Goal: Task Accomplishment & Management: Manage account settings

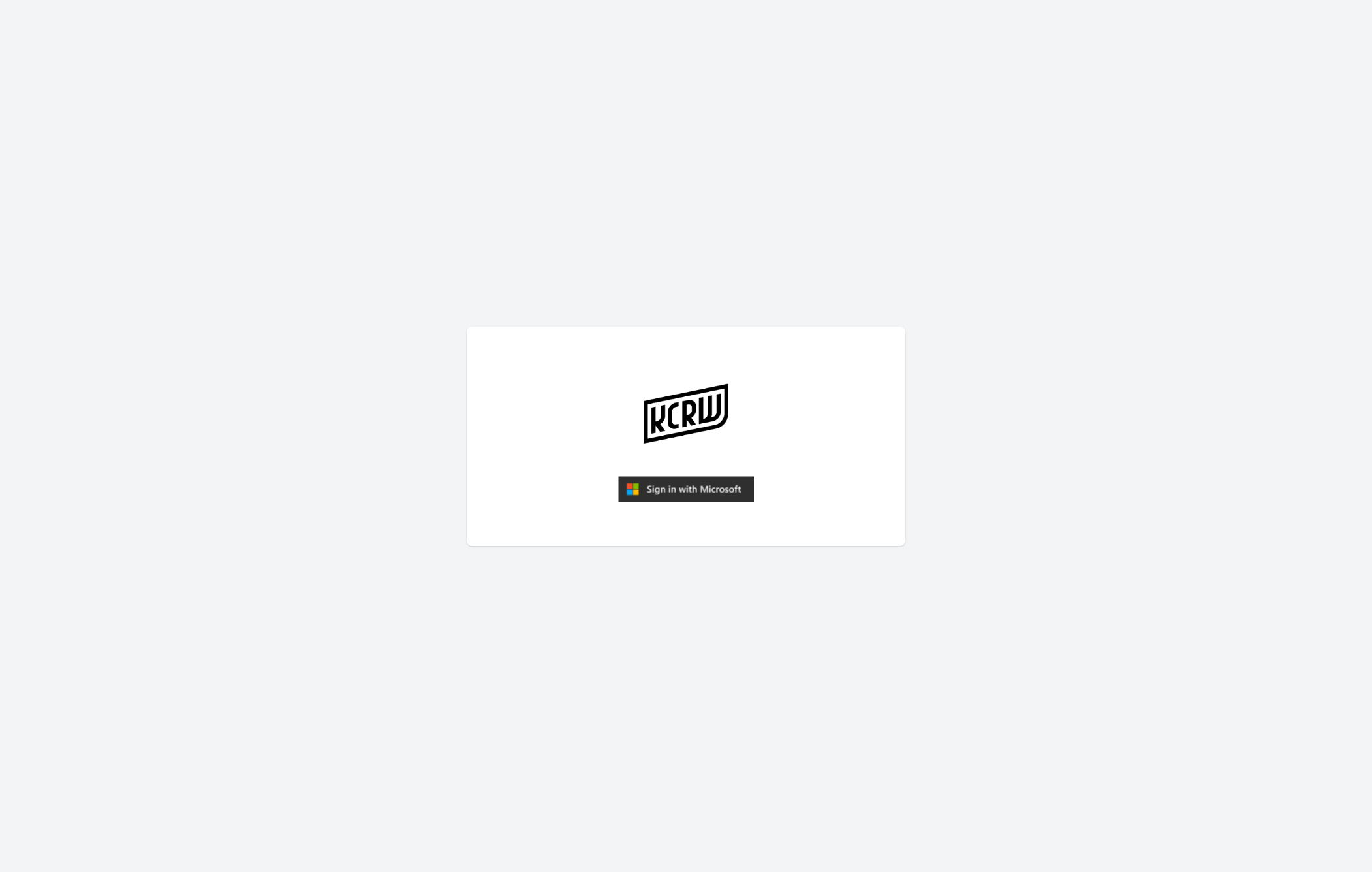
click at [674, 493] on img "submit" at bounding box center [686, 489] width 136 height 26
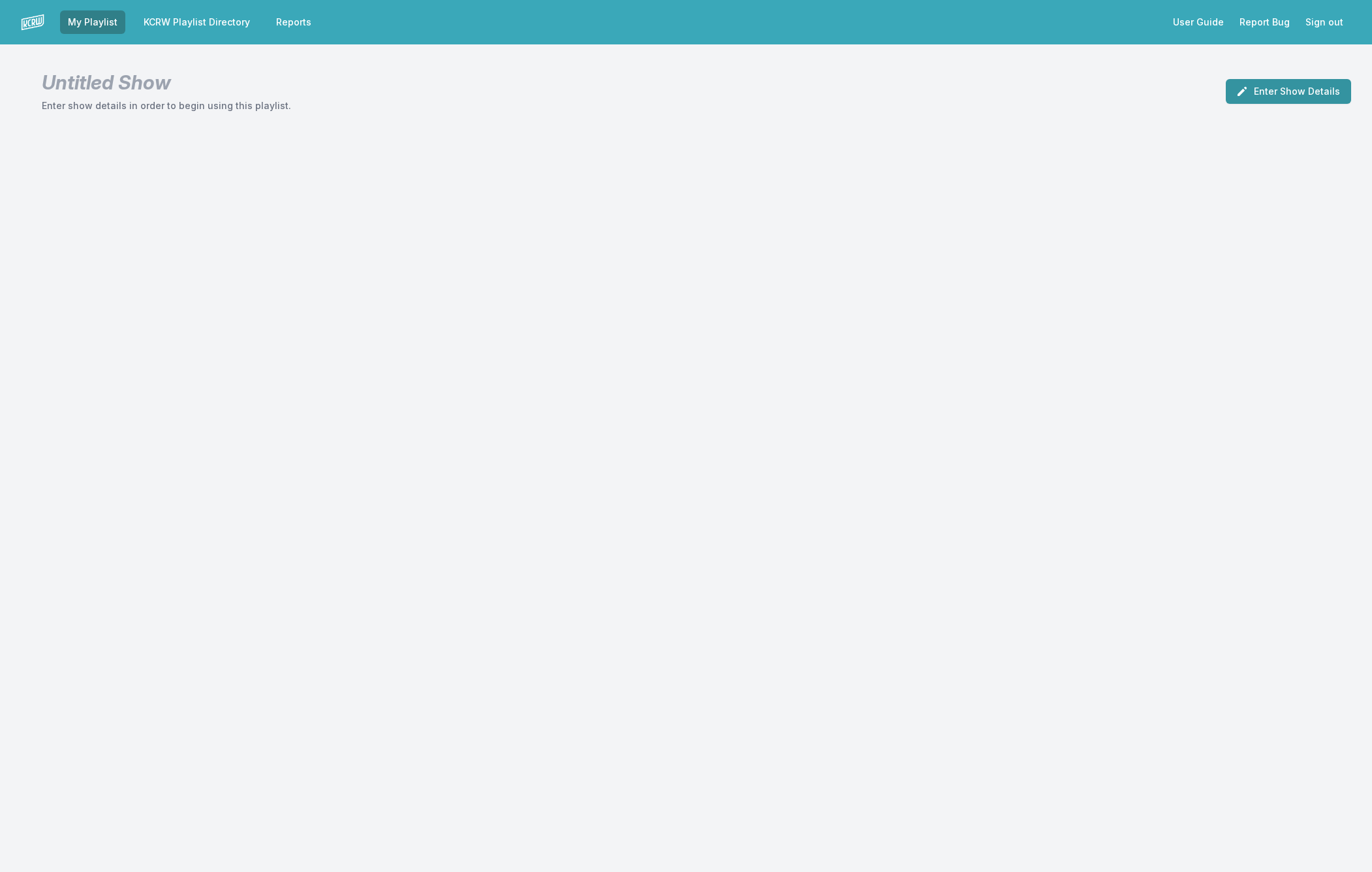
click at [1277, 89] on button "Enter Show Details" at bounding box center [1289, 91] width 126 height 25
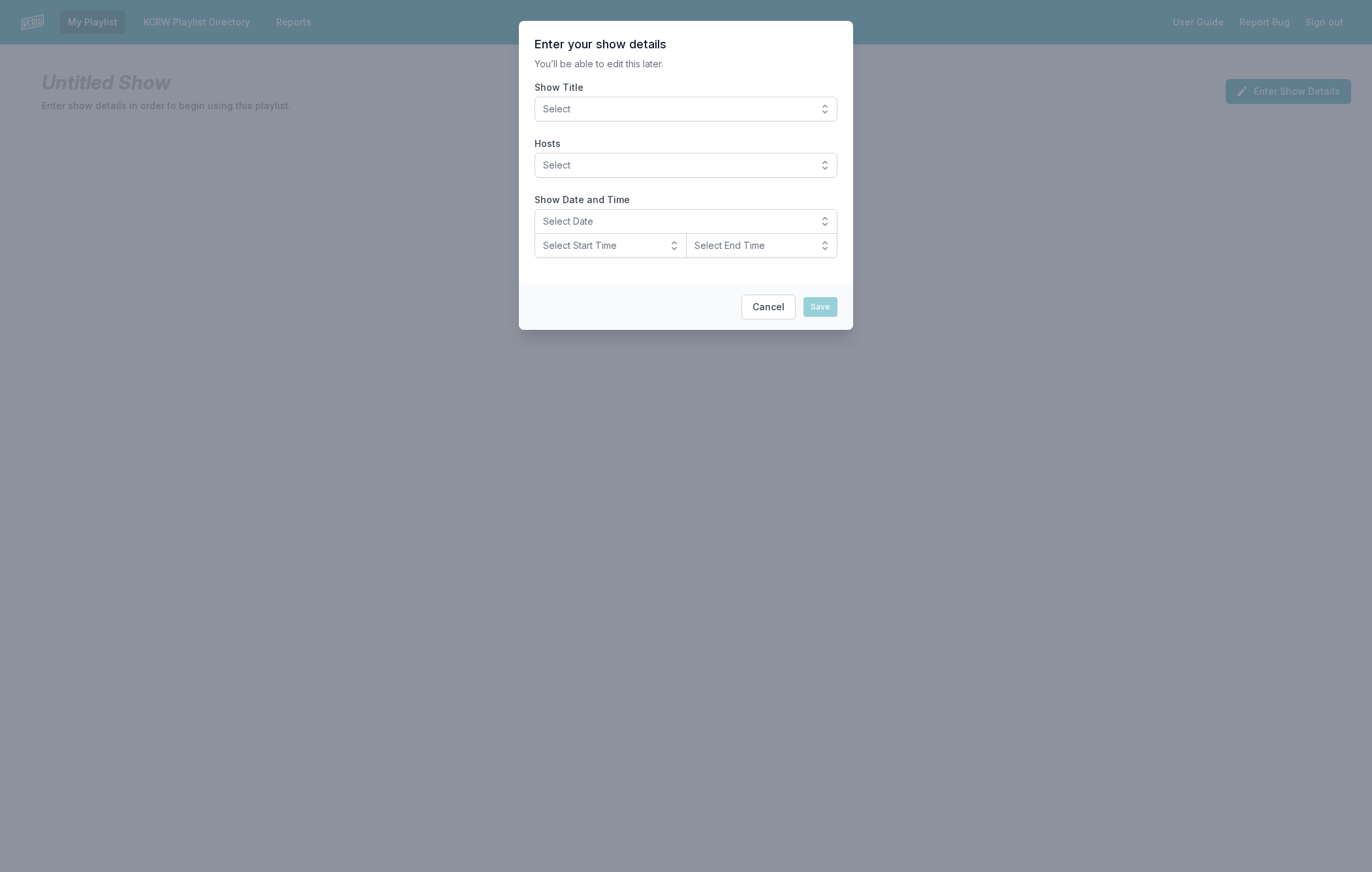
click at [828, 108] on button "Select" at bounding box center [686, 109] width 303 height 25
click at [583, 275] on span "[PERSON_NAME]" at bounding box center [678, 280] width 272 height 13
click at [843, 157] on section "Enter your show details You’ll be able to edit this later. Show Title [PERSON_N…" at bounding box center [686, 153] width 334 height 263
click at [829, 162] on button "Select" at bounding box center [686, 165] width 303 height 25
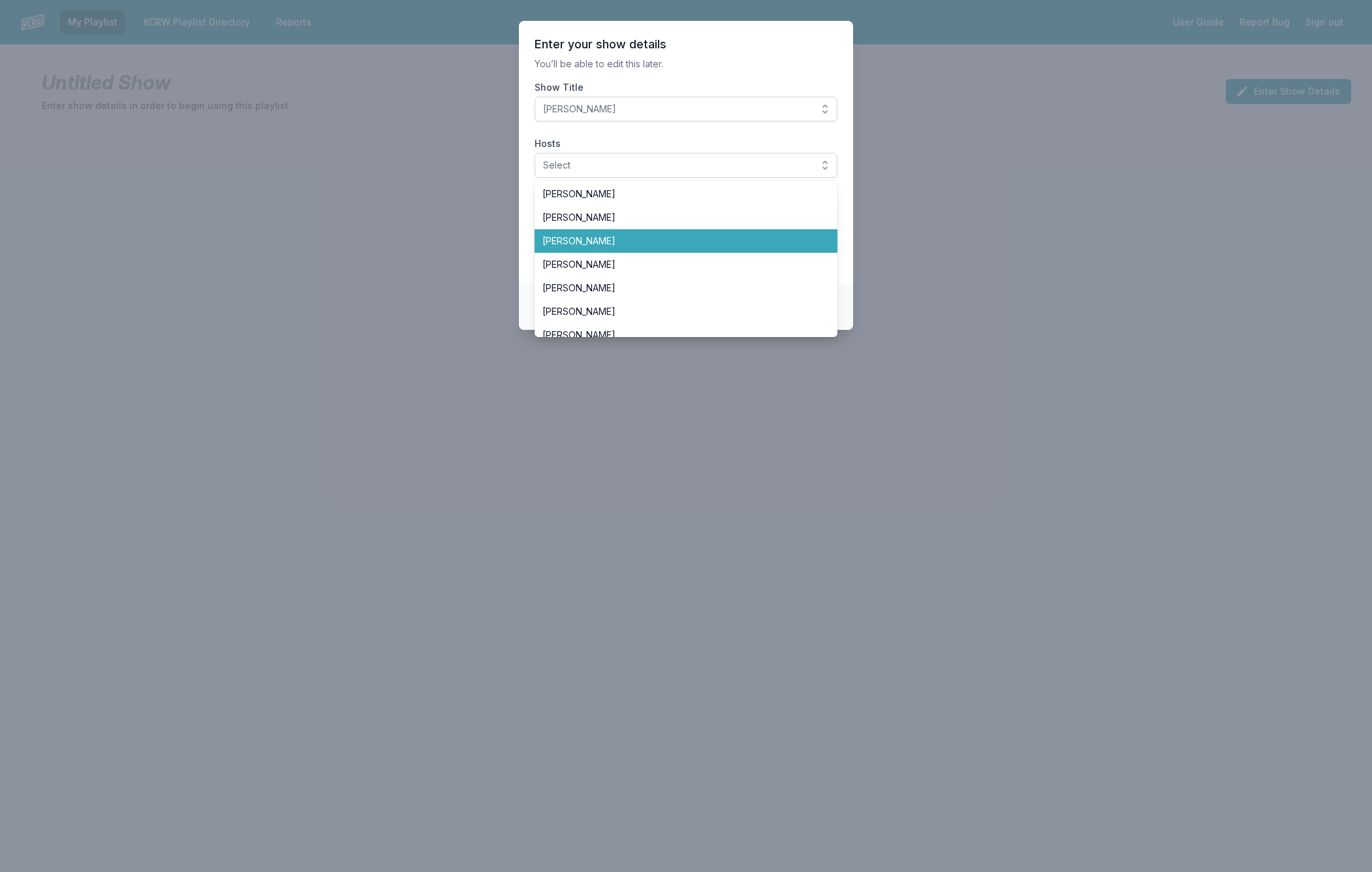
scroll to position [186, 0]
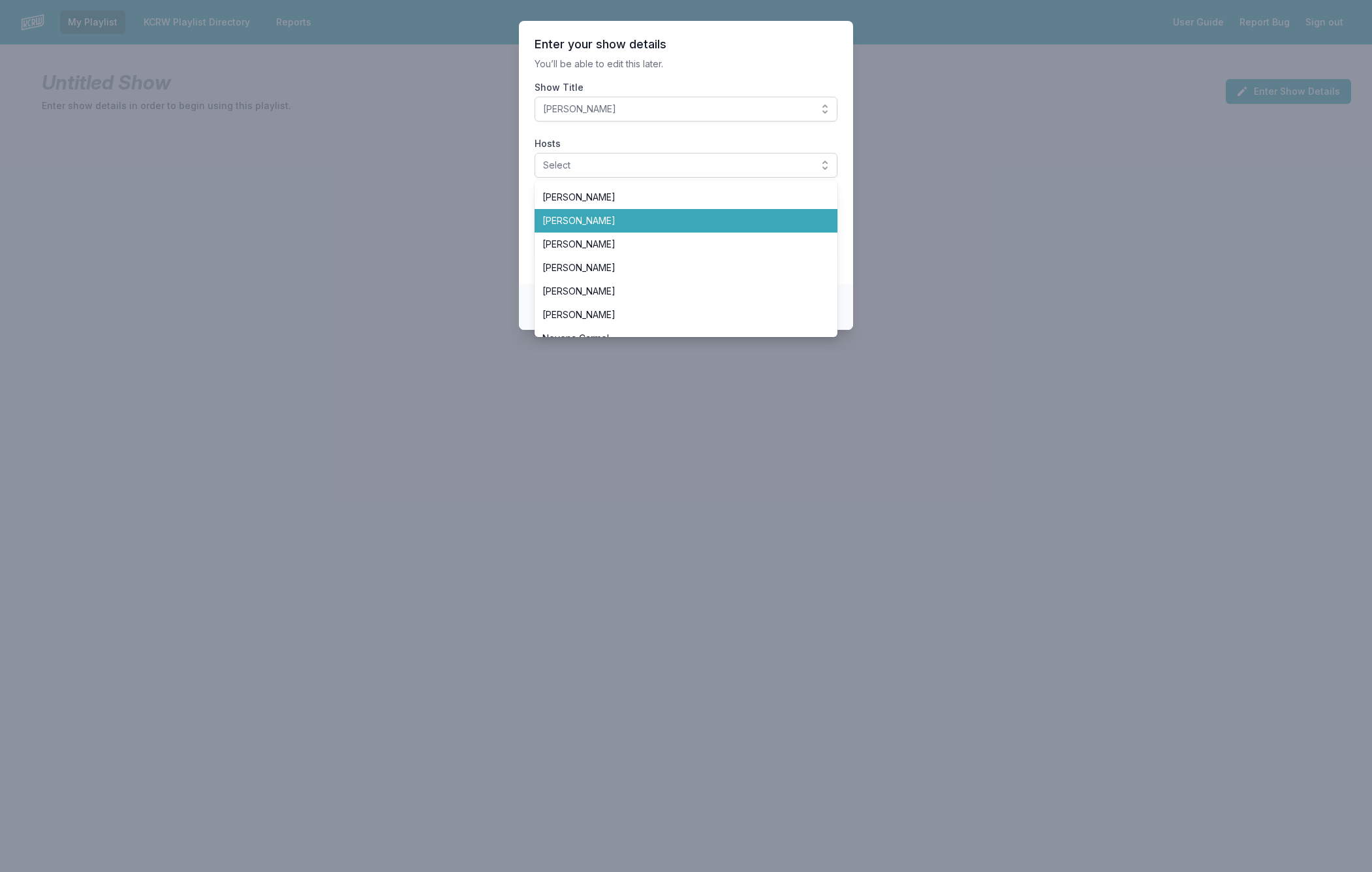
click at [605, 221] on span "[PERSON_NAME]" at bounding box center [678, 221] width 272 height 13
click at [529, 255] on section "Enter your show details You’ll be able to edit this later. Show Title [PERSON_N…" at bounding box center [686, 153] width 334 height 263
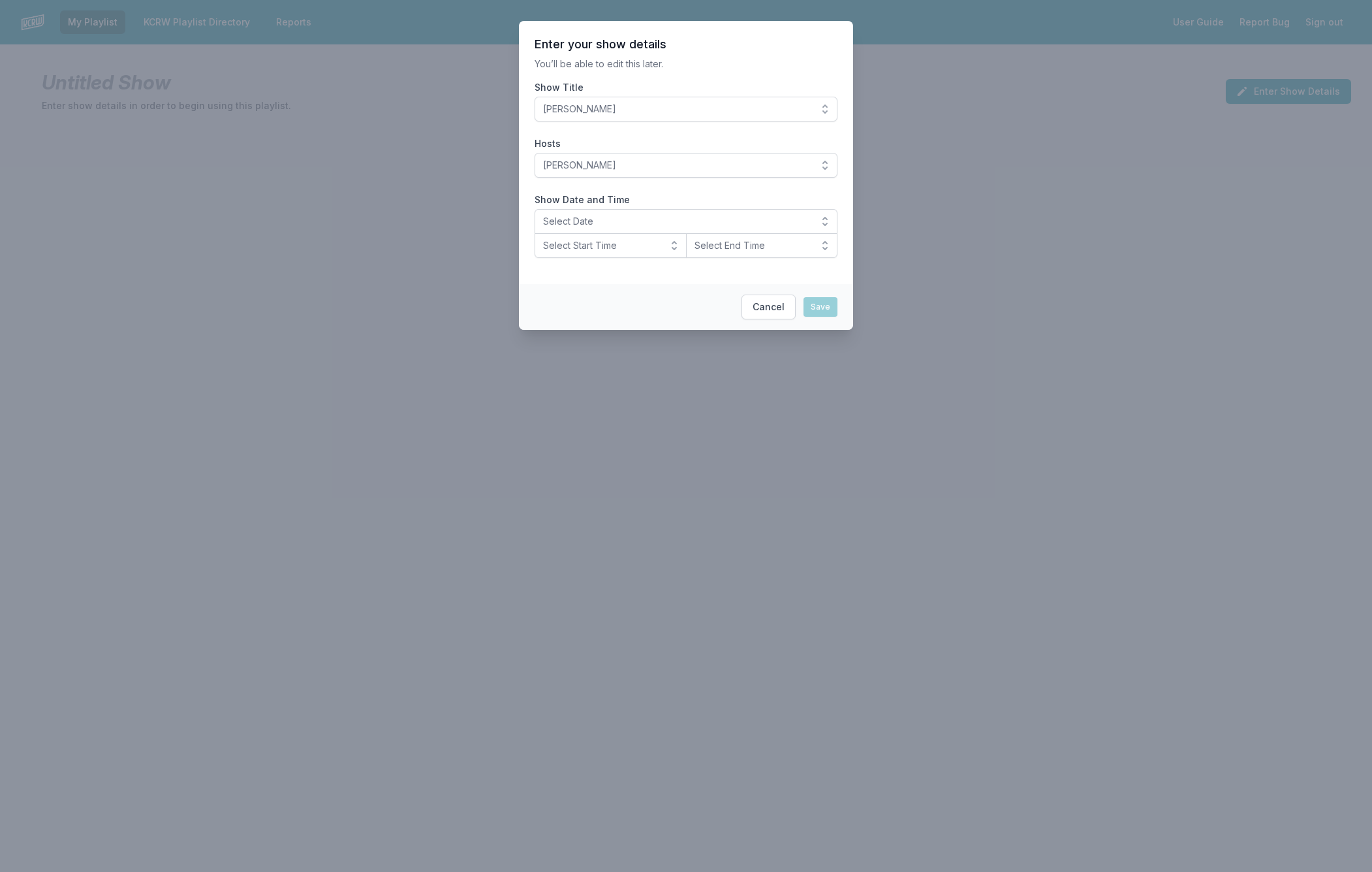
click at [826, 215] on button "Select Date" at bounding box center [686, 221] width 303 height 25
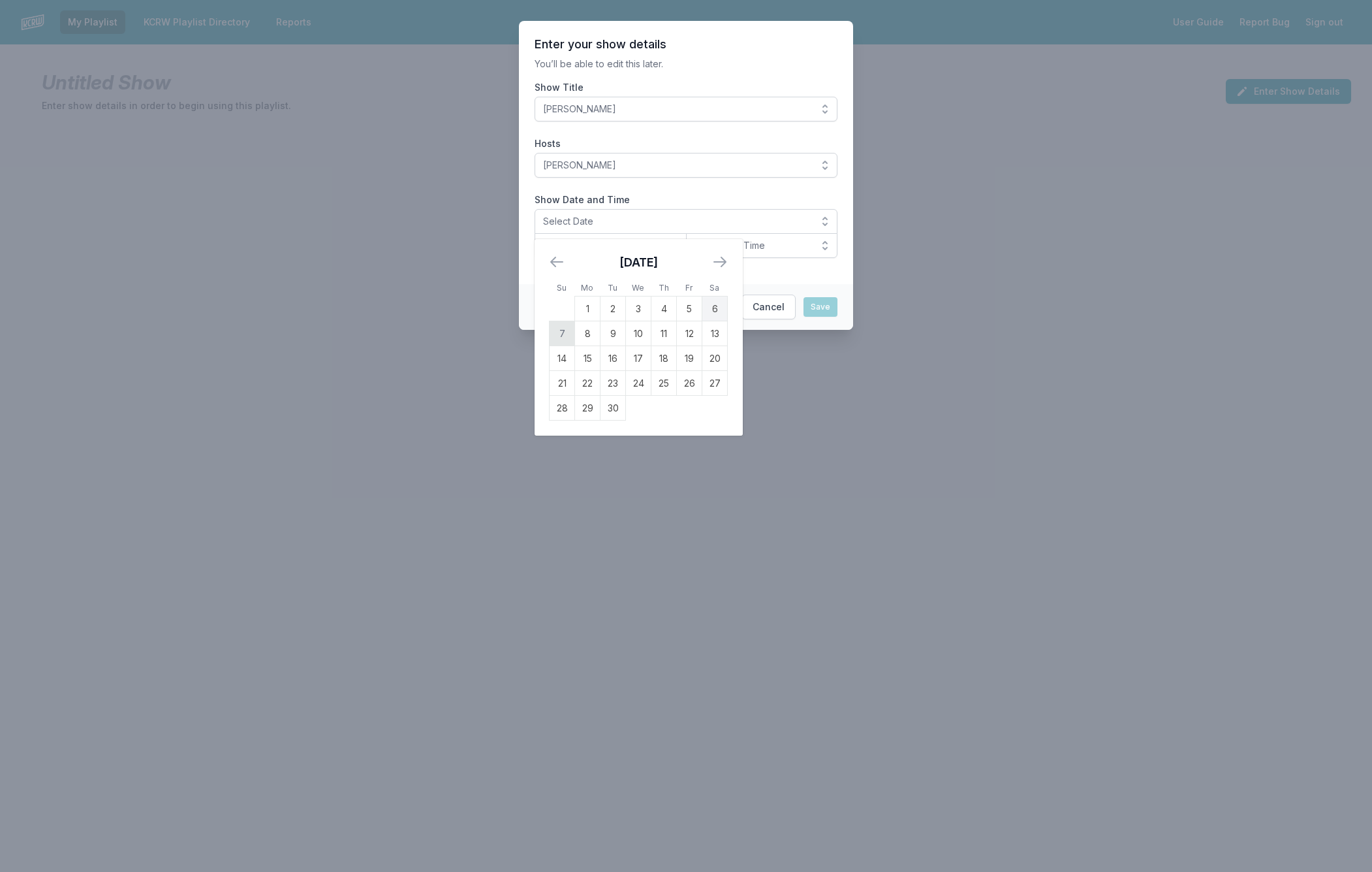
click at [560, 330] on td "7" at bounding box center [562, 334] width 26 height 25
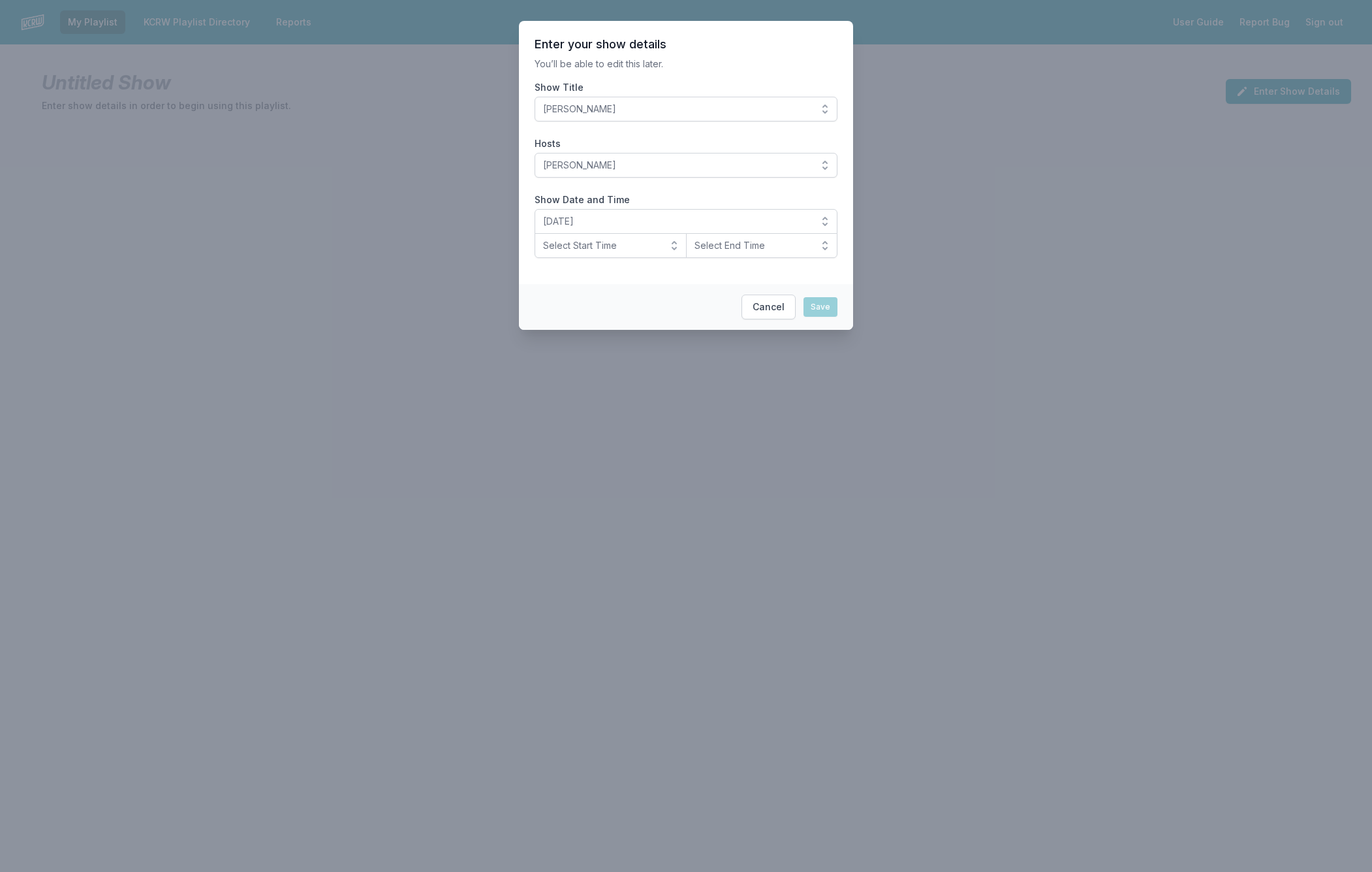
click at [675, 245] on button "Select Start Time" at bounding box center [610, 245] width 152 height 25
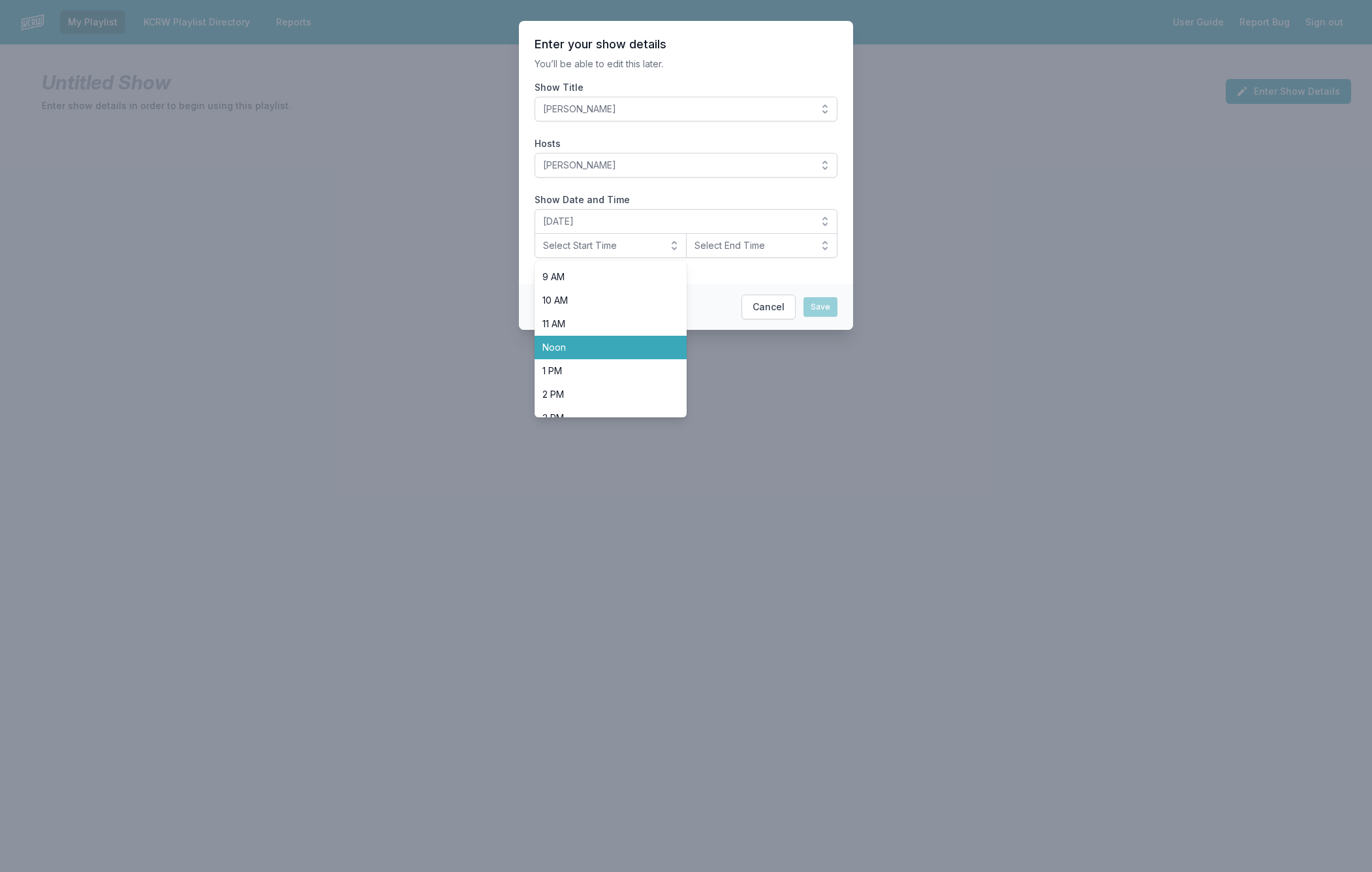
scroll to position [411, 0]
click at [582, 332] on span "8 PM" at bounding box center [602, 334] width 120 height 13
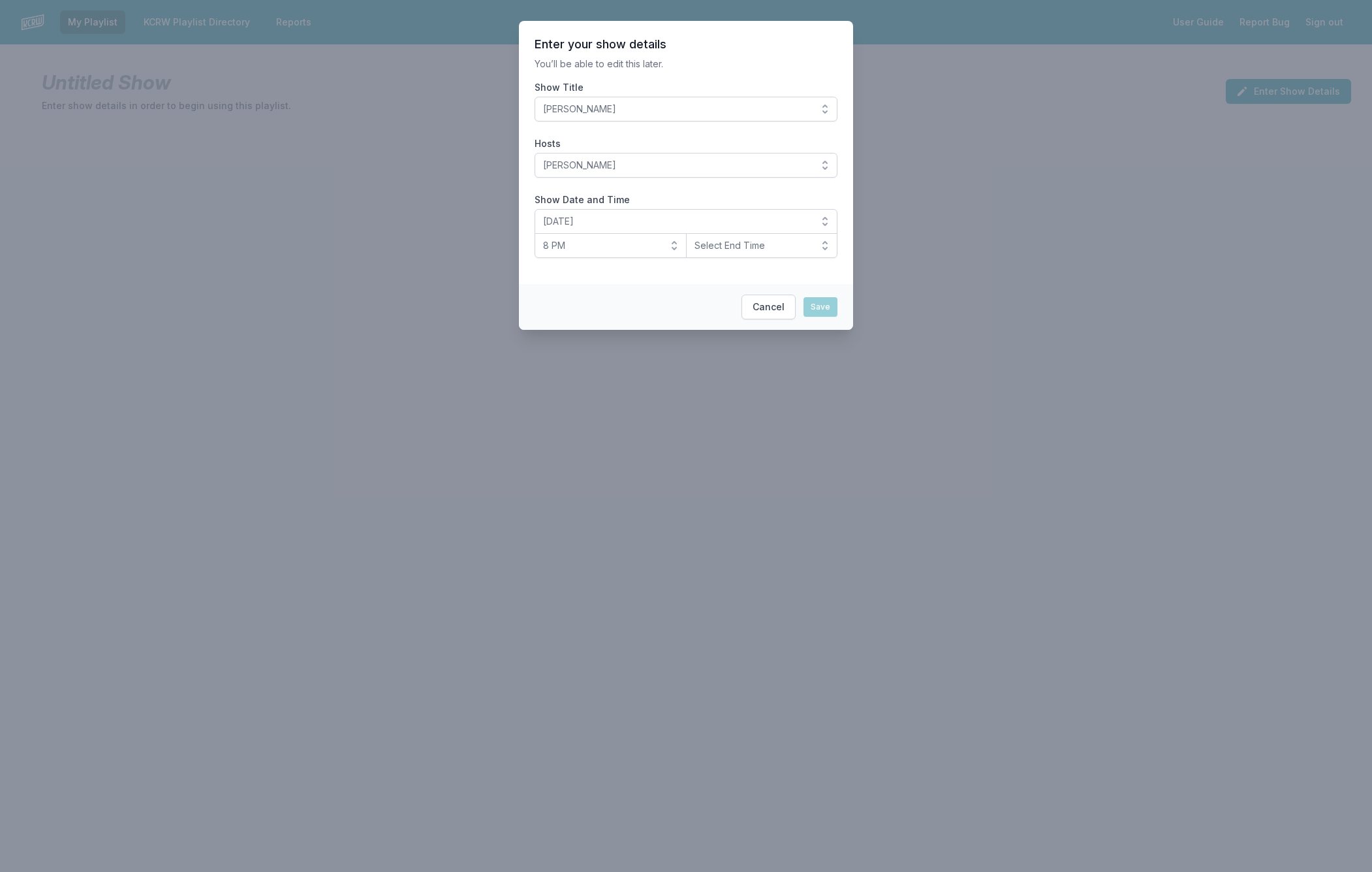
click at [825, 242] on button "Select End Time" at bounding box center [762, 245] width 152 height 25
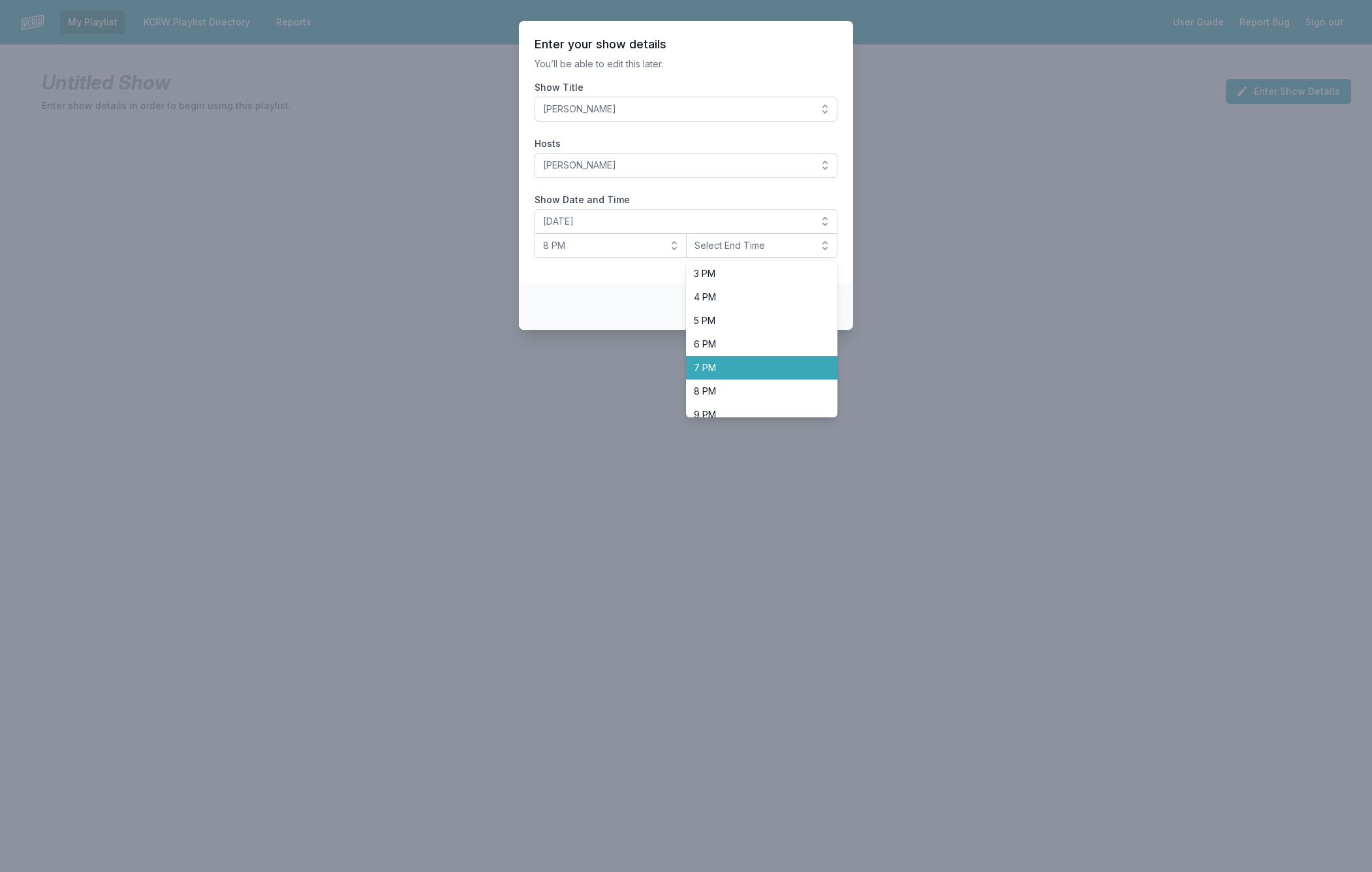
scroll to position [413, 0]
click at [723, 377] on span "10 PM" at bounding box center [754, 380] width 120 height 13
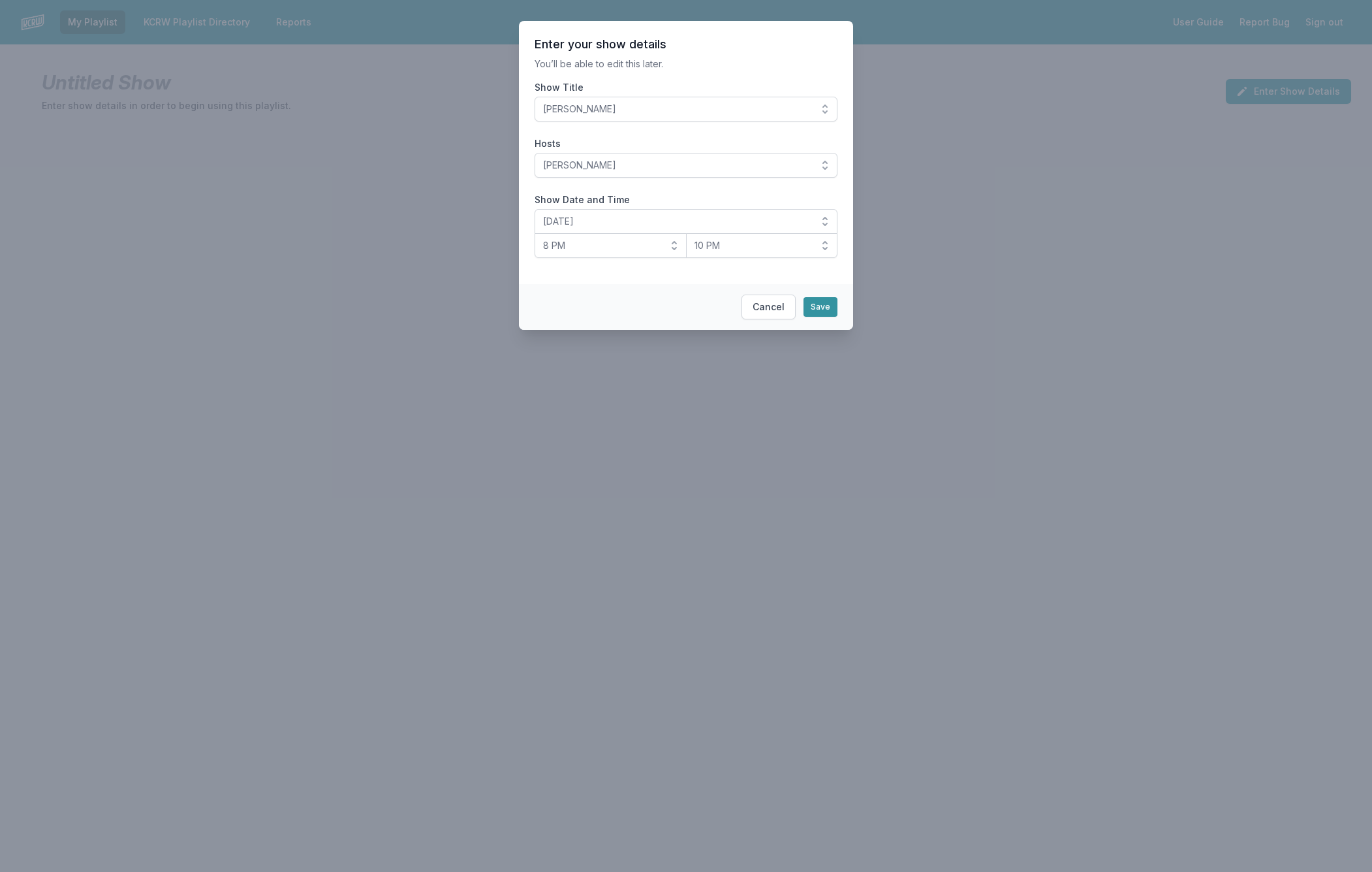
click at [810, 311] on button "Save" at bounding box center [821, 307] width 34 height 20
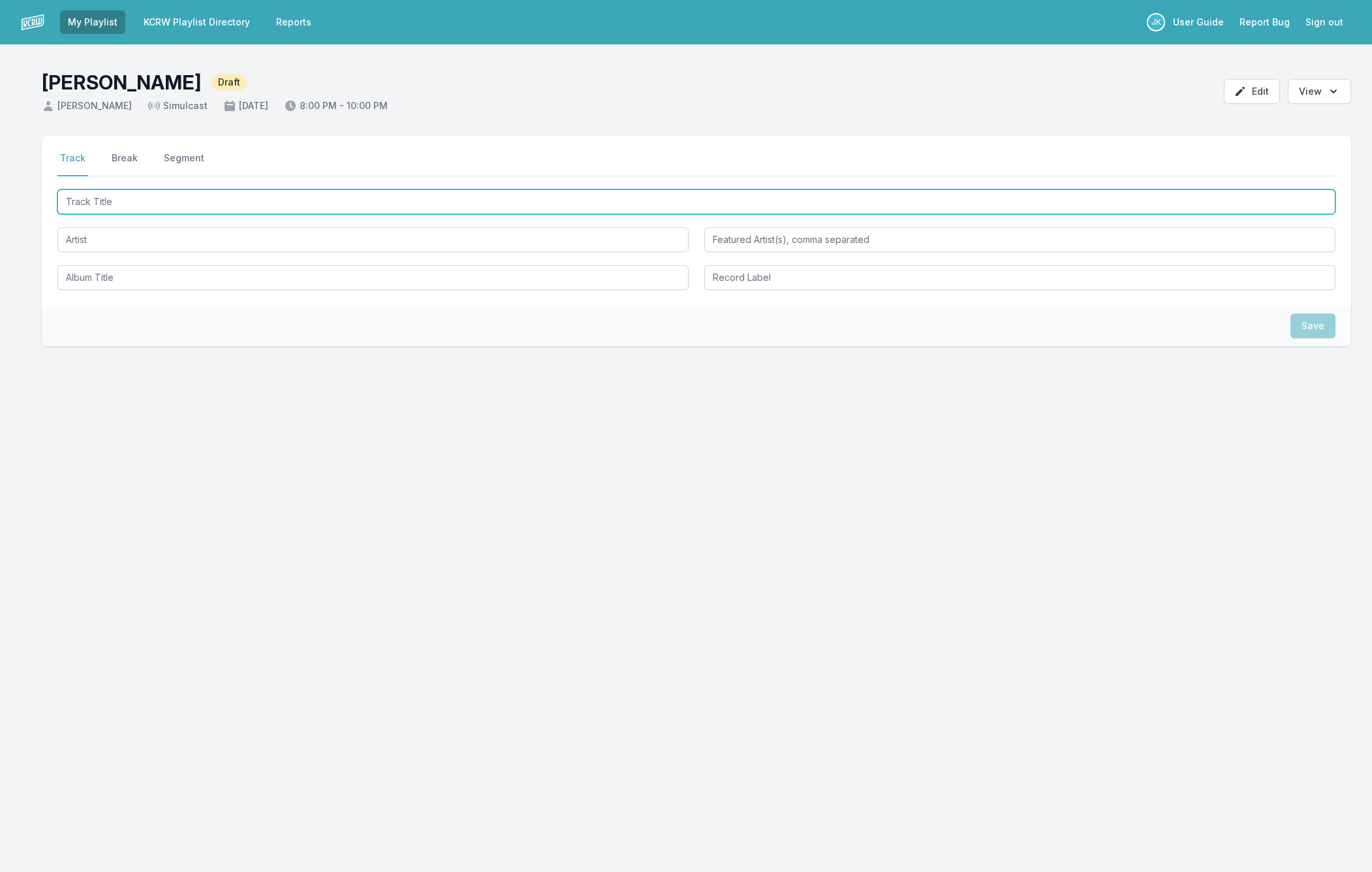
click at [107, 206] on input "Track Title" at bounding box center [697, 202] width 1279 height 25
paste input "All About Me"
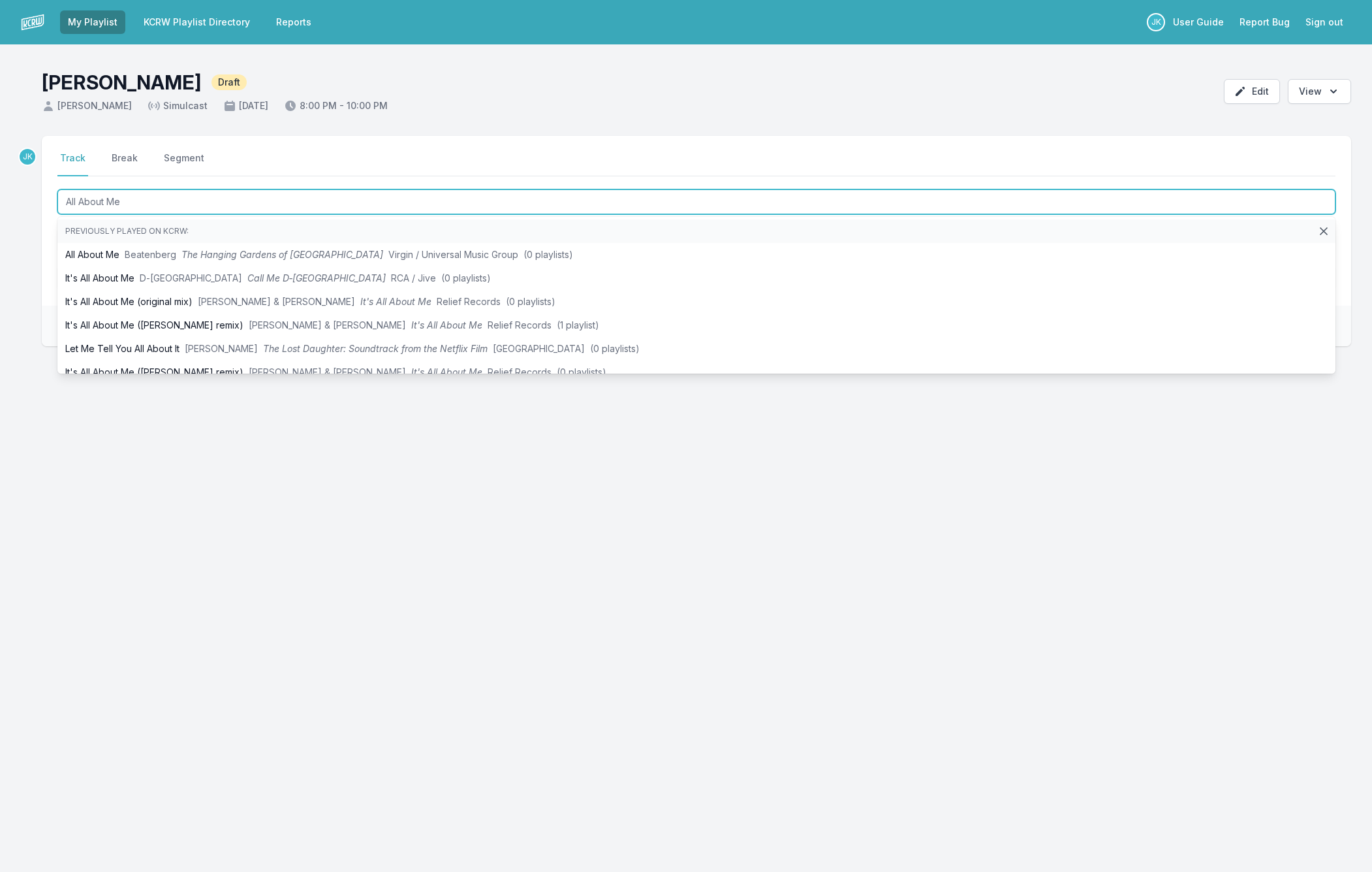
type input "All About Me"
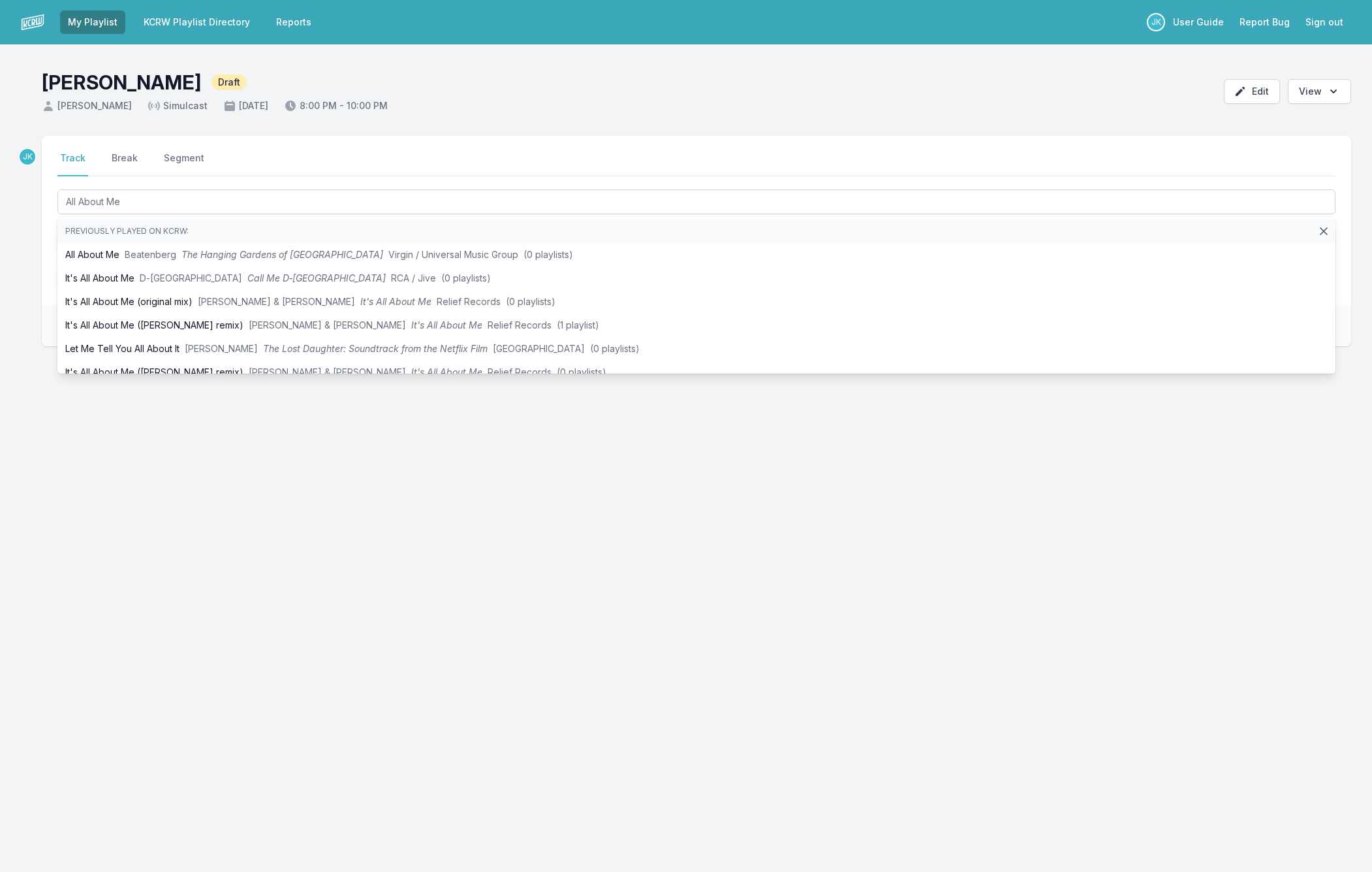
click at [69, 426] on div "JK Select a tab Track Break Segment Track Break Segment All About Me Previously…" at bounding box center [697, 283] width 1310 height 294
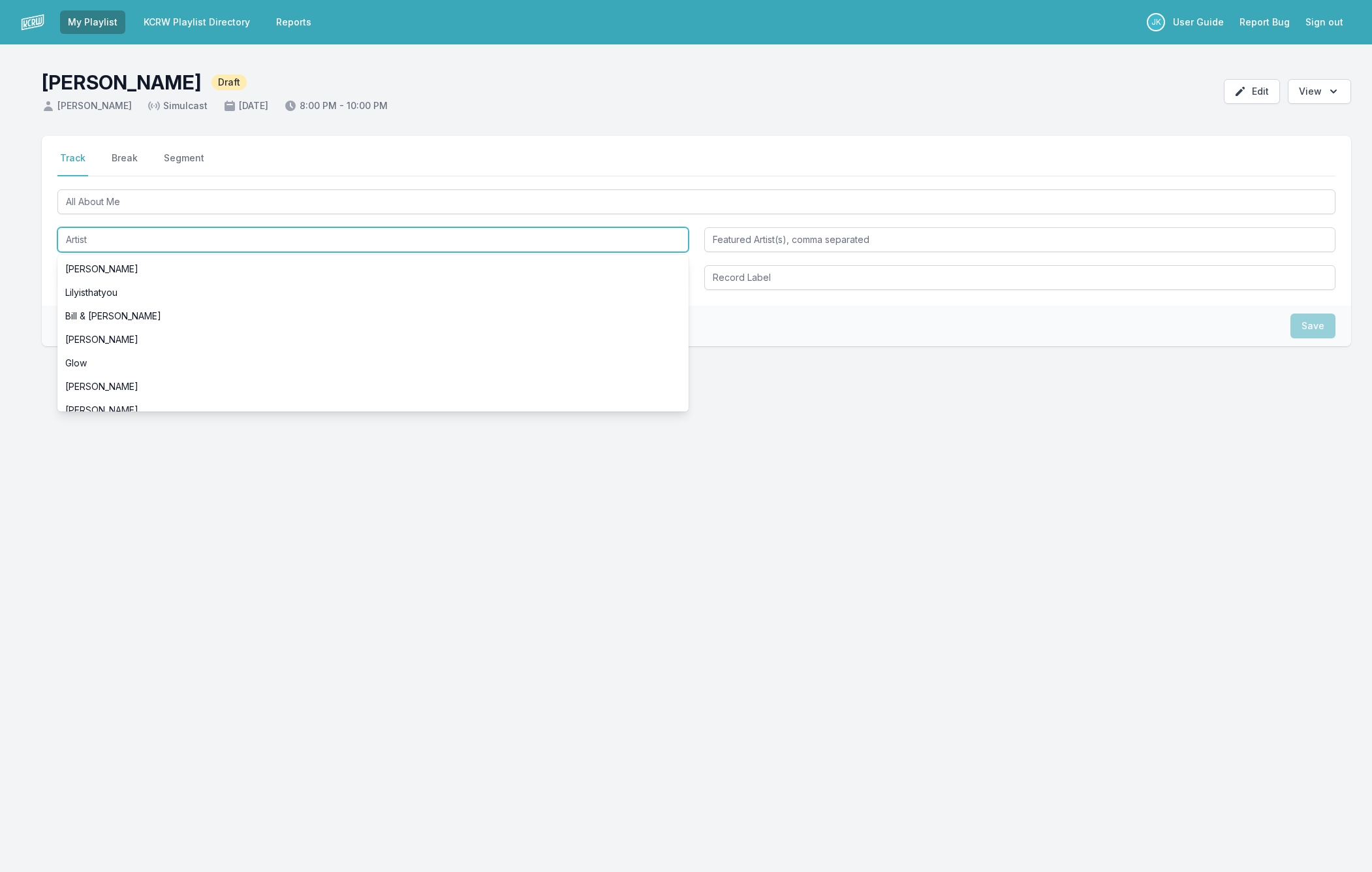
click at [83, 237] on input "Artist" at bounding box center [373, 240] width 632 height 25
paste input "[PERSON_NAME]"
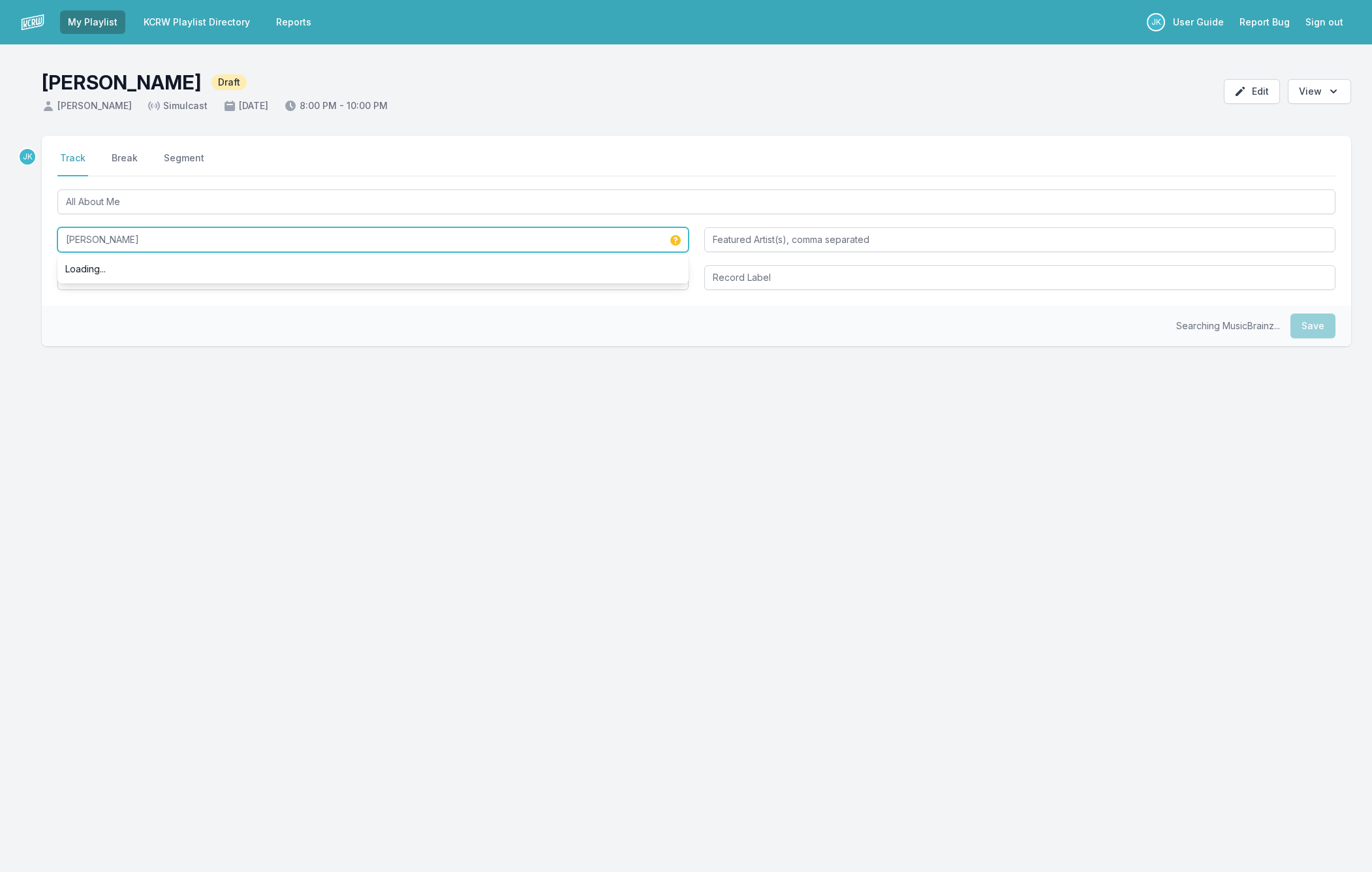
type input "[PERSON_NAME]"
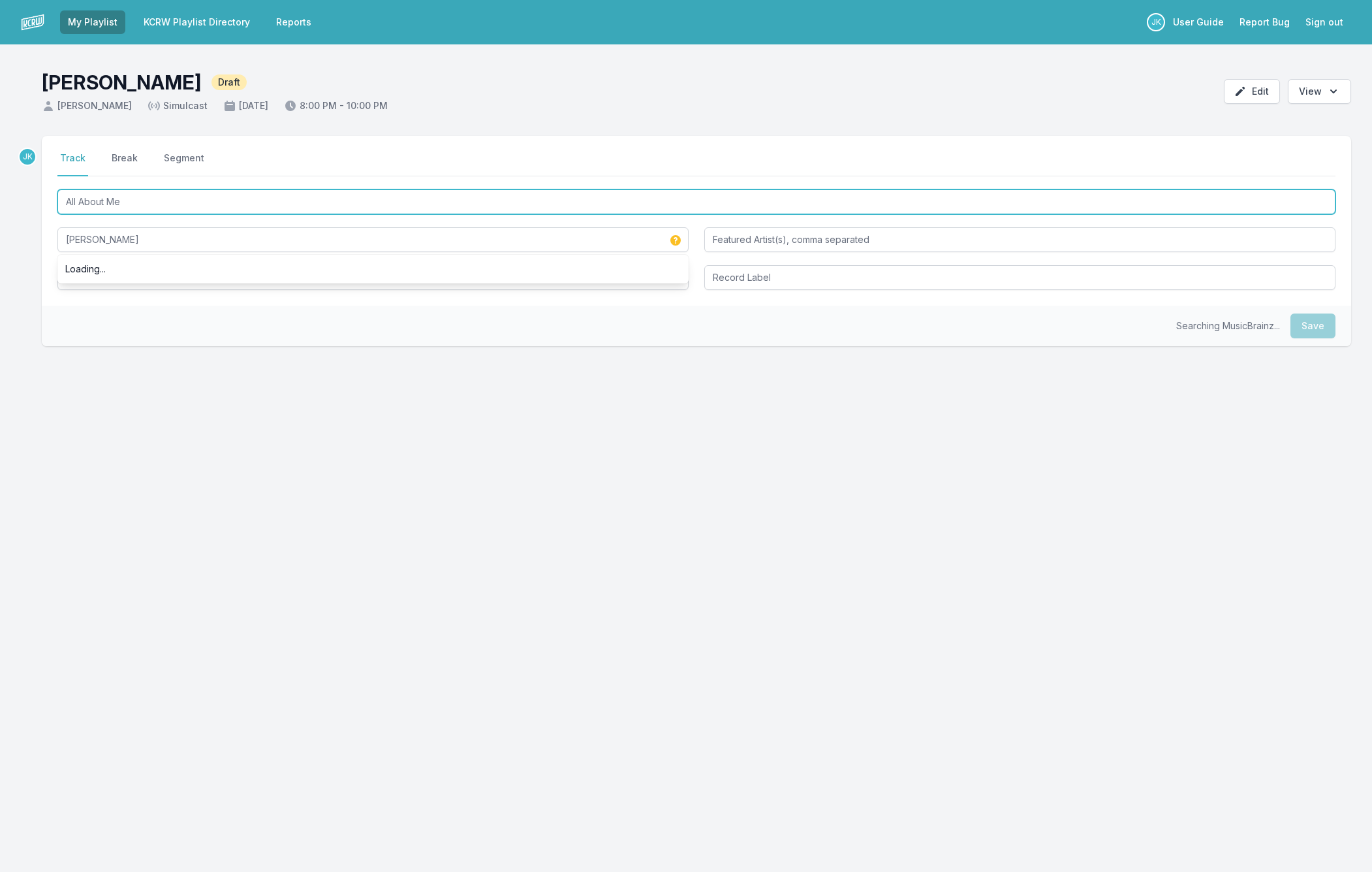
click at [129, 198] on input "All About Me" at bounding box center [697, 202] width 1279 height 25
drag, startPoint x: 129, startPoint y: 198, endPoint x: 96, endPoint y: 279, distance: 87.5
click at [96, 279] on div "All About Me Jalen Ngonda" at bounding box center [697, 238] width 1279 height 103
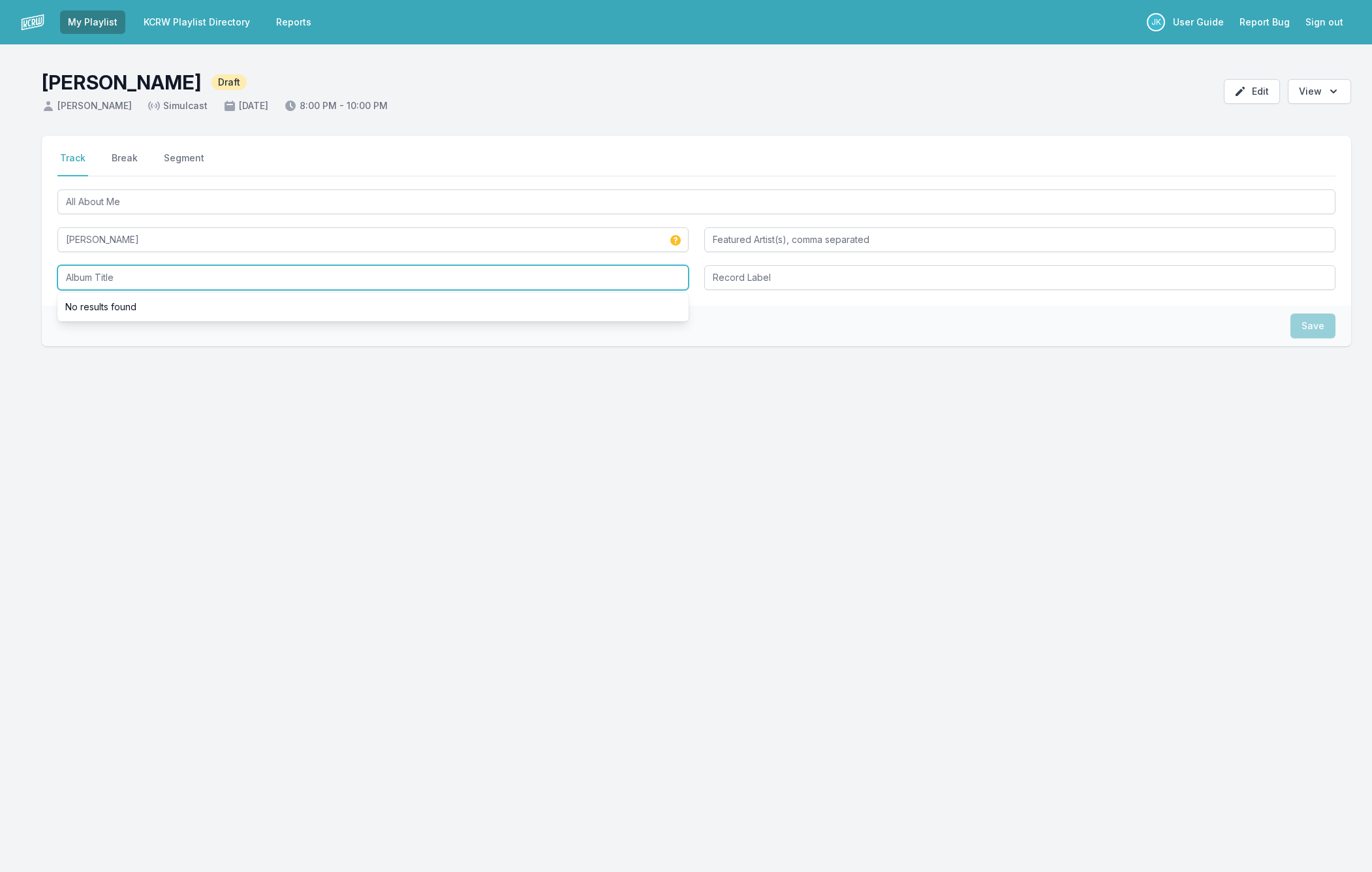
click at [96, 274] on input "Album Title" at bounding box center [373, 278] width 632 height 25
paste input "All About Me"
type input "All About Me"
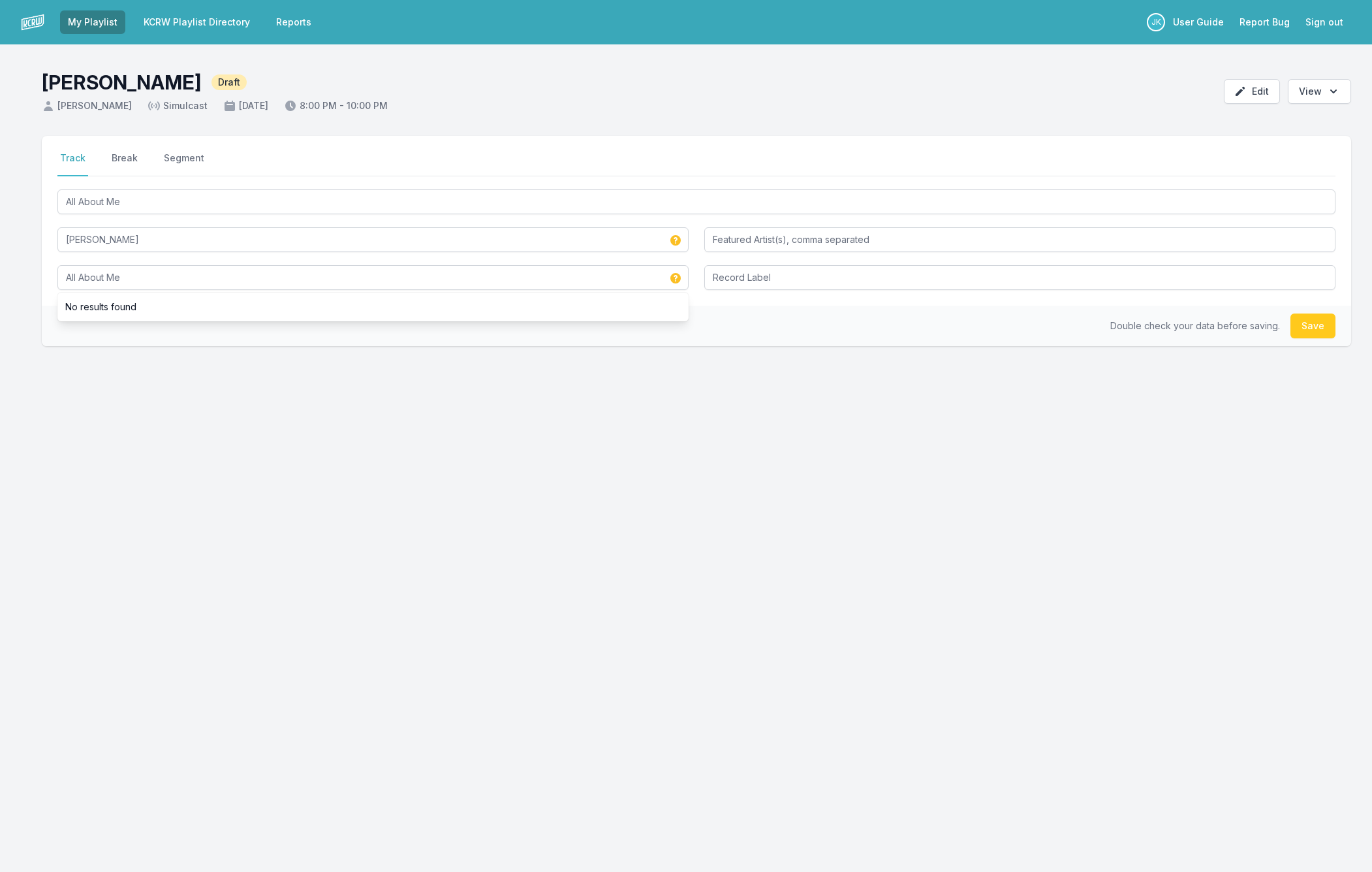
drag, startPoint x: 1307, startPoint y: 323, endPoint x: 705, endPoint y: 380, distance: 604.7
click at [1307, 323] on button "Save" at bounding box center [1314, 326] width 45 height 25
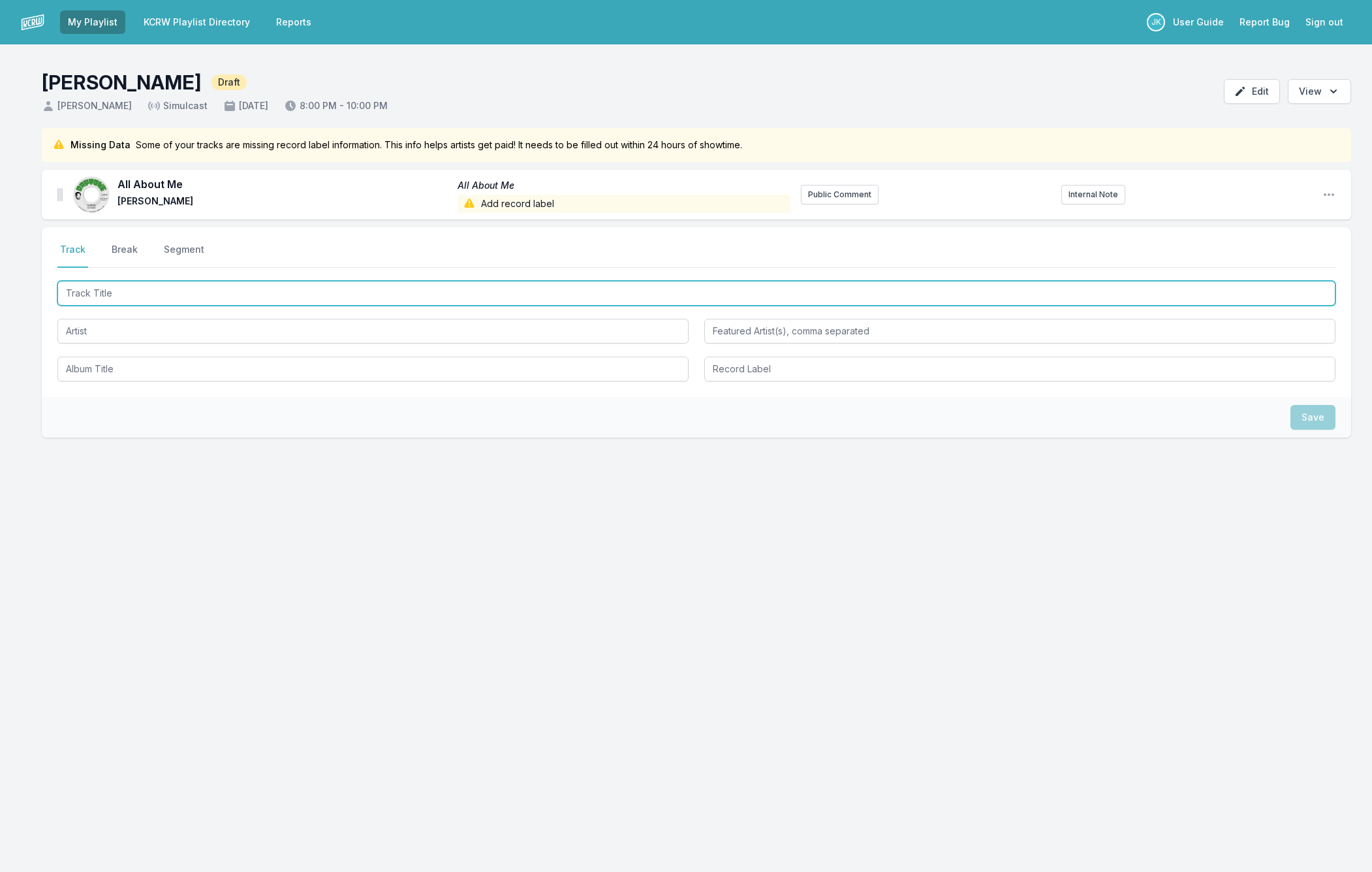
click at [116, 292] on input "Track Title" at bounding box center [697, 293] width 1279 height 25
paste input "Woman Of Faces"
type input "Woman Of Faces"
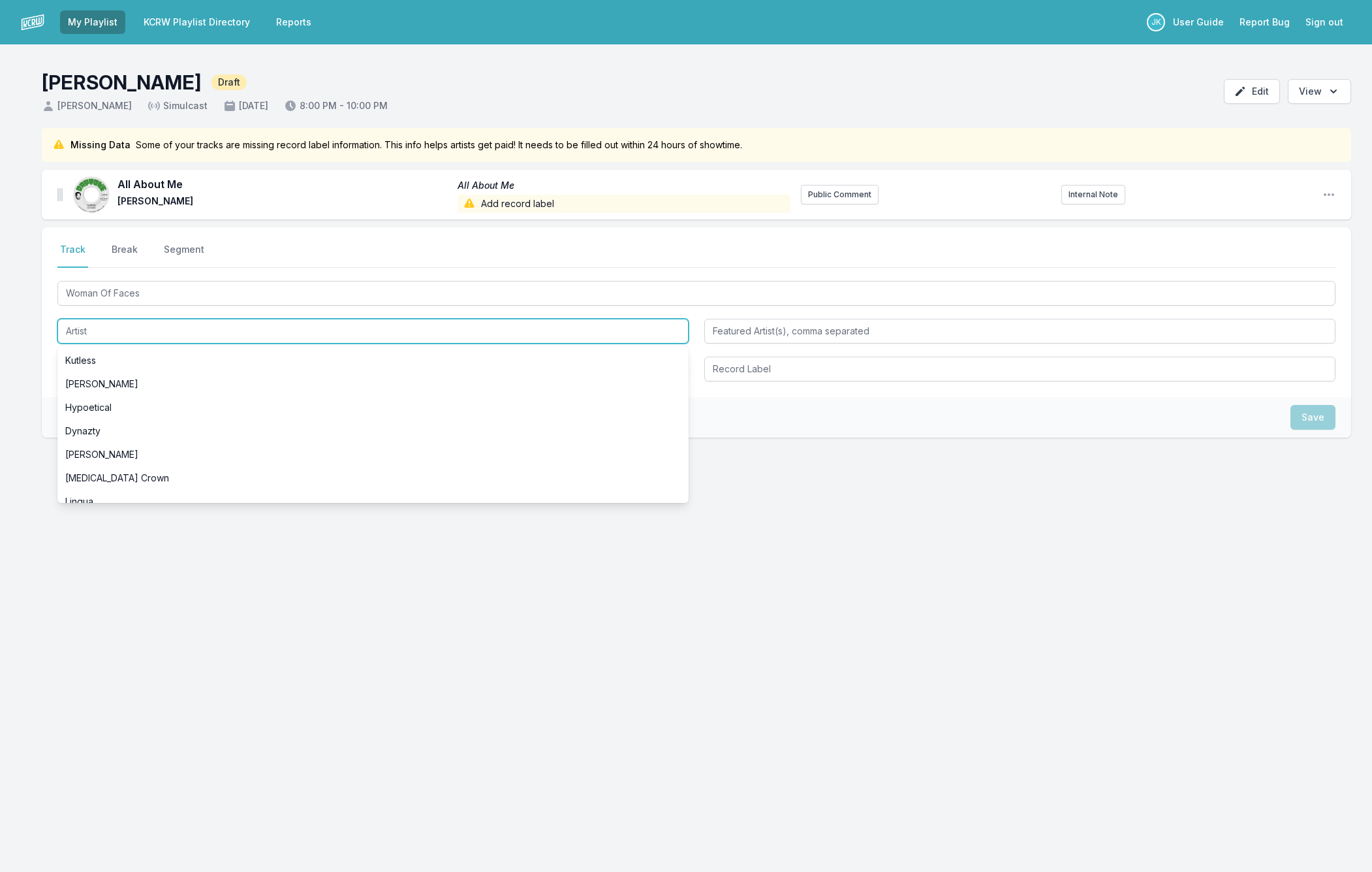
click at [91, 330] on input "Artist" at bounding box center [373, 331] width 632 height 25
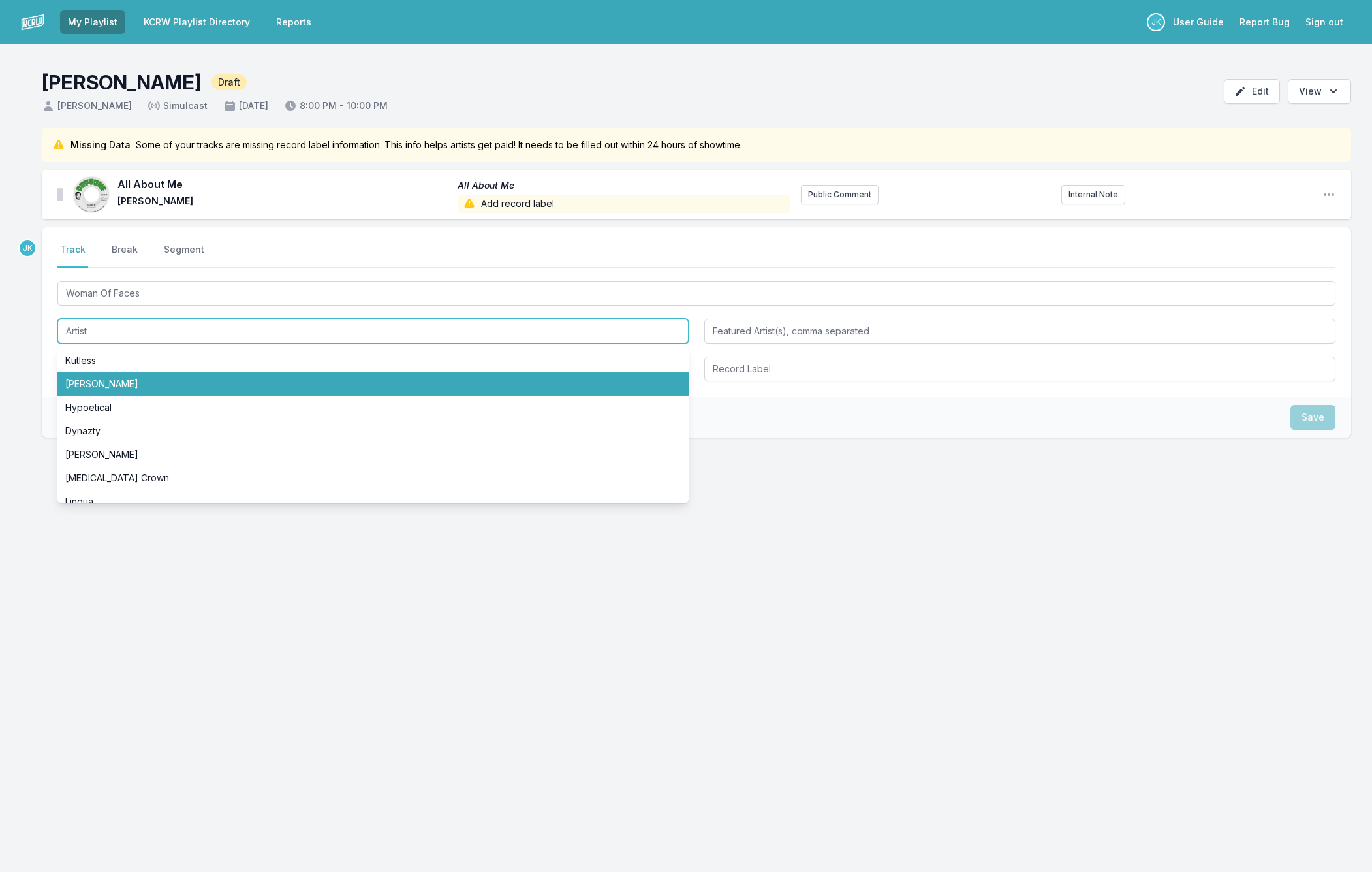
click at [83, 382] on li "Celeste" at bounding box center [373, 384] width 632 height 23
type input "Celeste"
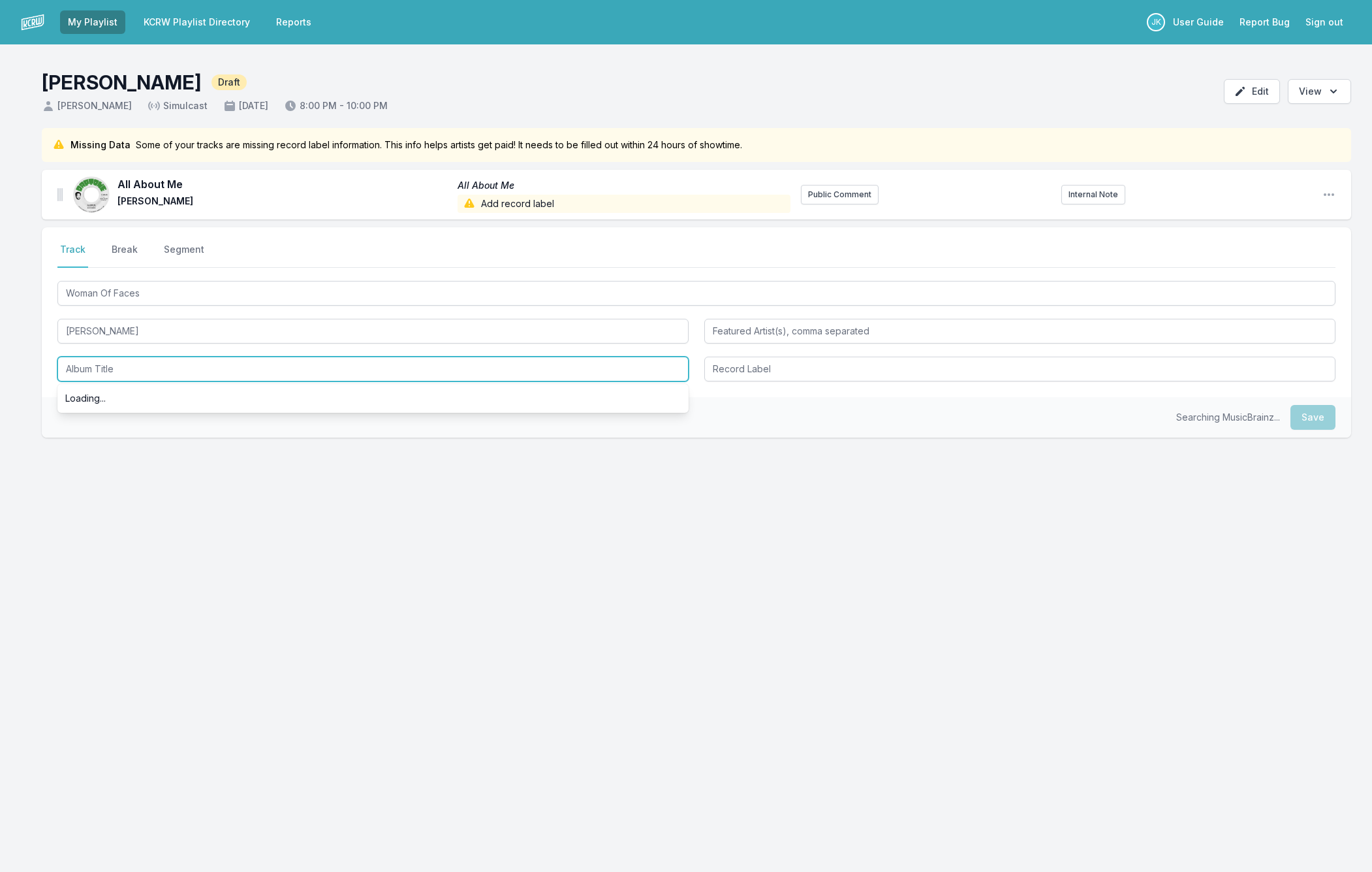
click at [98, 369] on input "Album Title" at bounding box center [373, 369] width 632 height 25
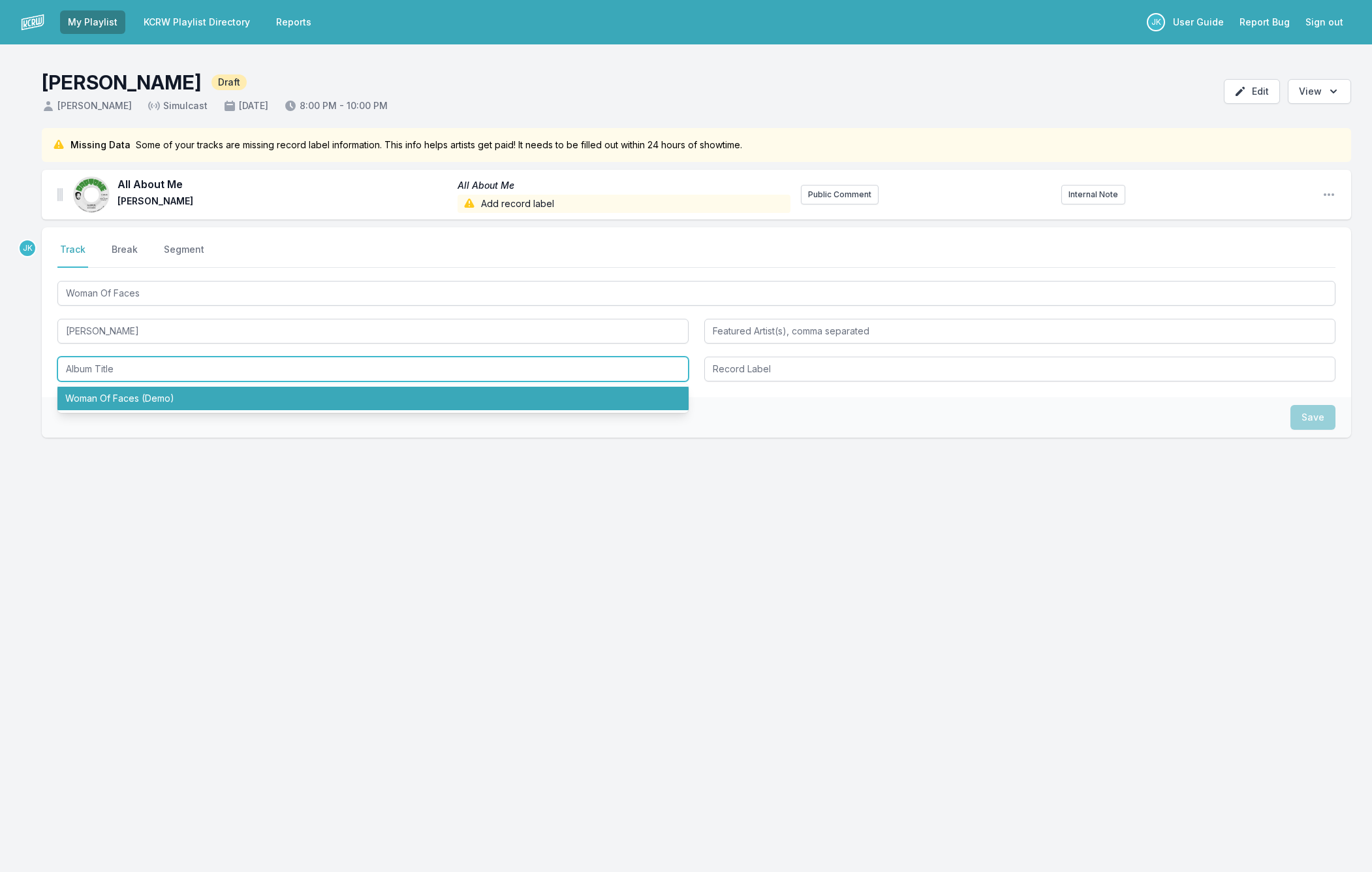
click at [108, 399] on li "Woman Of Faces (Demo)" at bounding box center [373, 398] width 632 height 23
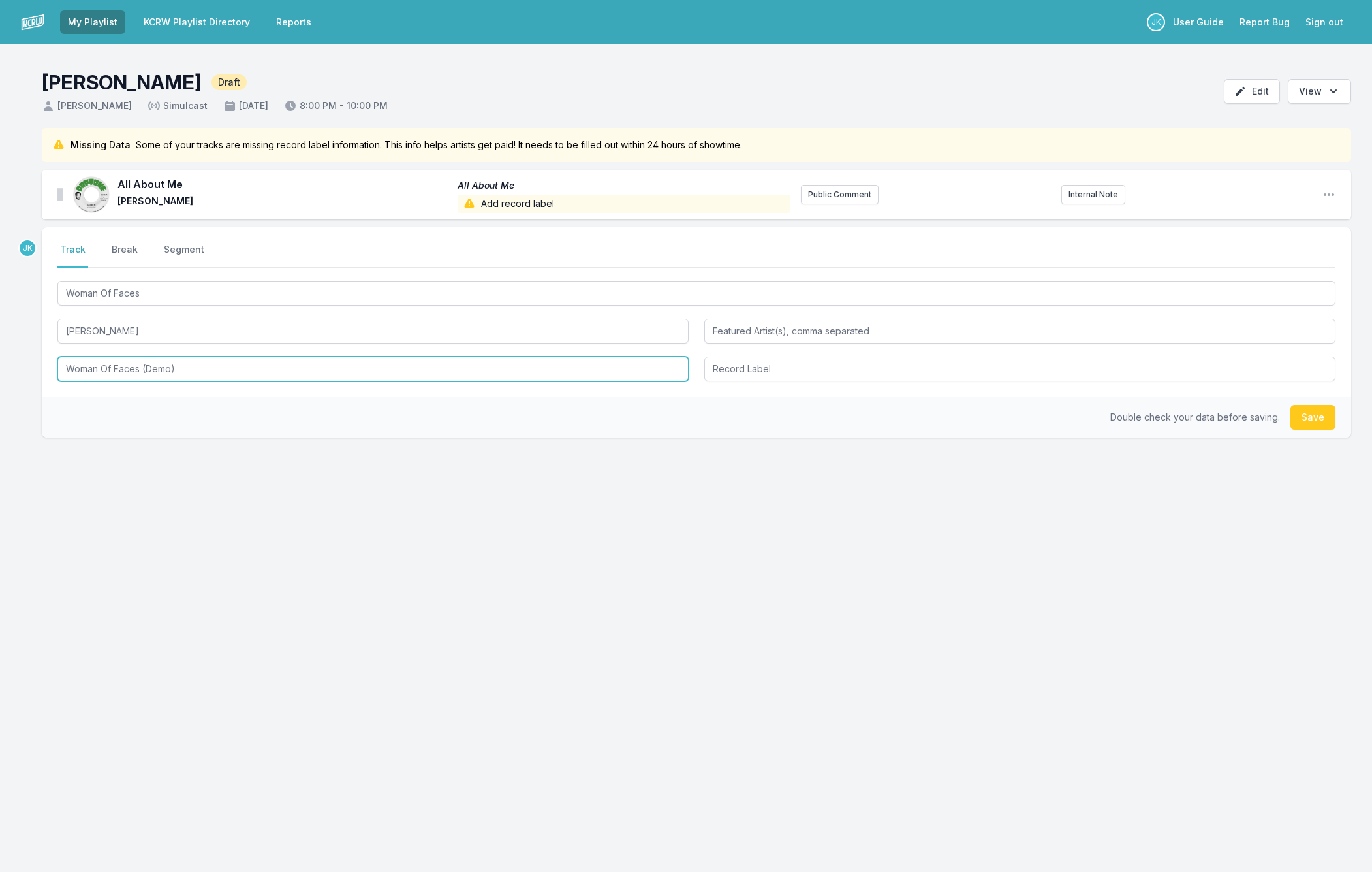
drag, startPoint x: 180, startPoint y: 371, endPoint x: 140, endPoint y: 367, distance: 40.2
click at [140, 367] on input "Woman Of Faces (Demo)" at bounding box center [373, 369] width 632 height 25
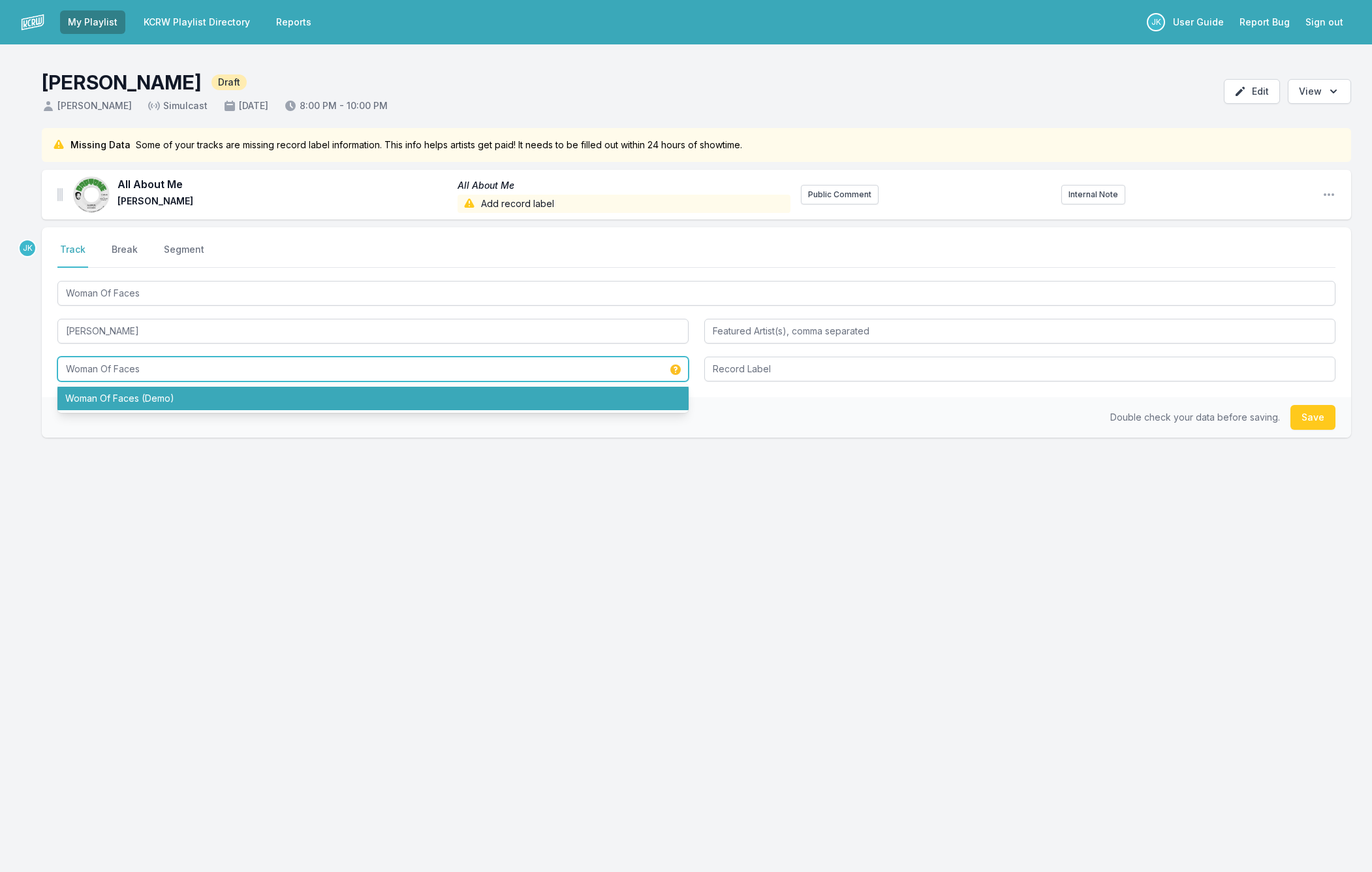
type input "Woman Of Faces"
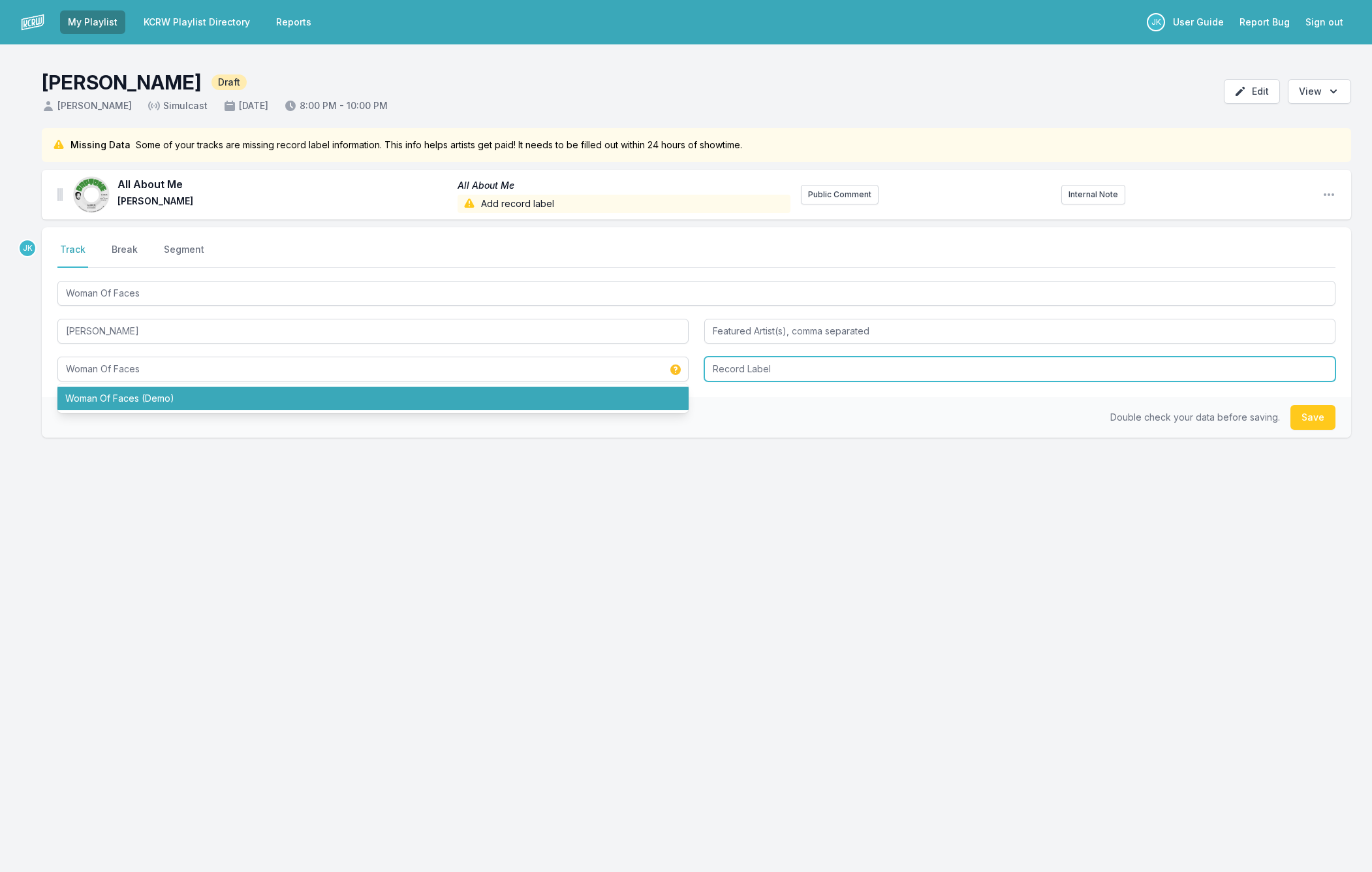
click at [721, 371] on input "Record Label" at bounding box center [1020, 369] width 632 height 25
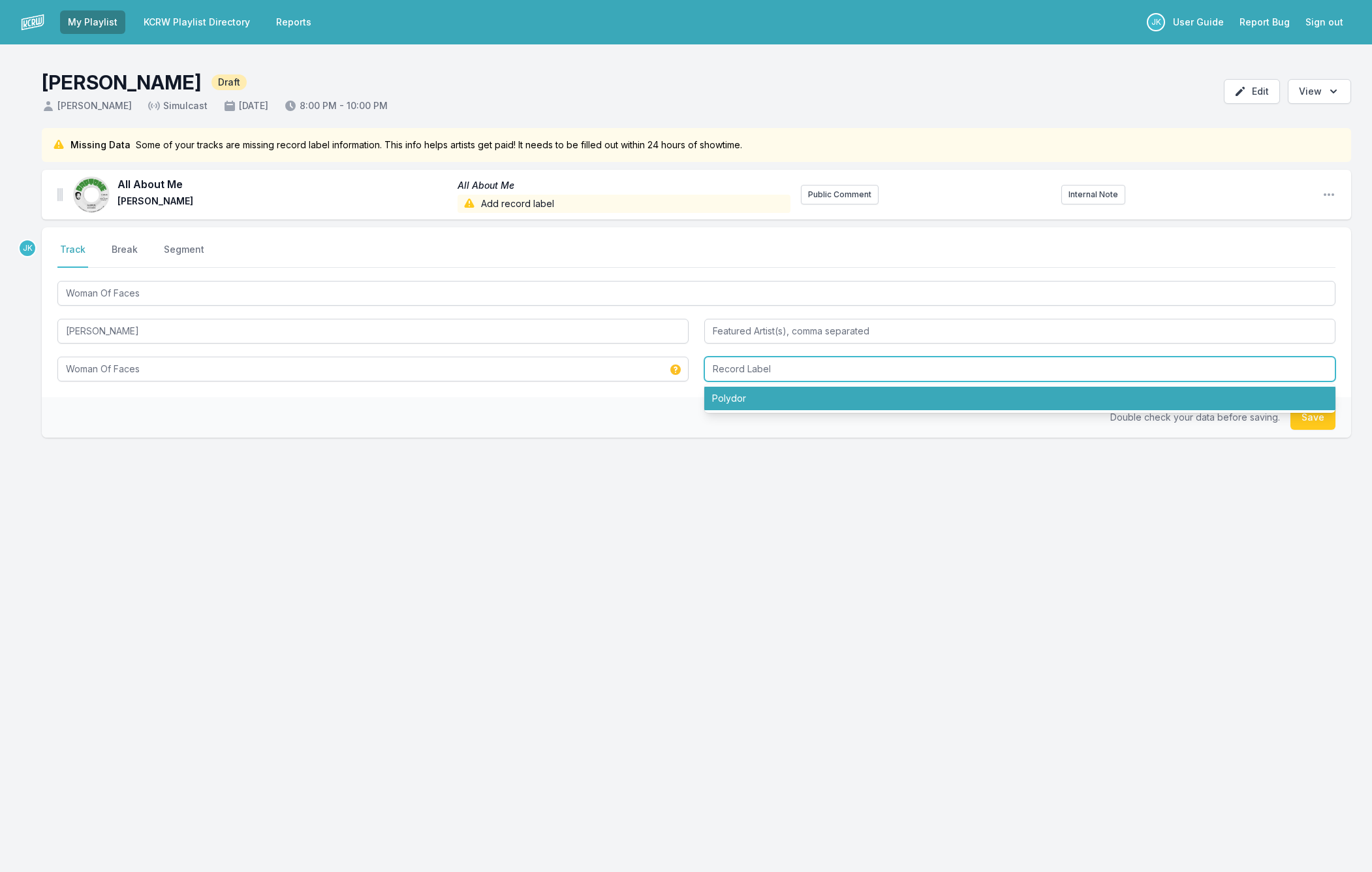
click at [732, 397] on li "Polydor" at bounding box center [1020, 398] width 632 height 23
type input "Polydor"
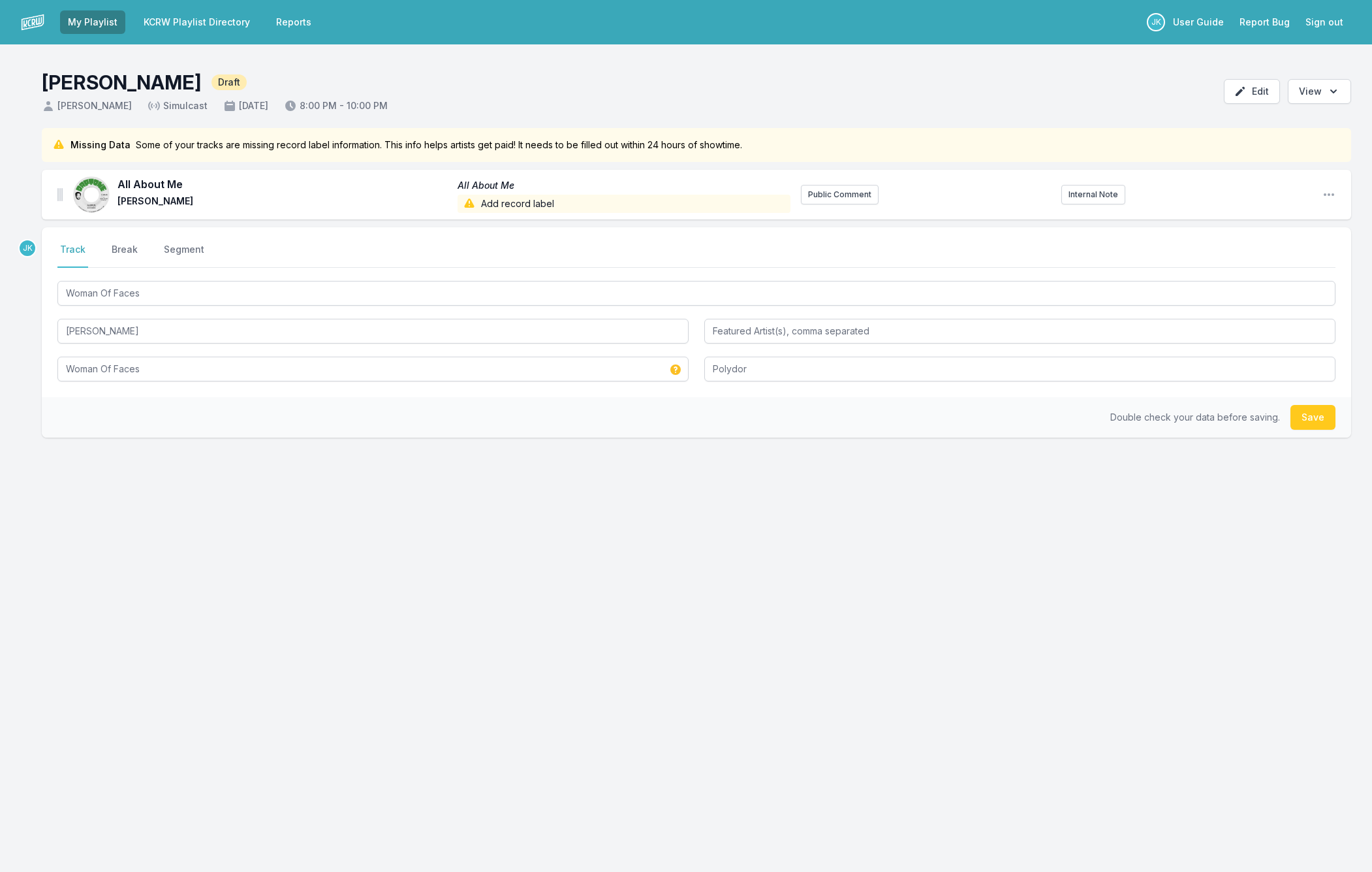
click at [1295, 418] on button "Save" at bounding box center [1314, 417] width 45 height 25
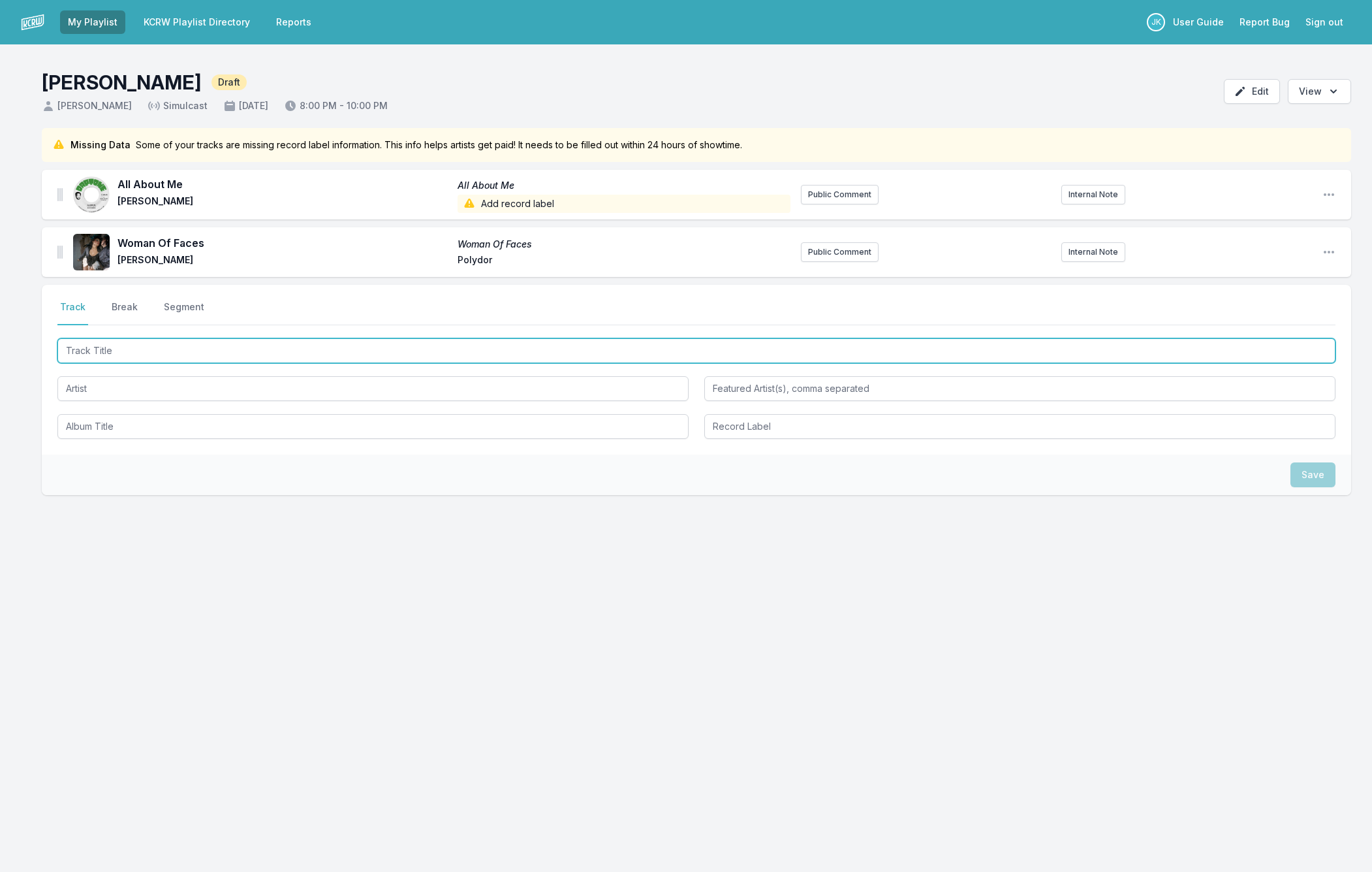
click at [93, 348] on input "Track Title" at bounding box center [697, 351] width 1279 height 25
paste input "The Power"
type input "The Power"
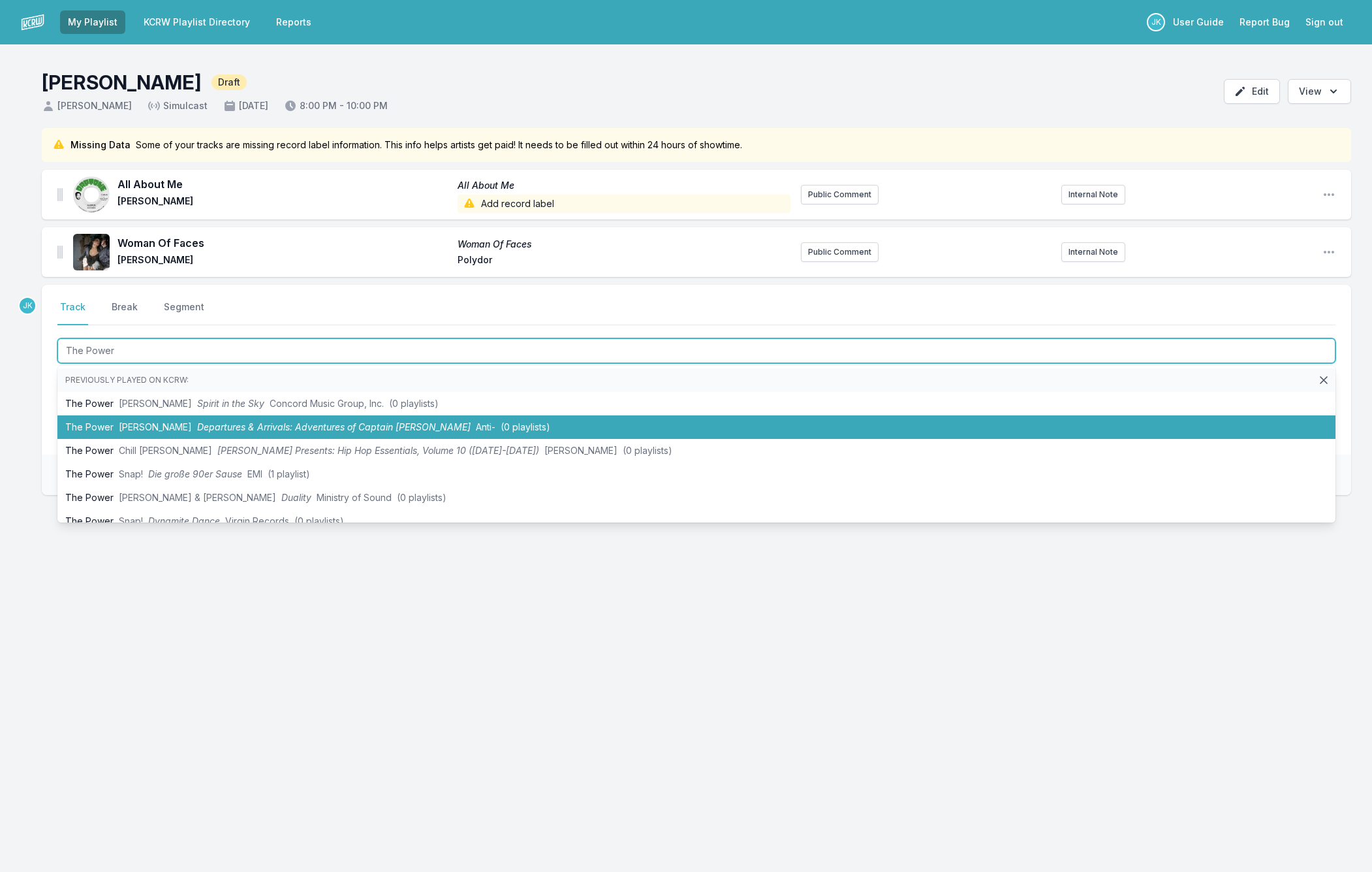
click at [107, 425] on li "The Power Curtis Harding Departures & Arrivals: Adventures of Captain Curt Anti…" at bounding box center [697, 427] width 1279 height 23
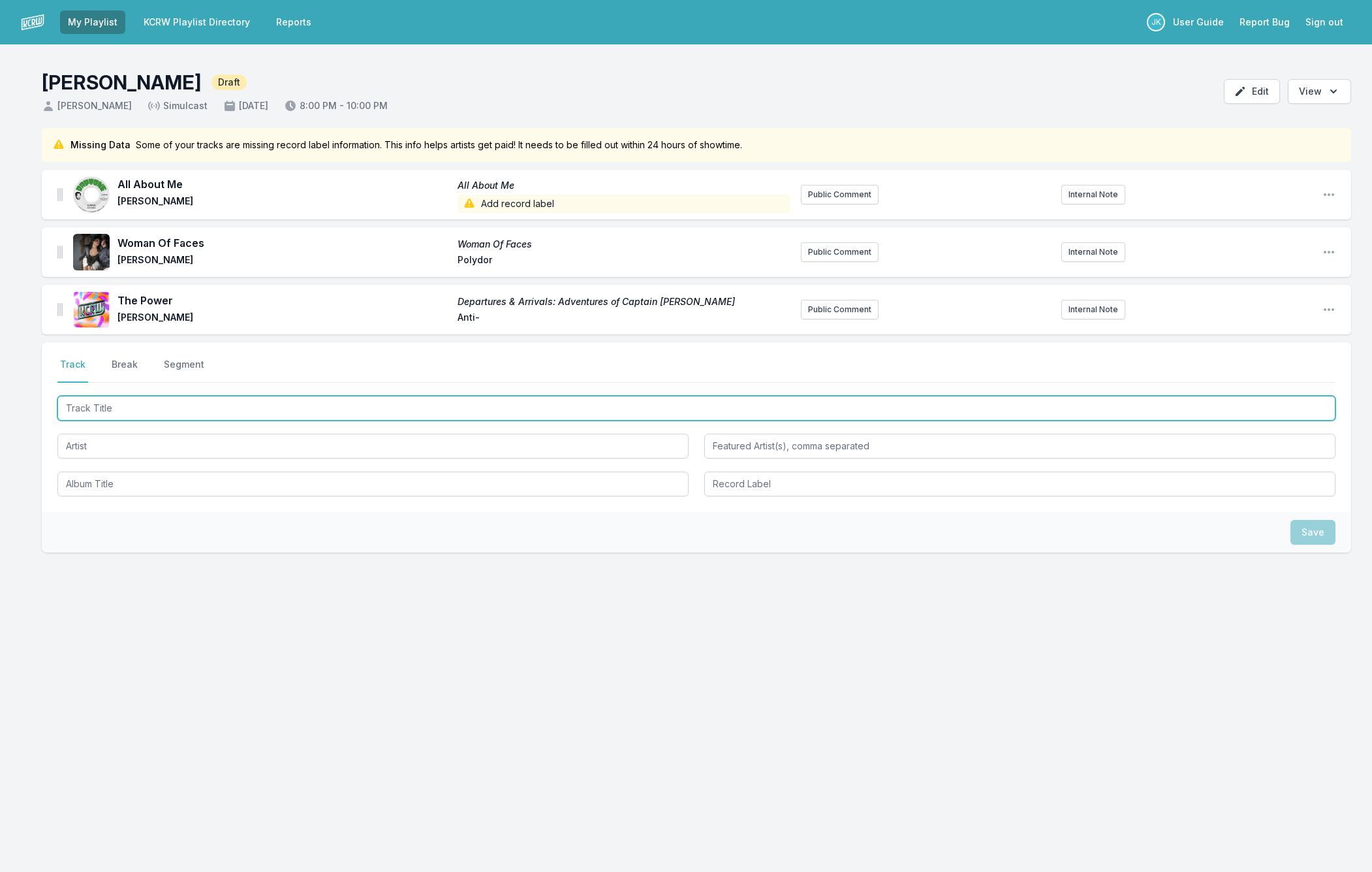
paste input "Devotion"
type input "Devotion"
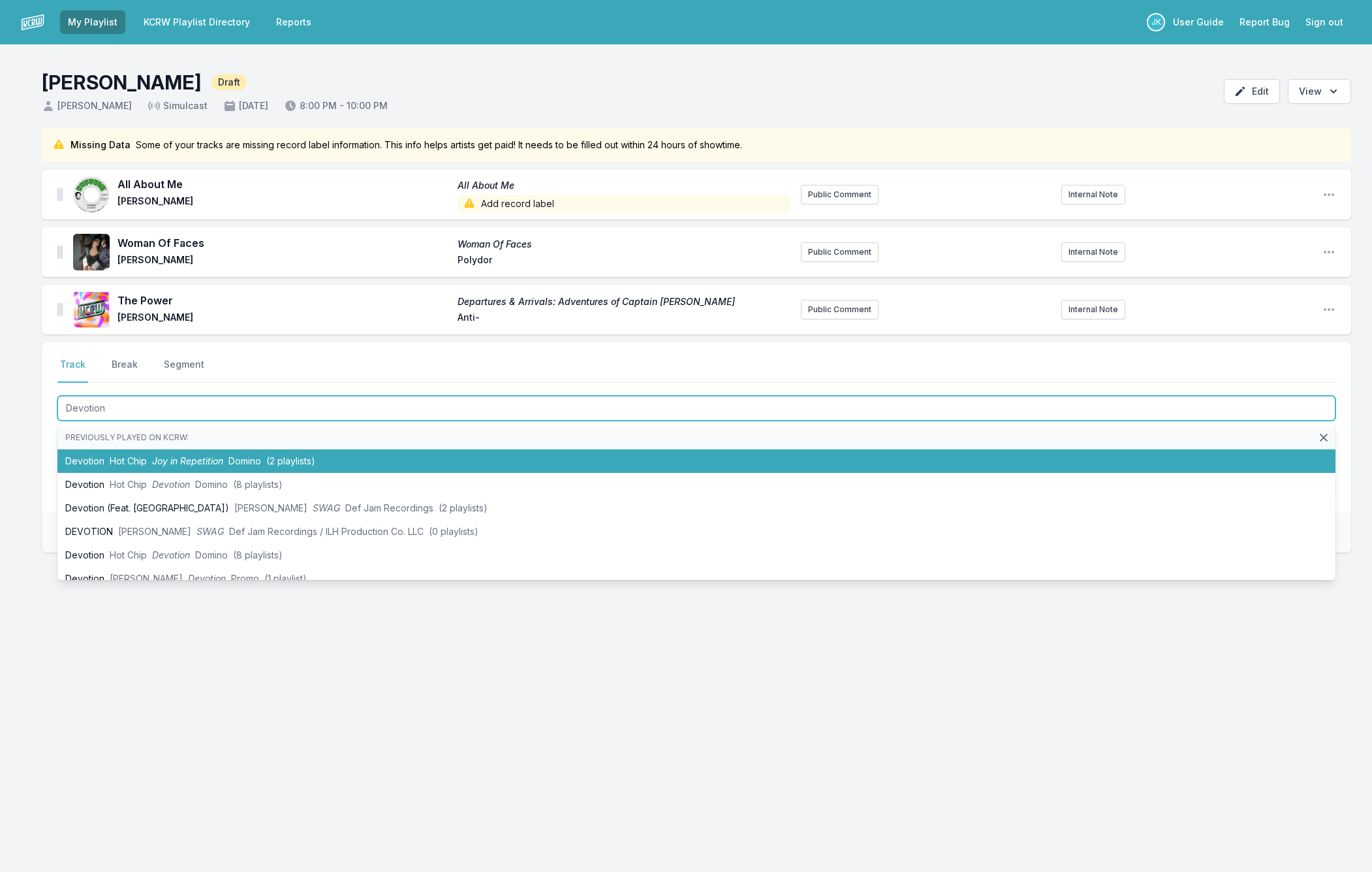
click at [96, 455] on li "Devotion Hot Chip Joy in Repetition Domino (2 playlists)" at bounding box center [697, 461] width 1279 height 23
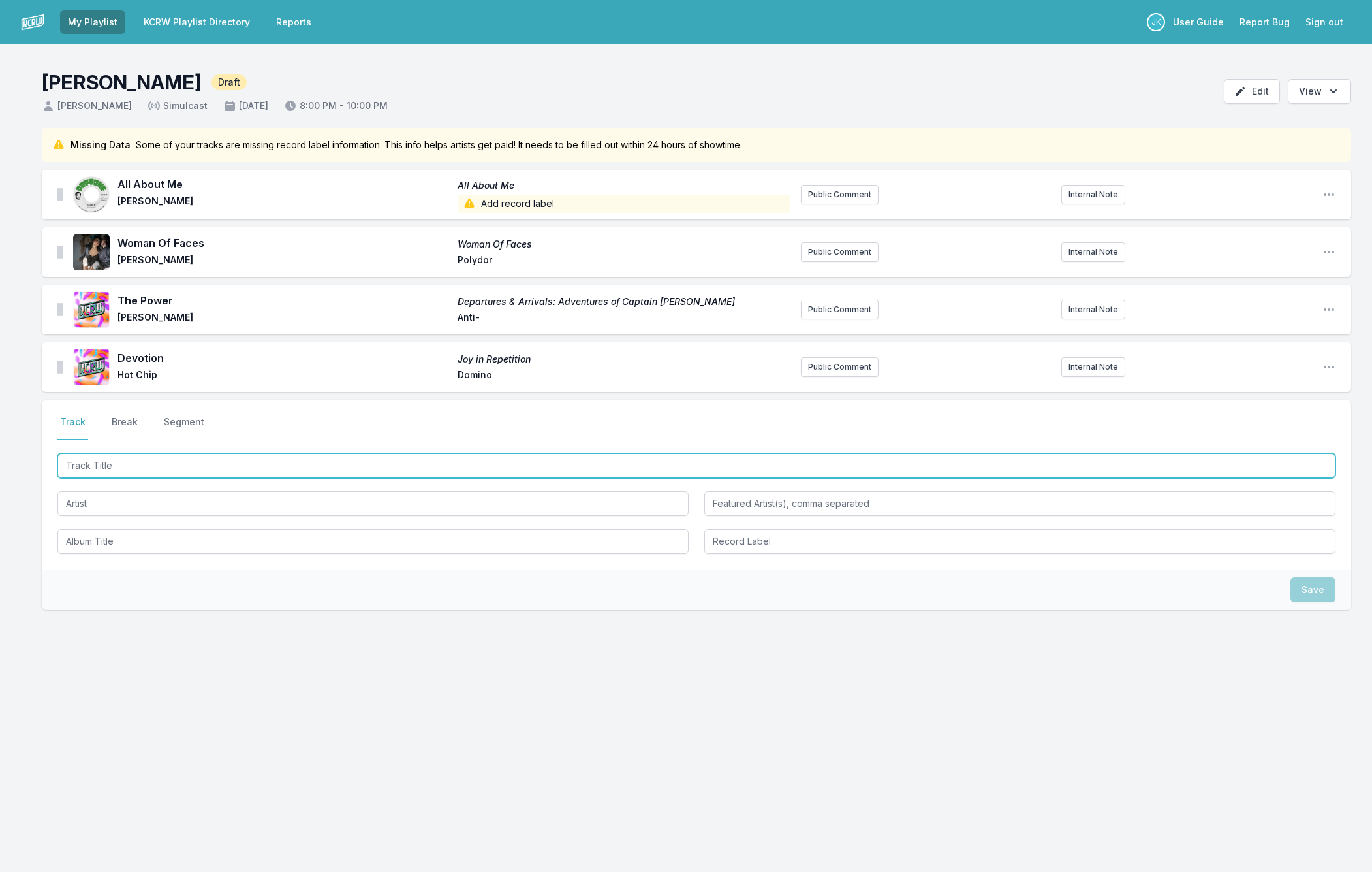
paste input "I’m Really Hot (For Myself)"
type input "I’m Really Hot (For Myself)"
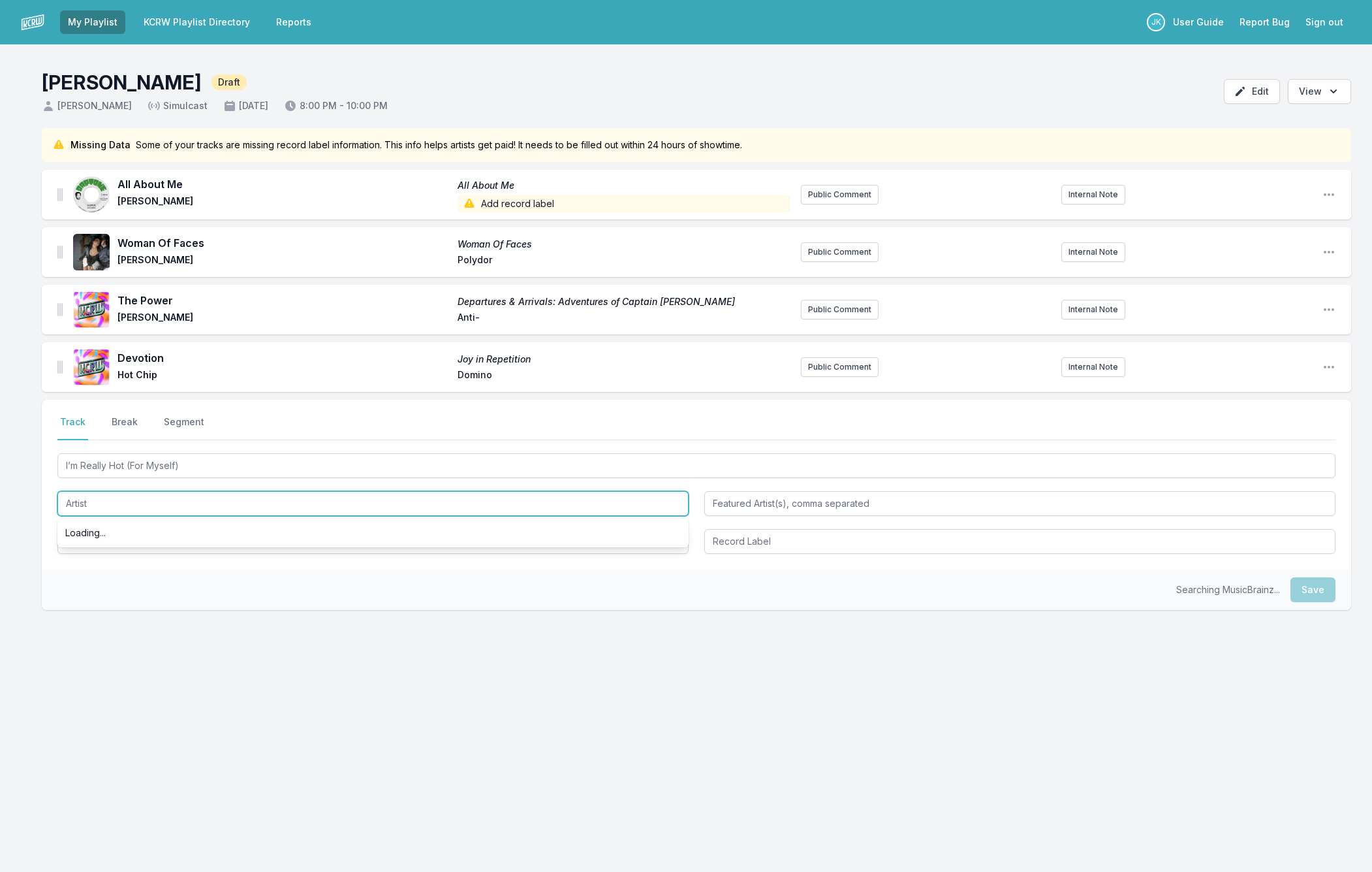
click at [97, 496] on input "Artist" at bounding box center [373, 503] width 632 height 25
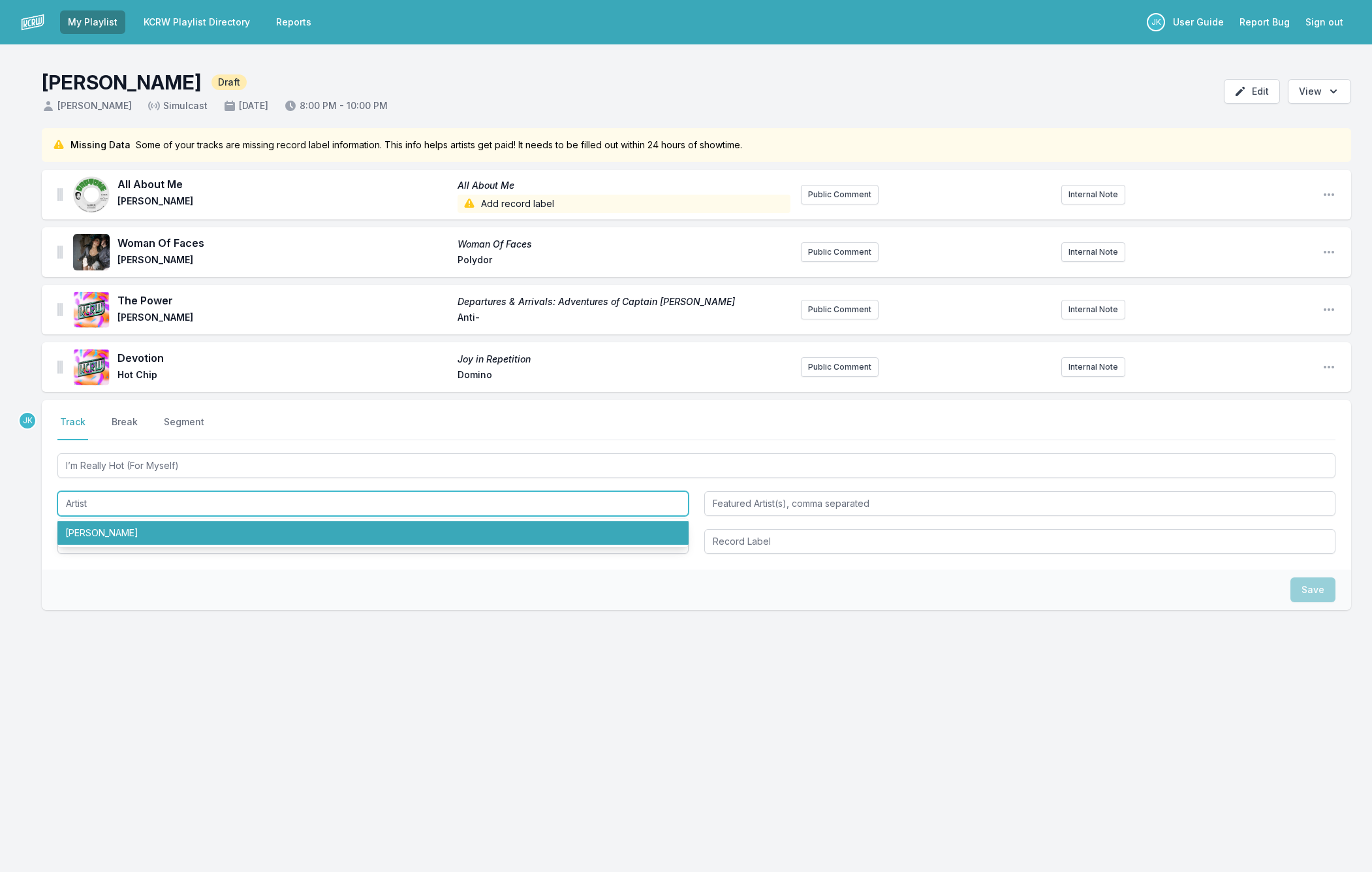
click at [101, 529] on li "Mura Masa" at bounding box center [373, 532] width 632 height 23
type input "Mura Masa"
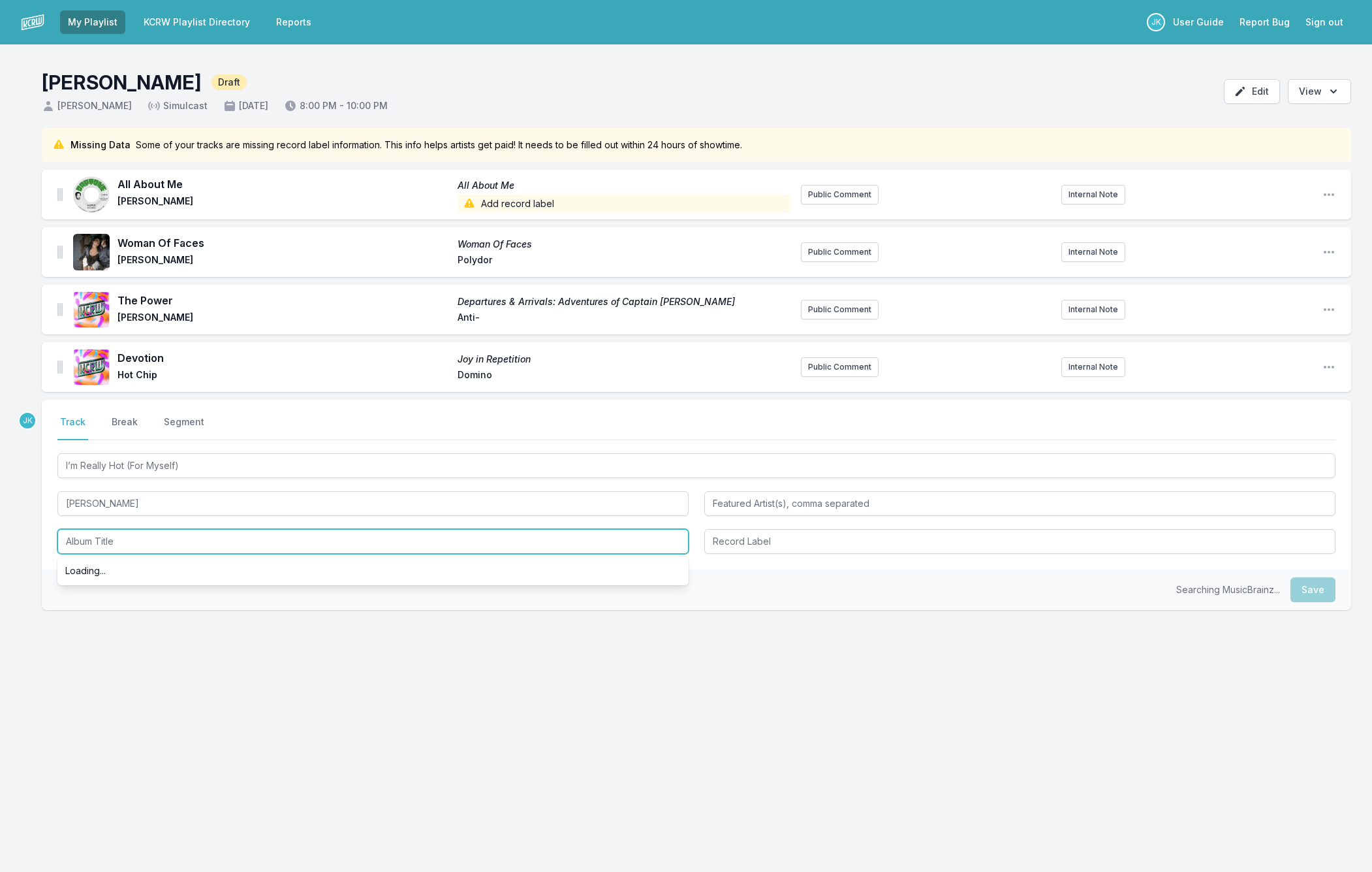
click at [101, 535] on input "Album Title" at bounding box center [373, 541] width 632 height 25
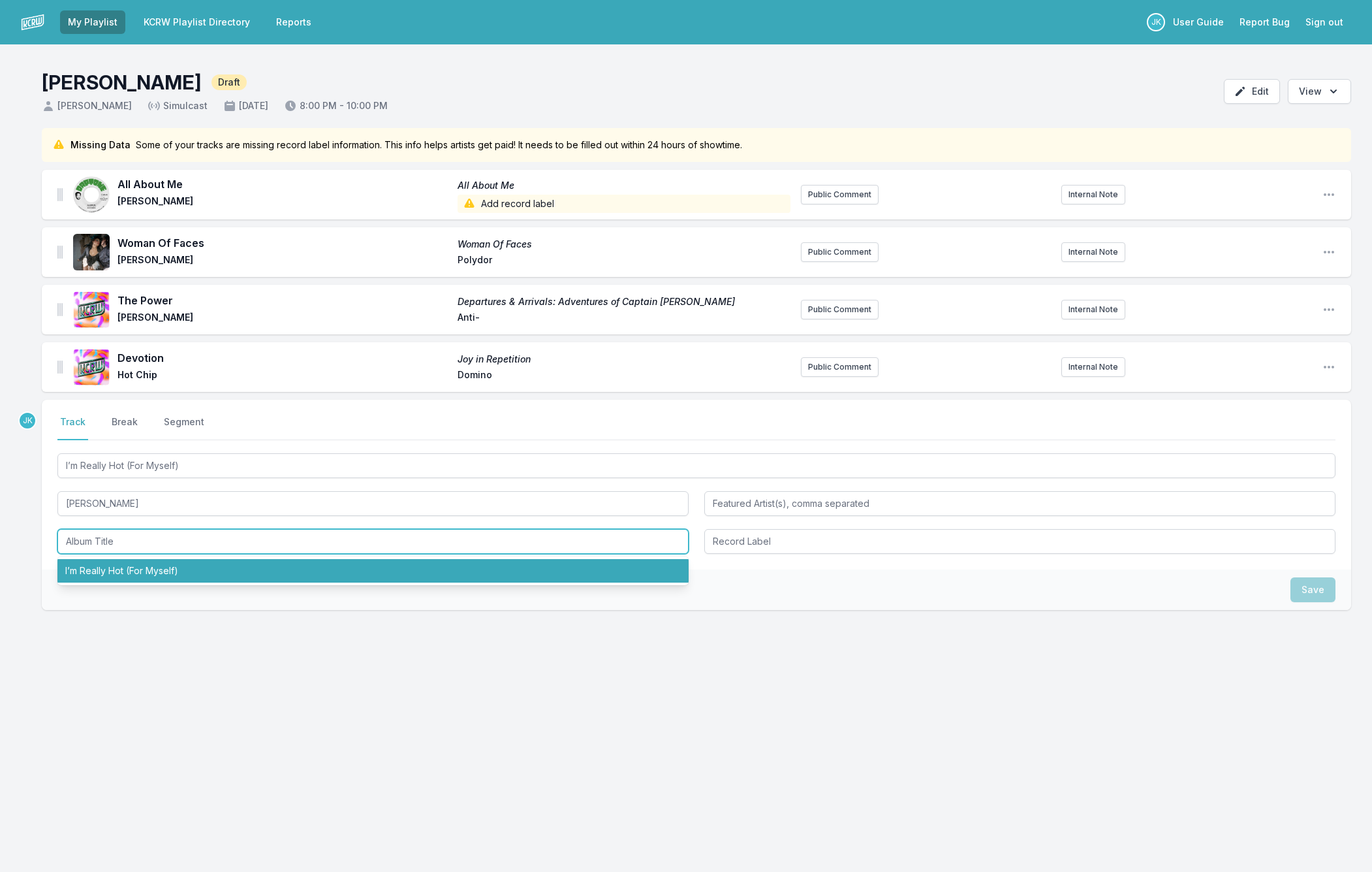
click at [124, 573] on li "I’m Really Hot (For Myself)" at bounding box center [373, 570] width 632 height 23
type input "I’m Really Hot (For Myself)"
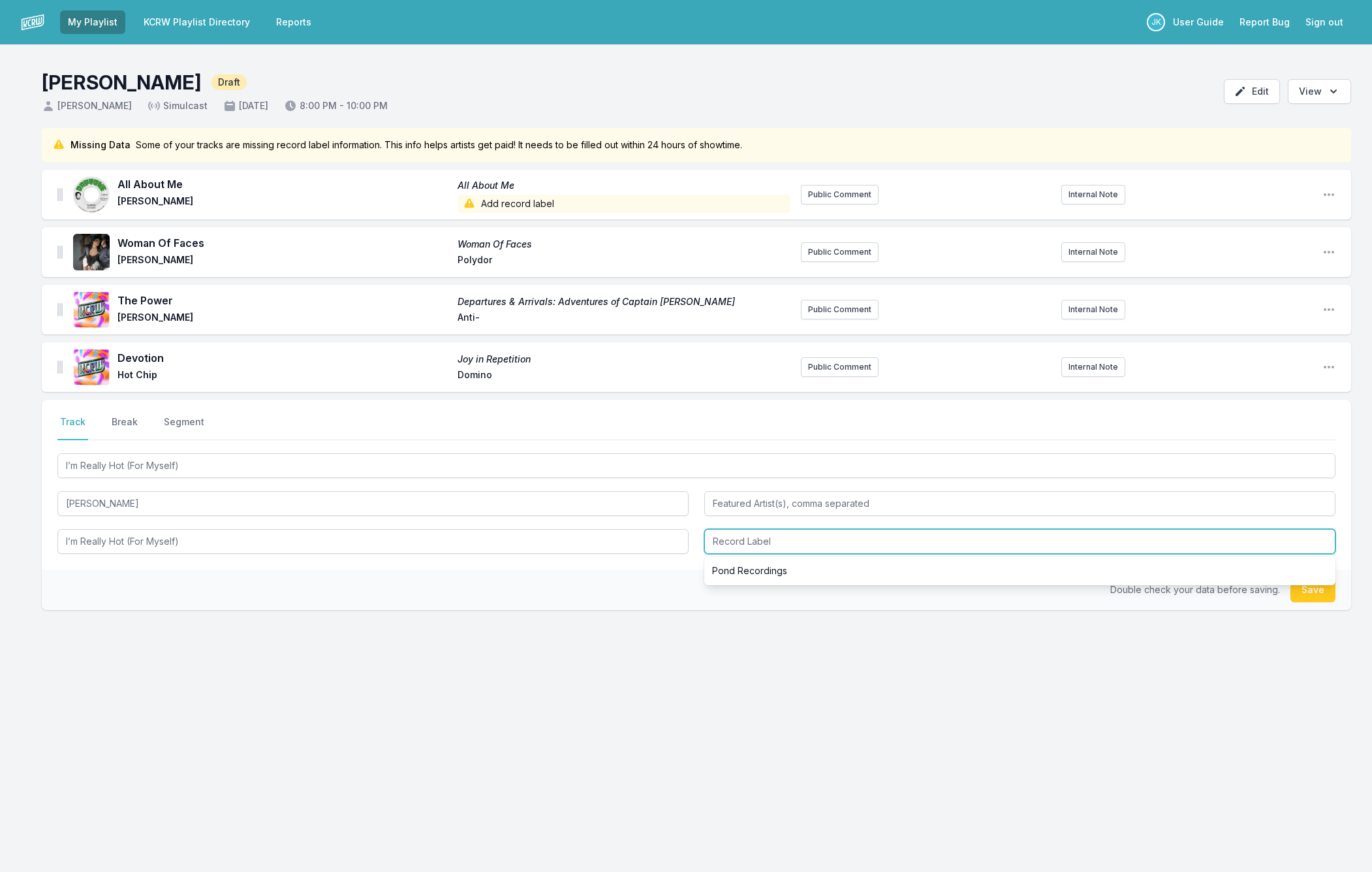
drag, startPoint x: 711, startPoint y: 532, endPoint x: 675, endPoint y: 529, distance: 36.1
click at [711, 533] on input "Record Label" at bounding box center [1020, 541] width 632 height 25
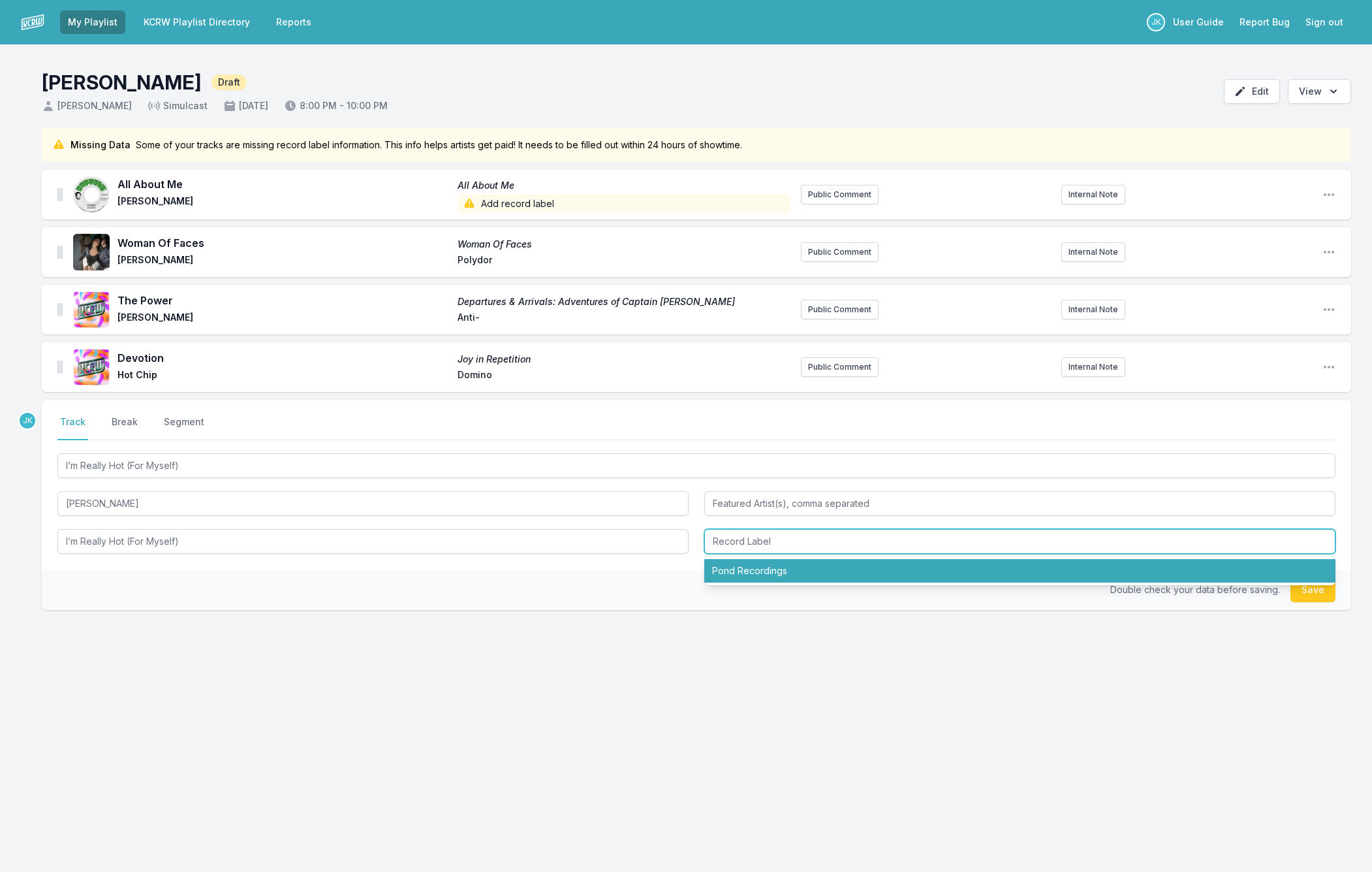
click at [754, 573] on li "Pond Recordings" at bounding box center [1020, 570] width 632 height 23
type input "Pond Recordings"
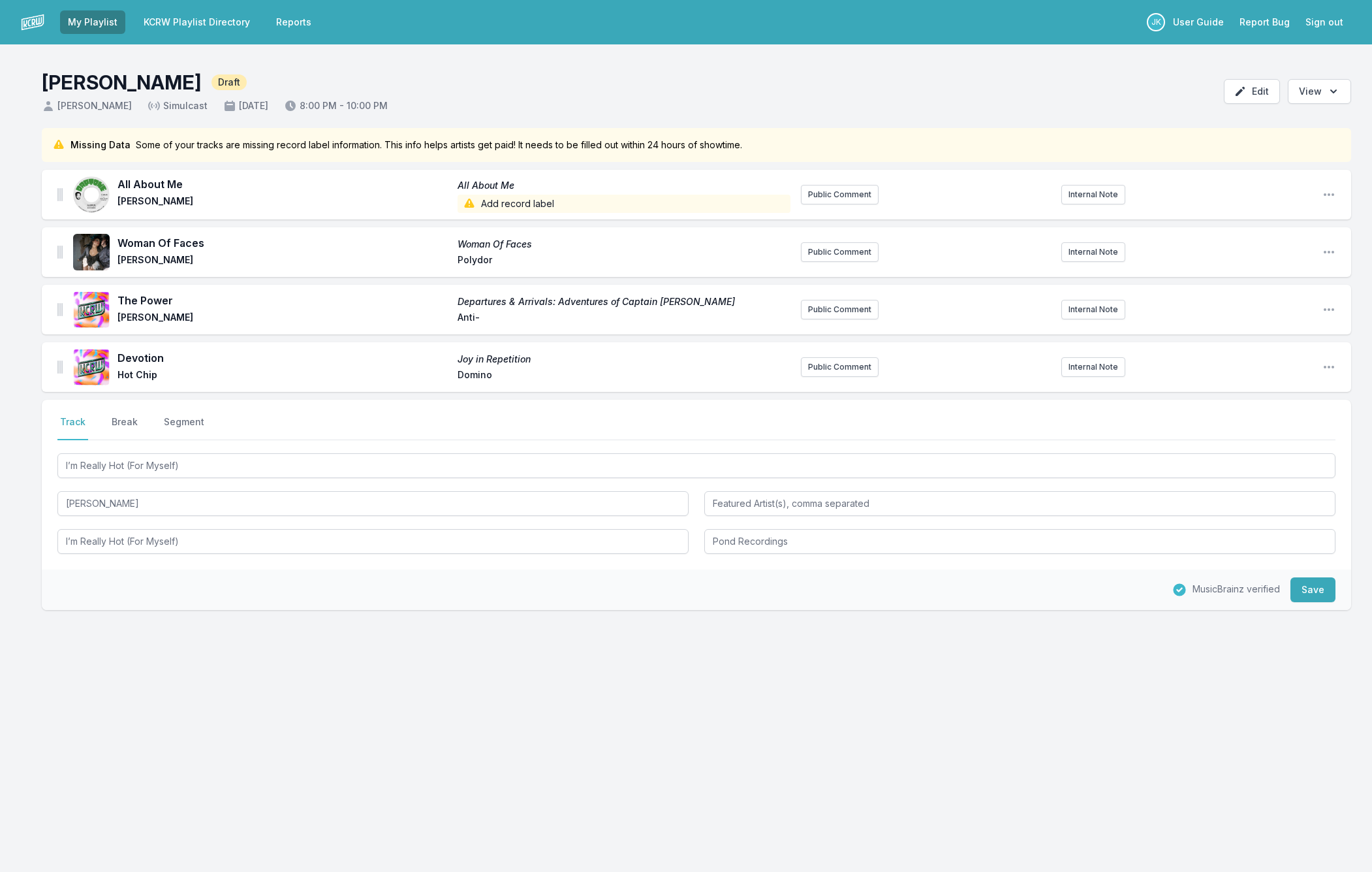
drag, startPoint x: 1325, startPoint y: 586, endPoint x: 1132, endPoint y: 579, distance: 193.1
click at [1325, 586] on button "Save" at bounding box center [1314, 589] width 45 height 25
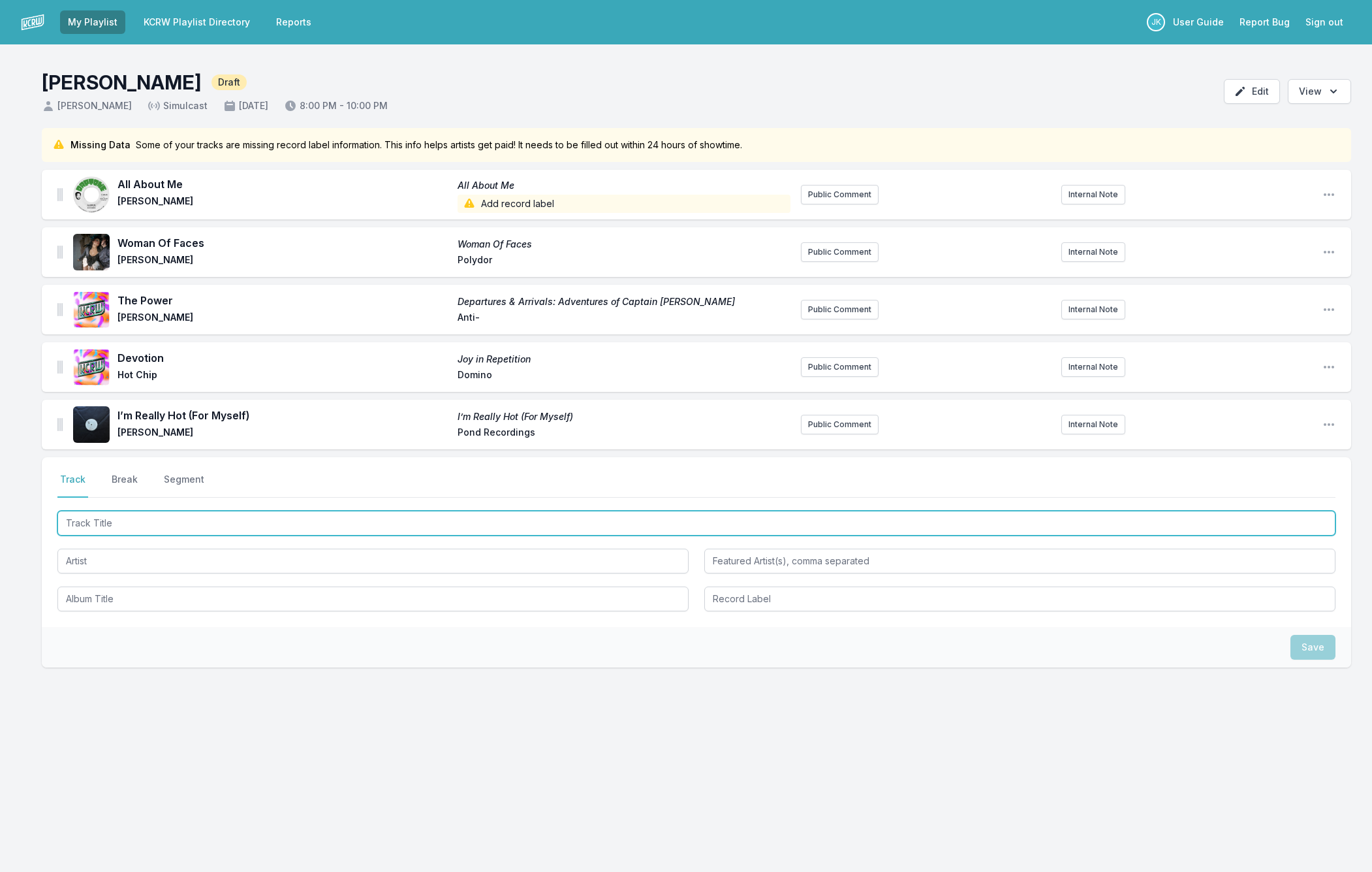
click at [101, 523] on input "Track Title" at bounding box center [697, 523] width 1279 height 25
paste input "Denali"
type input "Denali"
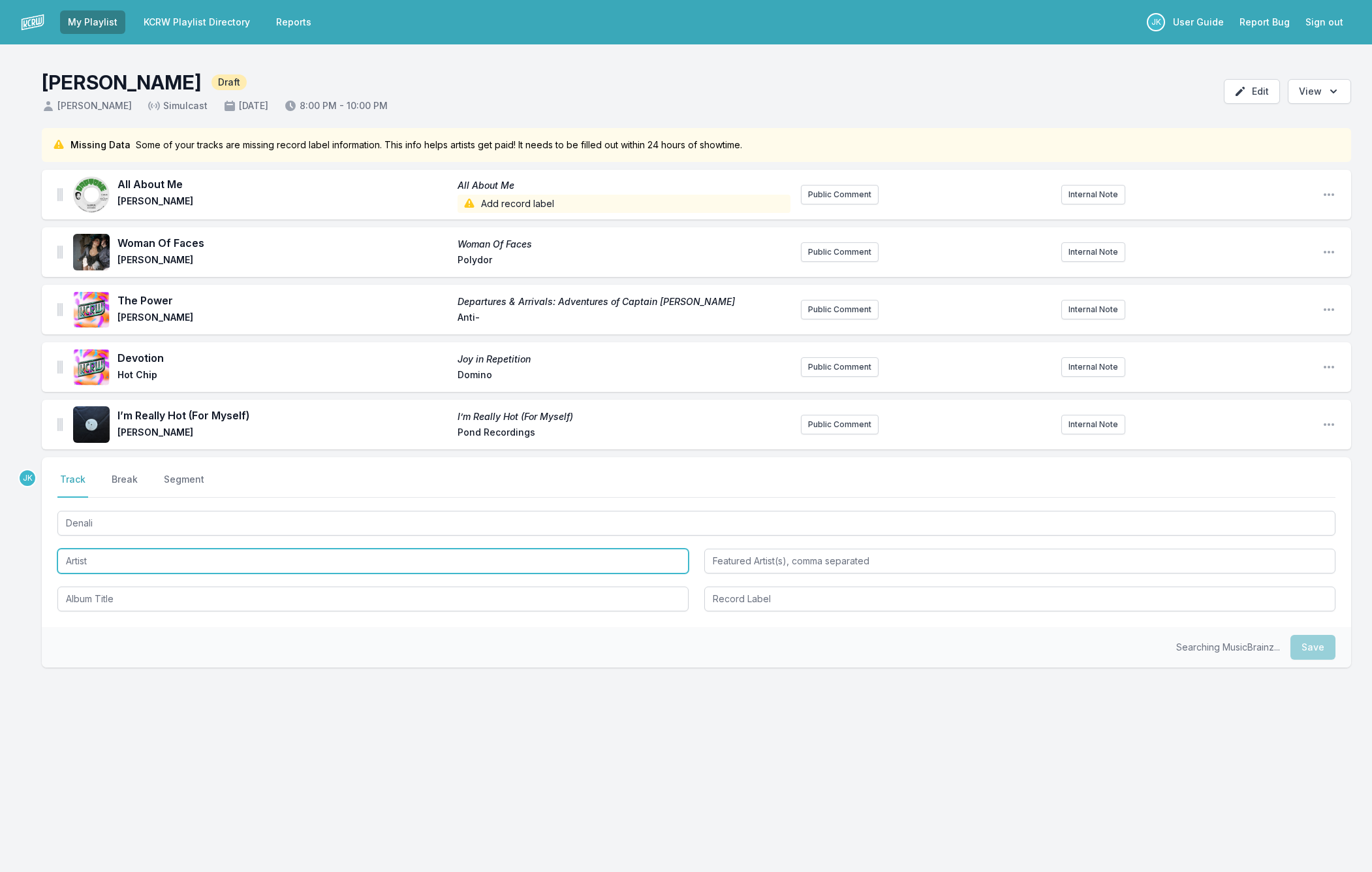
click at [85, 565] on input "Artist" at bounding box center [373, 561] width 632 height 25
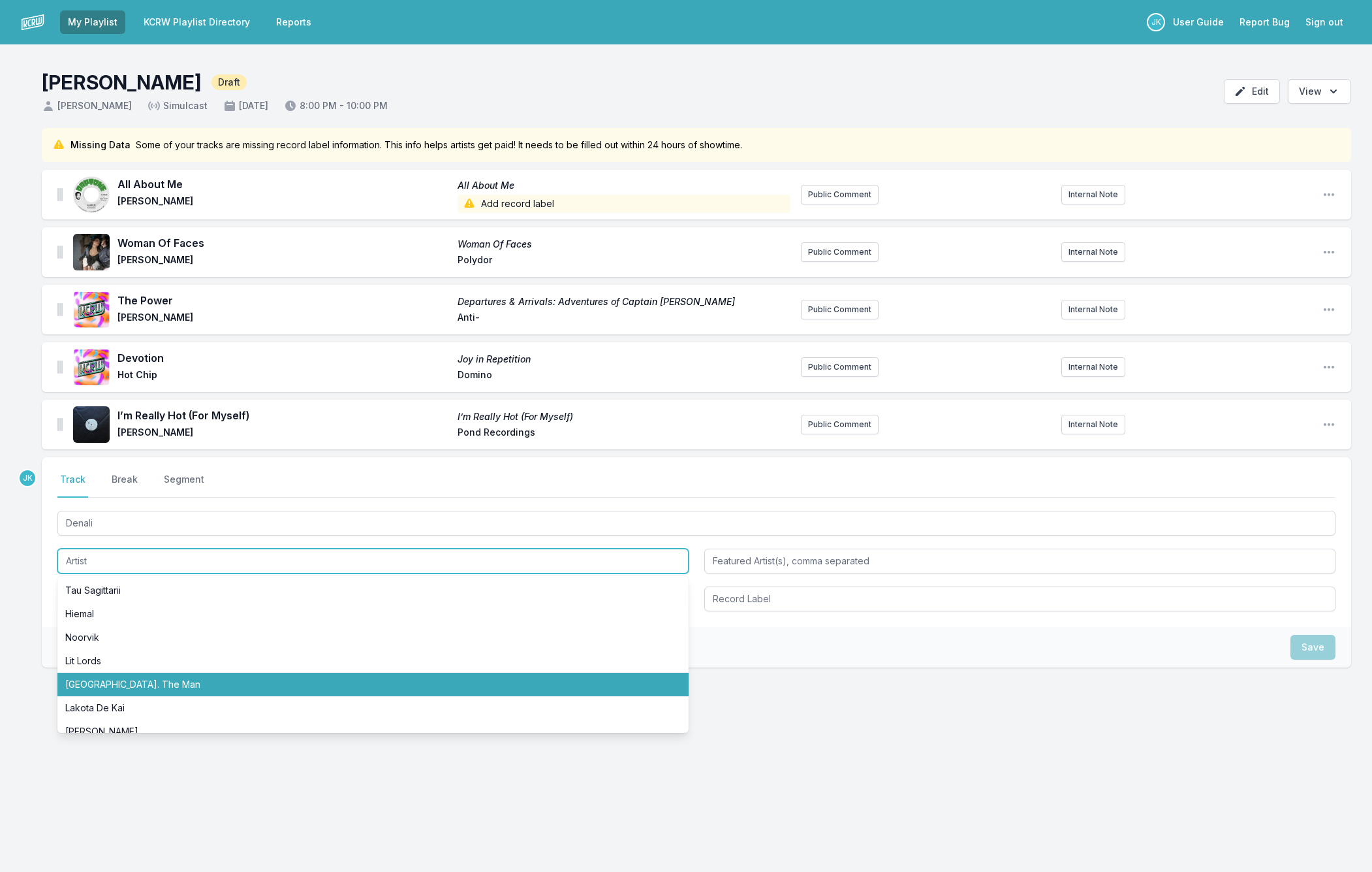
click at [113, 681] on li "Portugal. The Man" at bounding box center [373, 684] width 632 height 23
type input "Portugal. The Man"
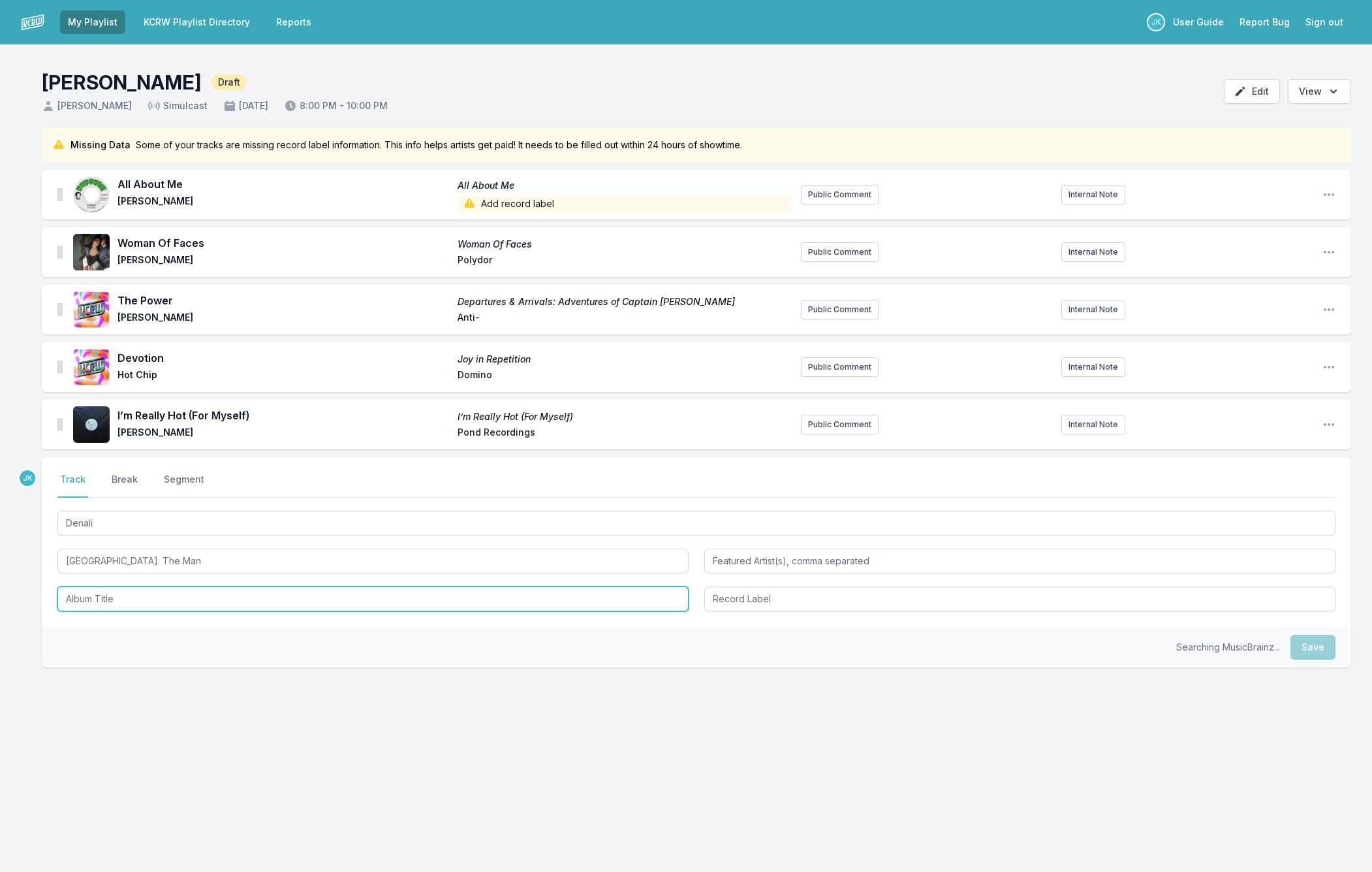
click at [115, 589] on input "Album Title" at bounding box center [373, 599] width 632 height 25
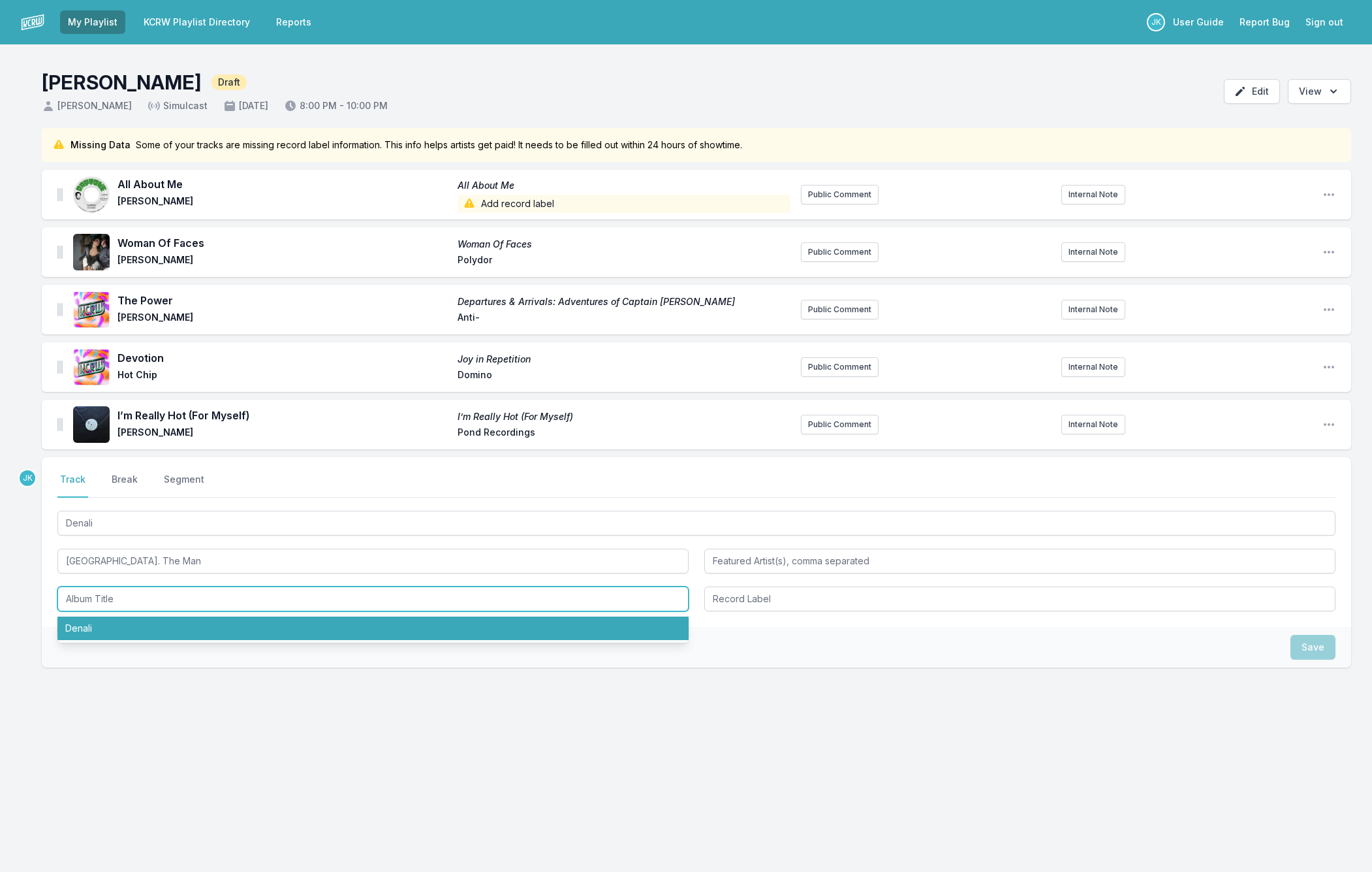
click at [110, 632] on li "Denali" at bounding box center [373, 628] width 632 height 23
type input "Denali"
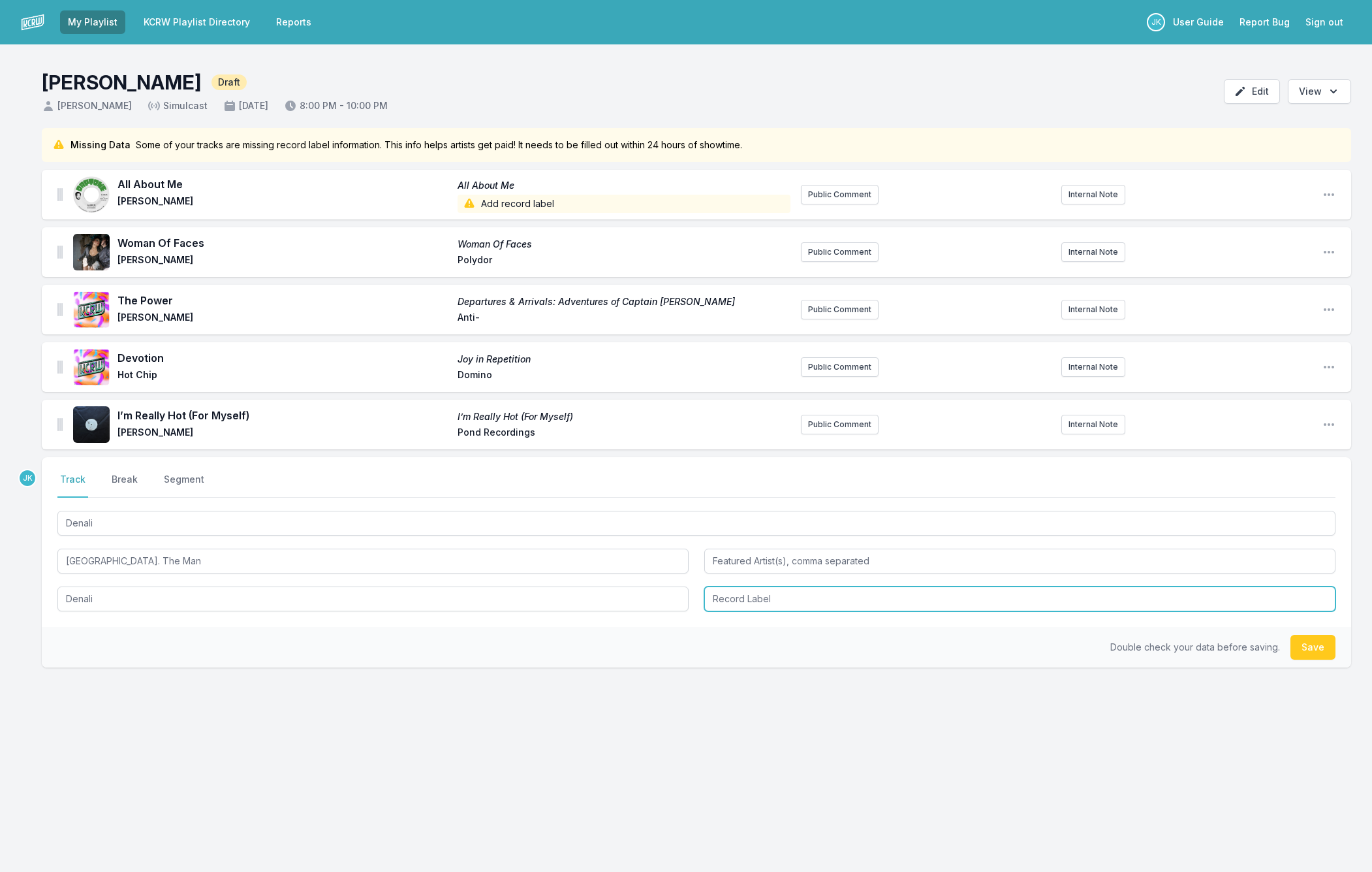
drag, startPoint x: 725, startPoint y: 598, endPoint x: 718, endPoint y: 600, distance: 7.3
click at [725, 599] on input "Record Label" at bounding box center [1020, 599] width 632 height 25
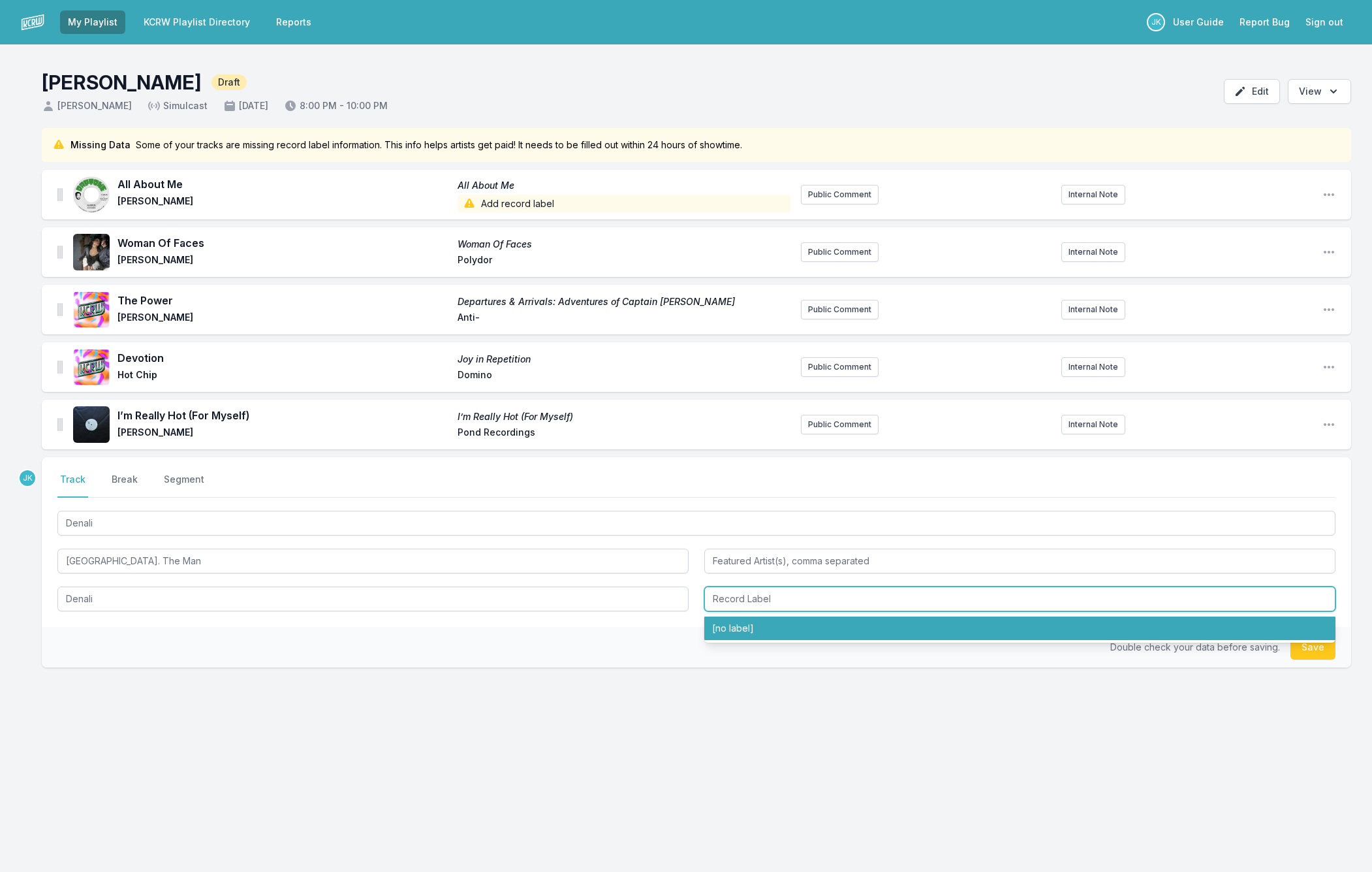
click at [750, 632] on li "[no label]" at bounding box center [1020, 628] width 632 height 23
type input "[no label]"
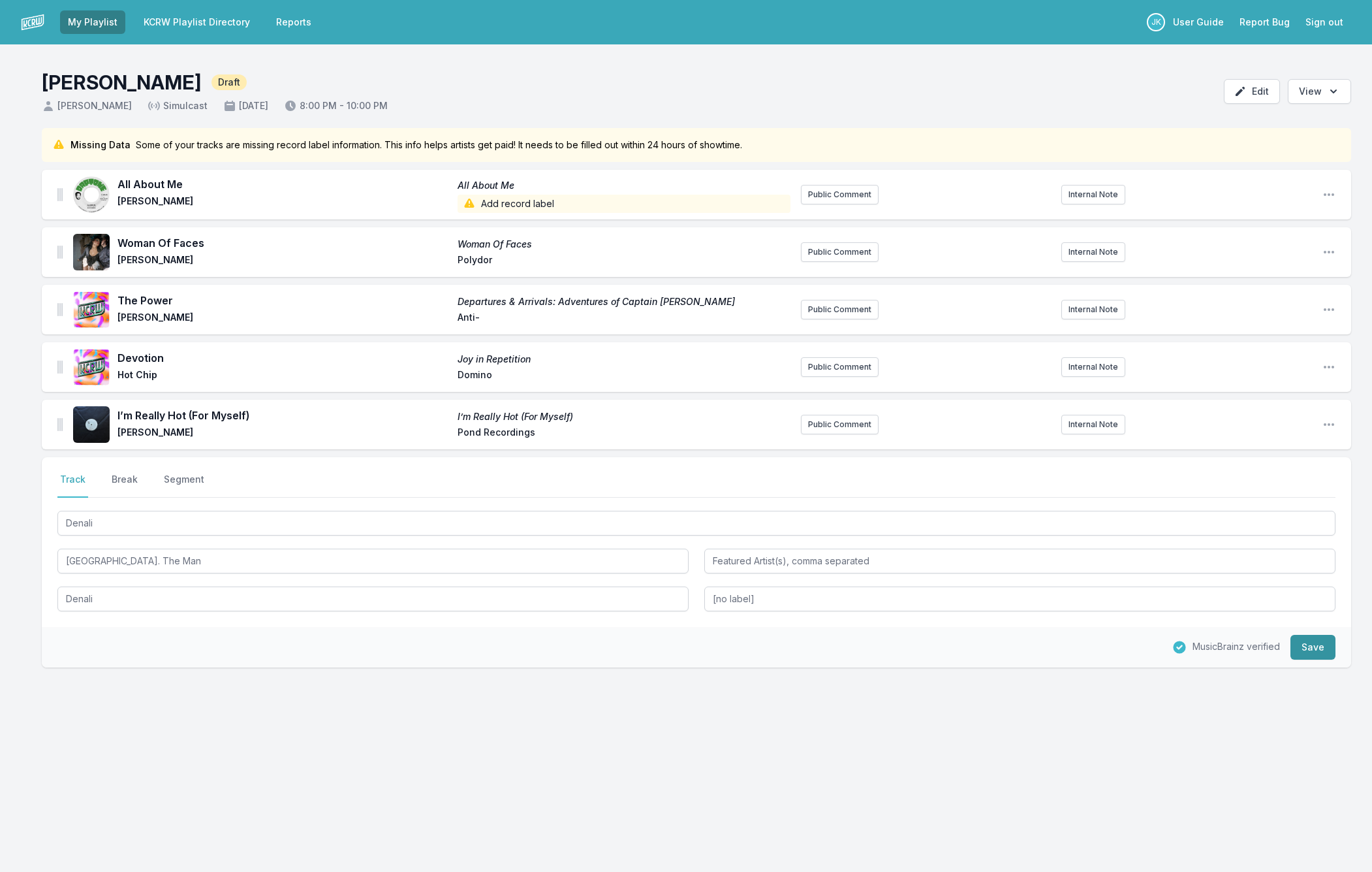
click at [1322, 648] on button "Save" at bounding box center [1314, 647] width 45 height 25
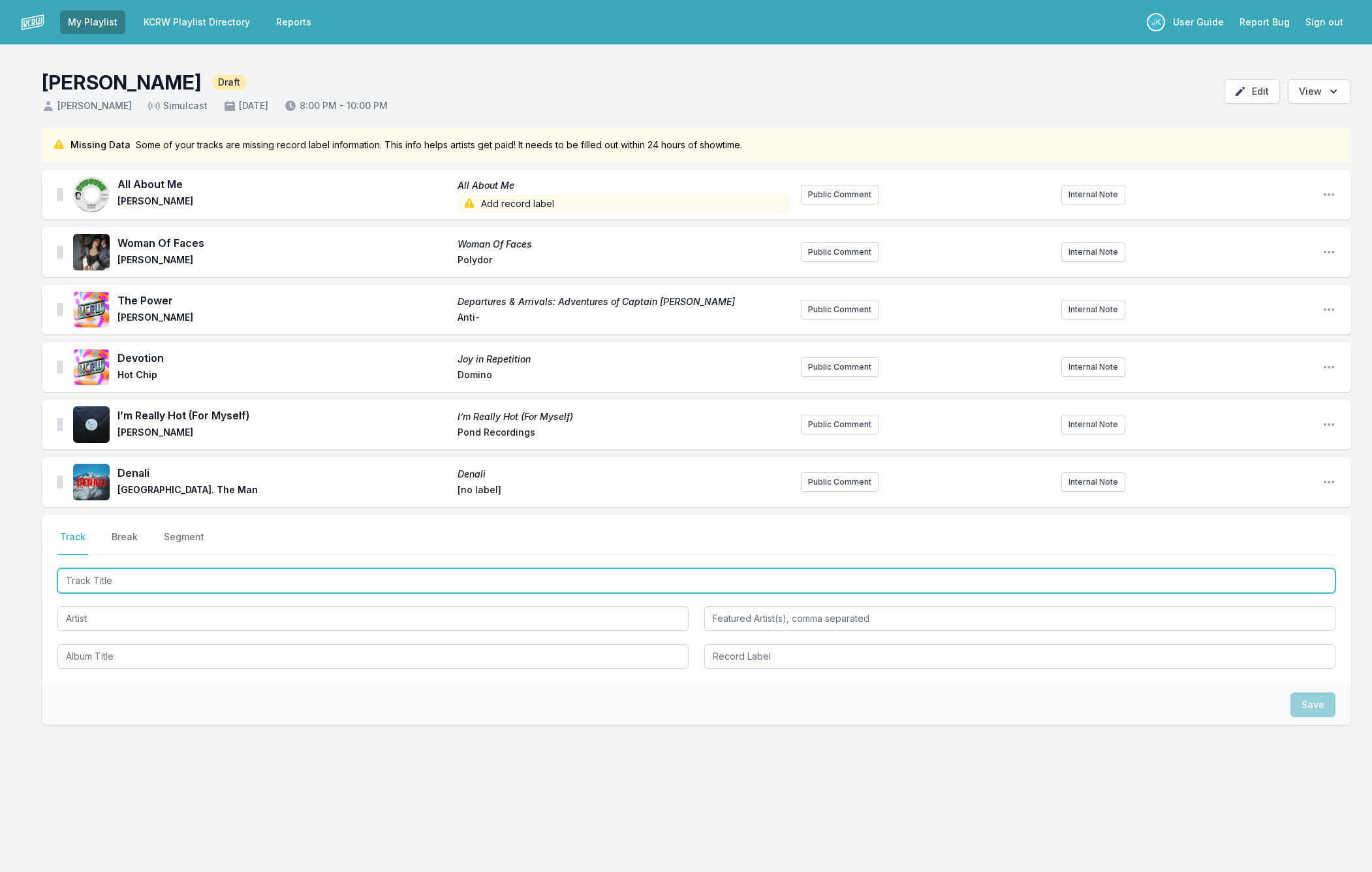
click at [96, 581] on input "Track Title" at bounding box center [697, 581] width 1279 height 25
paste input "Wonderful Life"
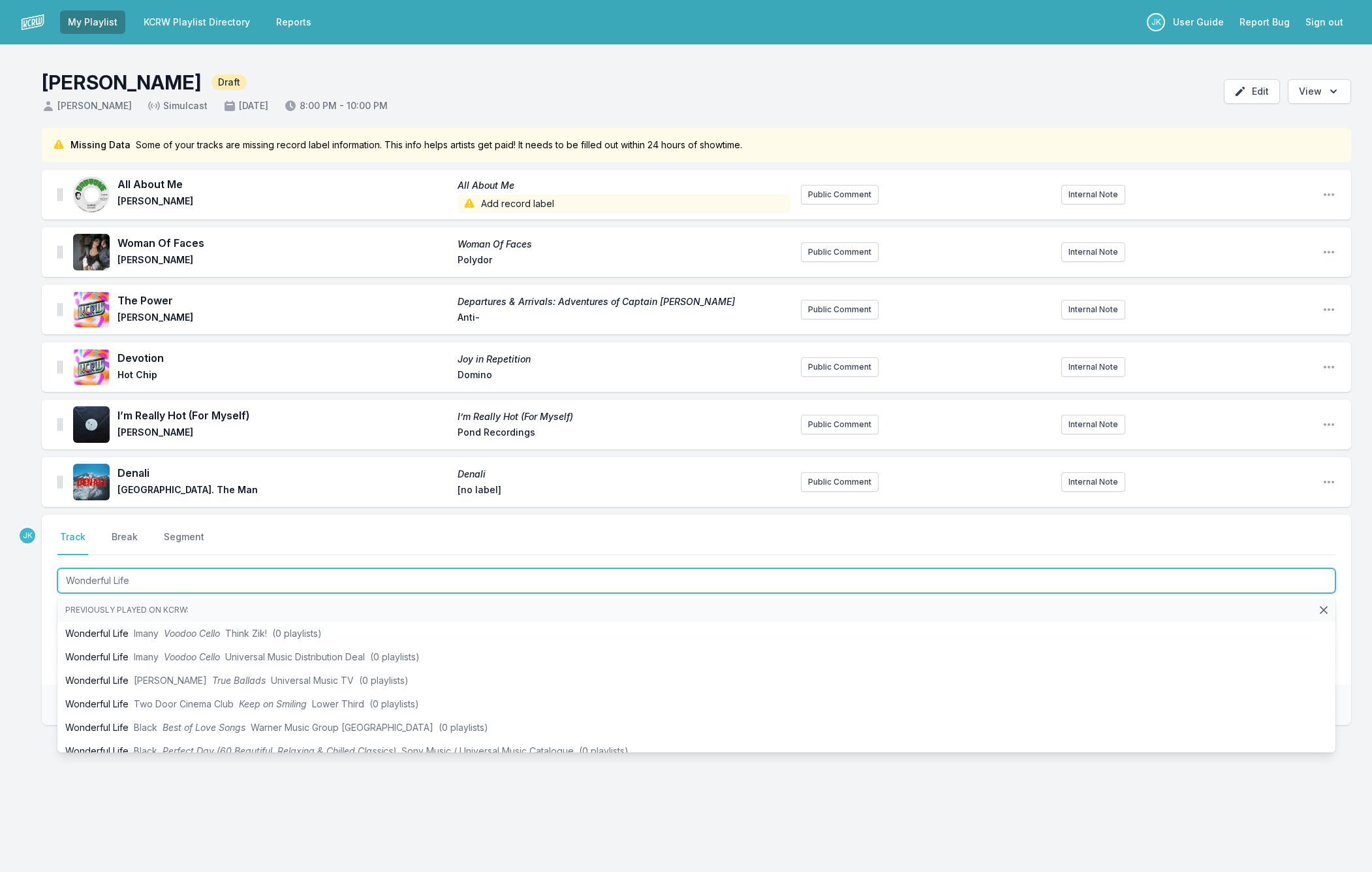
type input "Wonderful Life"
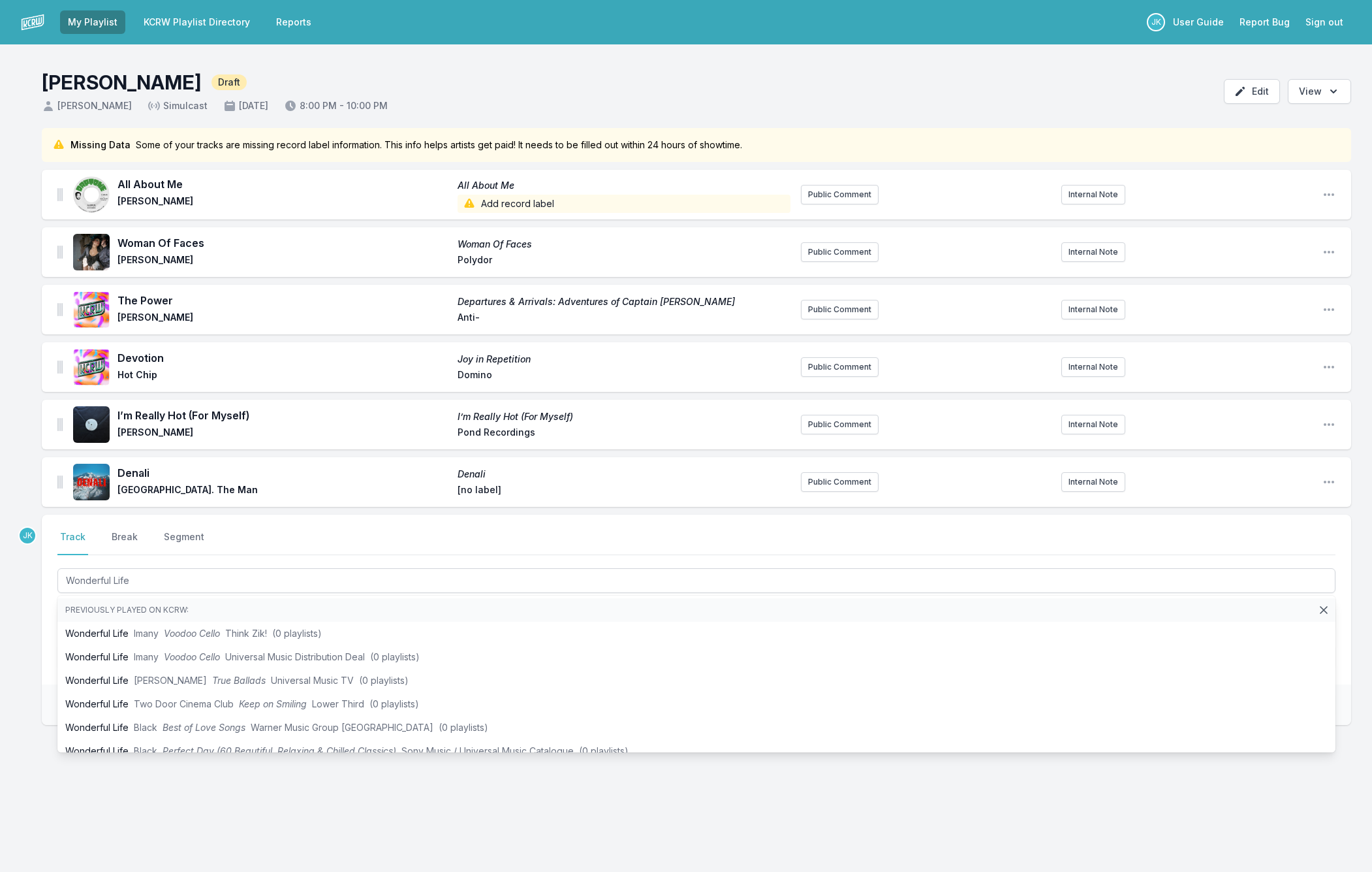
drag, startPoint x: 29, startPoint y: 595, endPoint x: 50, endPoint y: 605, distance: 23.3
click at [29, 595] on div "Missing Data Some of your tracks are missing record label information. This inf…" at bounding box center [686, 489] width 1372 height 722
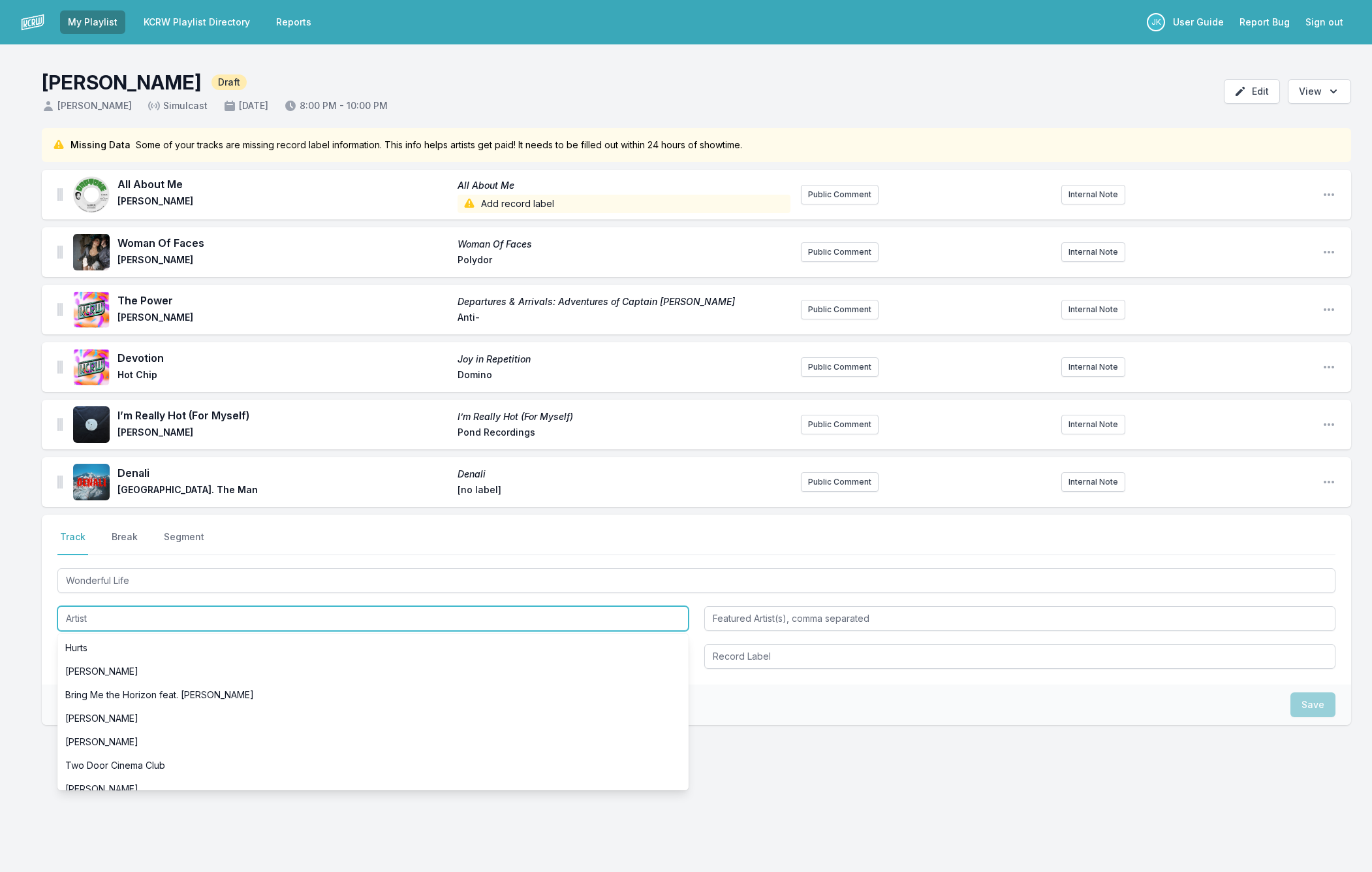
click at [77, 613] on input "Artist" at bounding box center [373, 619] width 632 height 25
paste input "Tom Odell"
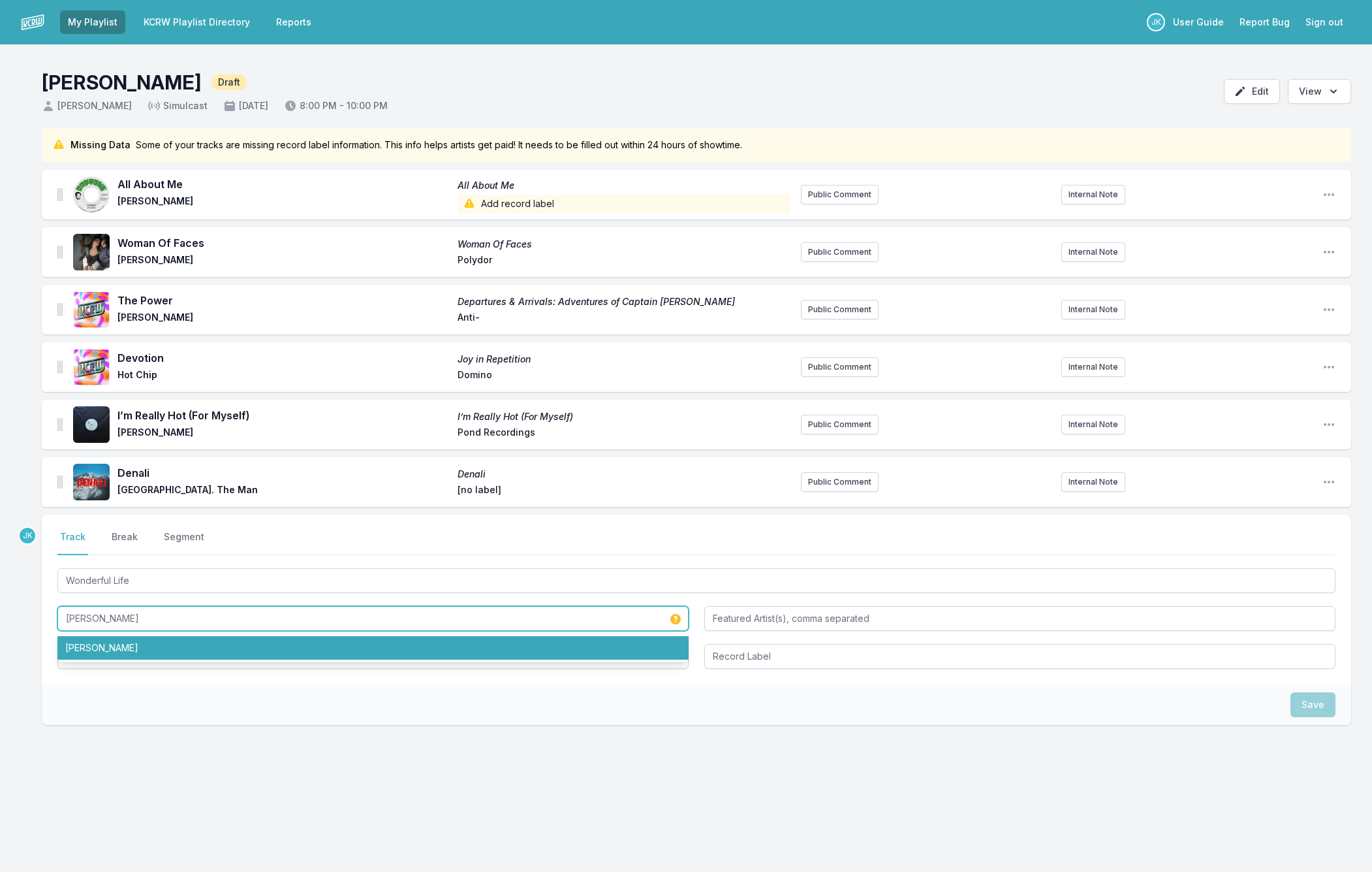
click at [115, 651] on li "Tom Odell" at bounding box center [373, 648] width 632 height 23
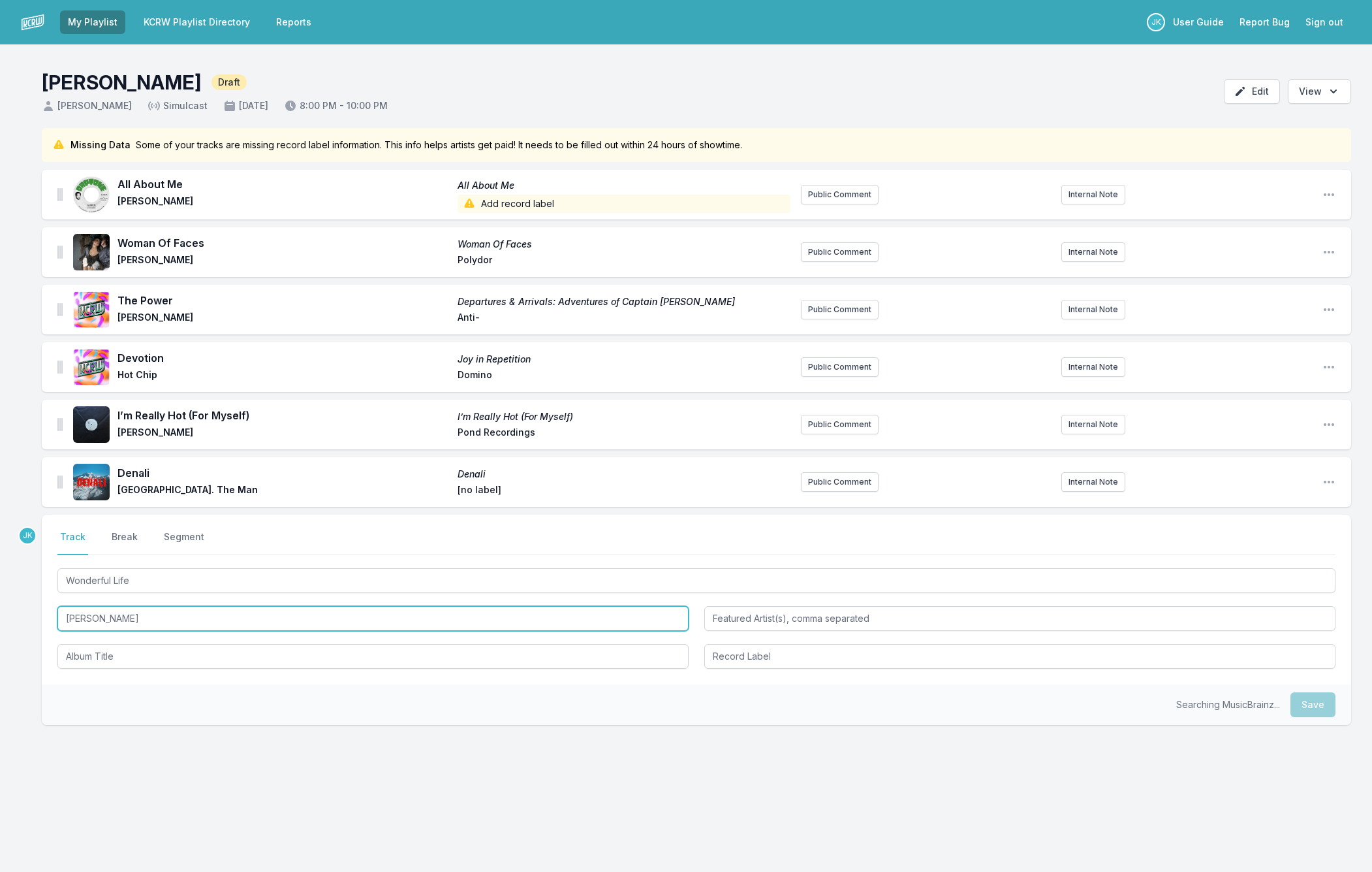
type input "Tom Odell"
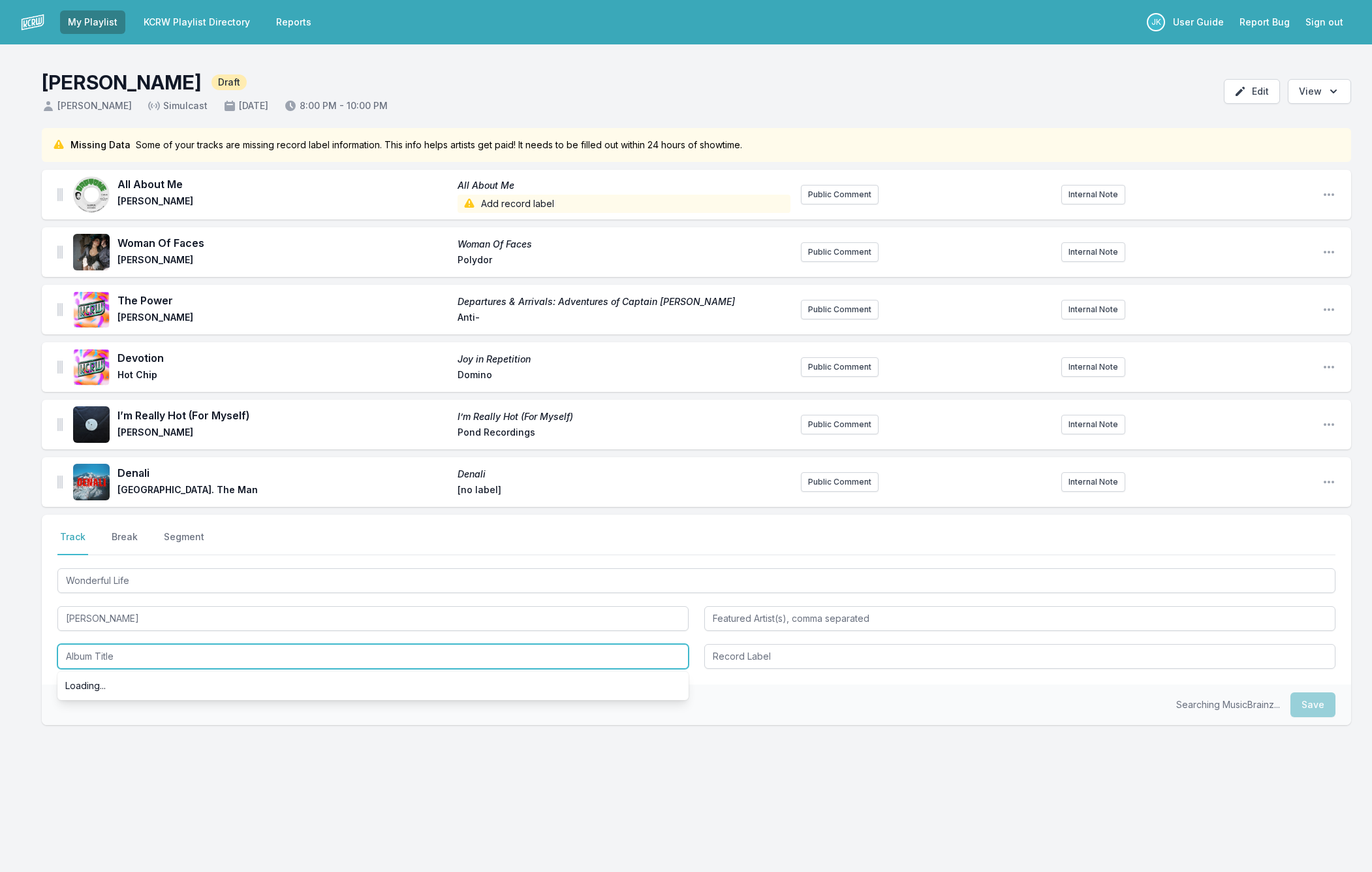
click at [115, 651] on input "Album Title" at bounding box center [373, 657] width 632 height 25
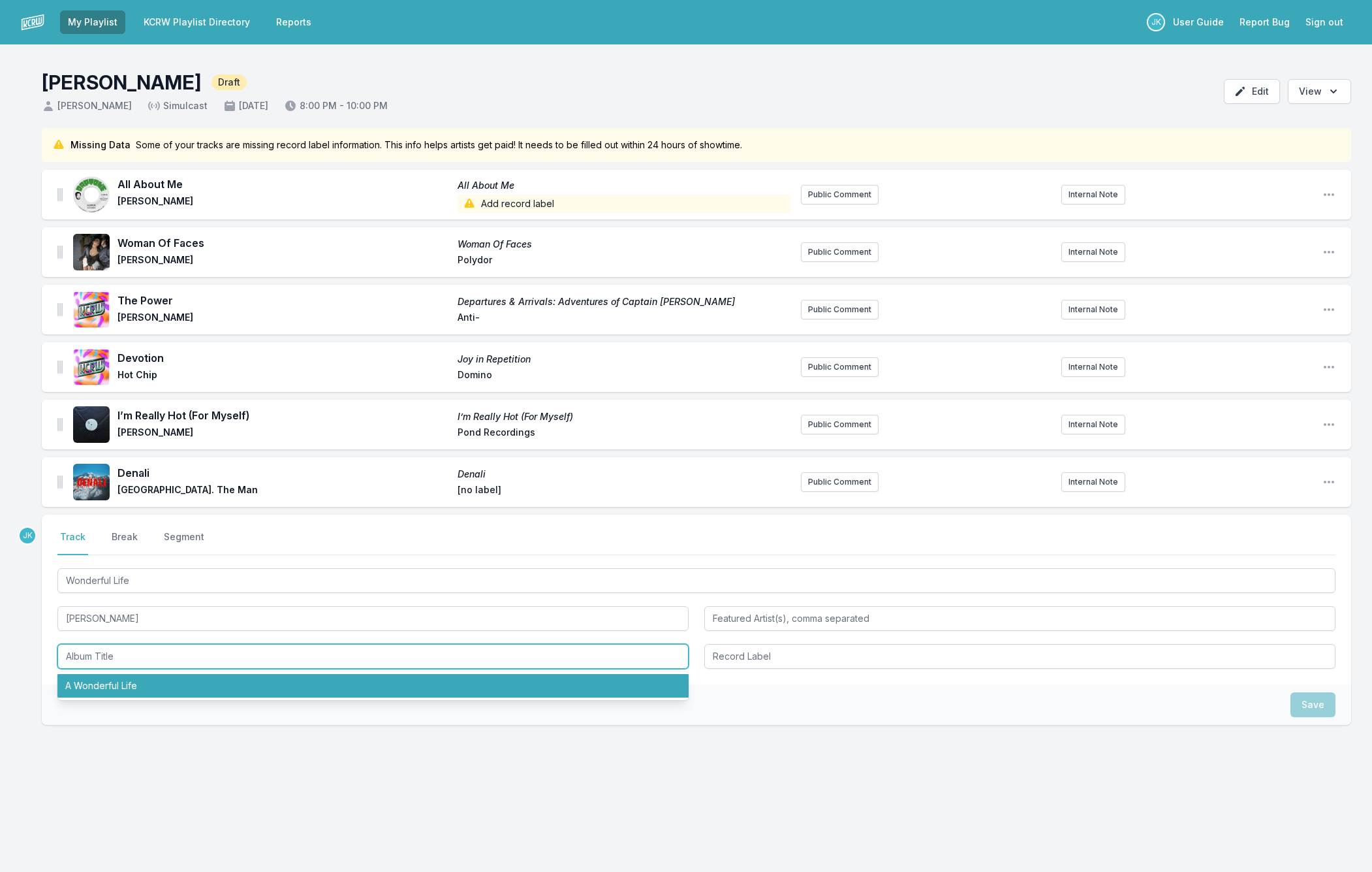
click at [115, 687] on li "A Wonderful Life" at bounding box center [373, 686] width 632 height 23
type input "A Wonderful Life"
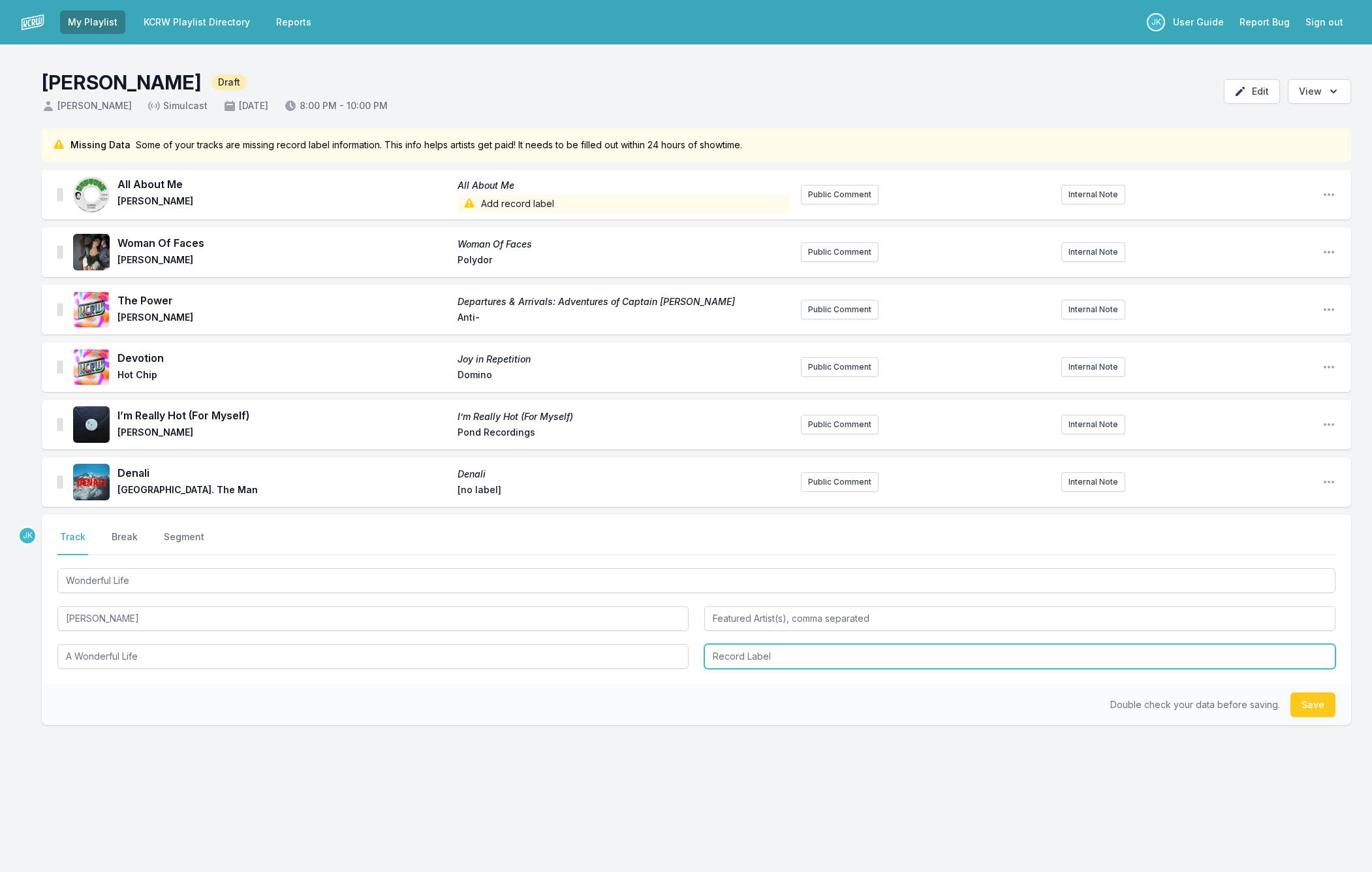
click at [739, 657] on input "Record Label" at bounding box center [1020, 657] width 632 height 25
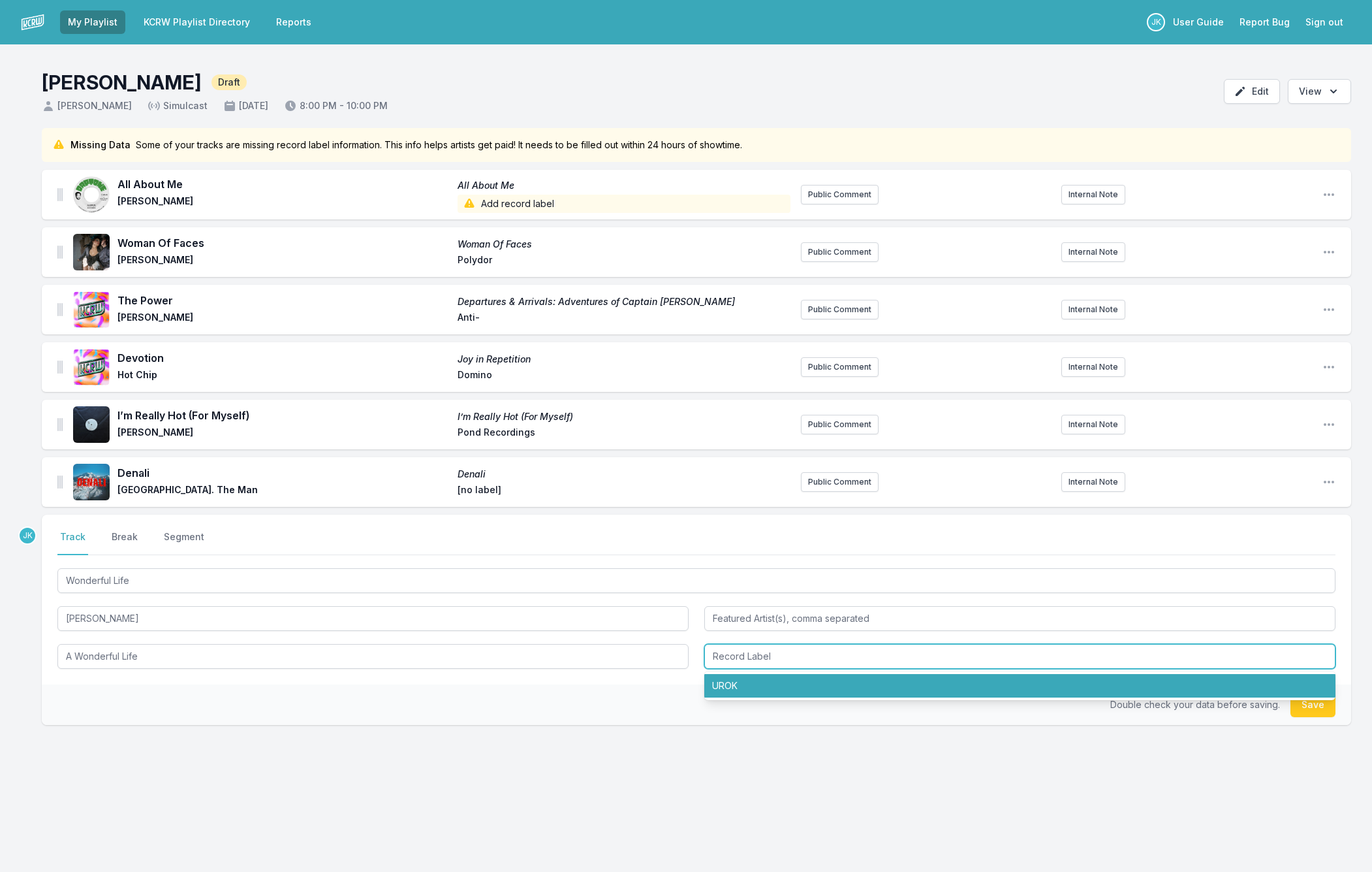
click at [734, 688] on li "UROK" at bounding box center [1020, 686] width 632 height 23
type input "UROK"
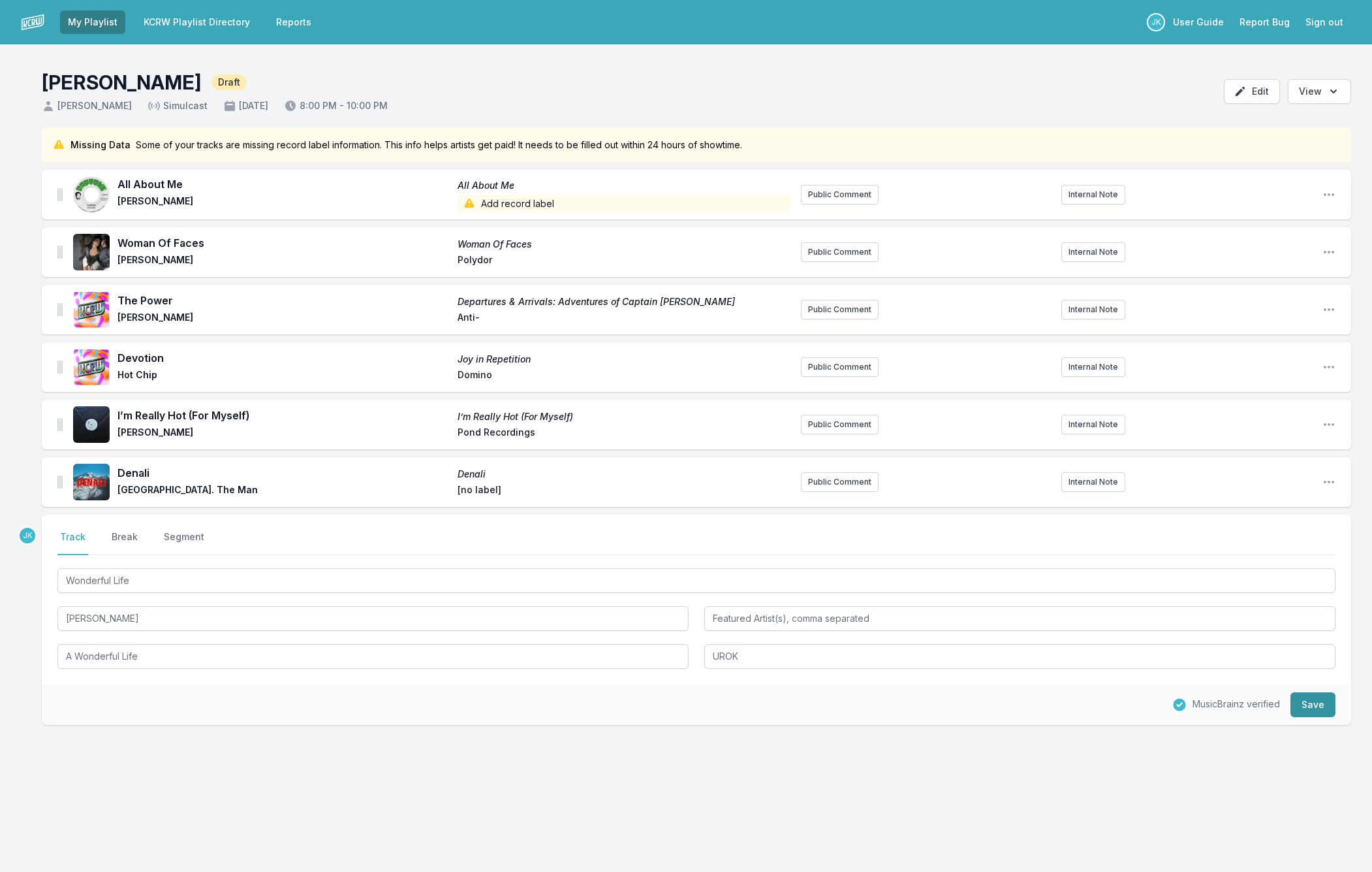
click at [1307, 705] on button "Save" at bounding box center [1314, 705] width 45 height 25
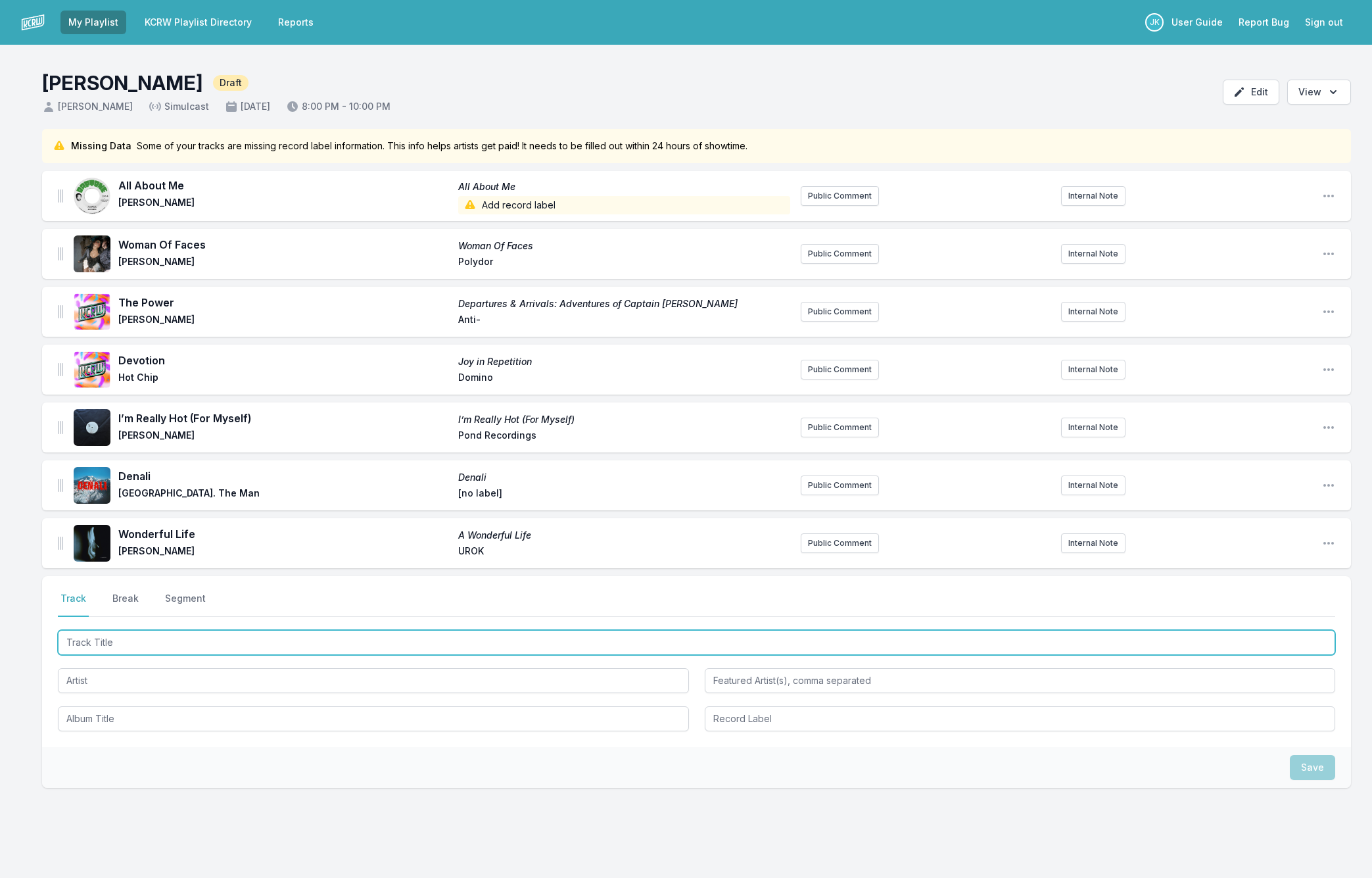
click at [87, 643] on input "Track Title" at bounding box center [696, 643] width 1277 height 25
paste input "After Party"
type input "After Party"
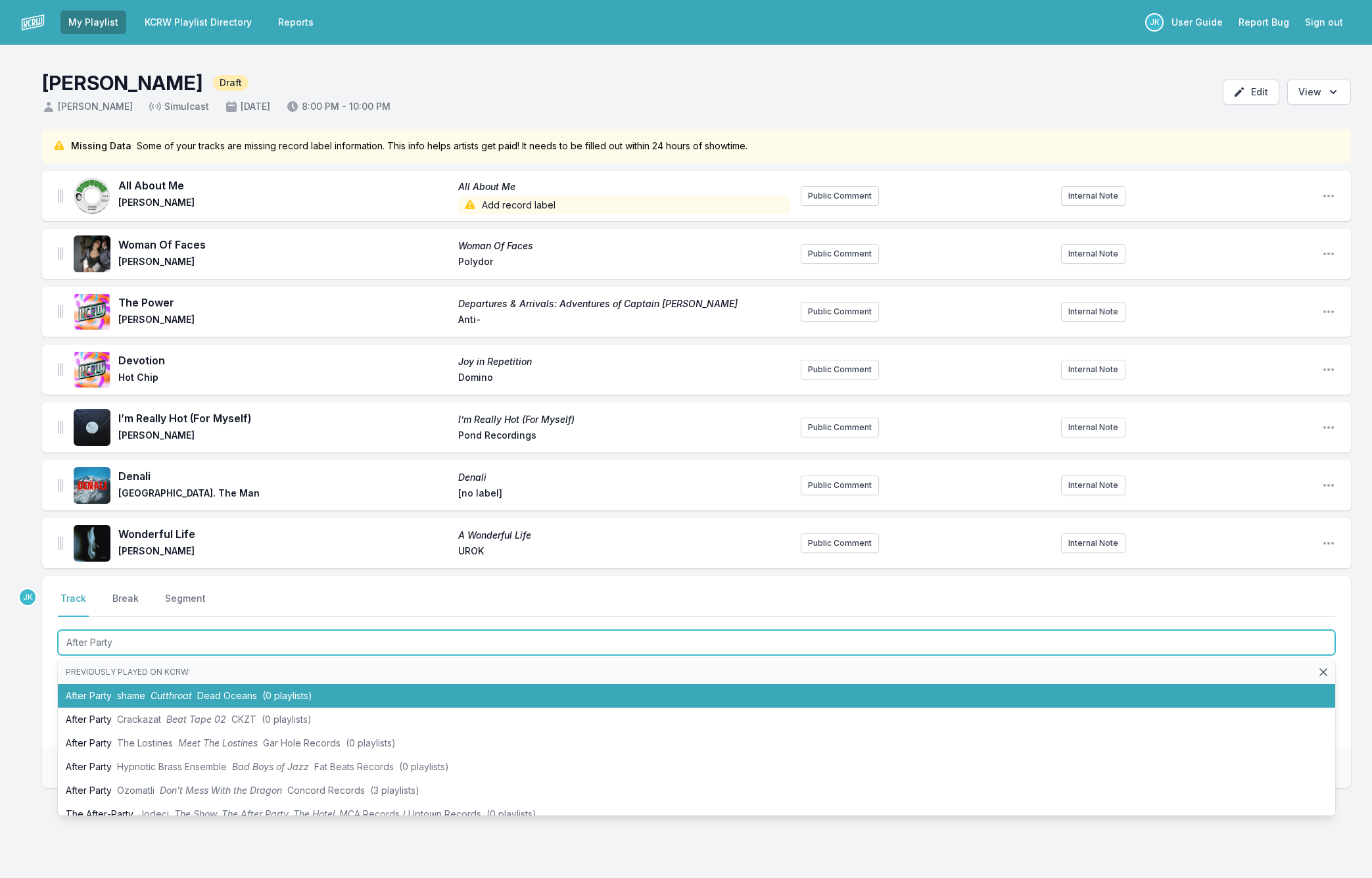
click at [90, 688] on li "After Party shame Cutthroat Dead Oceans (0 playlists)" at bounding box center [696, 696] width 1277 height 24
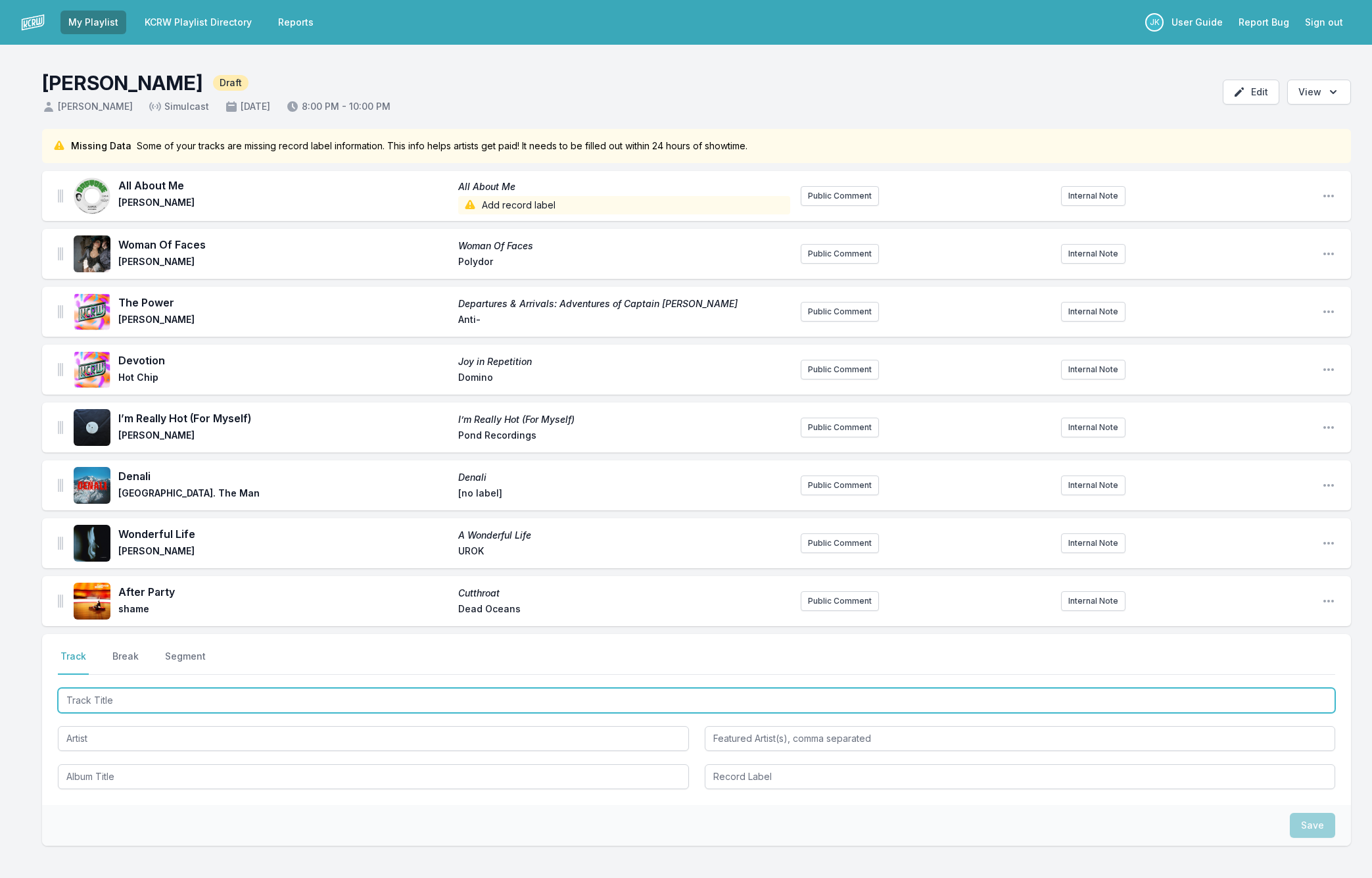
paste input "Modern Love"
type input "Modern Love"
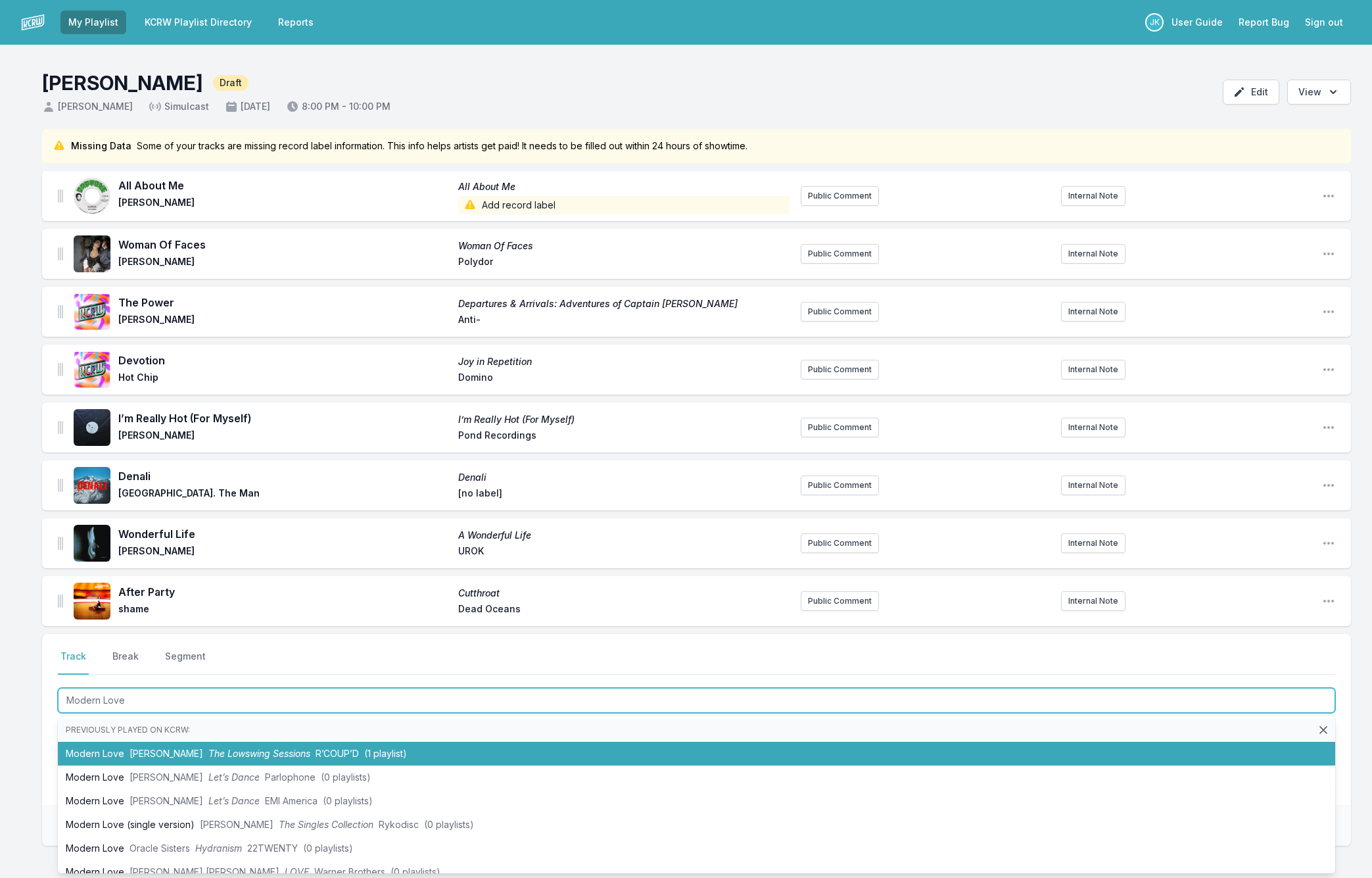
click at [99, 749] on li "Modern Love Fink The Lowswing Sessions R’COUP’D (1 playlist)" at bounding box center [696, 754] width 1277 height 24
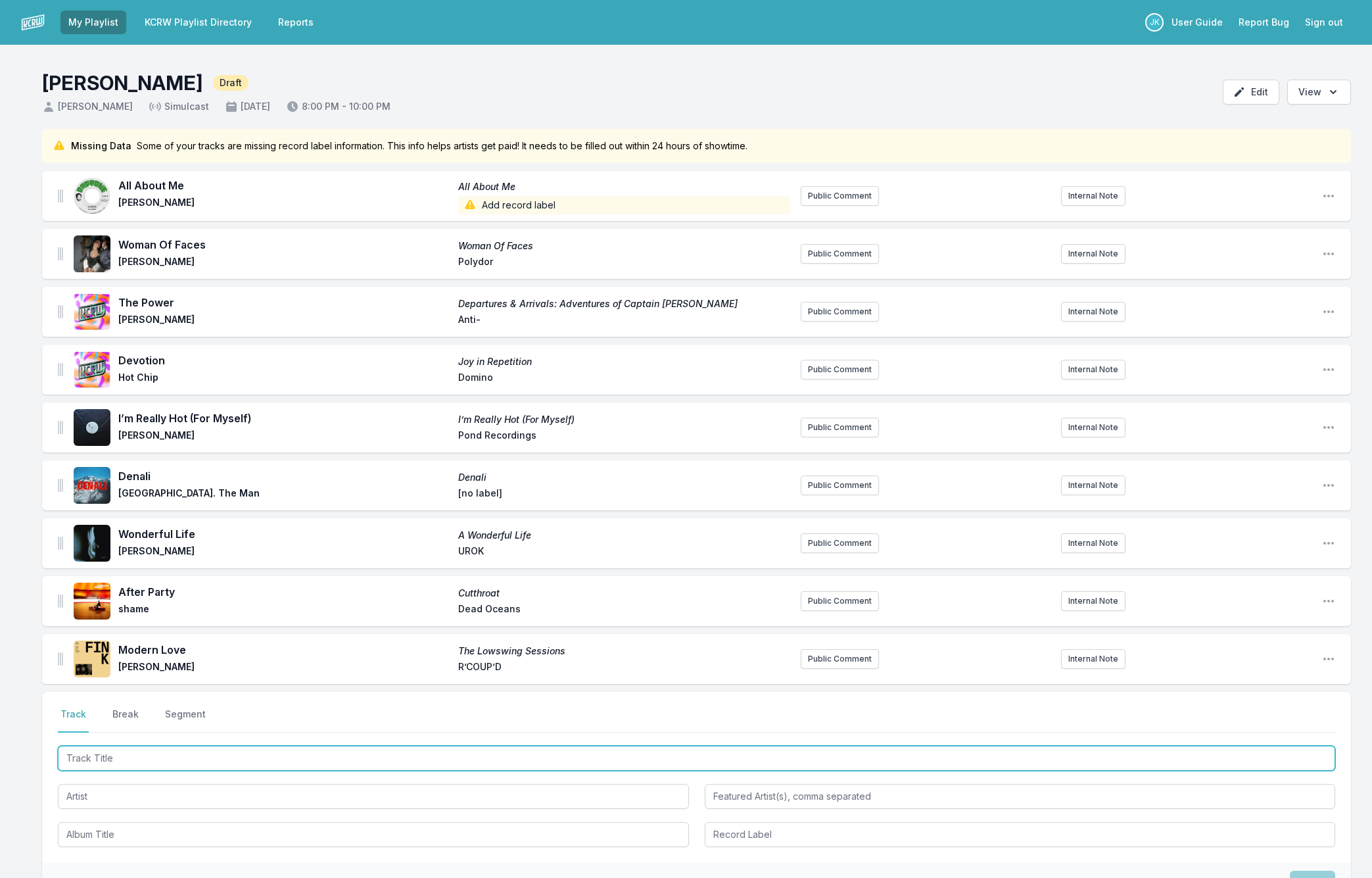
paste input "lagrange point"
type input "lagrange point"
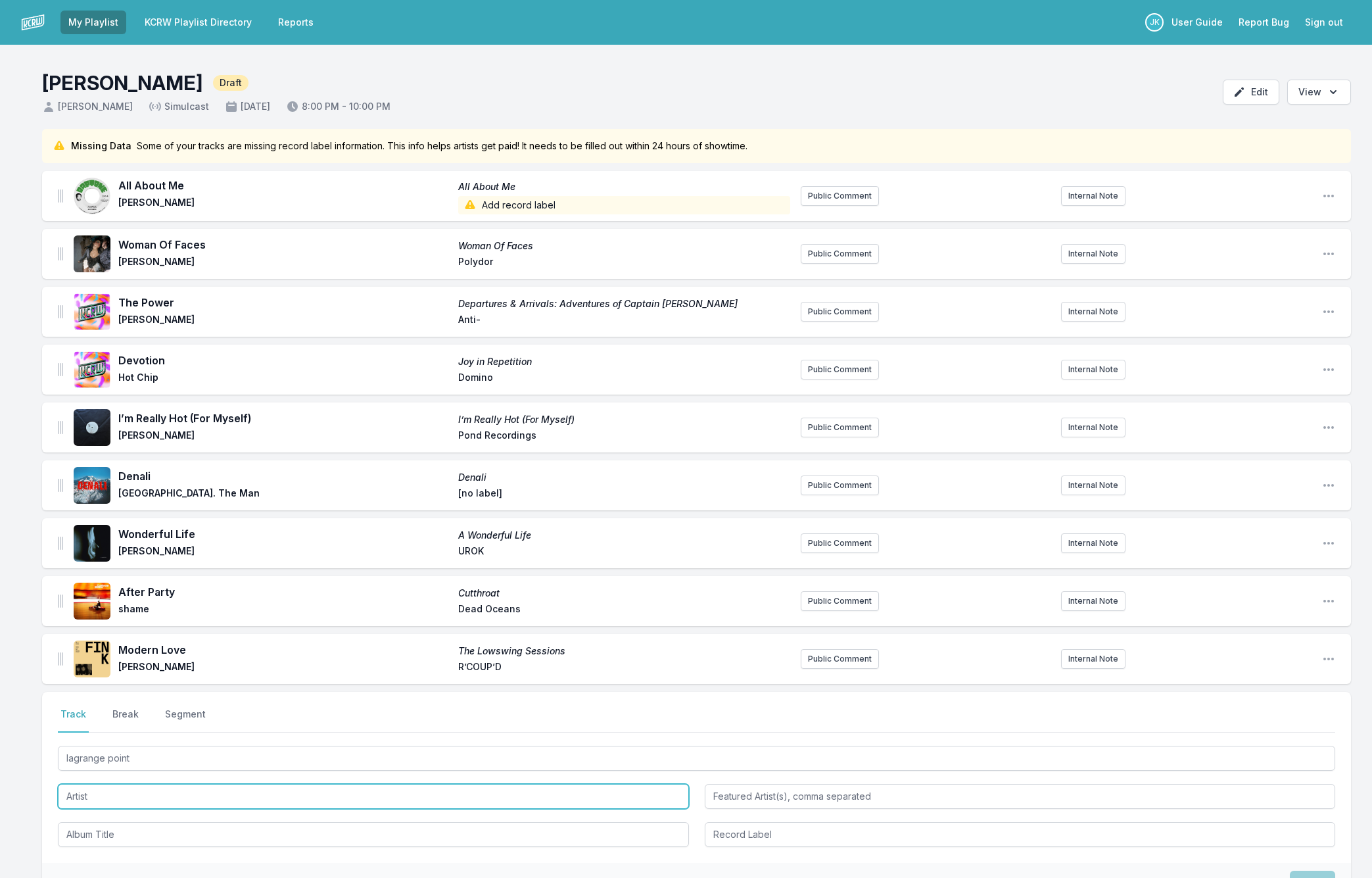
click at [118, 791] on input "Artist" at bounding box center [374, 796] width 631 height 25
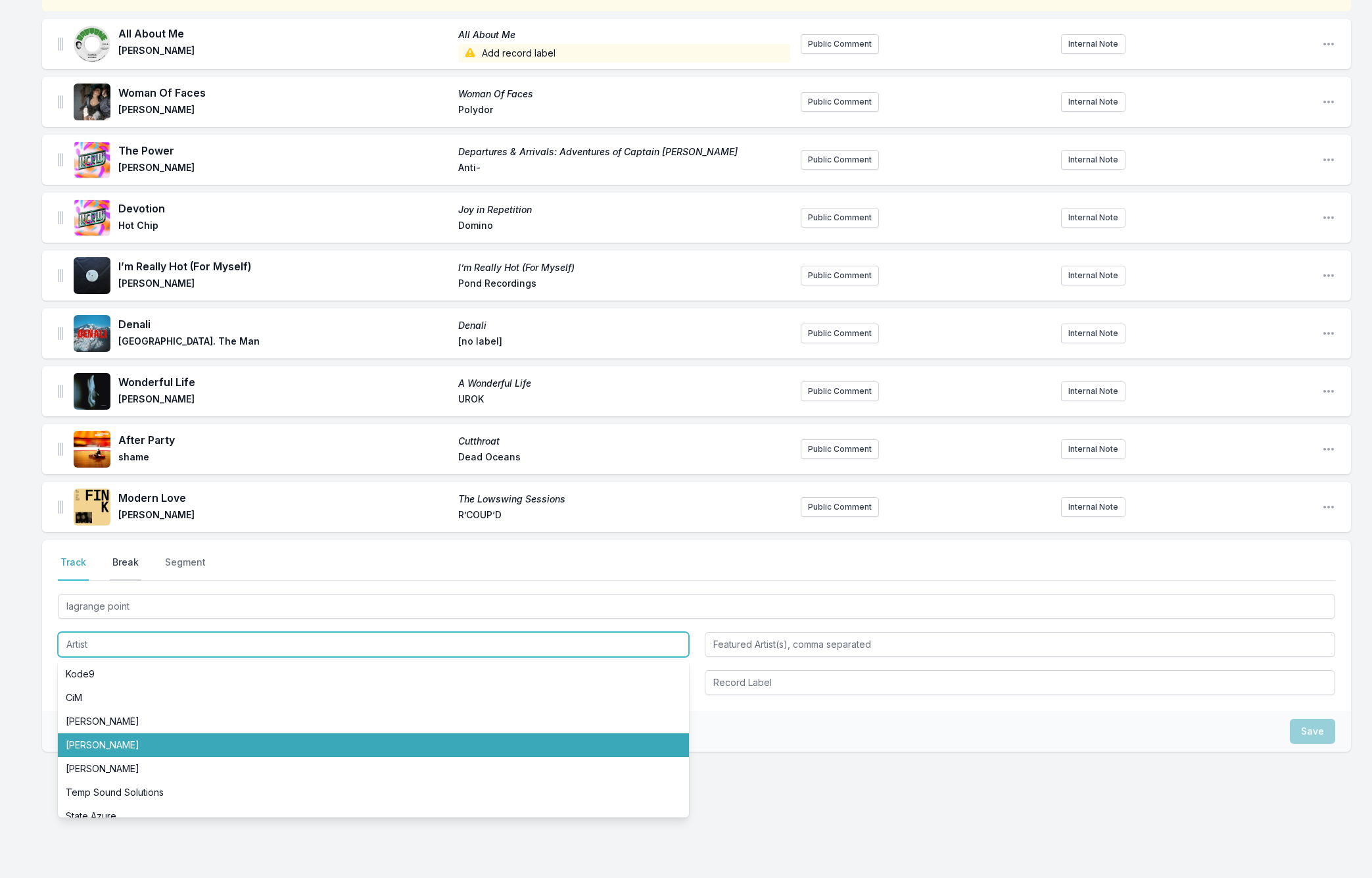
scroll to position [53, 0]
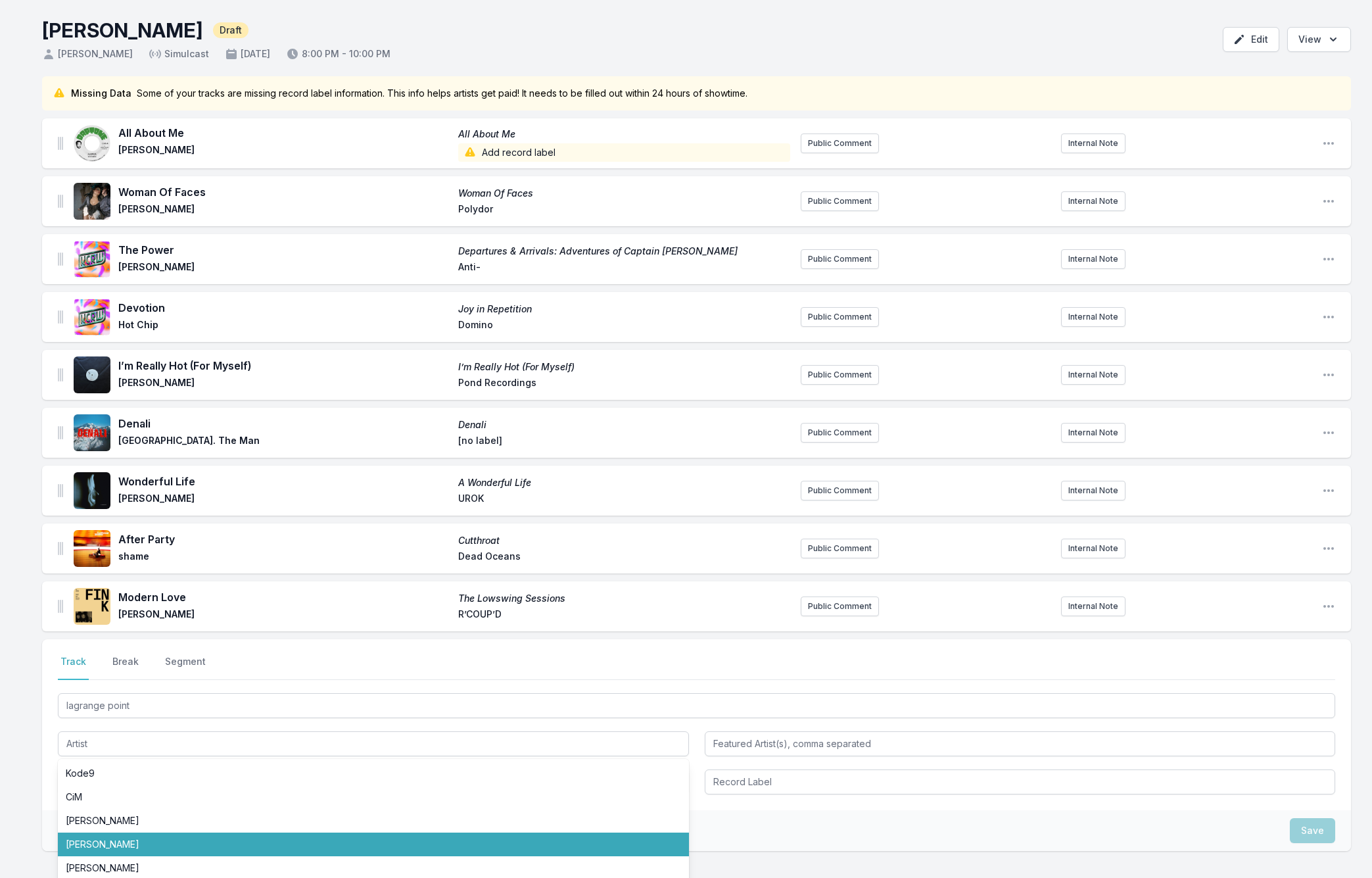
drag, startPoint x: 44, startPoint y: 729, endPoint x: 63, endPoint y: 735, distance: 19.9
click at [44, 729] on div "Select a tab Track Break Segment Track Break Segment lagrange point Kode9 CiM A…" at bounding box center [696, 724] width 1309 height 171
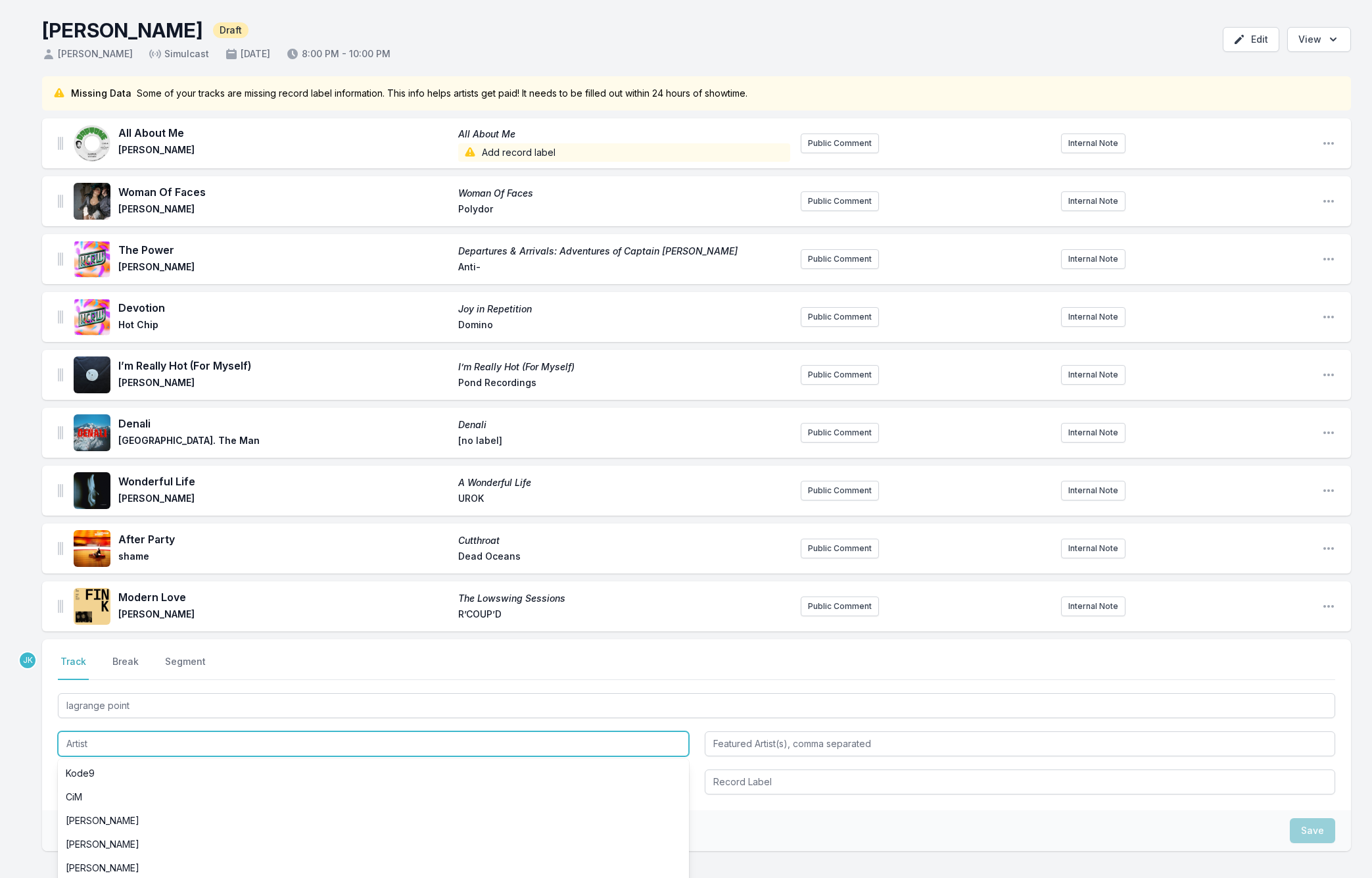
paste input "Øneheart"
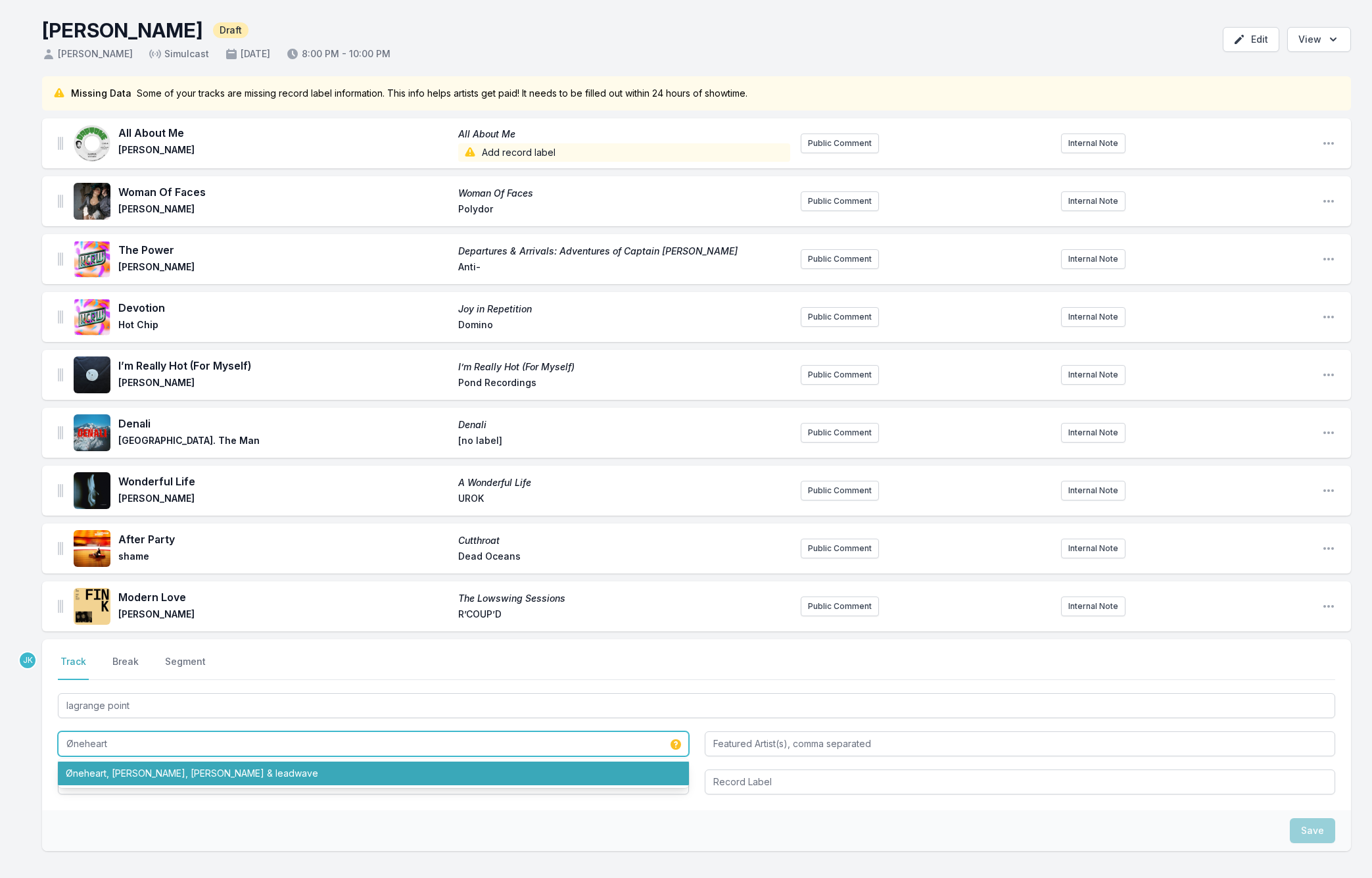
click at [168, 772] on li "Øneheart, Moby, Dean Korso & leadwave" at bounding box center [374, 773] width 631 height 24
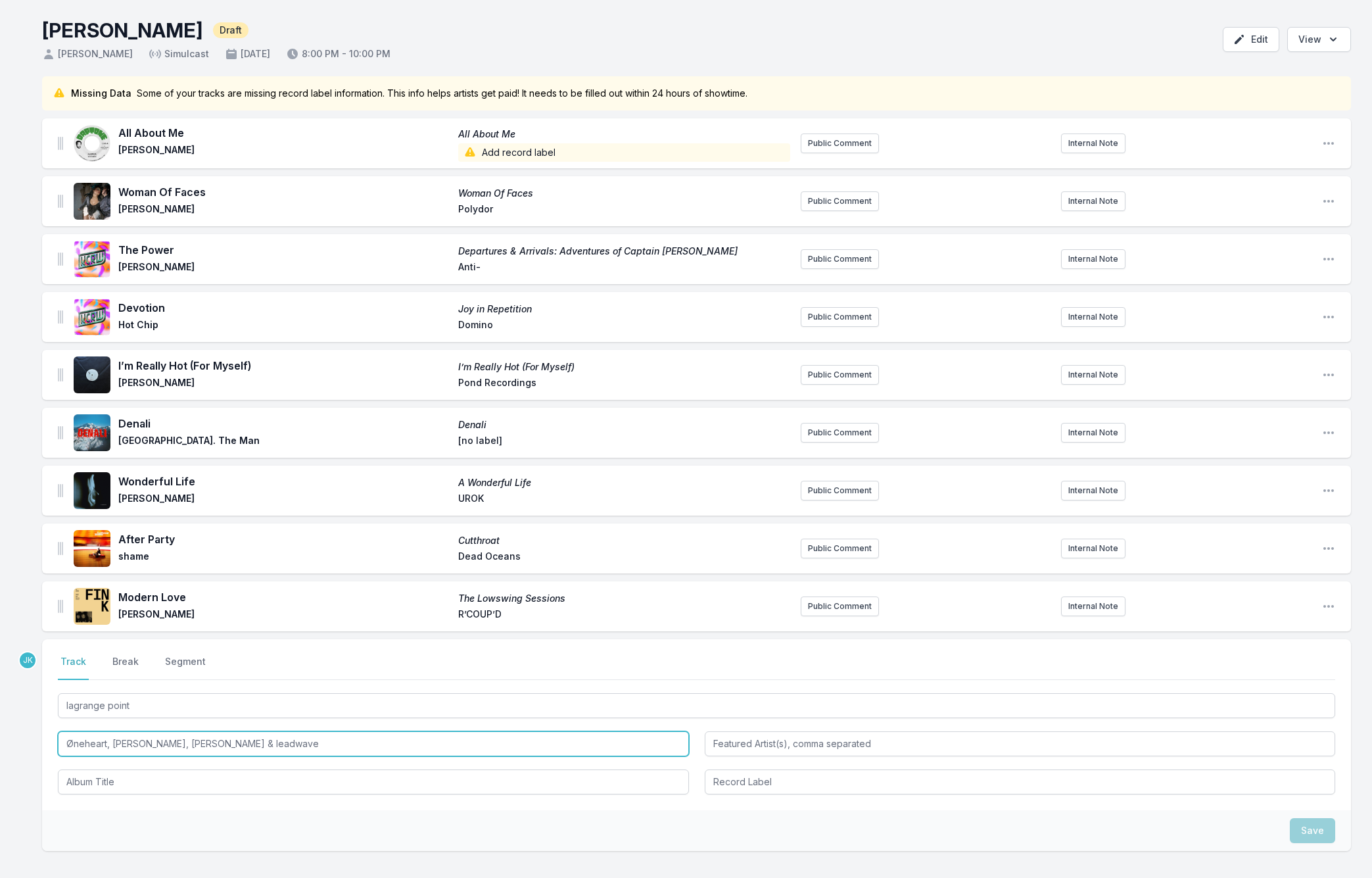
drag, startPoint x: 115, startPoint y: 741, endPoint x: 259, endPoint y: 742, distance: 144.0
click at [262, 741] on input "Øneheart, Moby, Dean Korso & leadwave" at bounding box center [374, 743] width 631 height 25
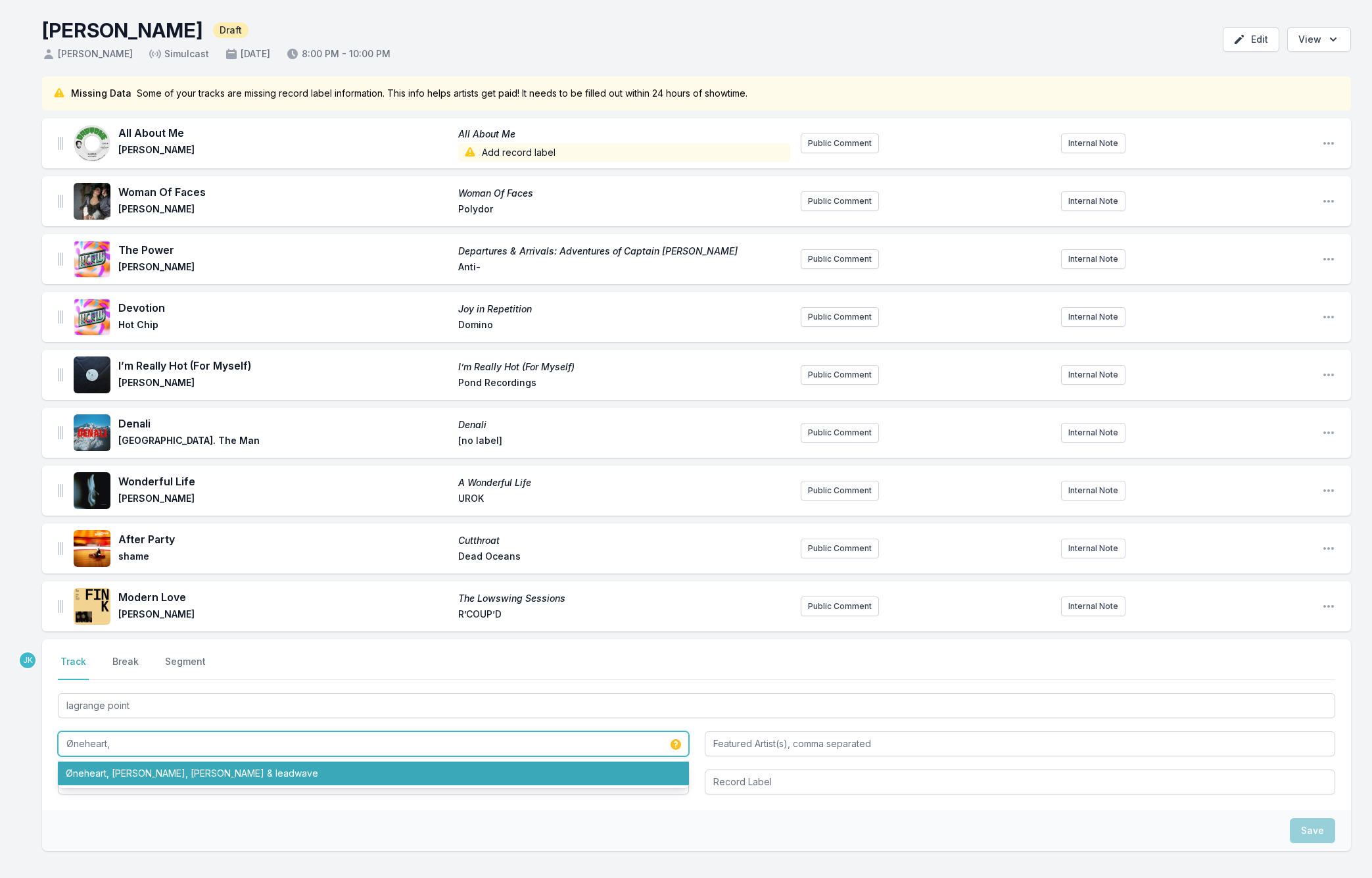
type input "Øneheart,"
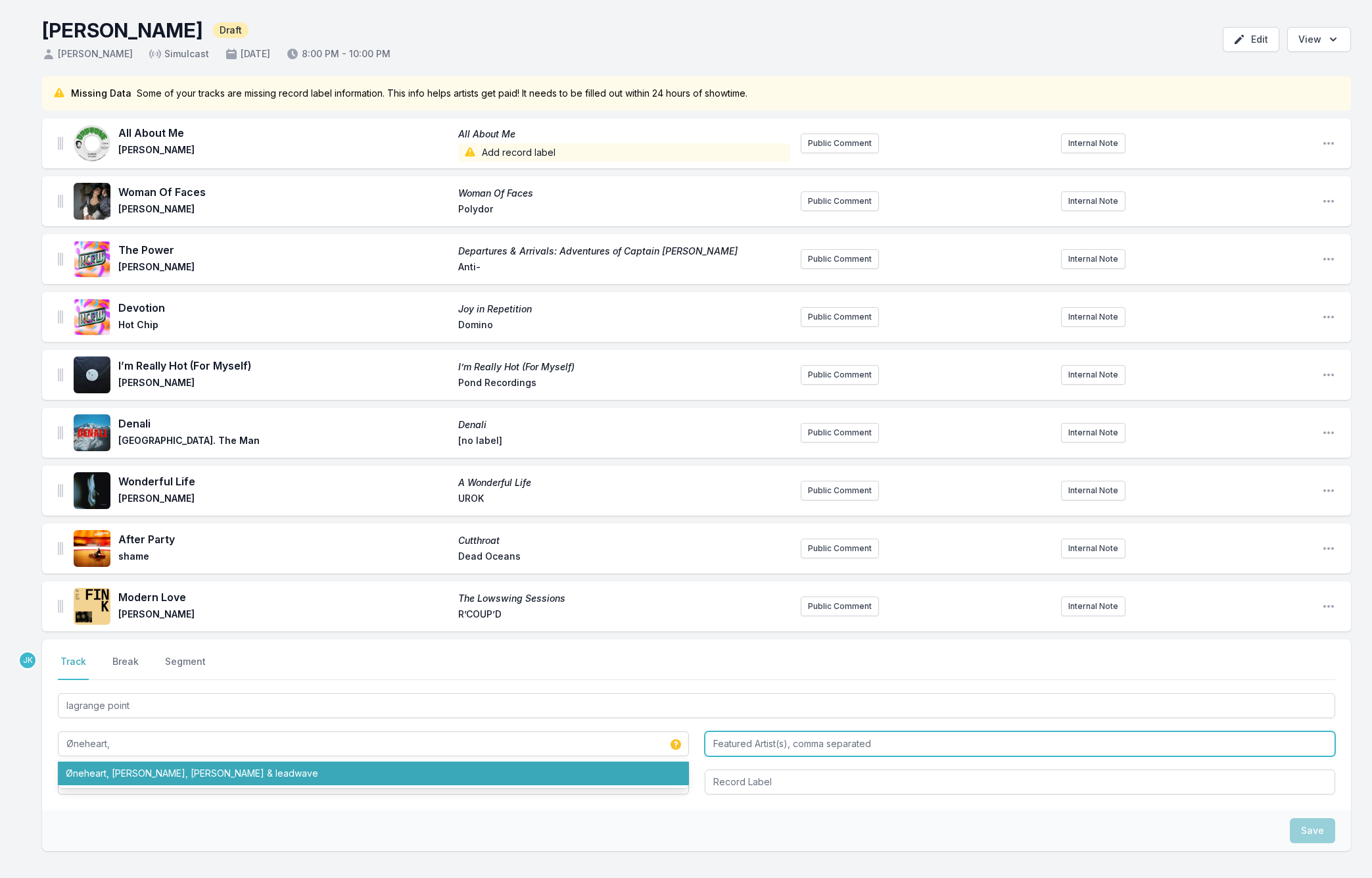
click at [716, 743] on input "Featured Artist(s), comma separated" at bounding box center [1020, 743] width 631 height 25
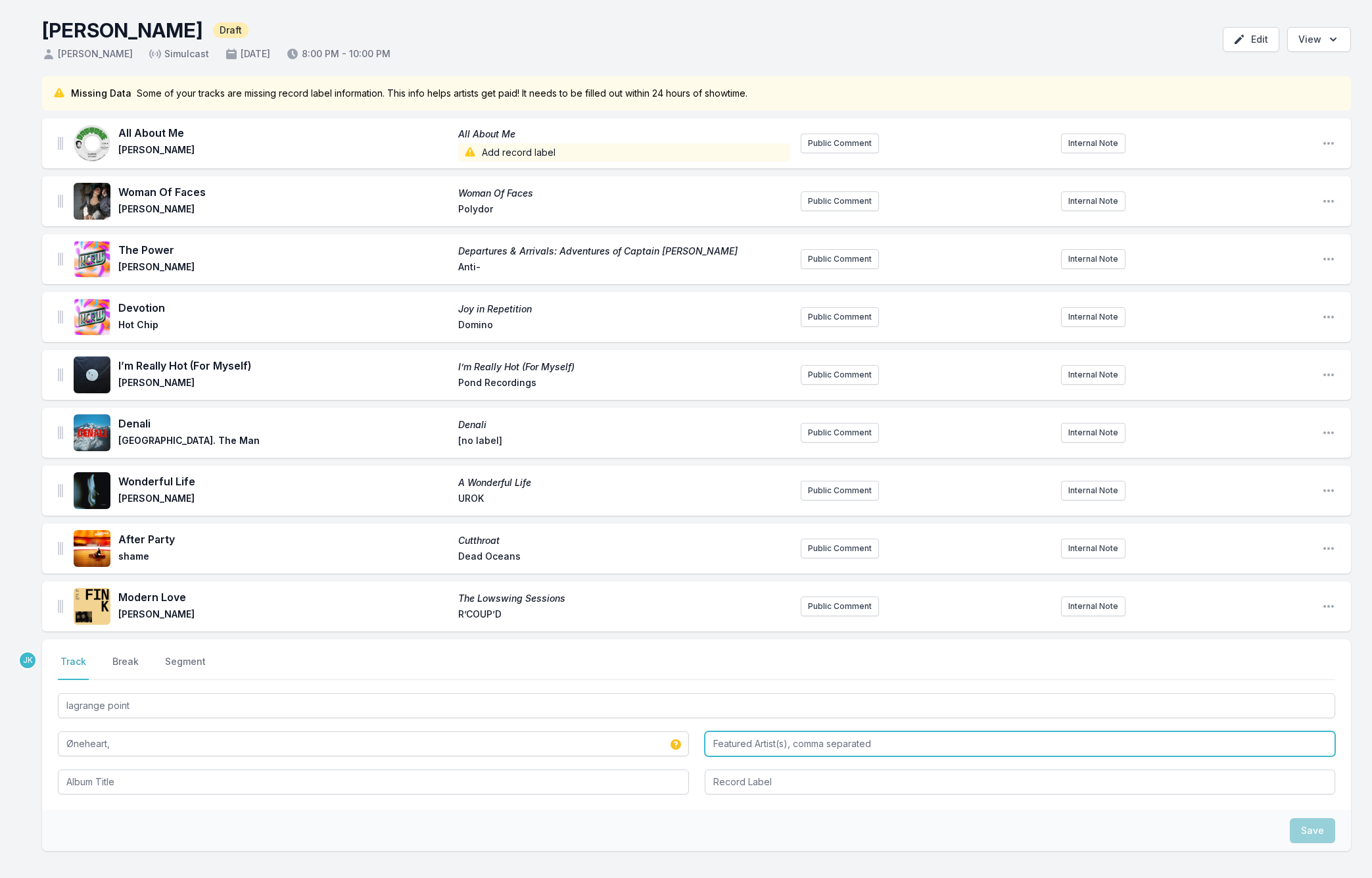
paste input "Moby, Dean Korso & leadwave"
type input "Moby, Dean Korso & leadwave"
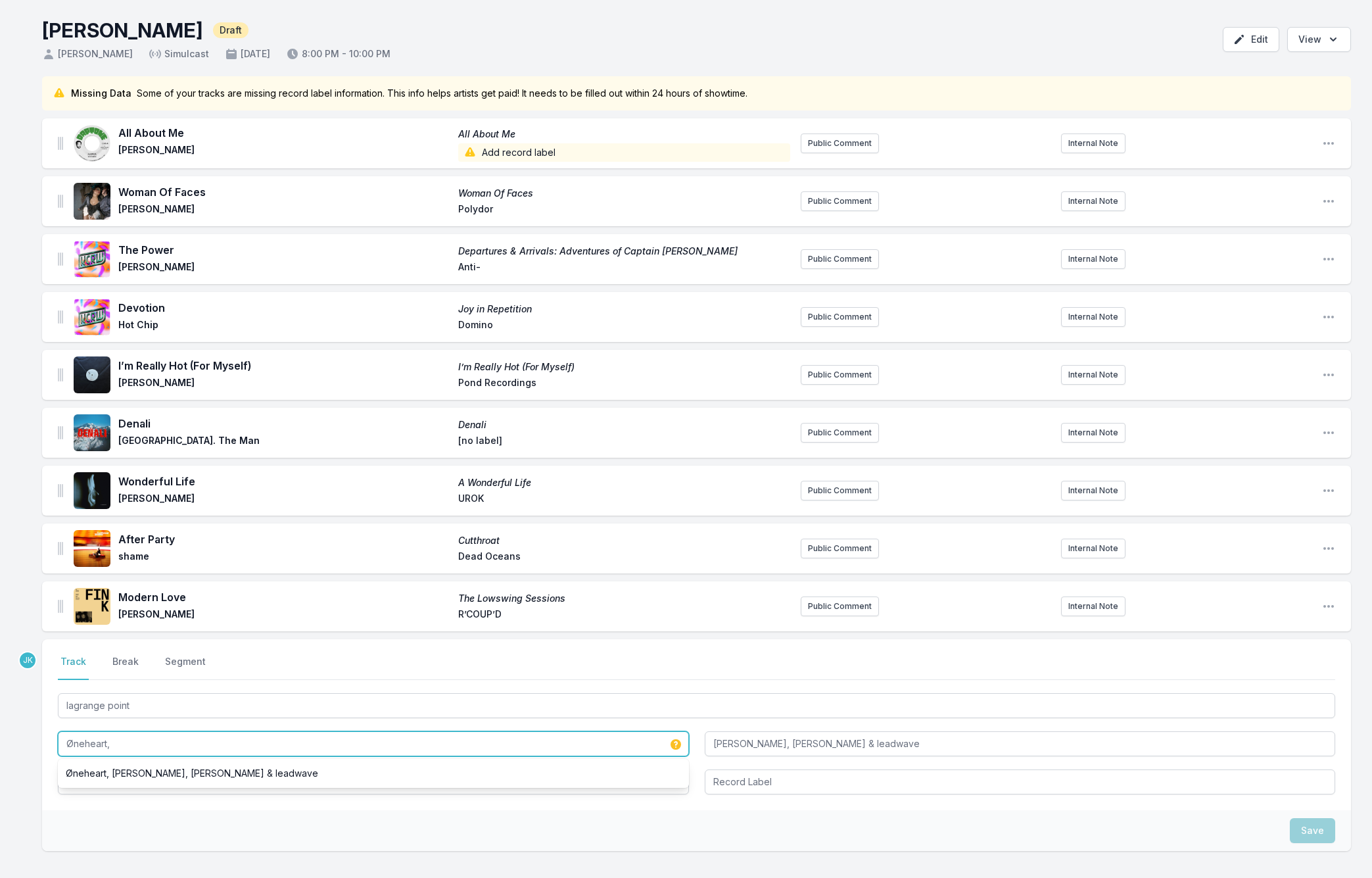
click at [112, 747] on input "Øneheart," at bounding box center [374, 743] width 631 height 25
type input "Øneheart"
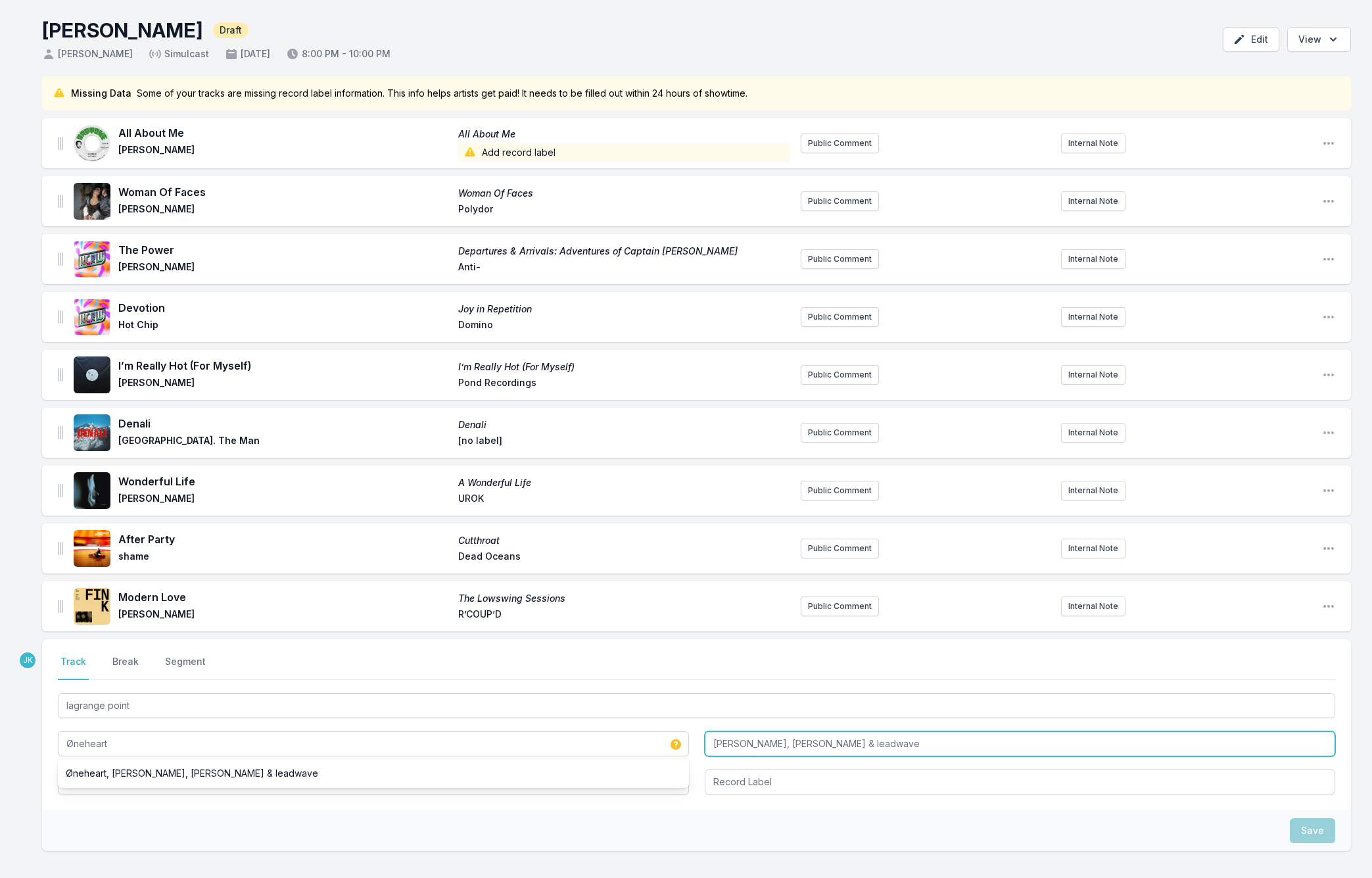
click at [804, 743] on input "Moby, Dean Korso & leadwave" at bounding box center [1020, 743] width 631 height 25
type input "Moby, Dean Korso, leadwave"
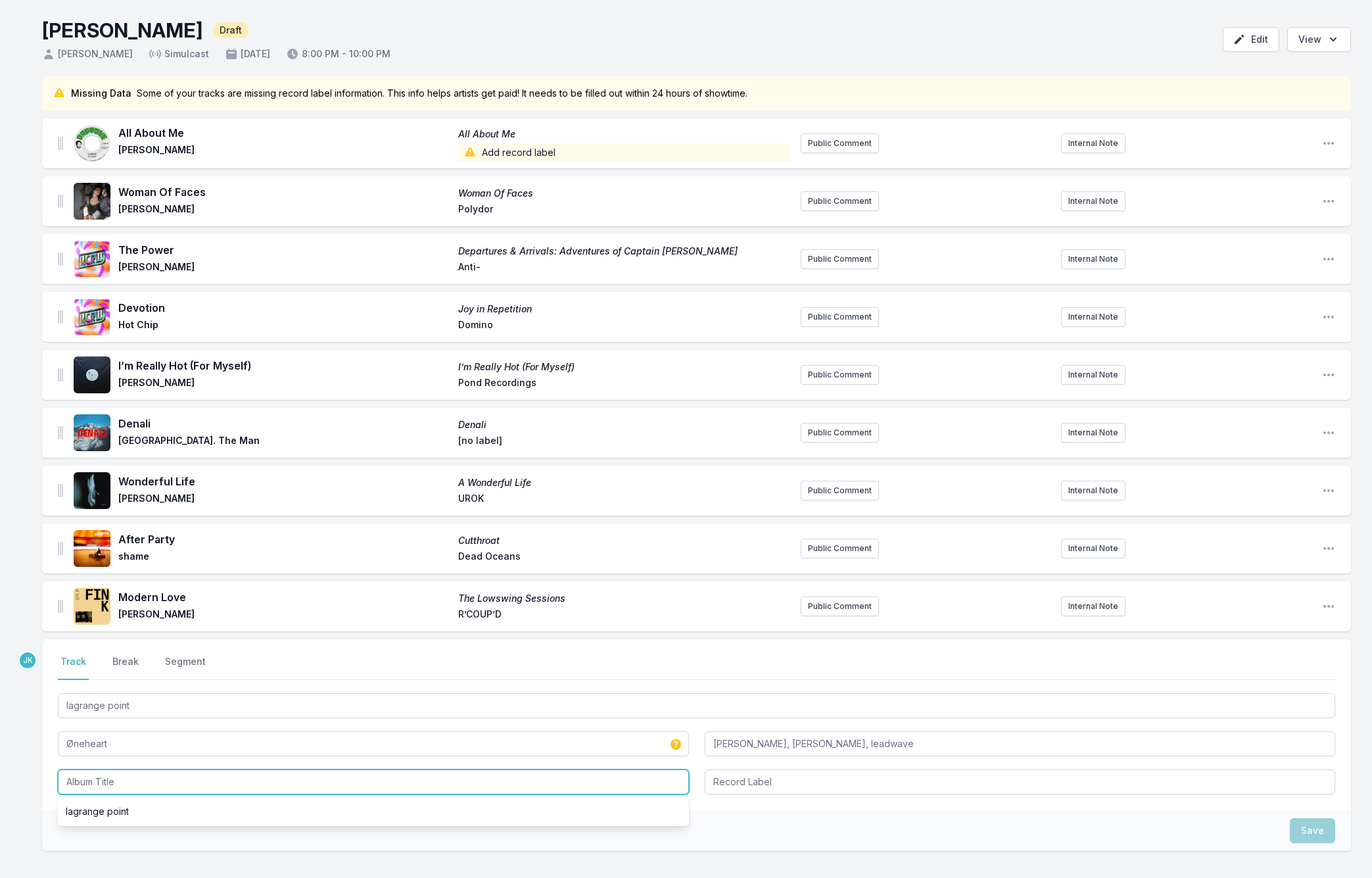
click at [104, 791] on input "Album Title" at bounding box center [374, 782] width 631 height 25
type input "XXXXXXX"
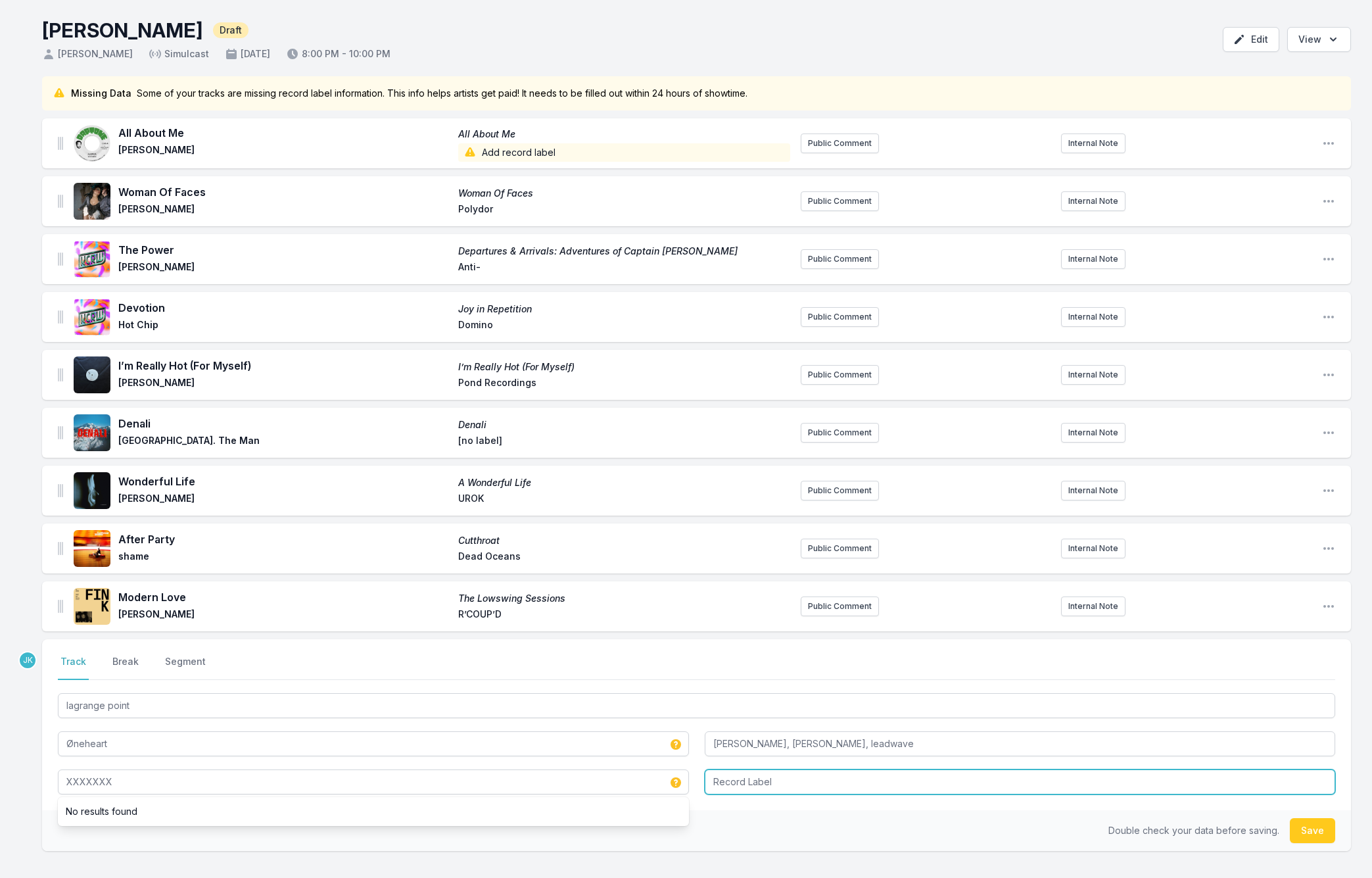
click at [830, 779] on input "Record Label" at bounding box center [1020, 782] width 631 height 25
click at [1310, 828] on button "Save" at bounding box center [1312, 830] width 46 height 25
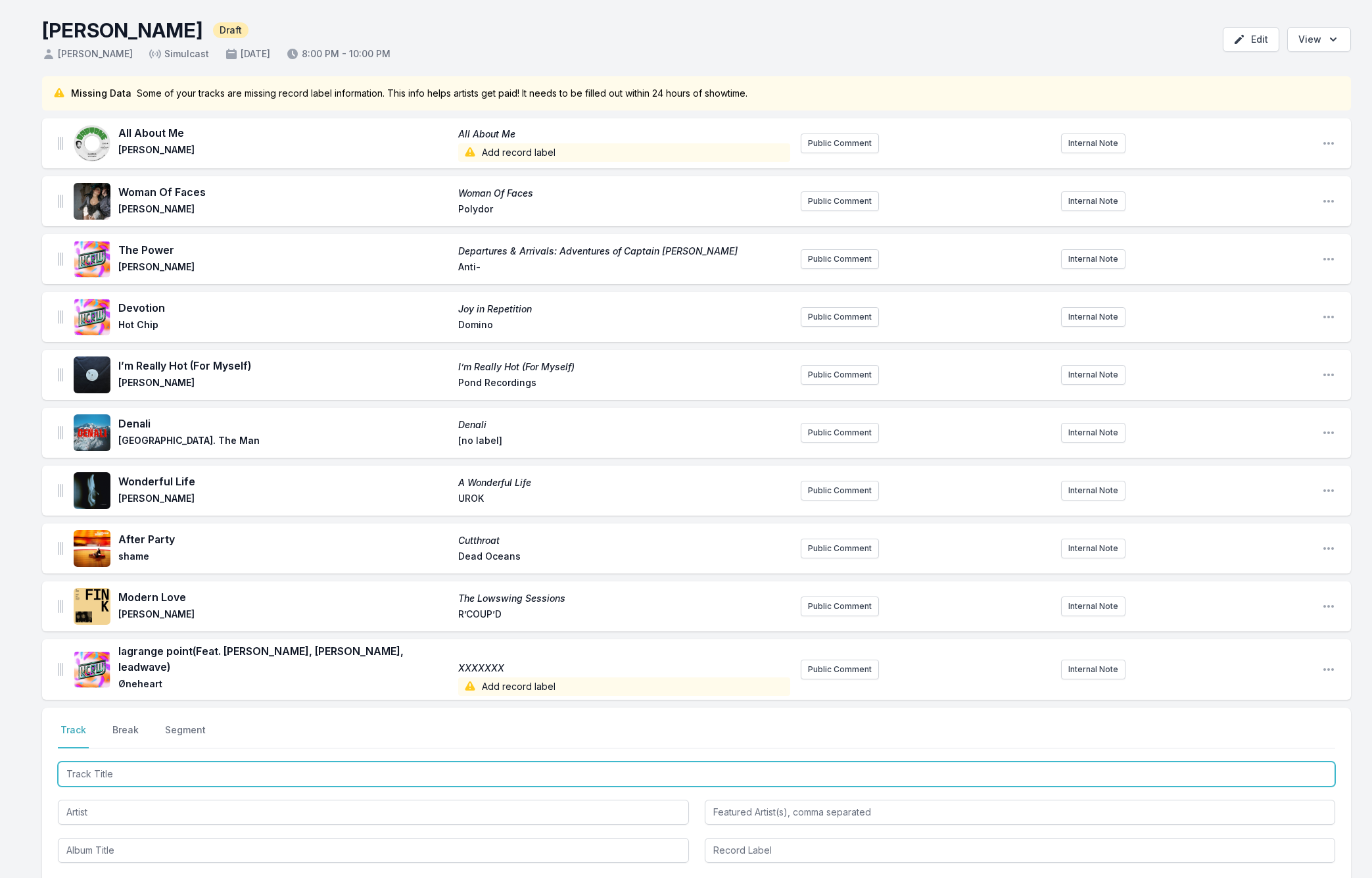
click at [77, 761] on input "Track Title" at bounding box center [696, 774] width 1277 height 25
paste input "Took A Walk"
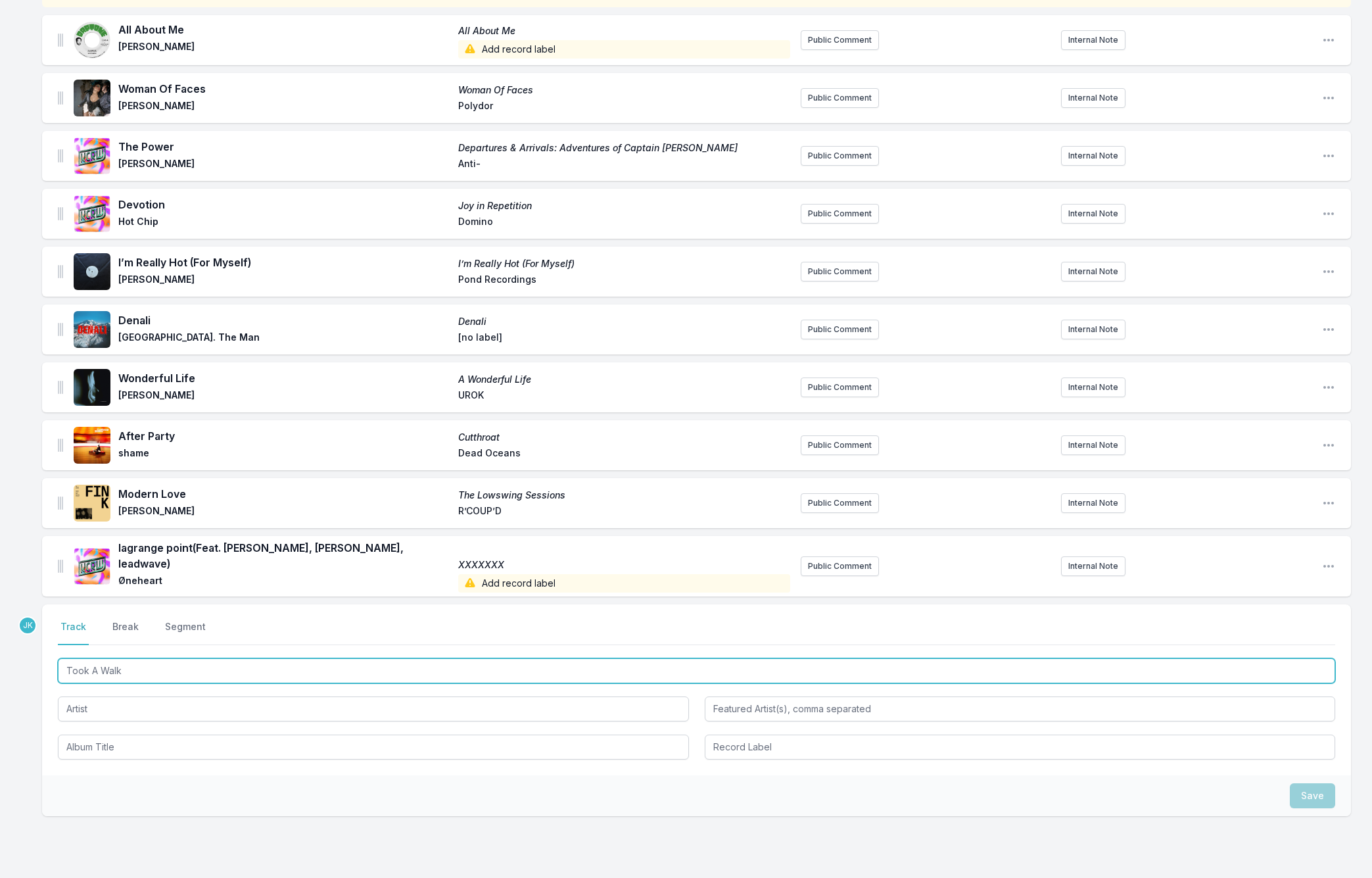
scroll to position [210, 0]
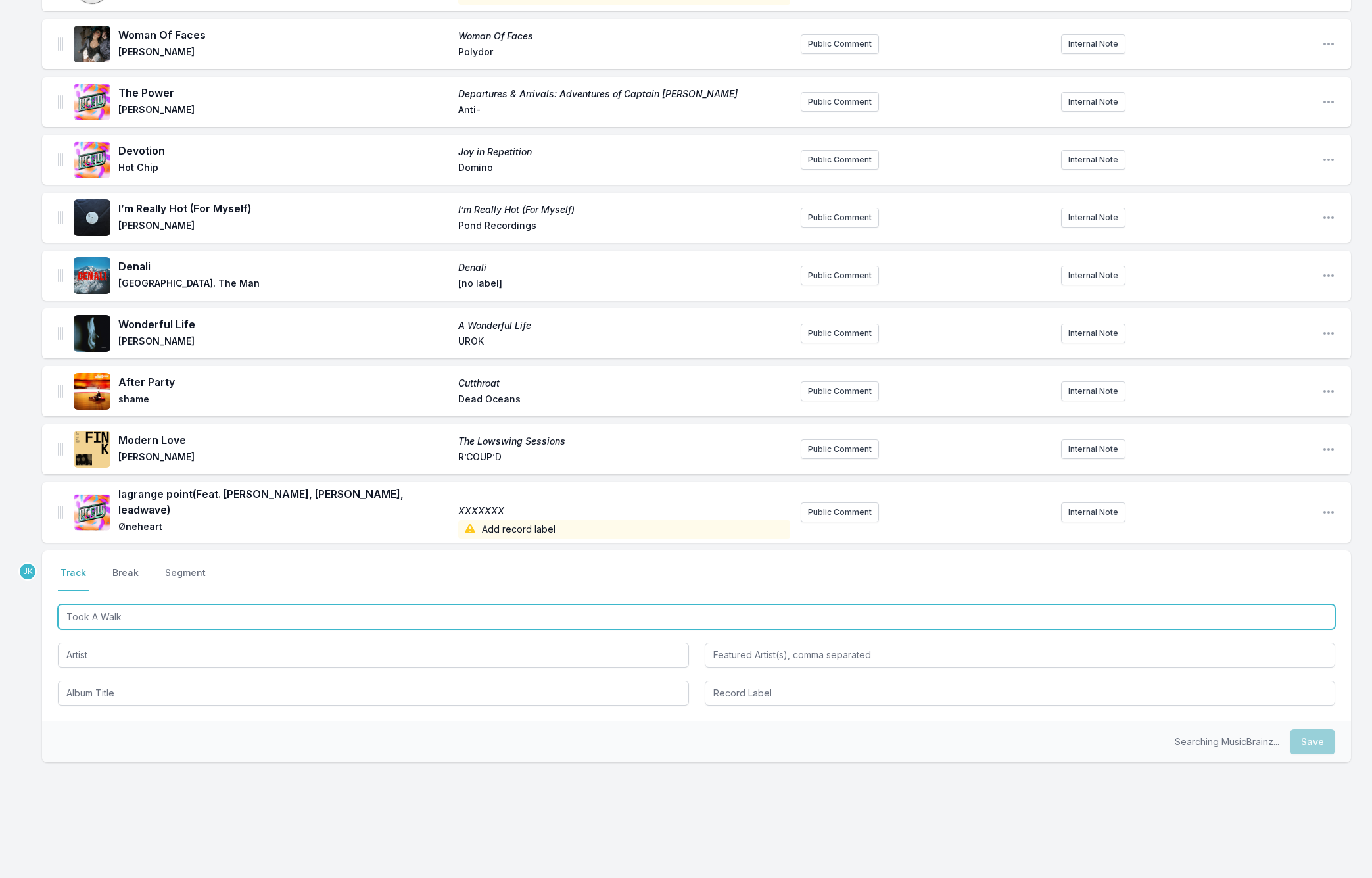
type input "Took A Walk"
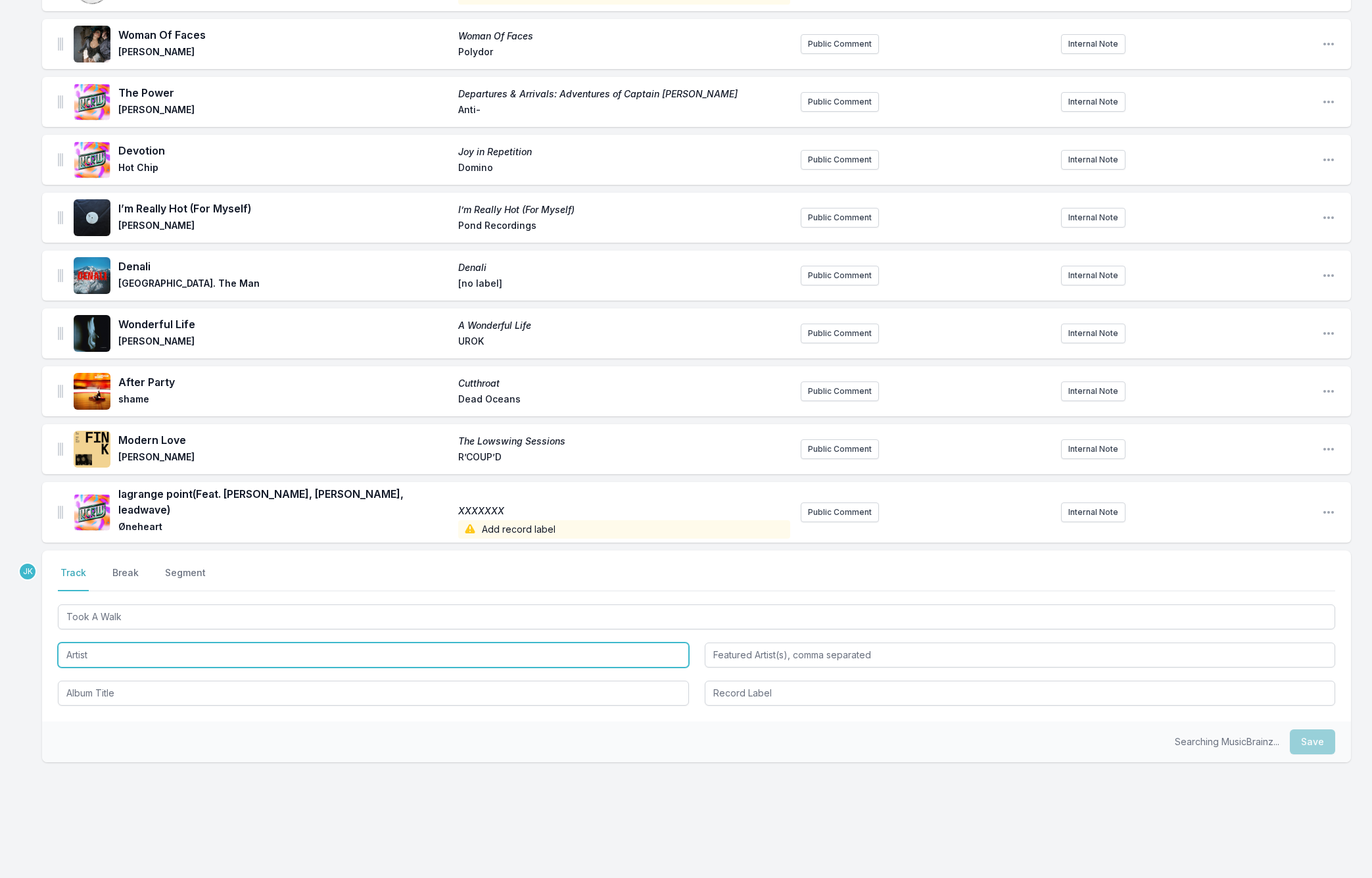
click at [79, 646] on input "Artist" at bounding box center [374, 655] width 631 height 25
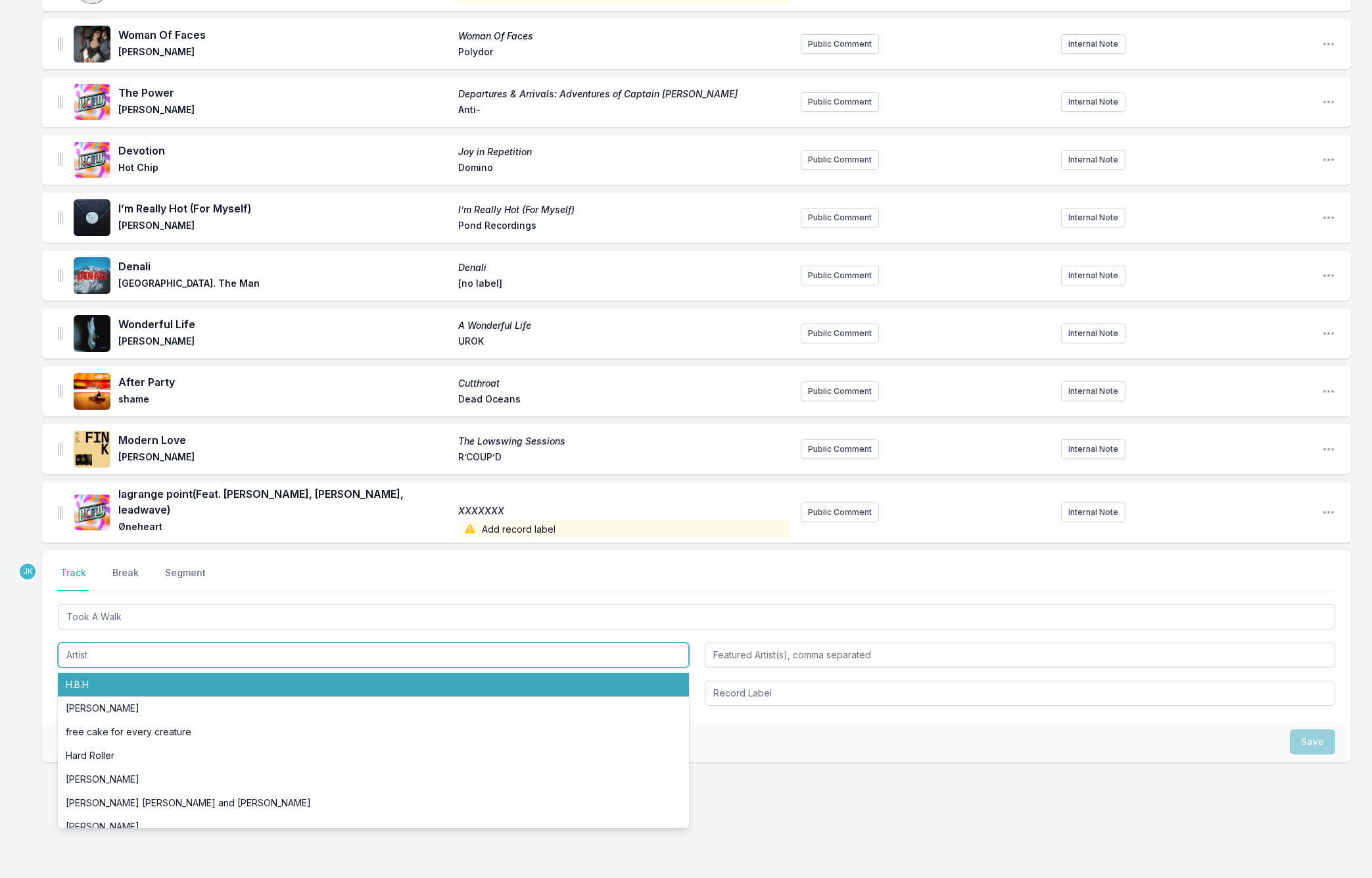
paste input "Shaboozey, Stephen Wilson Jr."
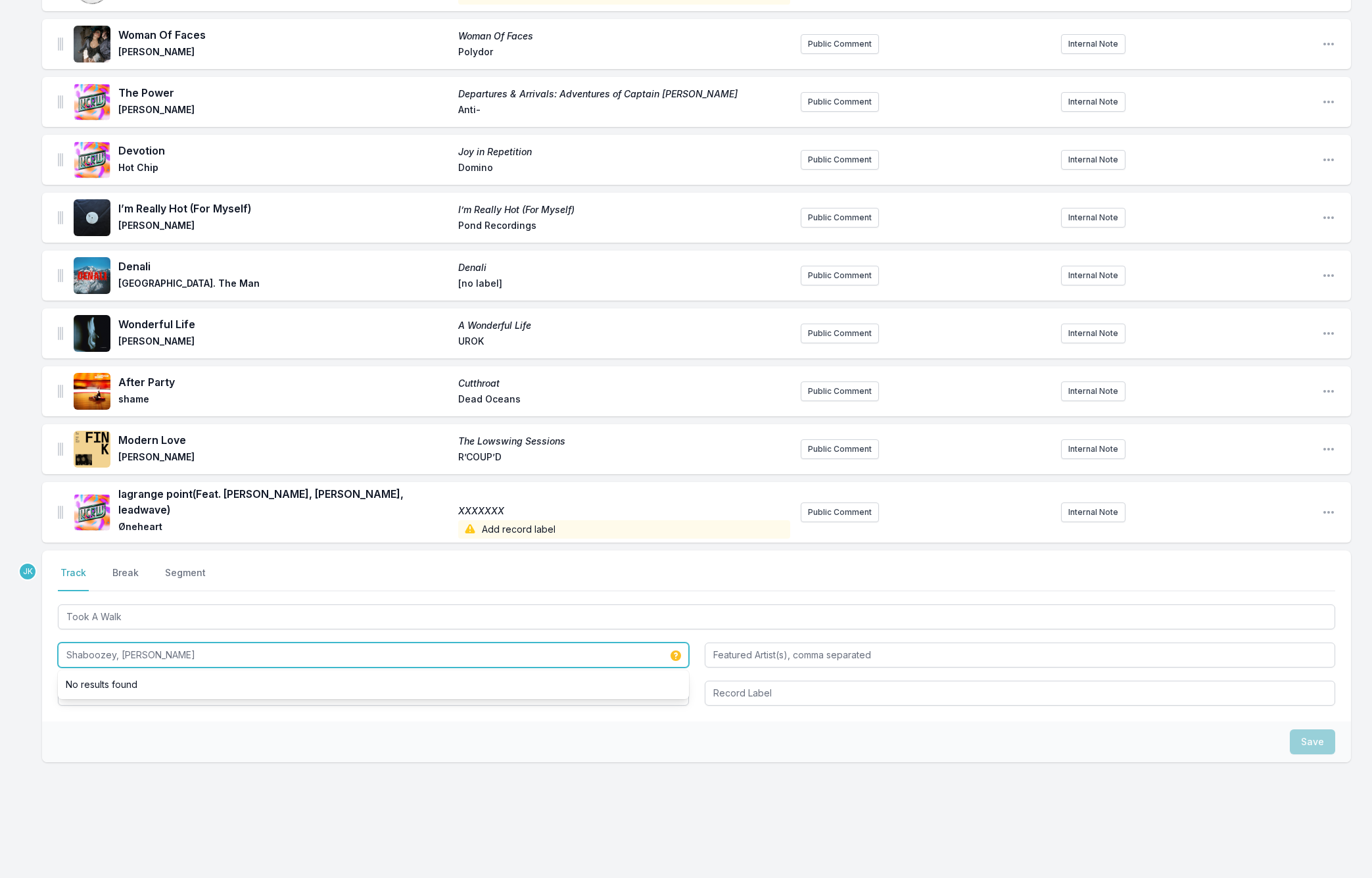
type input "Shaboozey, Stephen Wilson Jr."
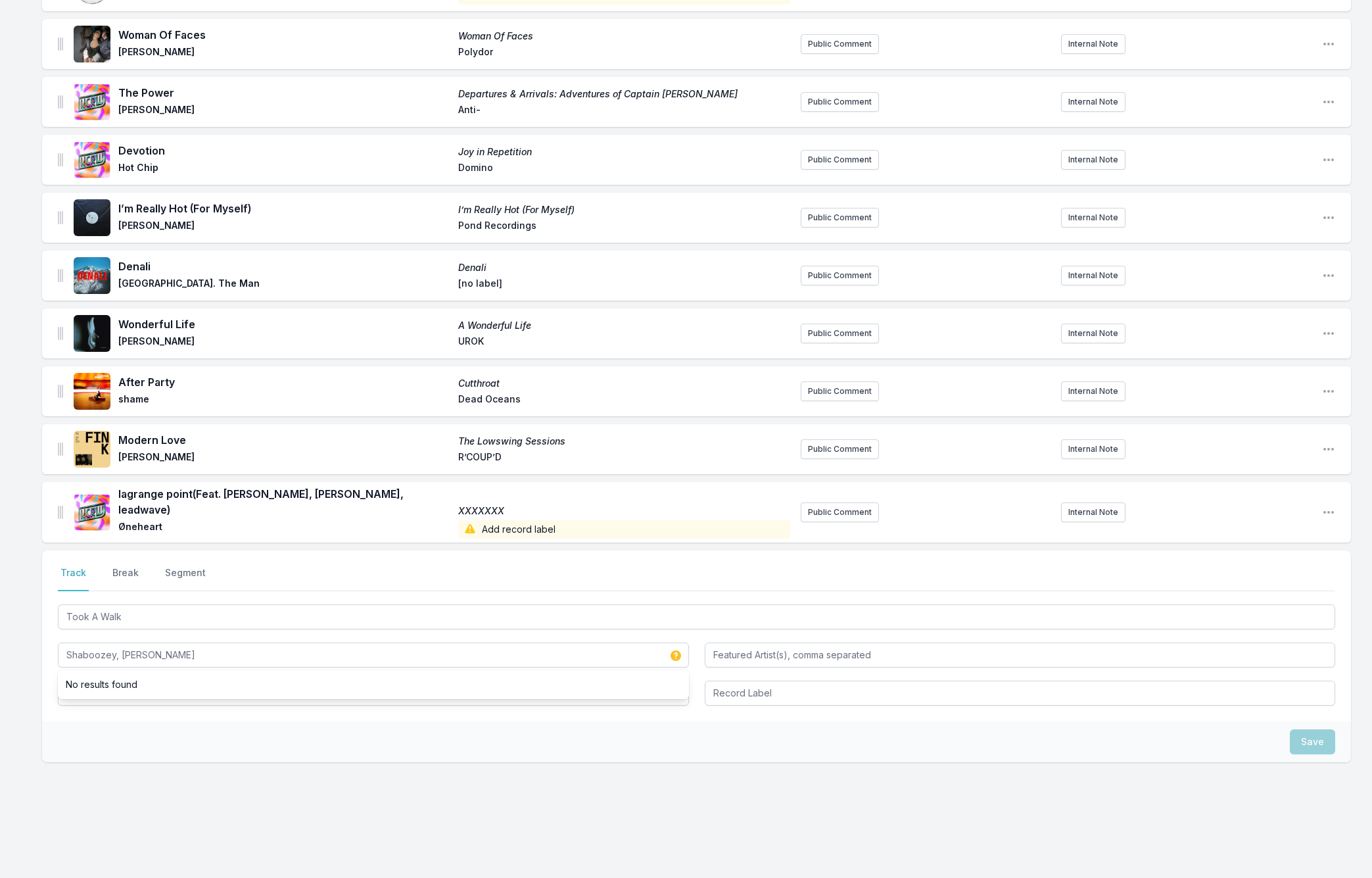
click at [83, 708] on div "Select a tab Track Break Segment Track Break Segment Took A Walk Shaboozey, Ste…" at bounding box center [696, 635] width 1309 height 171
click at [80, 683] on input "Album Title" at bounding box center [374, 693] width 631 height 25
paste input "The Long Walk"
type input "The Long Walk (OST)"
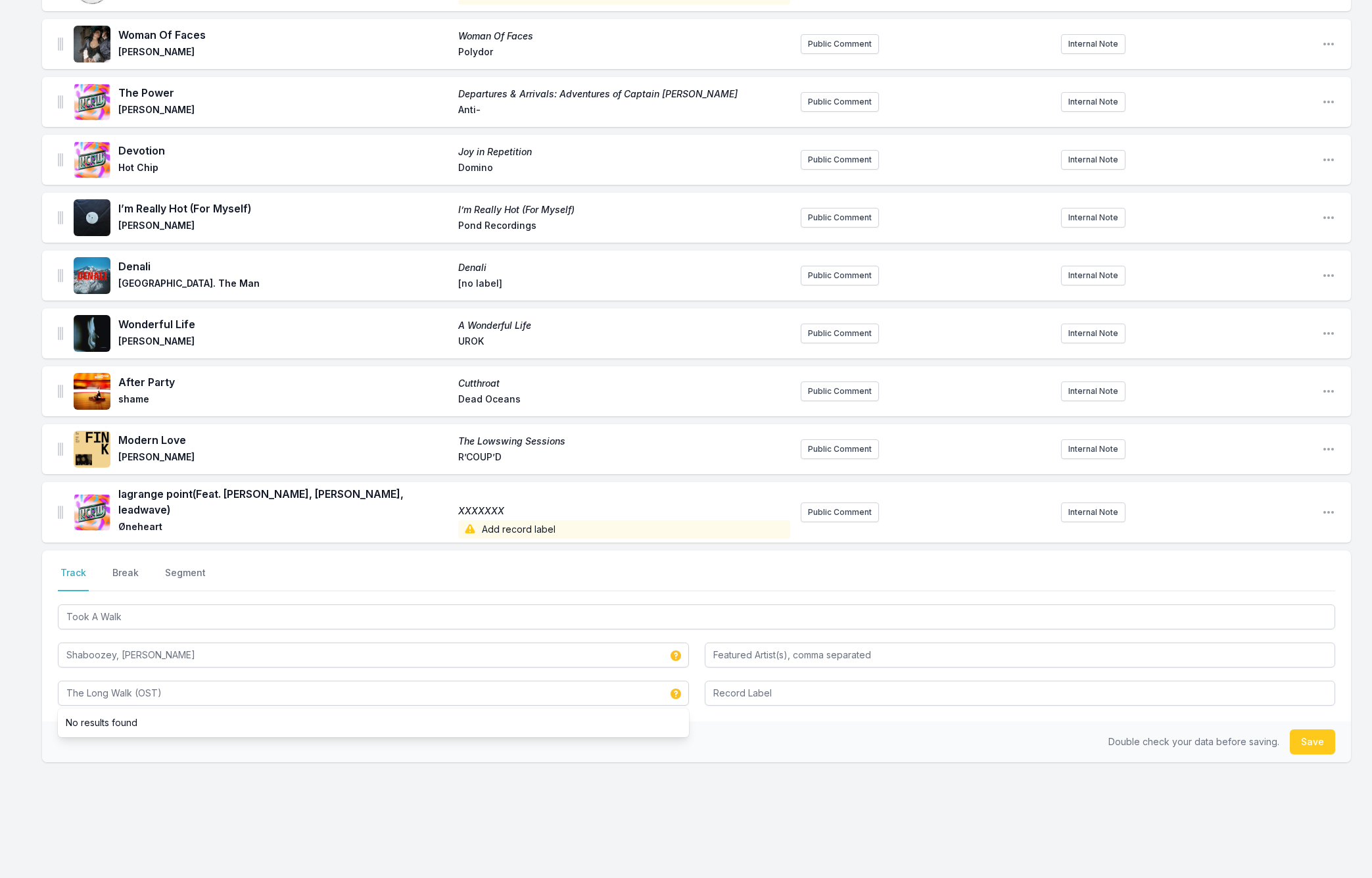
click at [1299, 735] on button "Save" at bounding box center [1312, 742] width 46 height 25
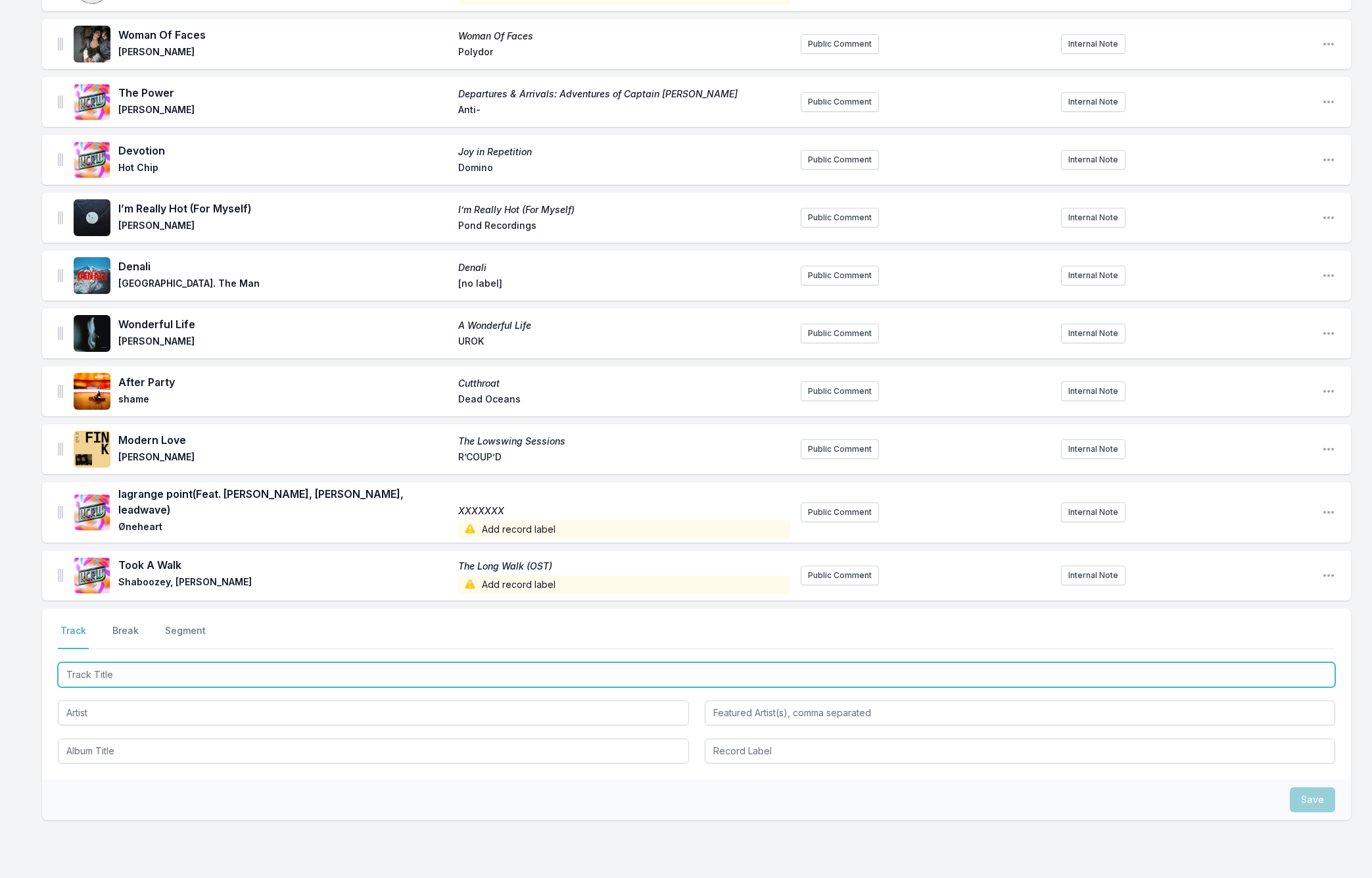
click at [84, 663] on input "Track Title" at bounding box center [696, 674] width 1277 height 25
paste input "Black Lung"
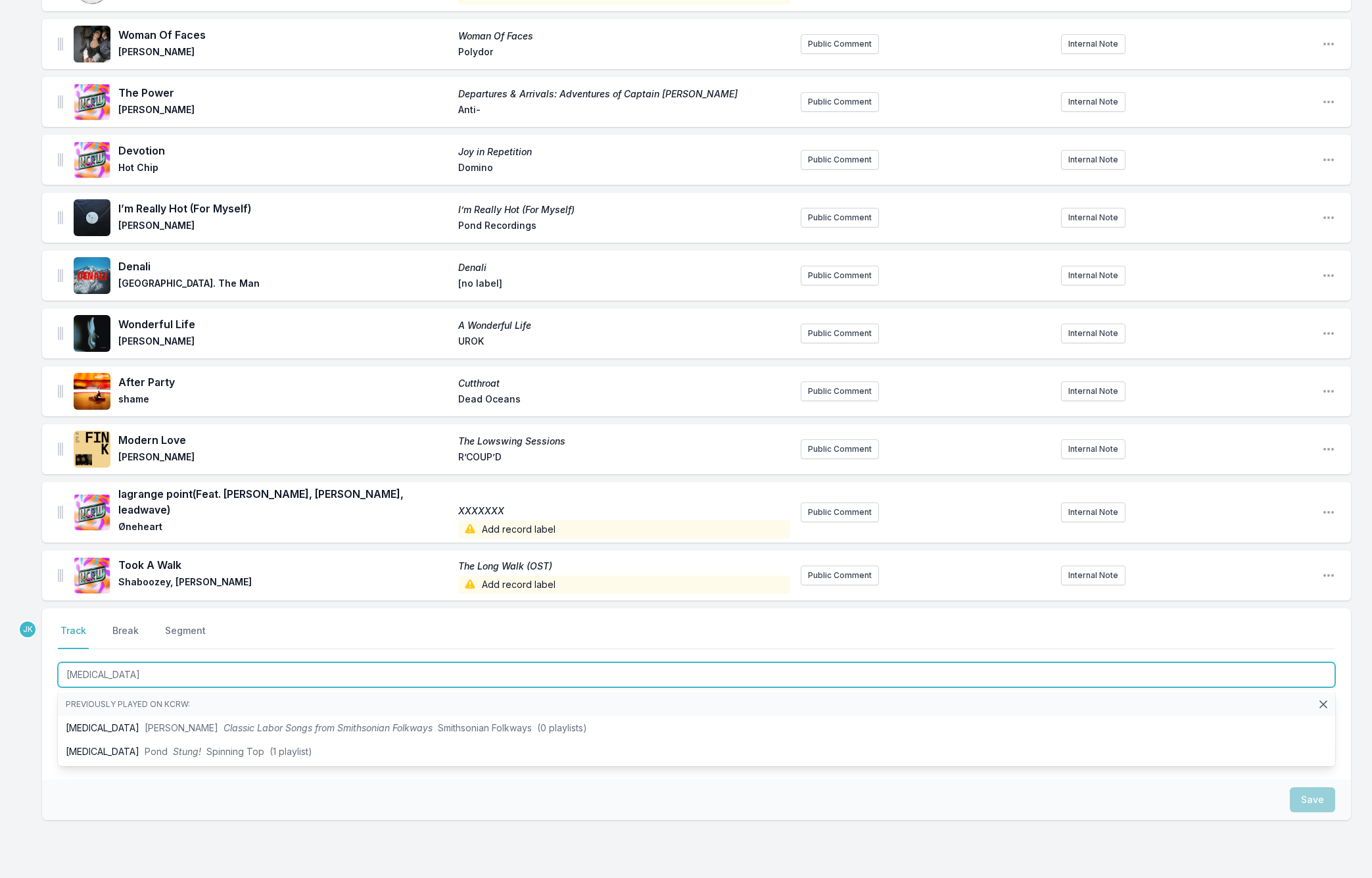
type input "Black Lung"
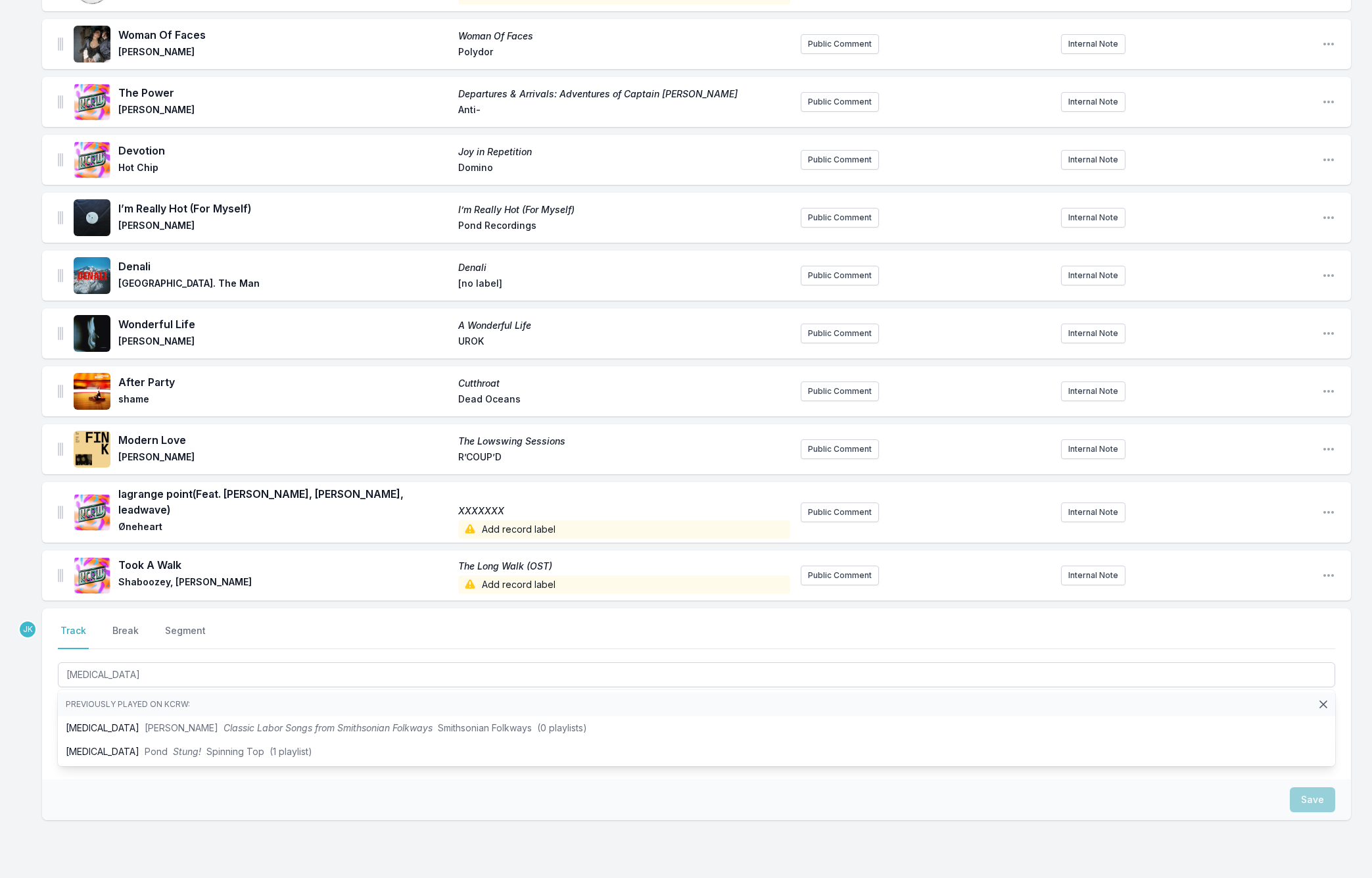
click at [29, 678] on div "Missing Data Some of your tracks are missing record label information. This inf…" at bounding box center [686, 432] width 1372 height 1027
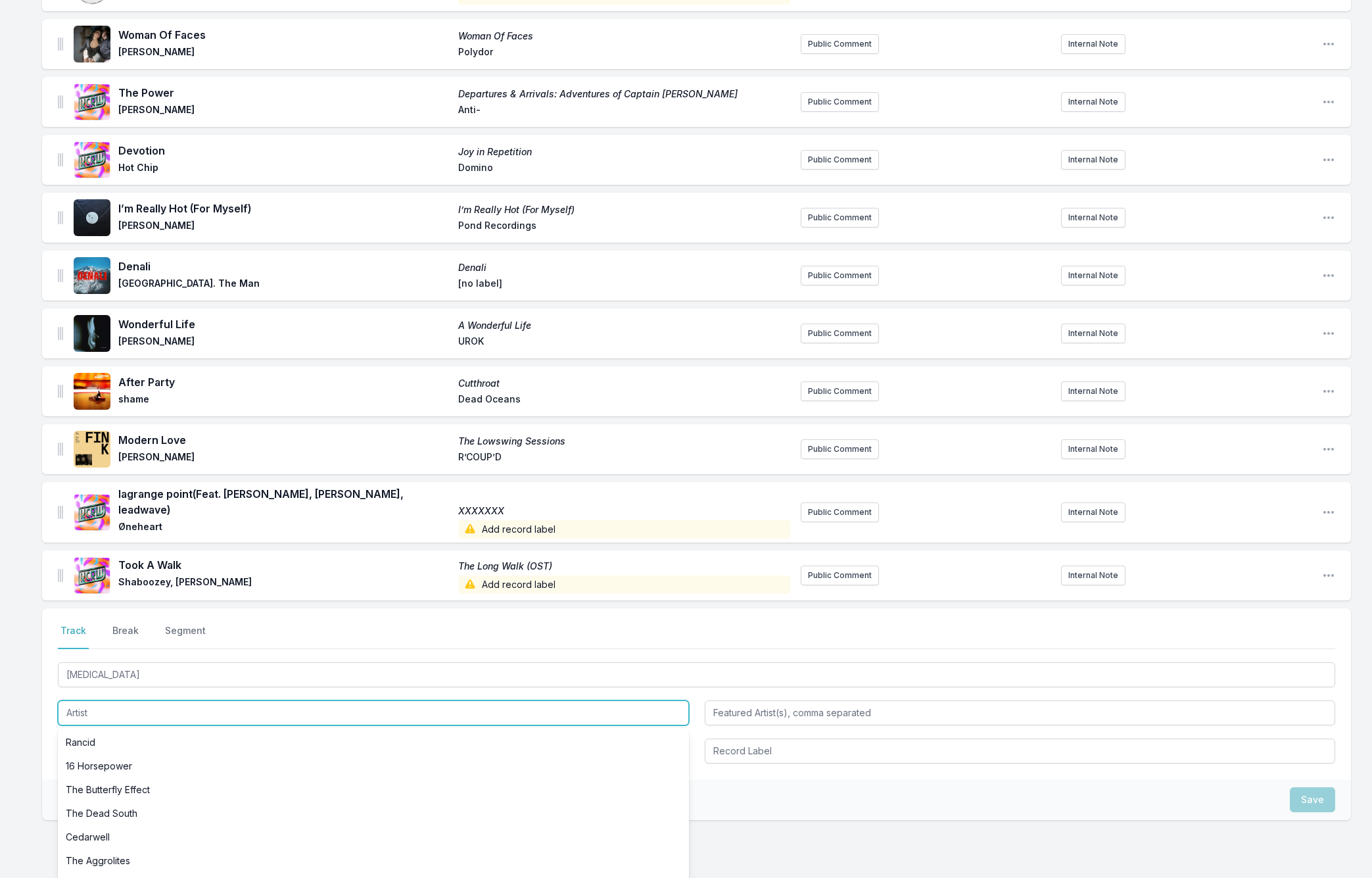
click at [82, 700] on input "Artist" at bounding box center [374, 713] width 631 height 25
paste input "Jonah Kagen"
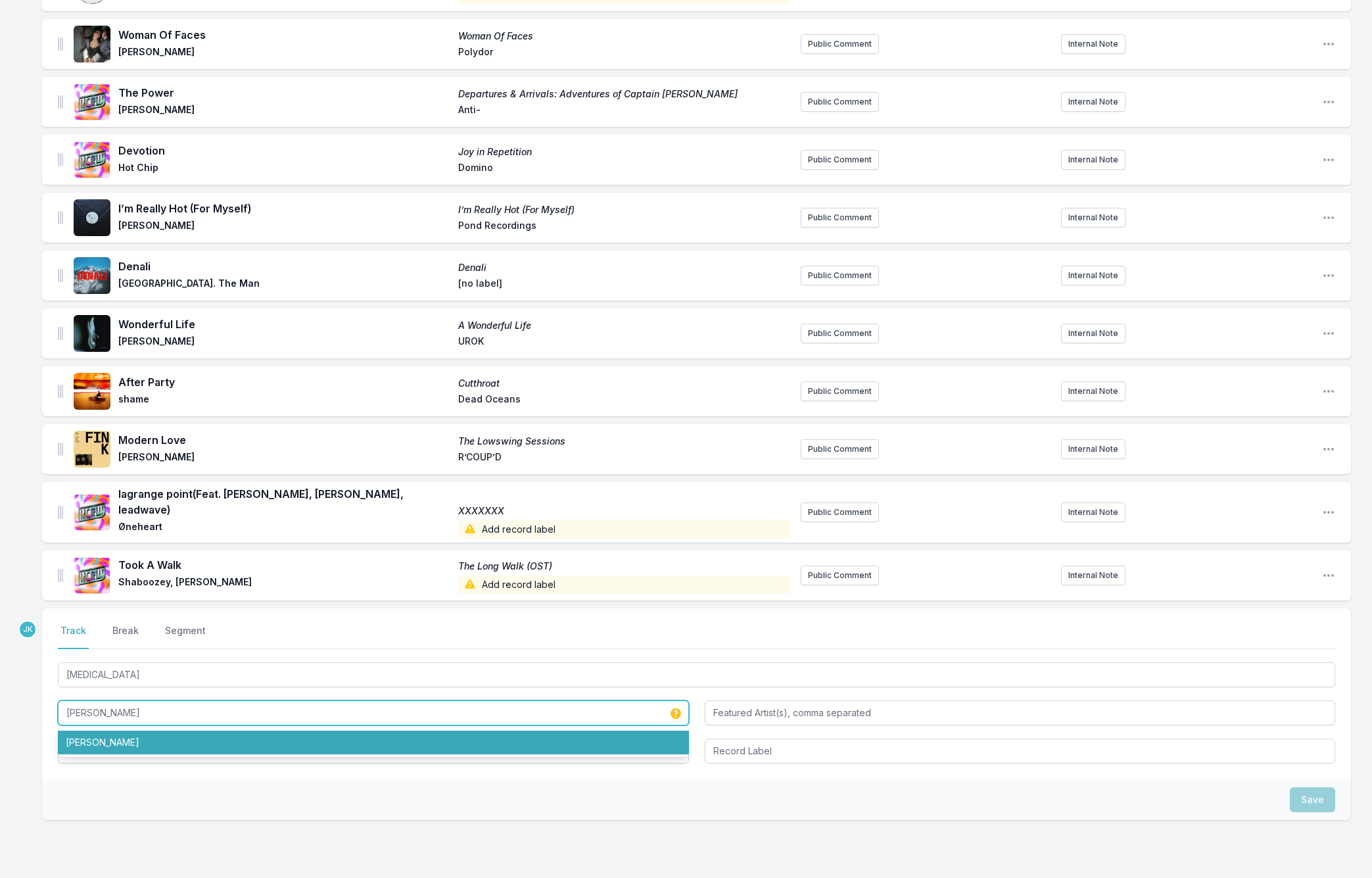
click at [118, 735] on li "Jonah Kagen" at bounding box center [374, 742] width 631 height 24
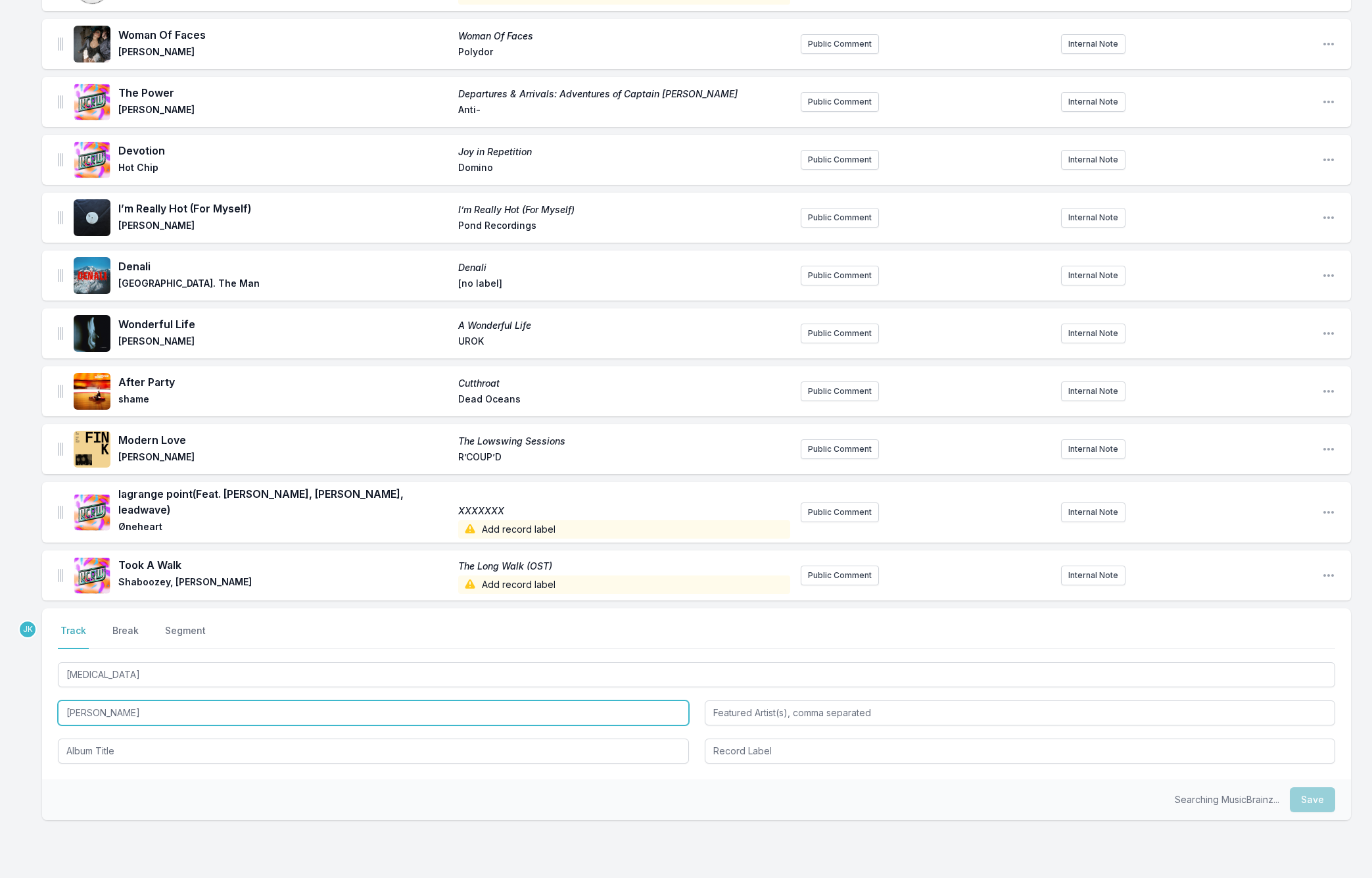
type input "Jonah Kagen"
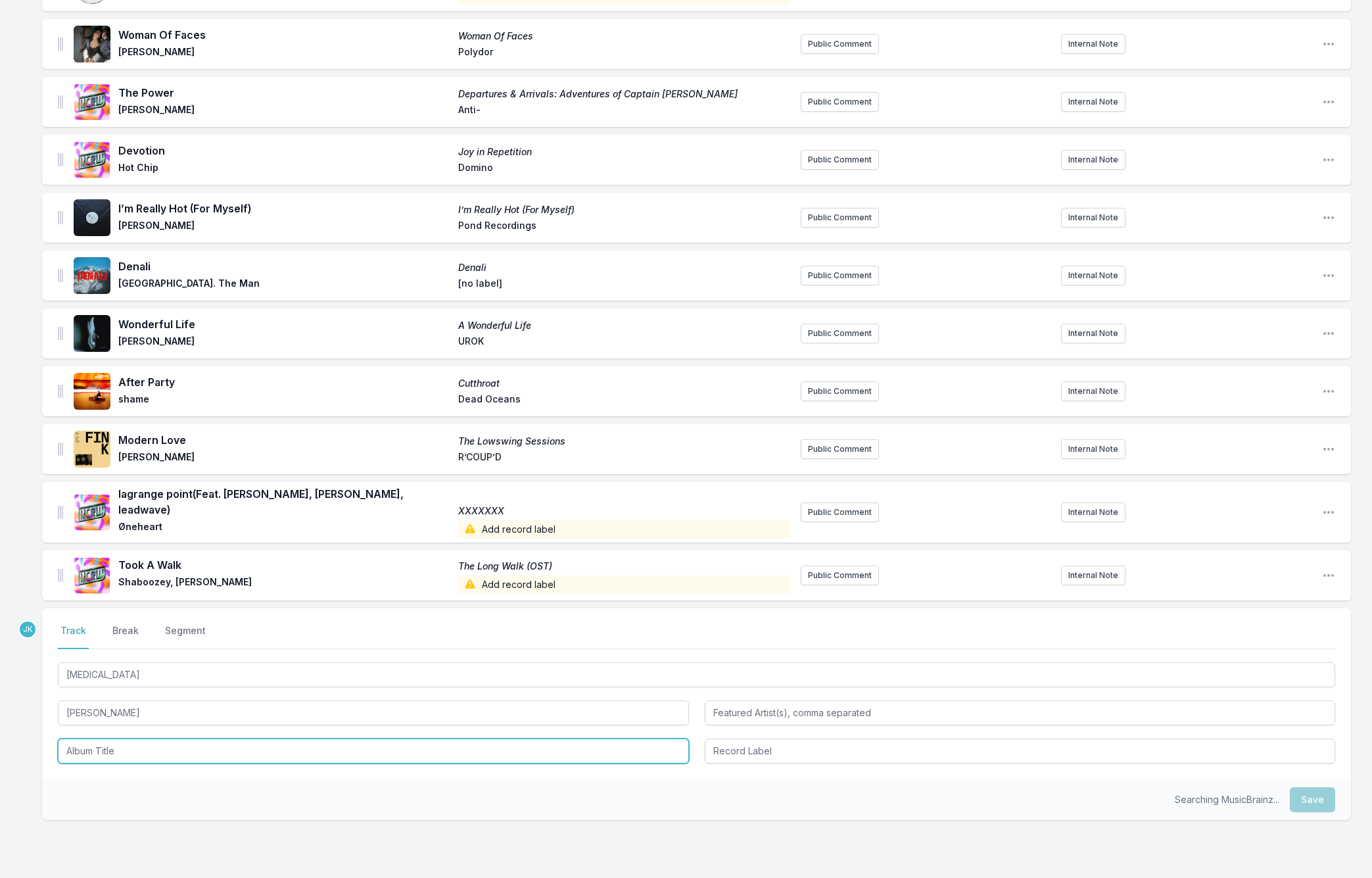
click at [112, 738] on input "Album Title" at bounding box center [374, 751] width 631 height 25
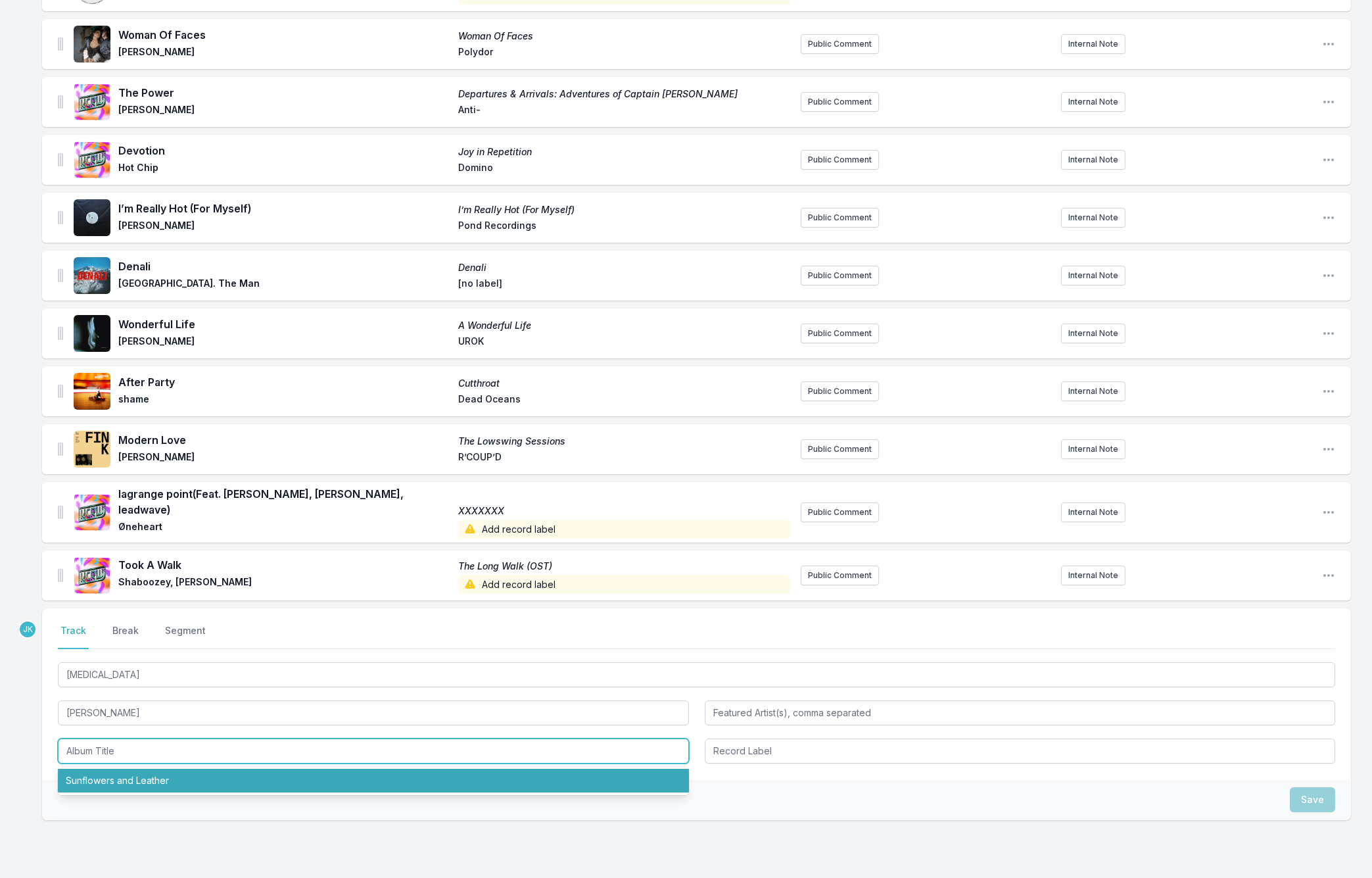
drag, startPoint x: 121, startPoint y: 771, endPoint x: 160, endPoint y: 773, distance: 39.1
click at [124, 771] on li "Sunflowers and Leather" at bounding box center [374, 780] width 631 height 24
type input "Sunflowers and Leather"
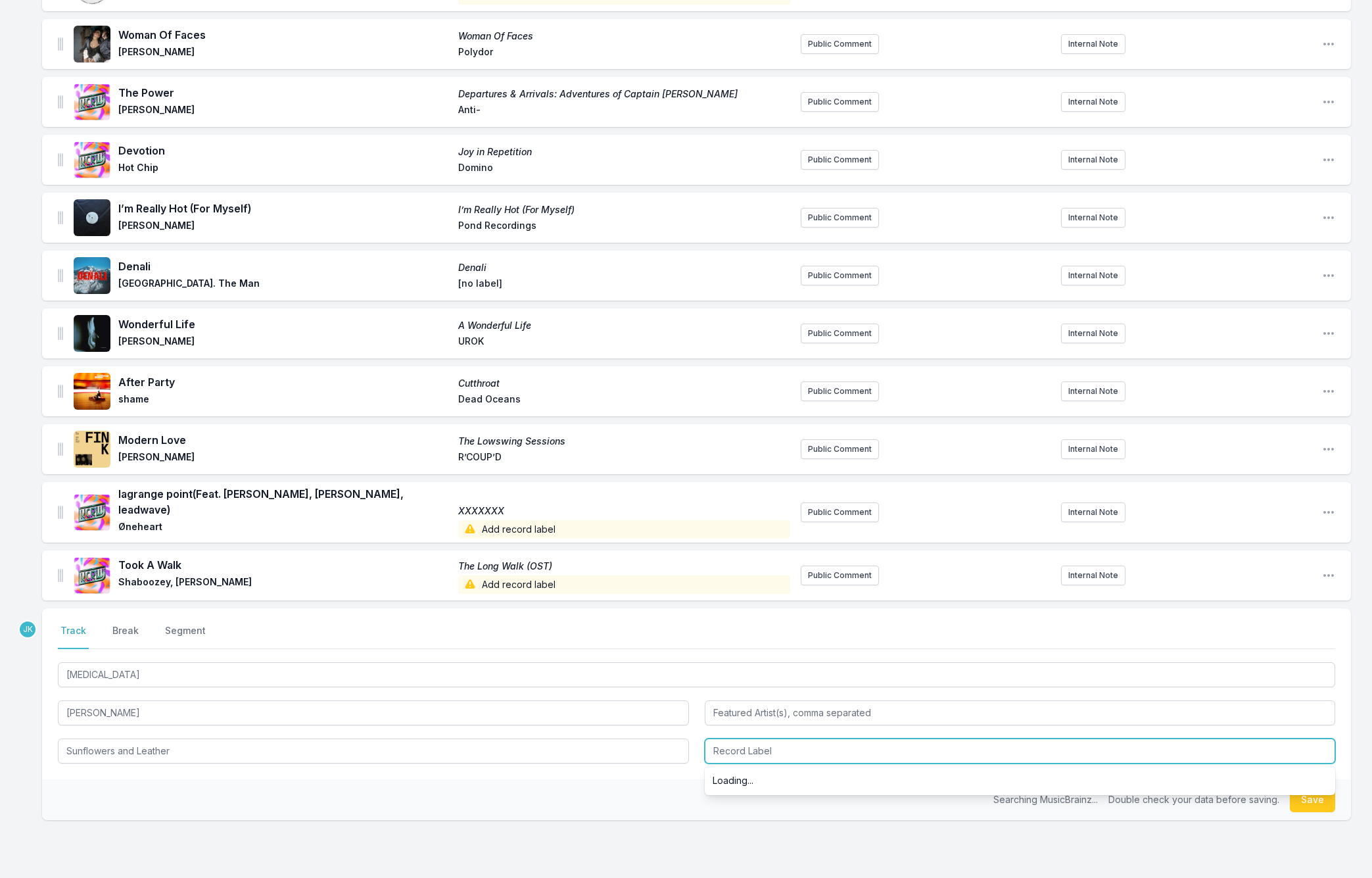
drag, startPoint x: 757, startPoint y: 732, endPoint x: 747, endPoint y: 731, distance: 10.0
click at [757, 738] on input "Record Label" at bounding box center [1020, 751] width 631 height 25
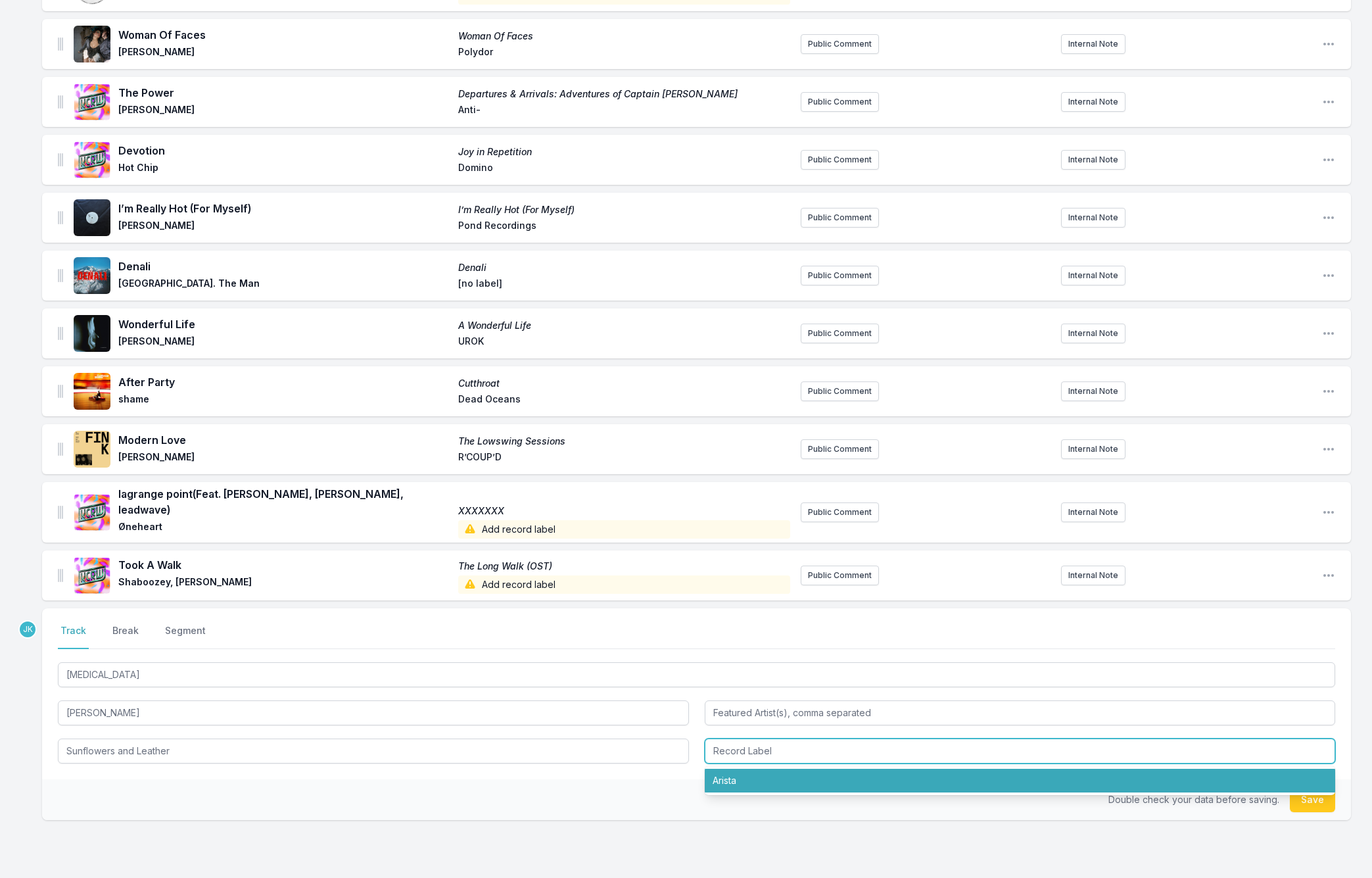
click at [758, 768] on li "Arista" at bounding box center [1020, 780] width 631 height 24
type input "Arista"
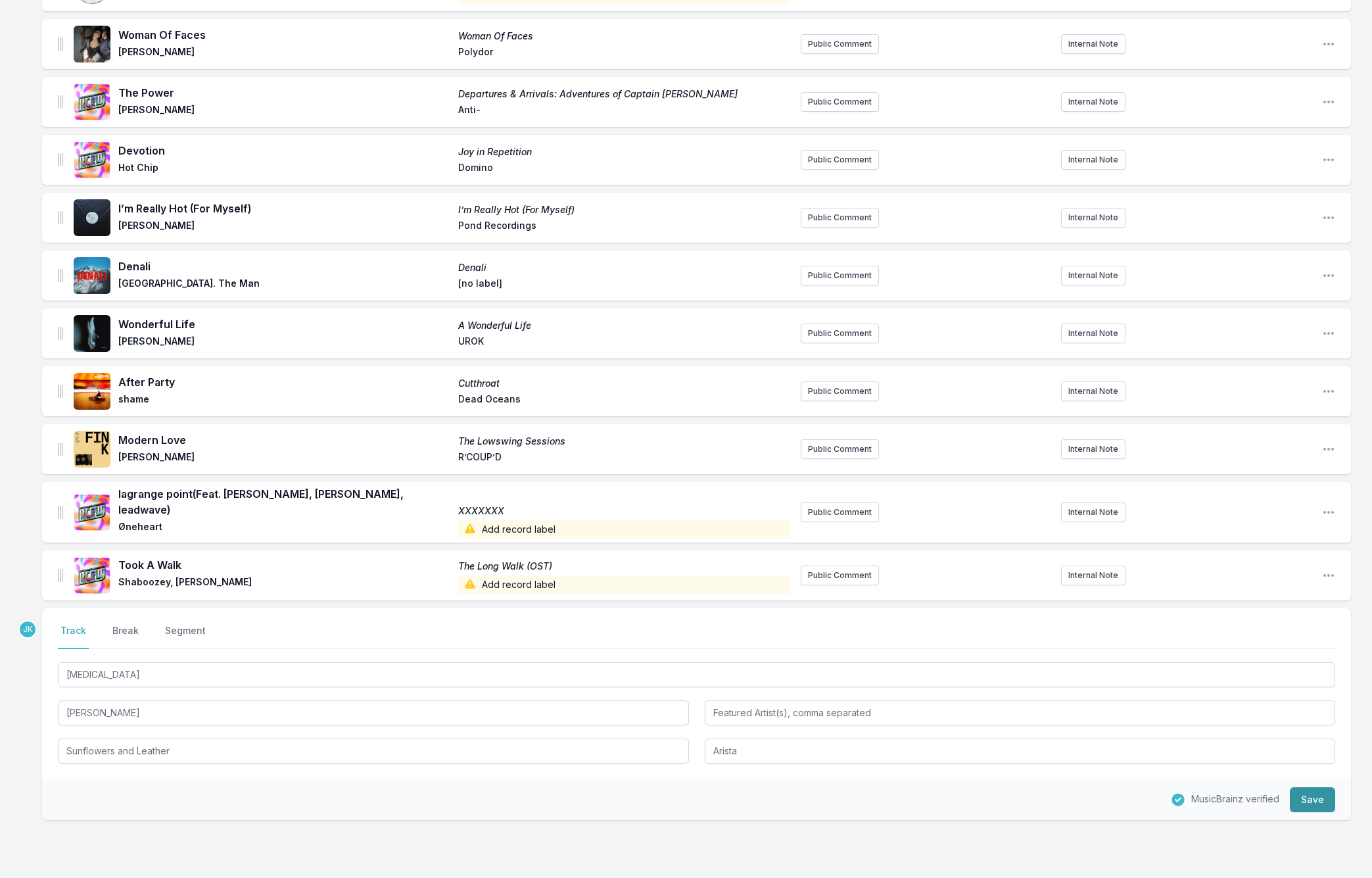
click at [1313, 793] on button "Save" at bounding box center [1312, 799] width 46 height 25
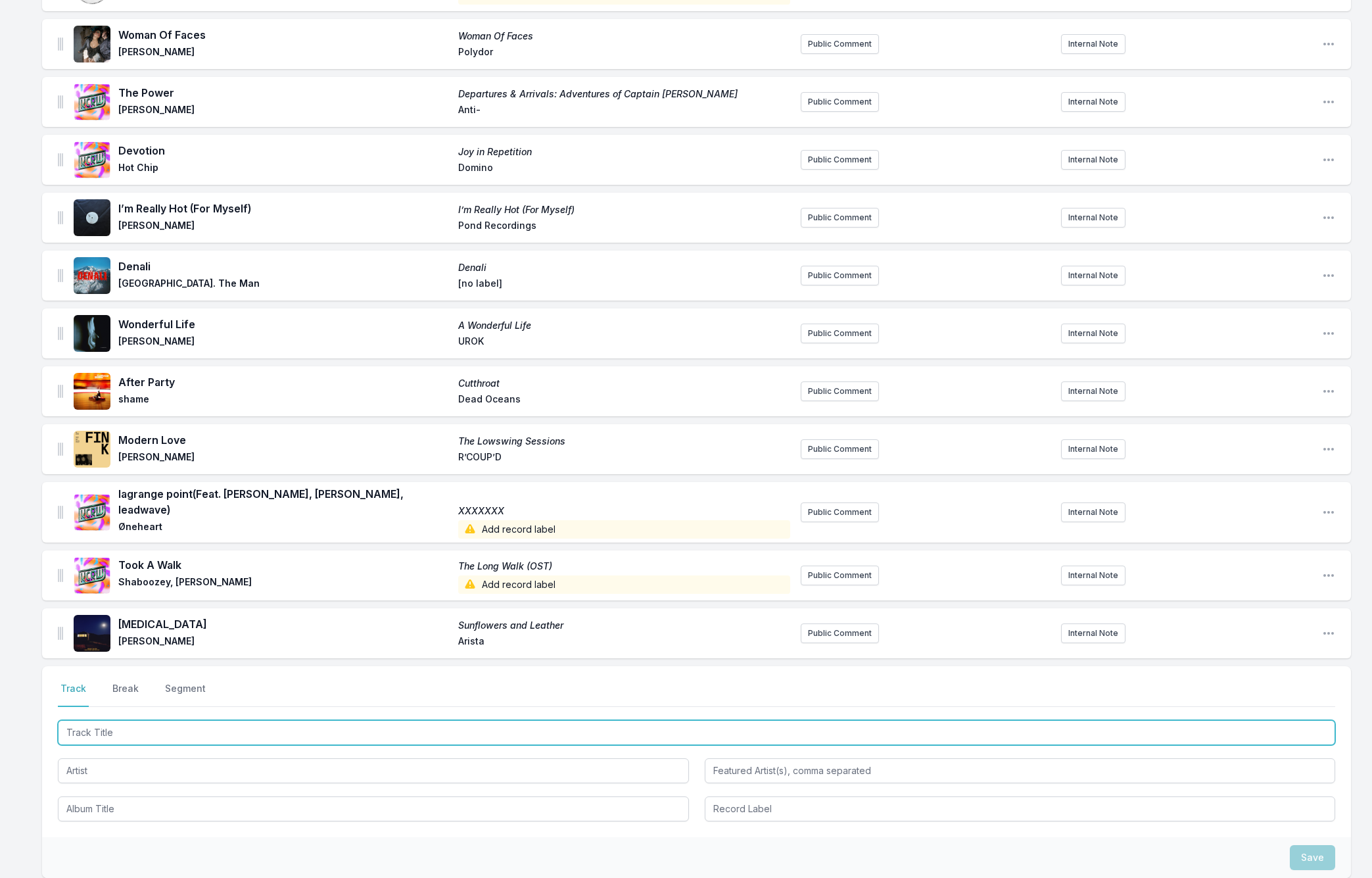
click at [98, 722] on input "Track Title" at bounding box center [696, 732] width 1277 height 25
paste input "Marigolds"
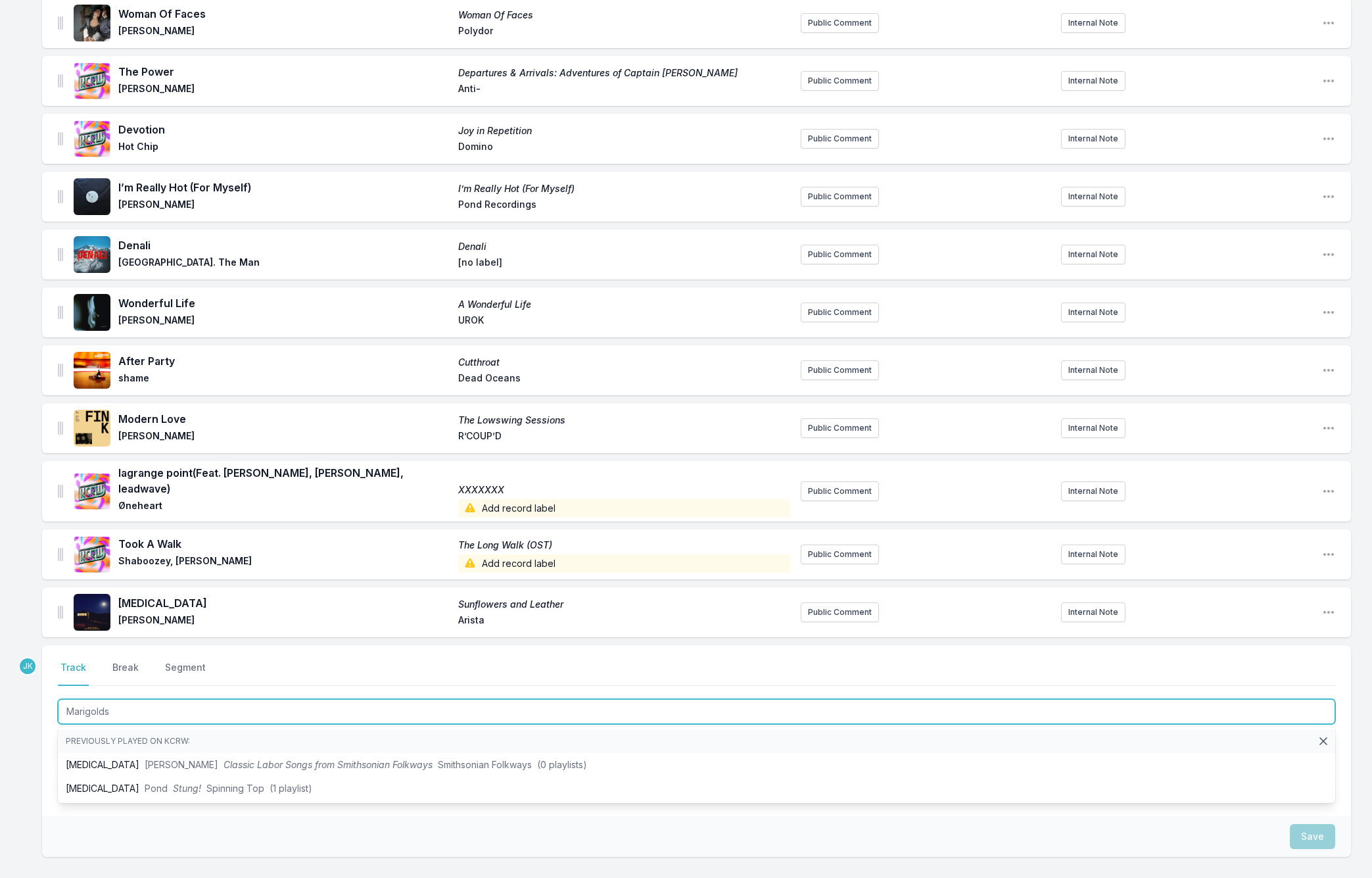
scroll to position [326, 0]
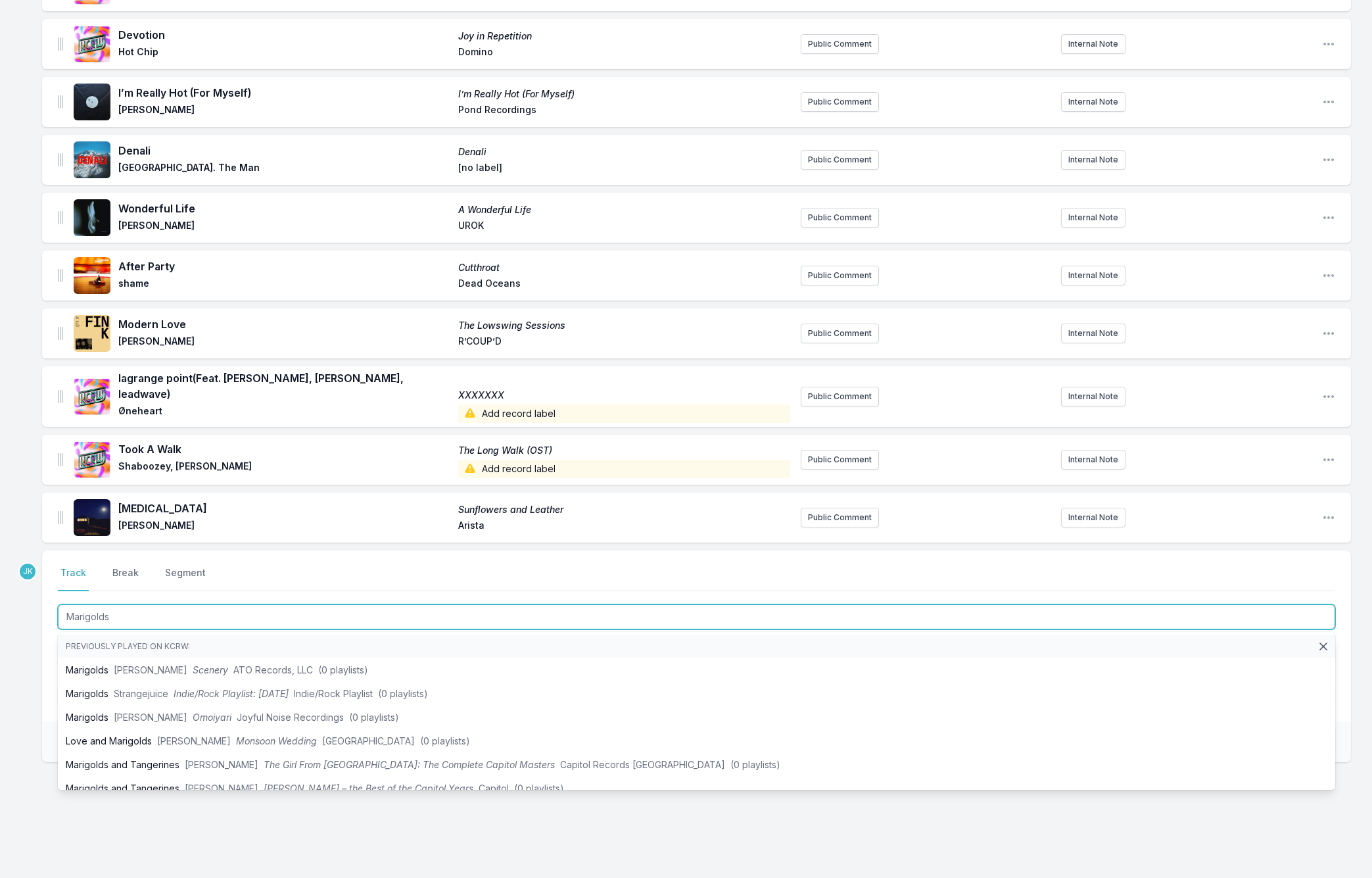
type input "Marigolds"
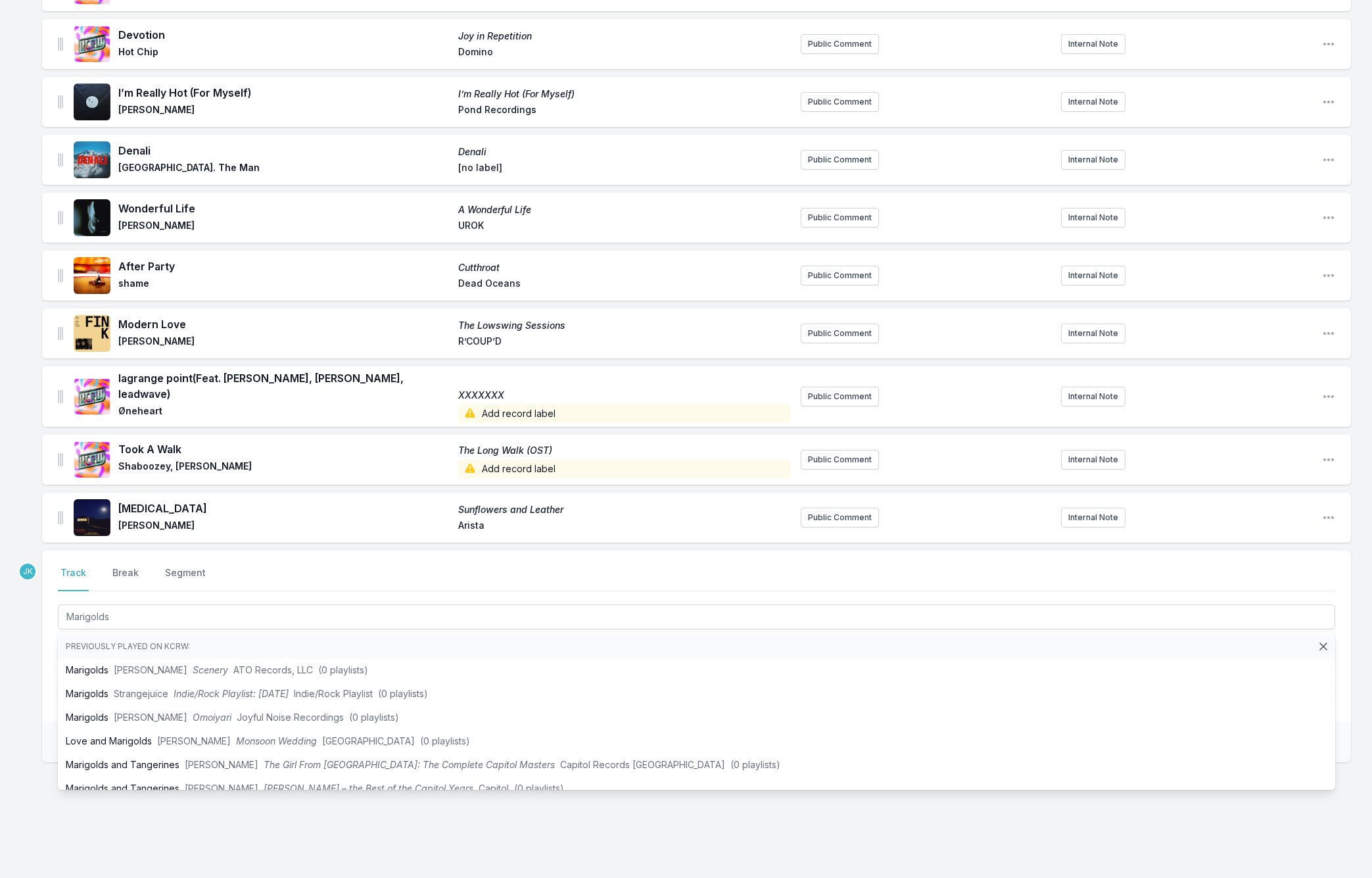
click at [22, 679] on div "Missing Data Some of your tracks are missing record label information. This inf…" at bounding box center [686, 346] width 1372 height 1085
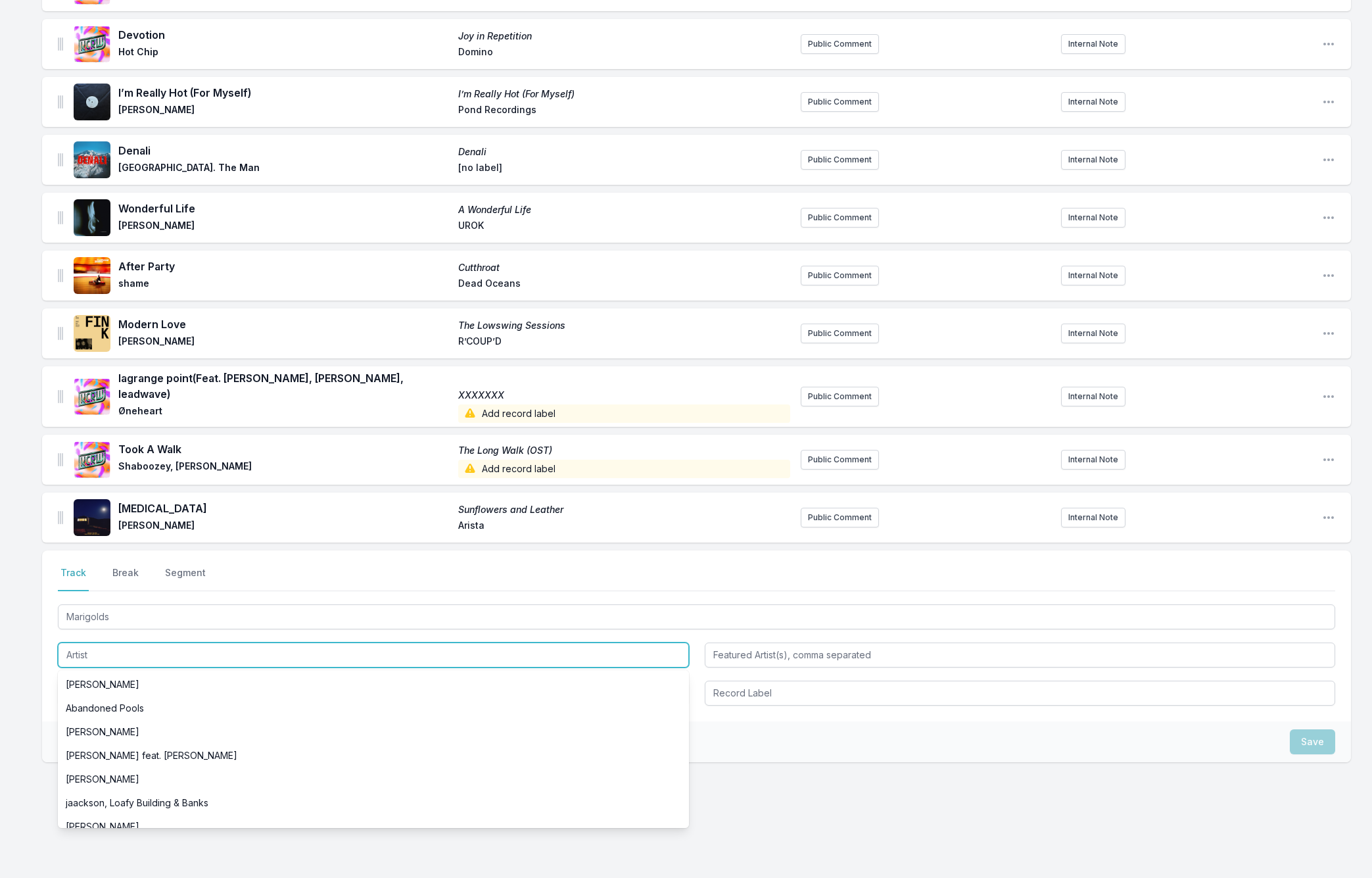
click at [89, 645] on input "Artist" at bounding box center [374, 655] width 631 height 25
paste input "Del Water Gap"
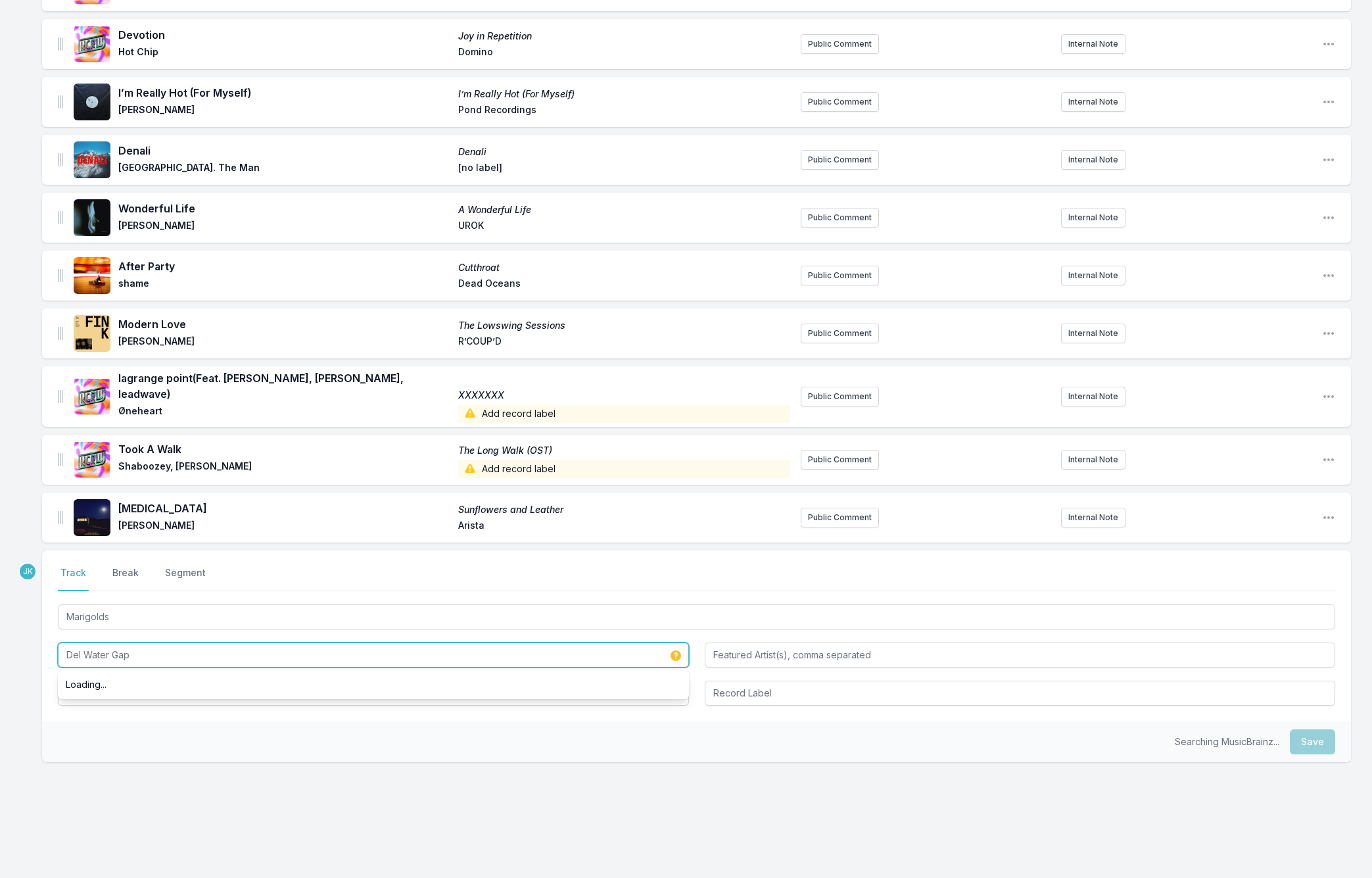
type input "Del Water Gap"
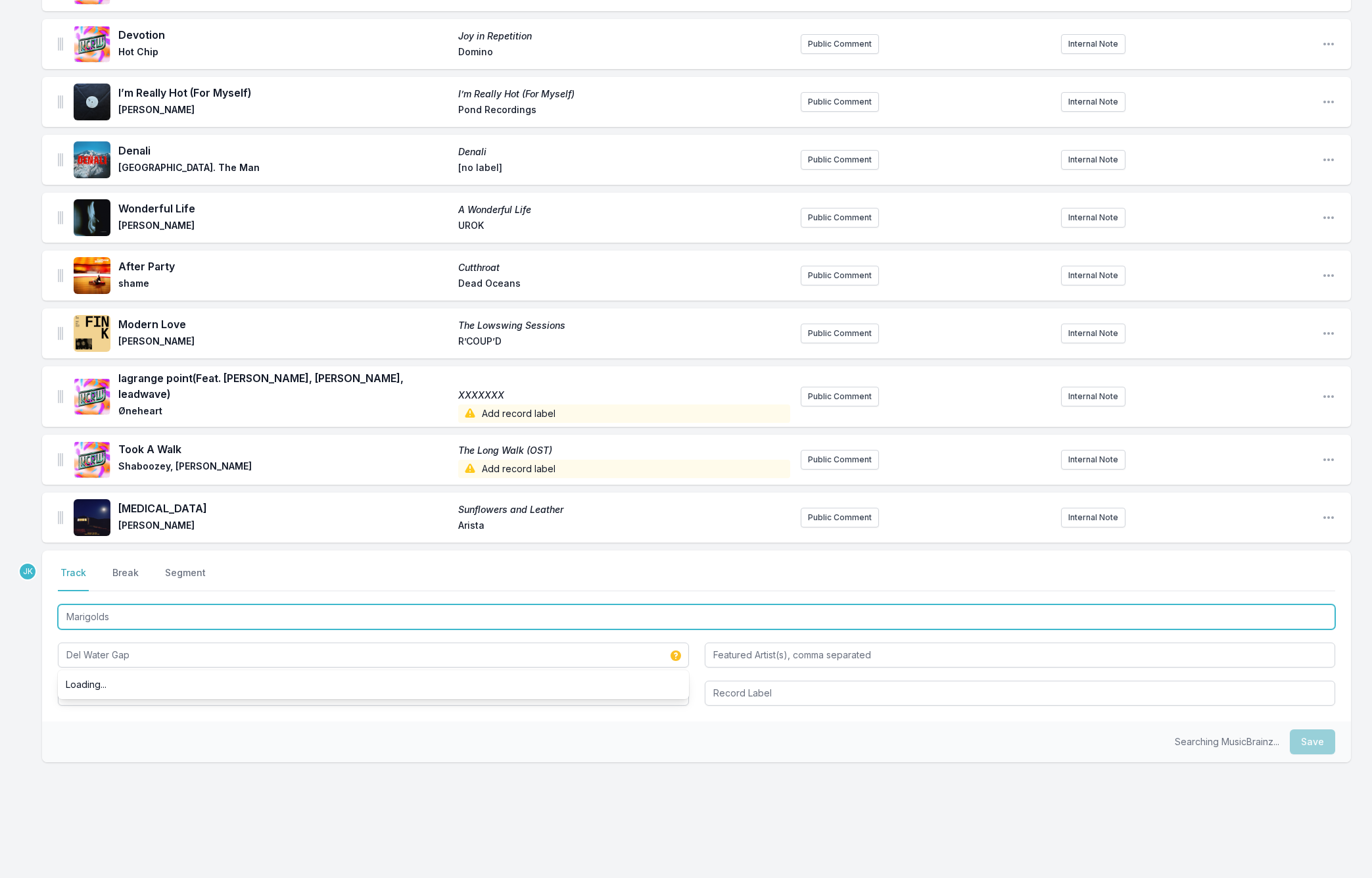
click at [124, 604] on input "Marigolds" at bounding box center [696, 617] width 1277 height 25
drag, startPoint x: 96, startPoint y: 602, endPoint x: 94, endPoint y: 682, distance: 80.0
click at [94, 682] on div "Marigolds Del Water Gap" at bounding box center [696, 653] width 1277 height 104
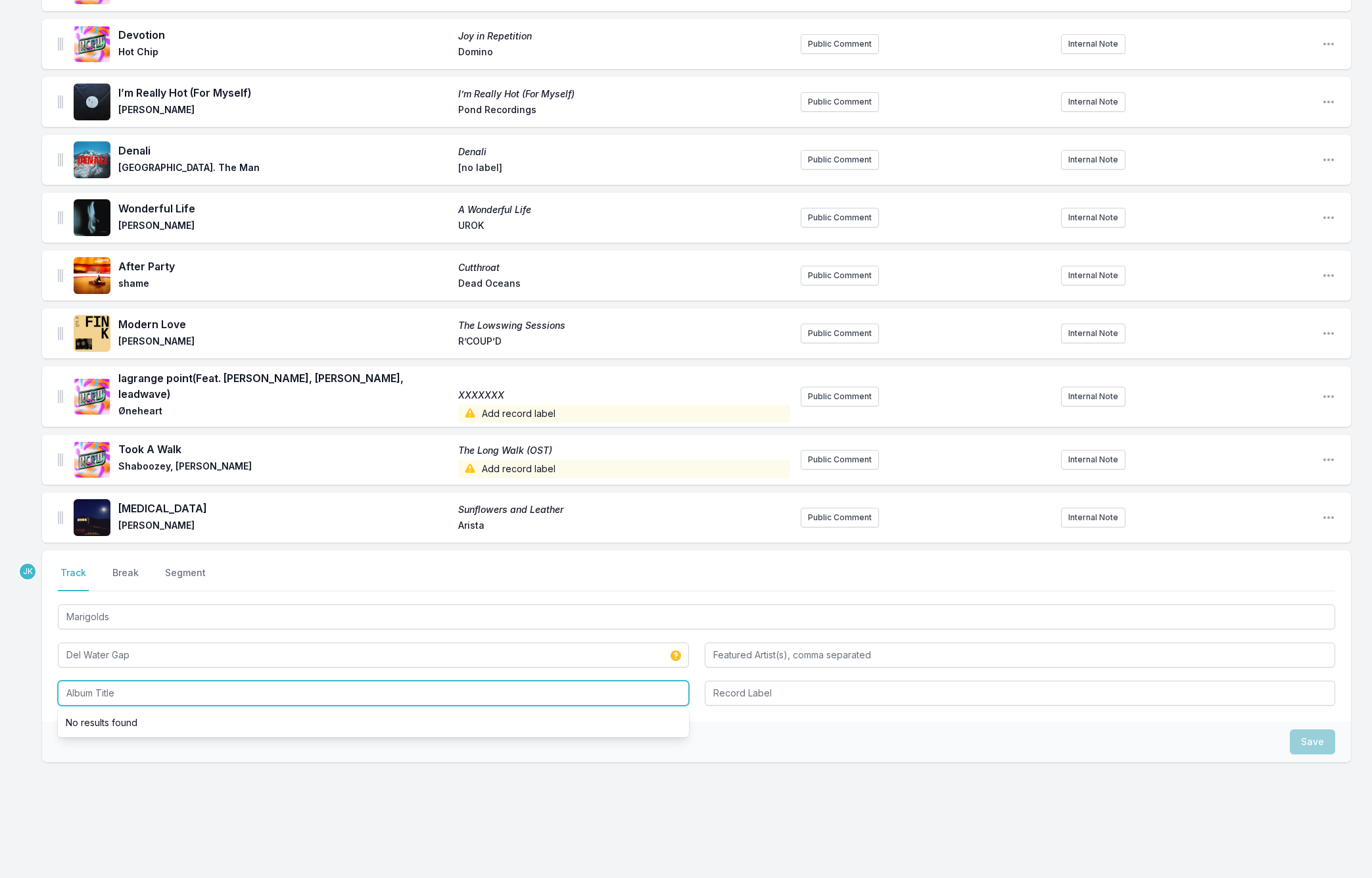
click at [94, 682] on input "Album Title" at bounding box center [374, 693] width 631 height 25
paste input "Marigolds"
type input "Marigolds"
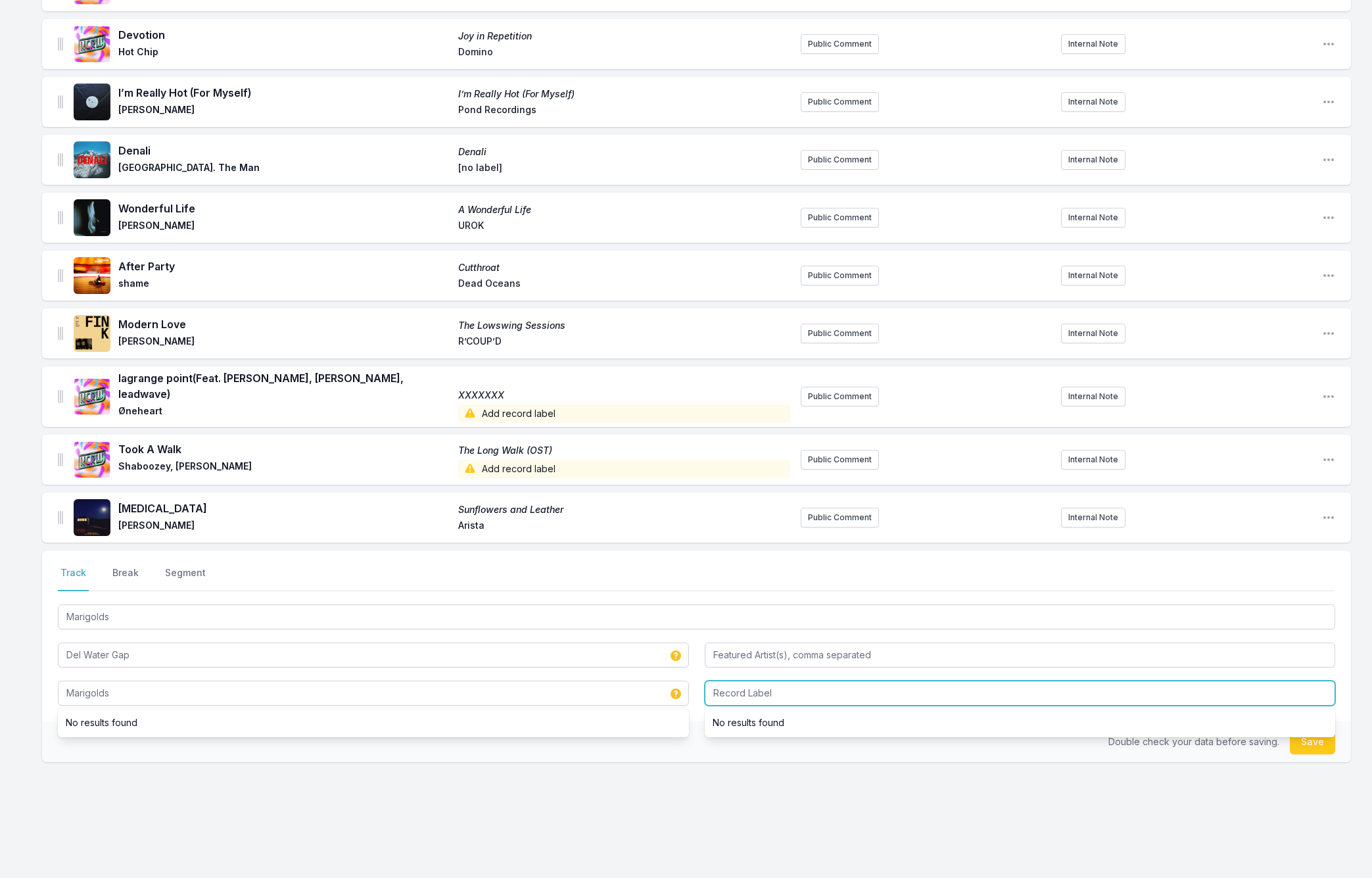
click at [750, 680] on input "Record Label" at bounding box center [1020, 693] width 631 height 25
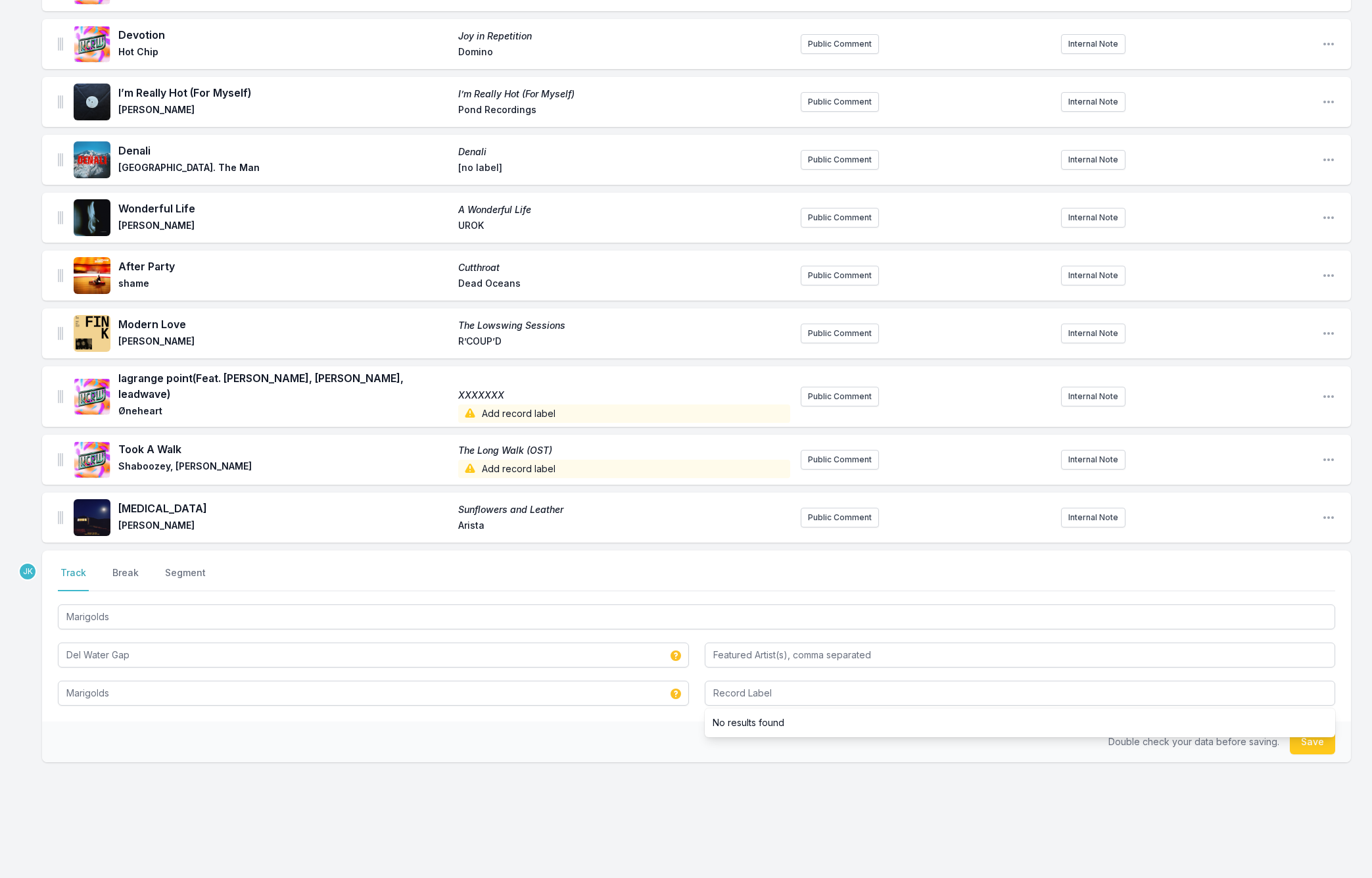
drag, startPoint x: 1303, startPoint y: 740, endPoint x: 1285, endPoint y: 741, distance: 18.0
click at [1303, 740] on button "Save" at bounding box center [1312, 742] width 46 height 25
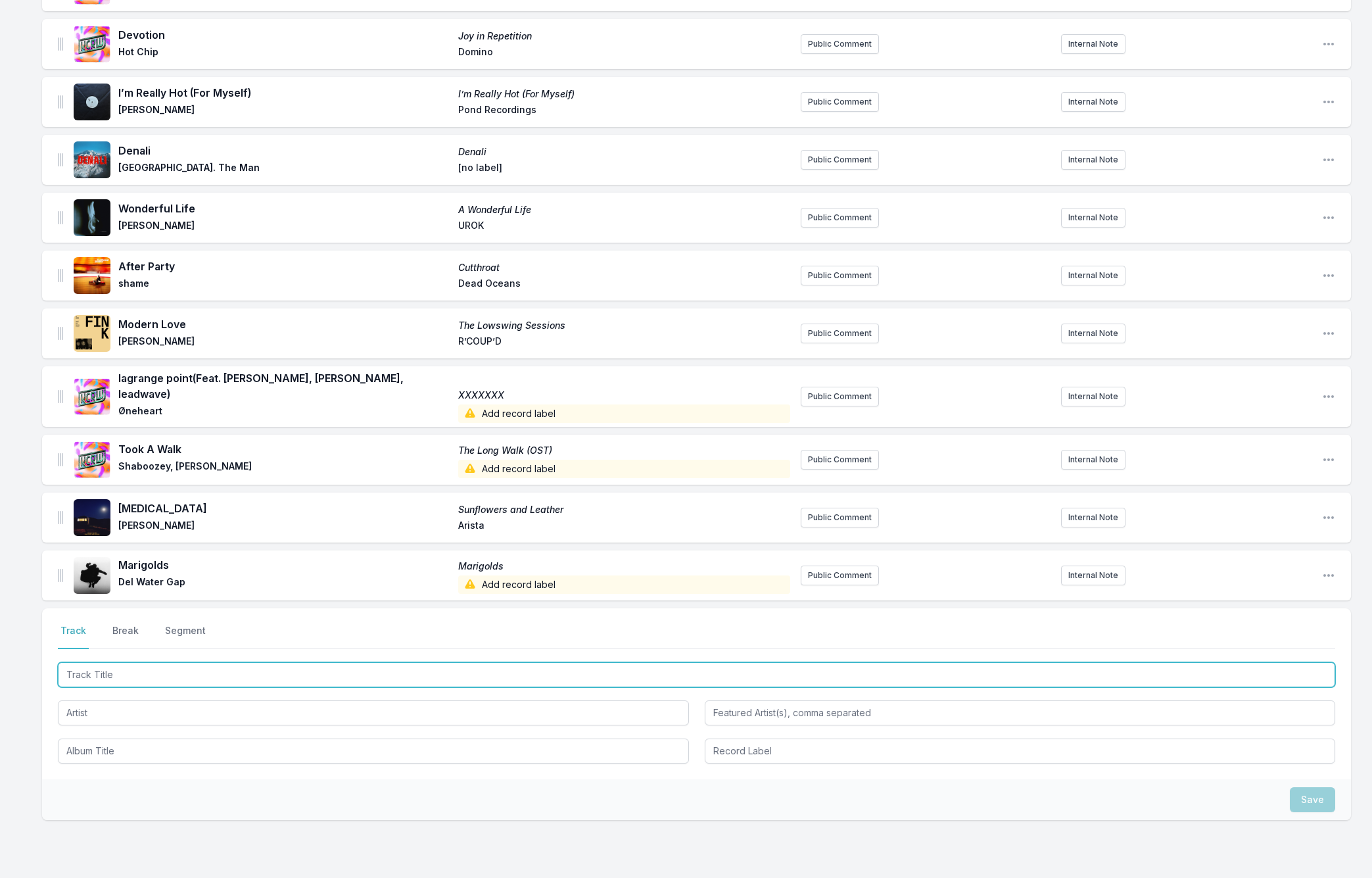
click at [82, 662] on input "Track Title" at bounding box center [696, 674] width 1277 height 25
paste input "Spiders"
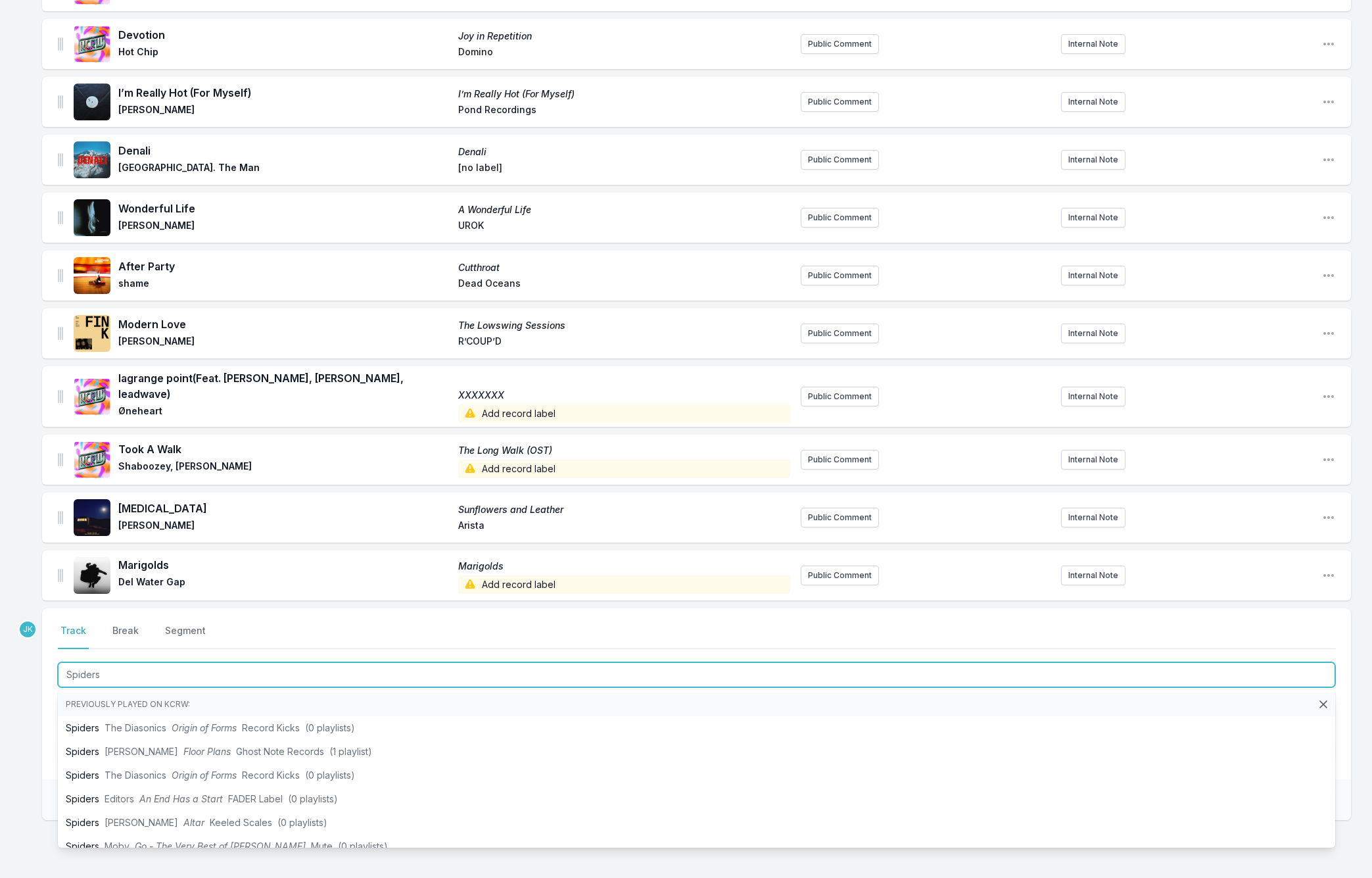
type input "Spiders"
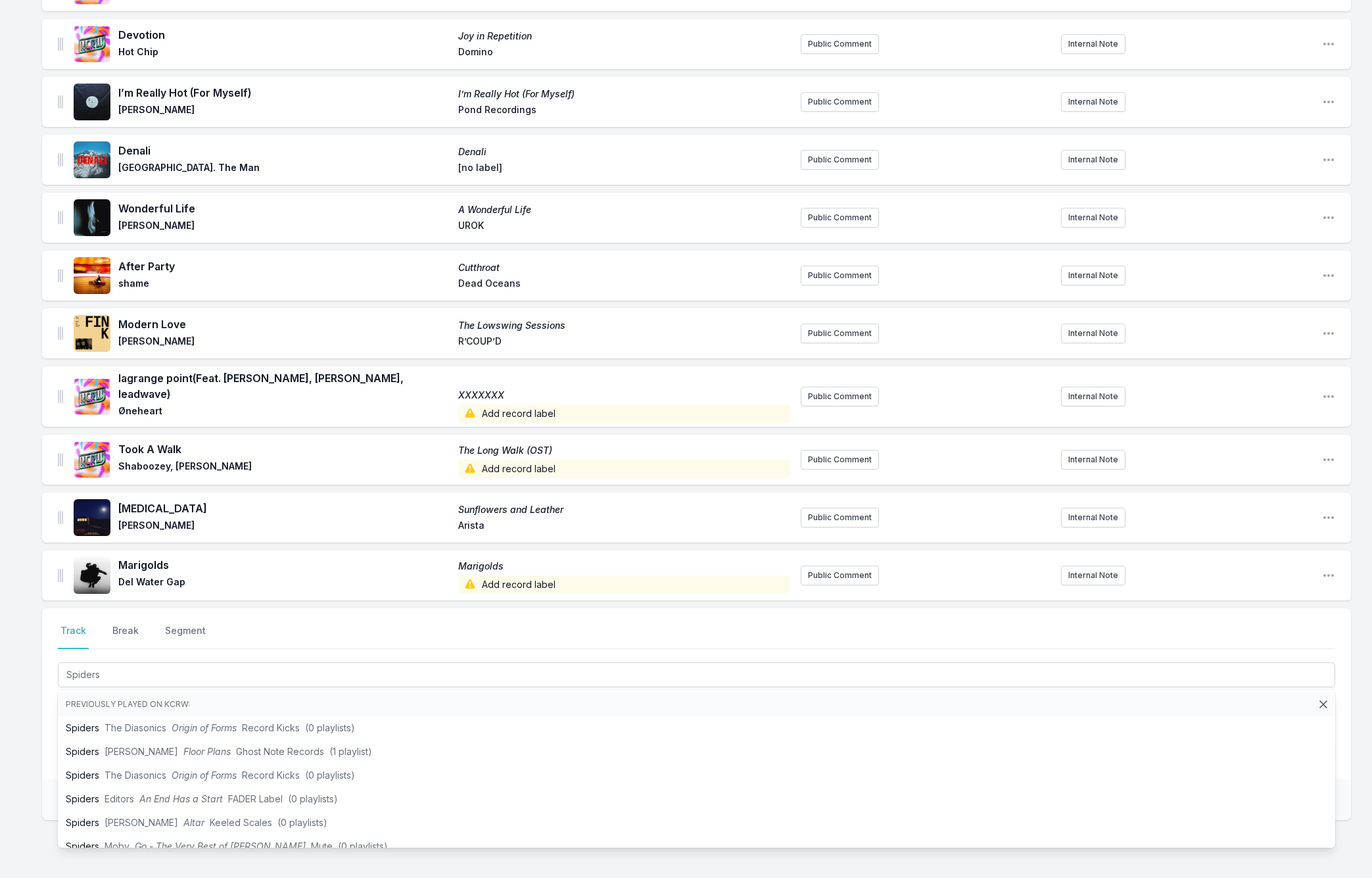
drag, startPoint x: 32, startPoint y: 660, endPoint x: 51, endPoint y: 674, distance: 23.6
click at [32, 660] on div "Missing Data Some of your tracks are missing record label information. This inf…" at bounding box center [686, 375] width 1372 height 1143
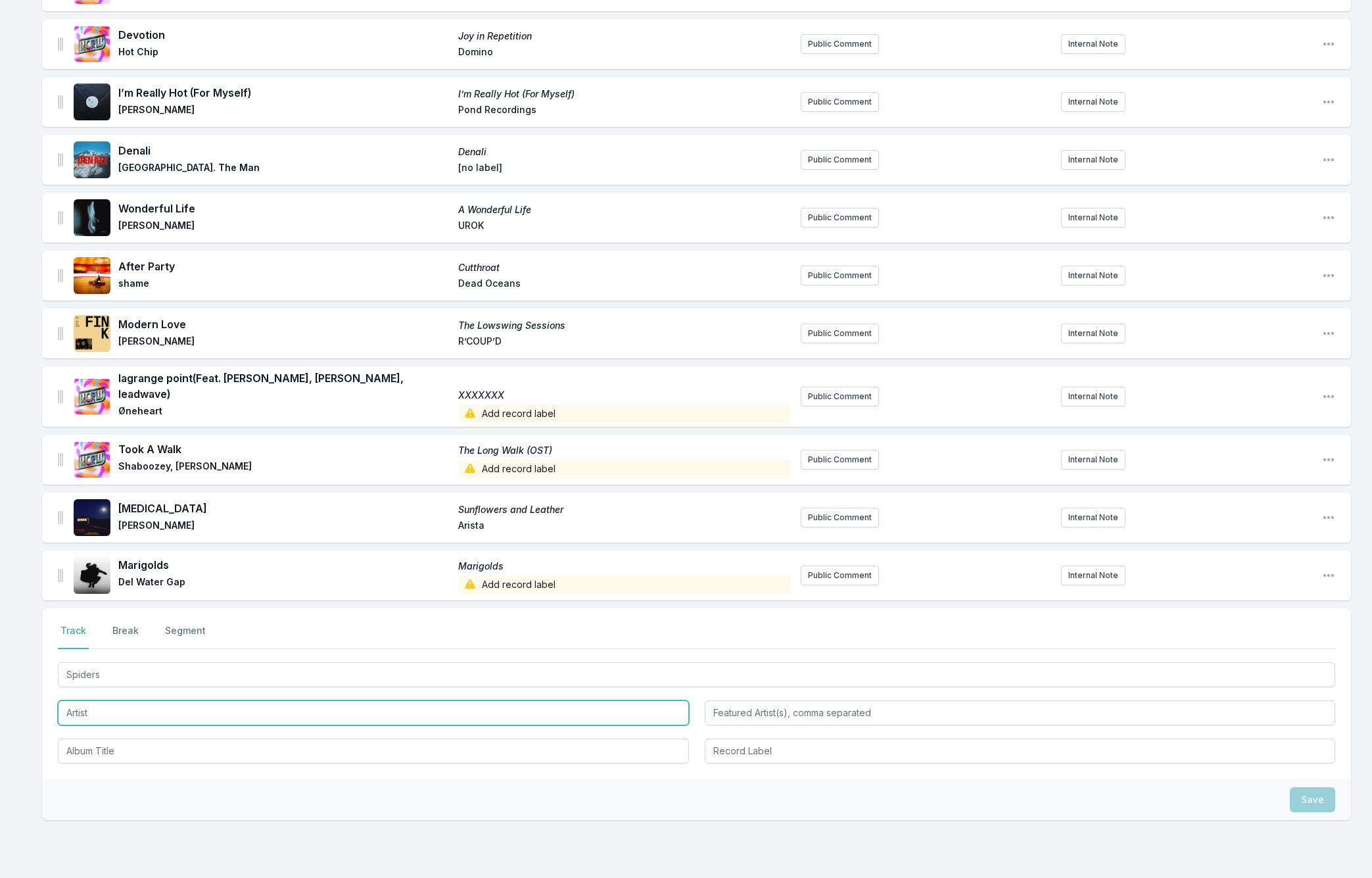
click at [82, 700] on input "Artist" at bounding box center [374, 713] width 631 height 25
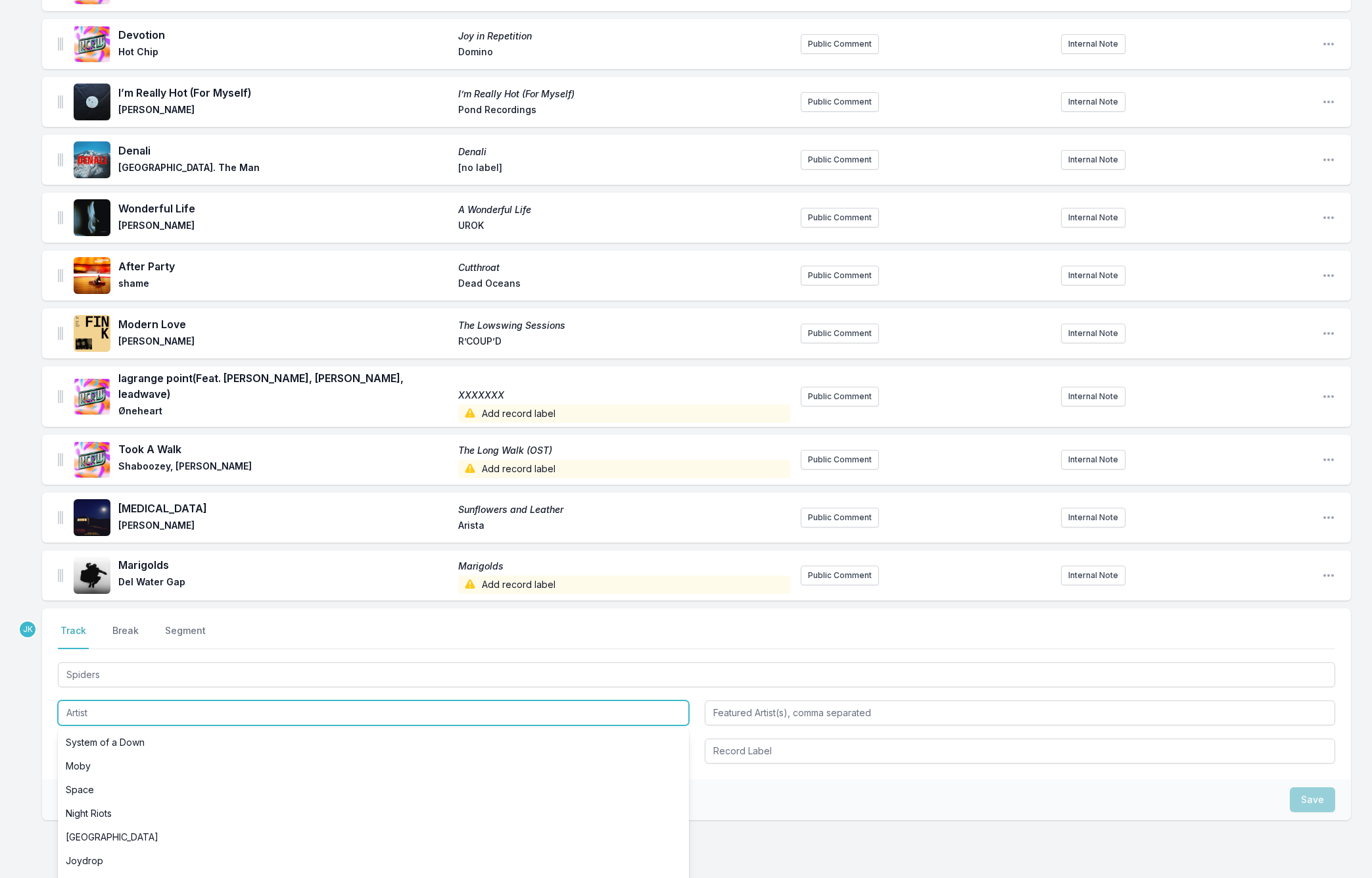
paste input "Lola Young"
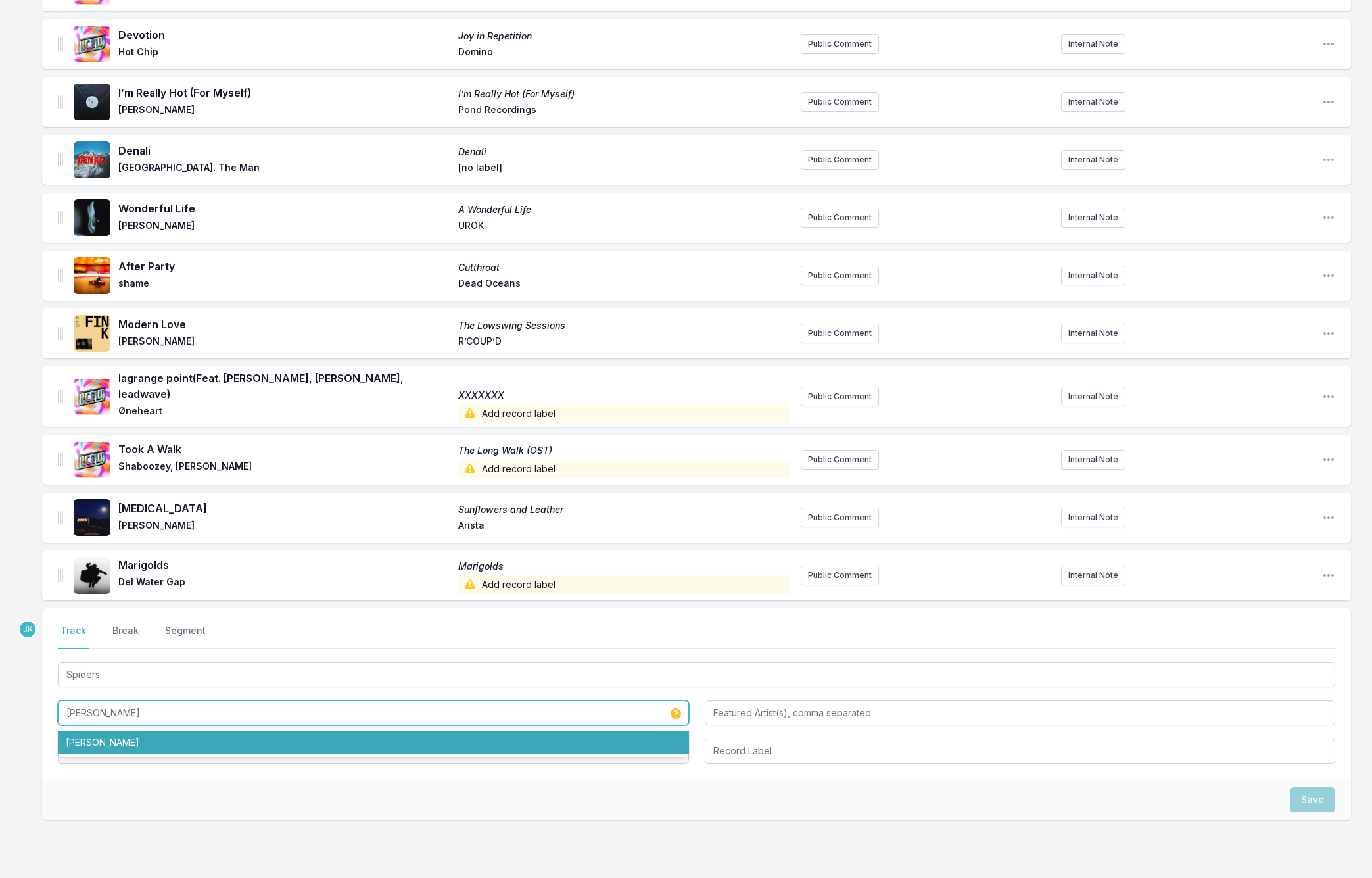
click at [107, 730] on li "Lola Young" at bounding box center [374, 742] width 631 height 24
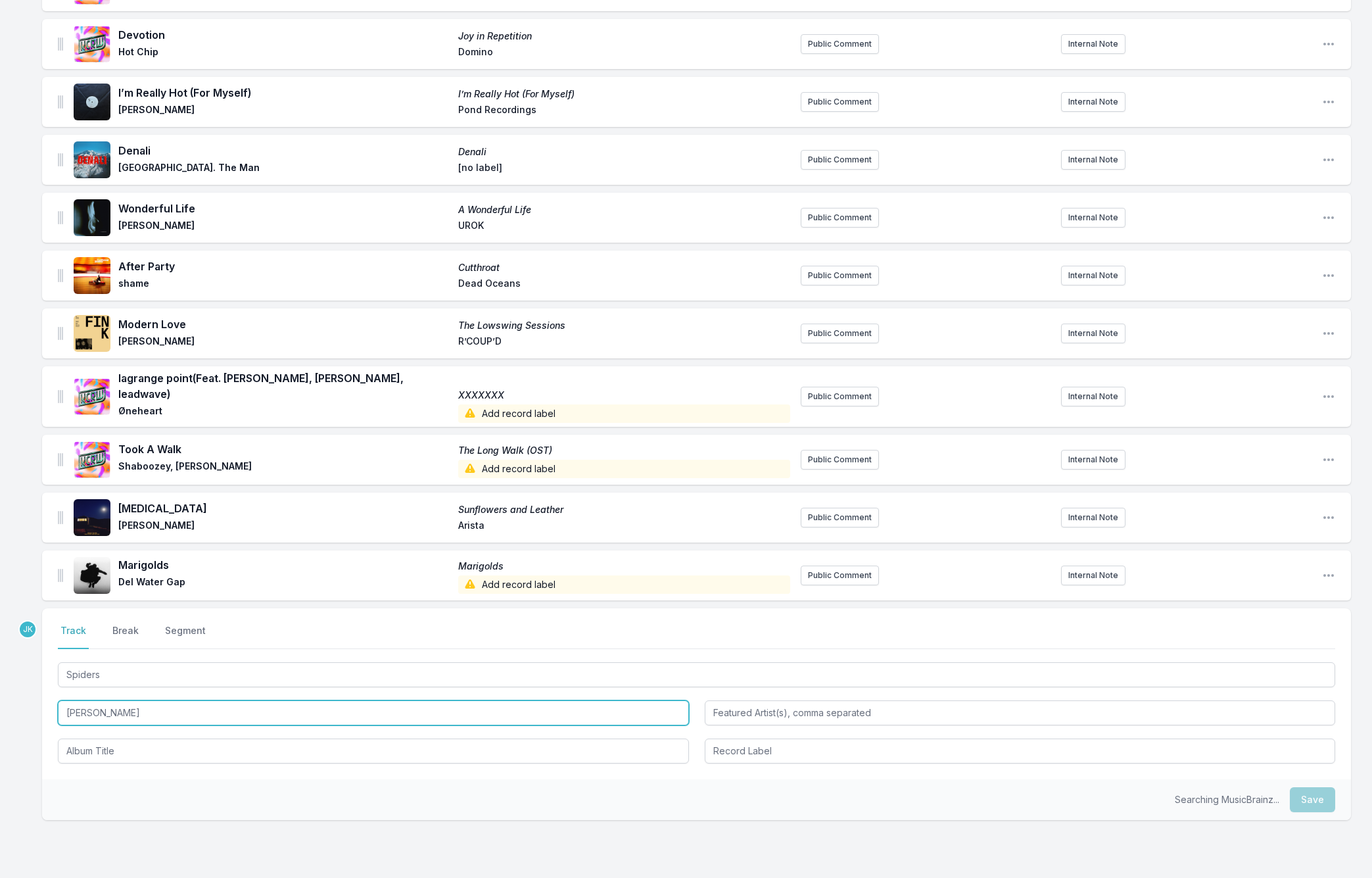
type input "Lola Young"
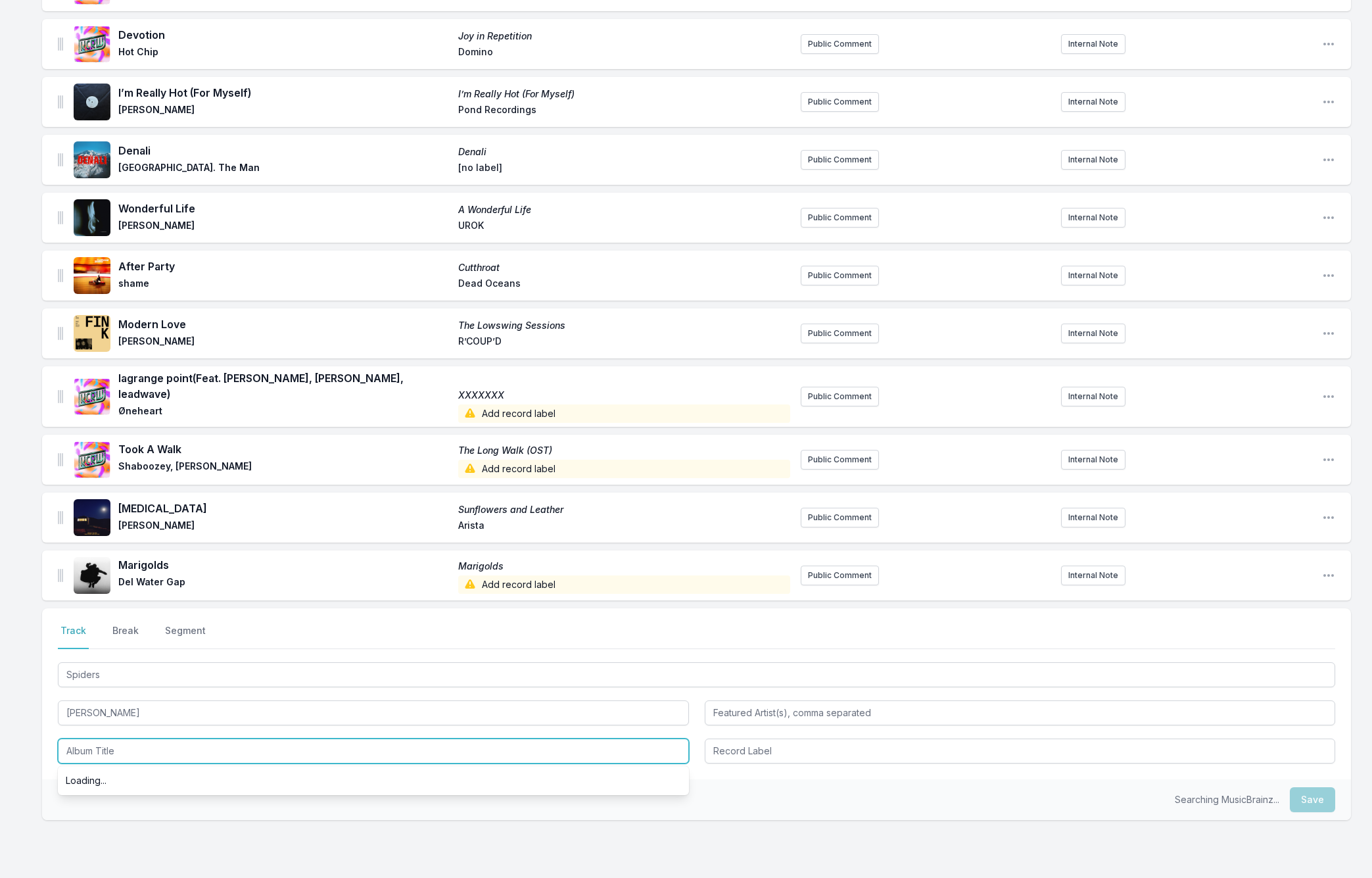
click at [102, 738] on input "Album Title" at bounding box center [374, 751] width 631 height 25
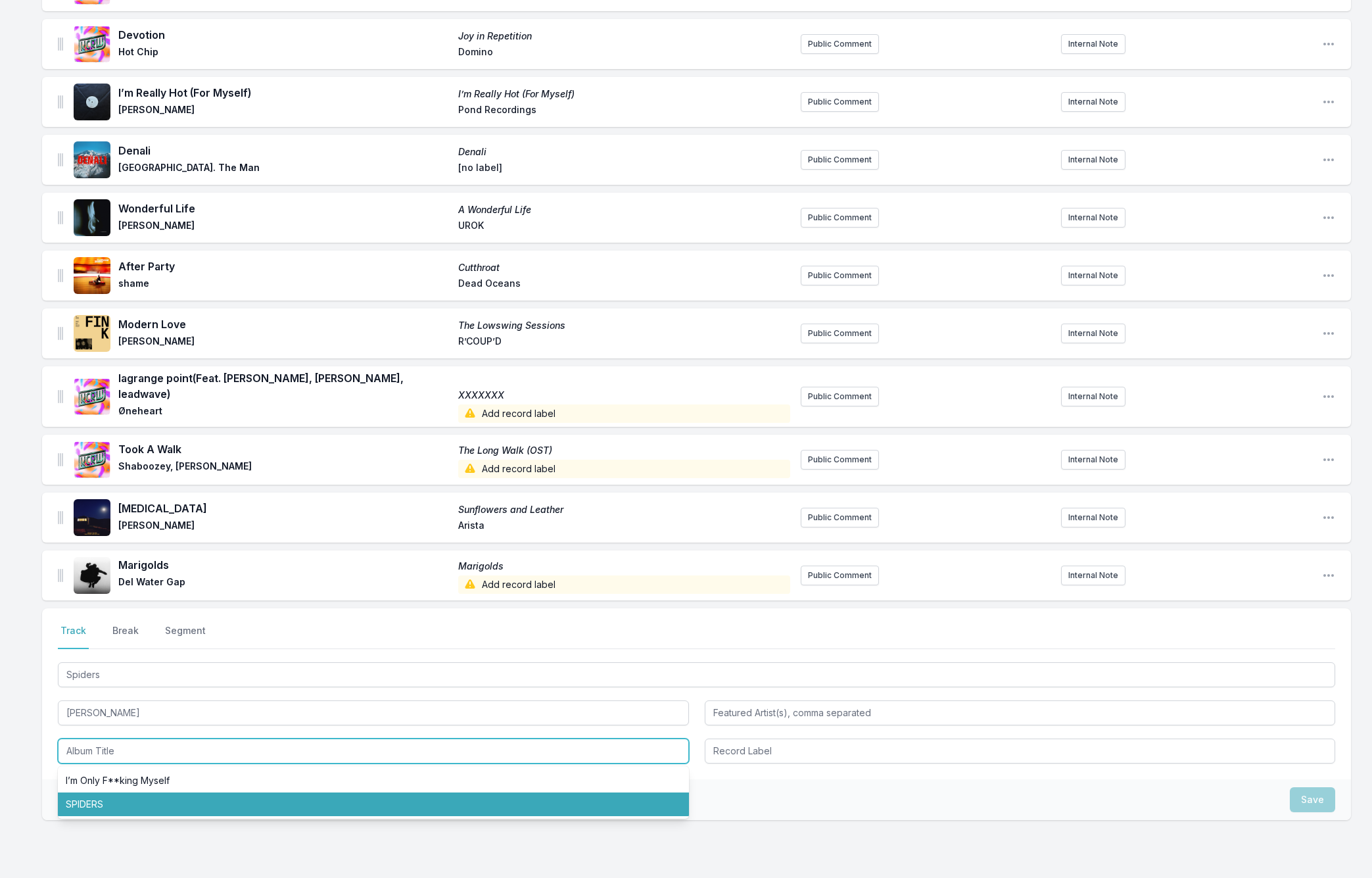
click at [106, 792] on li "SPIDERS" at bounding box center [374, 804] width 631 height 24
type input "SPIDERS"
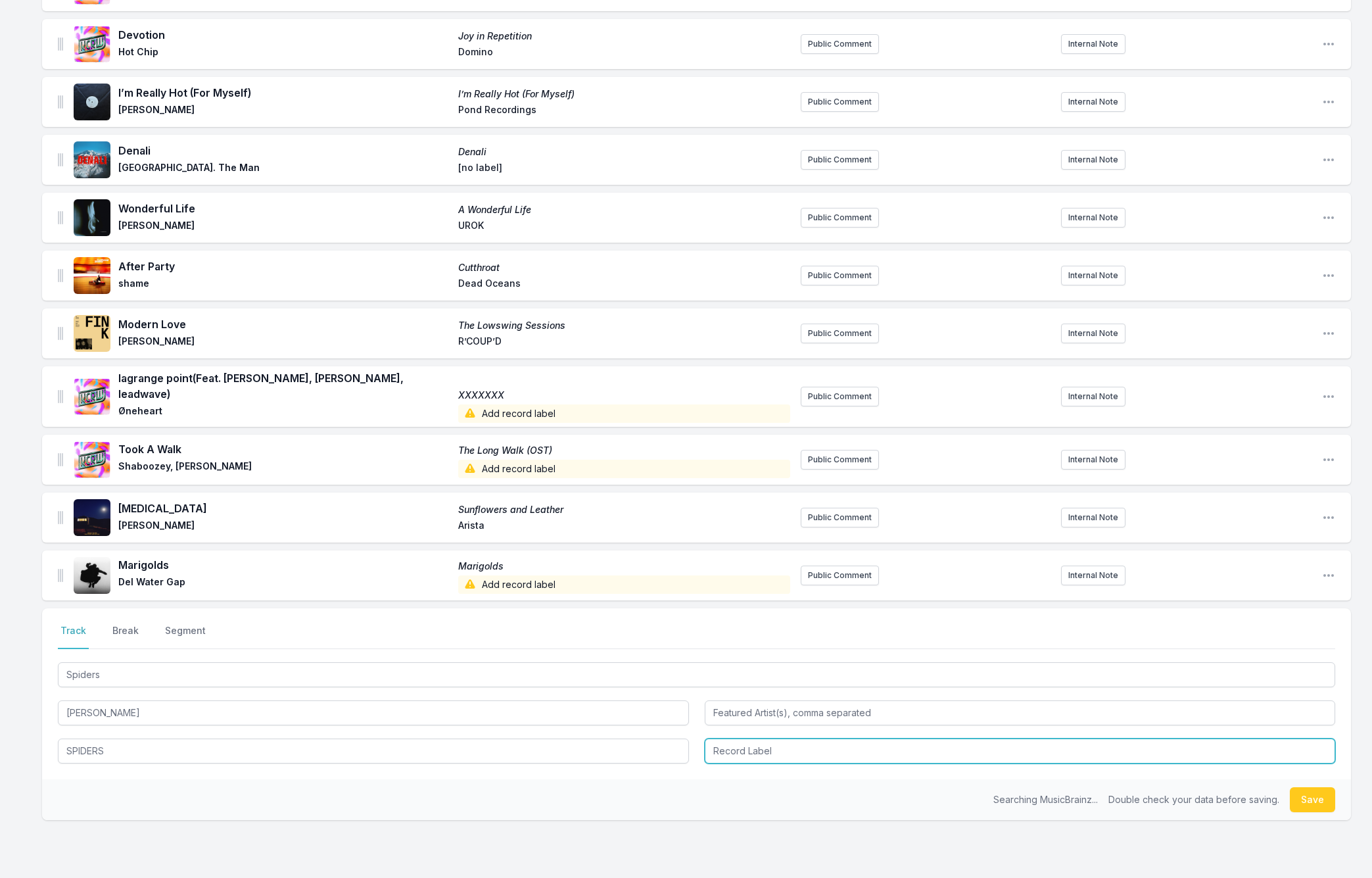
click at [723, 738] on input "Record Label" at bounding box center [1020, 751] width 631 height 25
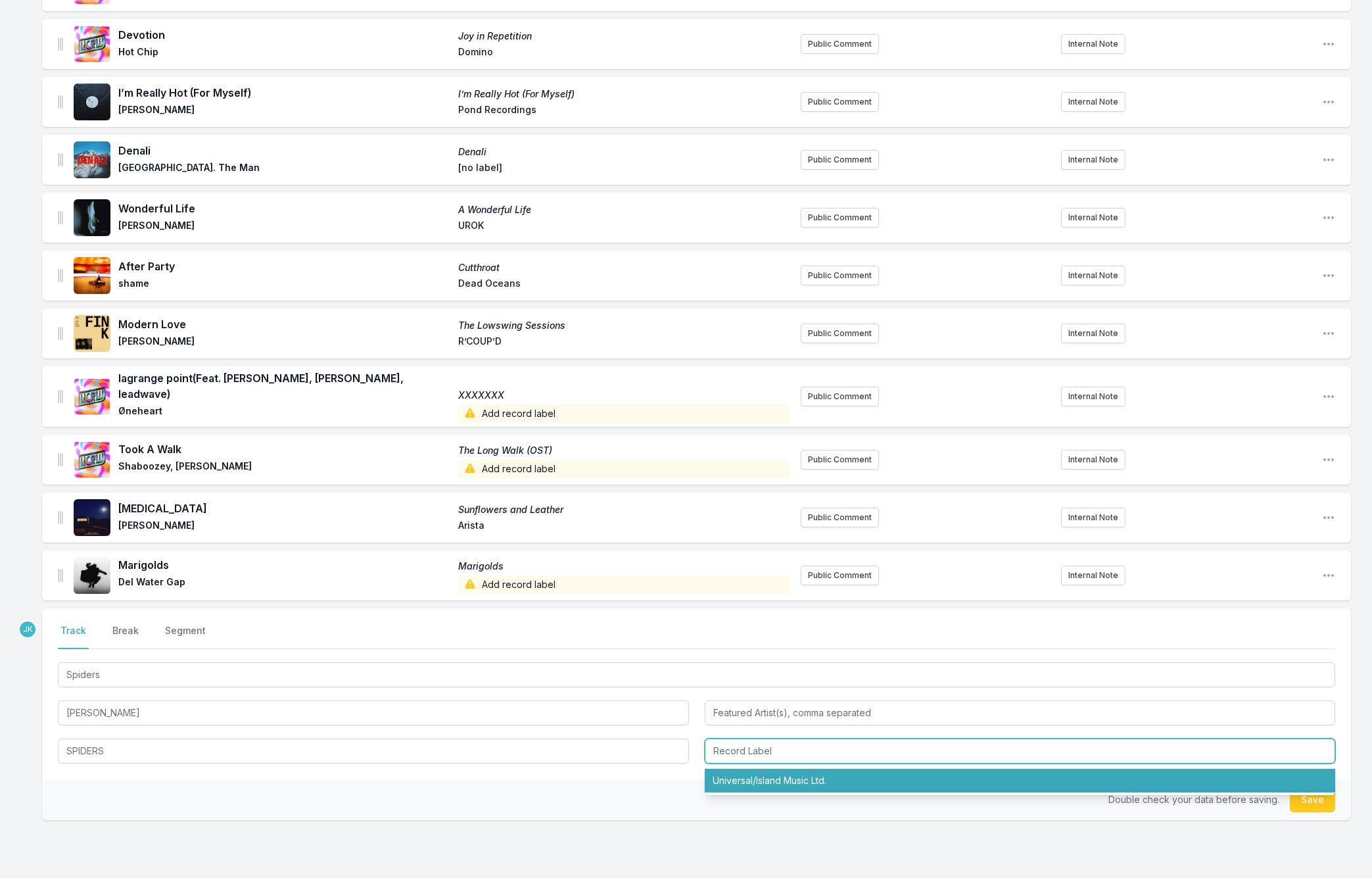
drag, startPoint x: 796, startPoint y: 768, endPoint x: 818, endPoint y: 770, distance: 22.1
click at [796, 769] on li "Universal/Island Music Ltd." at bounding box center [1020, 780] width 631 height 24
type input "Universal/Island Music Ltd."
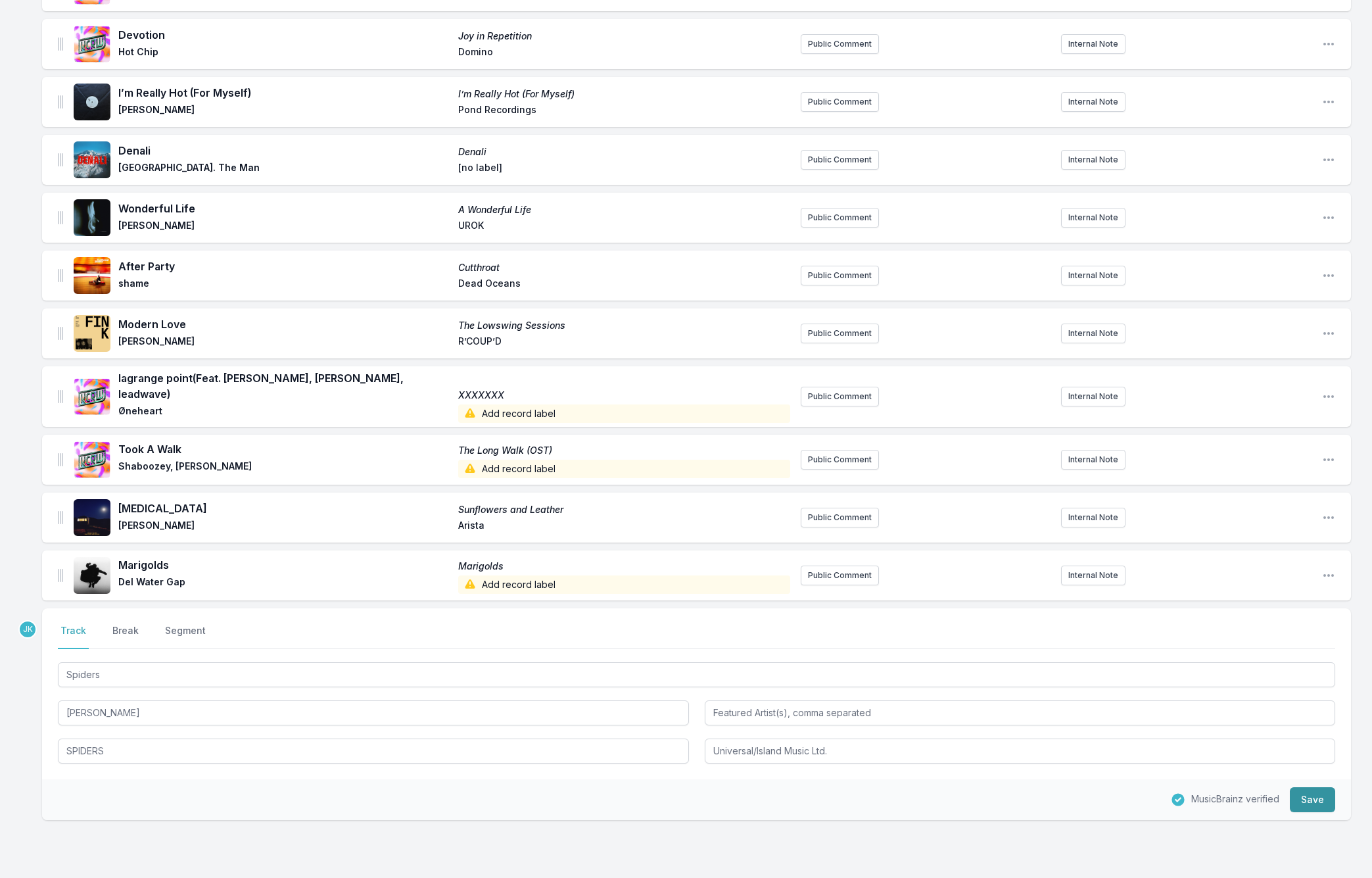
click at [1323, 787] on button "Save" at bounding box center [1312, 799] width 46 height 25
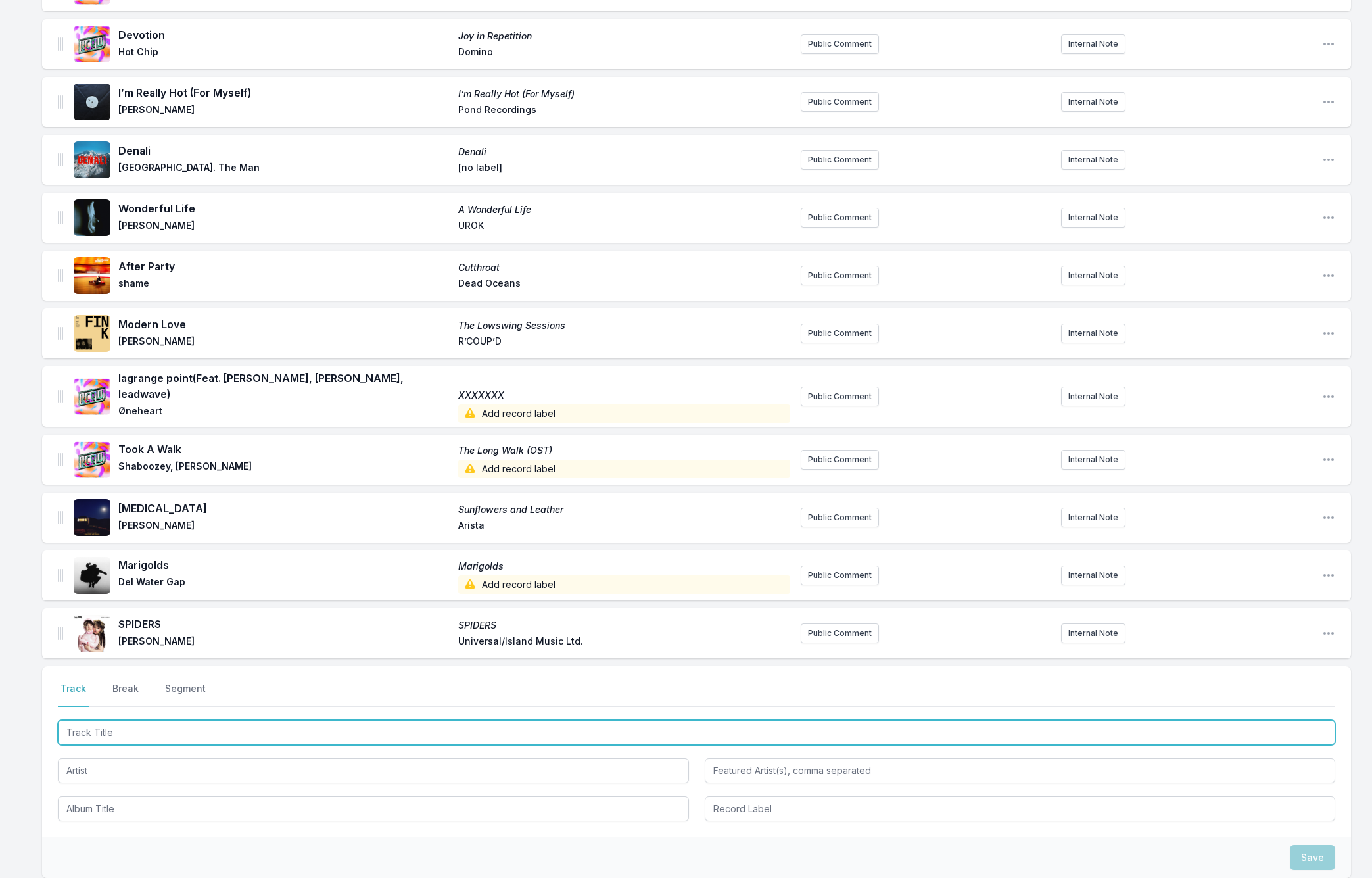
click at [81, 720] on input "Track Title" at bounding box center [696, 732] width 1277 height 25
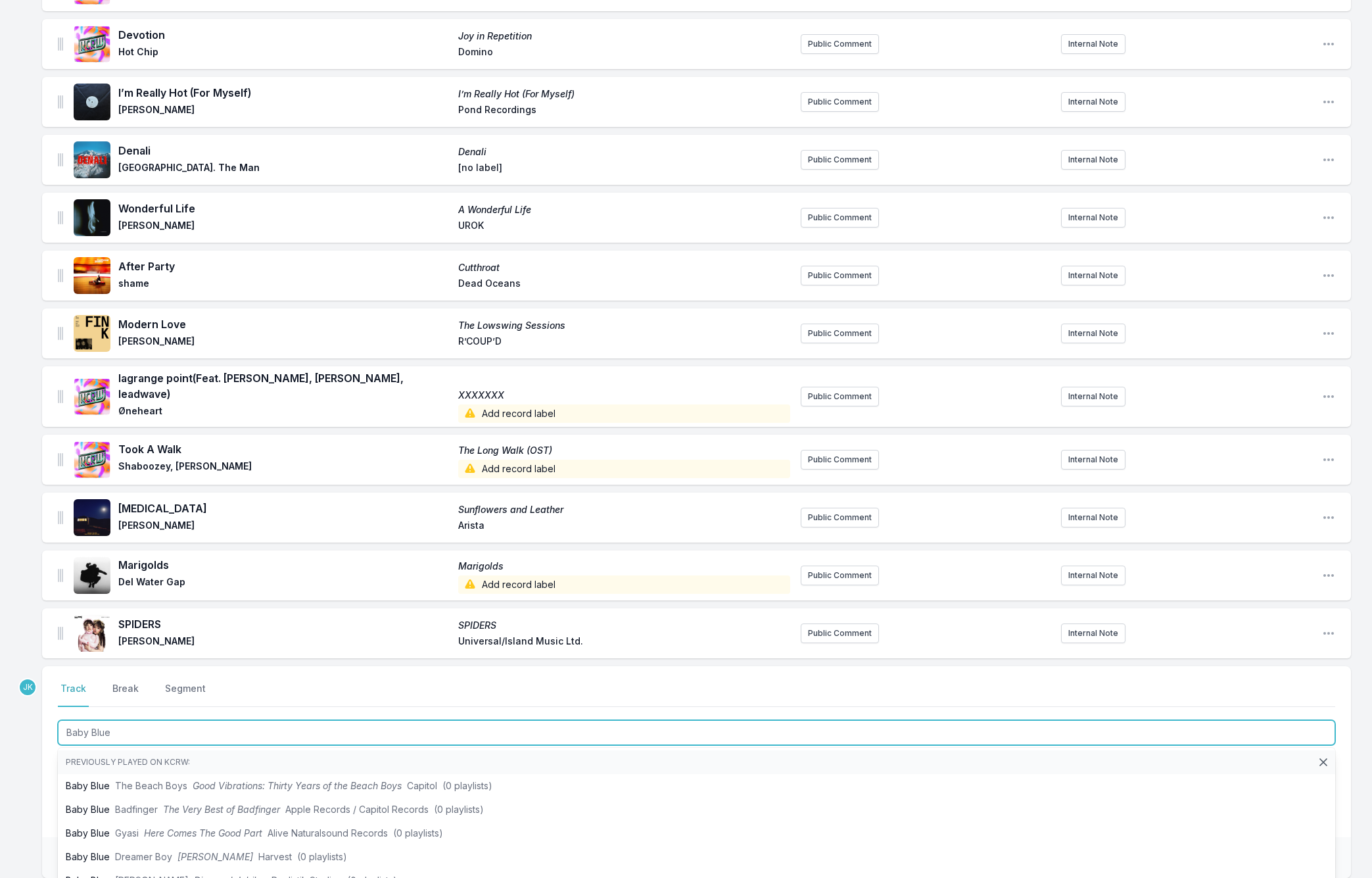
type input "Baby Blue"
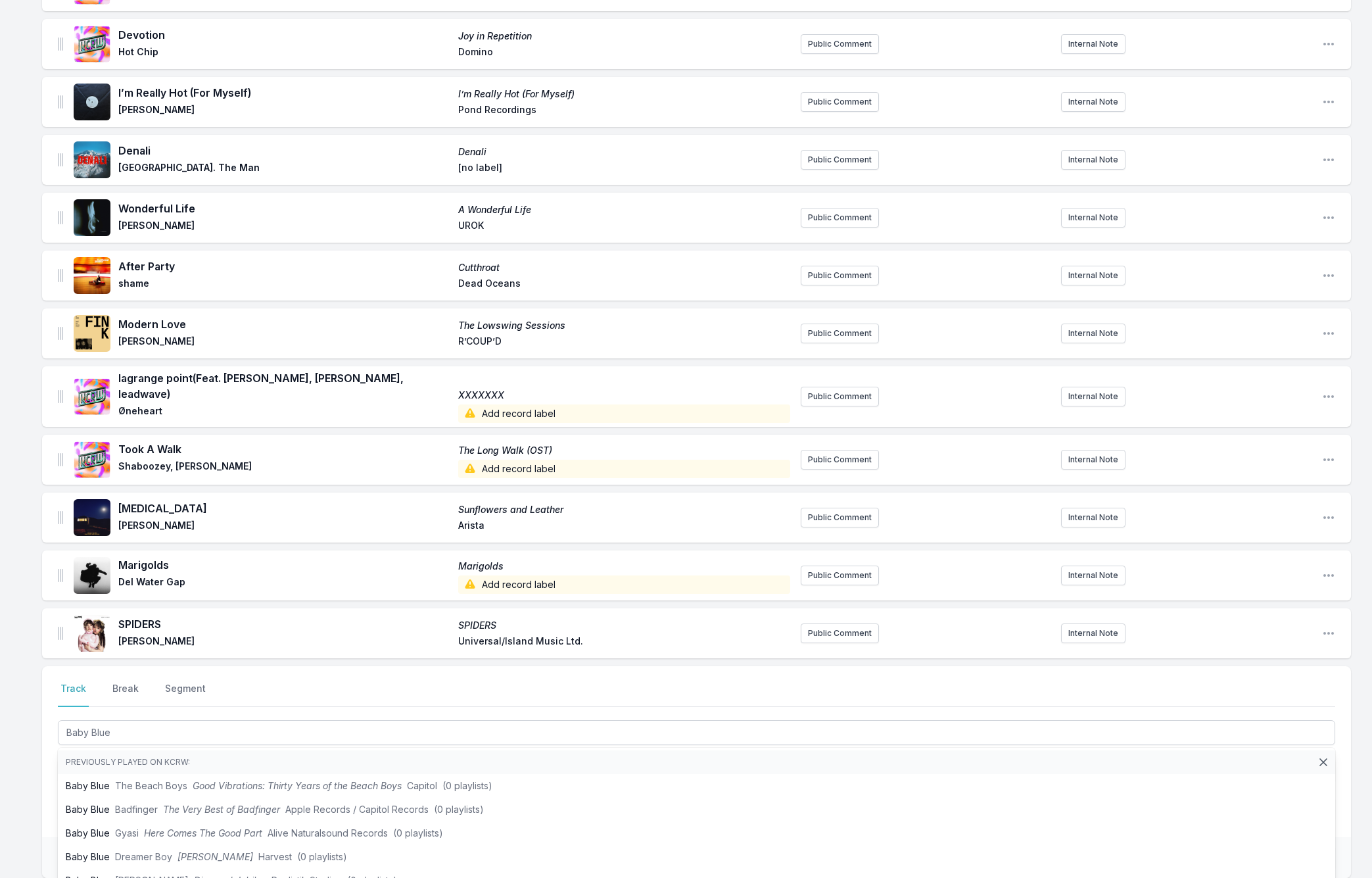
drag, startPoint x: 25, startPoint y: 709, endPoint x: 46, endPoint y: 731, distance: 30.4
click at [25, 710] on div "Missing Data Some of your tracks are missing record label information. This inf…" at bounding box center [686, 404] width 1372 height 1201
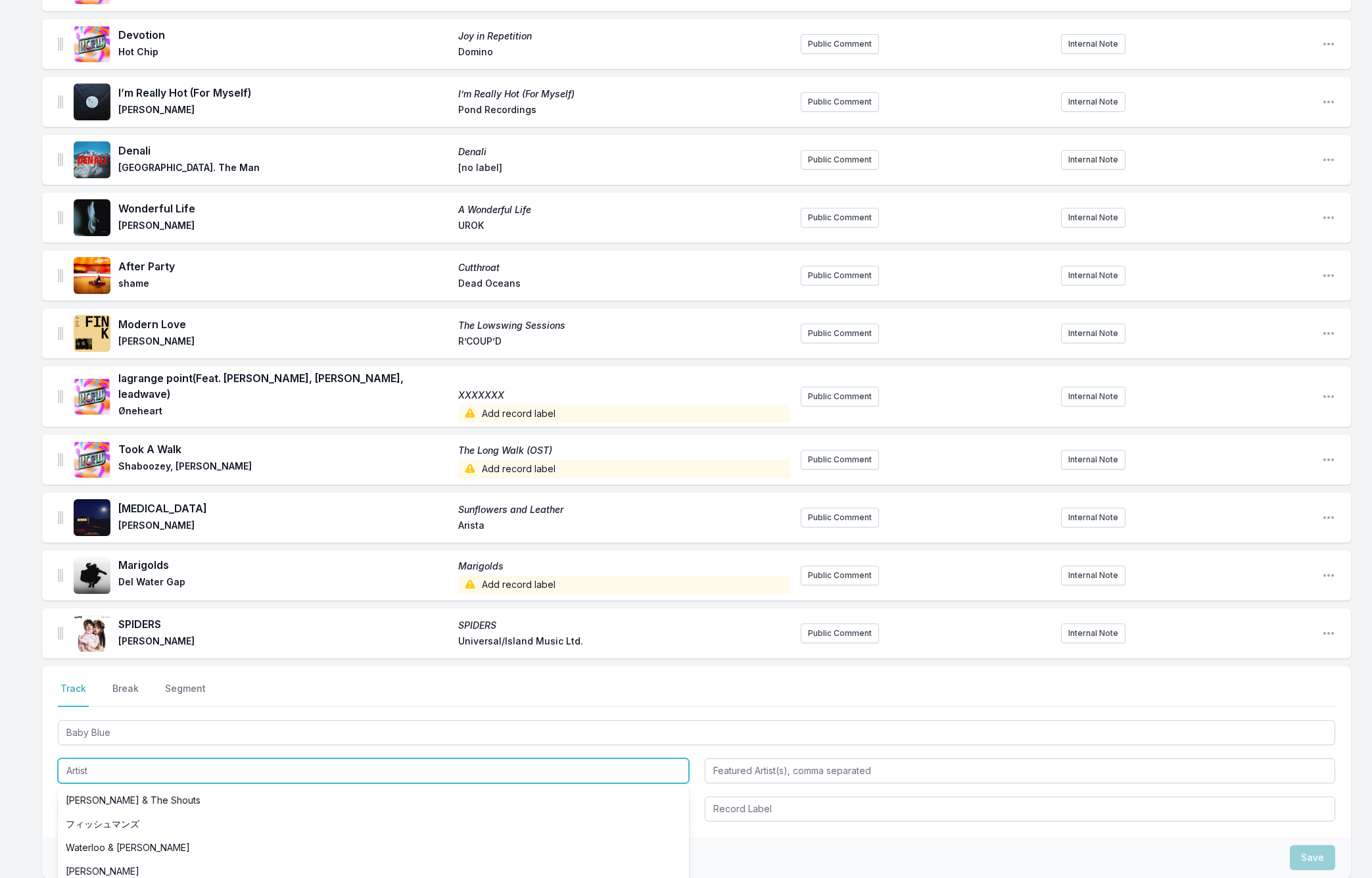
click at [80, 760] on input "Artist" at bounding box center [374, 771] width 631 height 25
type input "SG"
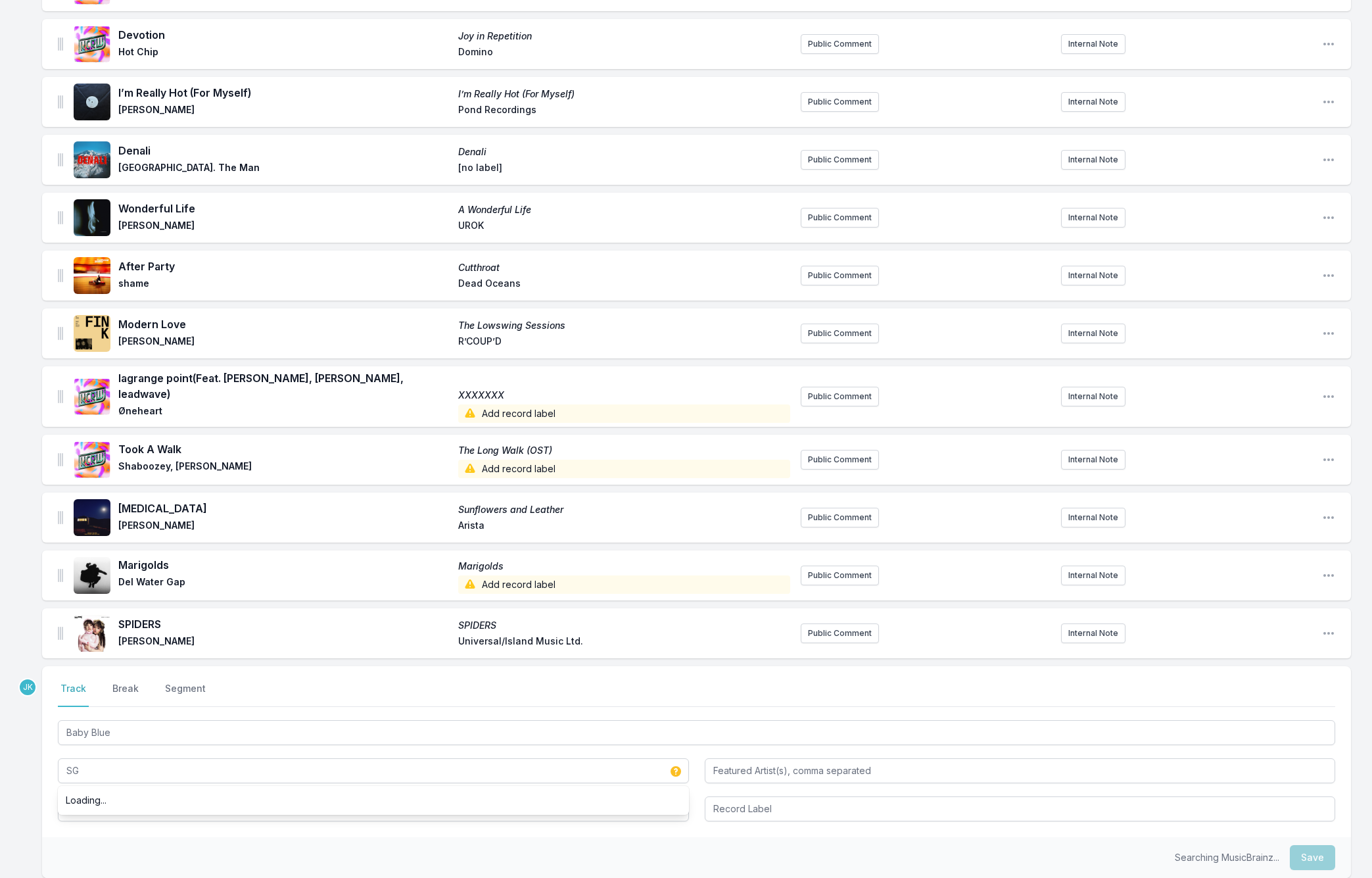
click at [33, 812] on div "Missing Data Some of your tracks are missing record label information. This inf…" at bounding box center [686, 404] width 1372 height 1201
click at [88, 796] on input "Album Title" at bounding box center [374, 809] width 631 height 25
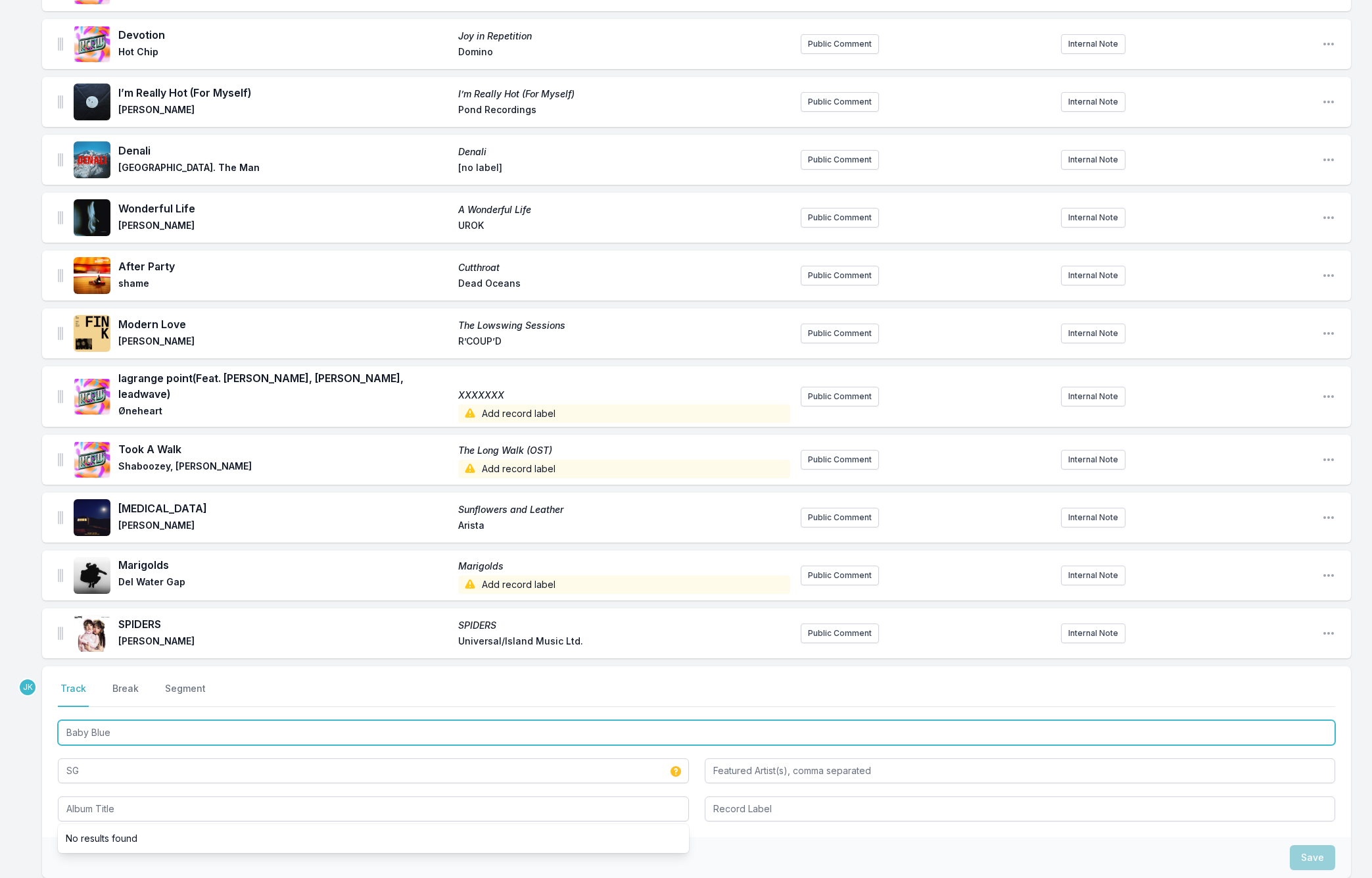
click at [118, 724] on input "Baby Blue" at bounding box center [696, 732] width 1277 height 25
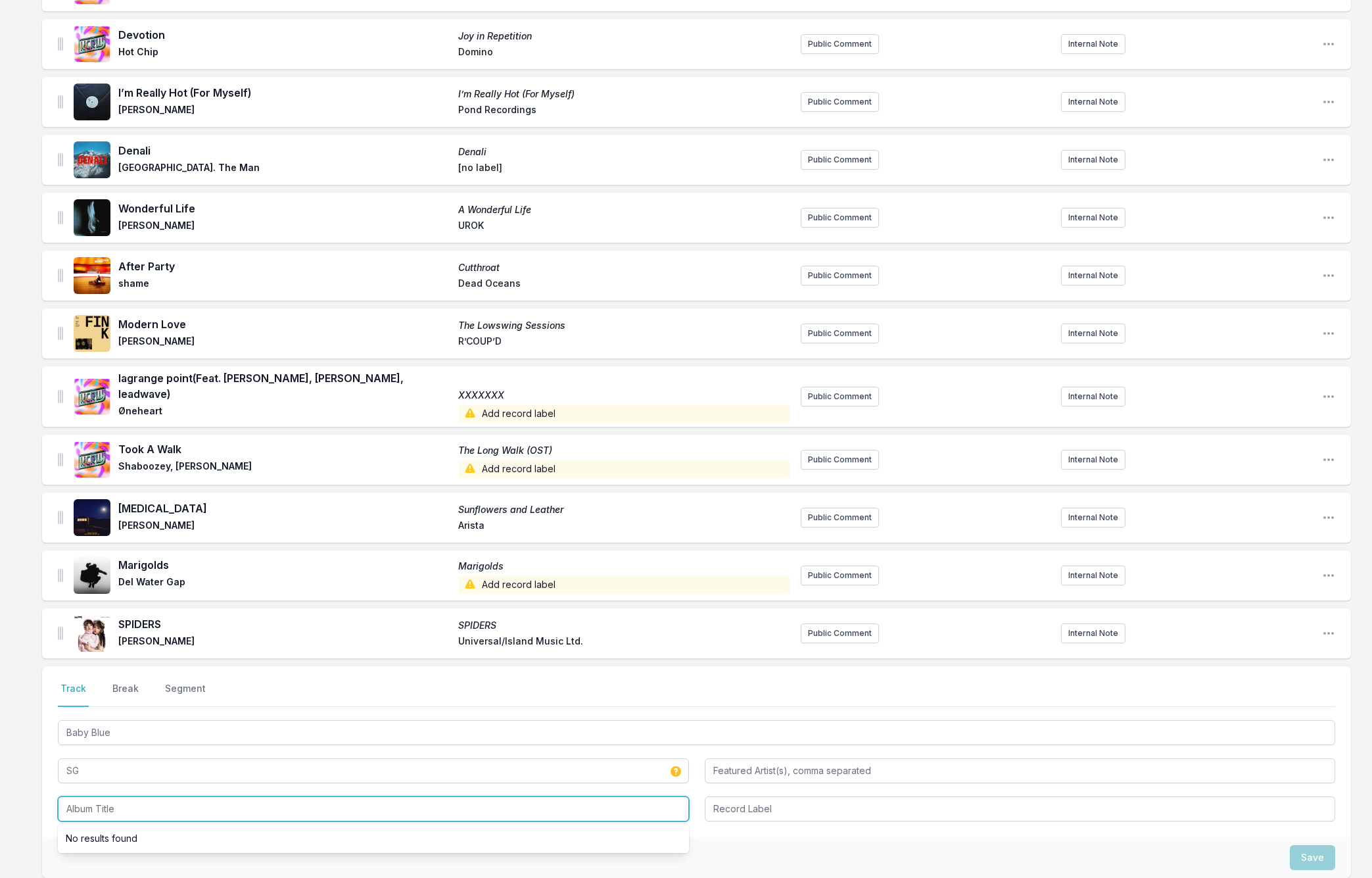
click at [93, 798] on input "Album Title" at bounding box center [374, 809] width 631 height 25
paste input "Baby Blue"
type input "Baby Blue"
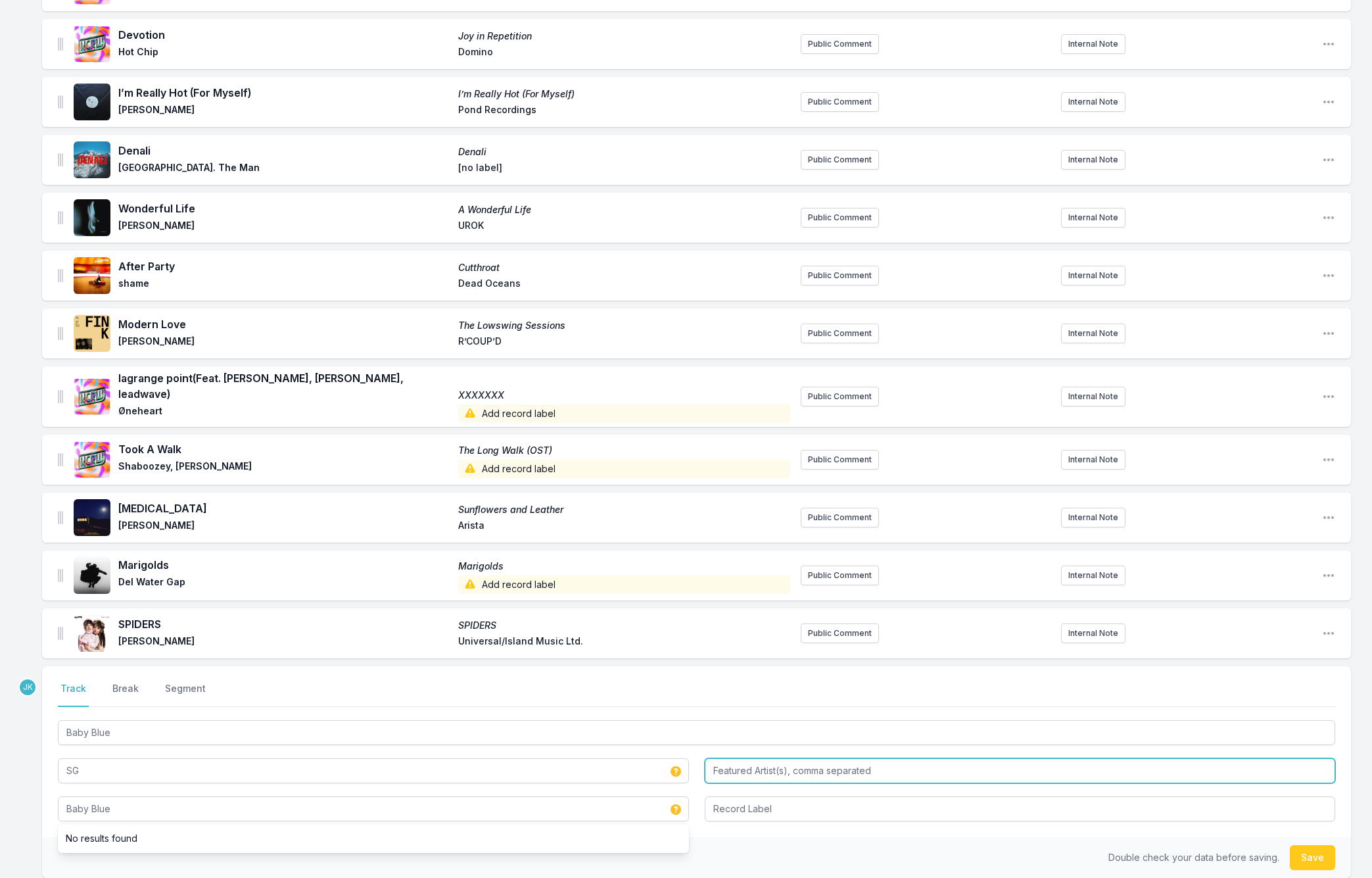
click at [733, 759] on input "Featured Artist(s), comma separated" at bounding box center [1020, 771] width 631 height 25
type input "Oliver Sim"
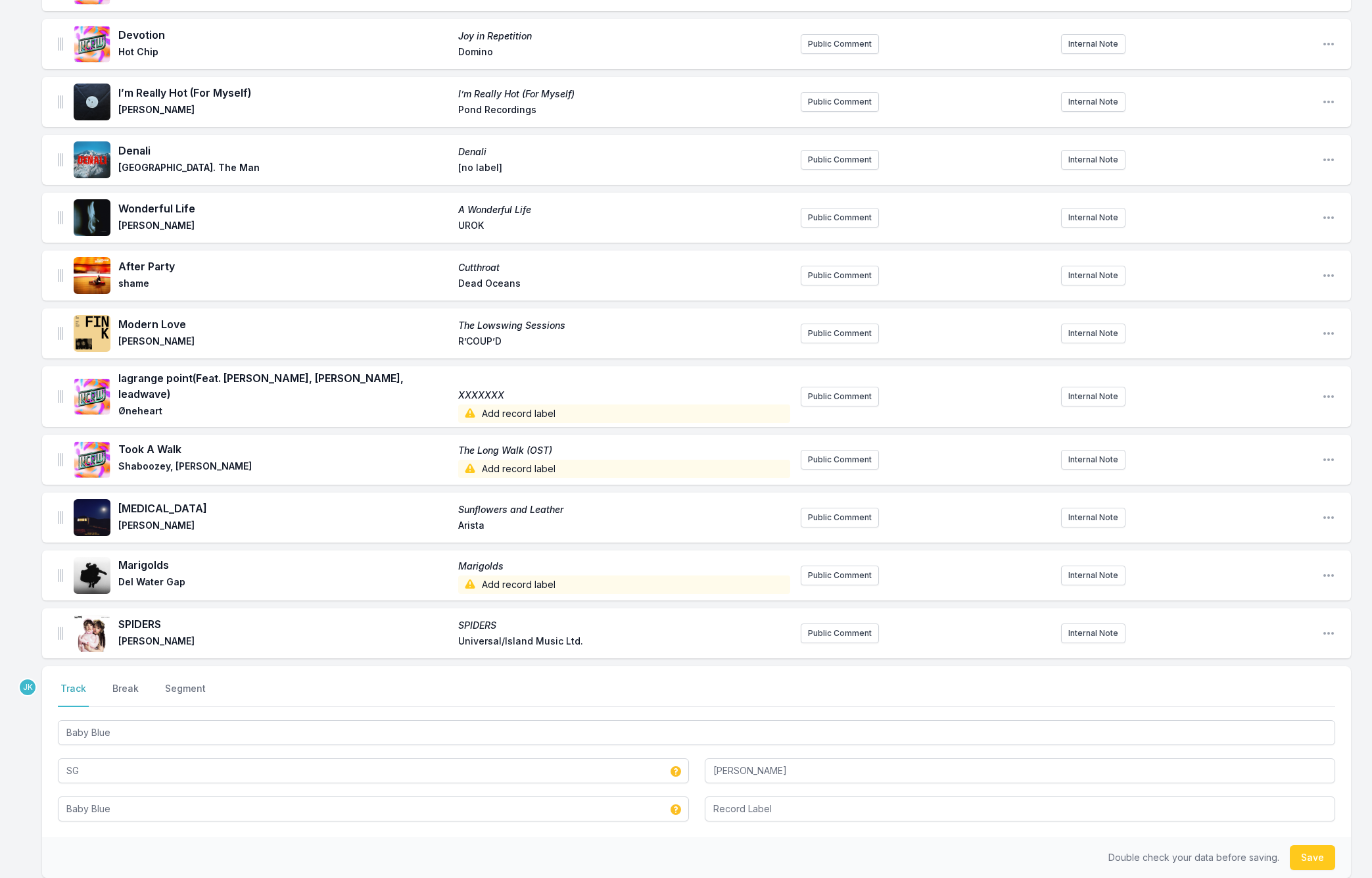
drag, startPoint x: 1313, startPoint y: 840, endPoint x: 1287, endPoint y: 835, distance: 26.5
click at [1313, 845] on button "Save" at bounding box center [1312, 857] width 46 height 25
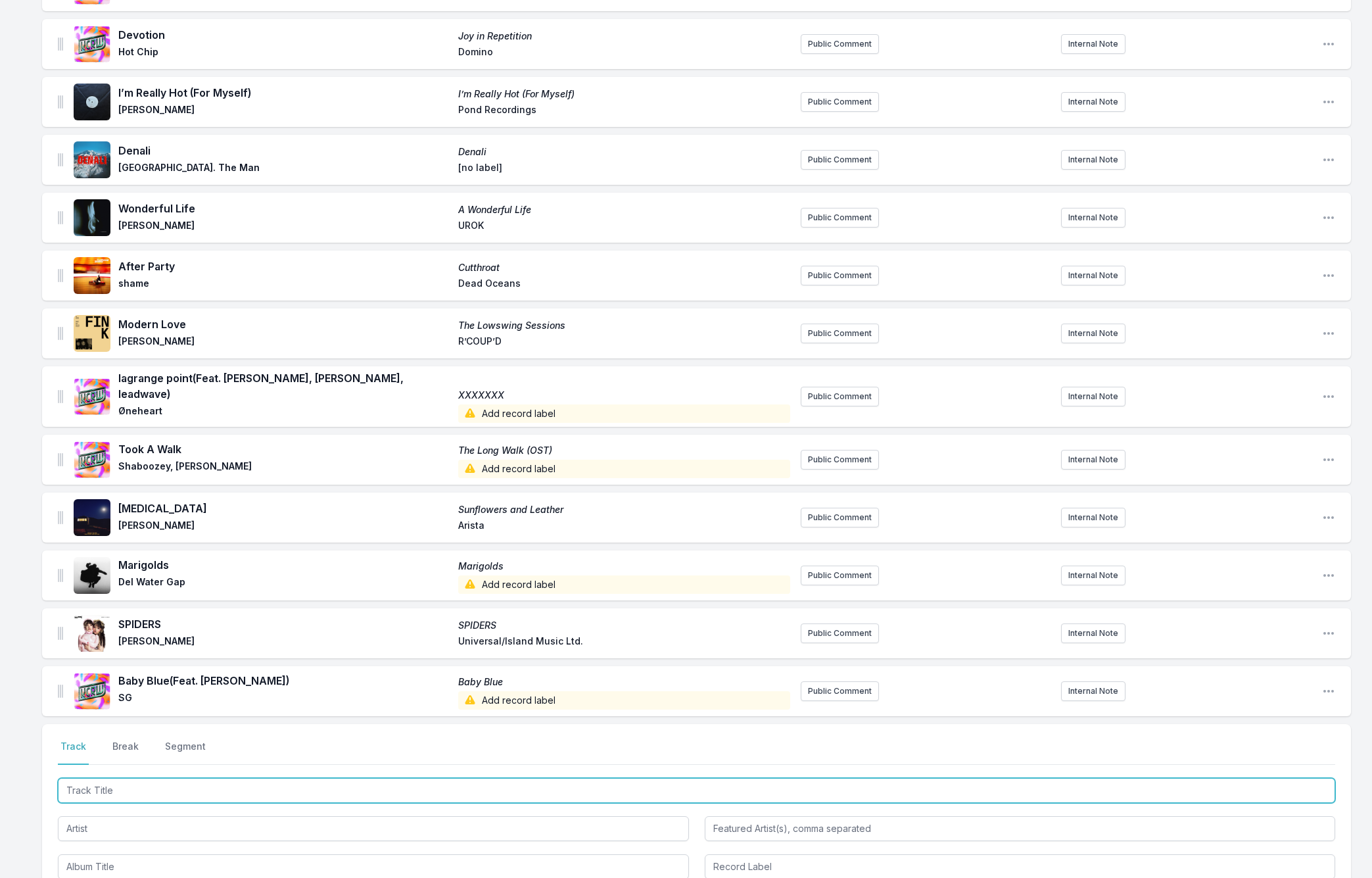
click at [90, 779] on input "Track Title" at bounding box center [696, 790] width 1277 height 25
paste input "Dancing With The Europeans"
type input "Dancing With The Europeans"
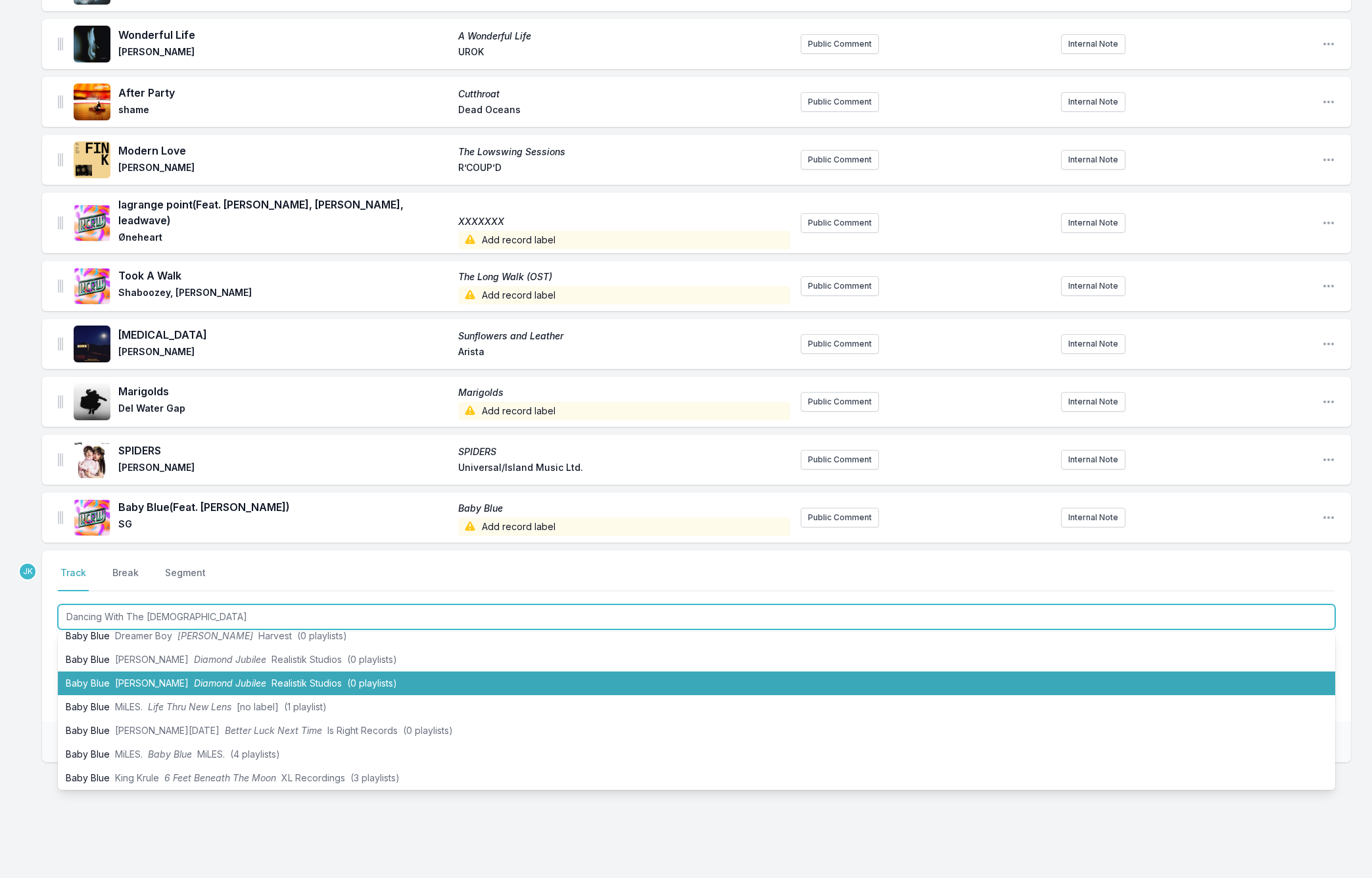
scroll to position [0, 0]
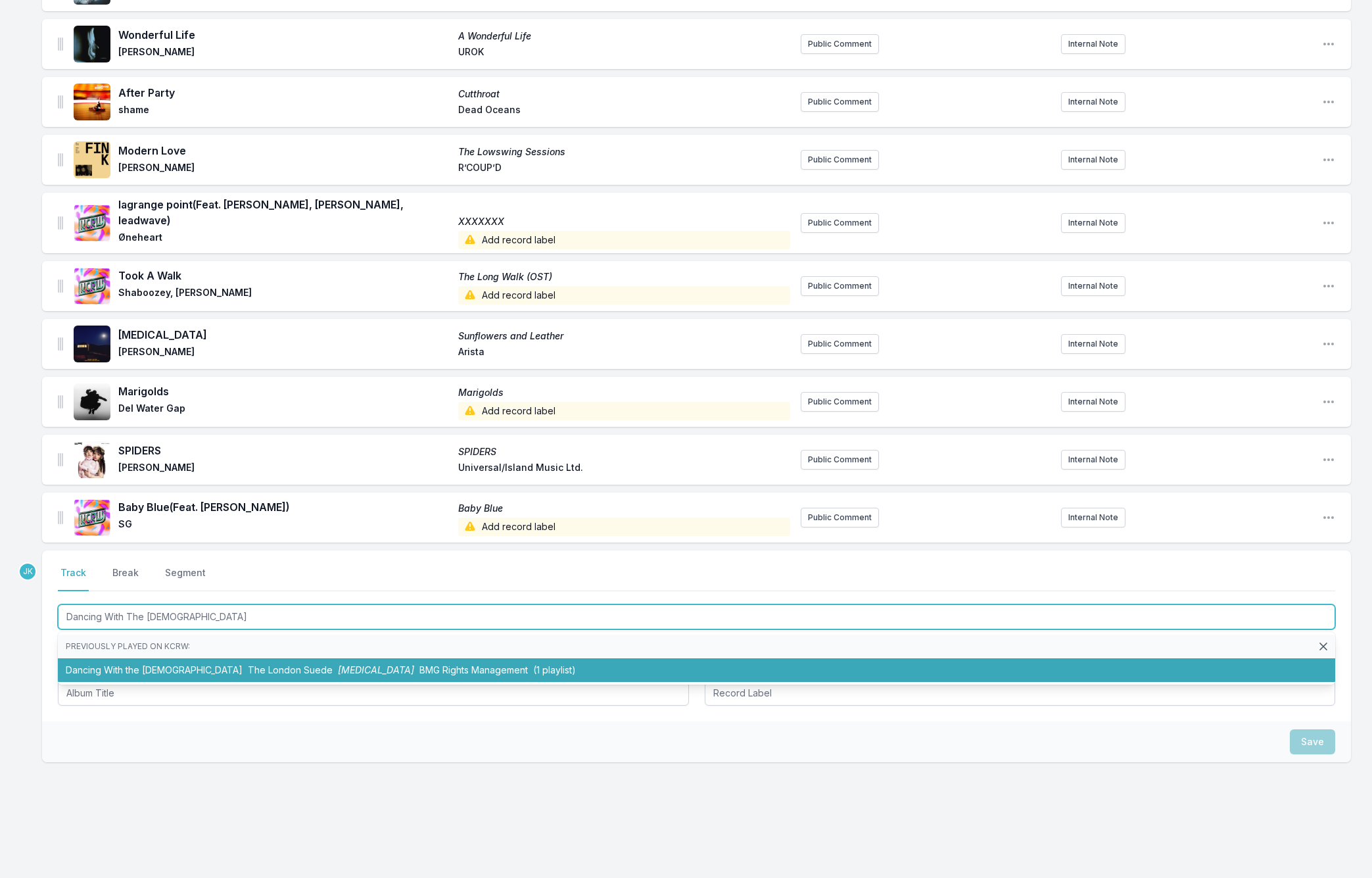
click at [92, 658] on li "Dancing With the Europeans The London Suede Antidepressants BMG Rights Manageme…" at bounding box center [696, 670] width 1277 height 24
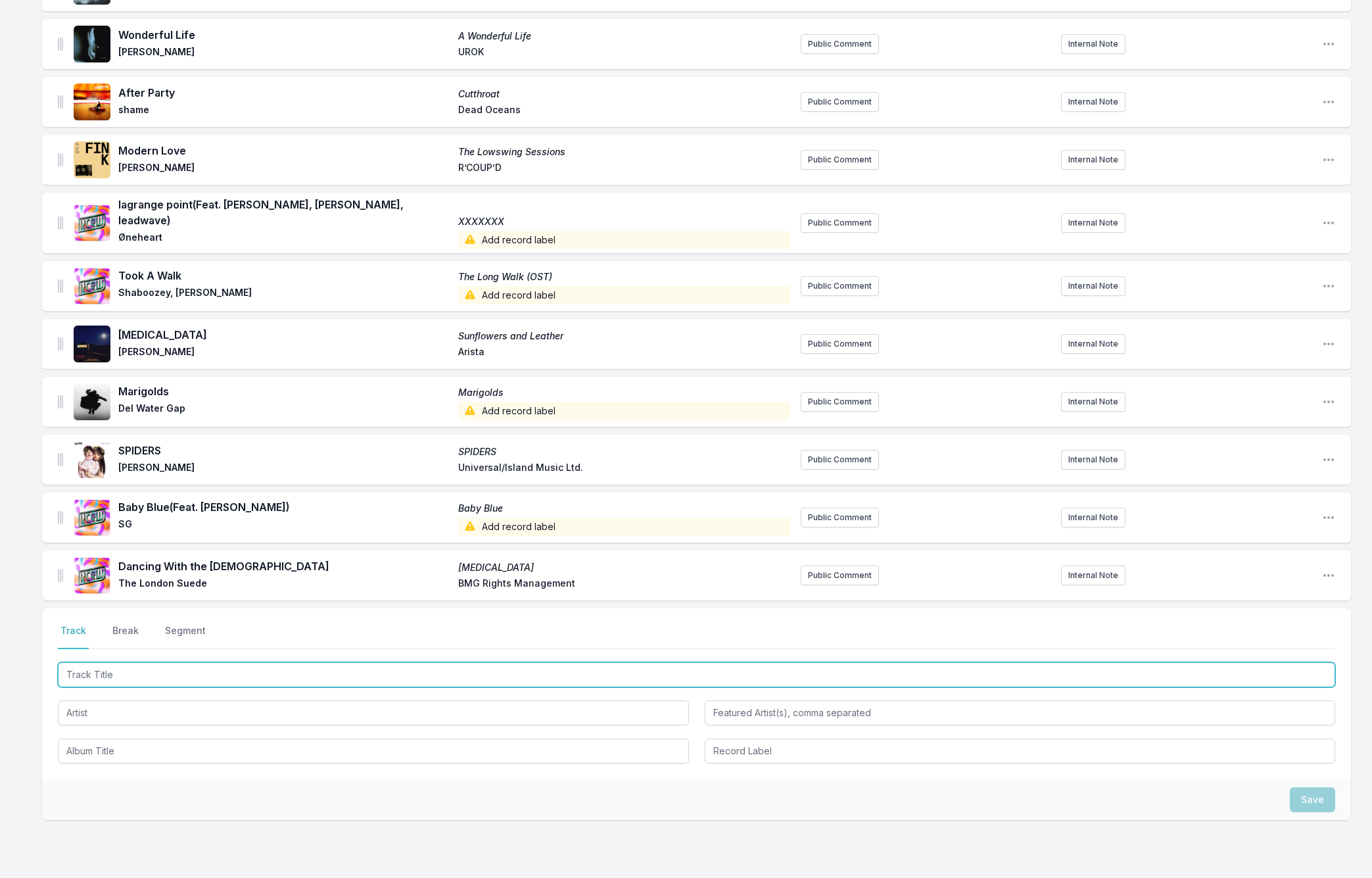
paste input "Call U Back"
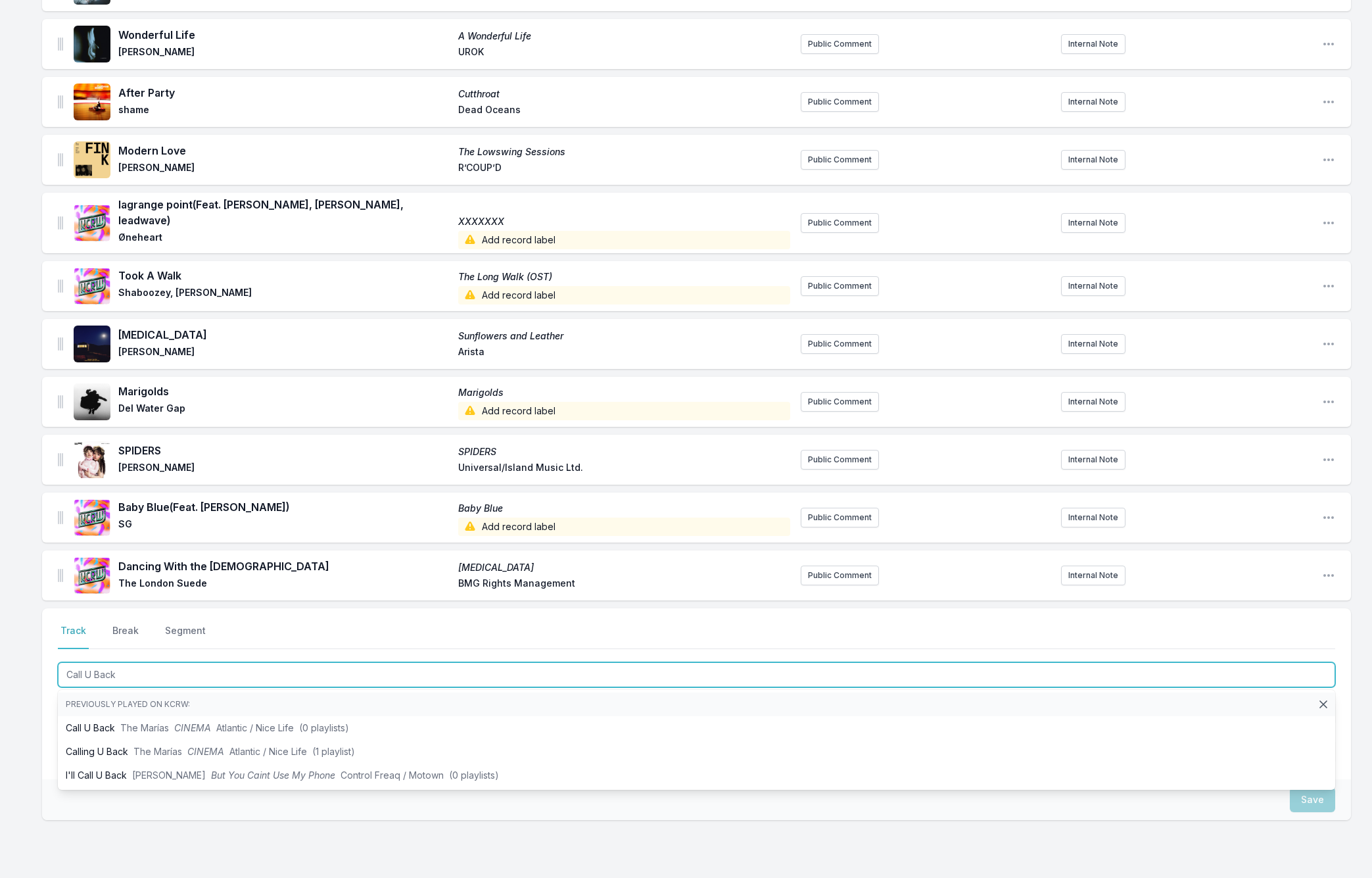
type input "Call U Back"
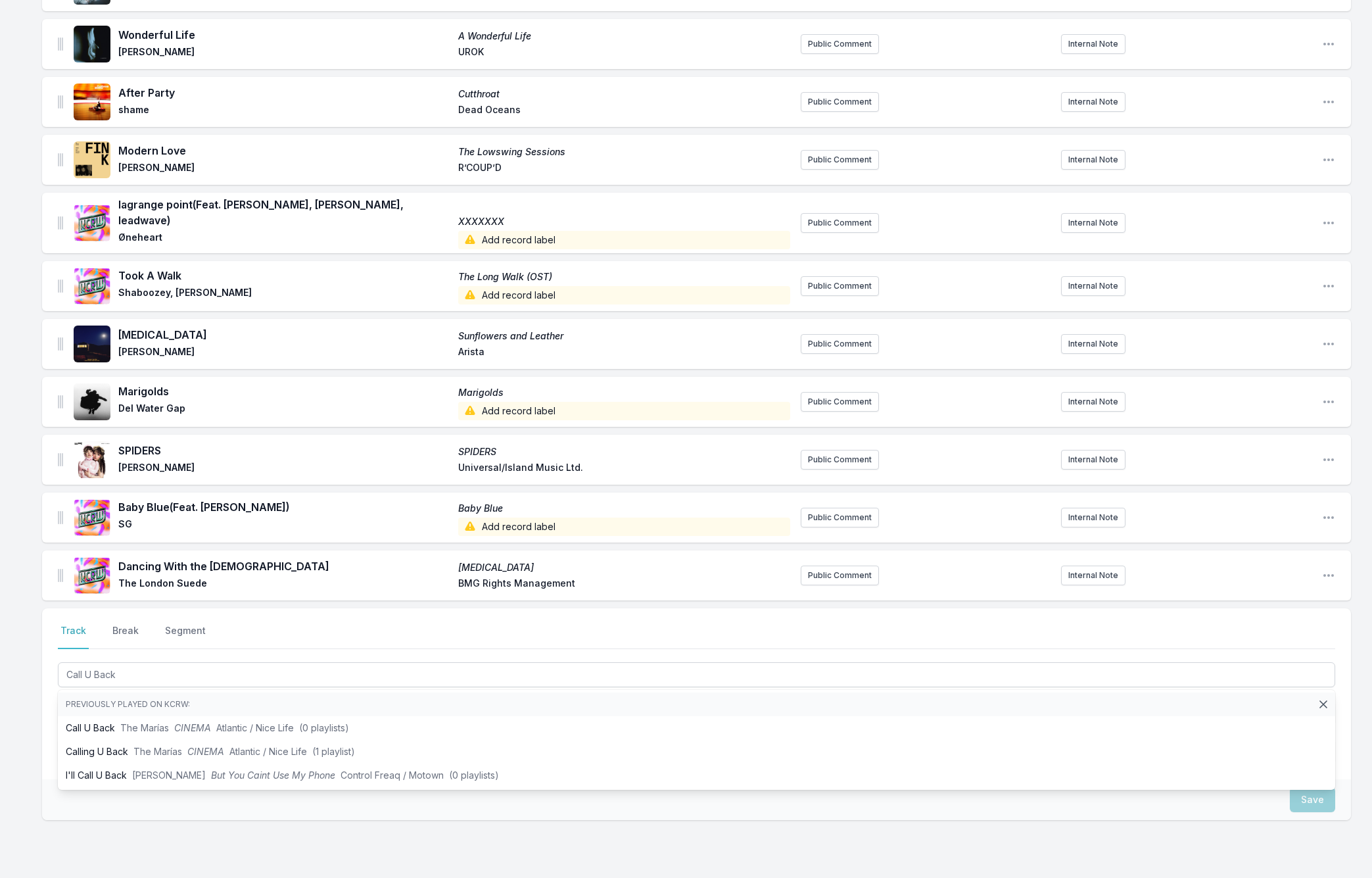
drag, startPoint x: 41, startPoint y: 706, endPoint x: 53, endPoint y: 703, distance: 12.4
click at [42, 706] on div "Missing Data Some of your tracks are missing record label information. This inf…" at bounding box center [686, 288] width 1372 height 1316
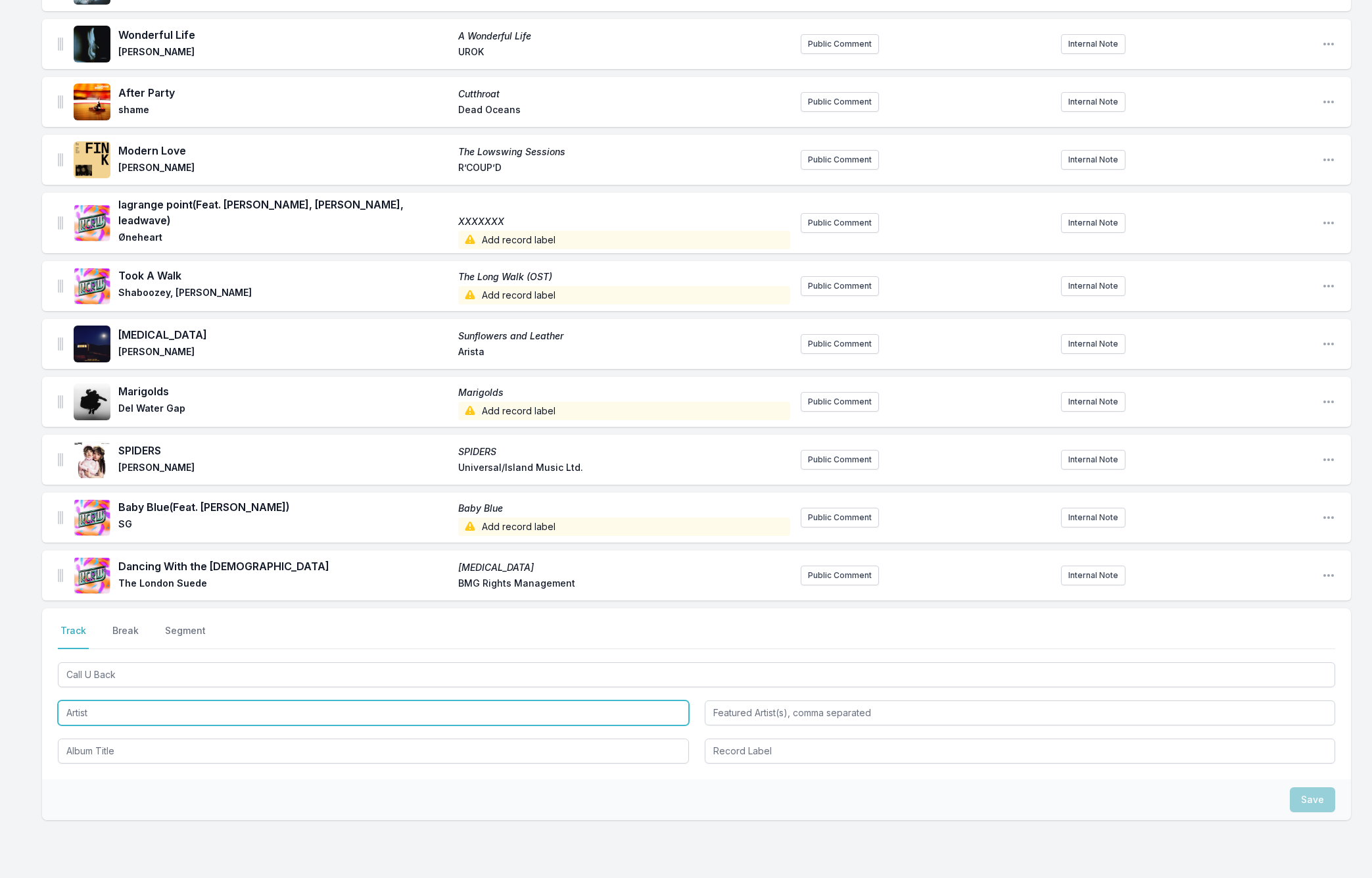
click at [74, 700] on input "Artist" at bounding box center [374, 713] width 631 height 25
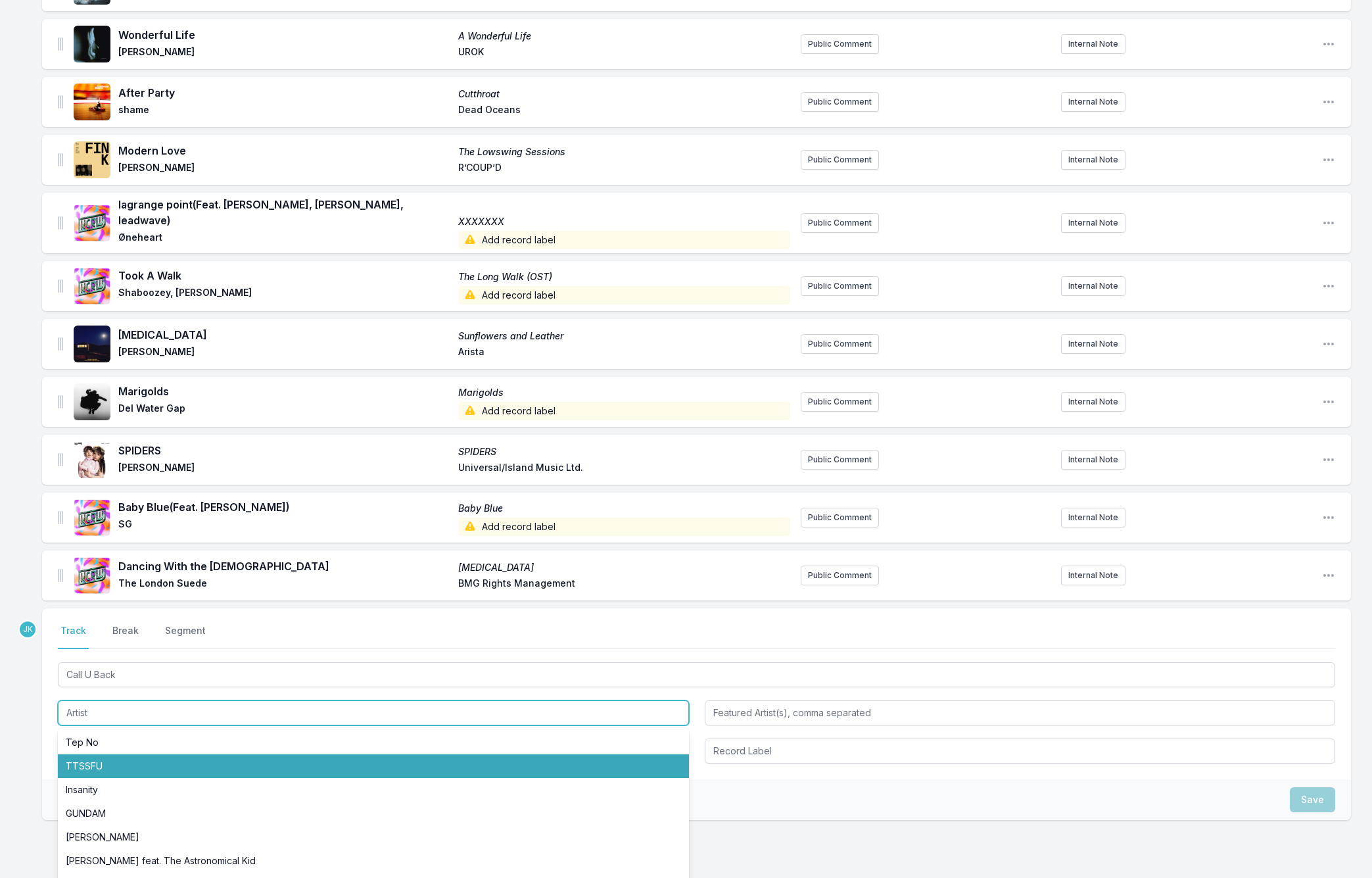
click at [90, 754] on li "TTSSFU" at bounding box center [374, 766] width 631 height 24
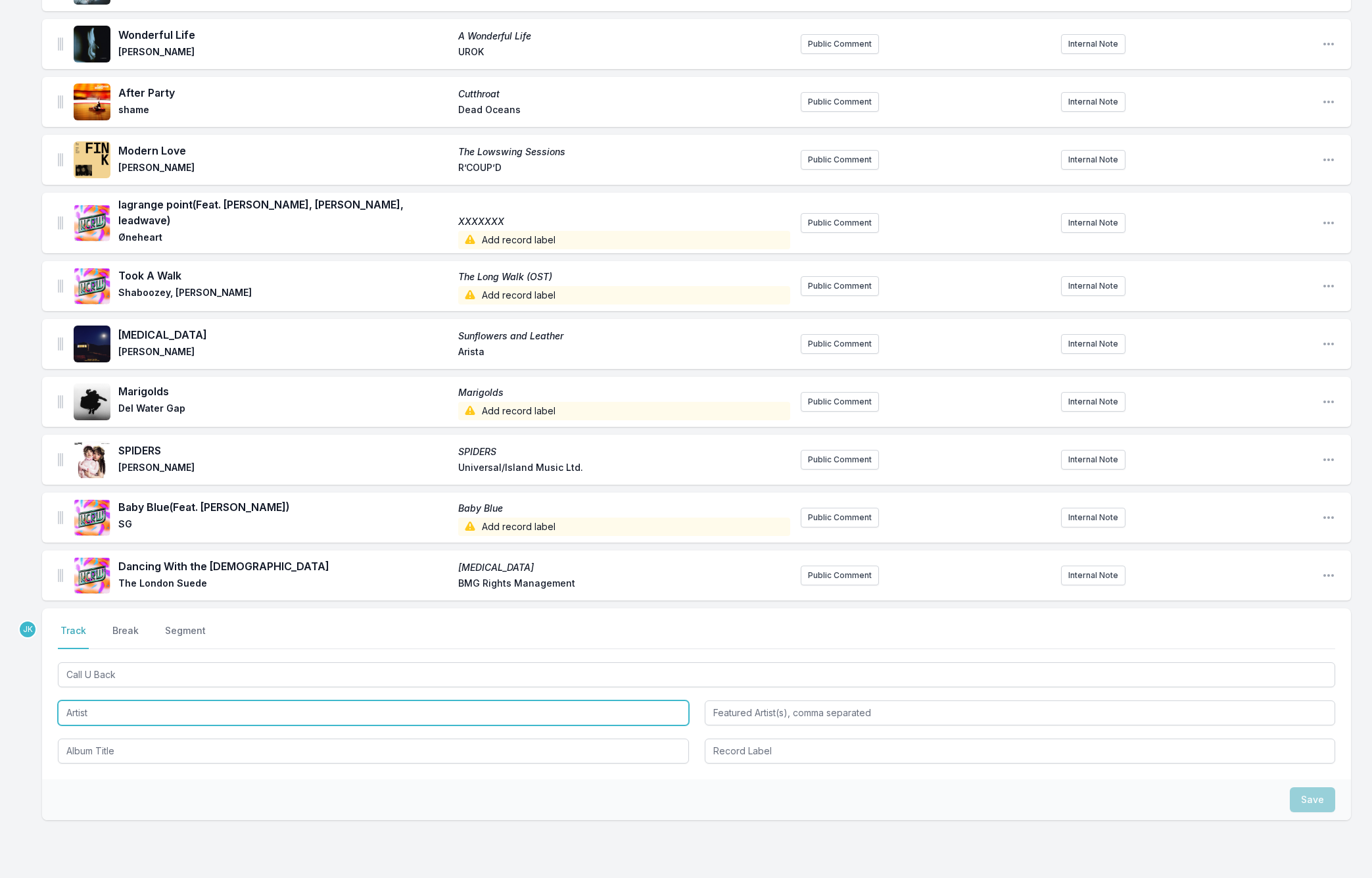
type input "TTSSFU"
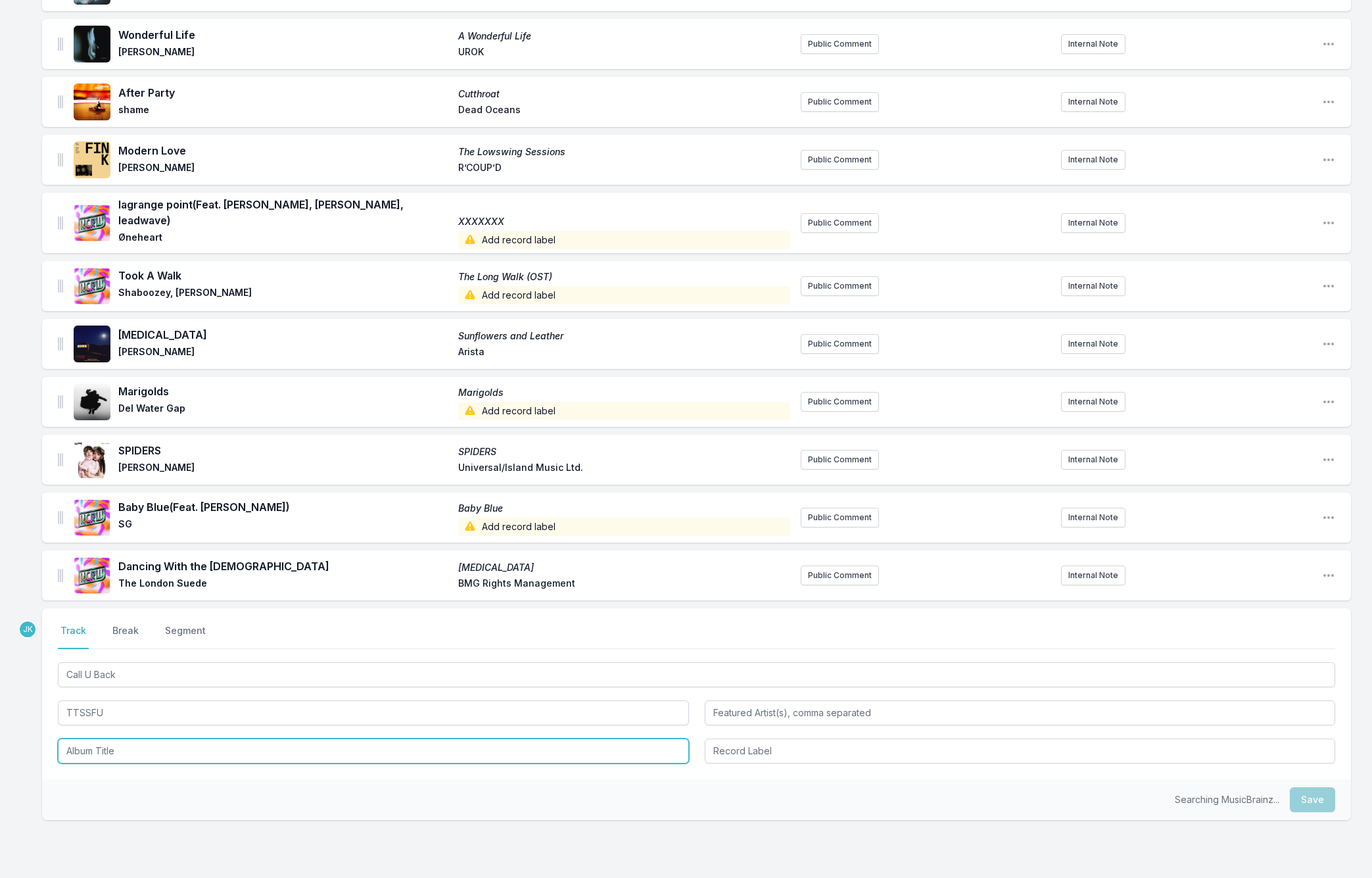
click at [96, 738] on input "Album Title" at bounding box center [374, 751] width 631 height 25
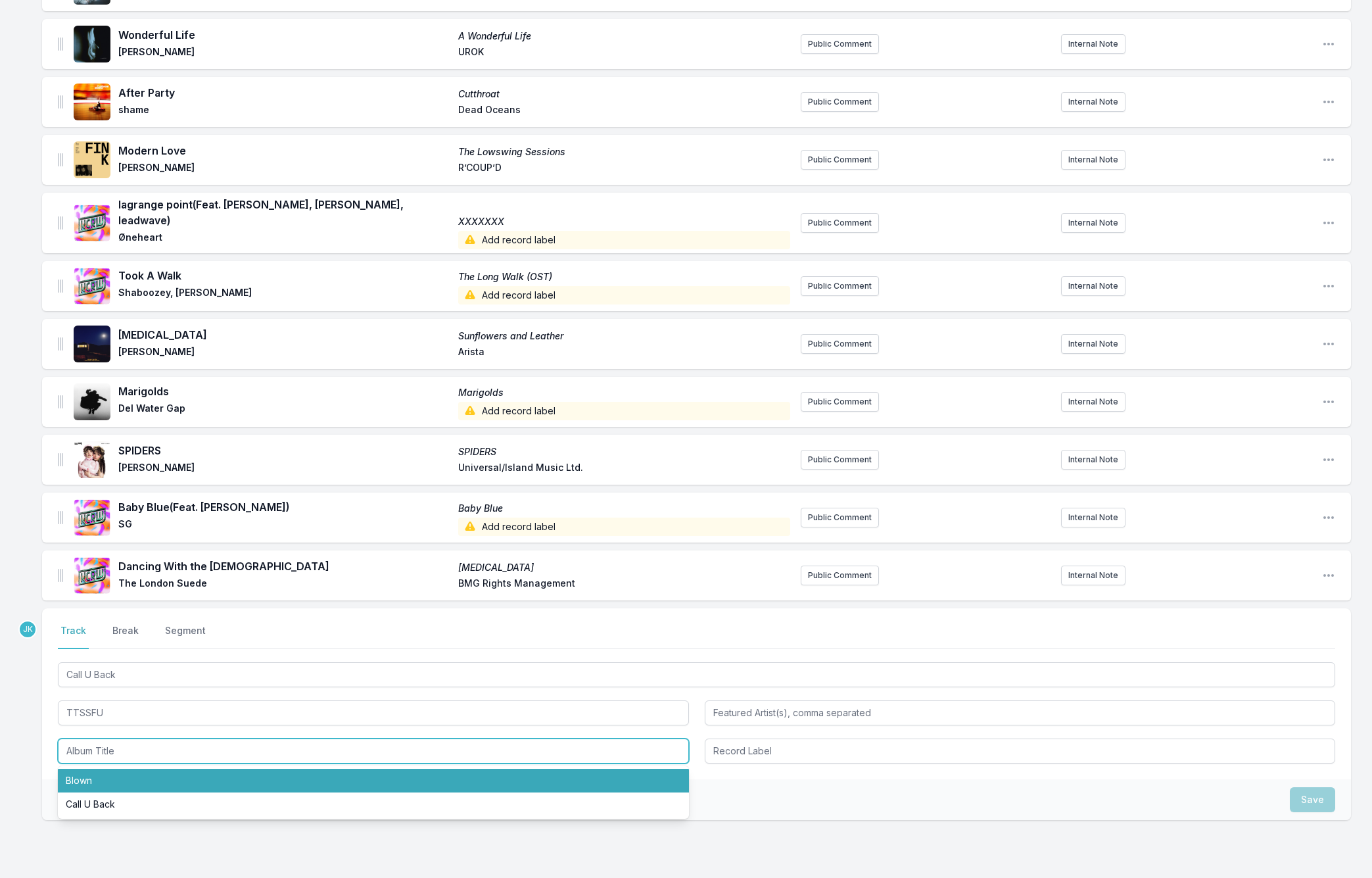
click at [107, 770] on li "Blown" at bounding box center [374, 780] width 631 height 24
type input "Blown"
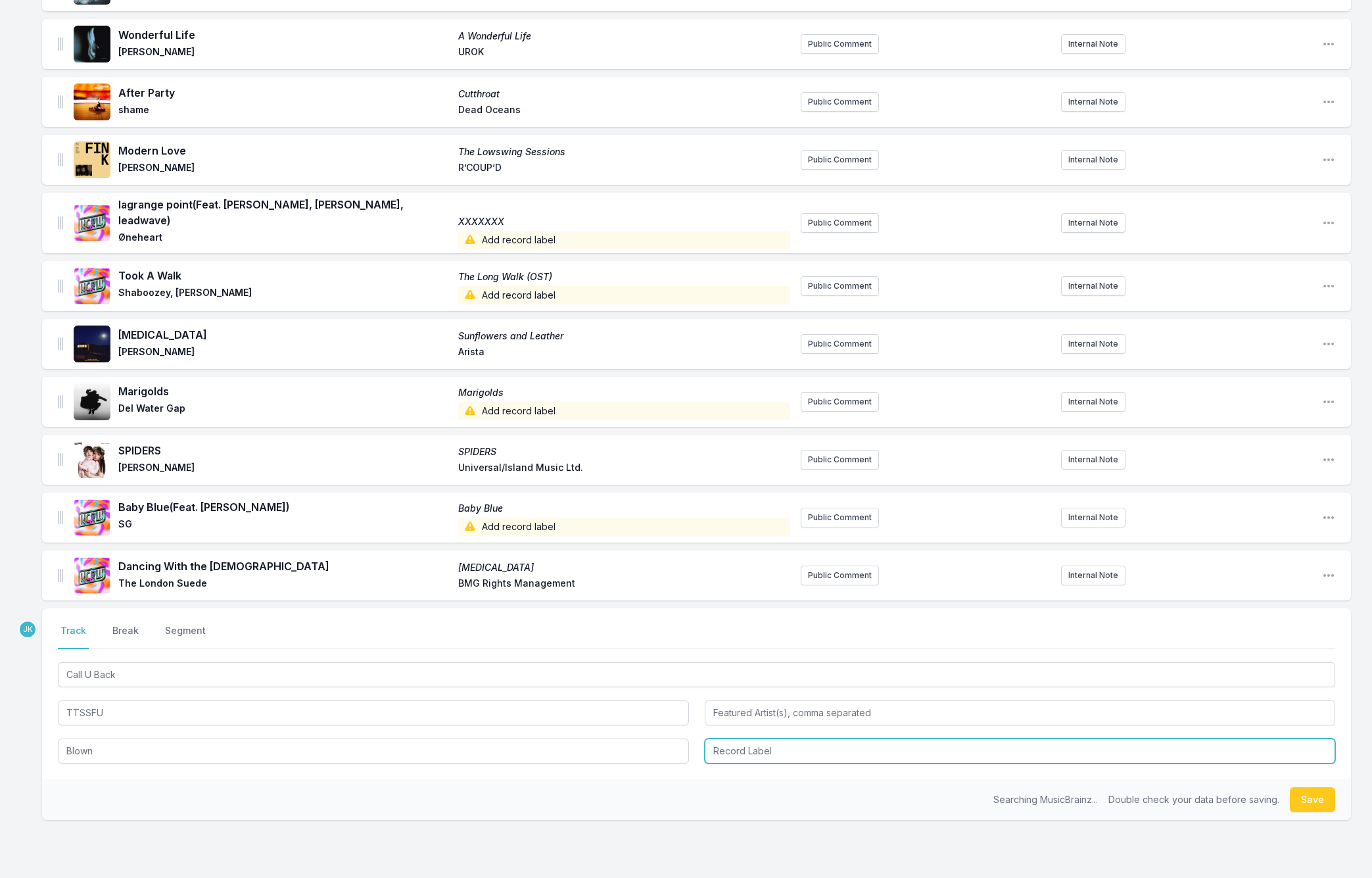
click at [767, 746] on input "Record Label" at bounding box center [1020, 751] width 631 height 25
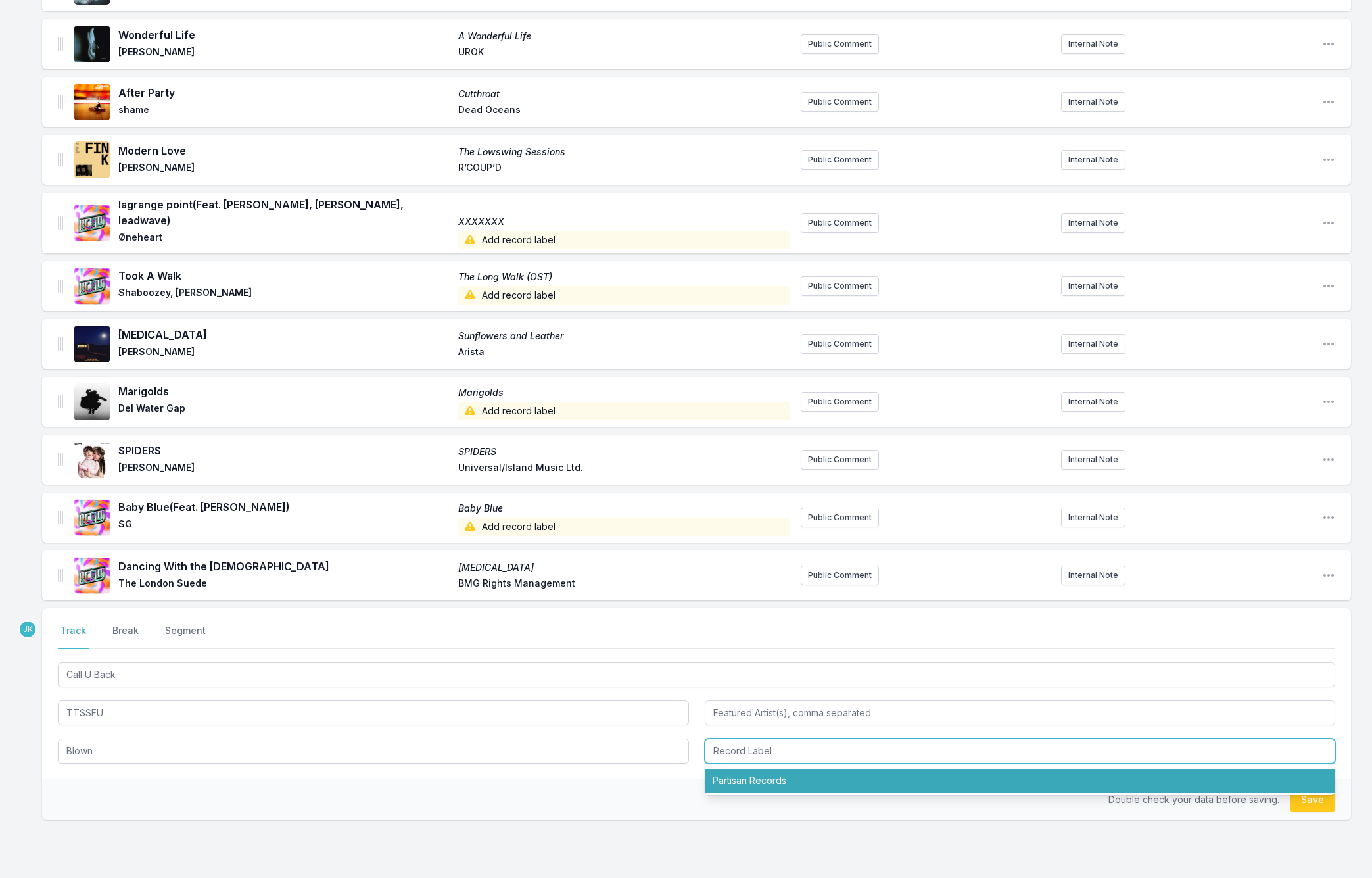
drag, startPoint x: 762, startPoint y: 771, endPoint x: 987, endPoint y: 767, distance: 225.0
click at [766, 770] on li "Partisan Records" at bounding box center [1020, 780] width 631 height 24
type input "Partisan Records"
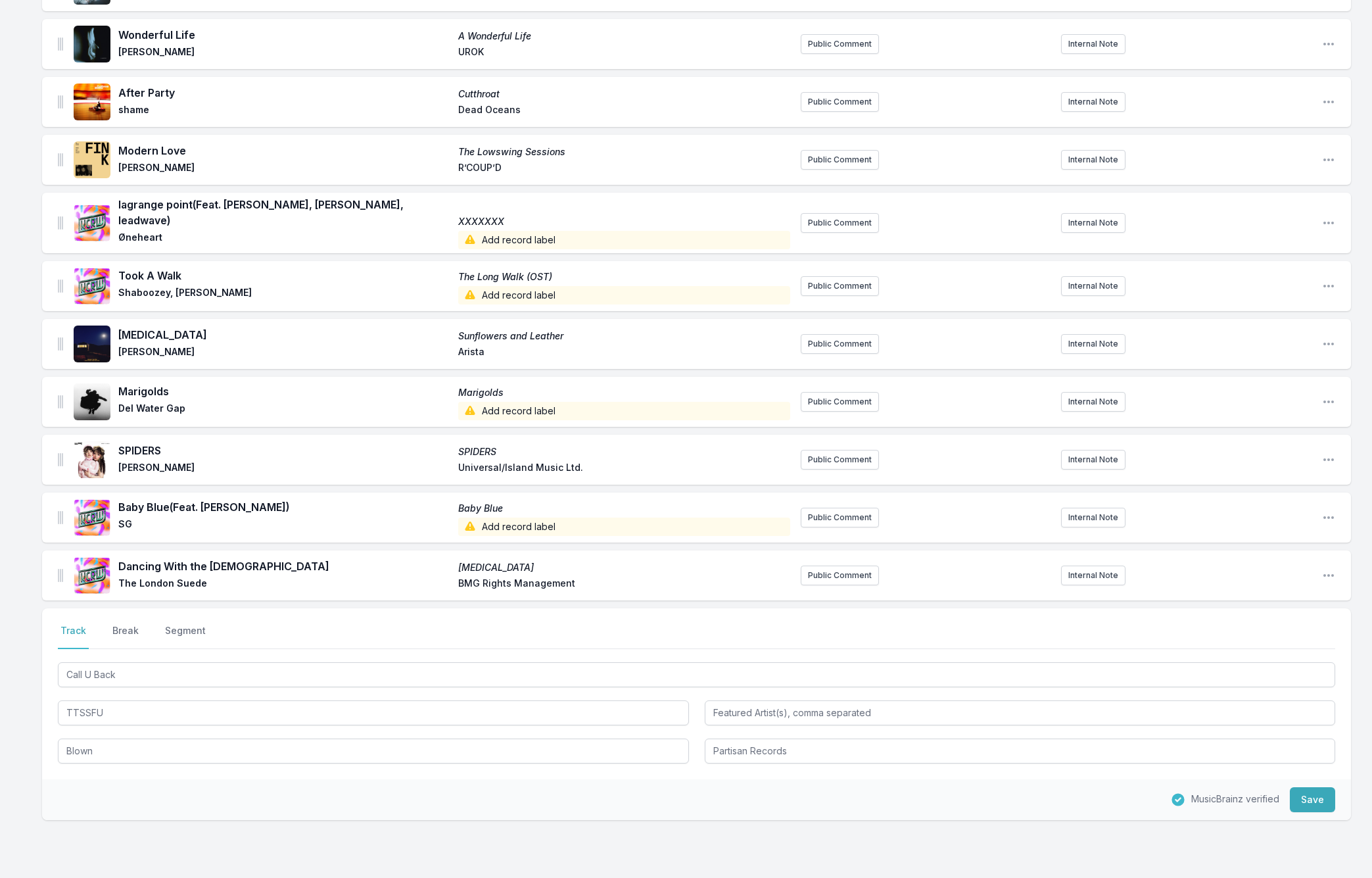
drag, startPoint x: 1325, startPoint y: 792, endPoint x: 1037, endPoint y: 763, distance: 289.5
click at [1325, 793] on button "Save" at bounding box center [1312, 799] width 46 height 25
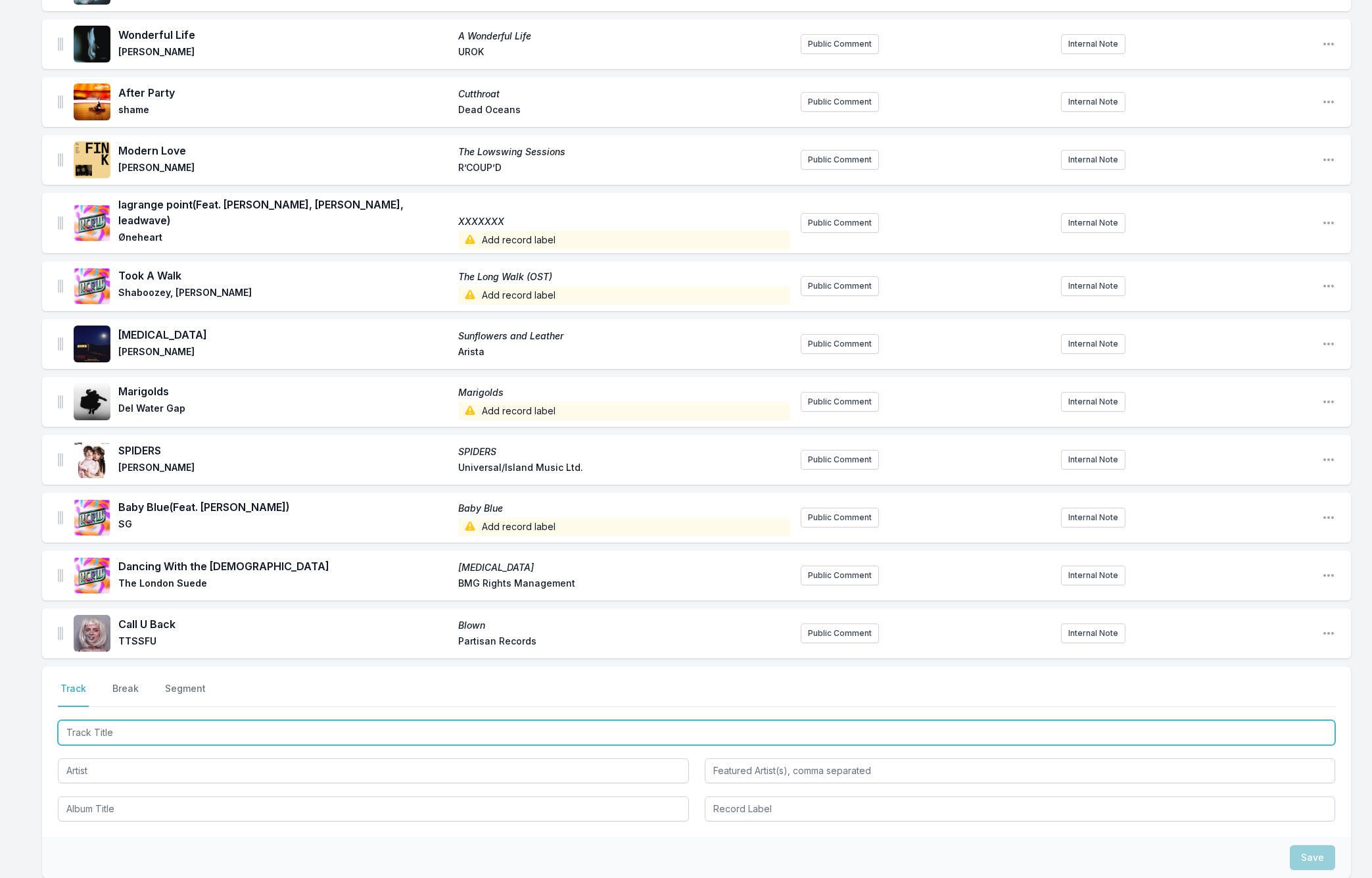
click at [78, 720] on input "Track Title" at bounding box center [696, 732] width 1277 height 25
paste input "Dream Team"
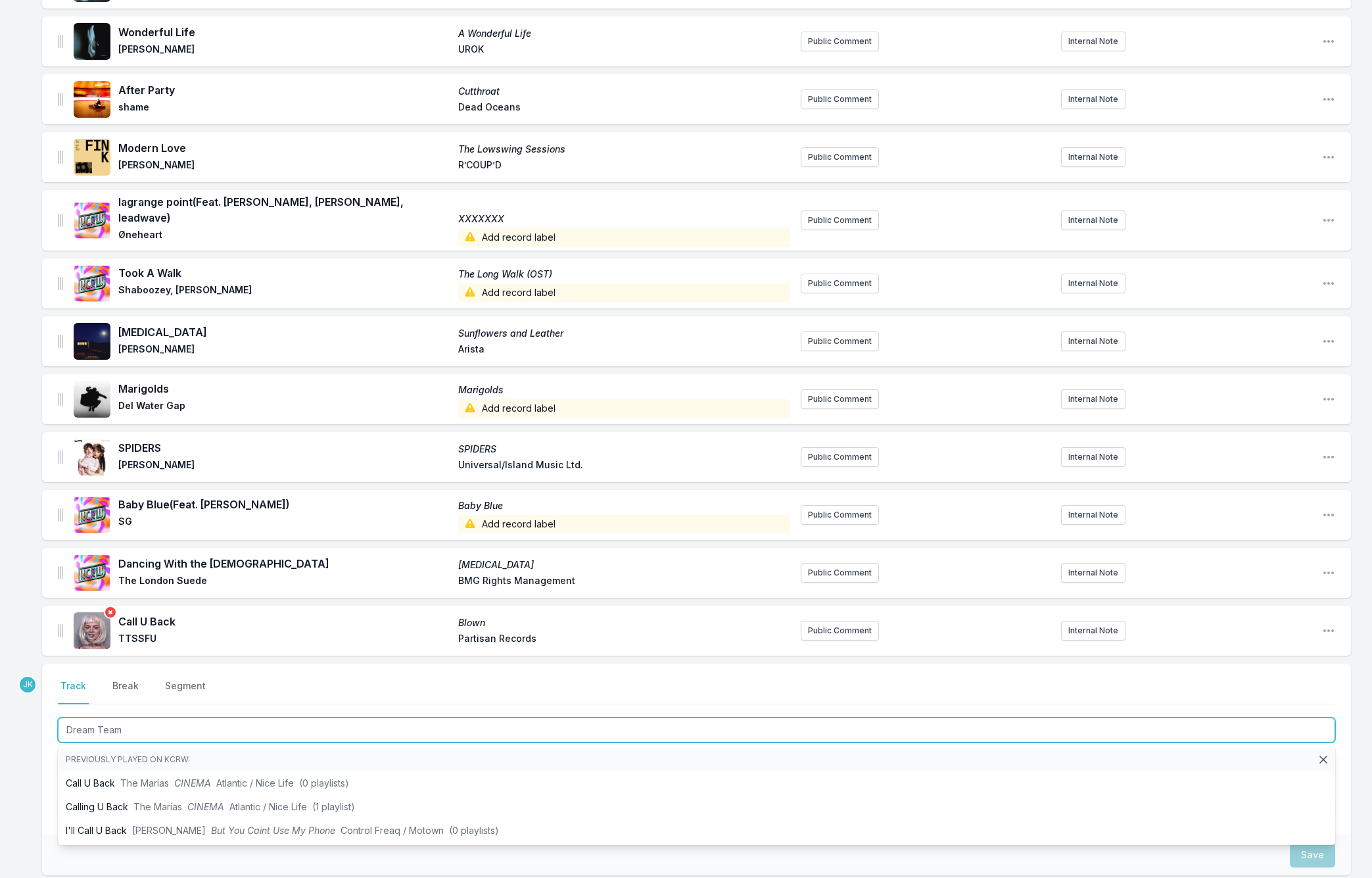
scroll to position [615, 0]
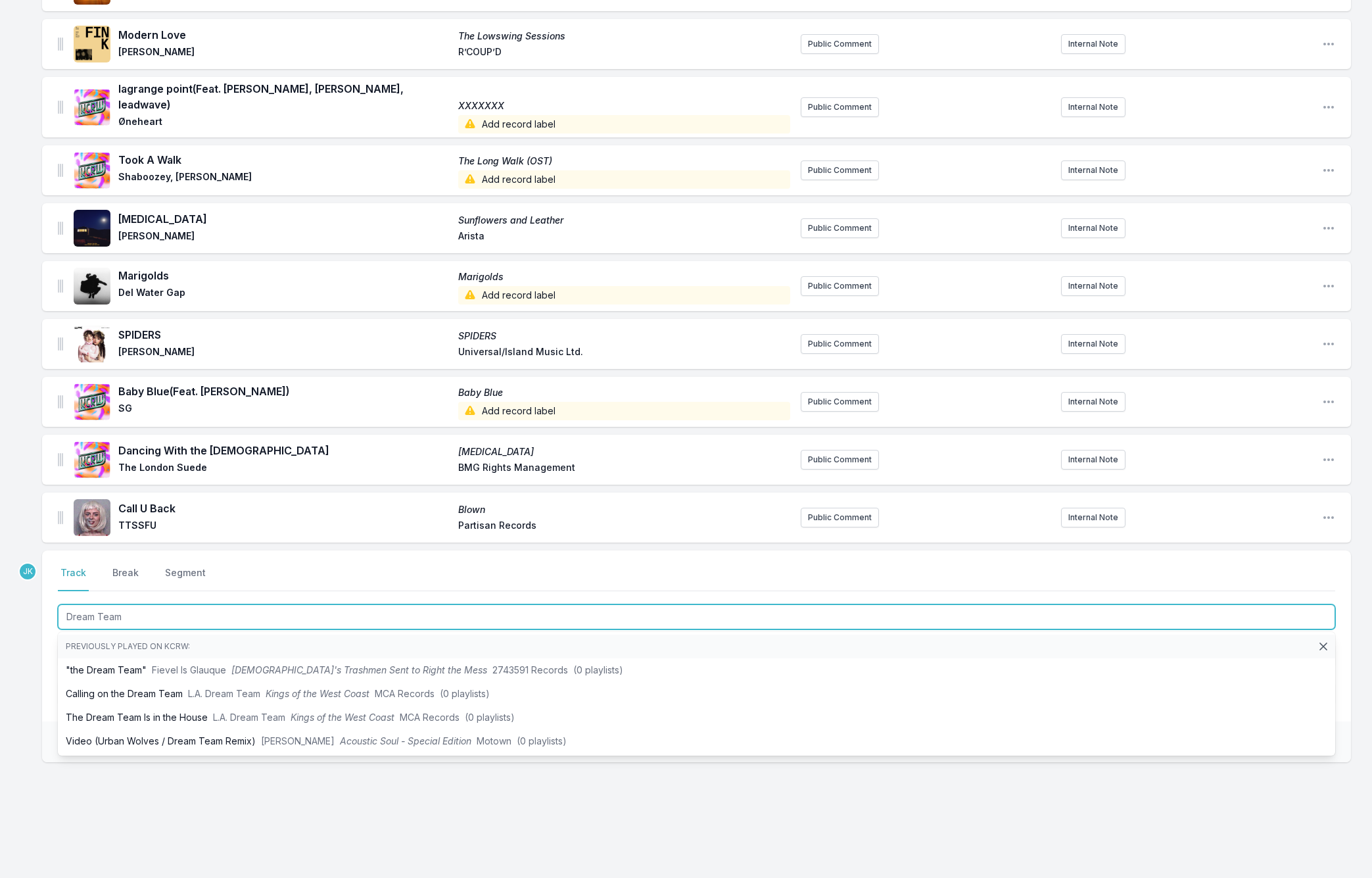
type input "Dream Team"
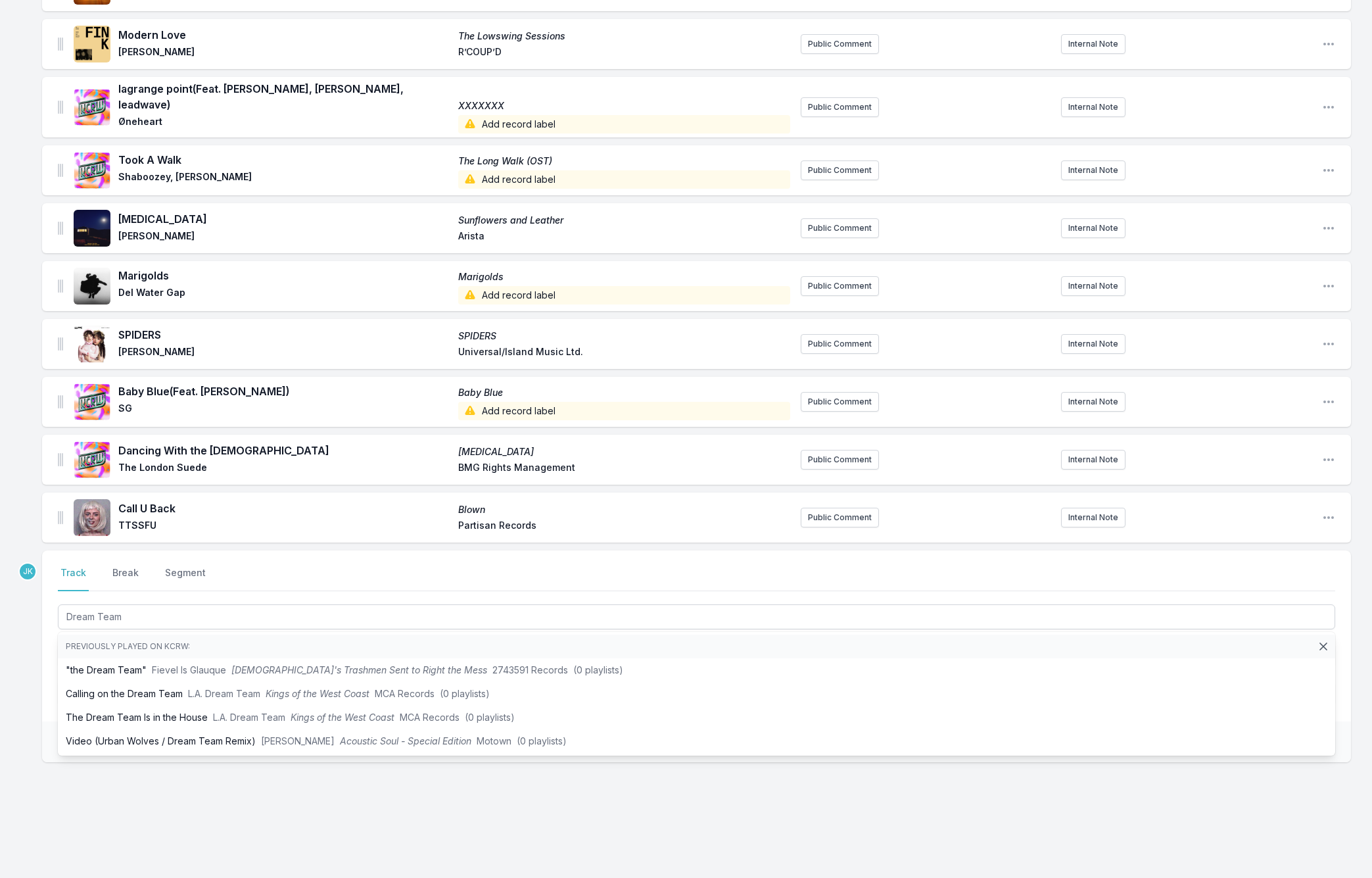
click at [11, 722] on div "Missing Data Some of your tracks are missing record label information. This inf…" at bounding box center [686, 201] width 1372 height 1374
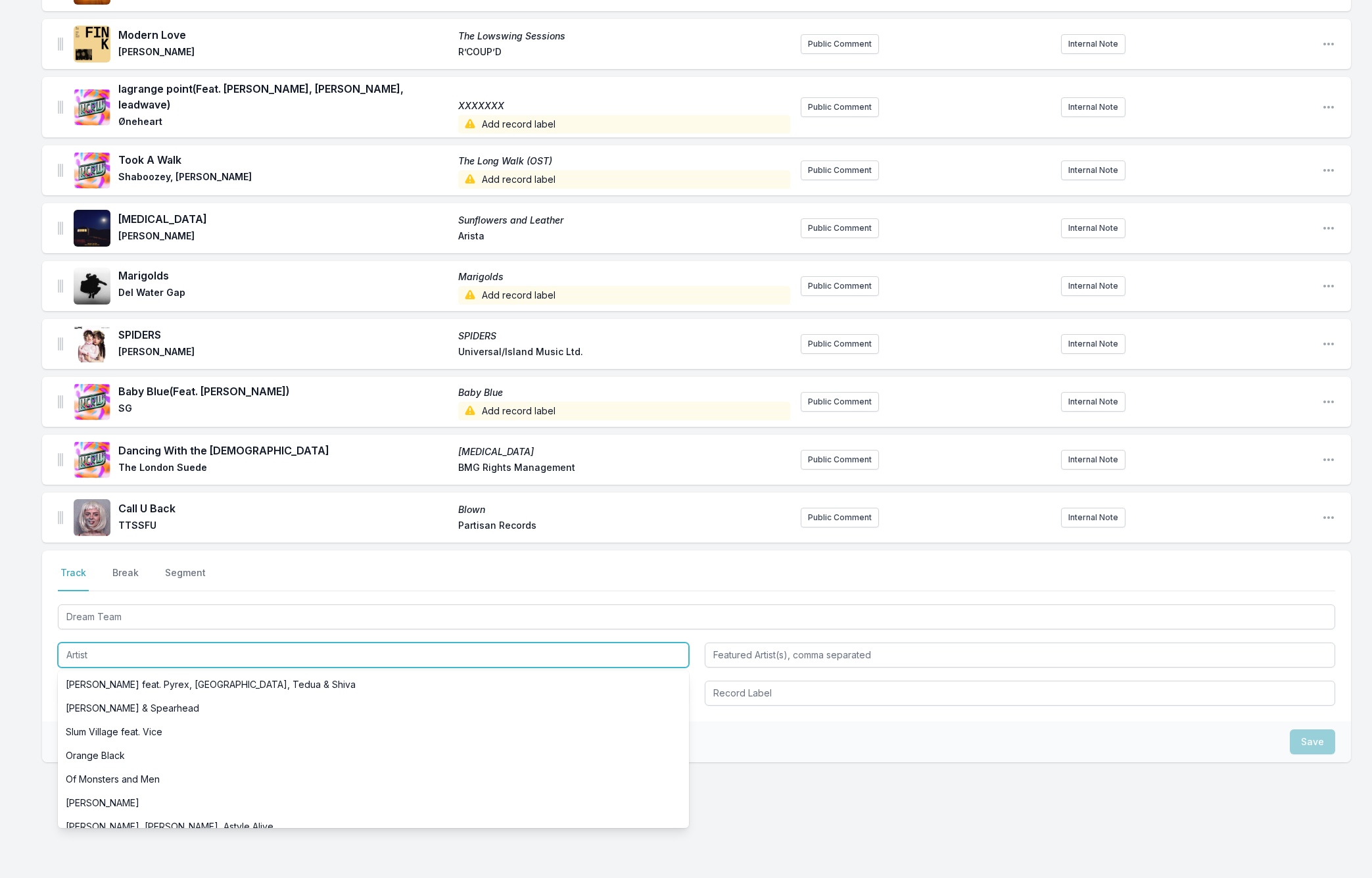
click at [74, 643] on input "Artist" at bounding box center [374, 655] width 631 height 25
paste input "Of Monsters and Men"
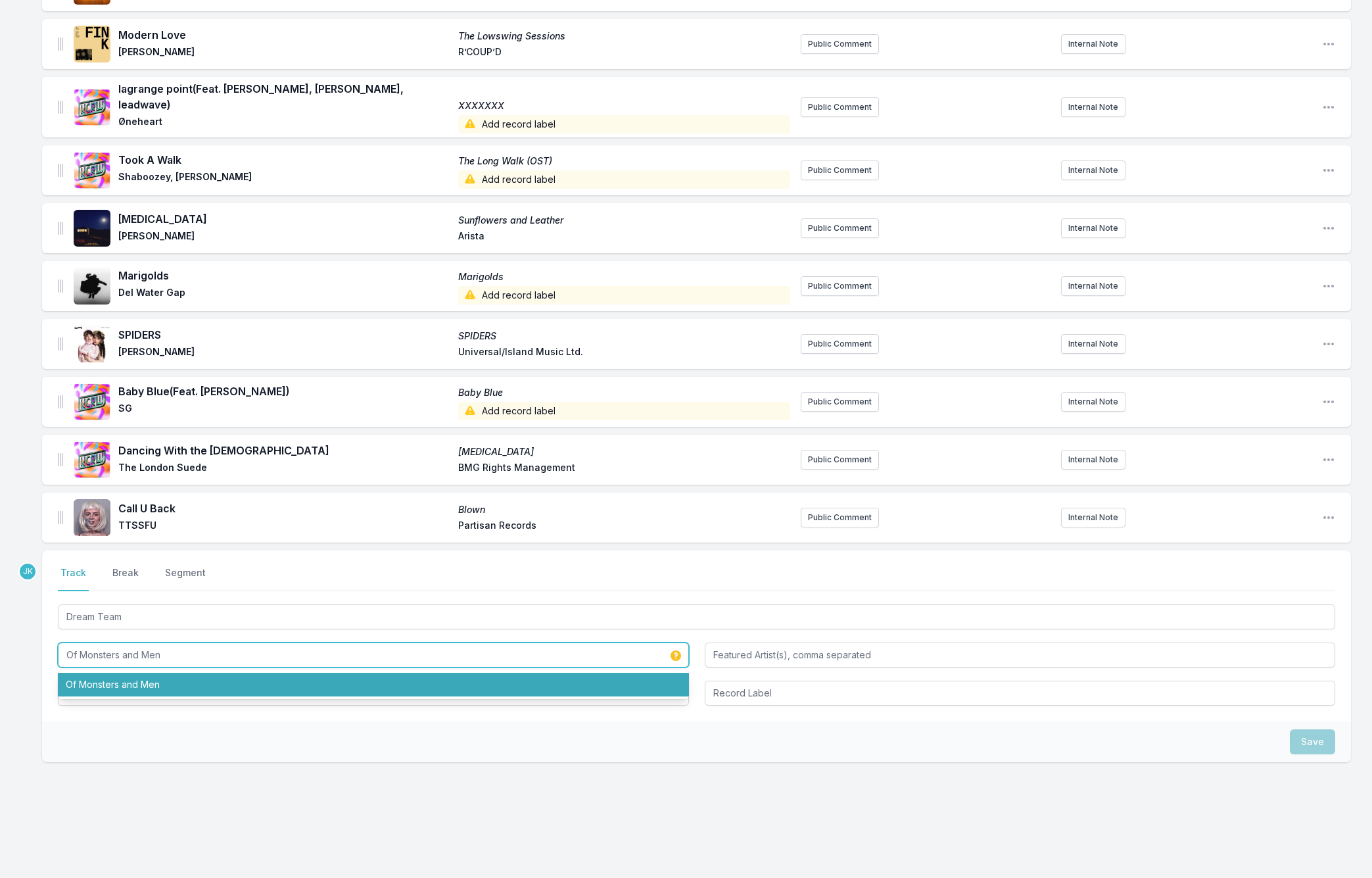
click at [152, 677] on li "Of Monsters and Men" at bounding box center [374, 685] width 631 height 24
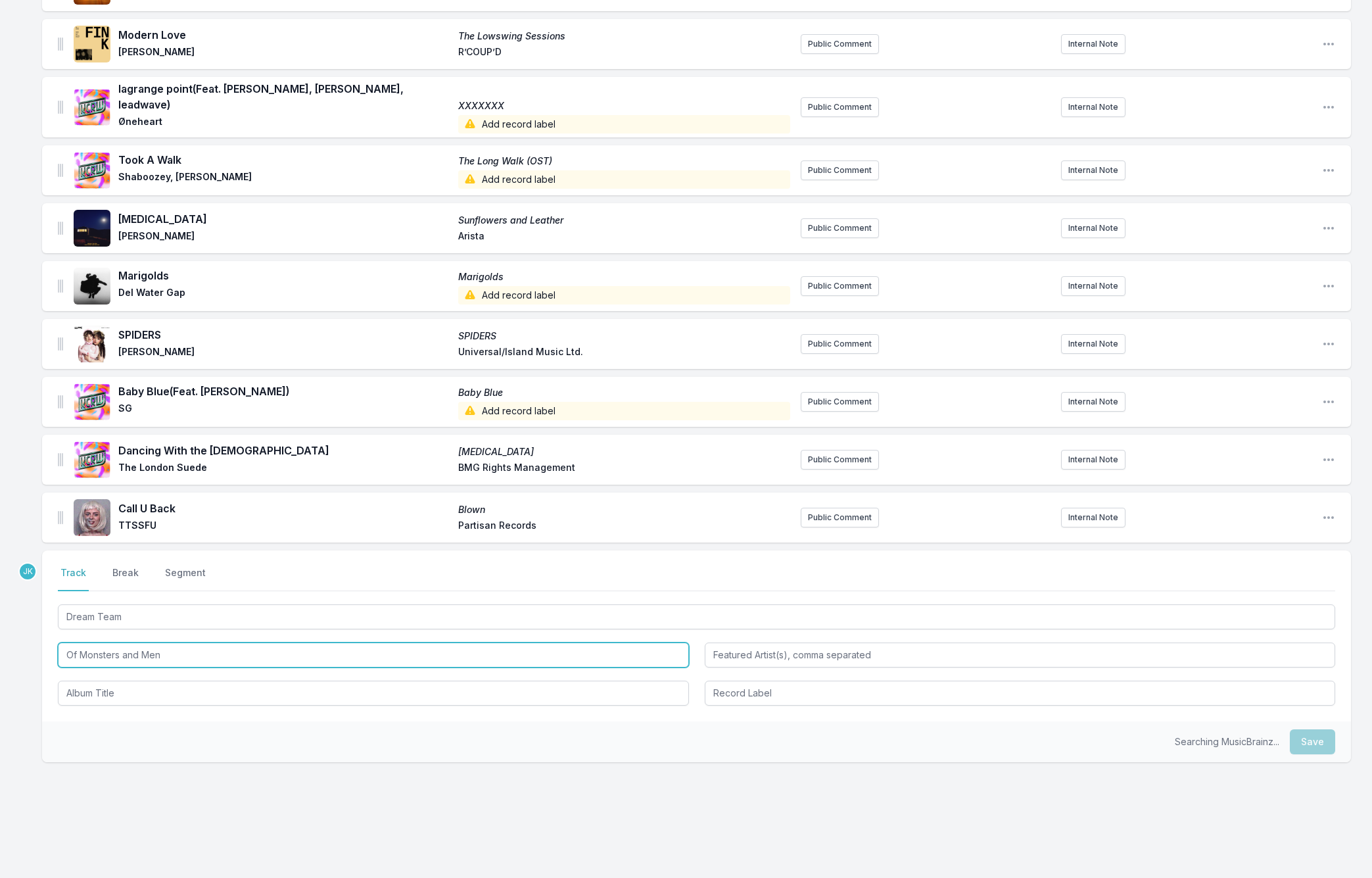
type input "Of Monsters and Men"
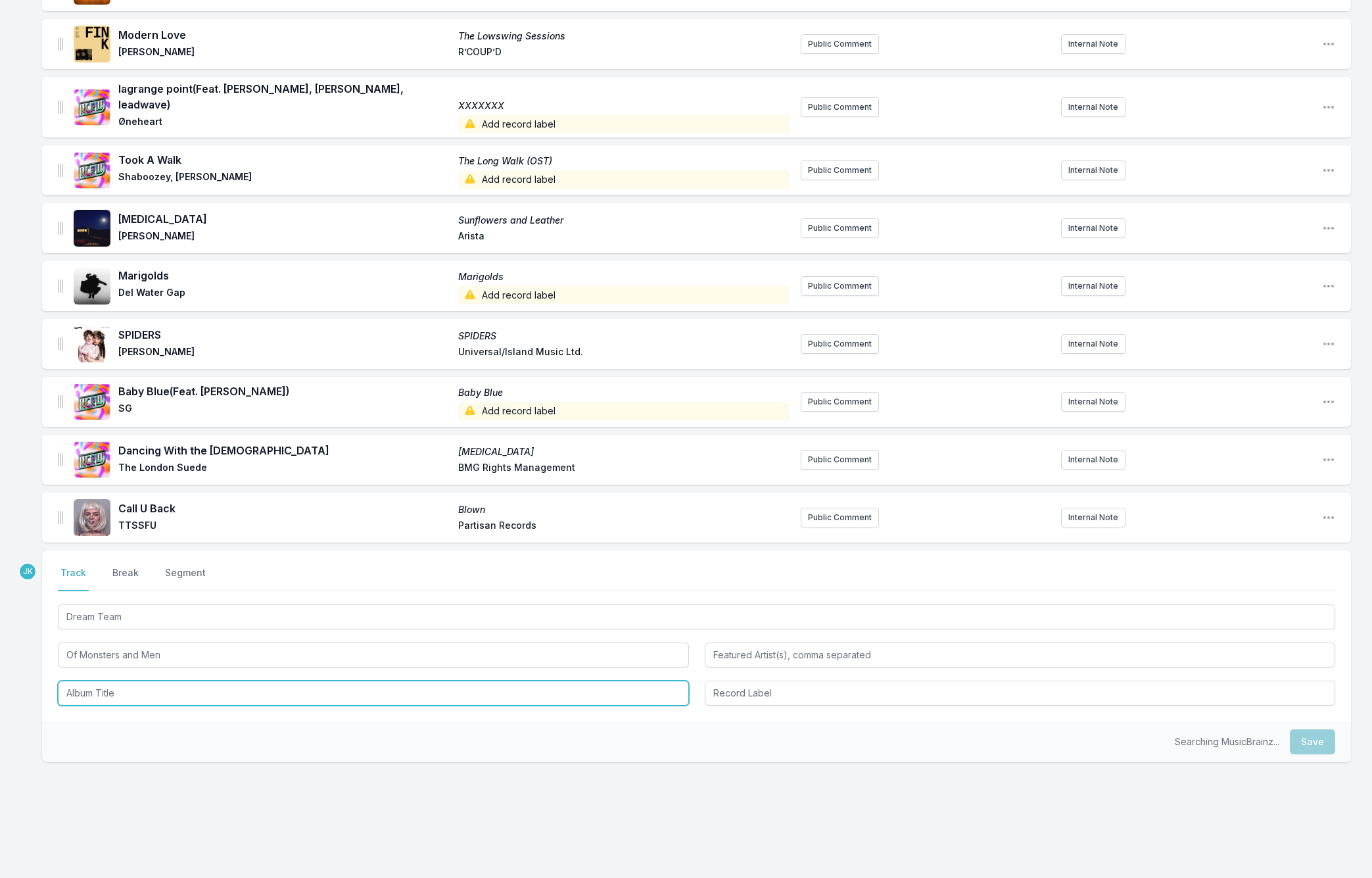
click at [132, 680] on input "Album Title" at bounding box center [374, 693] width 631 height 25
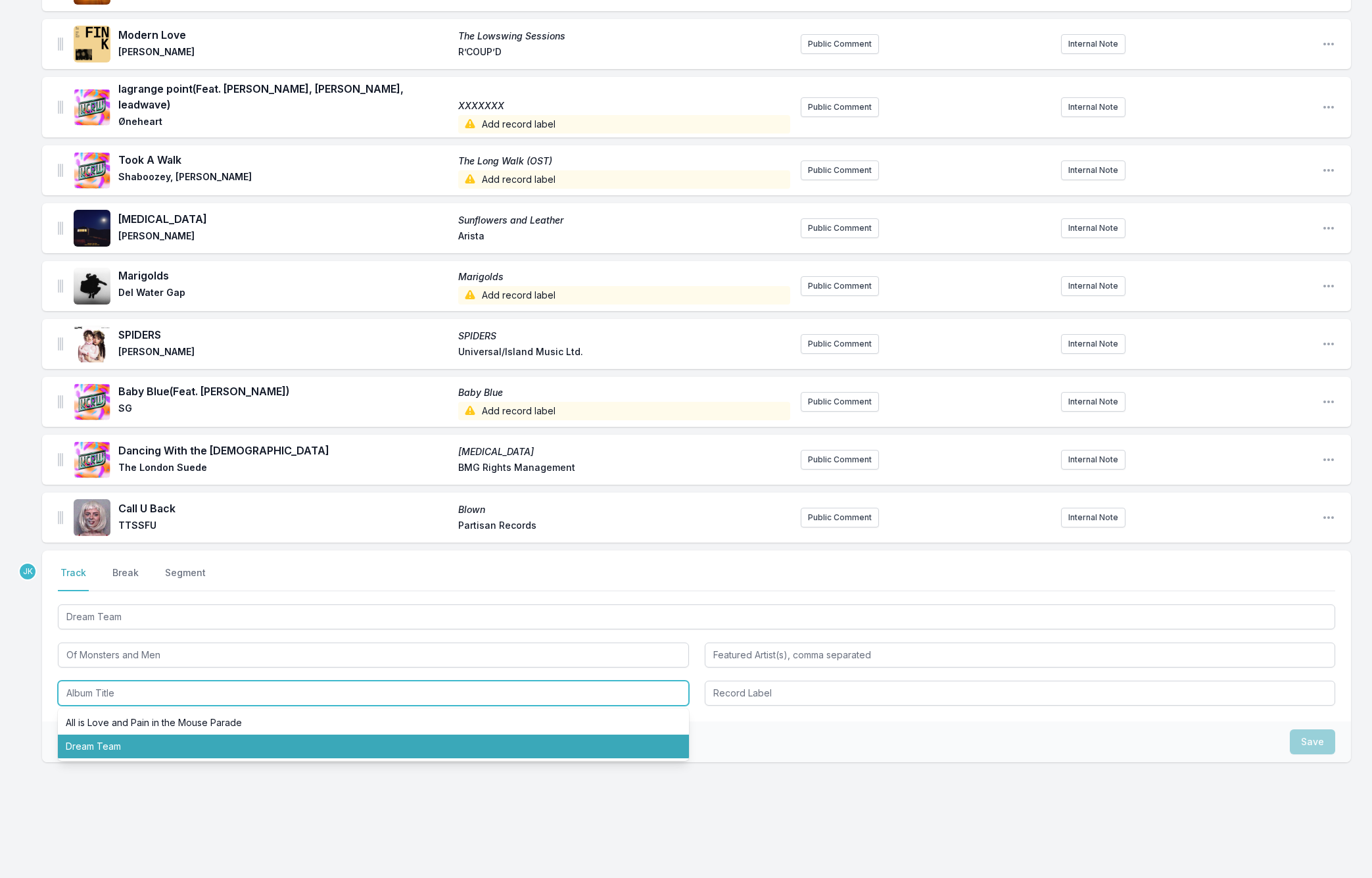
click at [96, 735] on li "Dream Team" at bounding box center [374, 746] width 631 height 24
type input "Dream Team"
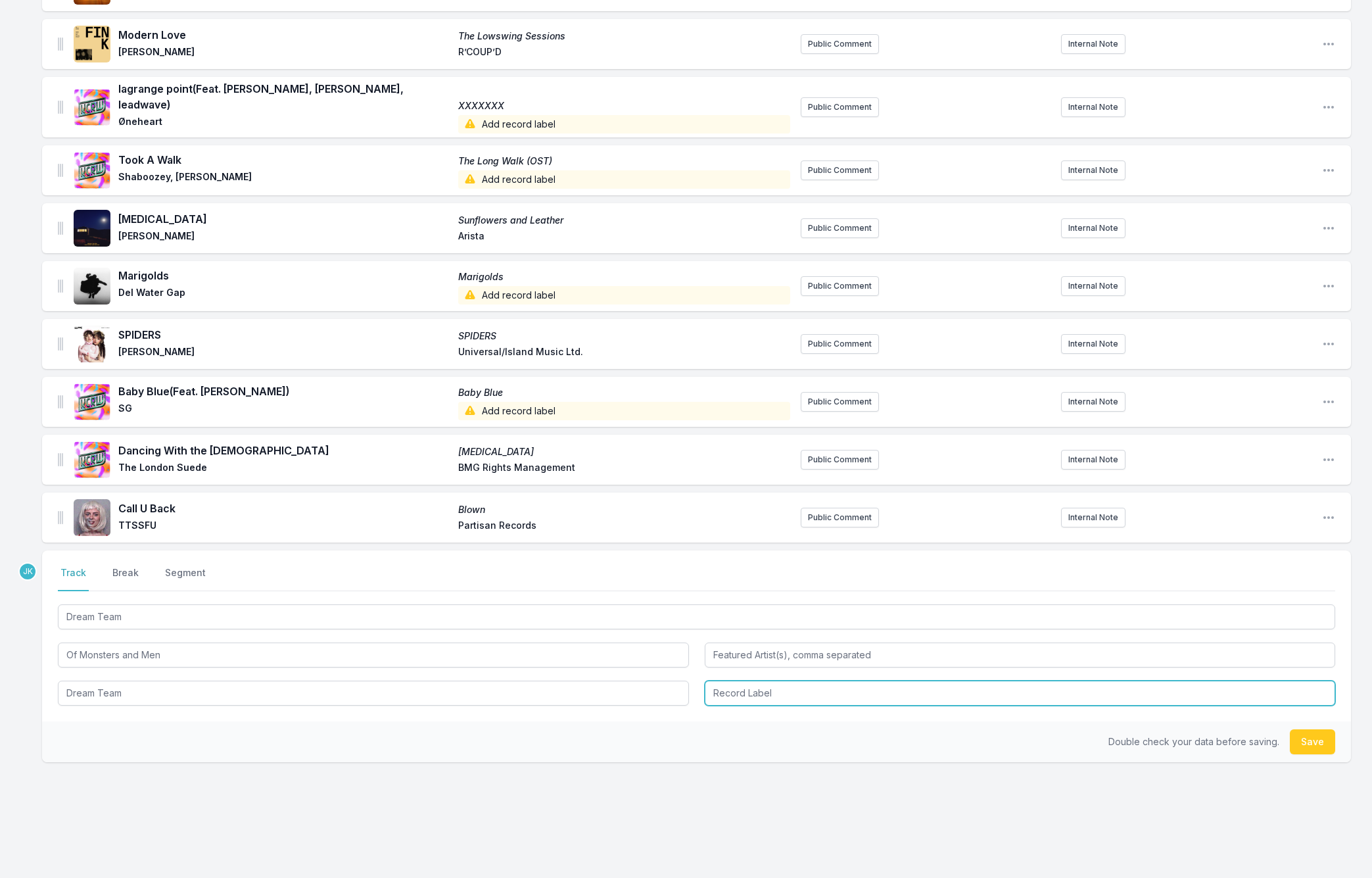
click at [772, 686] on input "Record Label" at bounding box center [1020, 693] width 631 height 25
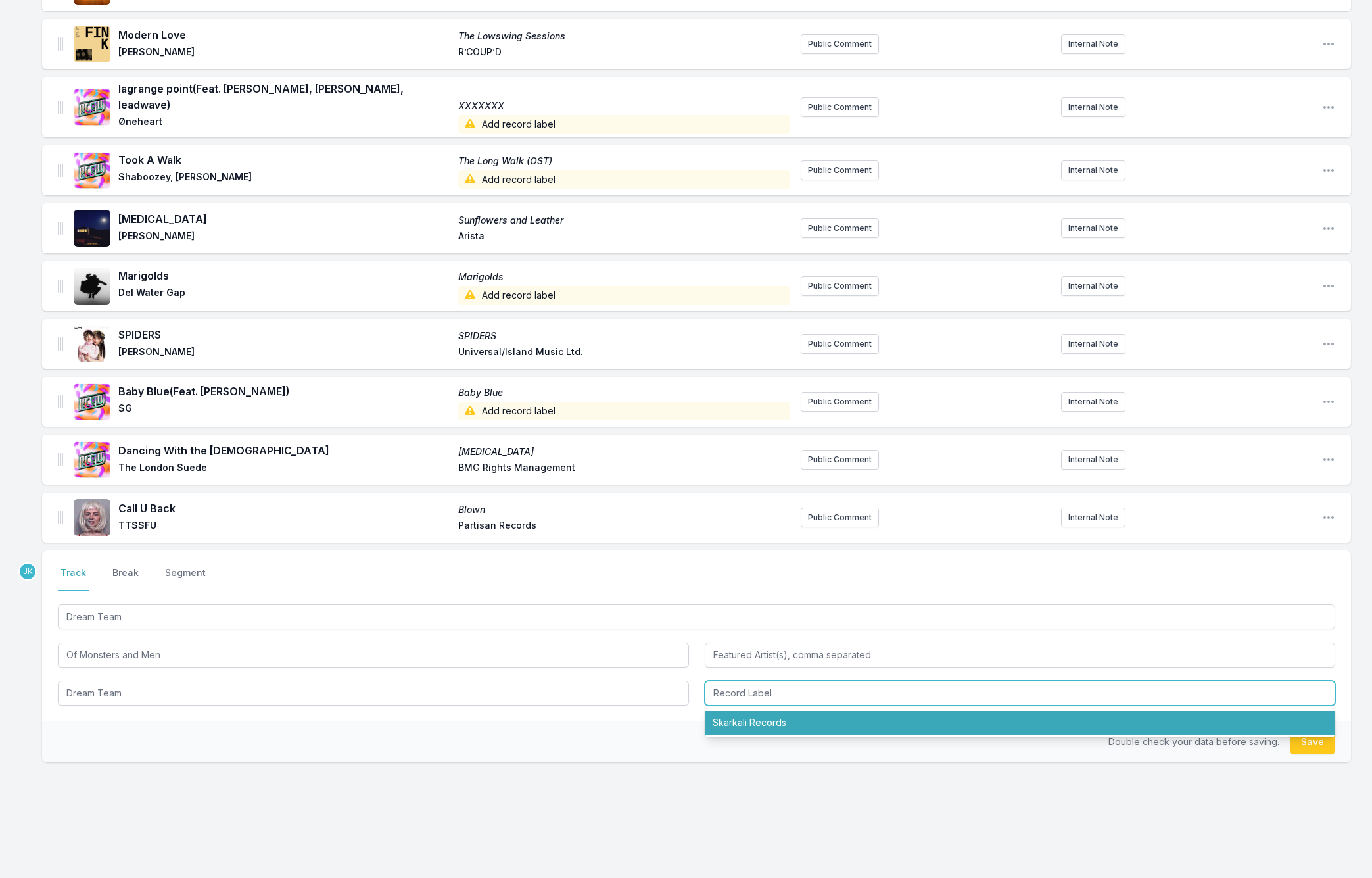
drag, startPoint x: 772, startPoint y: 710, endPoint x: 1009, endPoint y: 711, distance: 237.0
click at [778, 711] on li "Skarkali Records" at bounding box center [1020, 723] width 631 height 24
type input "Skarkali Records"
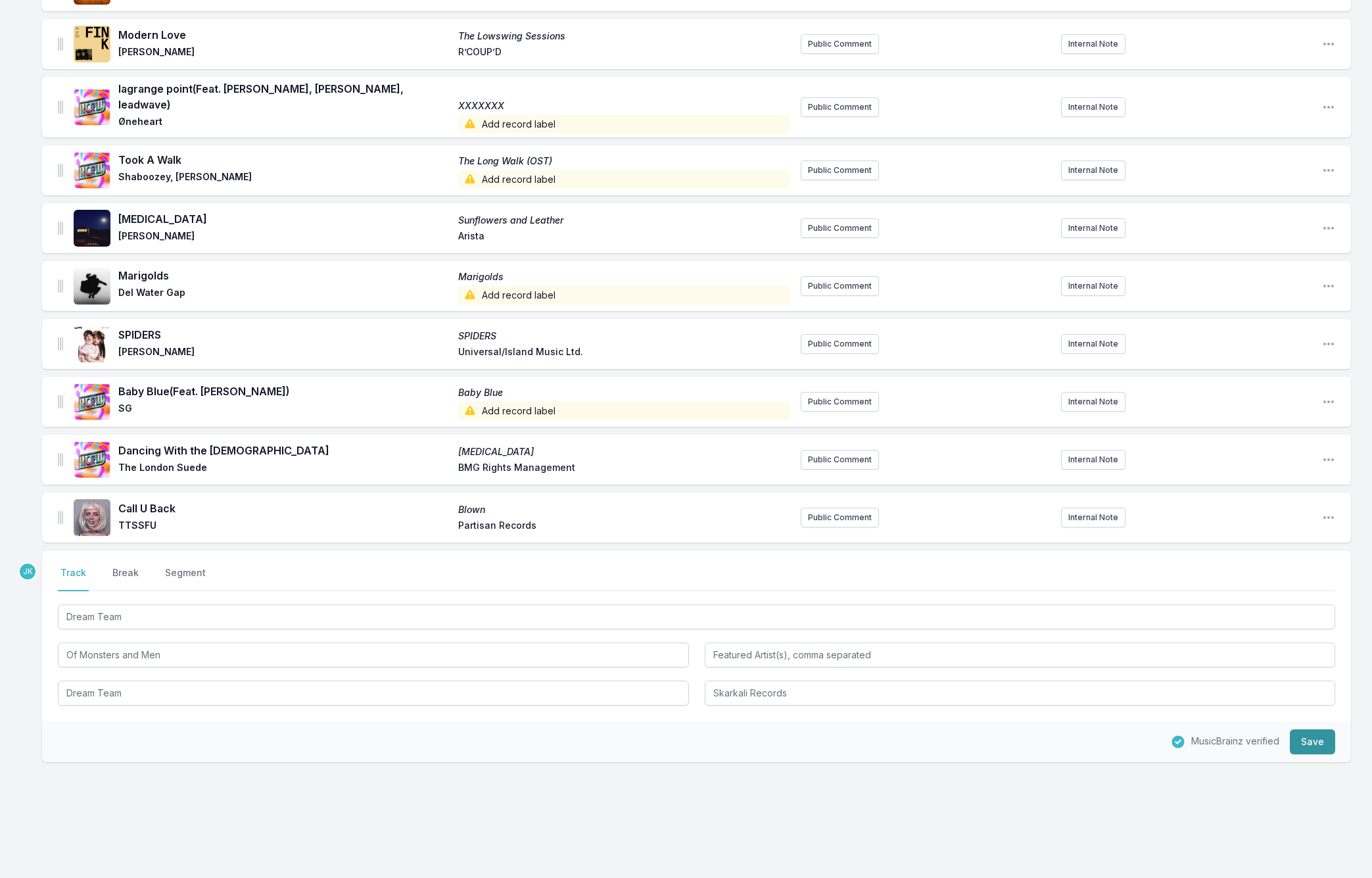
click at [1292, 729] on button "Save" at bounding box center [1312, 742] width 46 height 25
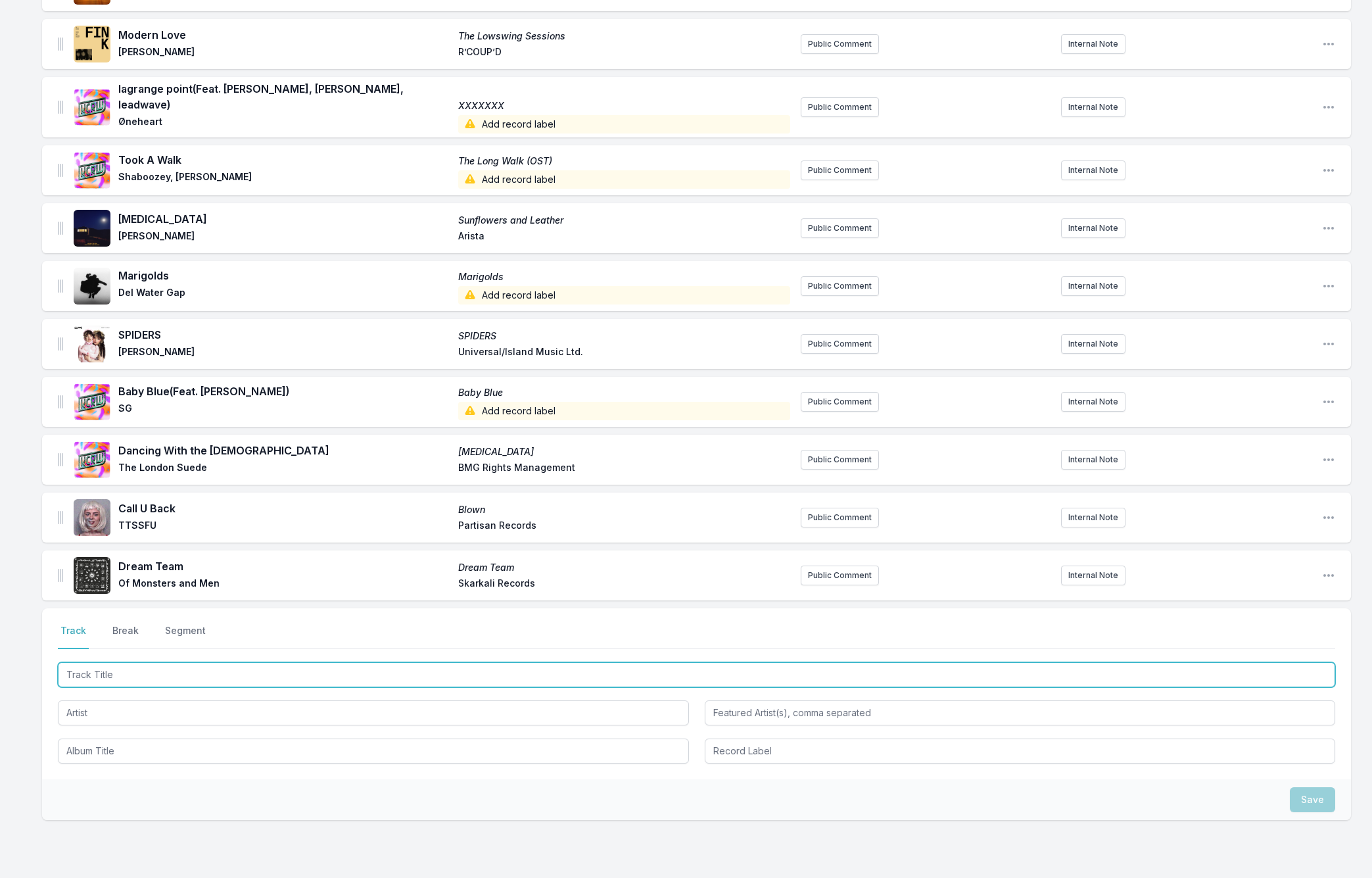
click at [87, 665] on input "Track Title" at bounding box center [696, 674] width 1277 height 25
paste input "In My Head"
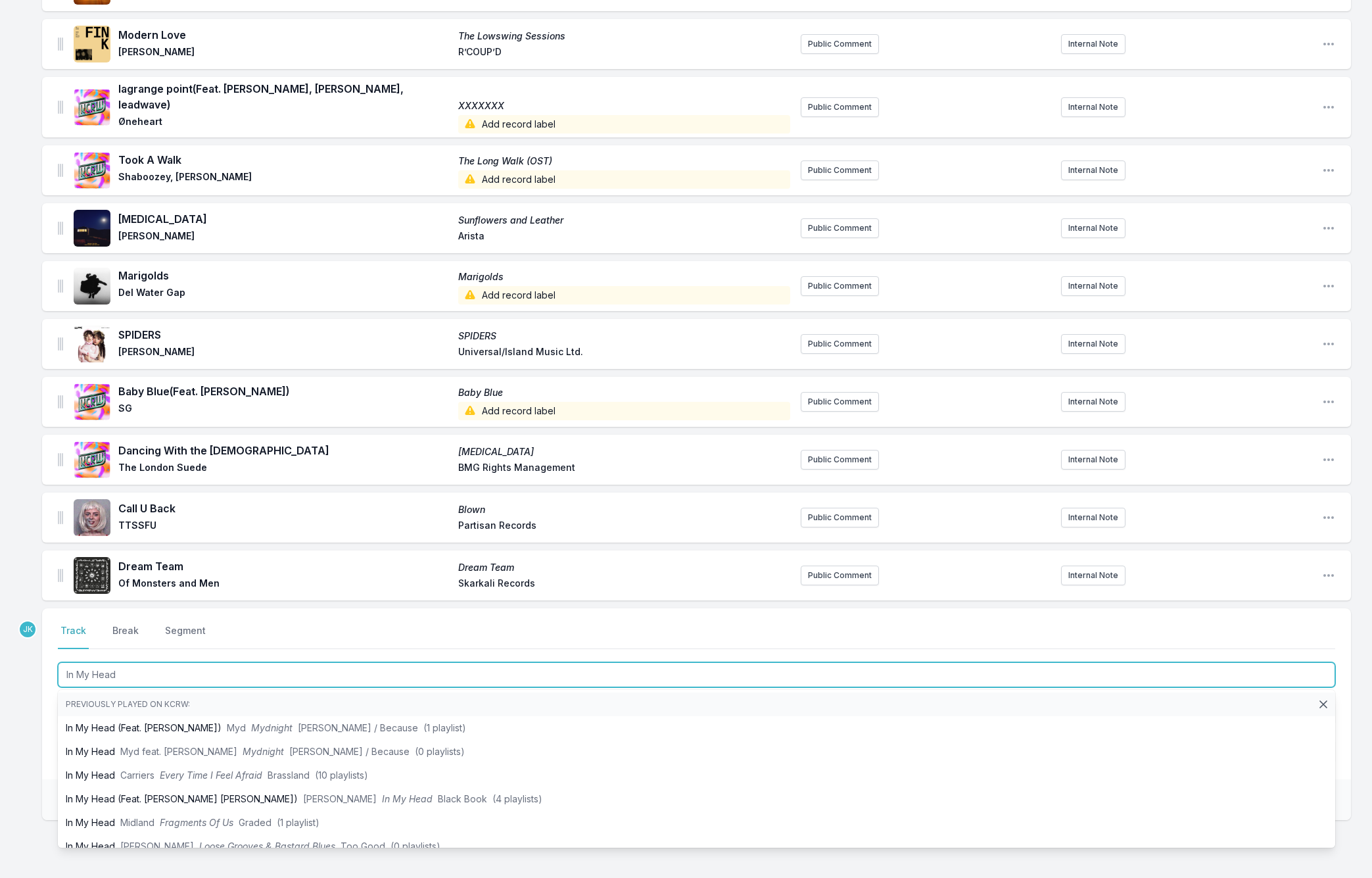
type input "In My Head"
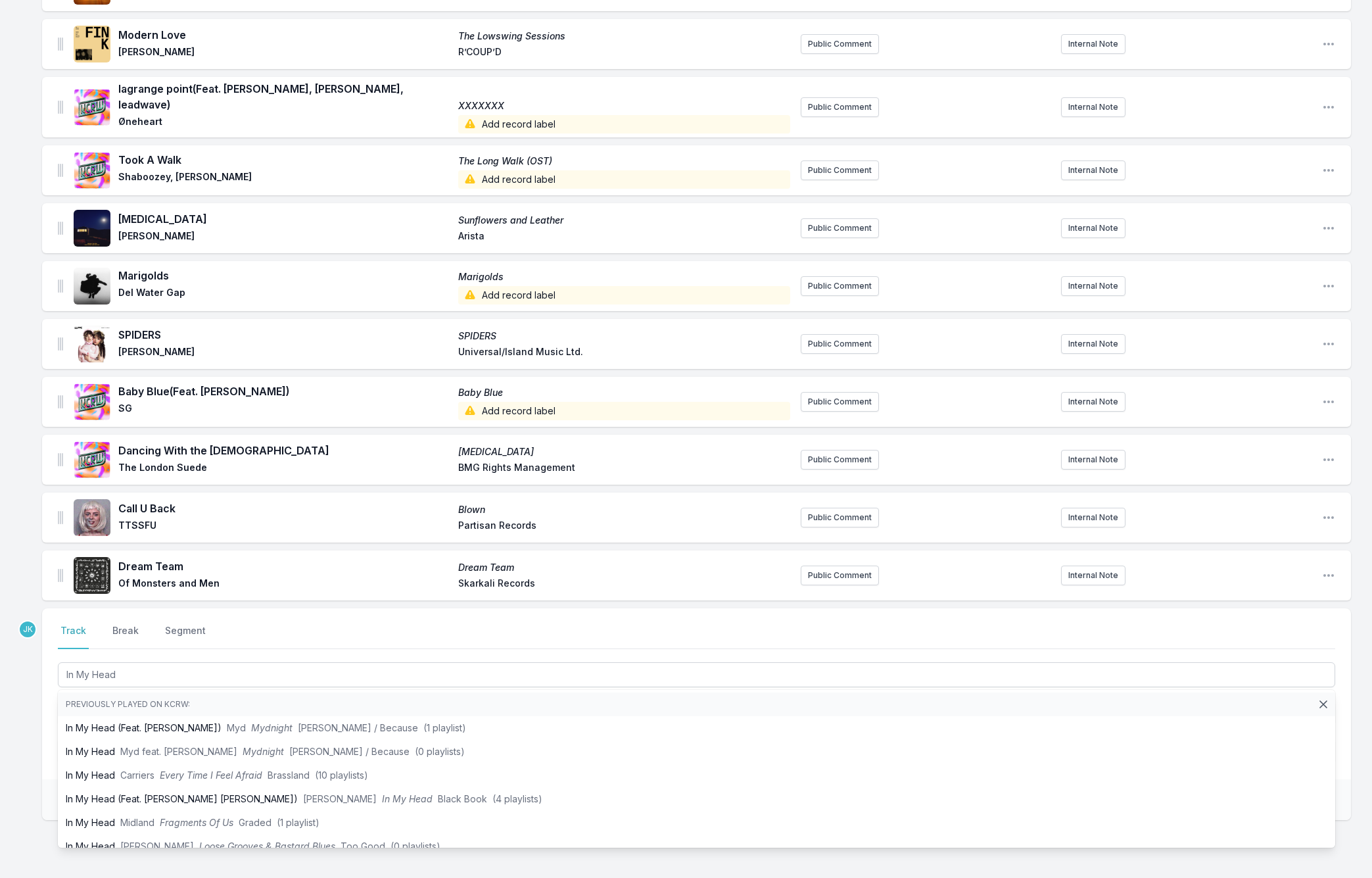
click at [50, 682] on div "Select a tab Track Break Segment Track Break Segment In My Head Previously play…" at bounding box center [696, 693] width 1309 height 171
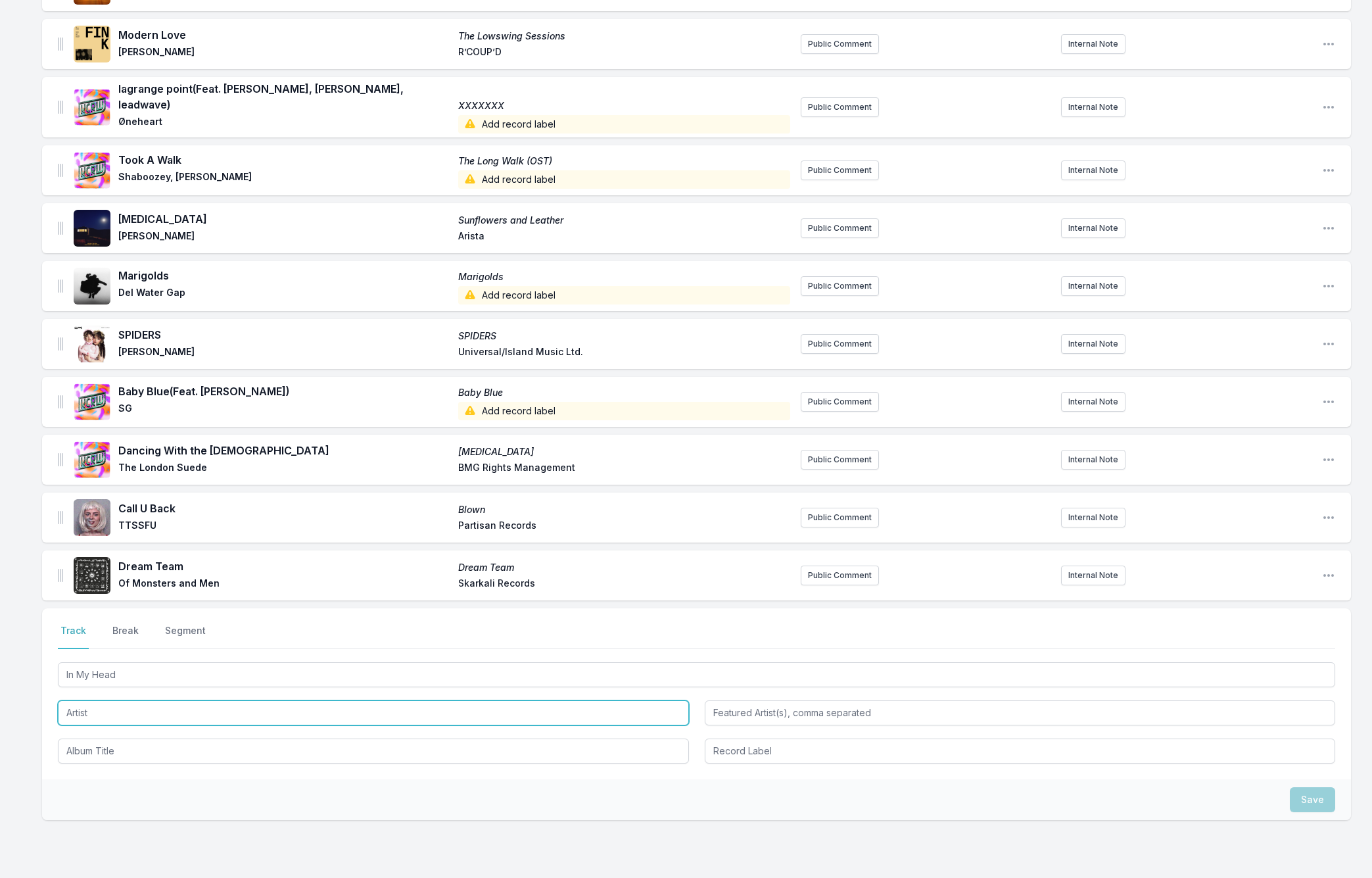
click at [74, 700] on input "Artist" at bounding box center [374, 713] width 631 height 25
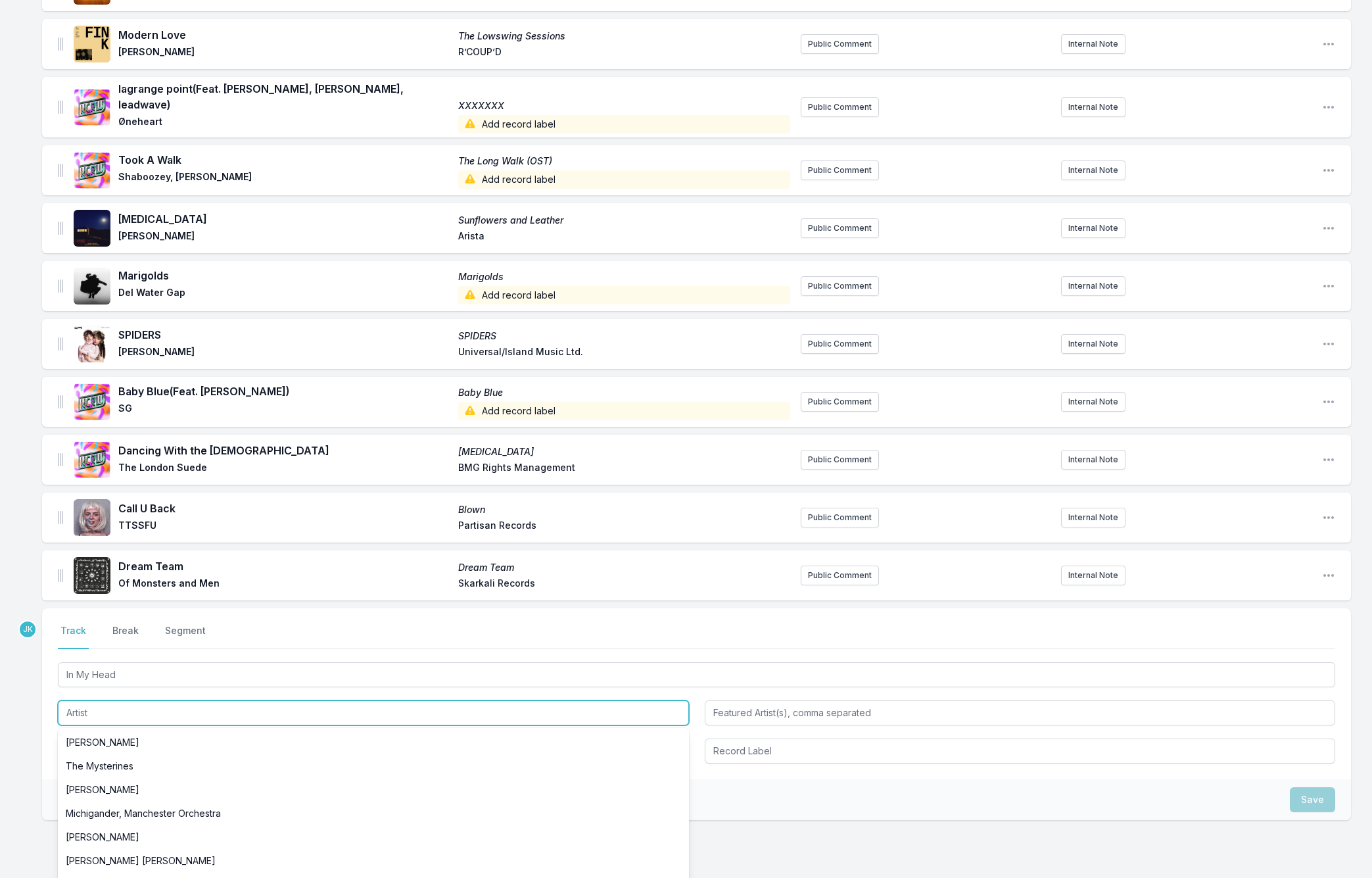
paste input "Phantogram"
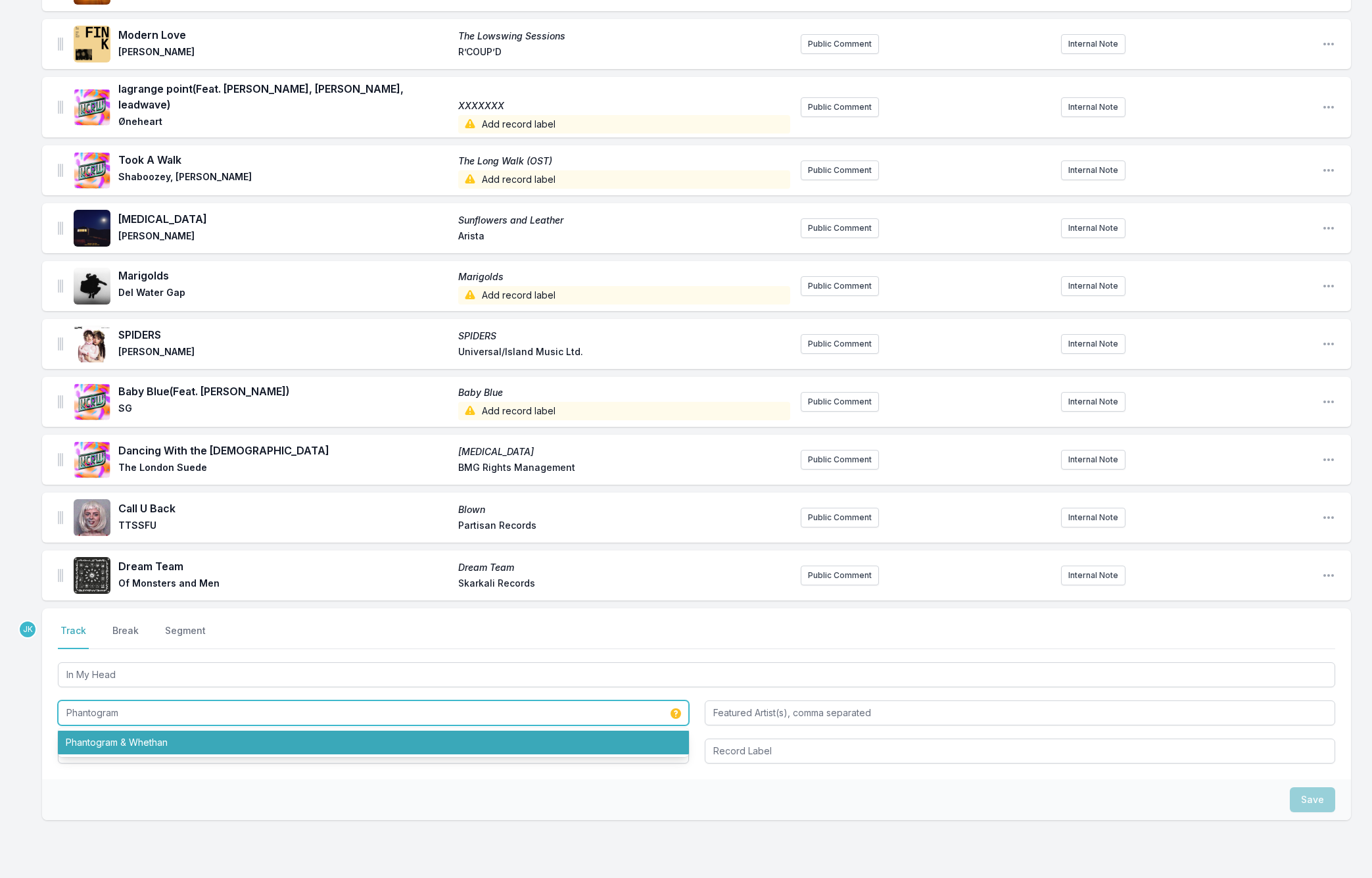
click at [119, 736] on li "Phantogram & Whethan" at bounding box center [374, 742] width 631 height 24
type input "Phantogram & Whethan"
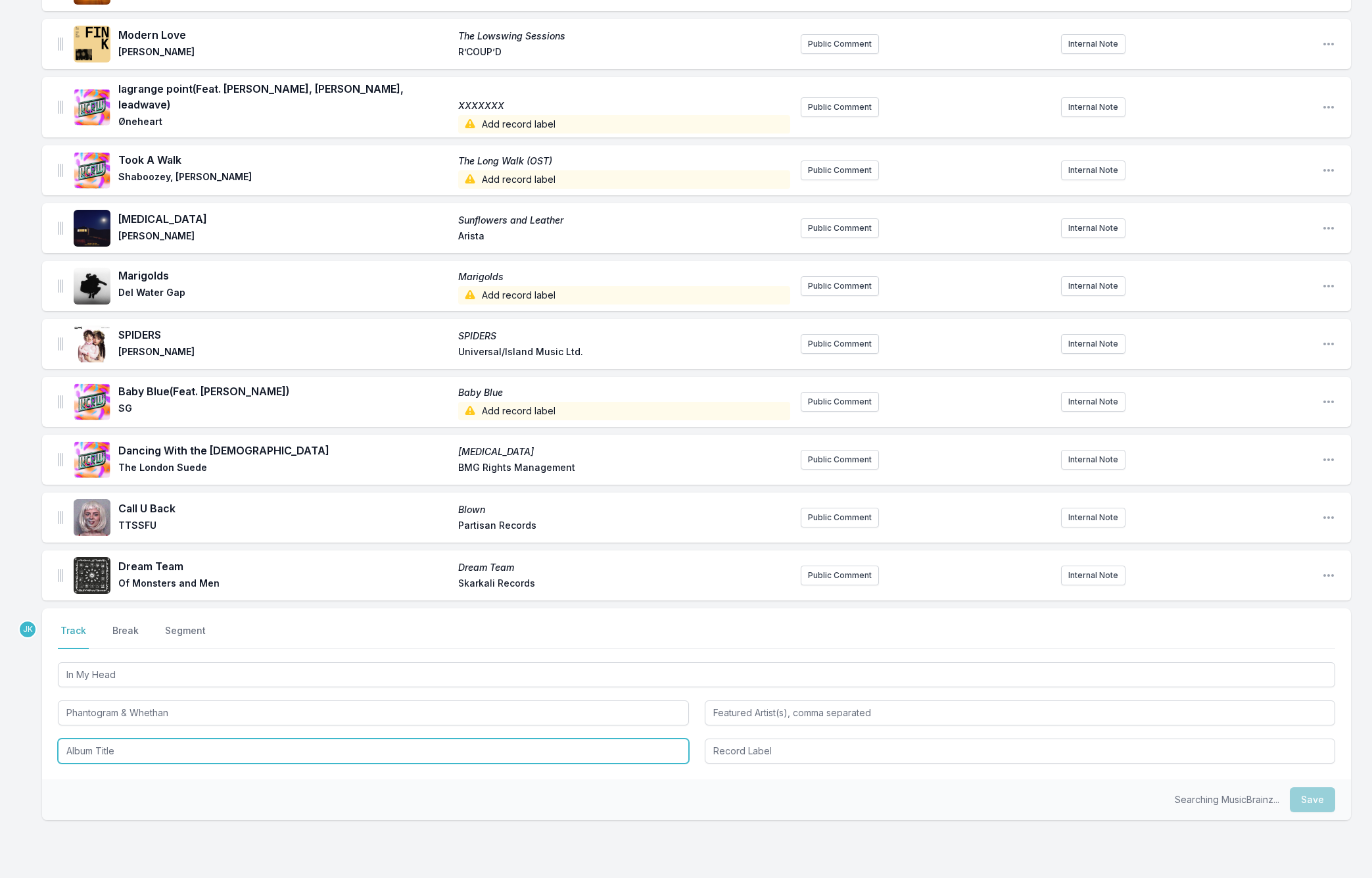
click at [119, 738] on input "Album Title" at bounding box center [374, 751] width 631 height 25
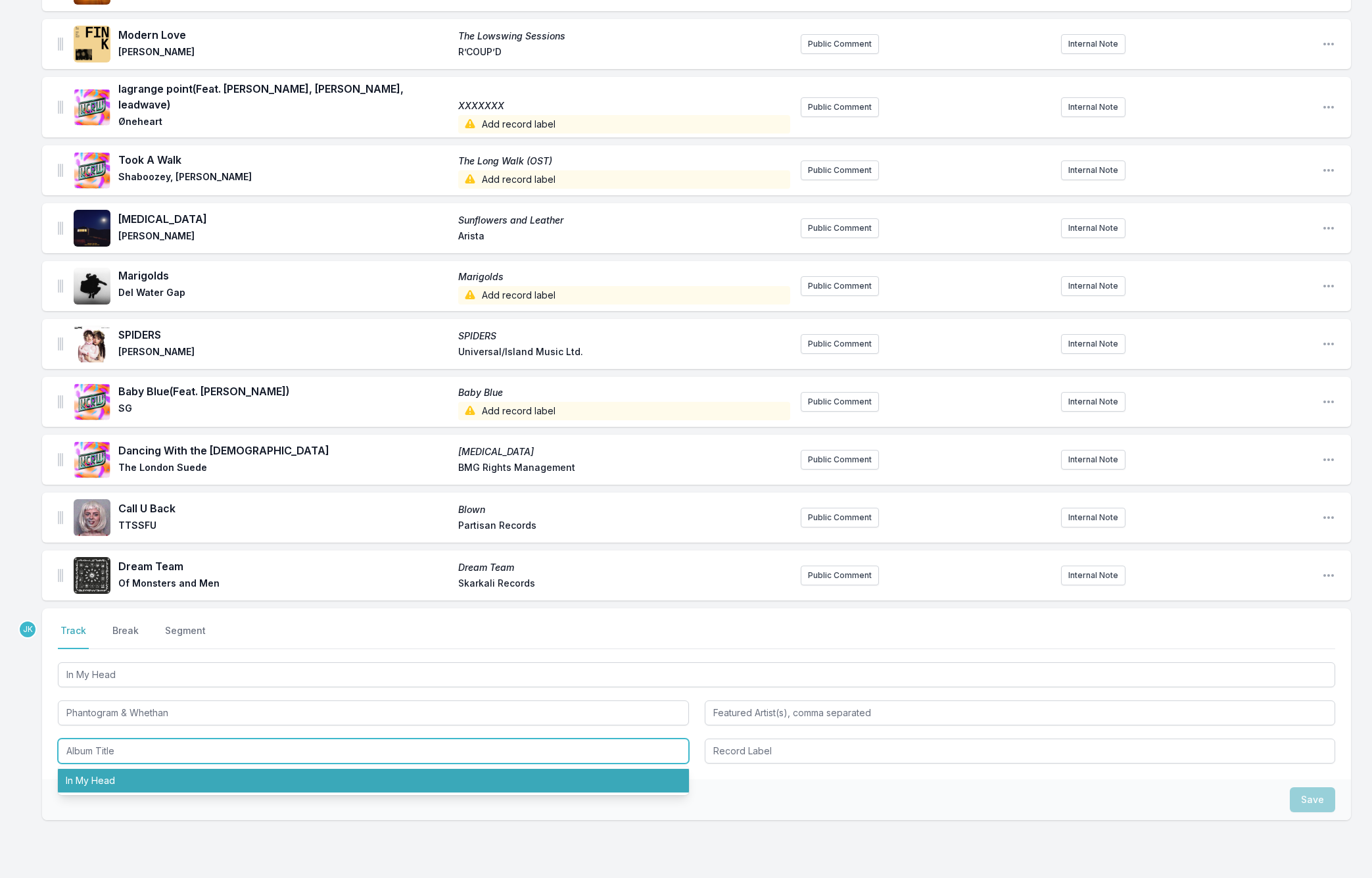
click at [95, 768] on li "In My Head" at bounding box center [374, 780] width 631 height 24
type input "In My Head"
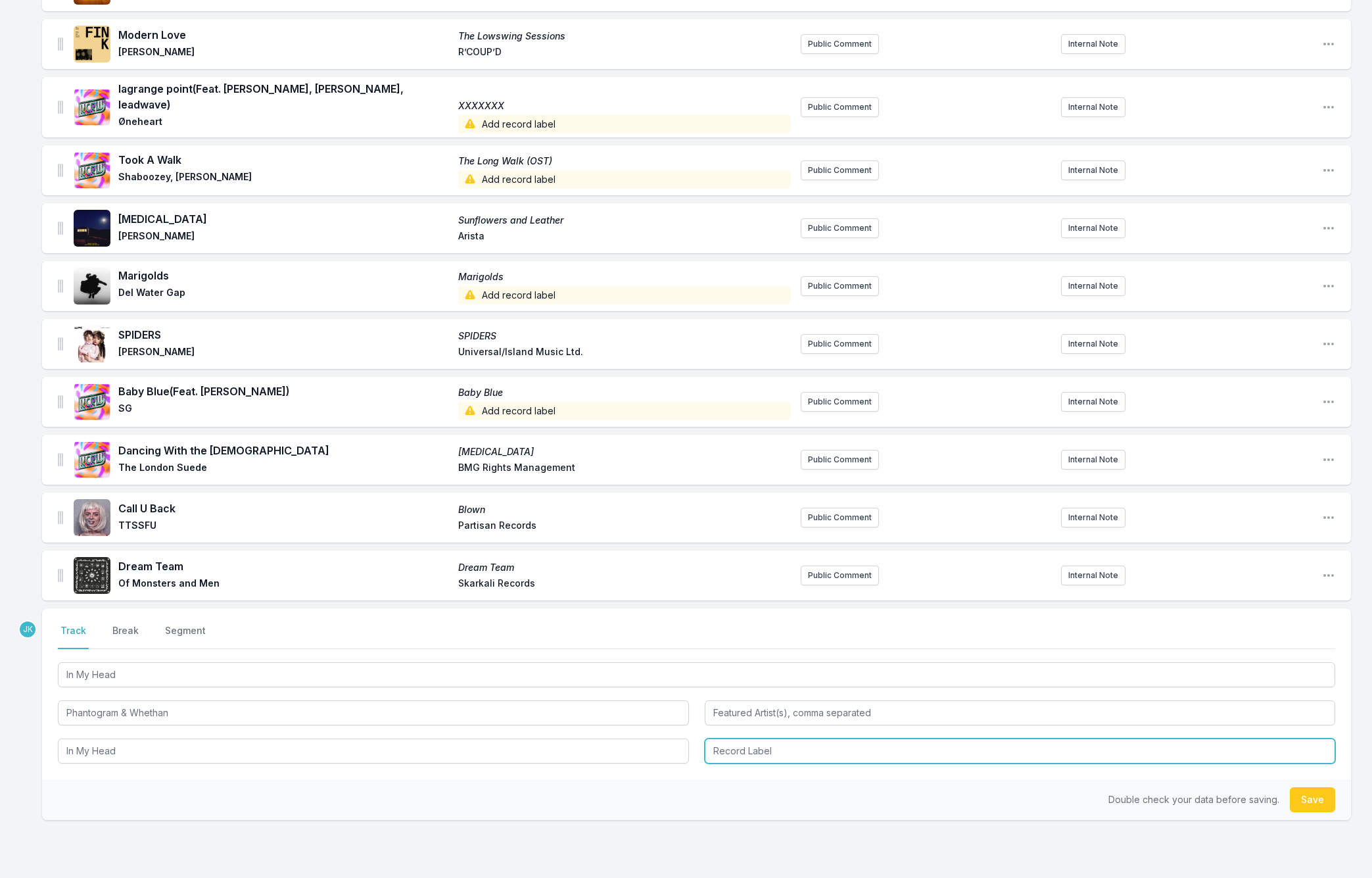
click at [754, 738] on input "Record Label" at bounding box center [1020, 751] width 631 height 25
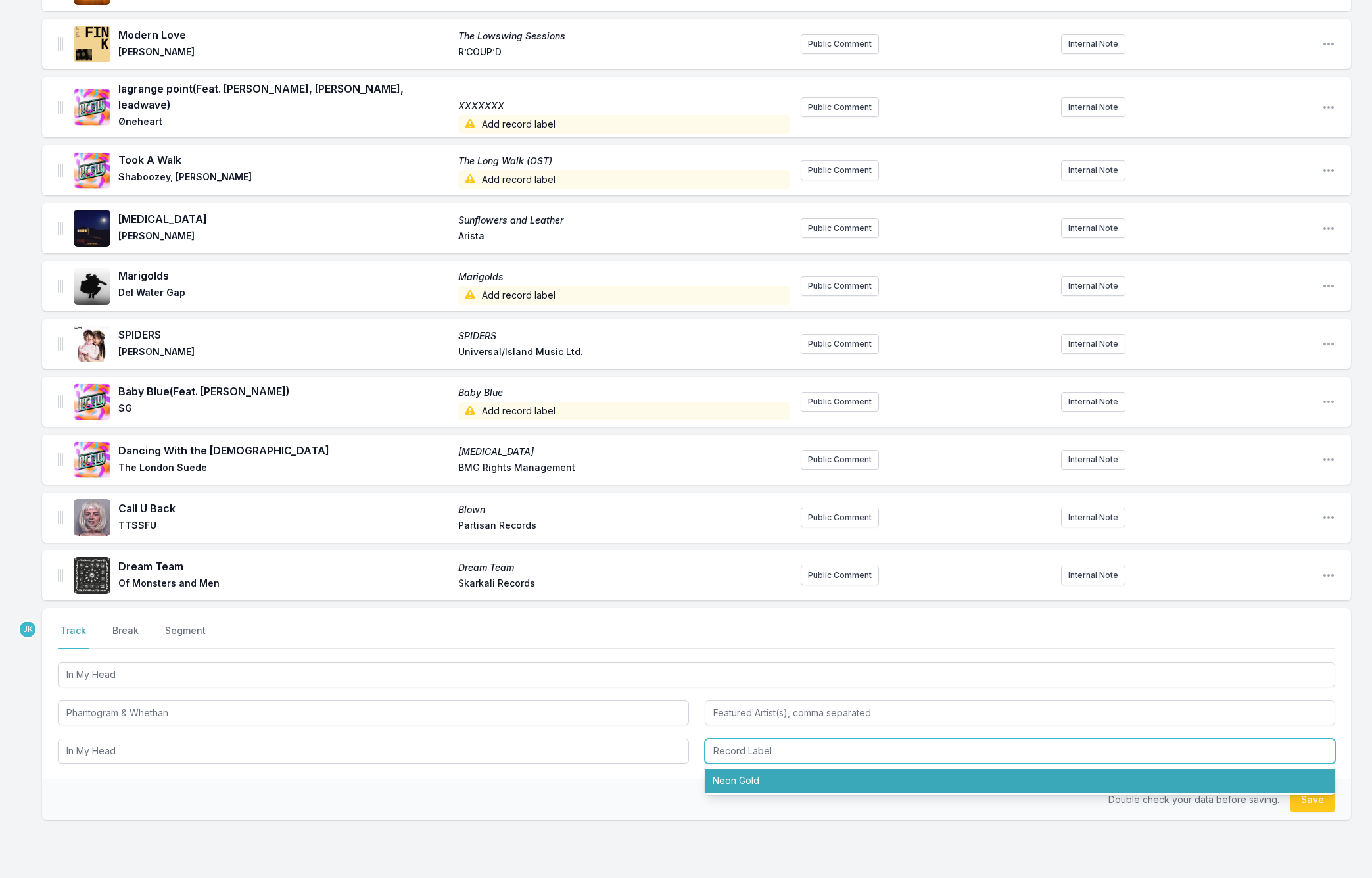
click at [762, 768] on li "Neon Gold" at bounding box center [1020, 780] width 631 height 24
type input "Neon Gold"
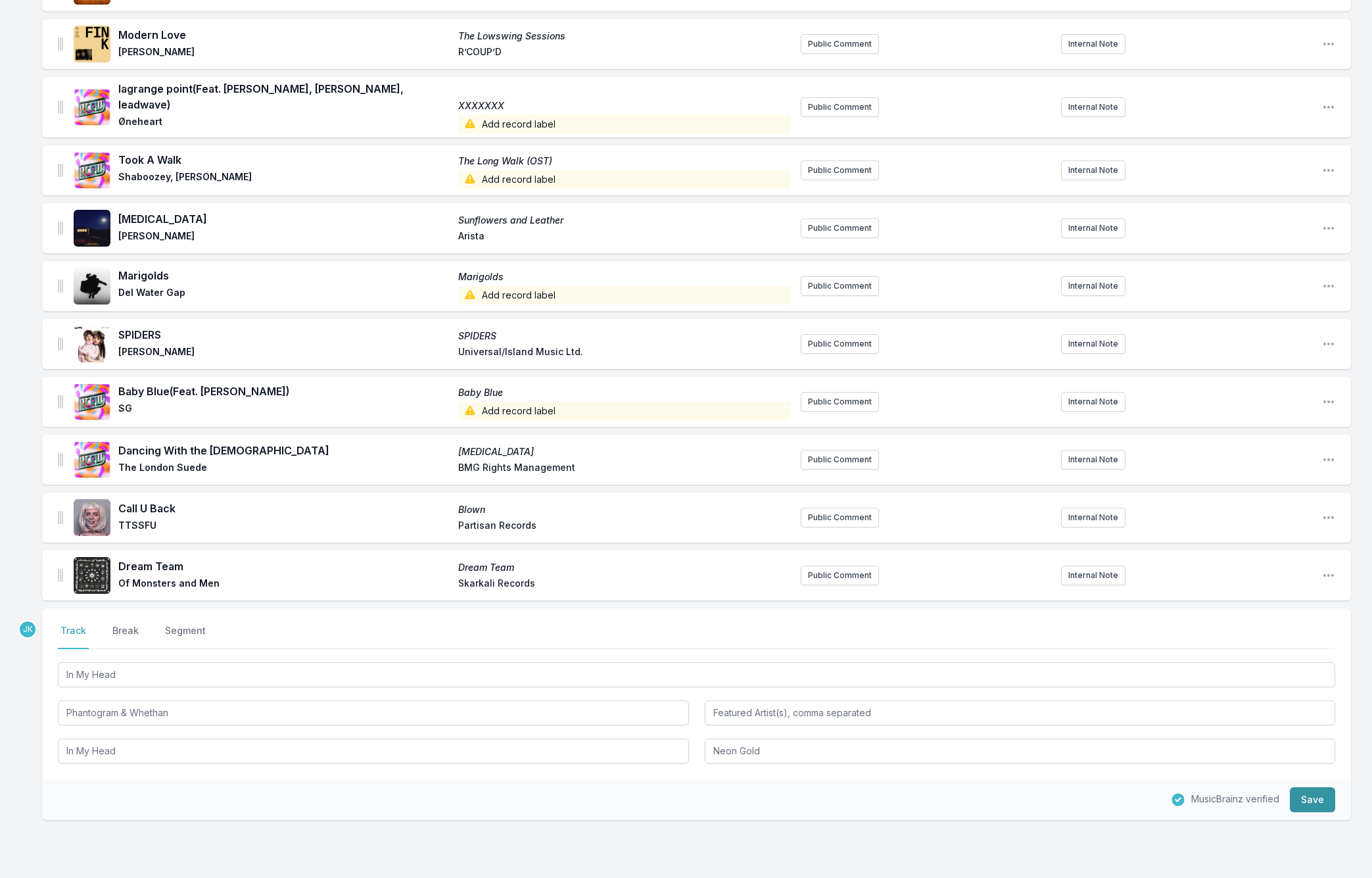
click at [1293, 787] on button "Save" at bounding box center [1312, 799] width 46 height 25
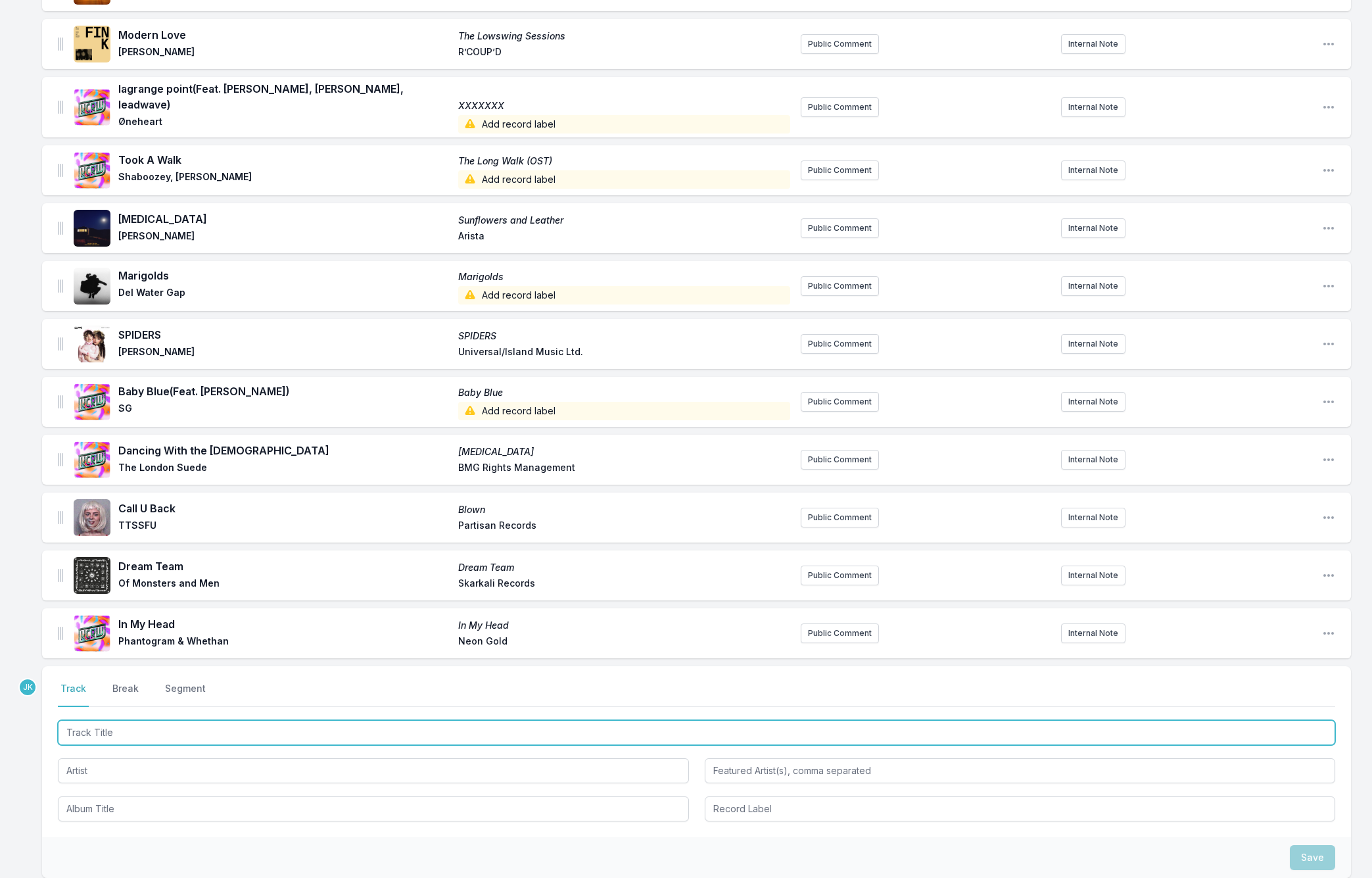
paste input "Damage Control"
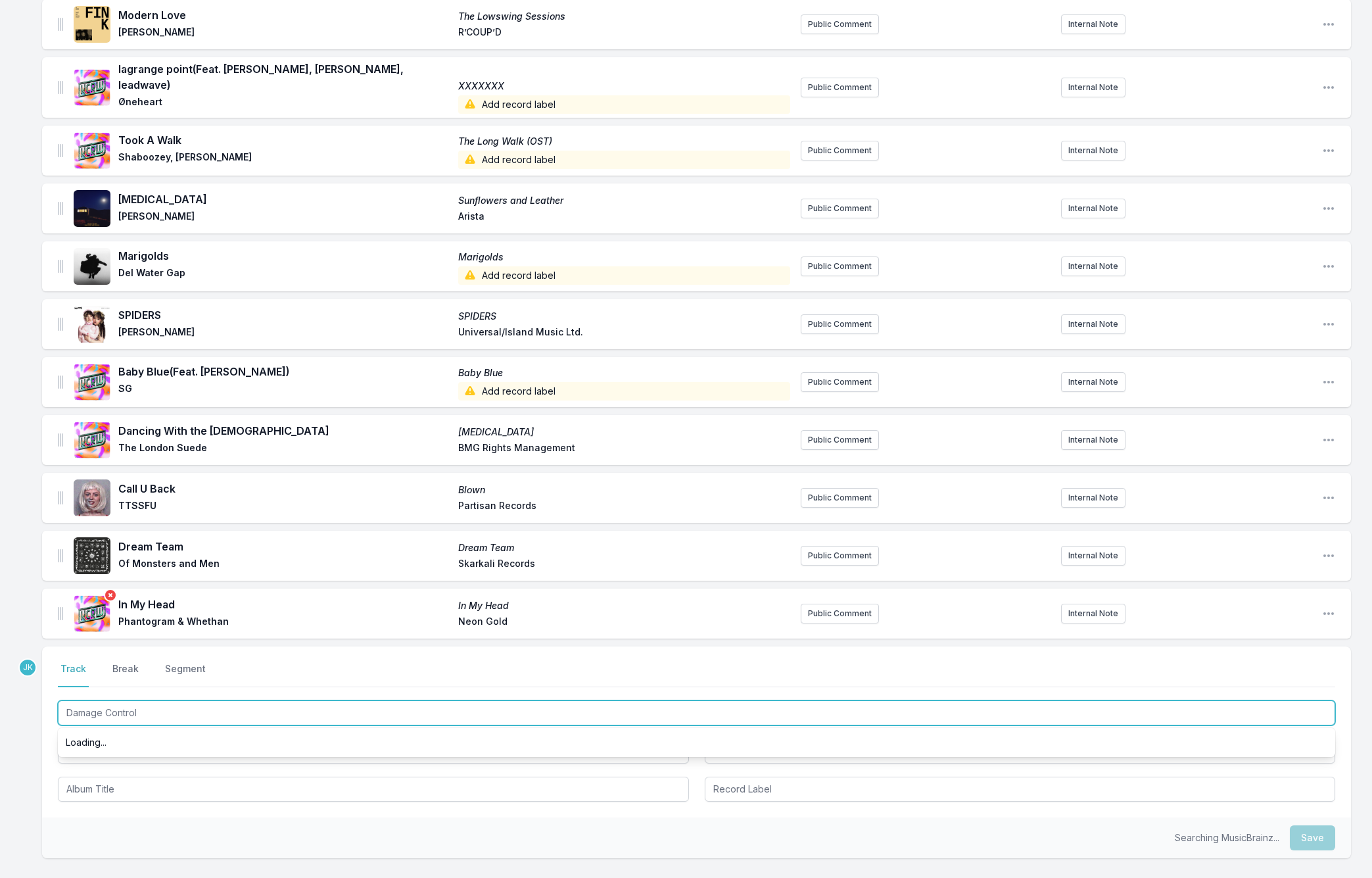
scroll to position [730, 0]
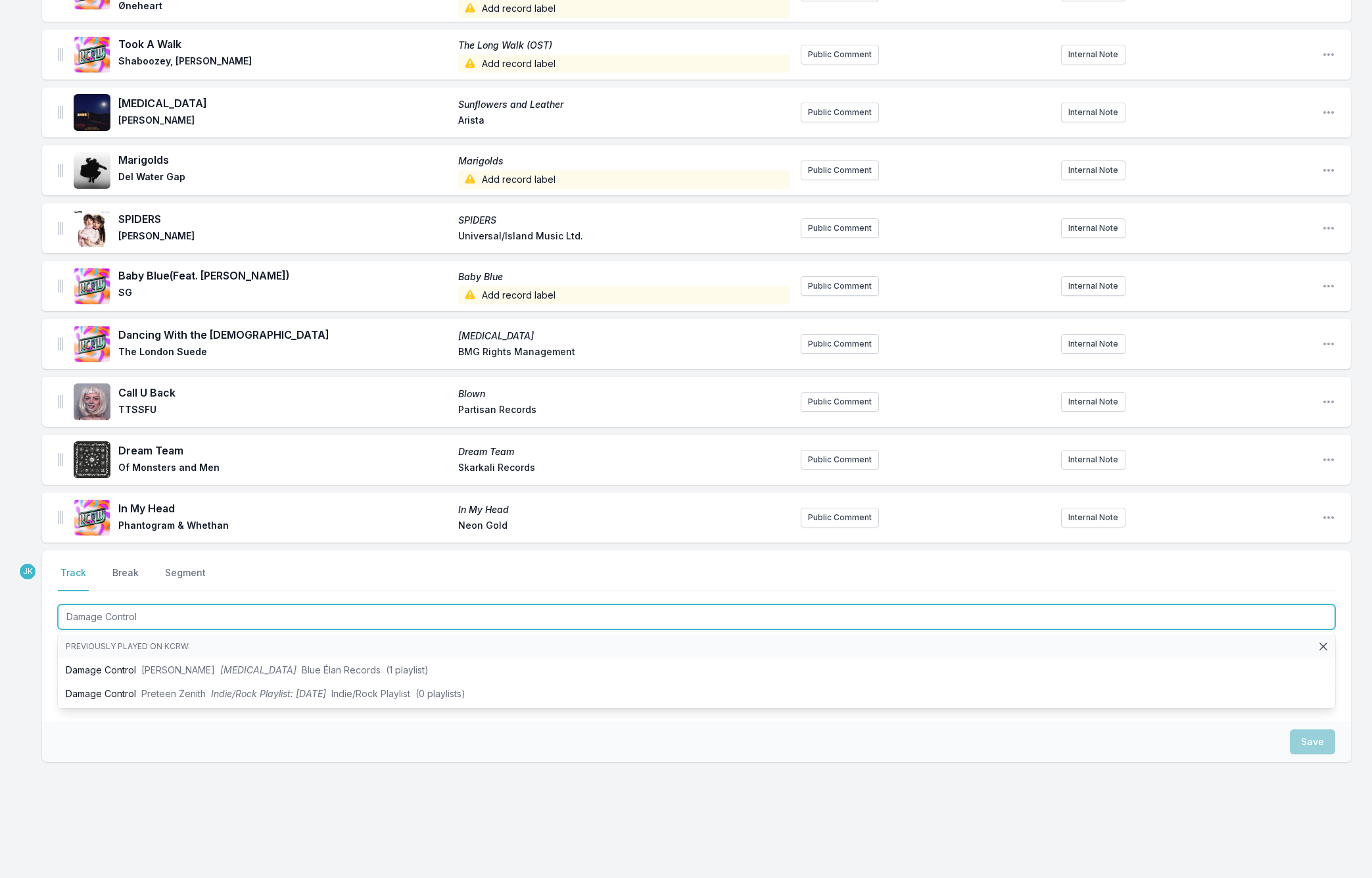
type input "Damage Control"
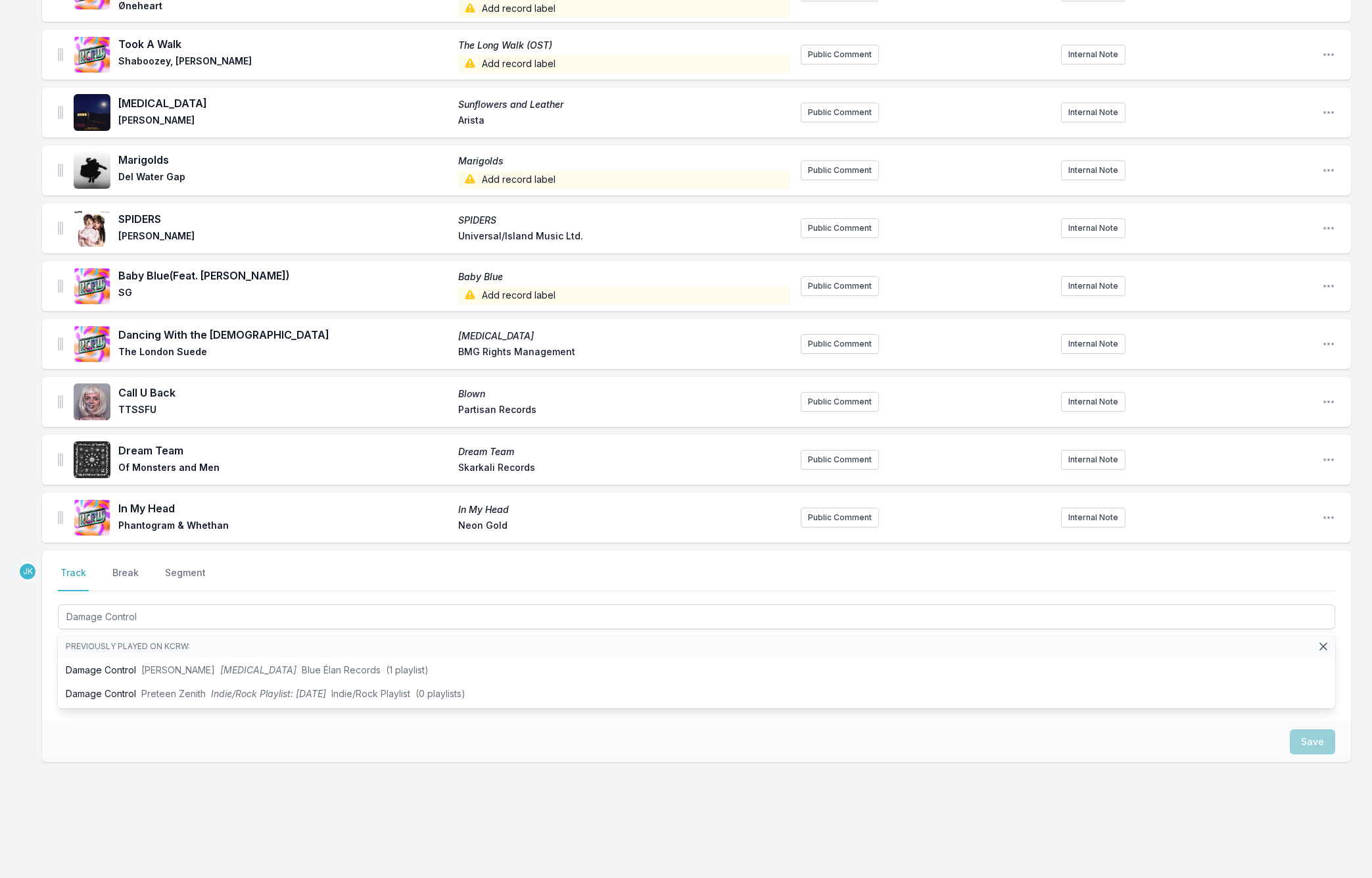
click at [40, 641] on div "Missing Data Some of your tracks are missing record label information. This inf…" at bounding box center [686, 143] width 1372 height 1490
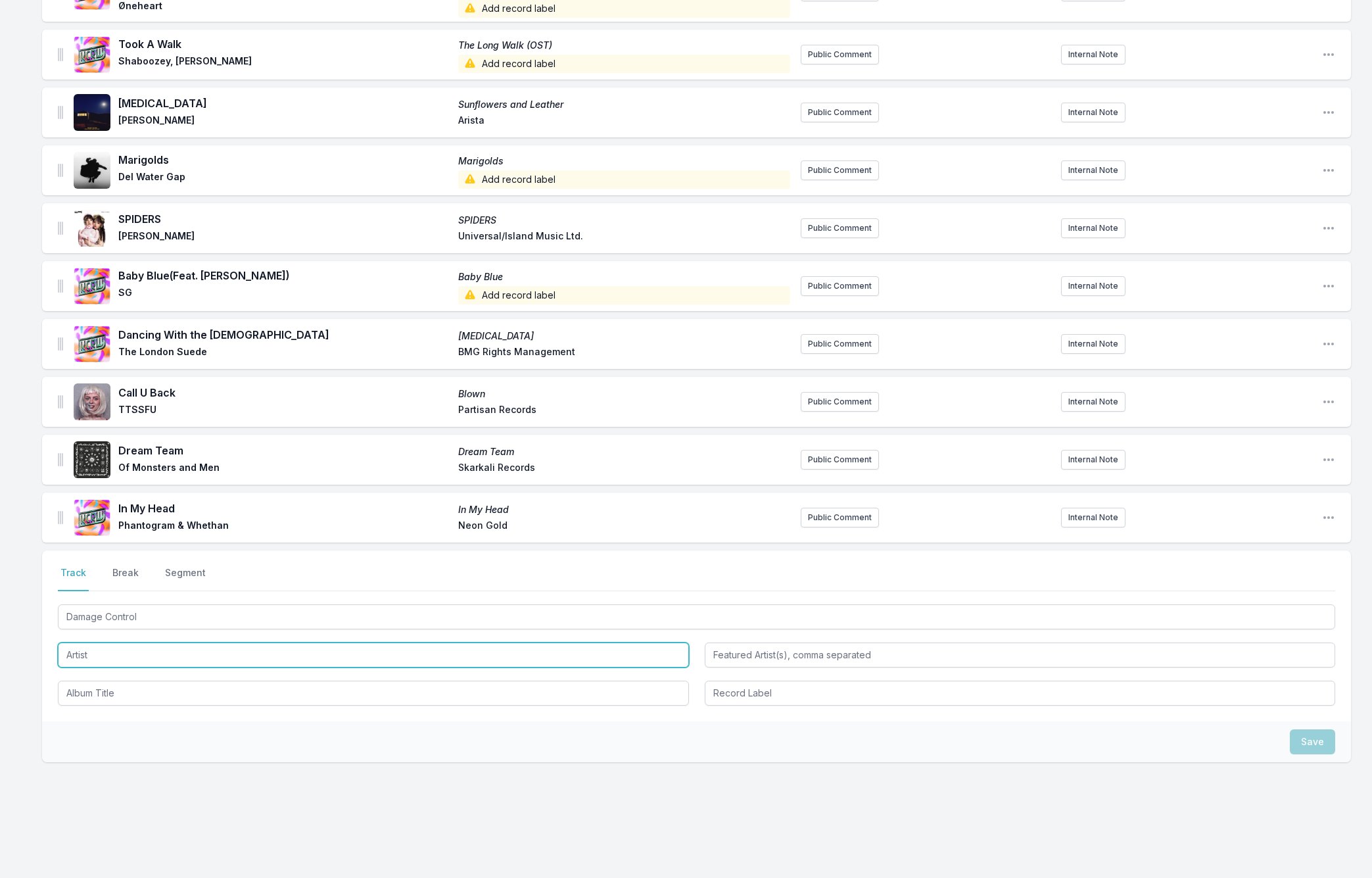
click at [78, 643] on input "Artist" at bounding box center [374, 655] width 631 height 25
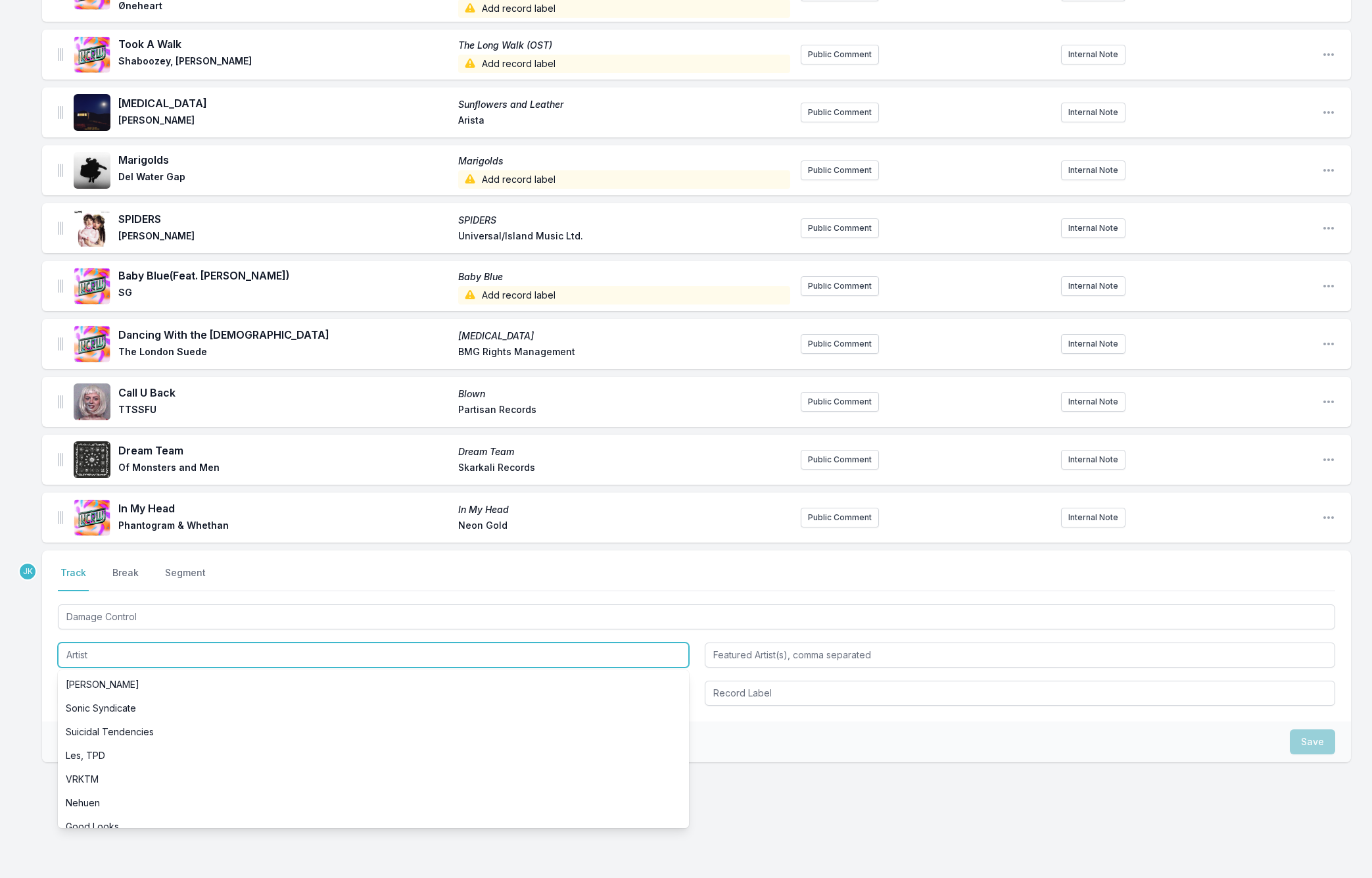
paste input "Elmiene"
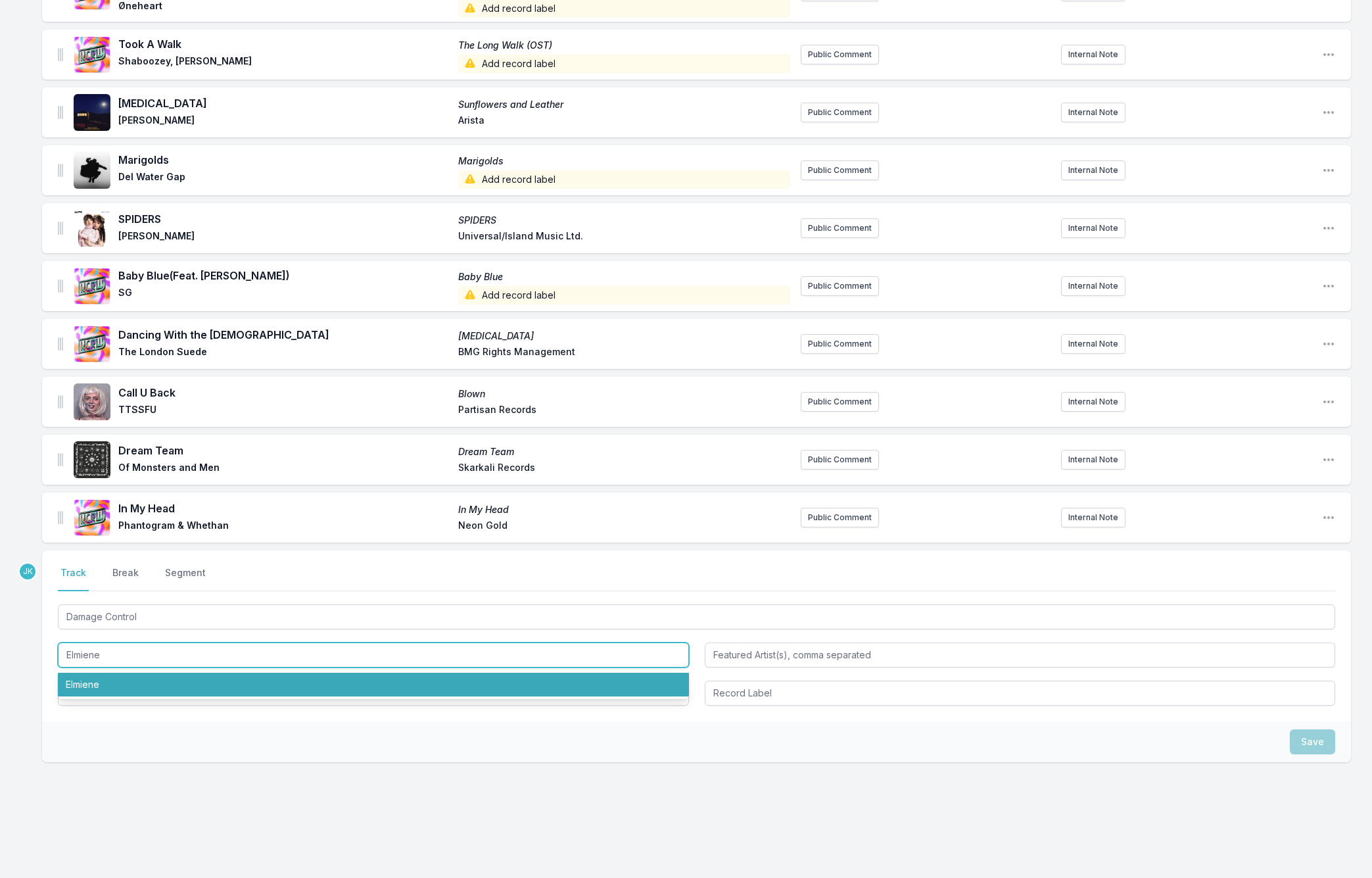
click at [90, 674] on li "Elmiene" at bounding box center [374, 685] width 631 height 24
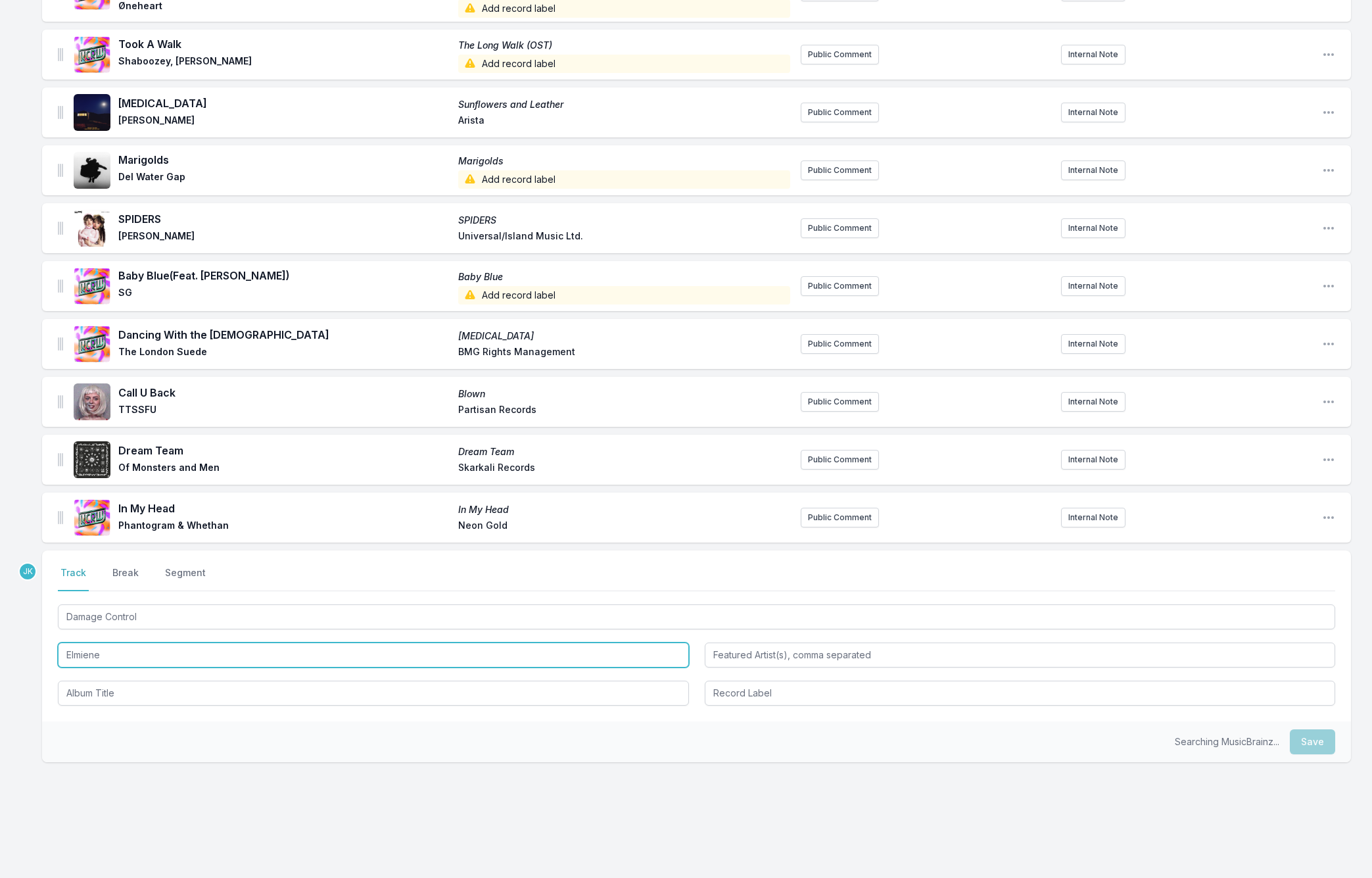
type input "Elmiene"
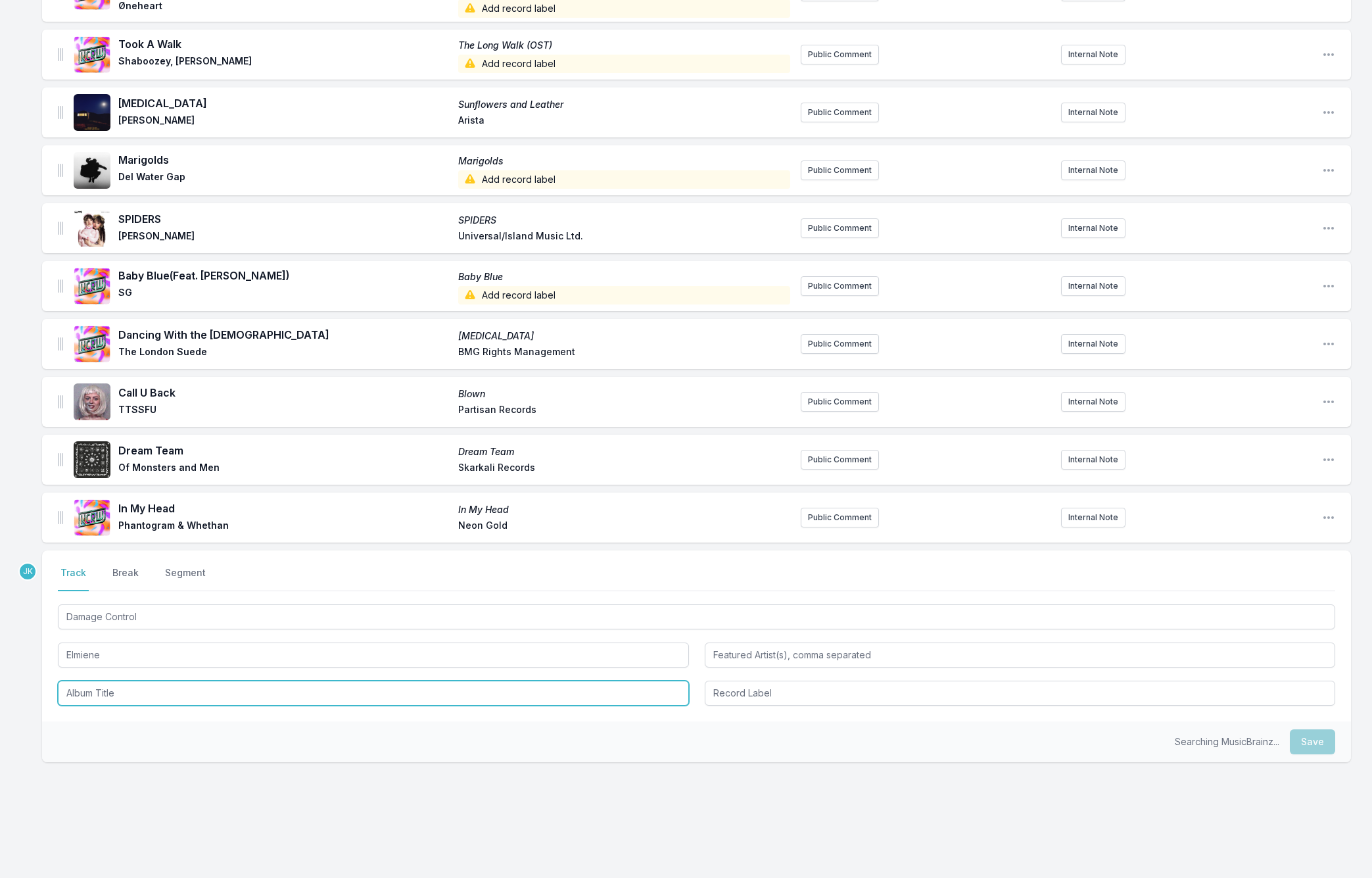
click at [96, 680] on input "Album Title" at bounding box center [374, 693] width 631 height 25
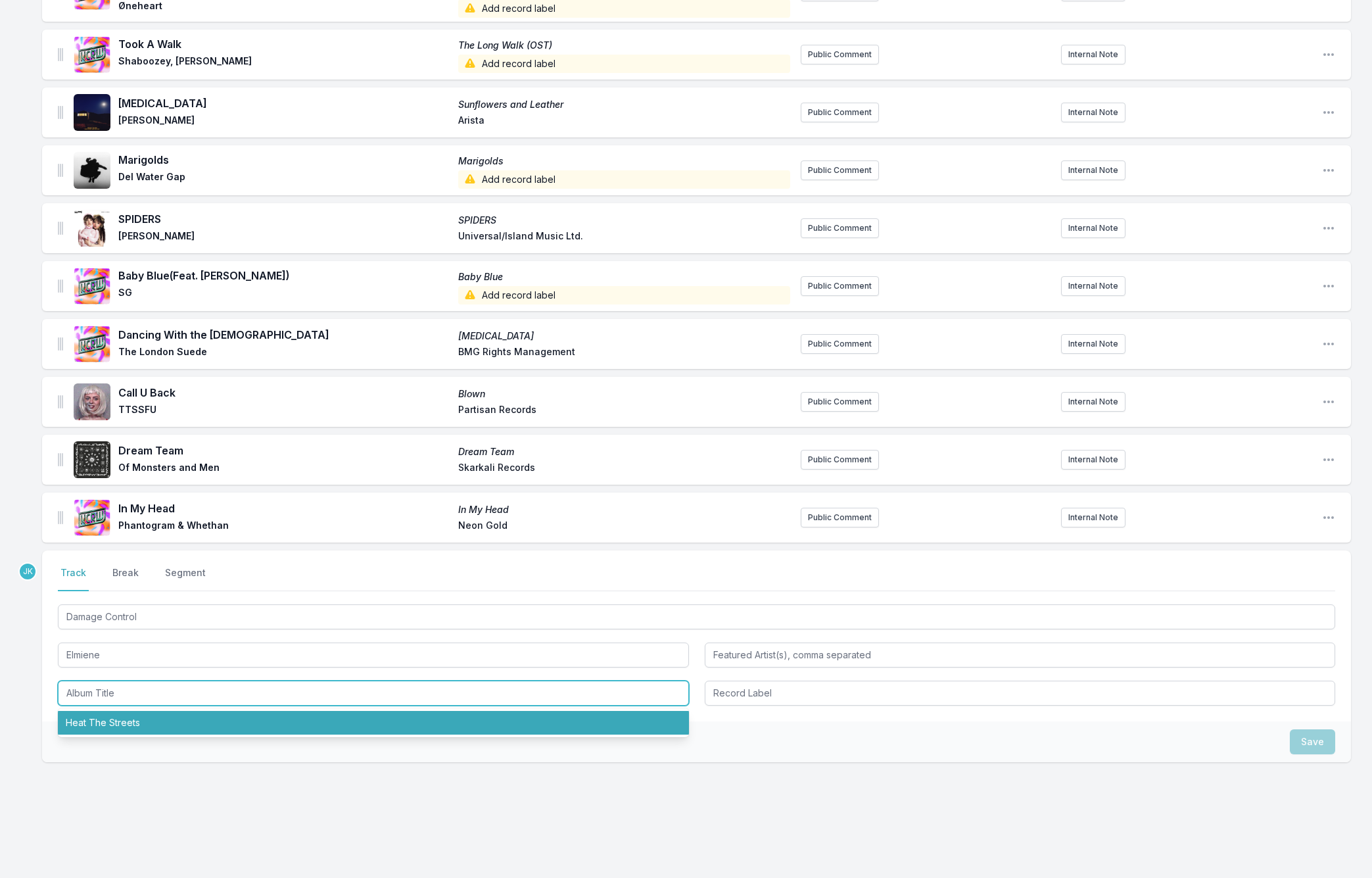
click at [104, 711] on li "Heat The Streets" at bounding box center [374, 723] width 631 height 24
type input "Heat The Streets"
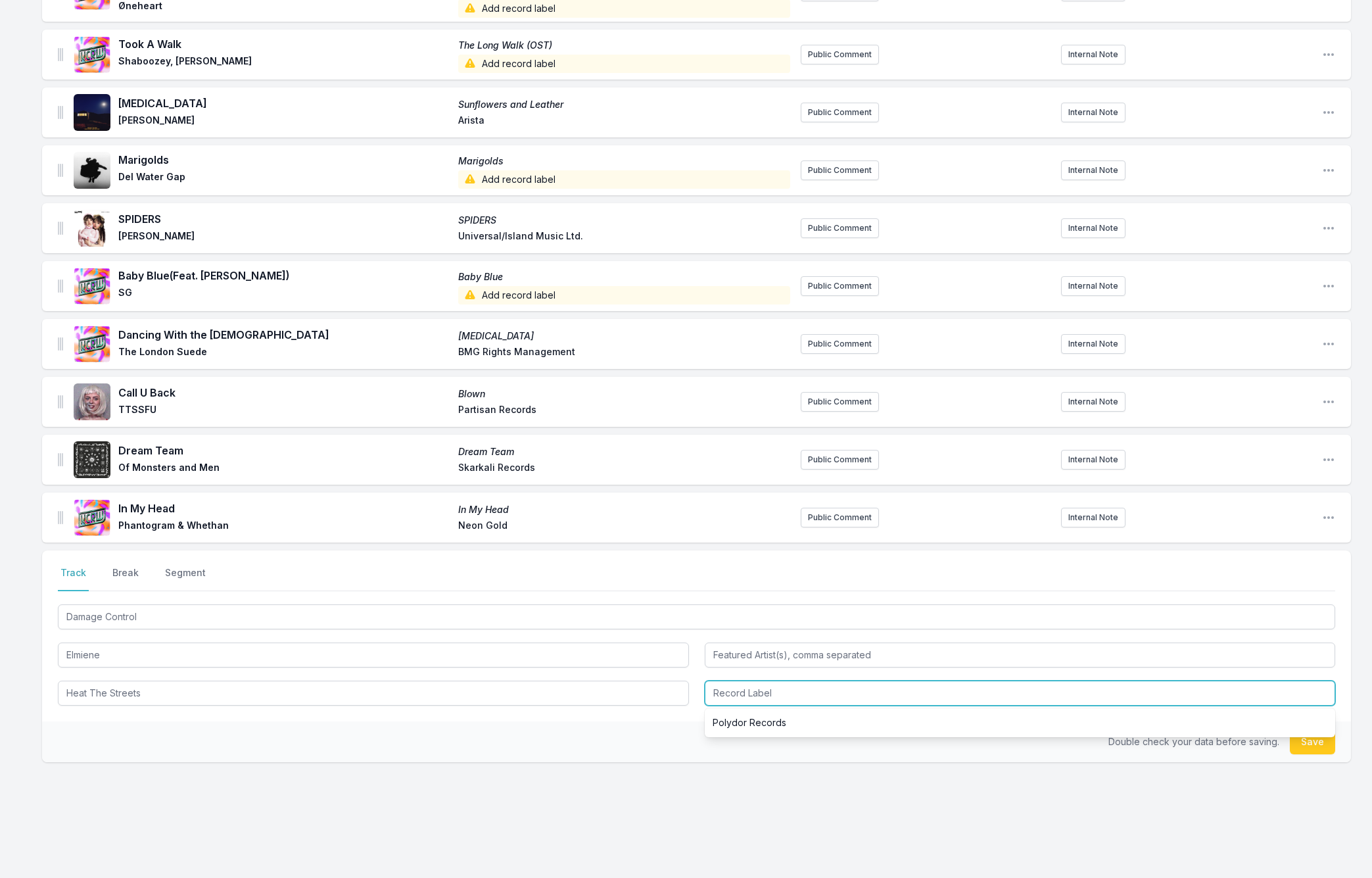
click at [768, 685] on input "Record Label" at bounding box center [1020, 693] width 631 height 25
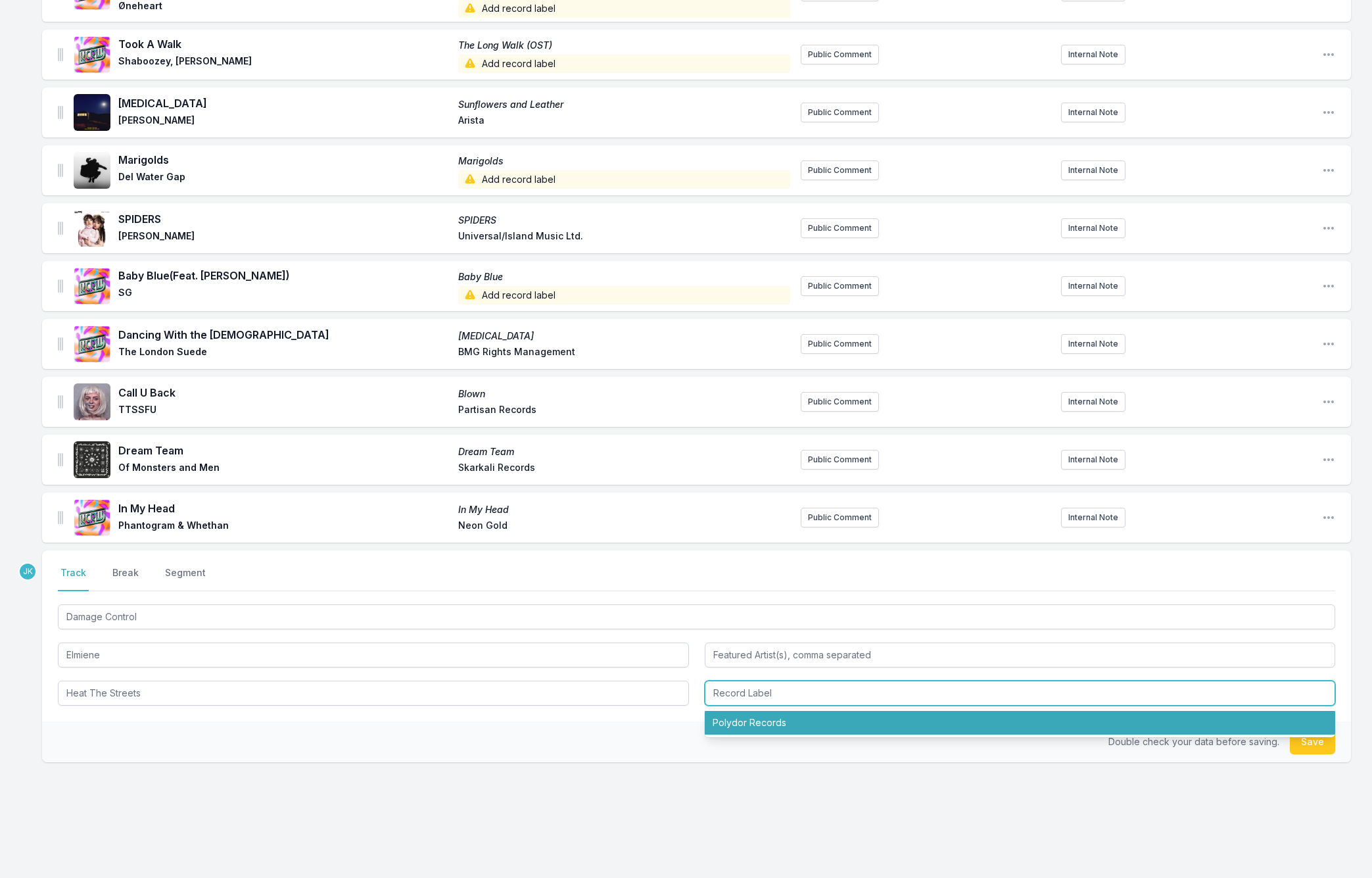
click at [773, 711] on li "Polydor Records" at bounding box center [1020, 723] width 631 height 24
type input "Polydor Records"
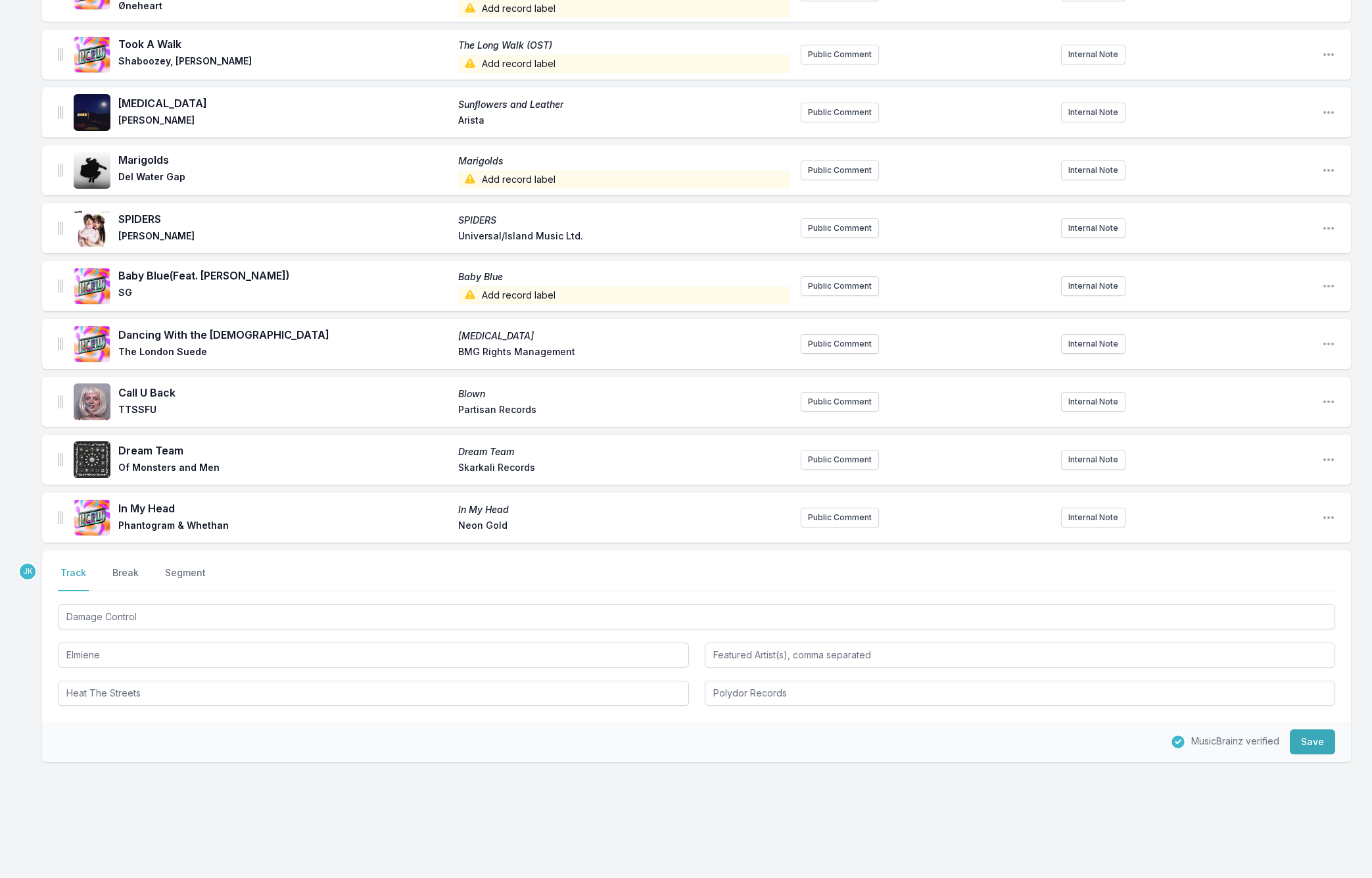
drag, startPoint x: 1304, startPoint y: 735, endPoint x: 1286, endPoint y: 736, distance: 18.0
click at [1304, 735] on button "Save" at bounding box center [1312, 742] width 46 height 25
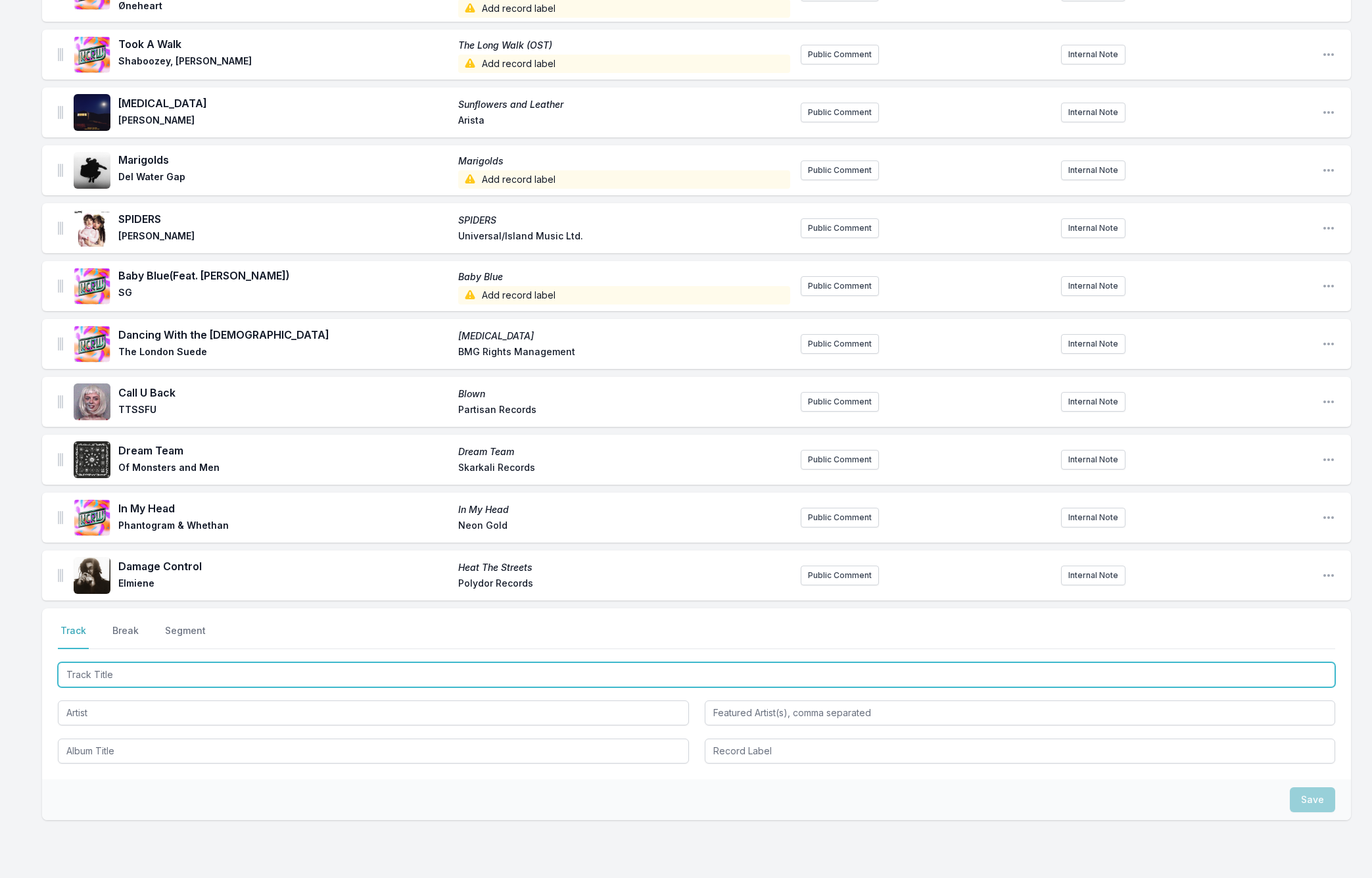
click at [71, 662] on input "Track Title" at bounding box center [696, 674] width 1277 height 25
paste input "Give Me All Your Love"
type input "Give Me All Your Love"
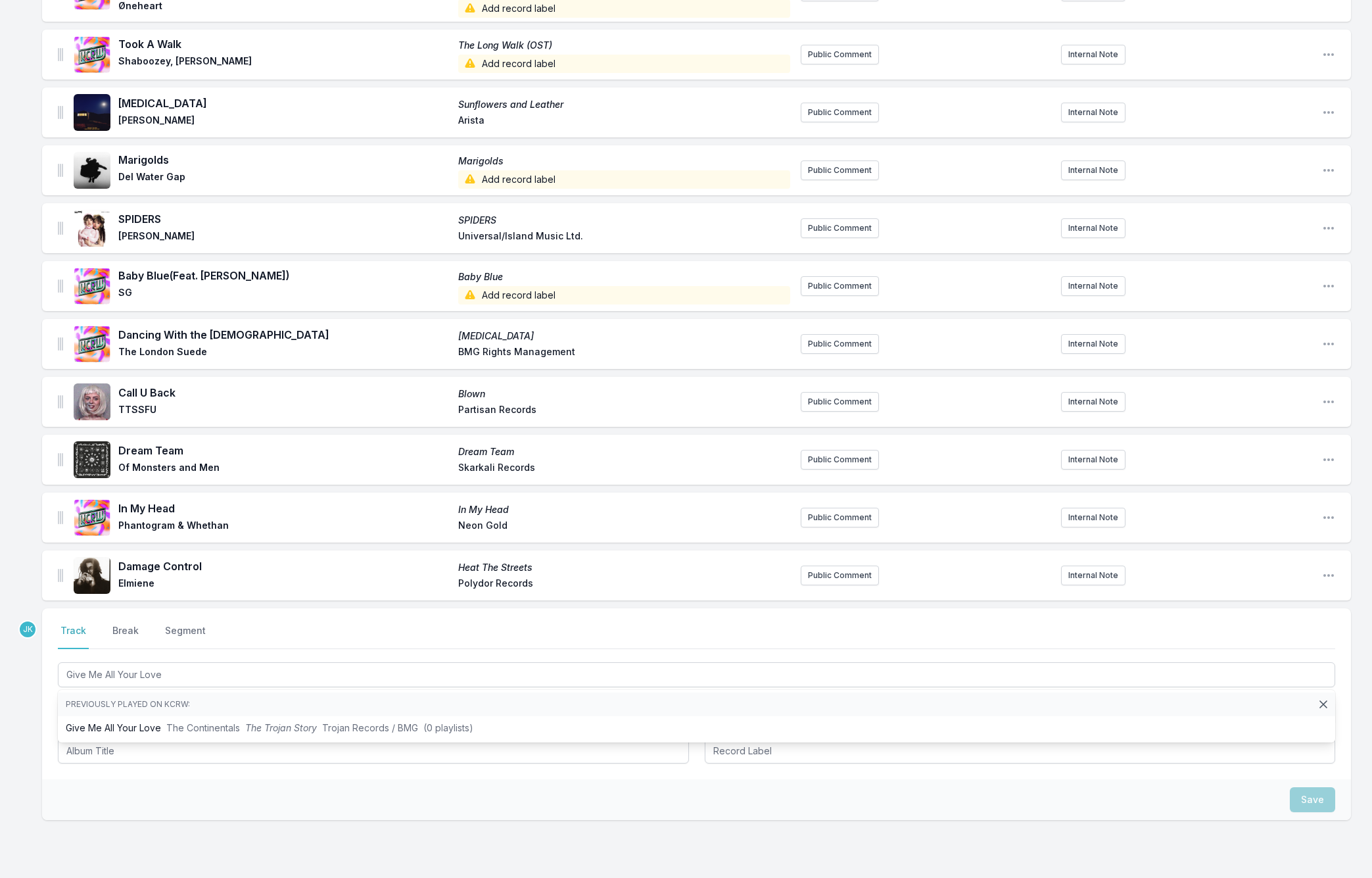
click at [22, 699] on div "Missing Data Some of your tracks are missing record label information. This inf…" at bounding box center [686, 172] width 1372 height 1548
drag, startPoint x: 0, startPoint y: 429, endPoint x: 22, endPoint y: 699, distance: 270.9
click at [22, 699] on div "Missing Data Some of your tracks are missing record label information. This inf…" at bounding box center [686, 172] width 1372 height 1548
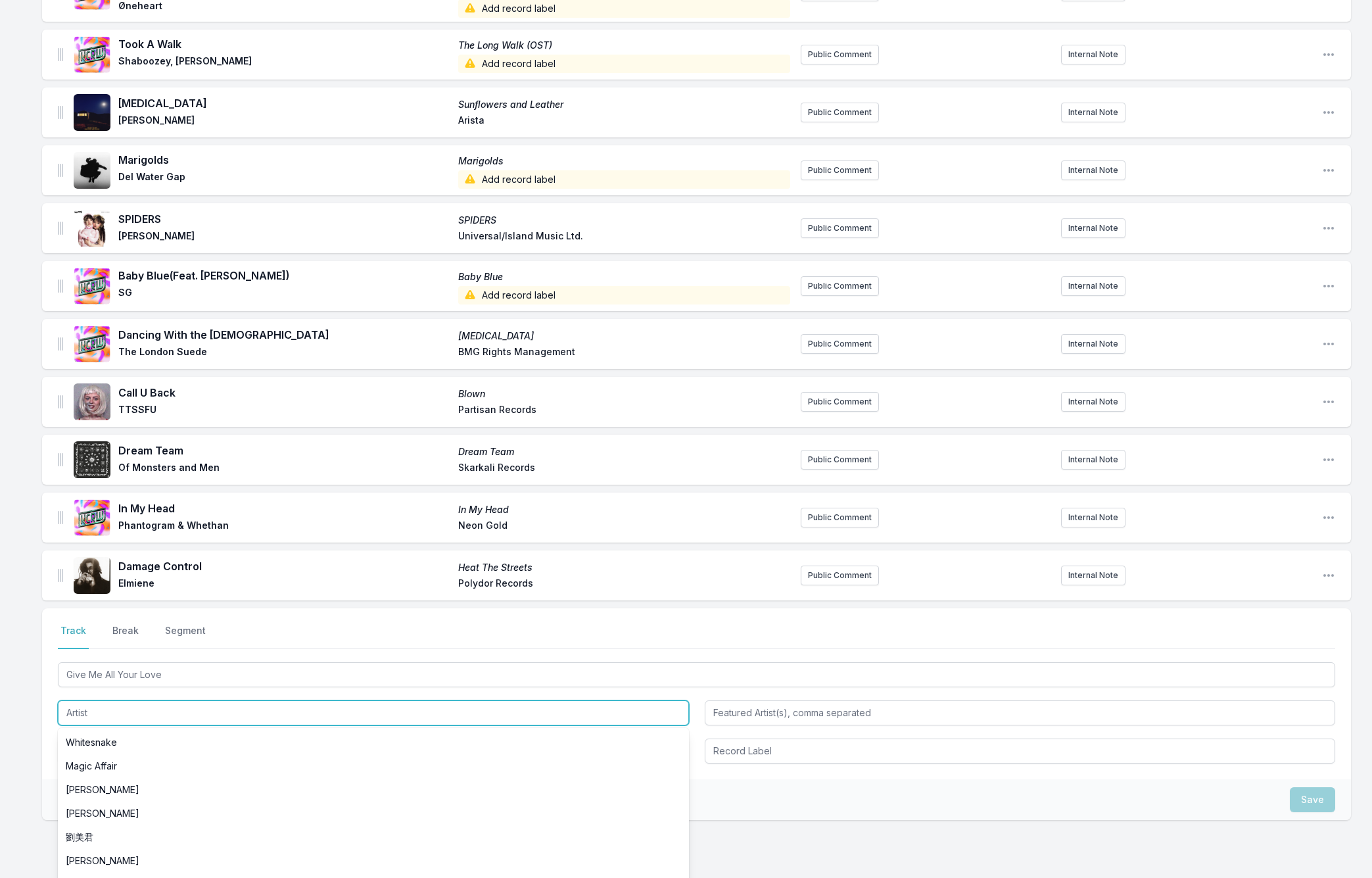
click at [84, 700] on input "Artist" at bounding box center [374, 713] width 631 height 25
paste input "DON WEST"
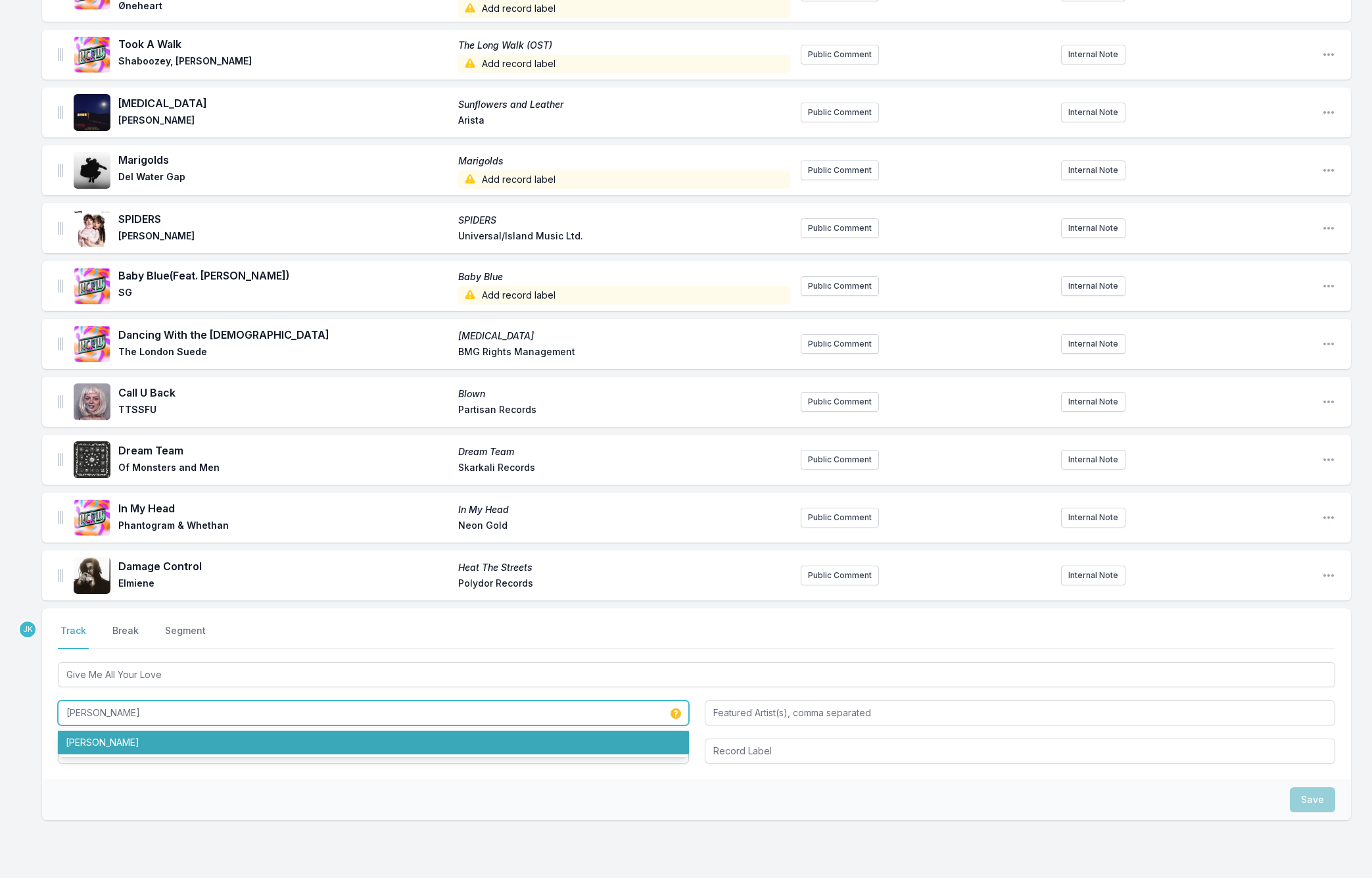
click at [120, 740] on li "DON WEST" at bounding box center [374, 742] width 631 height 24
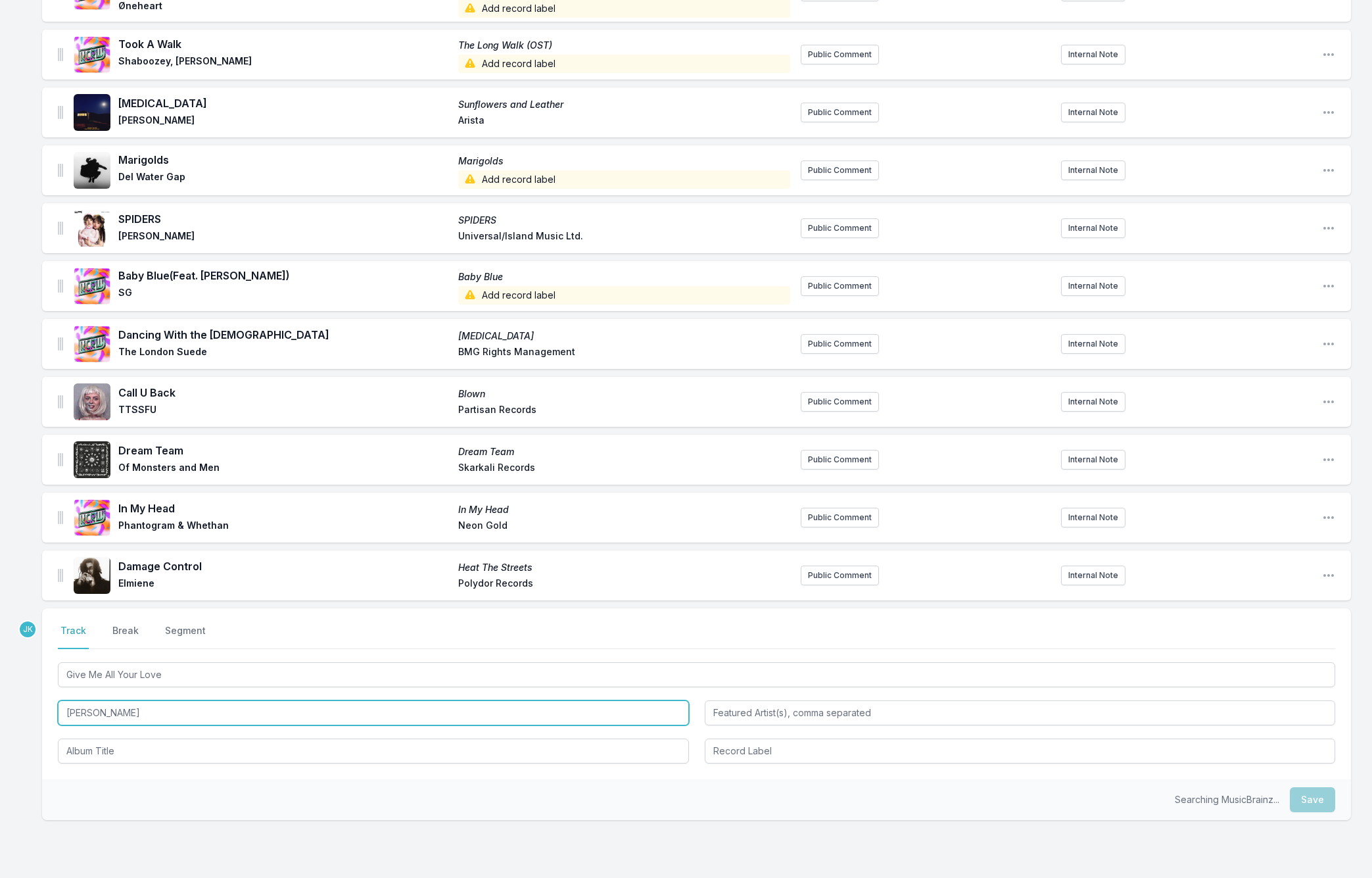
type input "DON WEST"
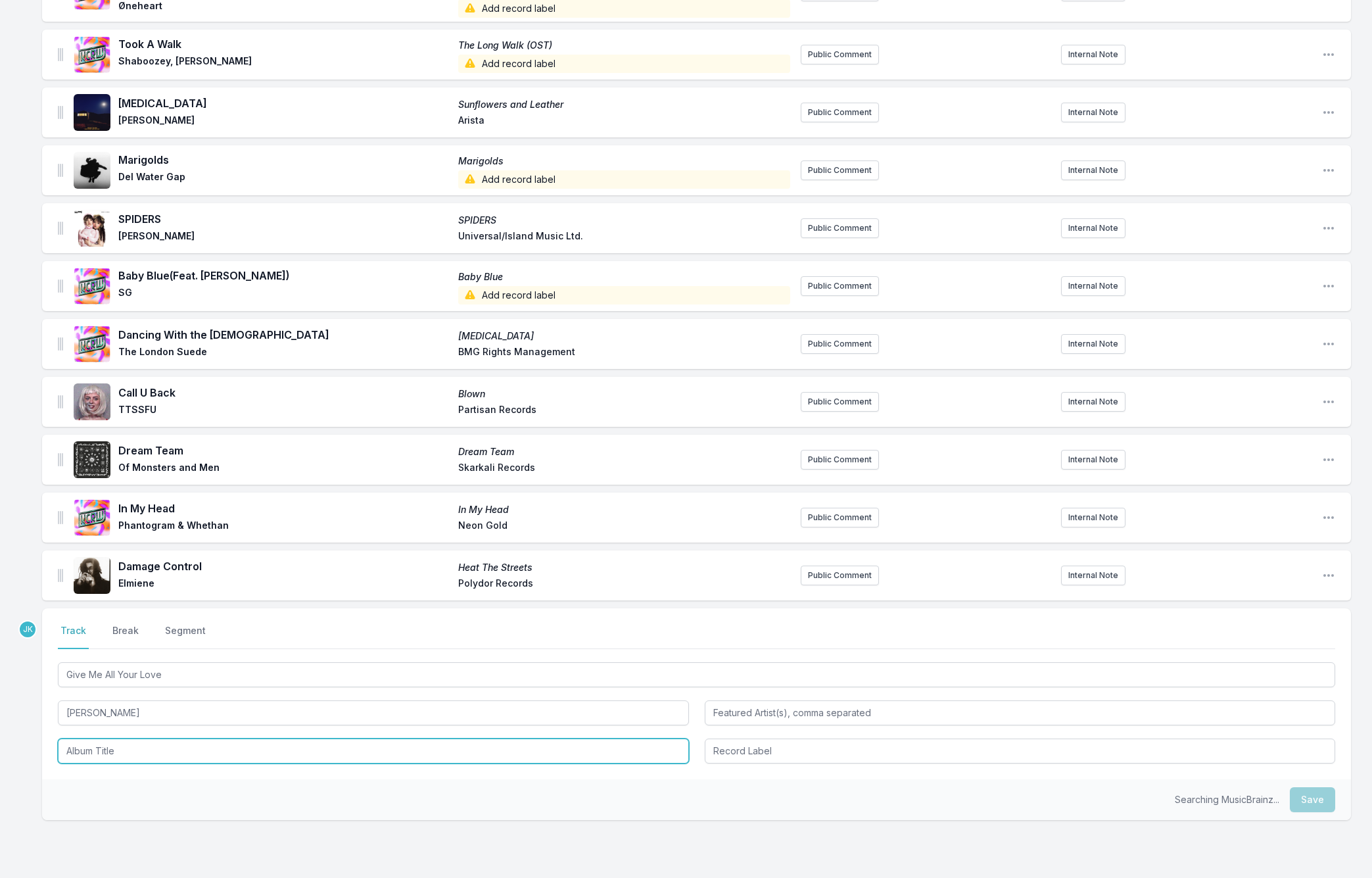
click at [116, 738] on input "Album Title" at bounding box center [374, 751] width 631 height 25
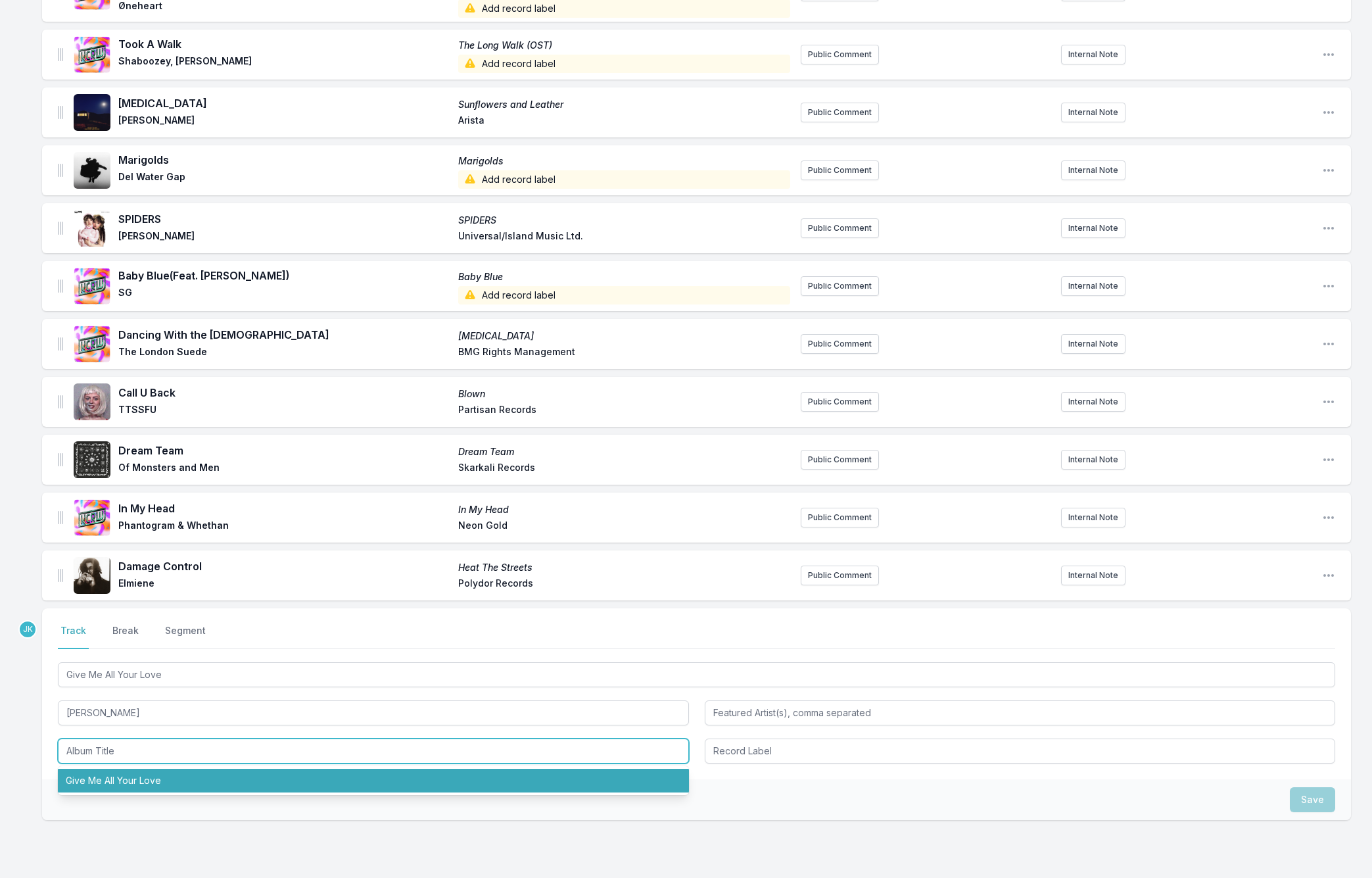
drag, startPoint x: 115, startPoint y: 770, endPoint x: 207, endPoint y: 755, distance: 93.2
click at [115, 770] on li "Give Me All Your Love" at bounding box center [374, 780] width 631 height 24
type input "Give Me All Your Love"
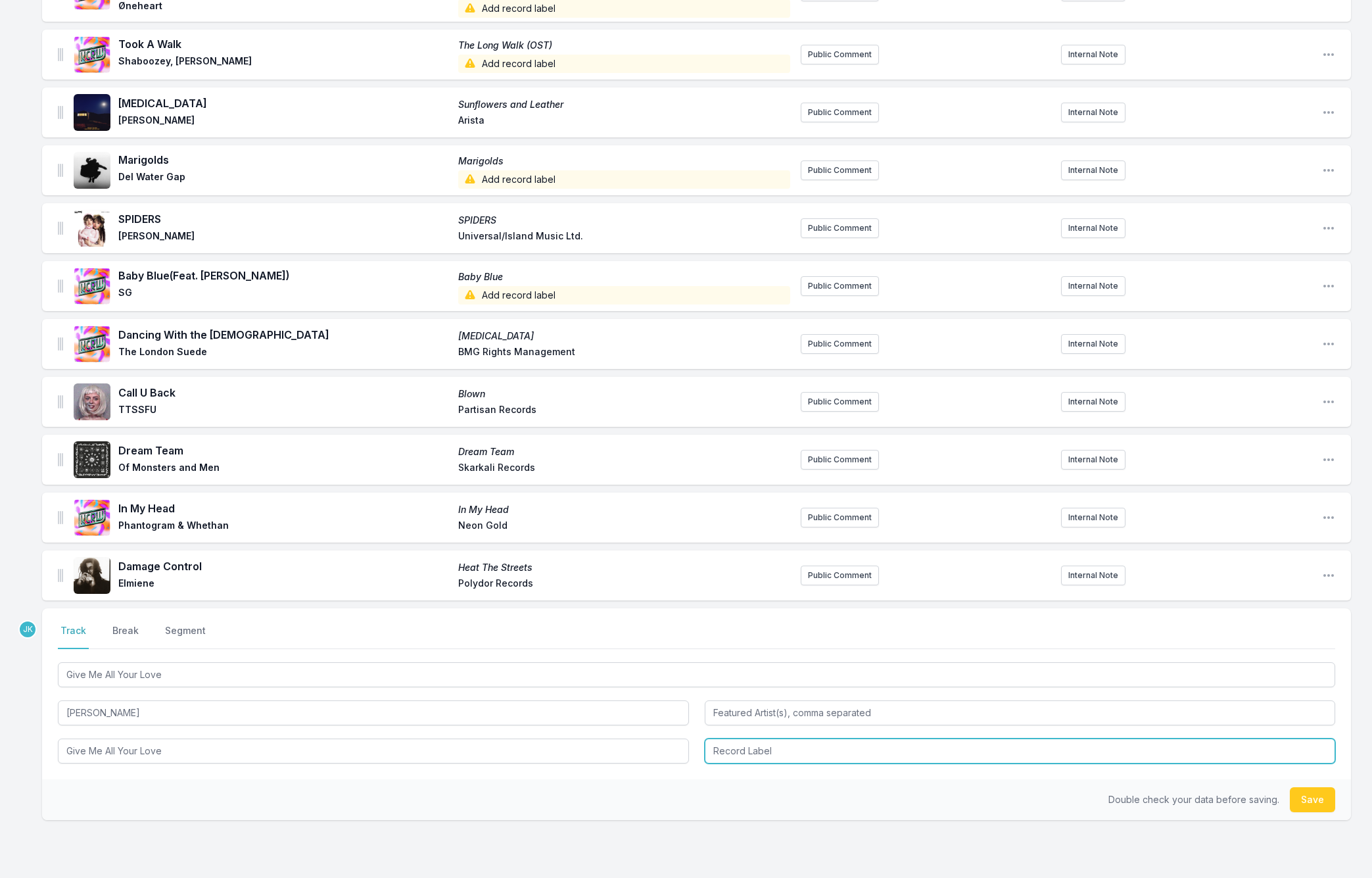
click at [728, 738] on input "Record Label" at bounding box center [1020, 751] width 631 height 25
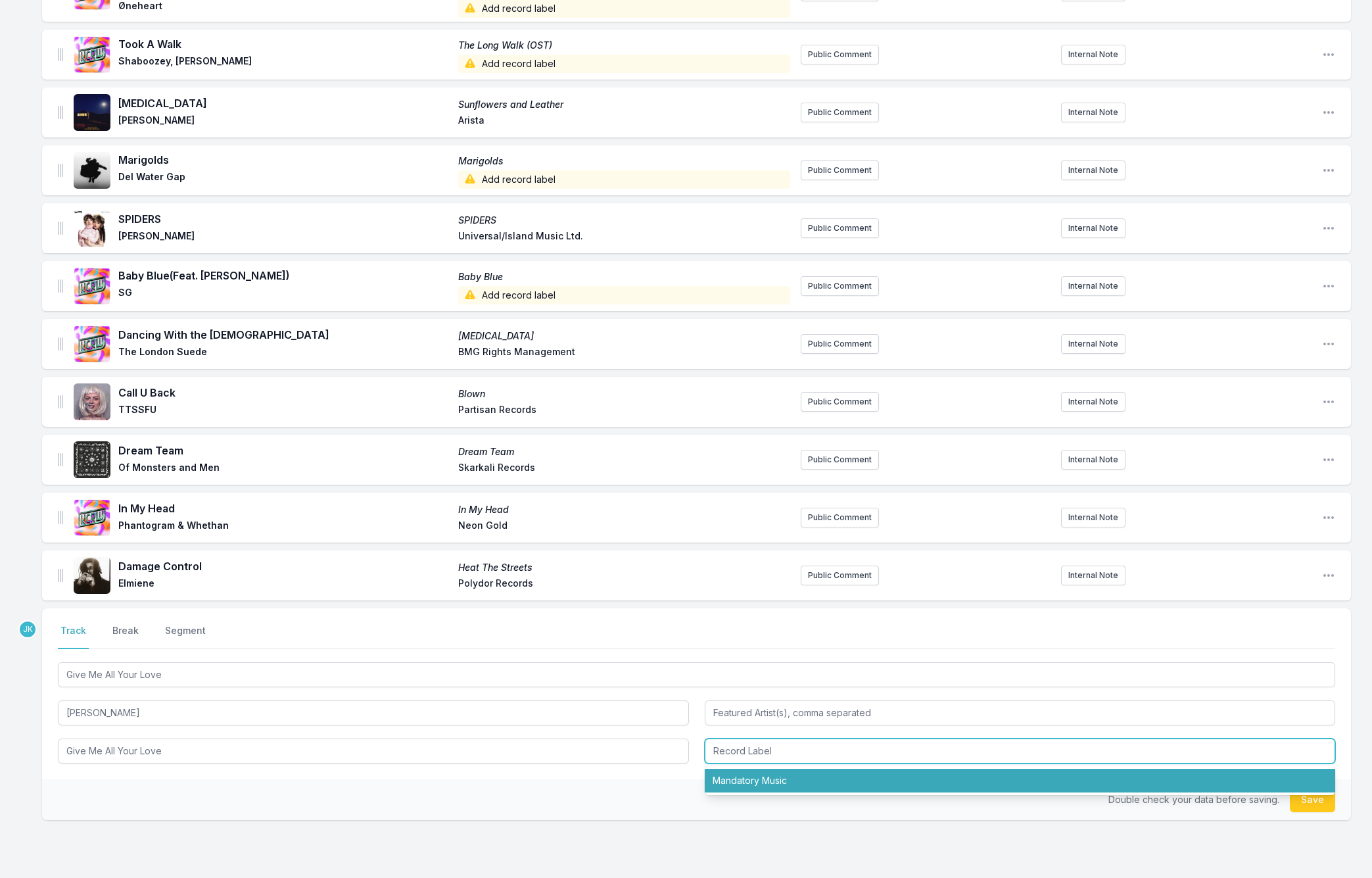
drag, startPoint x: 746, startPoint y: 765, endPoint x: 788, endPoint y: 773, distance: 42.8
click at [746, 768] on li "Mandatory Music" at bounding box center [1020, 780] width 631 height 24
type input "Mandatory Music"
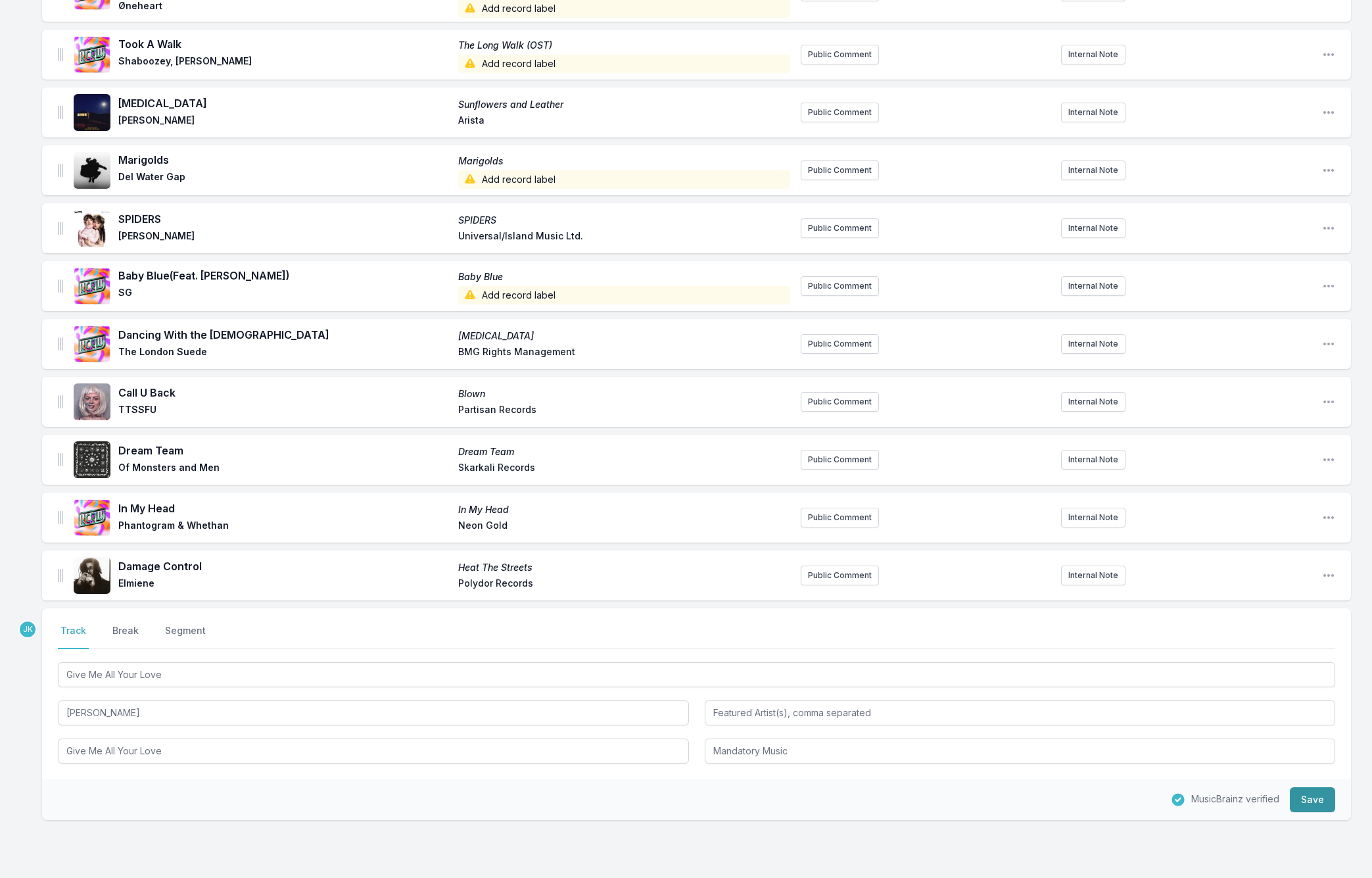
click at [1317, 789] on button "Save" at bounding box center [1312, 799] width 46 height 25
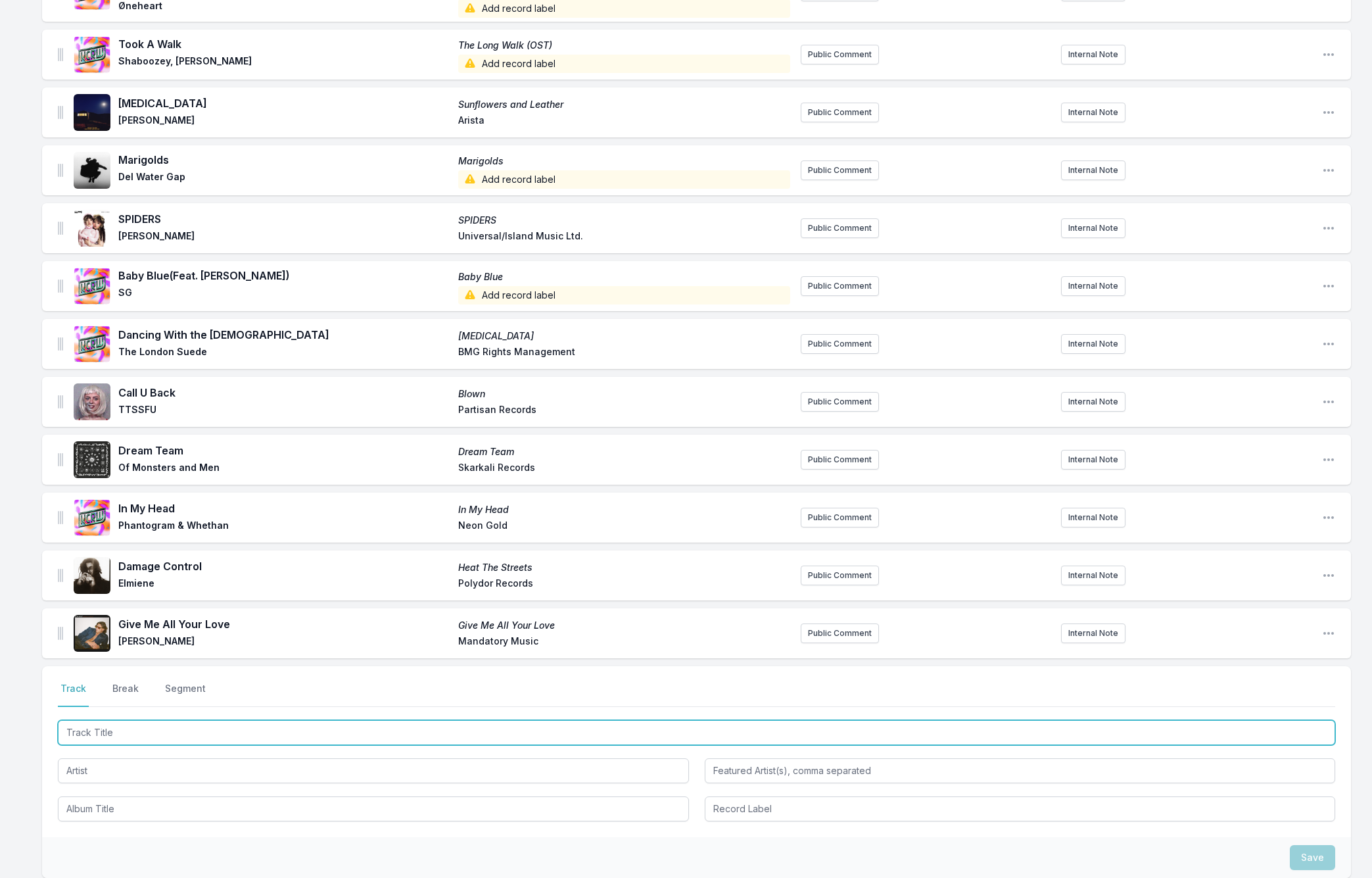
click at [83, 720] on input "Track Title" at bounding box center [696, 732] width 1277 height 25
paste input "Hotel Lobby"
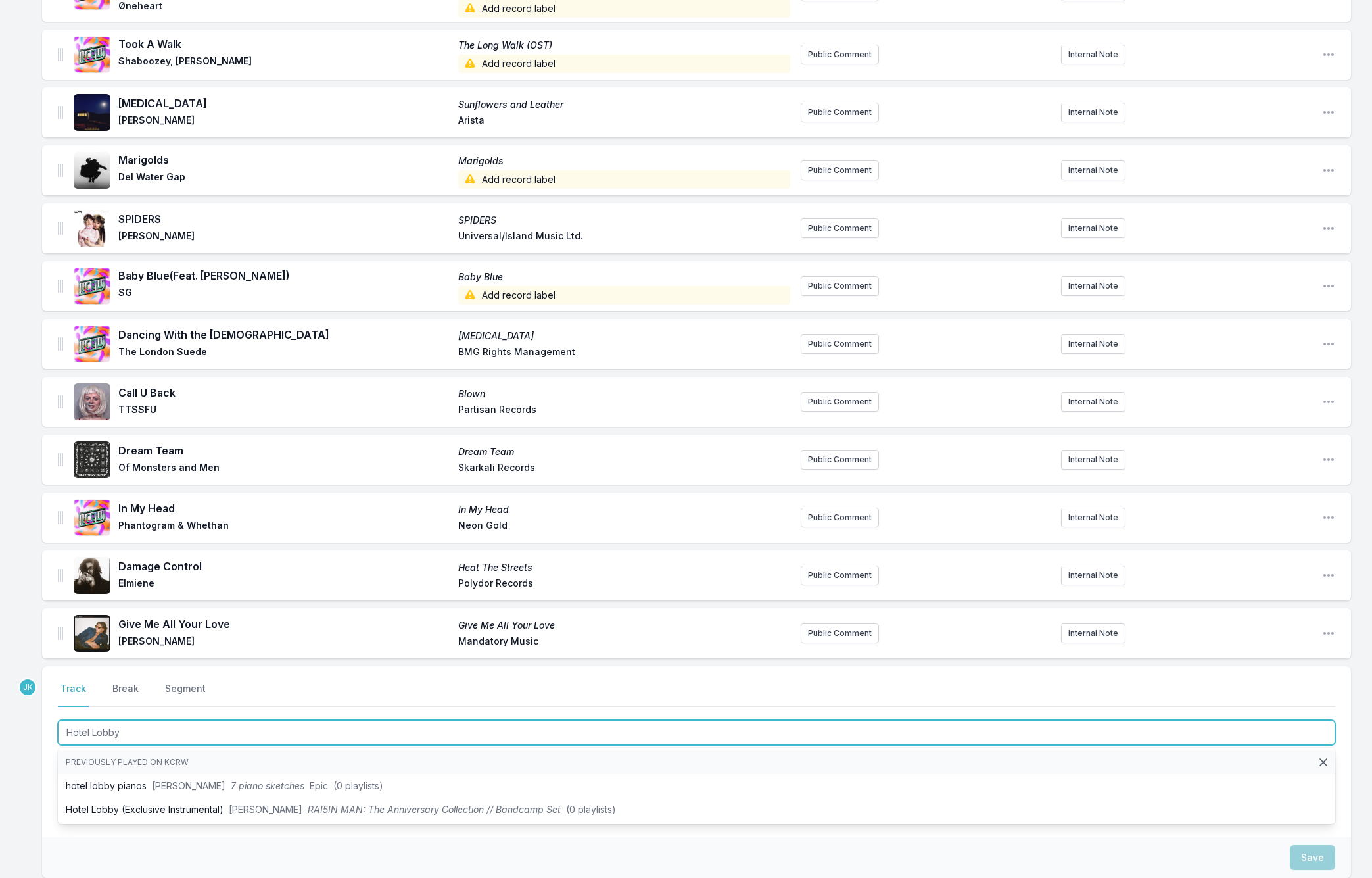
type input "Hotel Lobby"
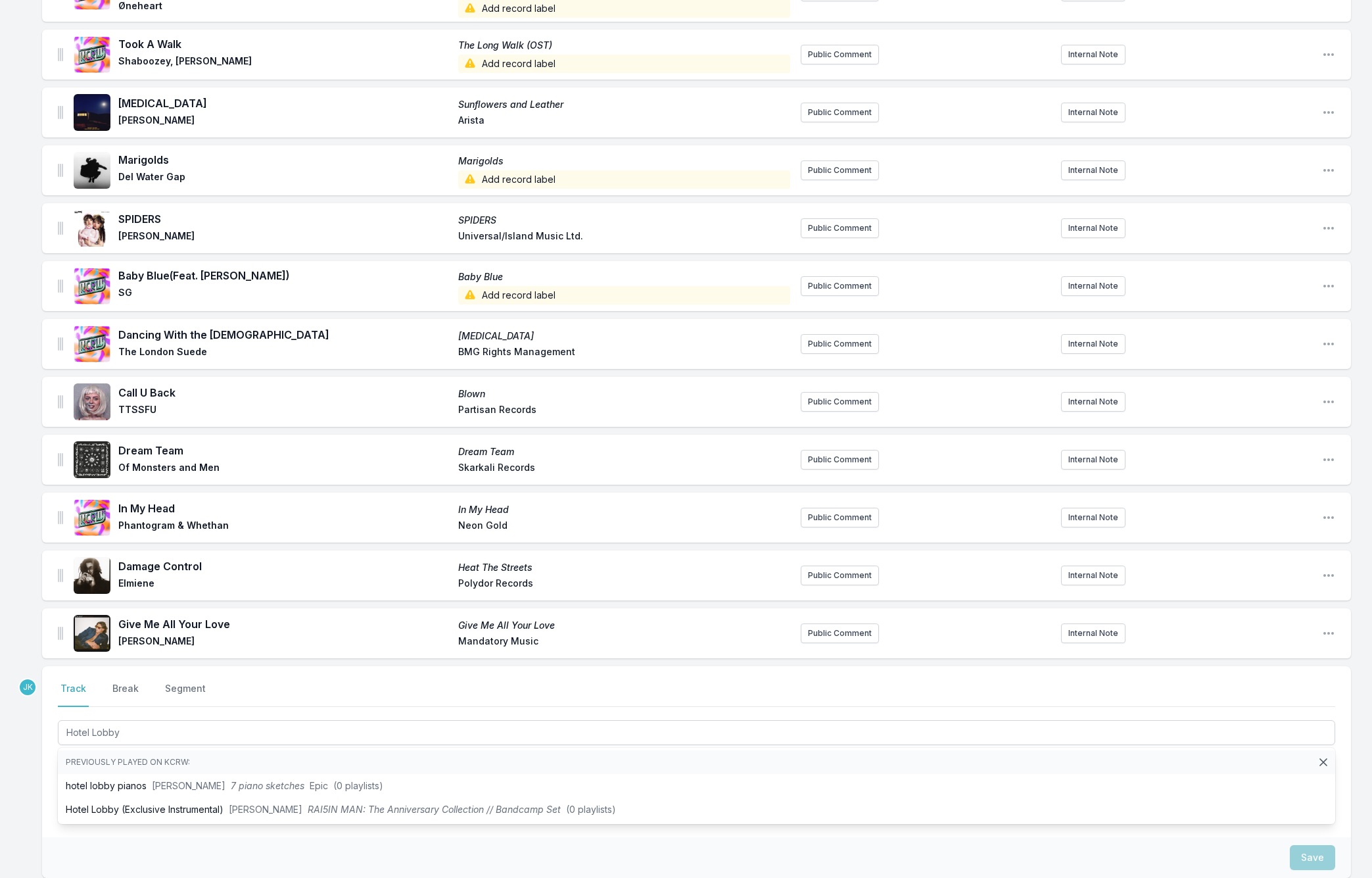
drag, startPoint x: 15, startPoint y: 743, endPoint x: 26, endPoint y: 739, distance: 11.7
click at [22, 740] on div "Missing Data Some of your tracks are missing record label information. This inf…" at bounding box center [686, 201] width 1372 height 1605
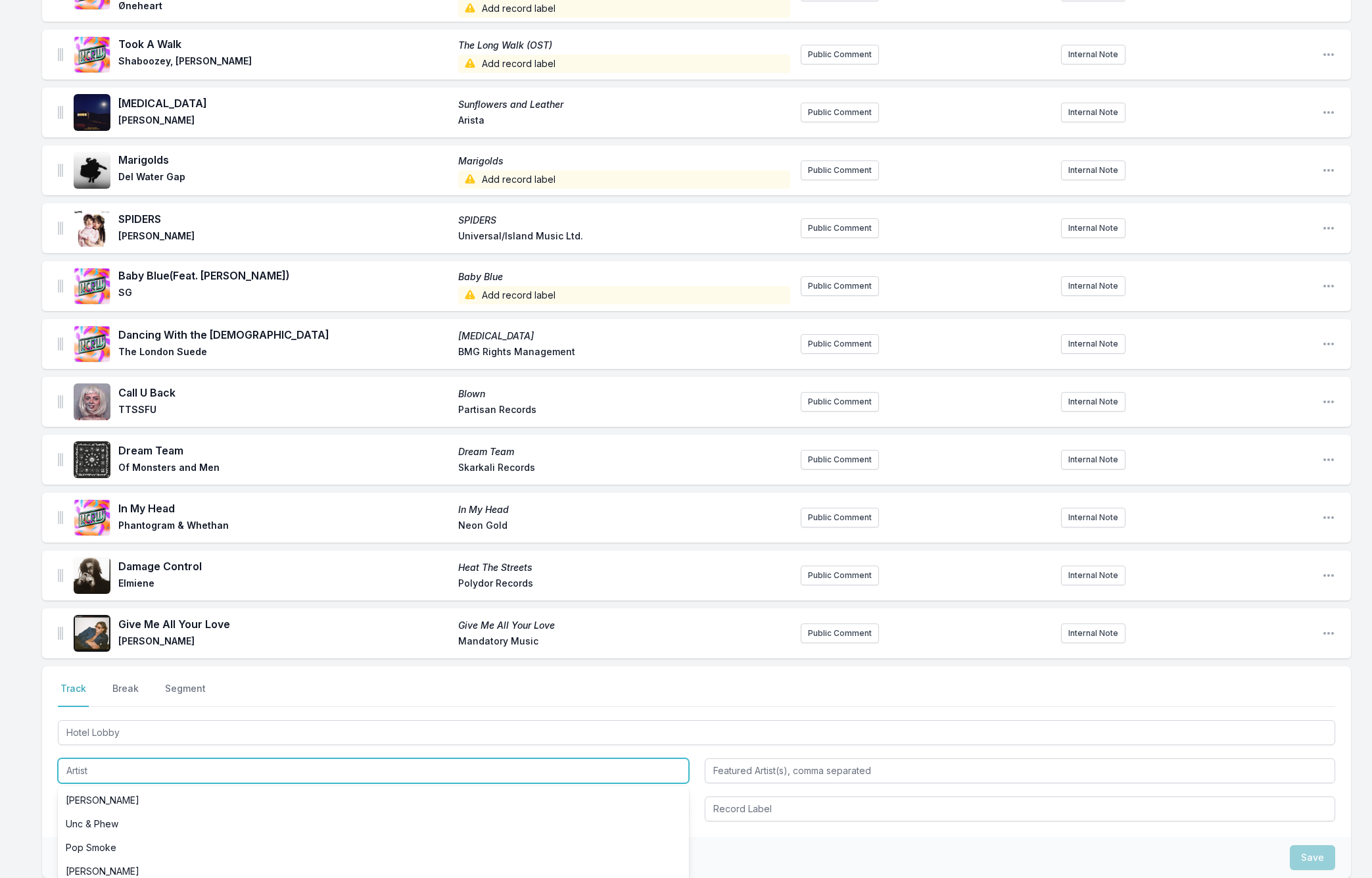
click at [75, 758] on input "Artist" at bounding box center [374, 771] width 631 height 25
paste input "James Vickery"
type input "James Vickery"
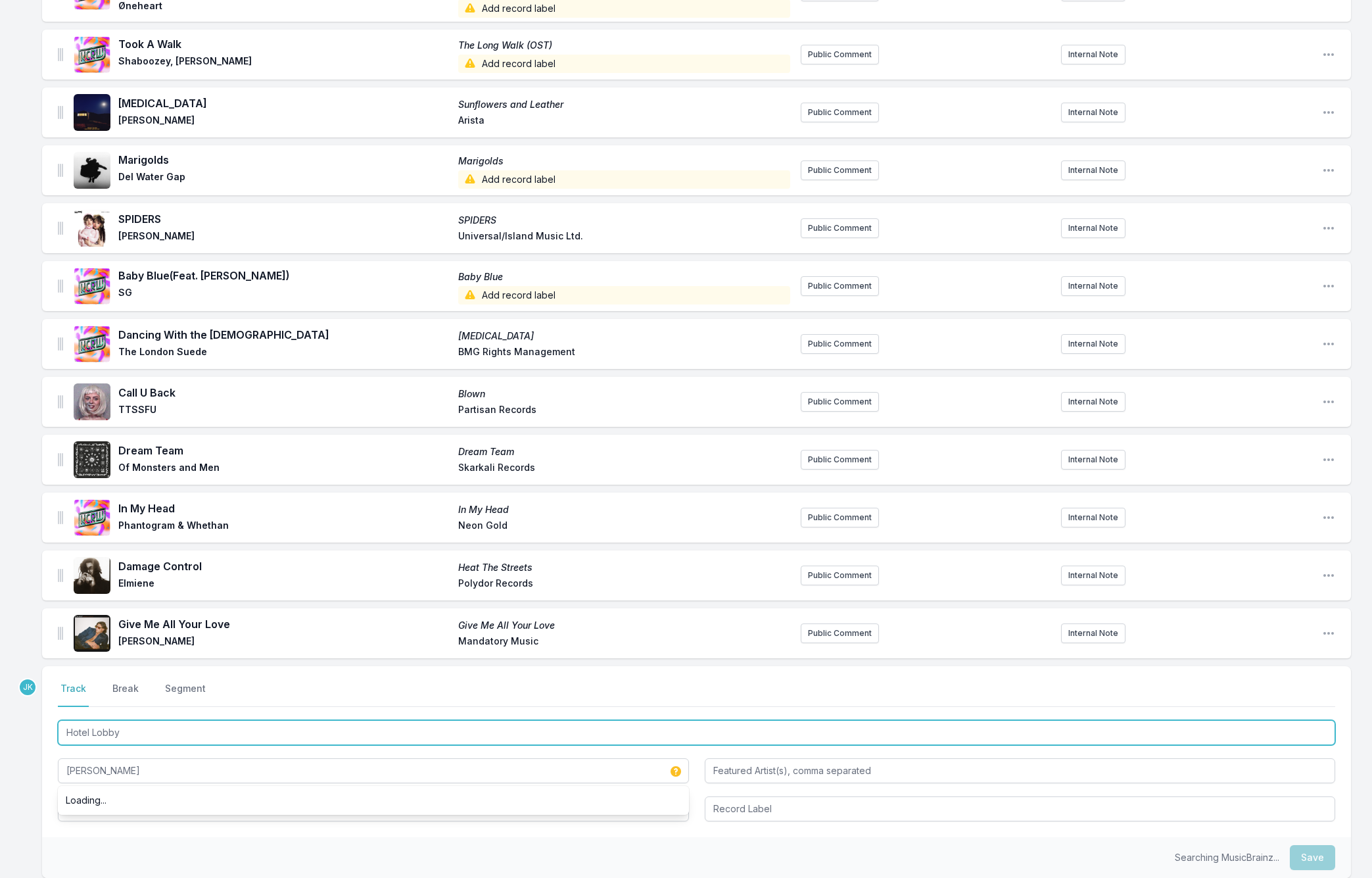
click at [123, 720] on input "Hotel Lobby" at bounding box center [696, 732] width 1277 height 25
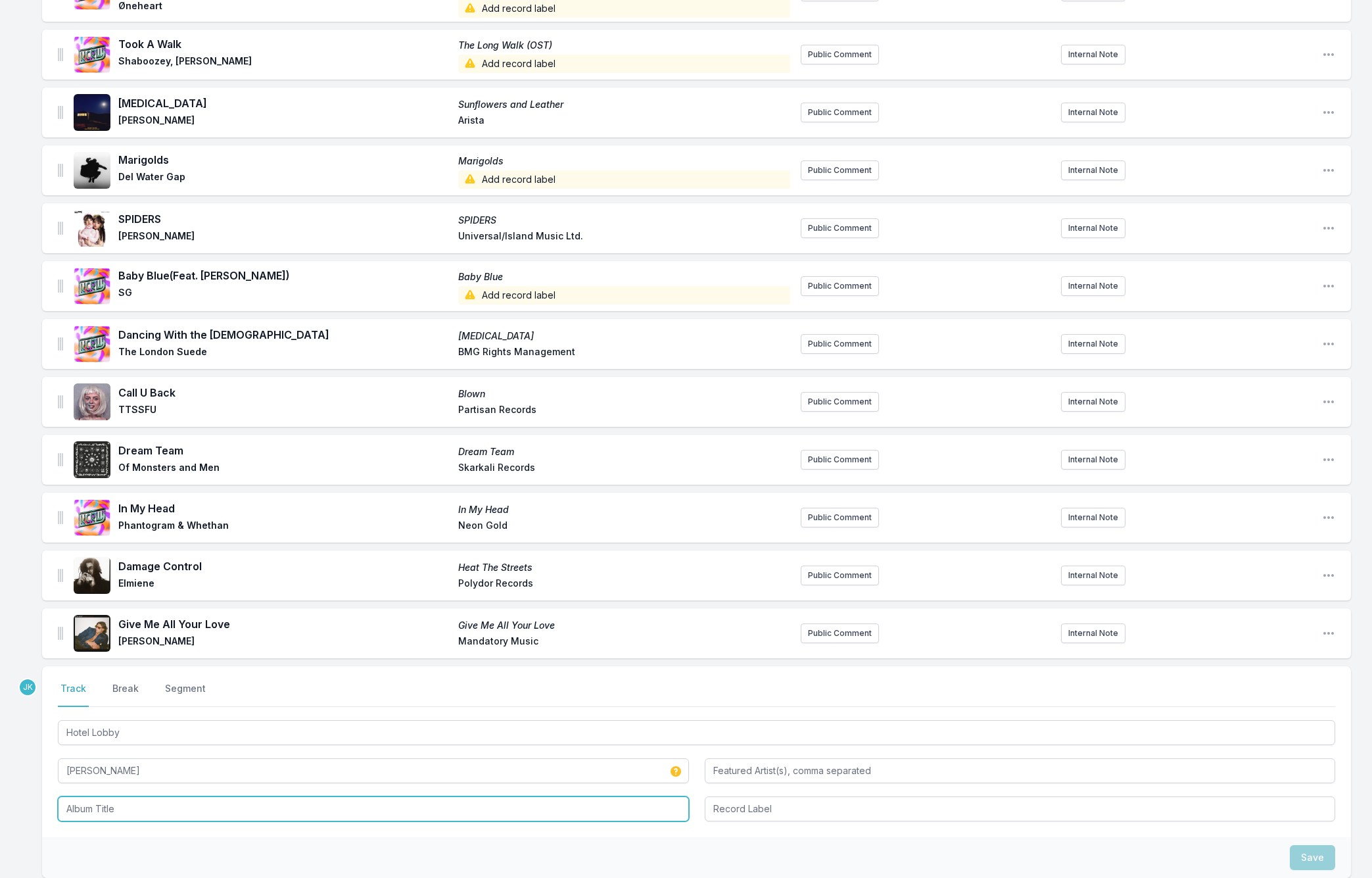
click at [102, 796] on input "Album Title" at bounding box center [374, 809] width 631 height 25
type input "XXXXXXX"
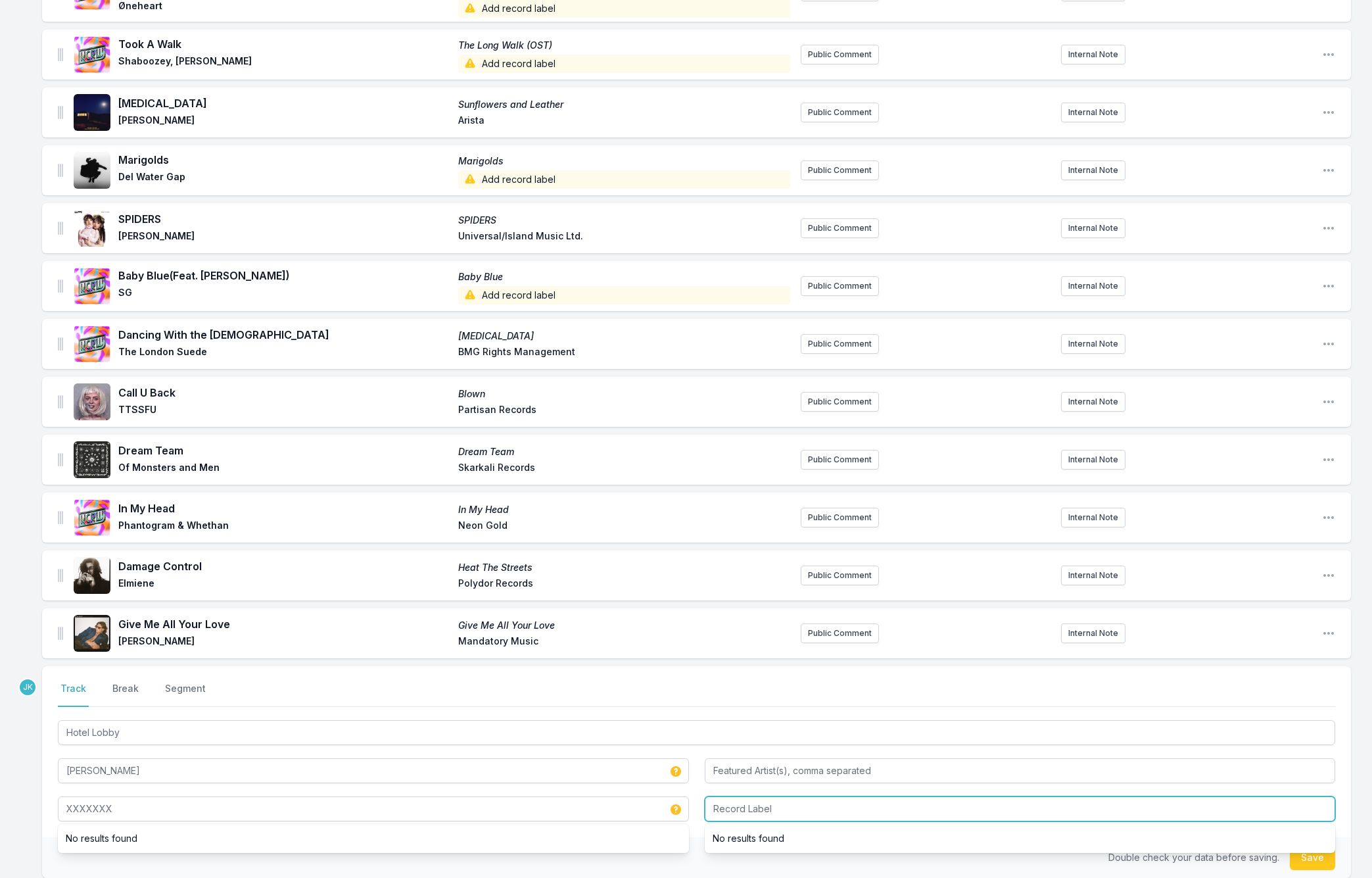
click at [795, 804] on input "Record Label" at bounding box center [1020, 809] width 631 height 25
drag, startPoint x: 766, startPoint y: 795, endPoint x: 816, endPoint y: 794, distance: 50.0
click at [816, 796] on input "Red BULL RECORDS" at bounding box center [1020, 809] width 631 height 25
drag, startPoint x: 740, startPoint y: 798, endPoint x: 754, endPoint y: 803, distance: 14.9
click at [754, 802] on input "Red BULL Records" at bounding box center [1020, 809] width 631 height 25
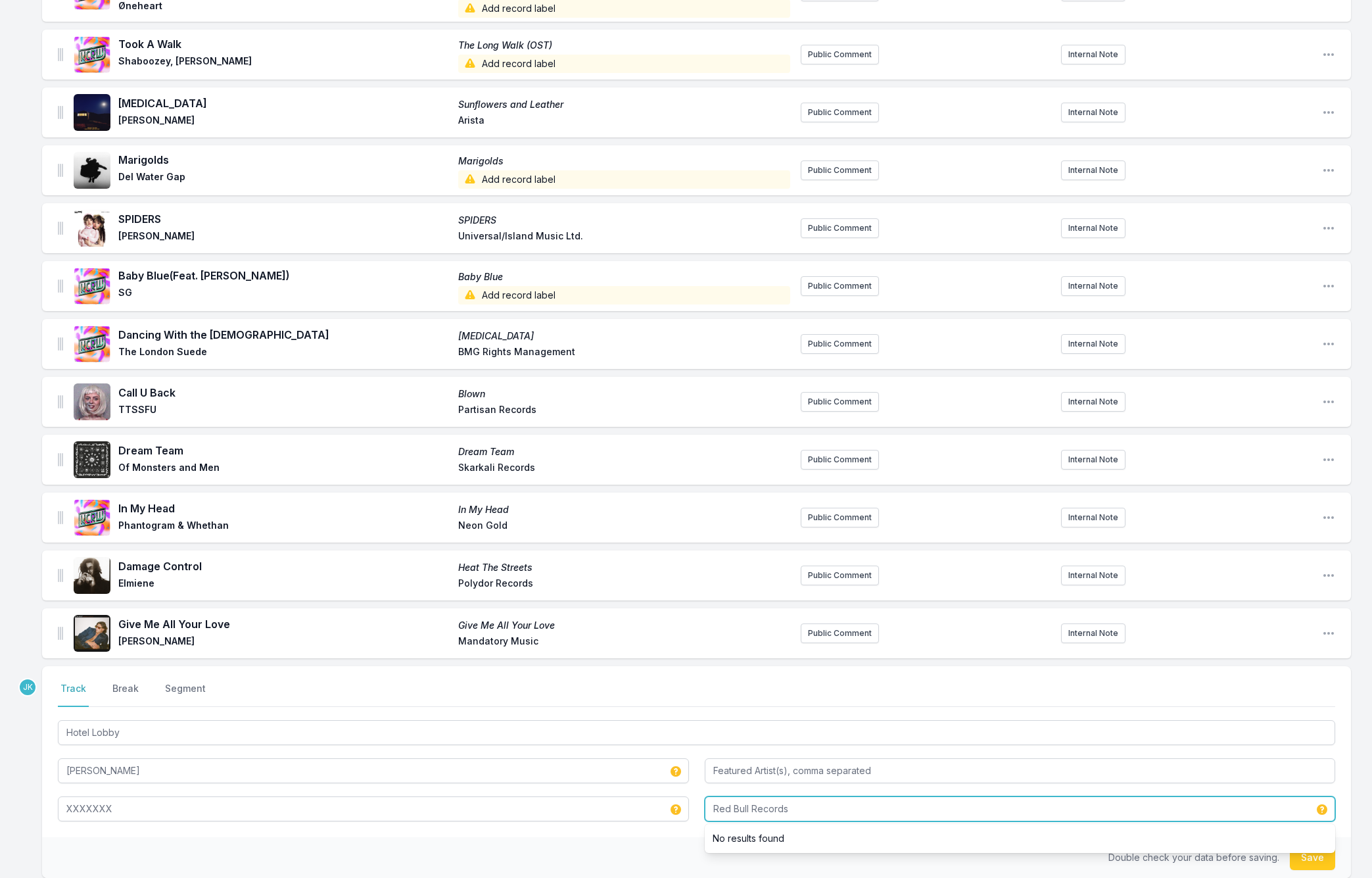
type input "Red Bull Records"
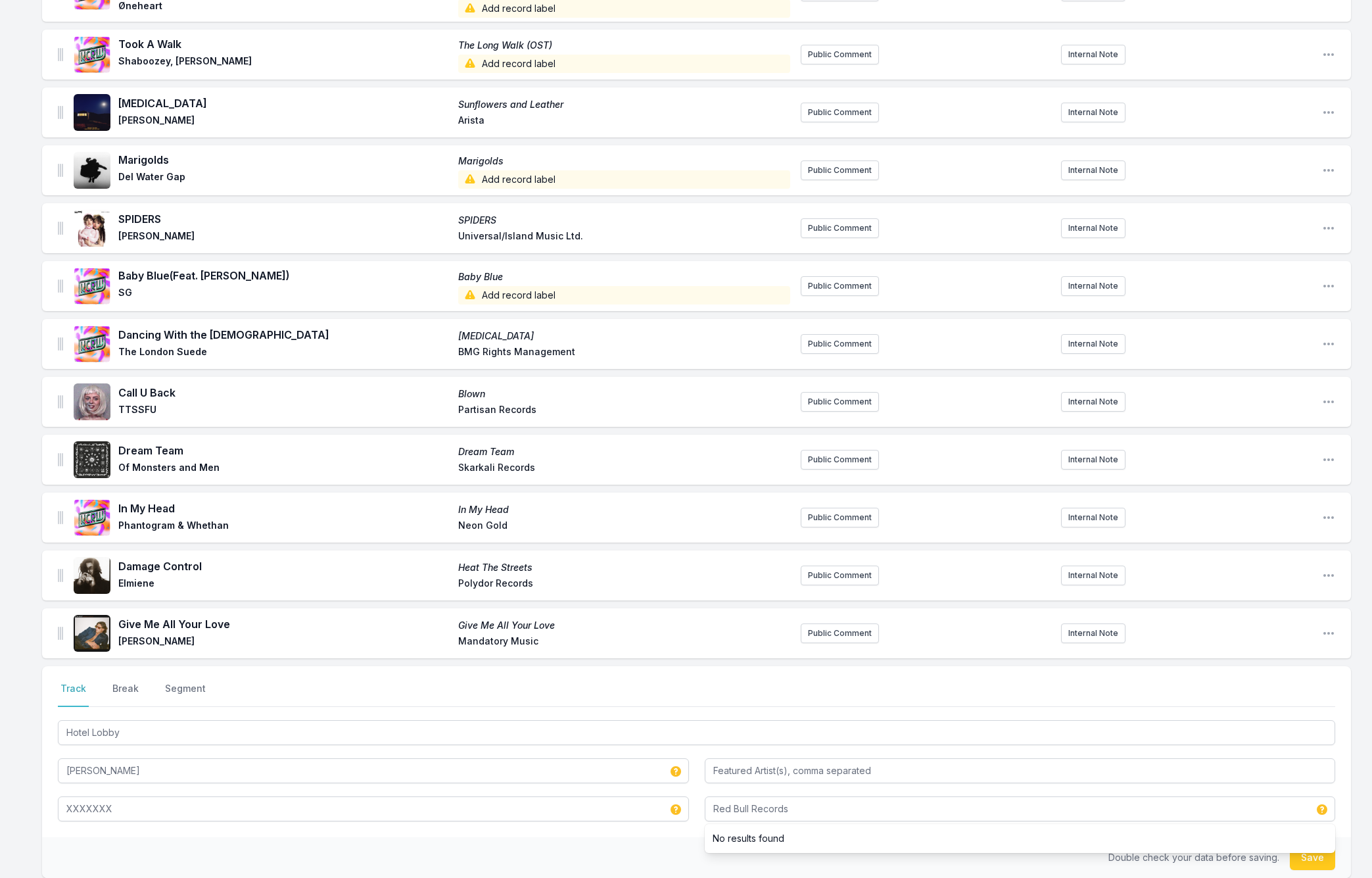
click at [1301, 853] on button "Save" at bounding box center [1312, 857] width 46 height 25
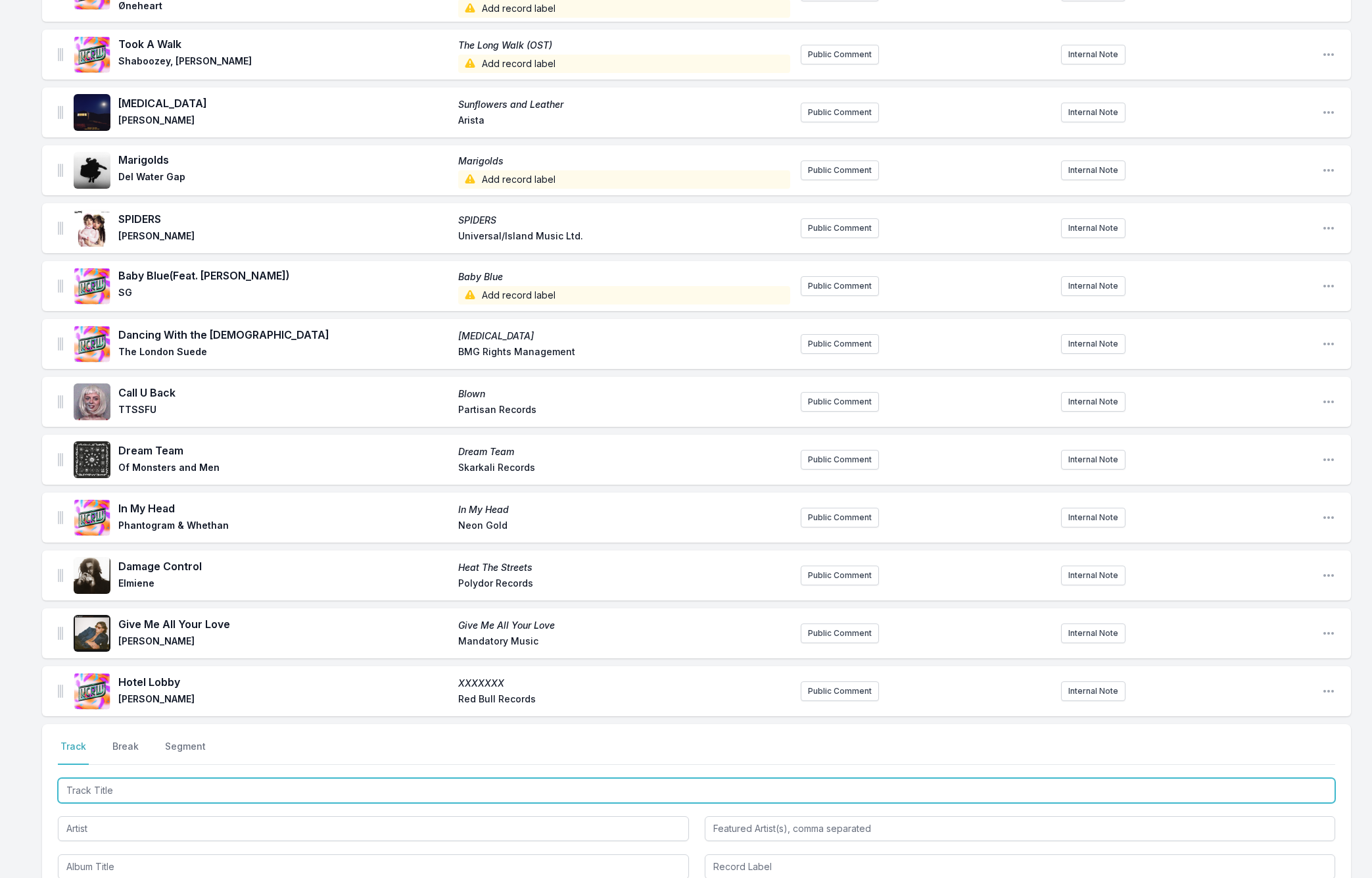
click at [90, 779] on input "Track Title" at bounding box center [696, 790] width 1277 height 25
paste input "Divine Feelings"
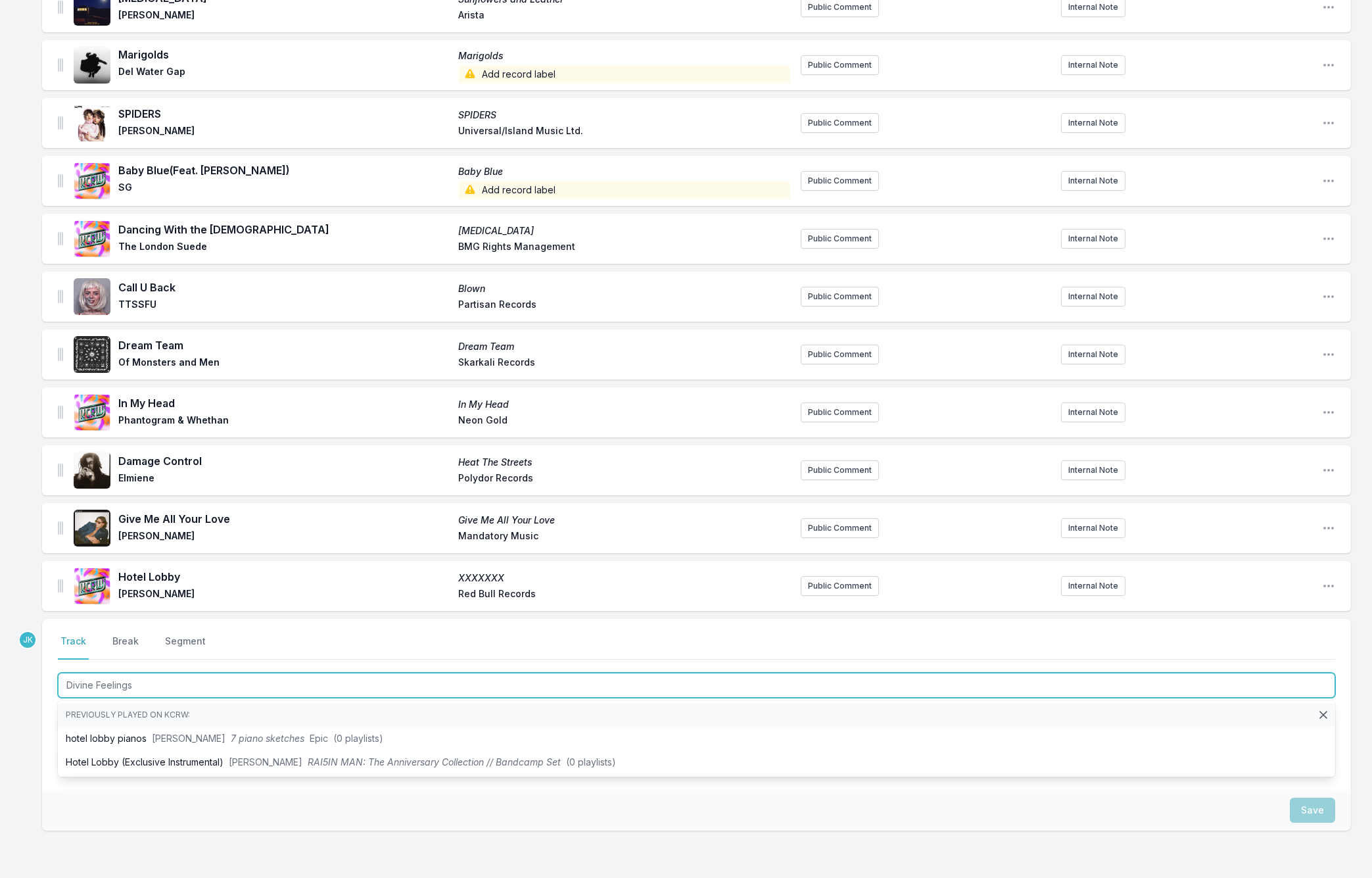
scroll to position [904, 0]
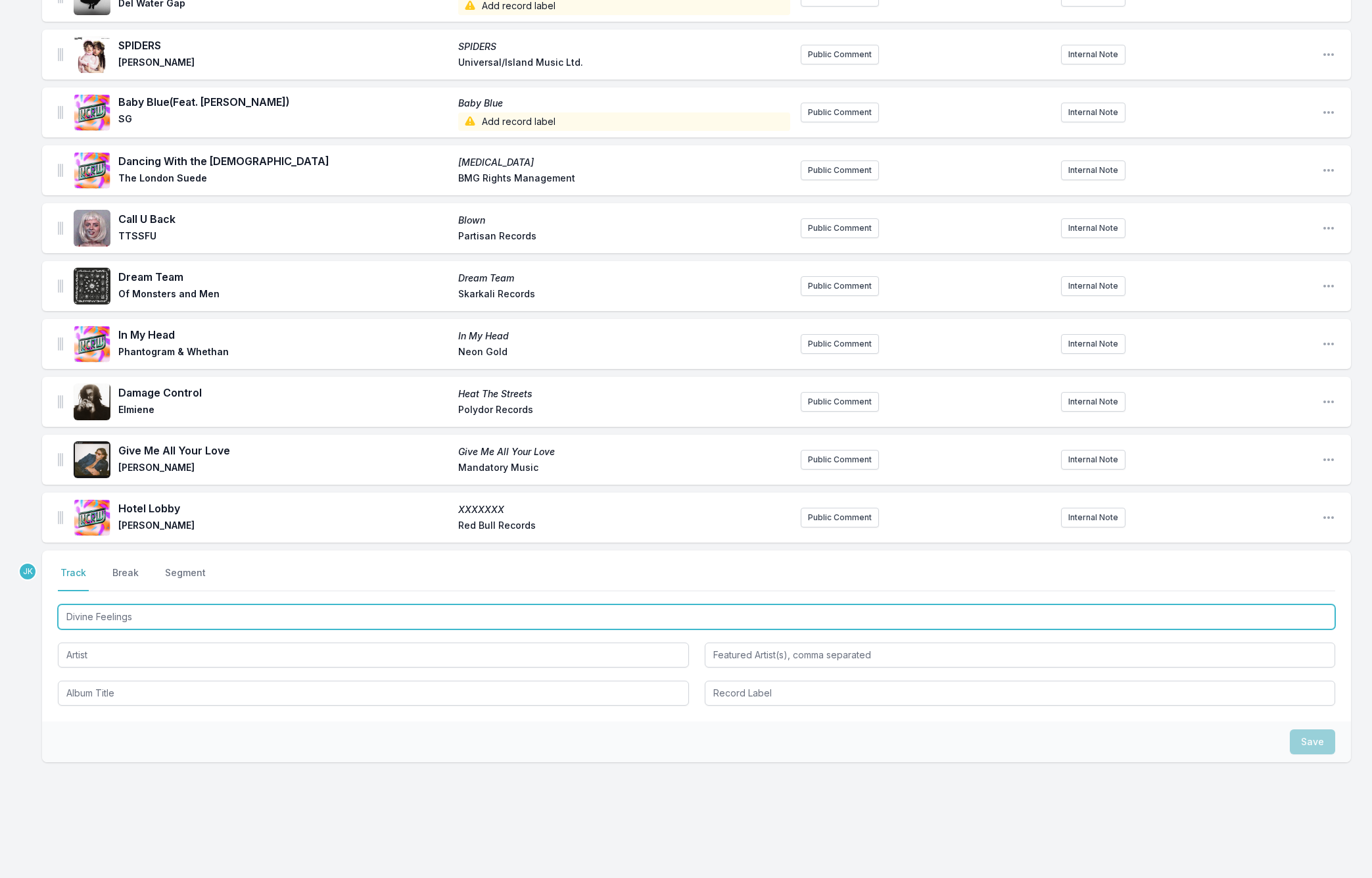
type input "Divine Feelings"
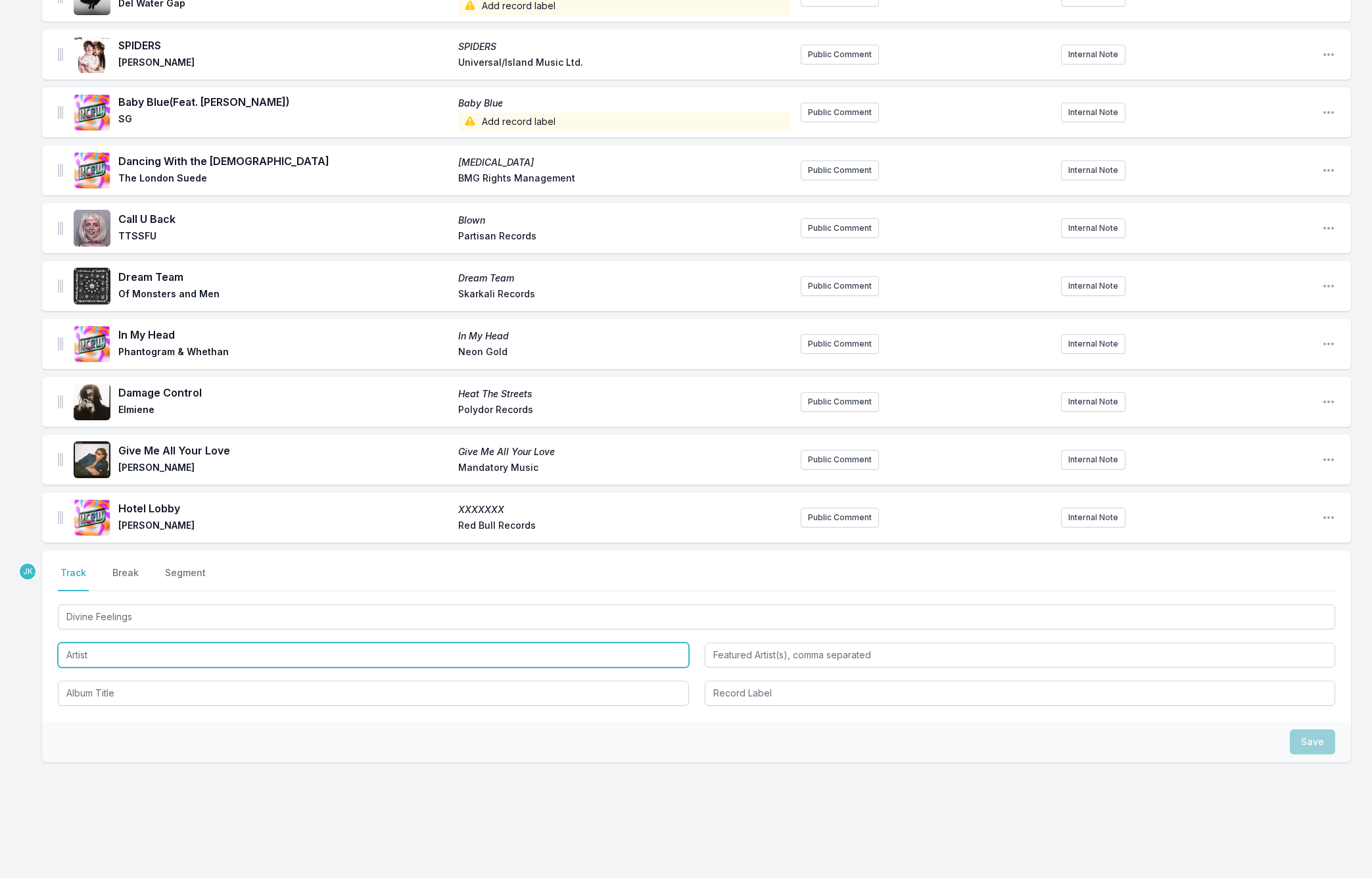
click at [76, 643] on input "Artist" at bounding box center [374, 655] width 631 height 25
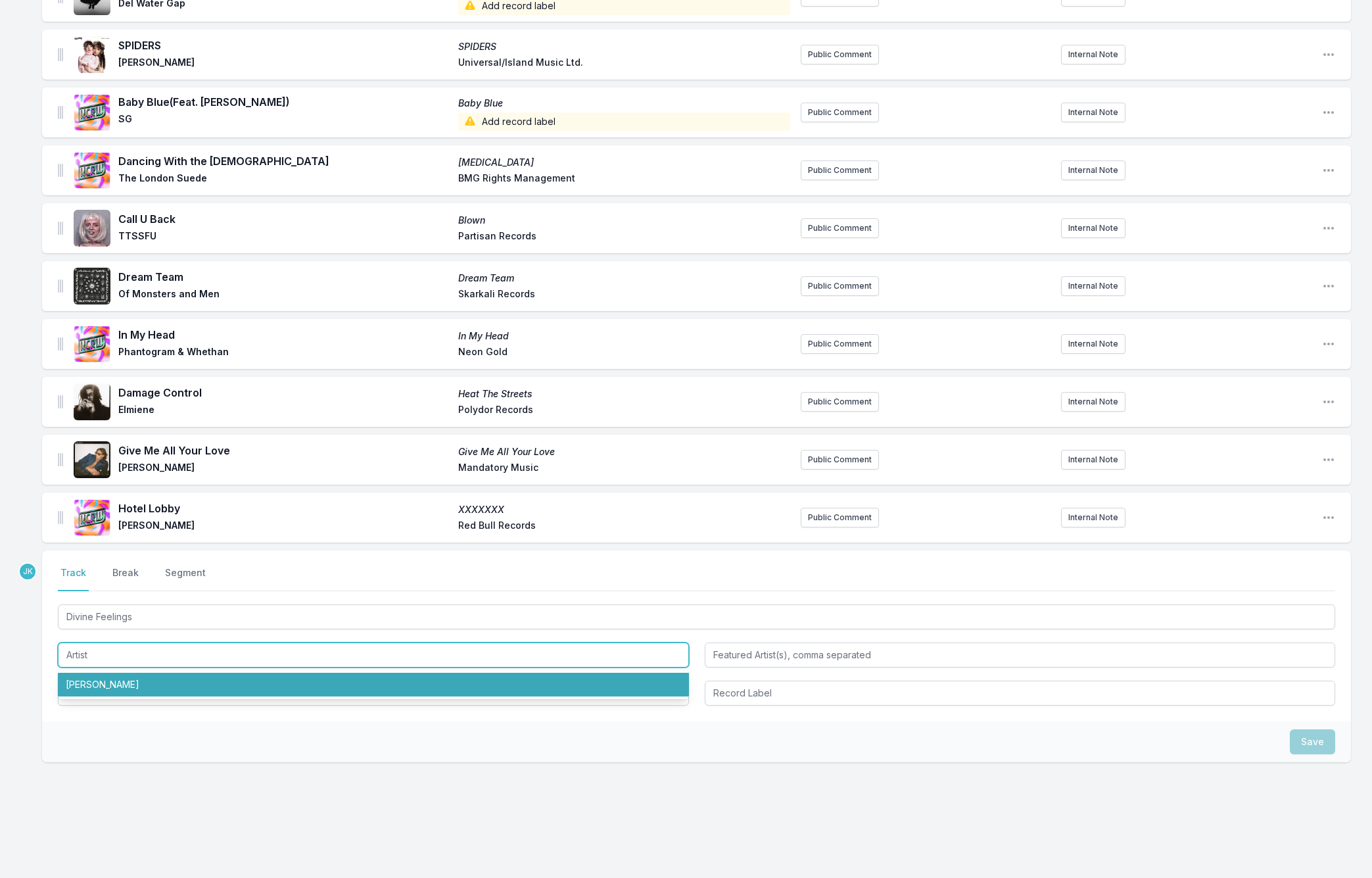
click at [79, 676] on li "Vance Joy" at bounding box center [374, 685] width 631 height 24
type input "Vance Joy"
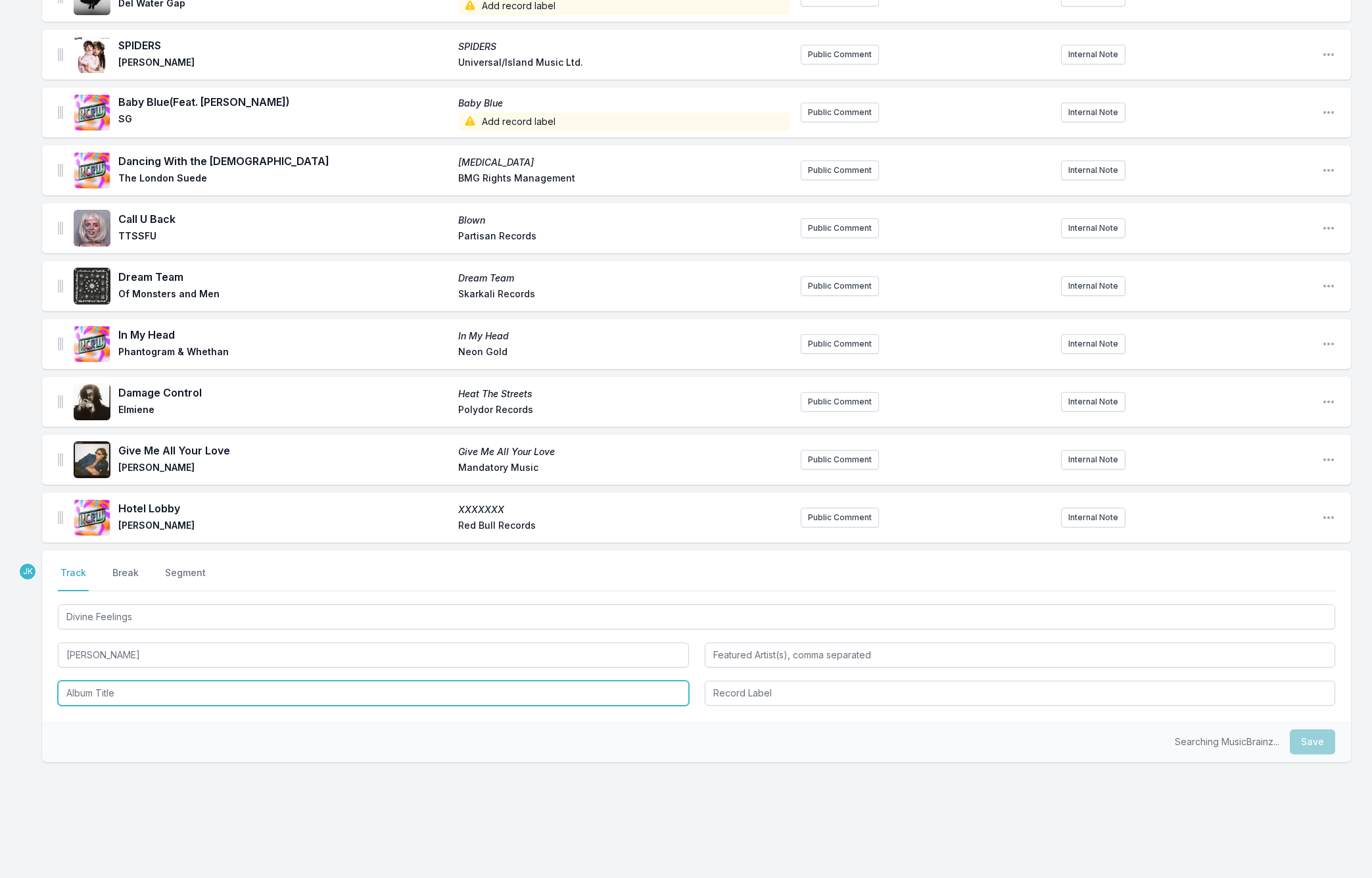
click at [86, 680] on input "Album Title" at bounding box center [374, 693] width 631 height 25
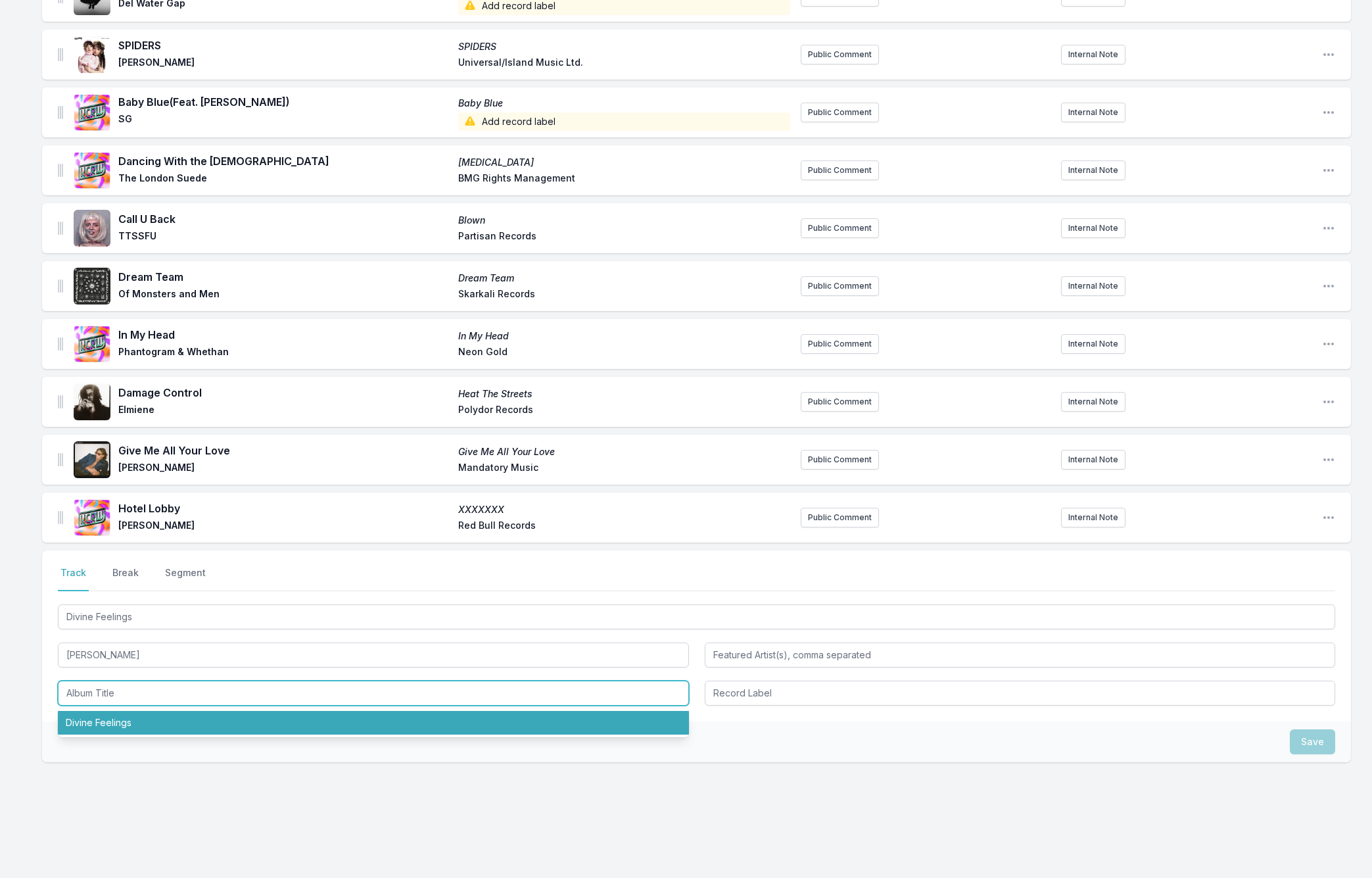
click at [107, 711] on li "Divine Feelings" at bounding box center [374, 723] width 631 height 24
type input "Divine Feelings"
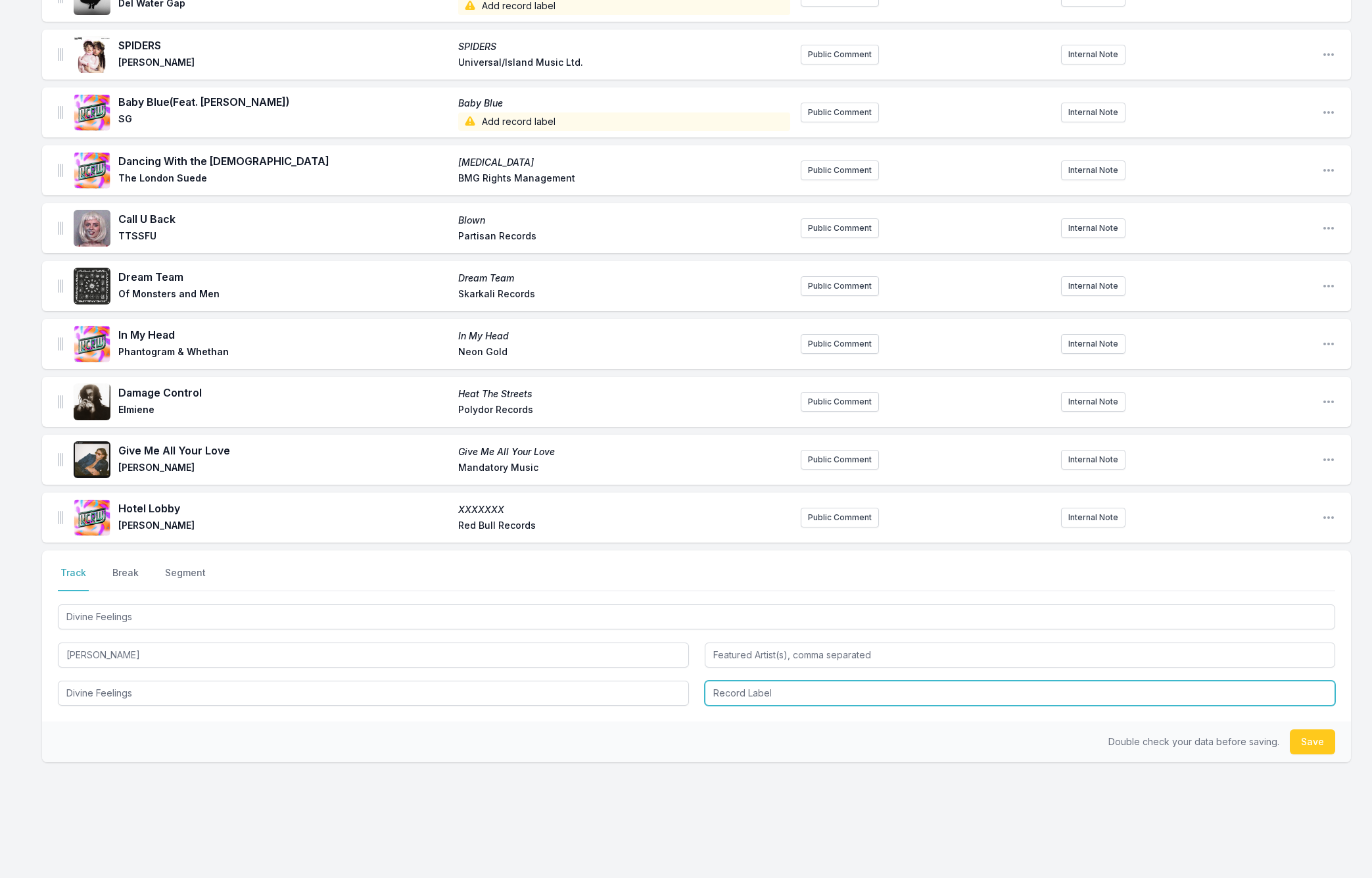
drag, startPoint x: 760, startPoint y: 677, endPoint x: 735, endPoint y: 679, distance: 25.1
click at [760, 680] on input "Record Label" at bounding box center [1020, 693] width 631 height 25
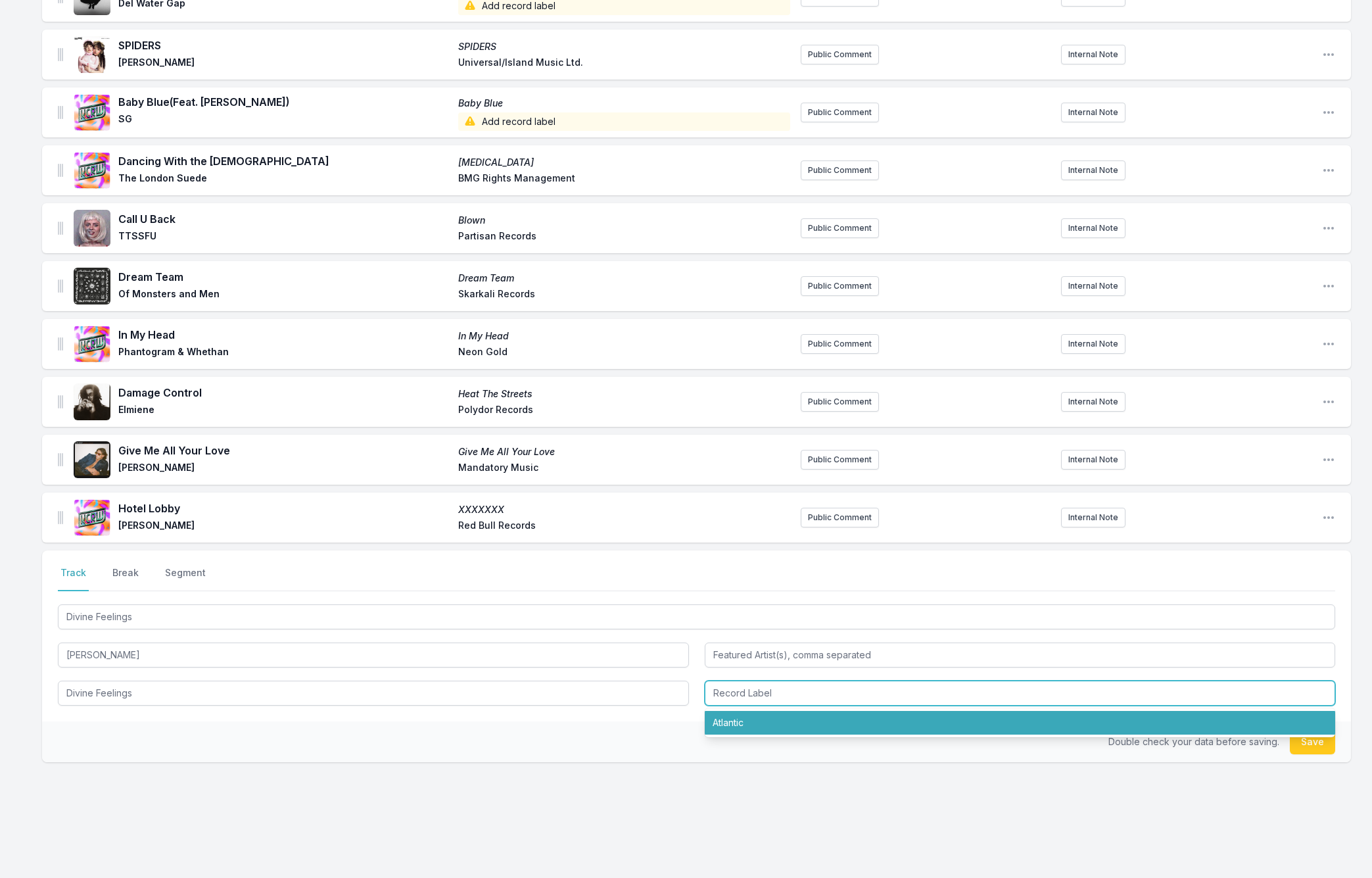
drag, startPoint x: 716, startPoint y: 707, endPoint x: 1096, endPoint y: 730, distance: 380.7
click at [723, 711] on li "Atlantic" at bounding box center [1020, 723] width 631 height 24
type input "Atlantic"
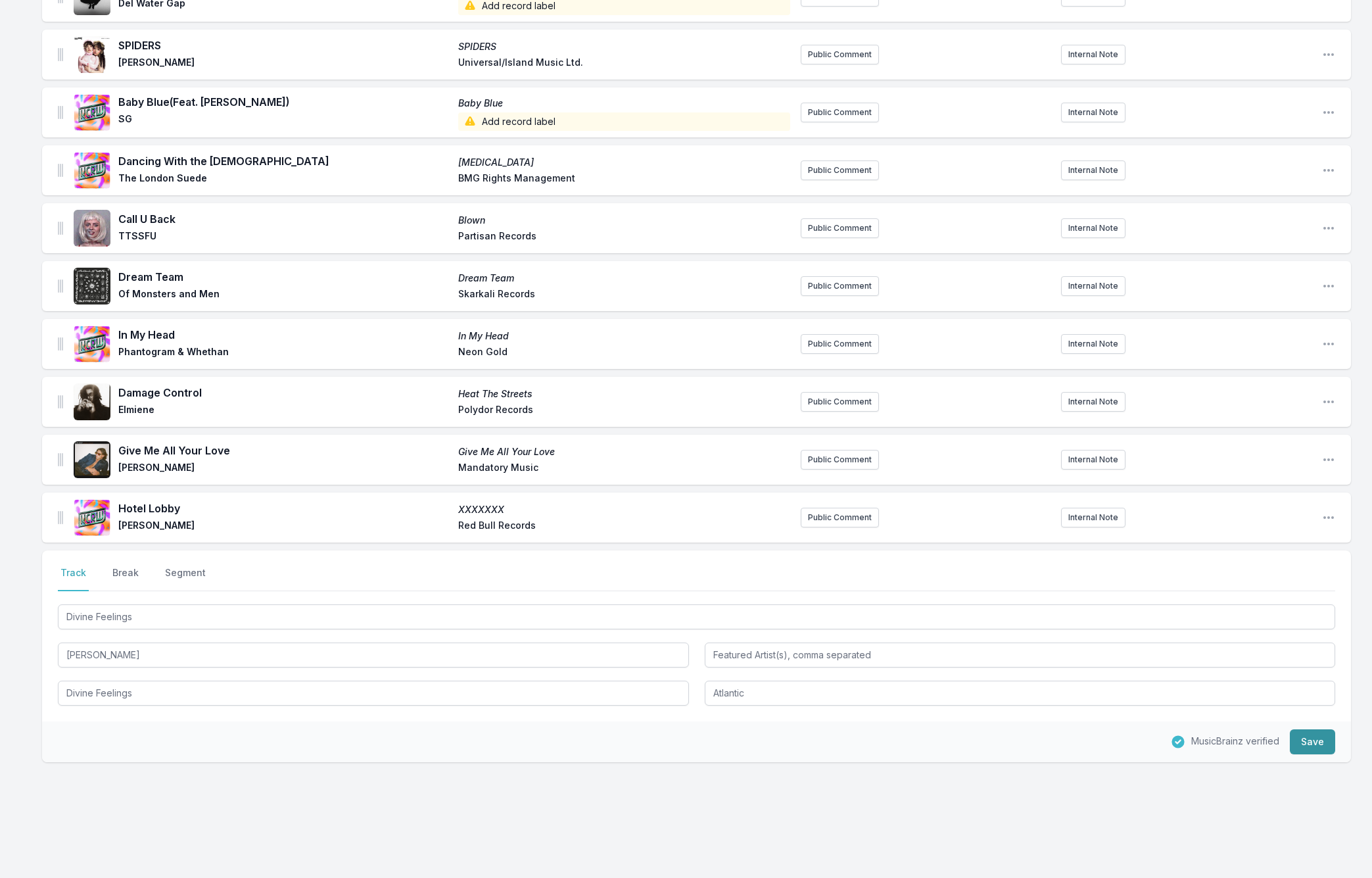
click at [1298, 735] on button "Save" at bounding box center [1312, 742] width 46 height 25
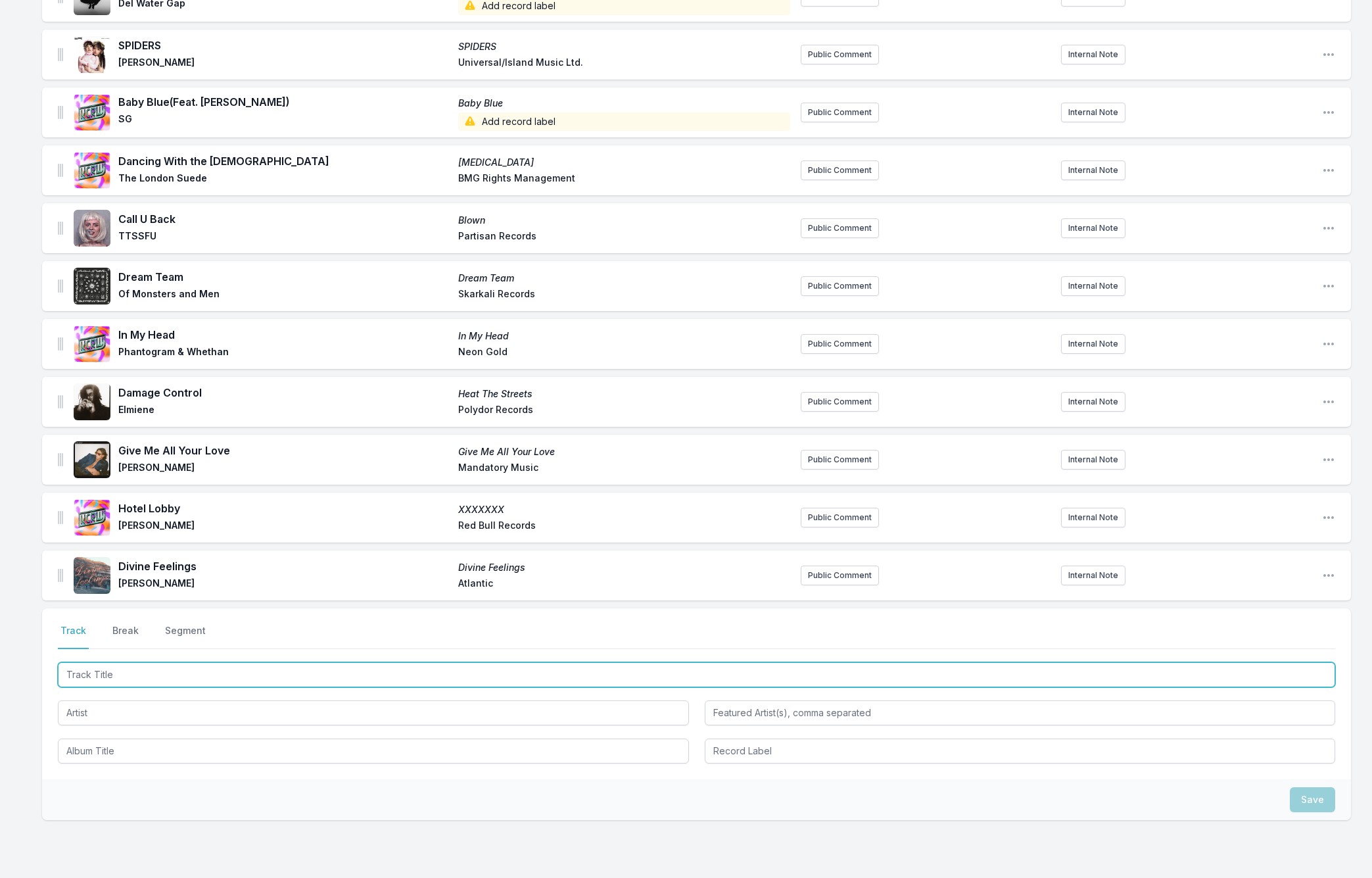
click at [90, 665] on input "Track Title" at bounding box center [696, 674] width 1277 height 25
paste input "The Scythe"
type input "The Scythe"
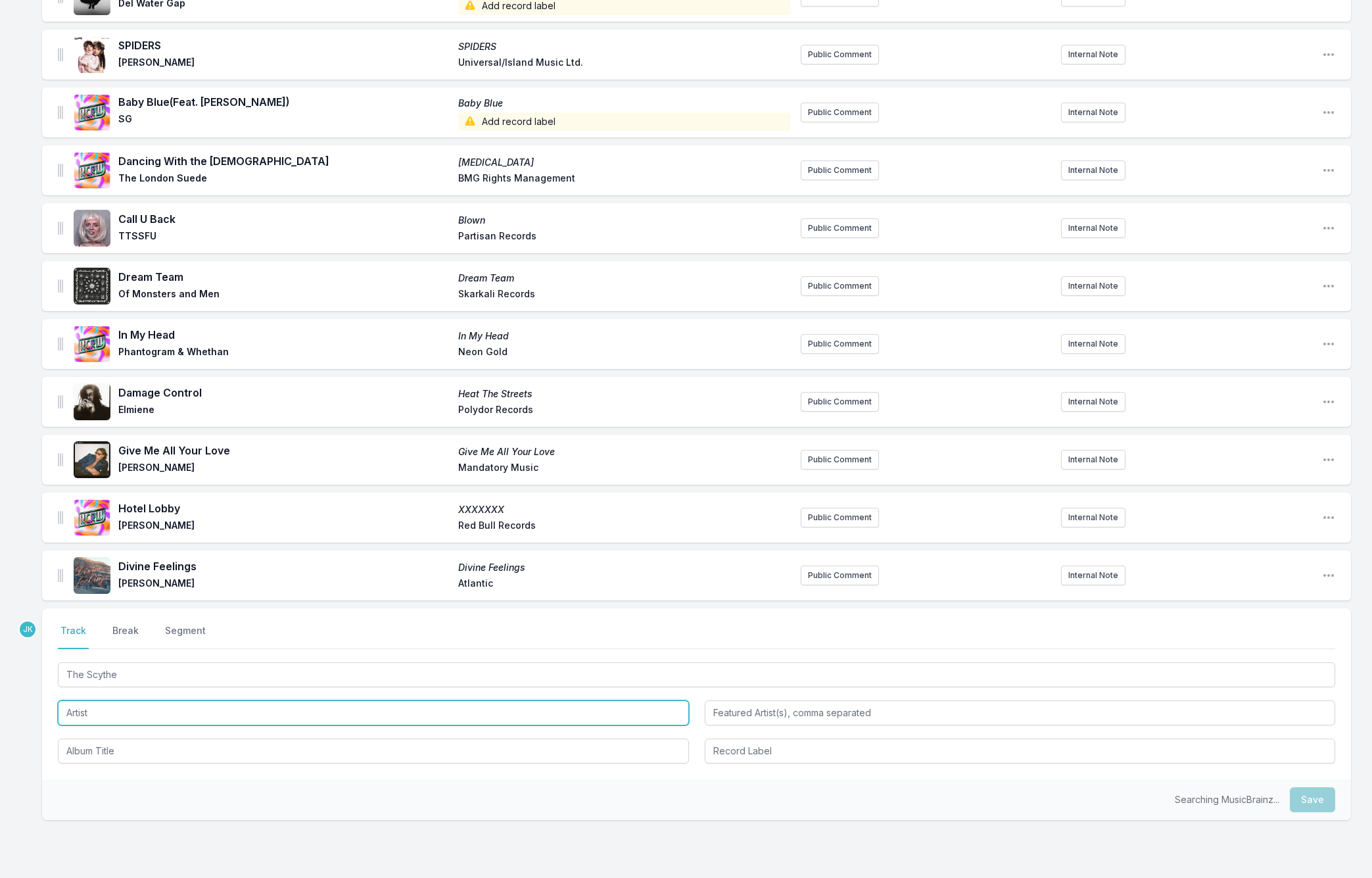
click at [93, 700] on input "Artist" at bounding box center [374, 713] width 631 height 25
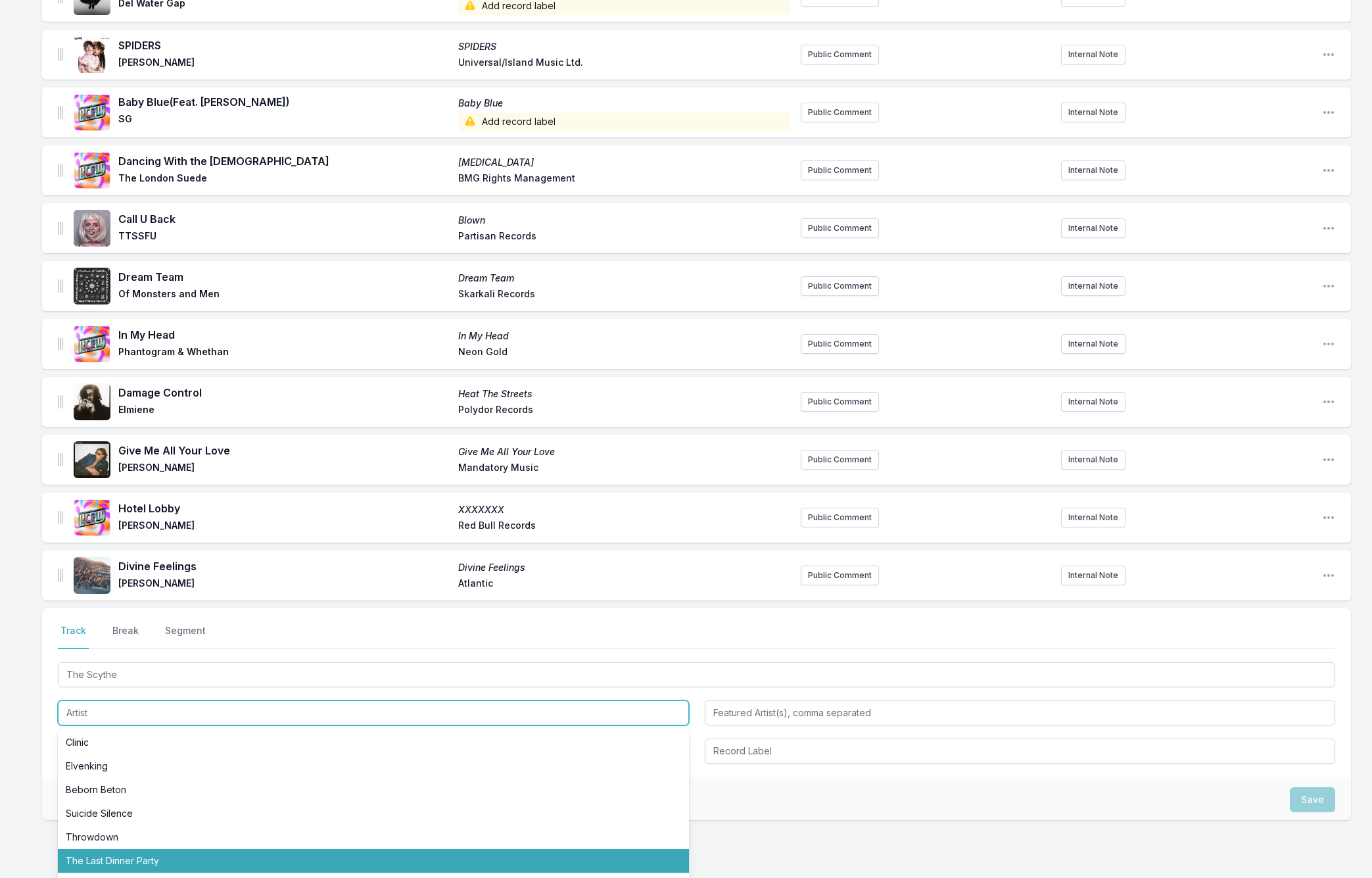
click at [140, 849] on li "The Last Dinner Party" at bounding box center [374, 860] width 631 height 24
type input "The Last Dinner Party"
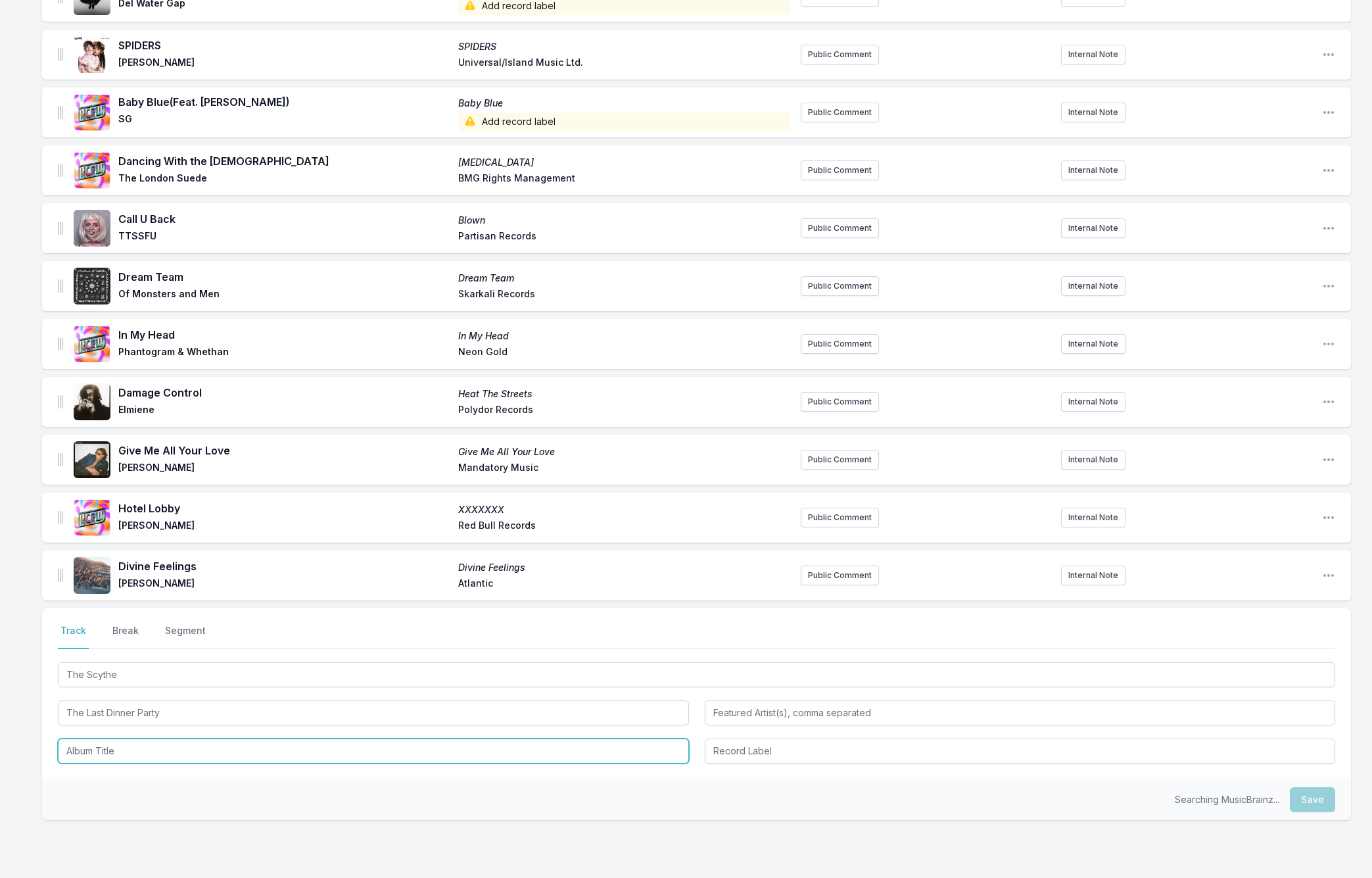
click at [107, 738] on input "Album Title" at bounding box center [374, 751] width 631 height 25
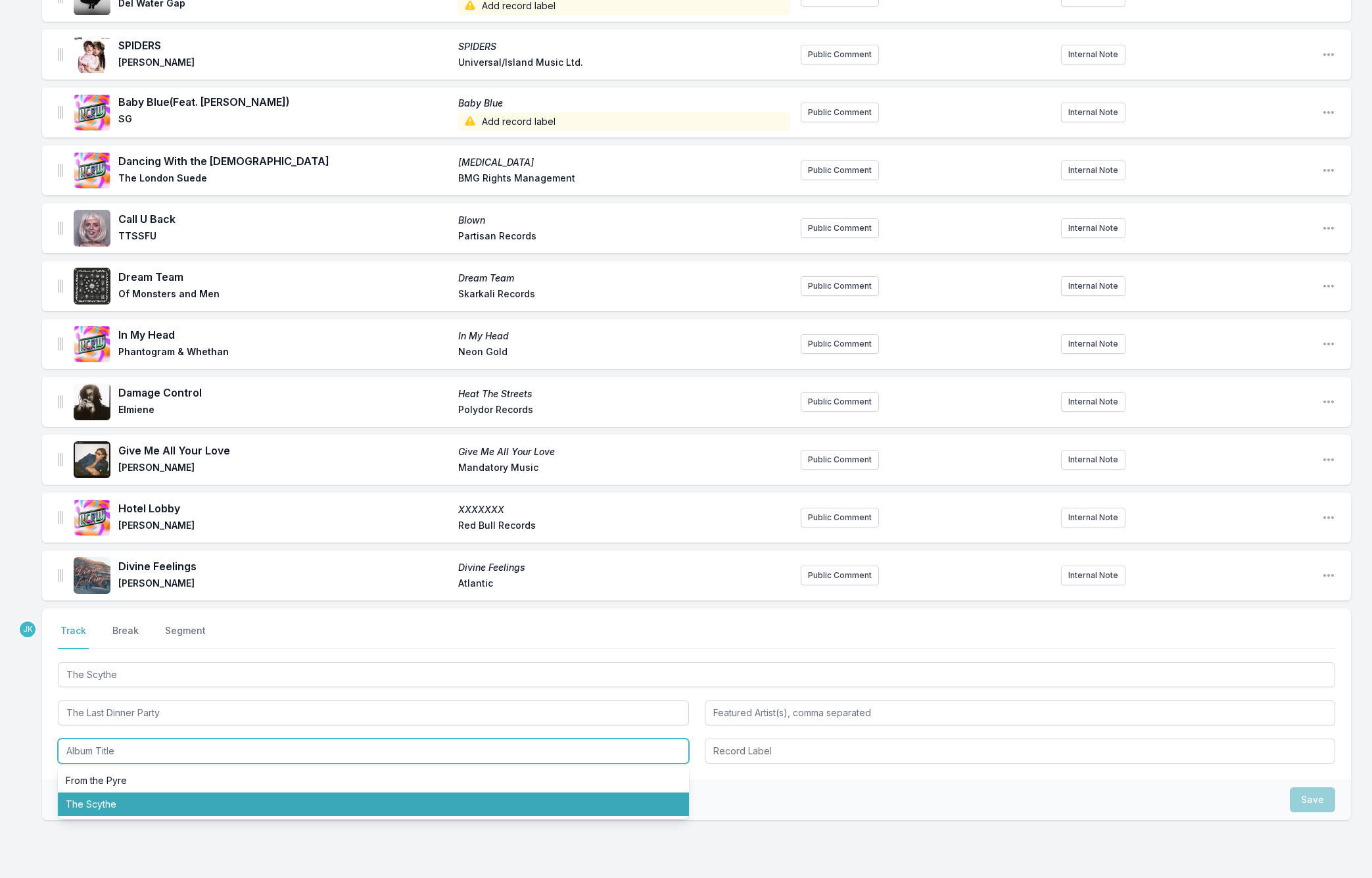
click at [115, 796] on li "The Scythe" at bounding box center [374, 804] width 631 height 24
type input "The Scythe"
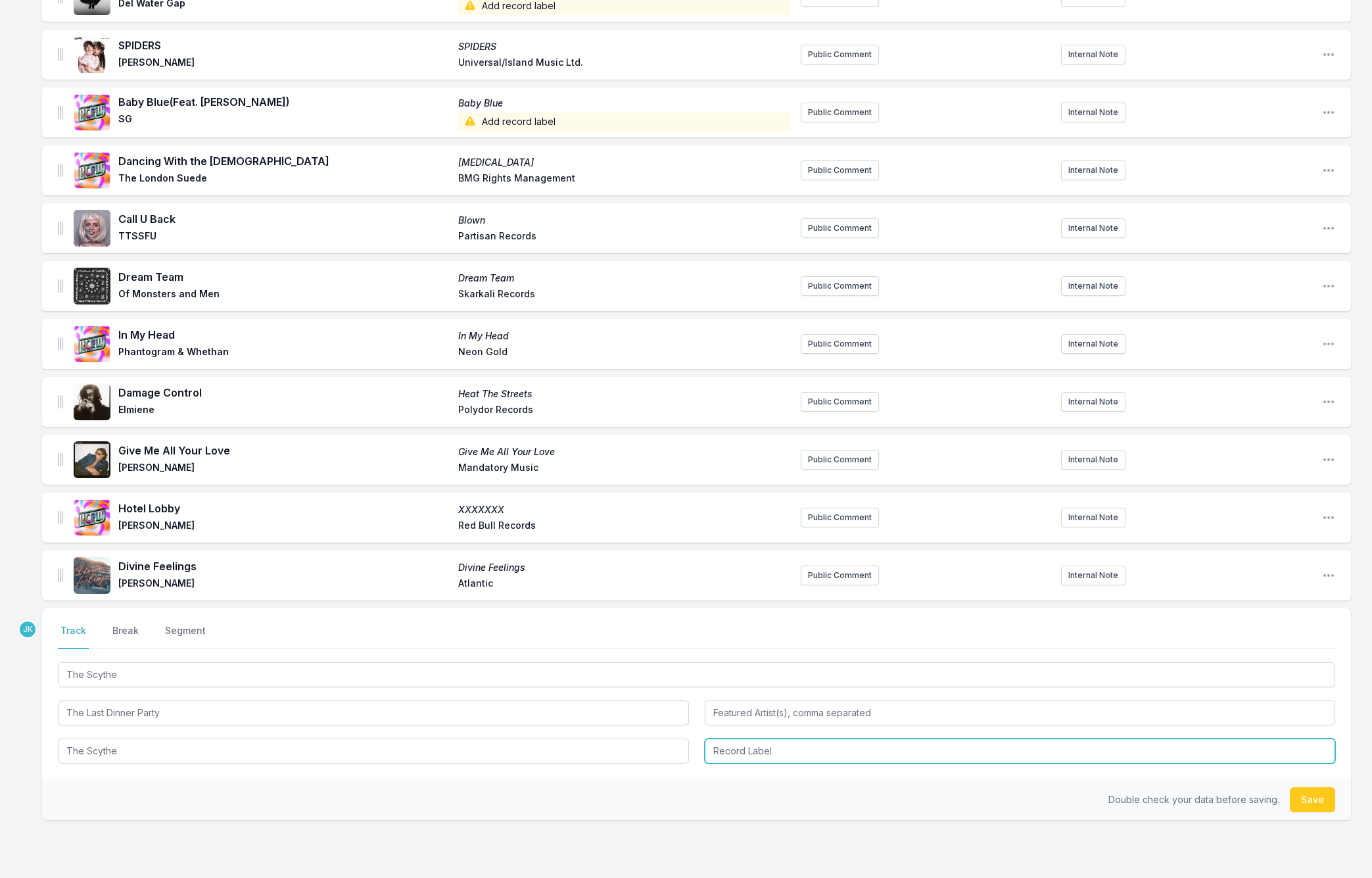
click at [746, 738] on input "Record Label" at bounding box center [1020, 751] width 631 height 25
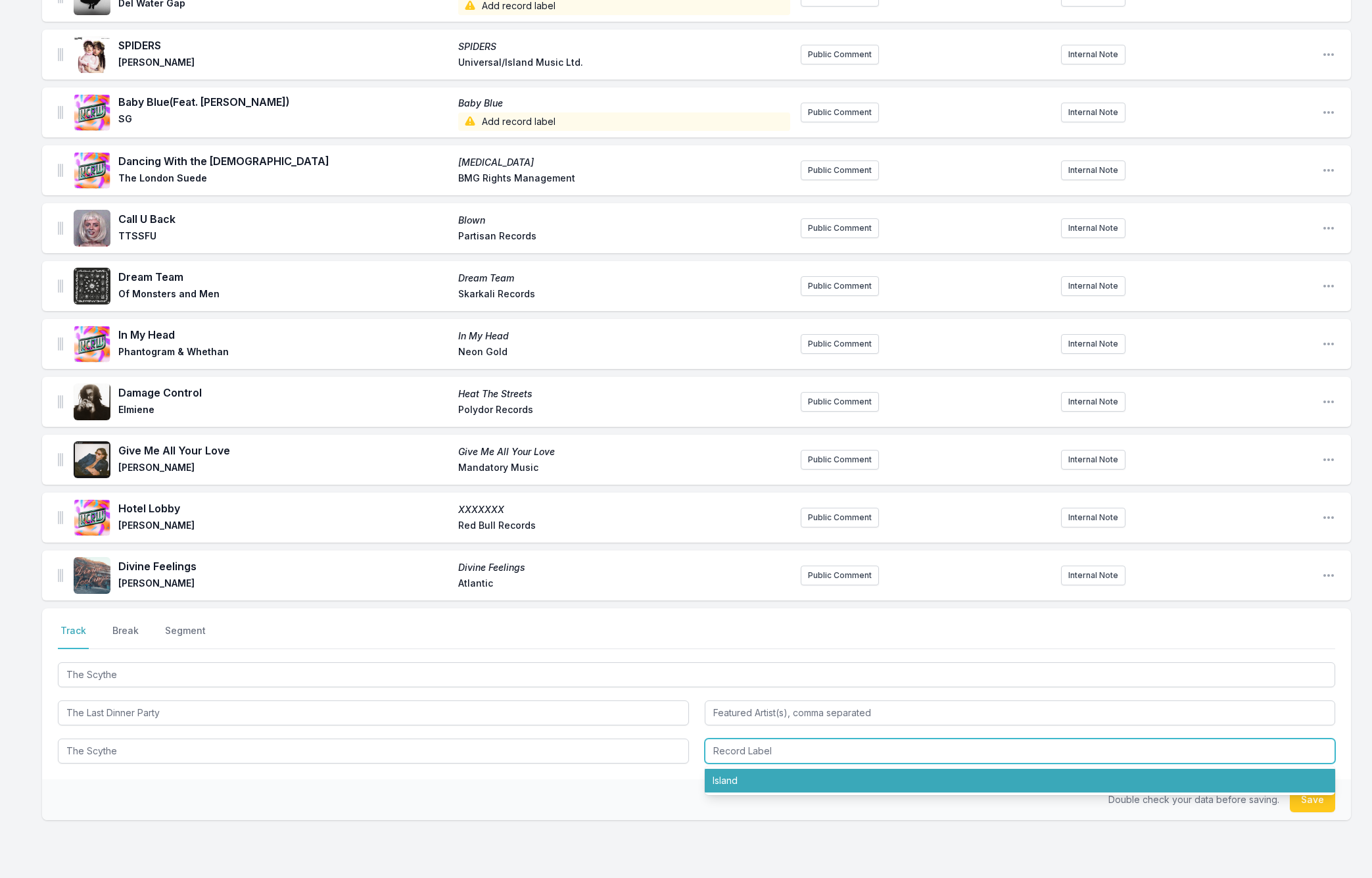
drag, startPoint x: 756, startPoint y: 767, endPoint x: 1058, endPoint y: 791, distance: 303.0
click at [756, 768] on li "Island" at bounding box center [1020, 780] width 631 height 24
type input "Island"
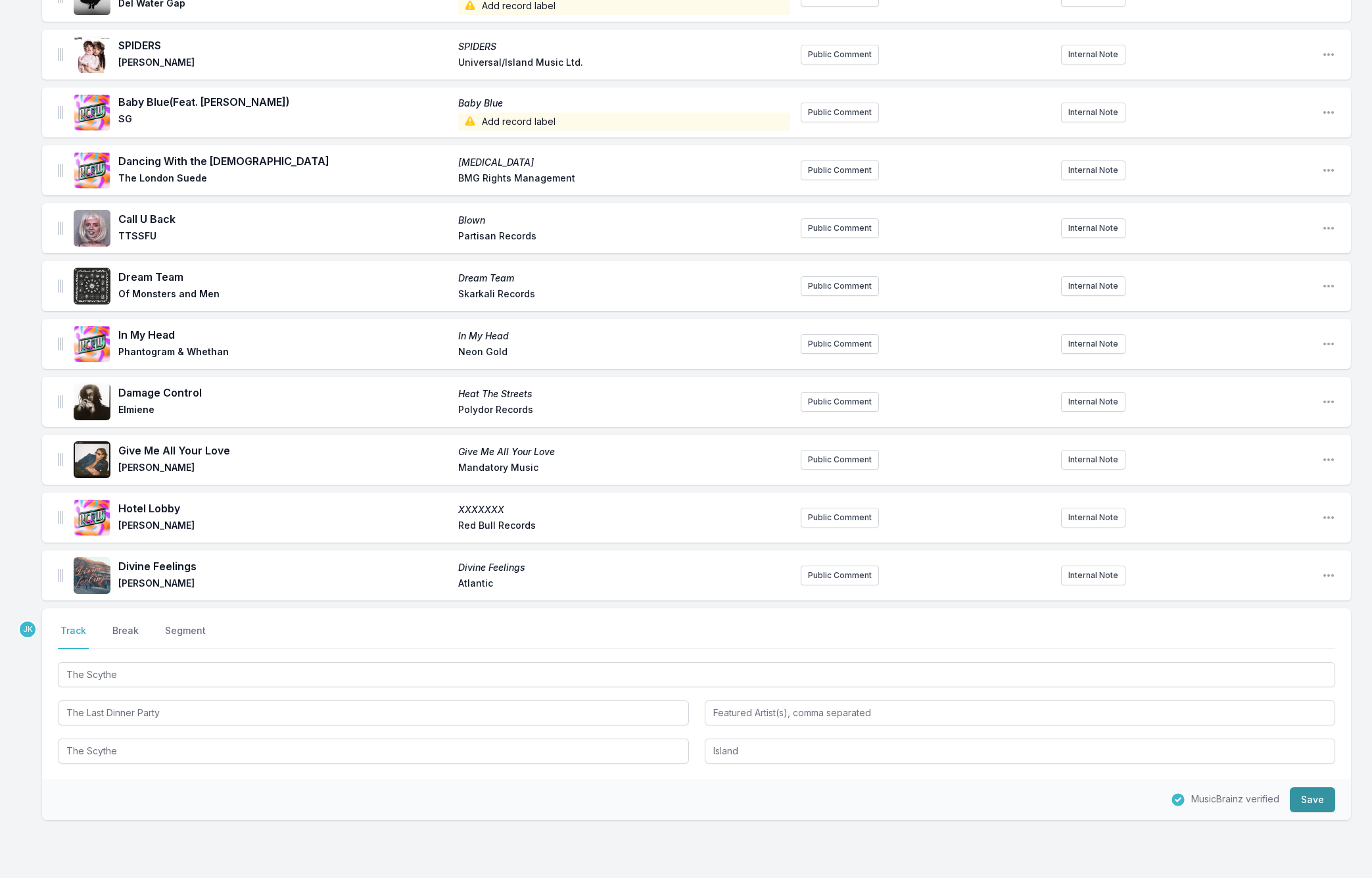
click at [1296, 791] on button "Save" at bounding box center [1312, 799] width 46 height 25
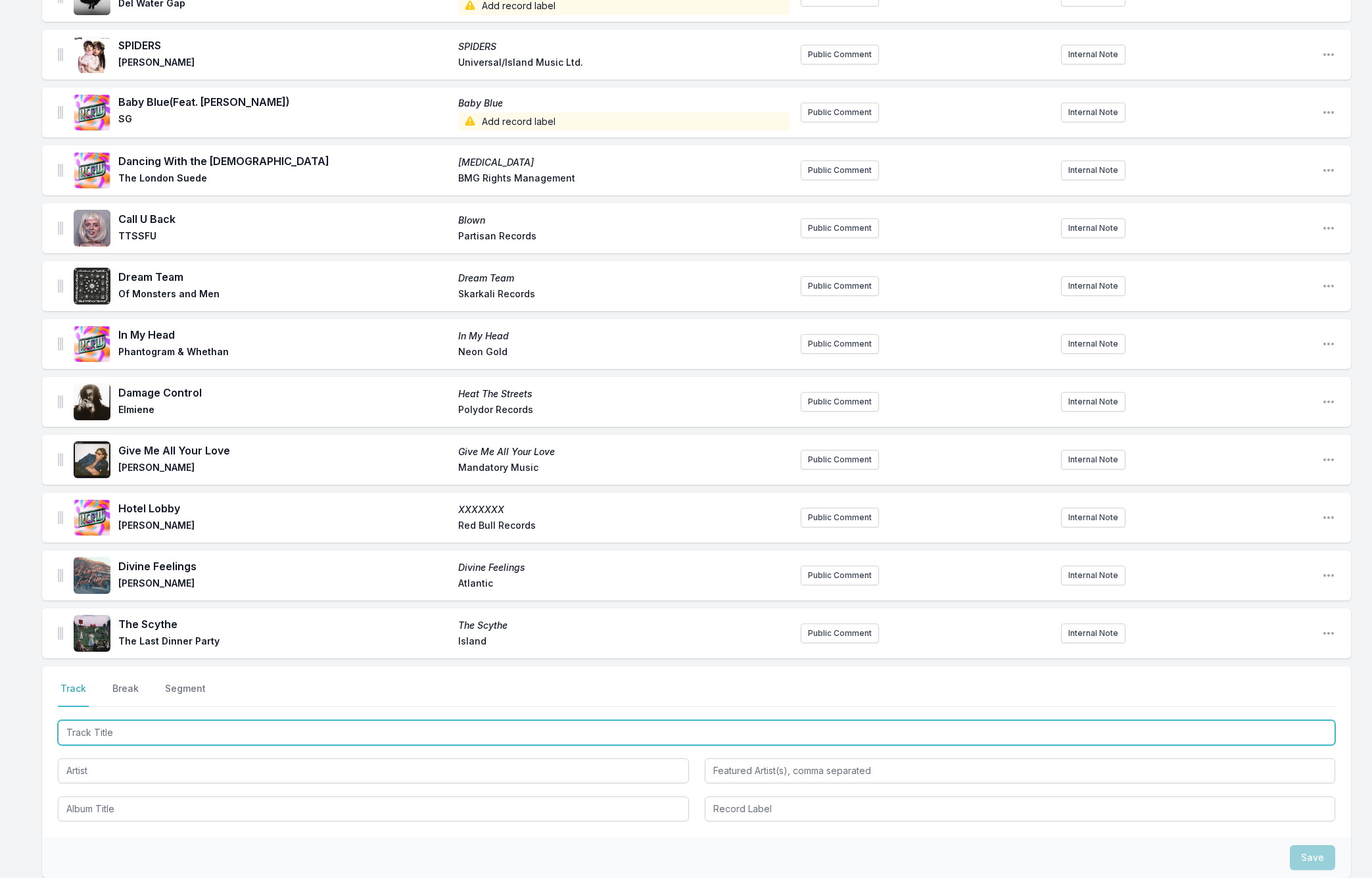
click at [99, 720] on input "Track Title" at bounding box center [696, 732] width 1277 height 25
paste input "PEOPLE"
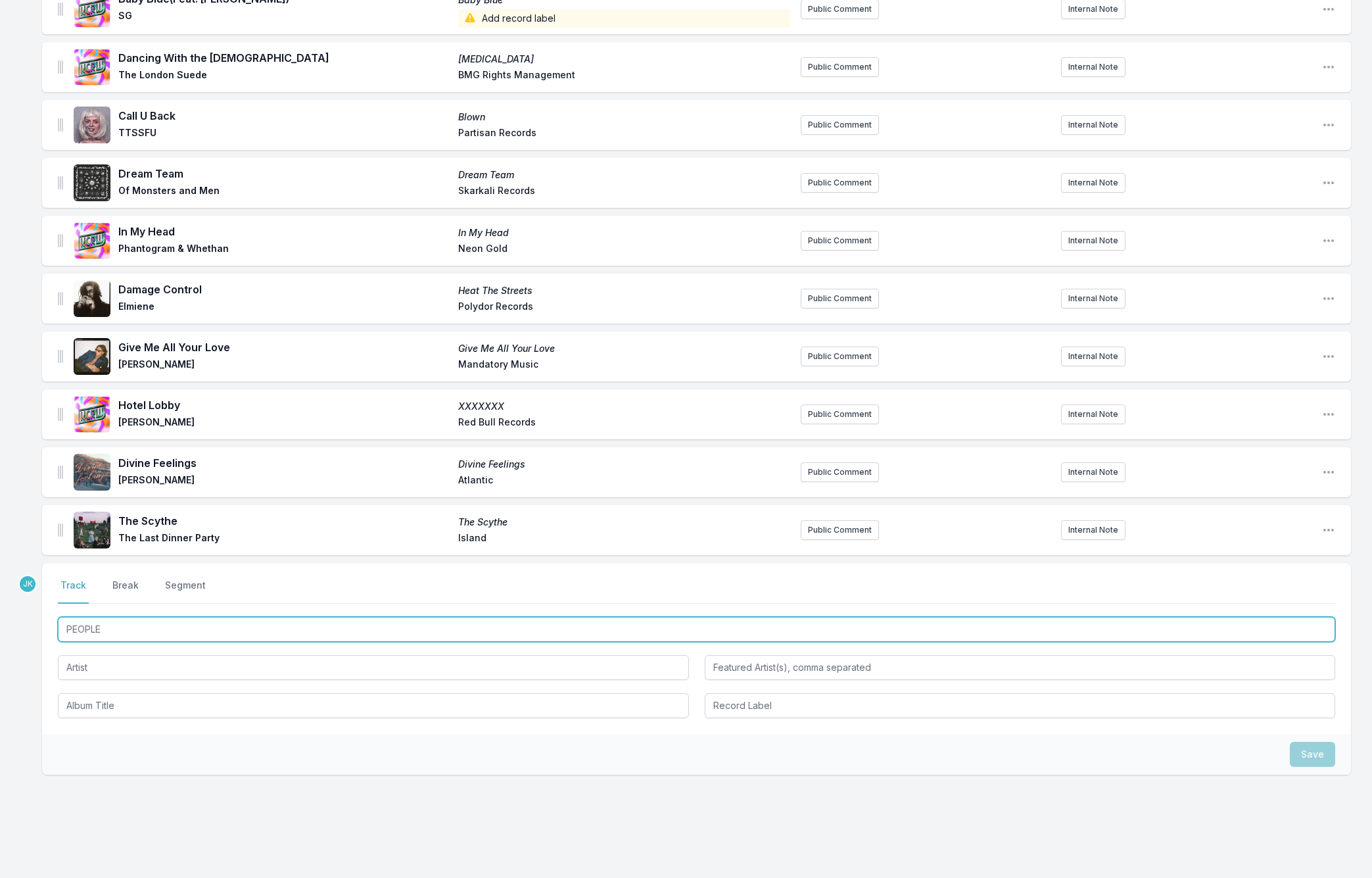
scroll to position [1020, 0]
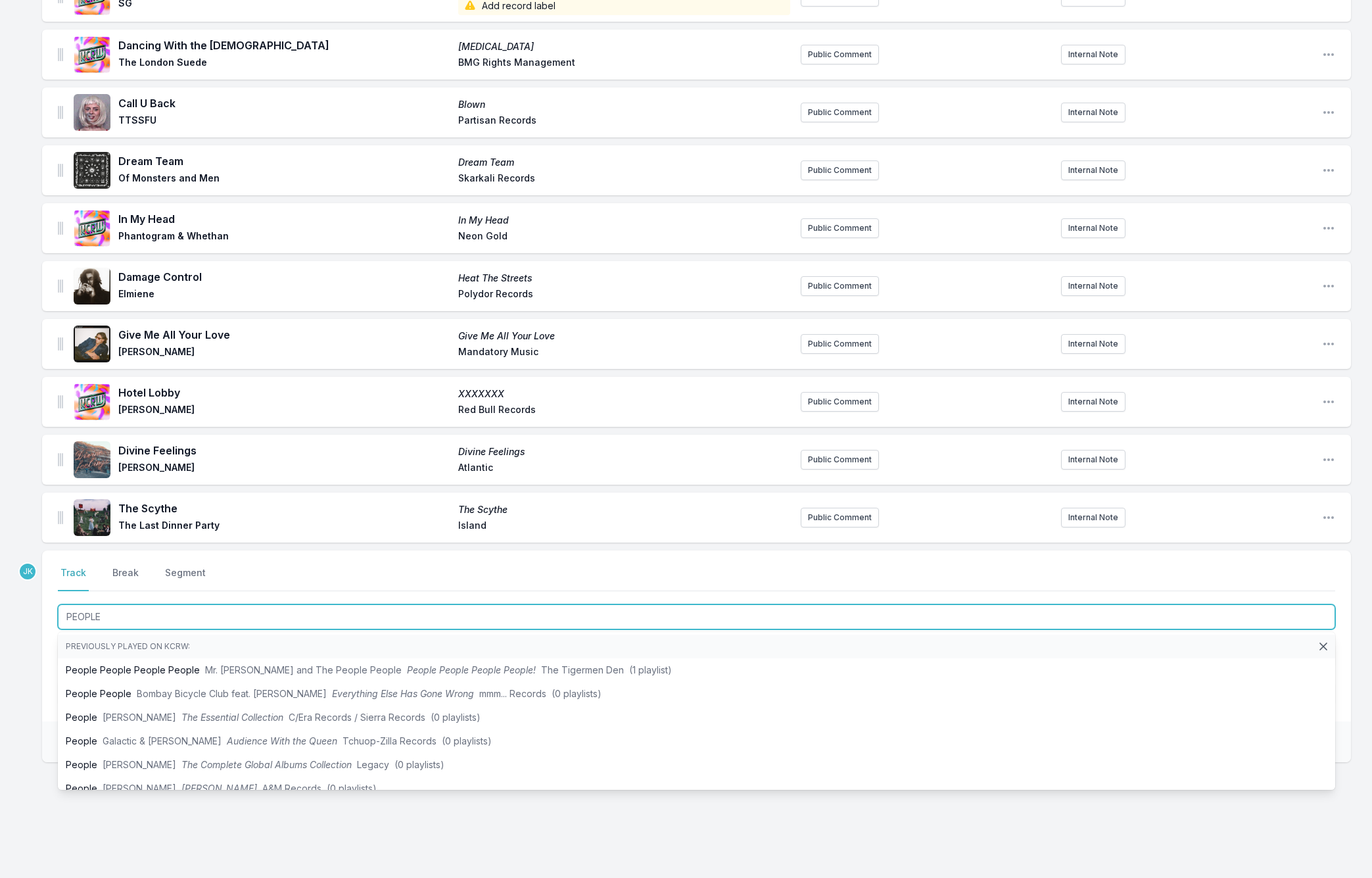
type input "PEOPLE"
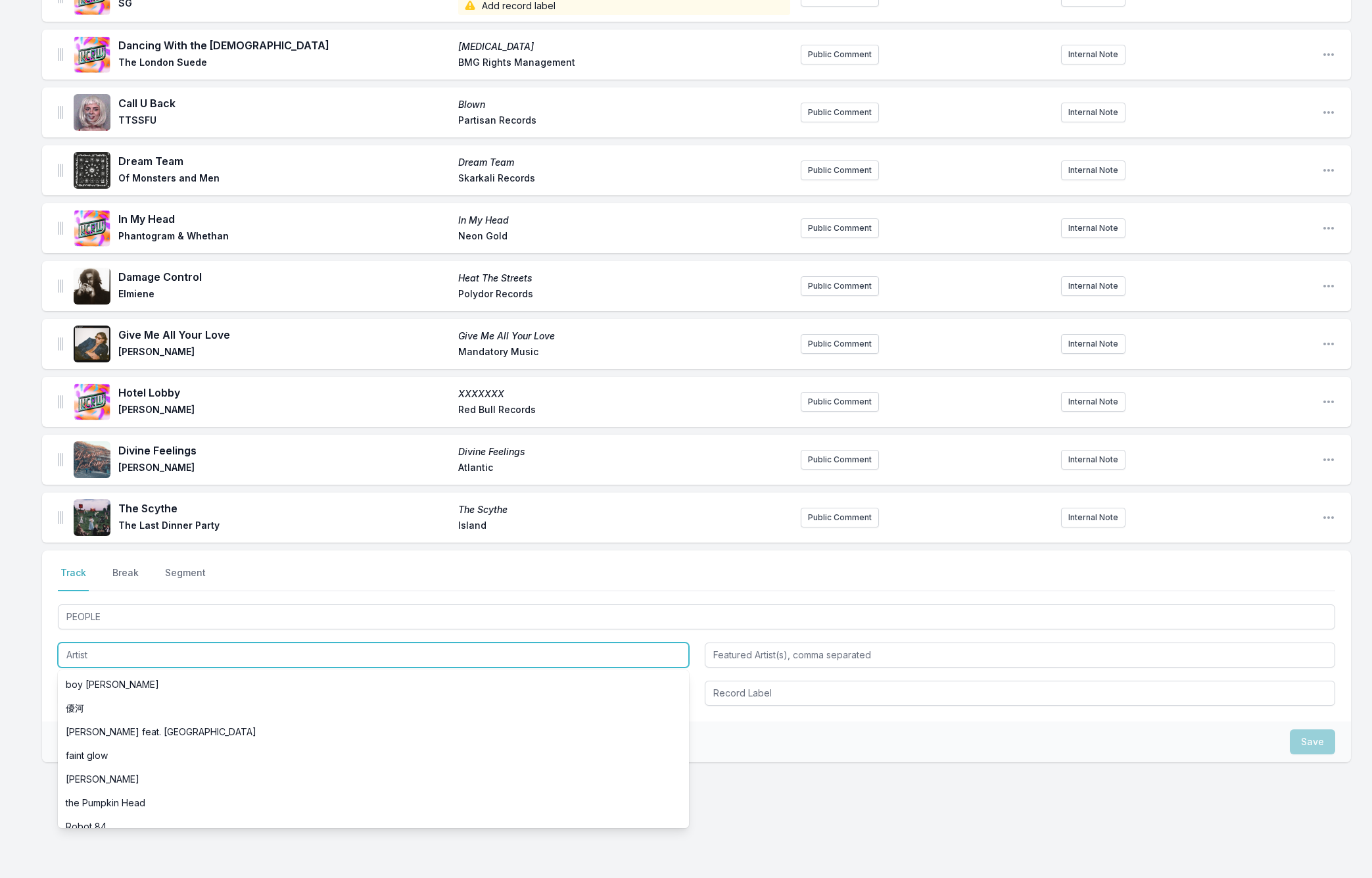
drag, startPoint x: 86, startPoint y: 649, endPoint x: 88, endPoint y: 637, distance: 12.2
click at [86, 646] on input "Artist" at bounding box center [374, 655] width 631 height 25
paste input "Good Neighbours"
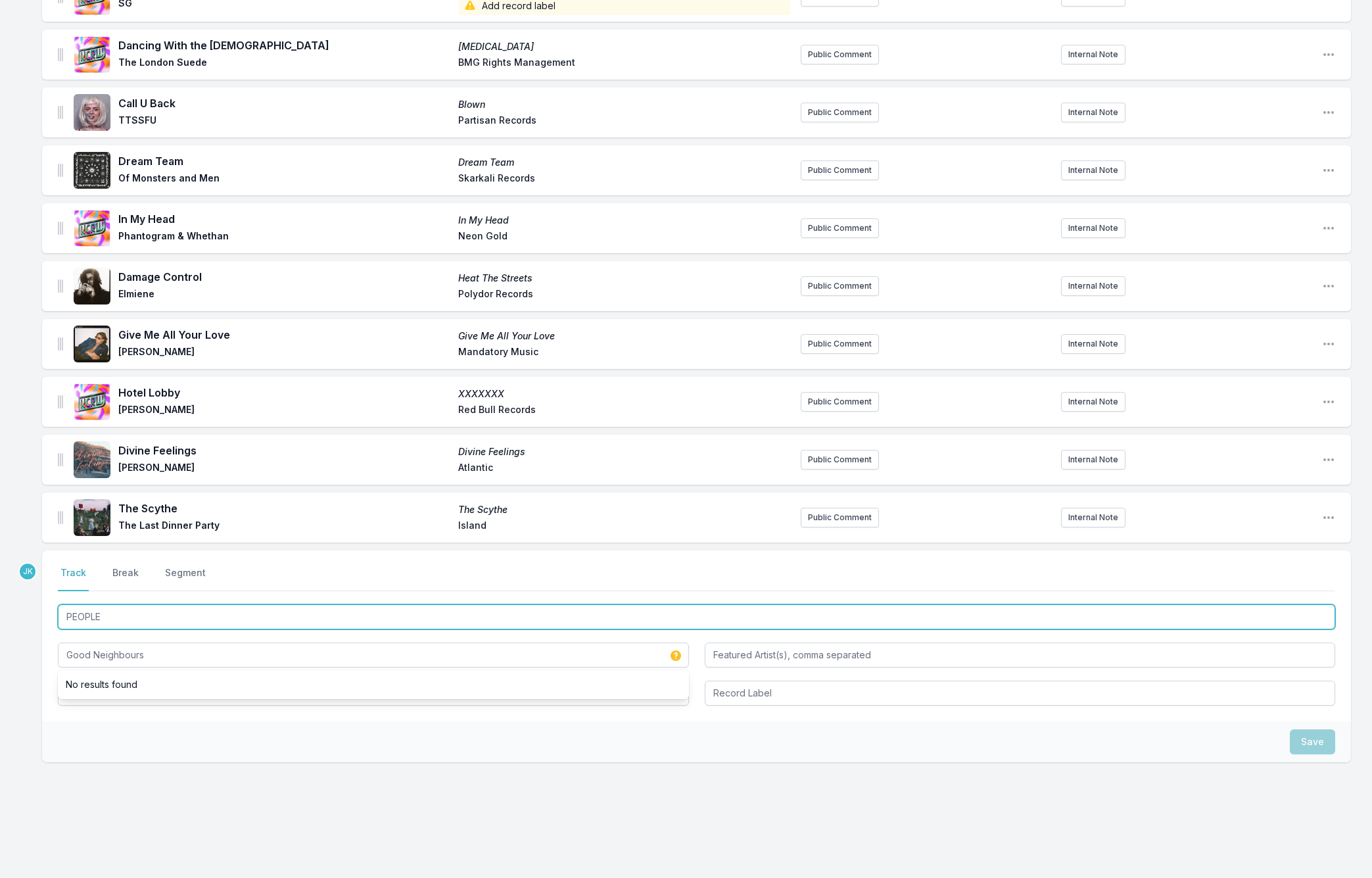
click at [115, 607] on input "PEOPLE" at bounding box center [696, 617] width 1277 height 25
type input "Good Neighbours"
drag, startPoint x: 115, startPoint y: 607, endPoint x: 98, endPoint y: 675, distance: 70.1
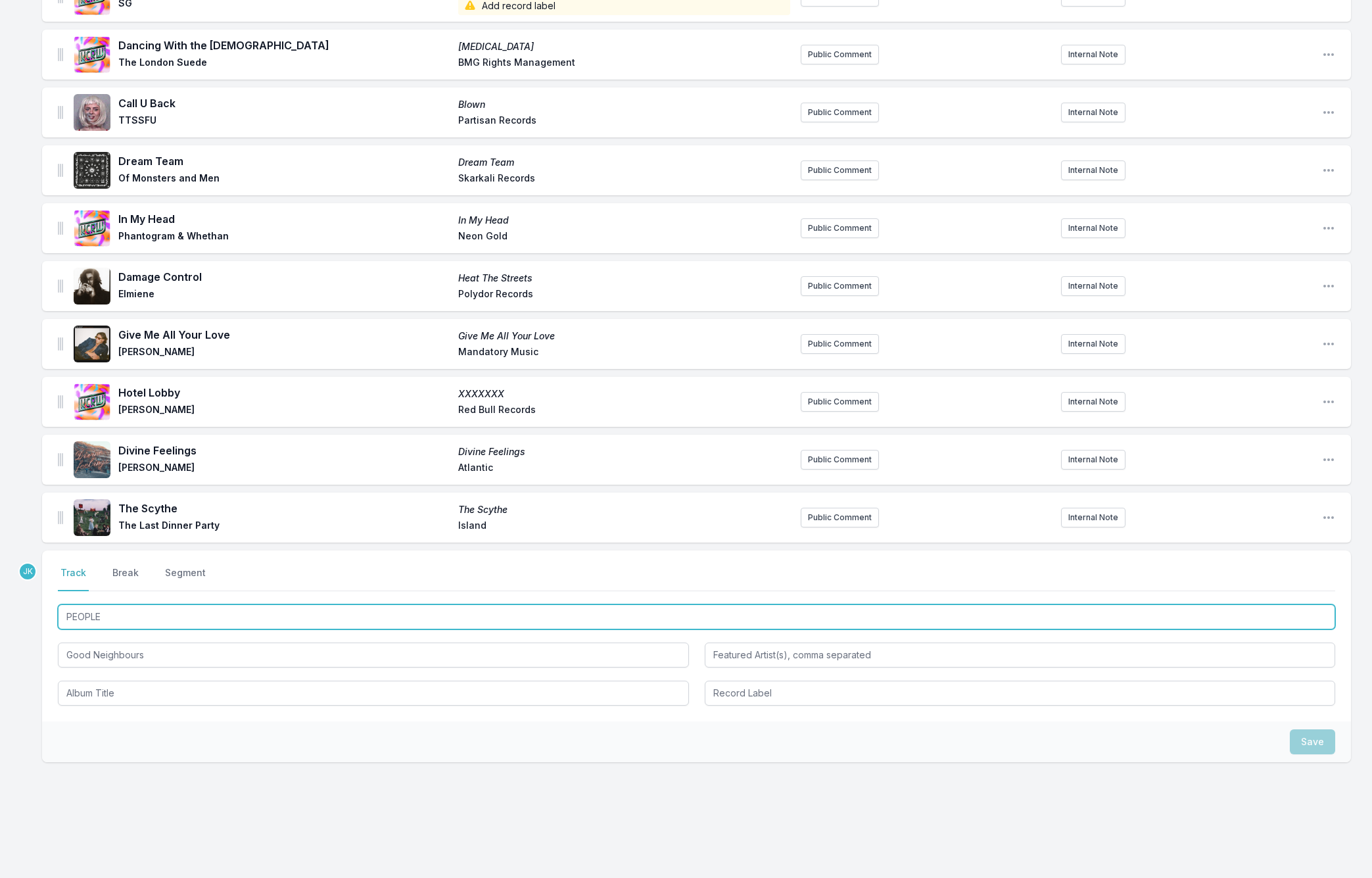
click at [98, 675] on div "PEOPLE Good Neighbours" at bounding box center [696, 653] width 1277 height 104
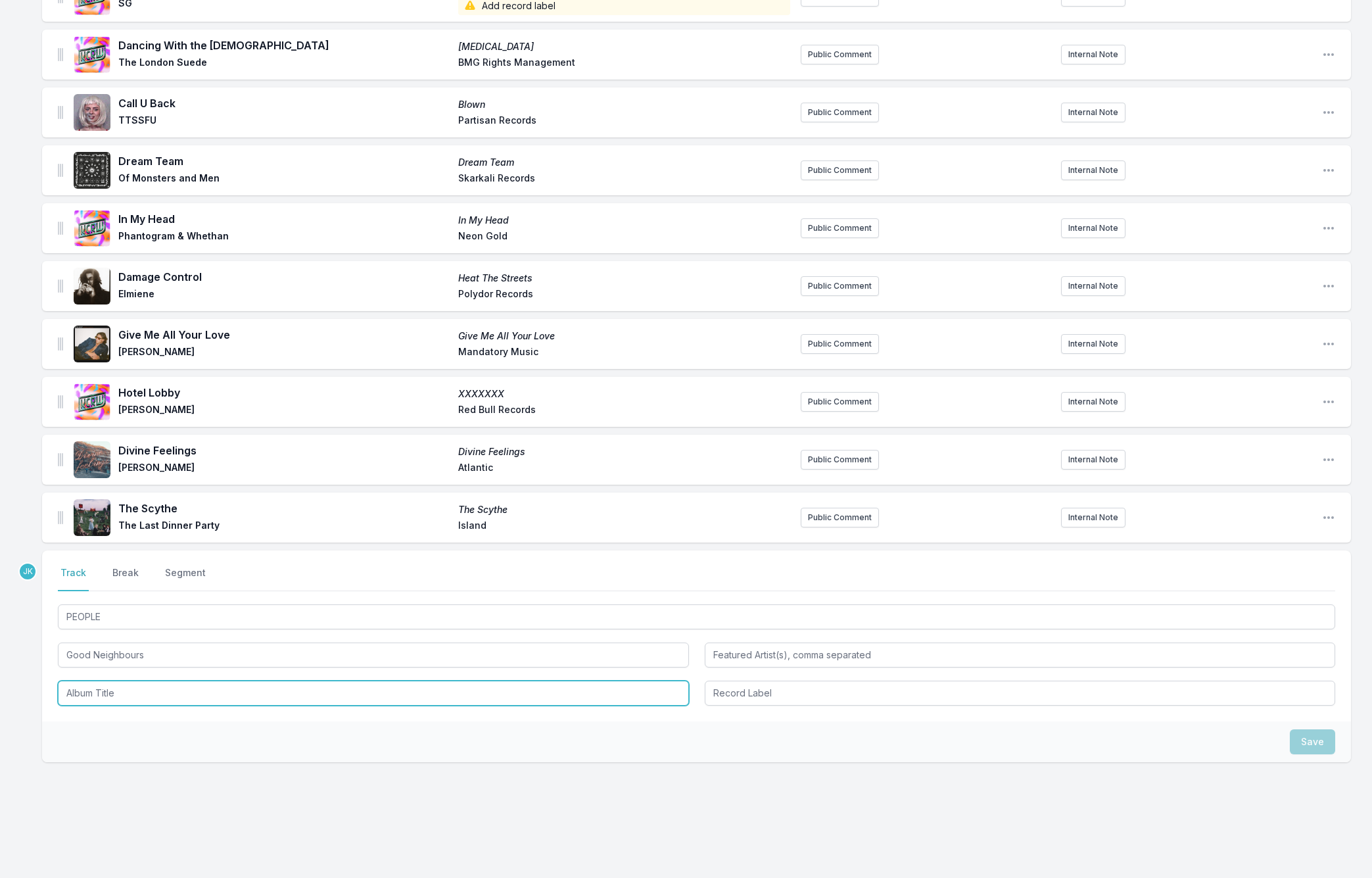
click at [96, 680] on input "Album Title" at bounding box center [374, 693] width 631 height 25
paste input "PEOPLE"
type input "PEOPLE"
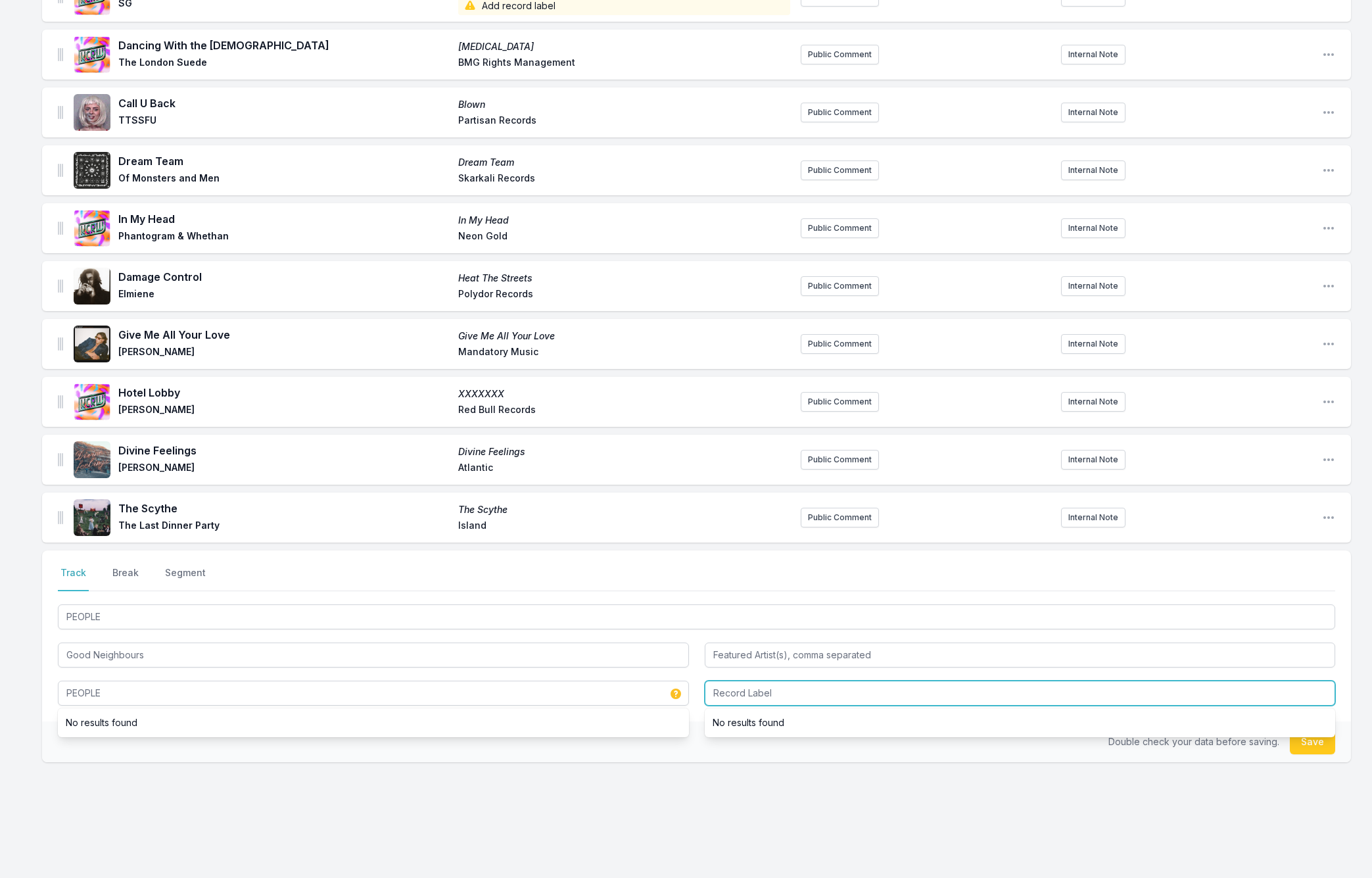
click at [737, 680] on input "Record Label" at bounding box center [1020, 693] width 631 height 25
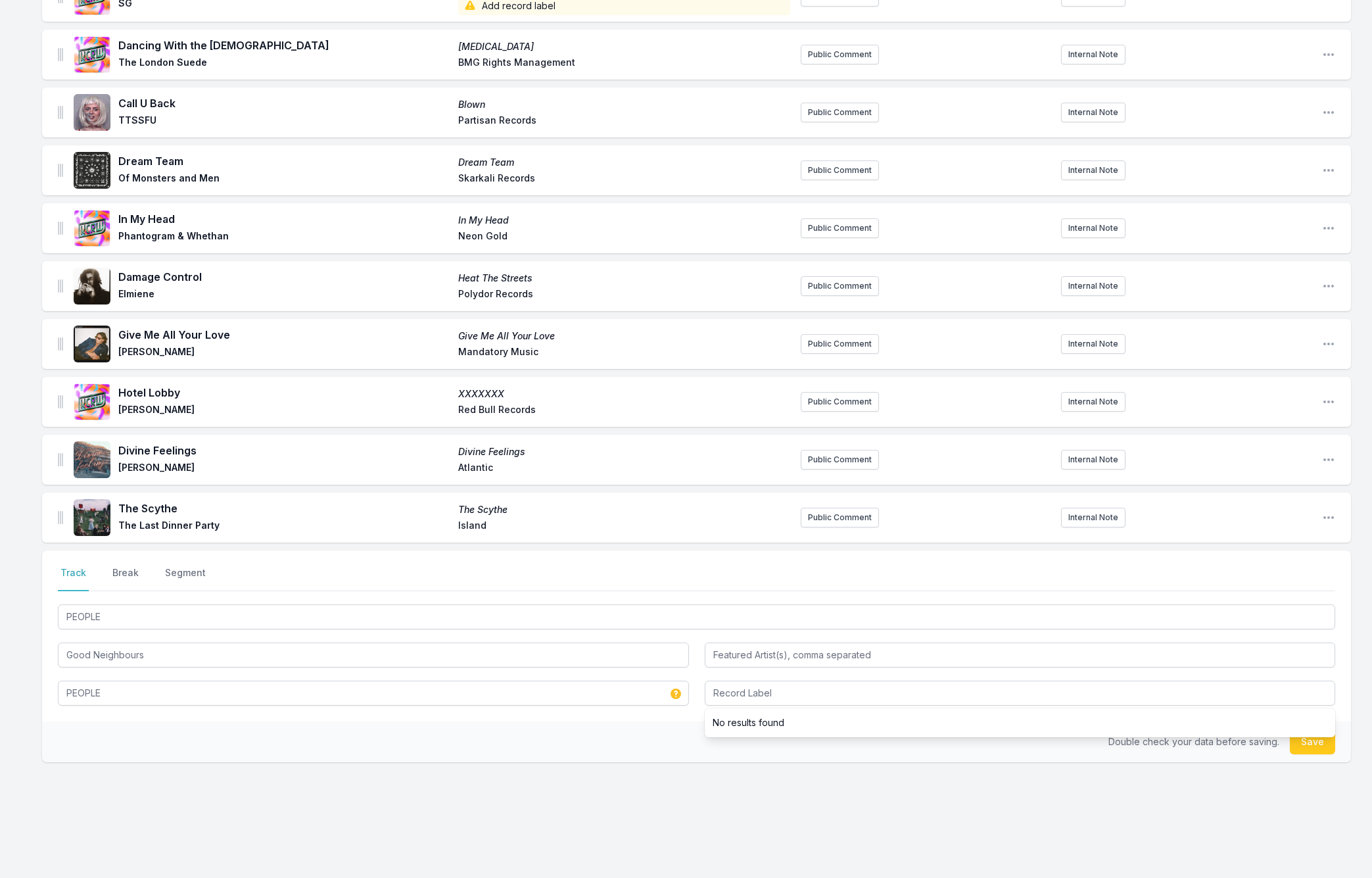
click at [1304, 735] on button "Save" at bounding box center [1312, 742] width 46 height 25
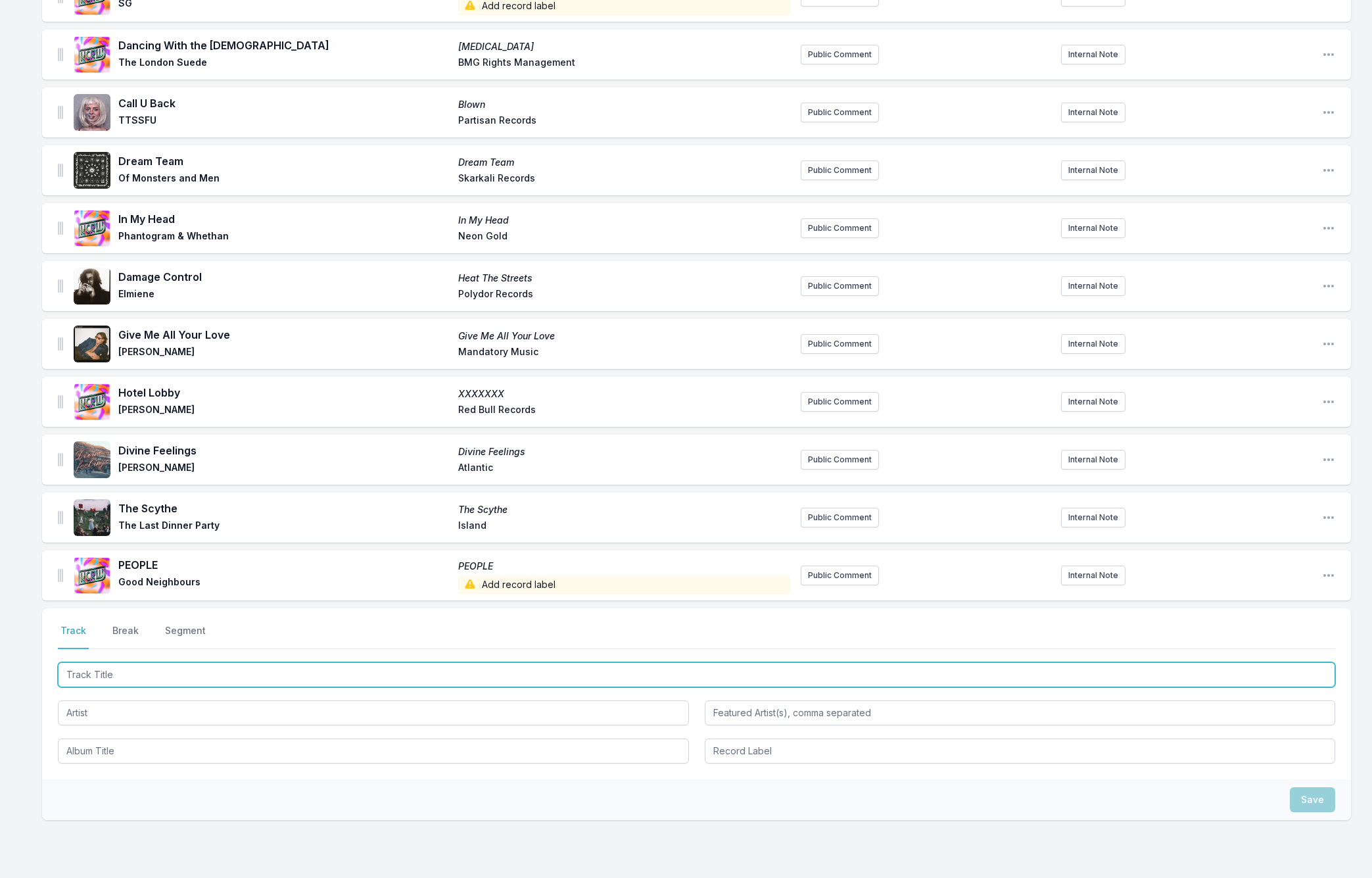
click at [87, 662] on input "Track Title" at bounding box center [696, 674] width 1277 height 25
paste input "On God"
type input "On God"
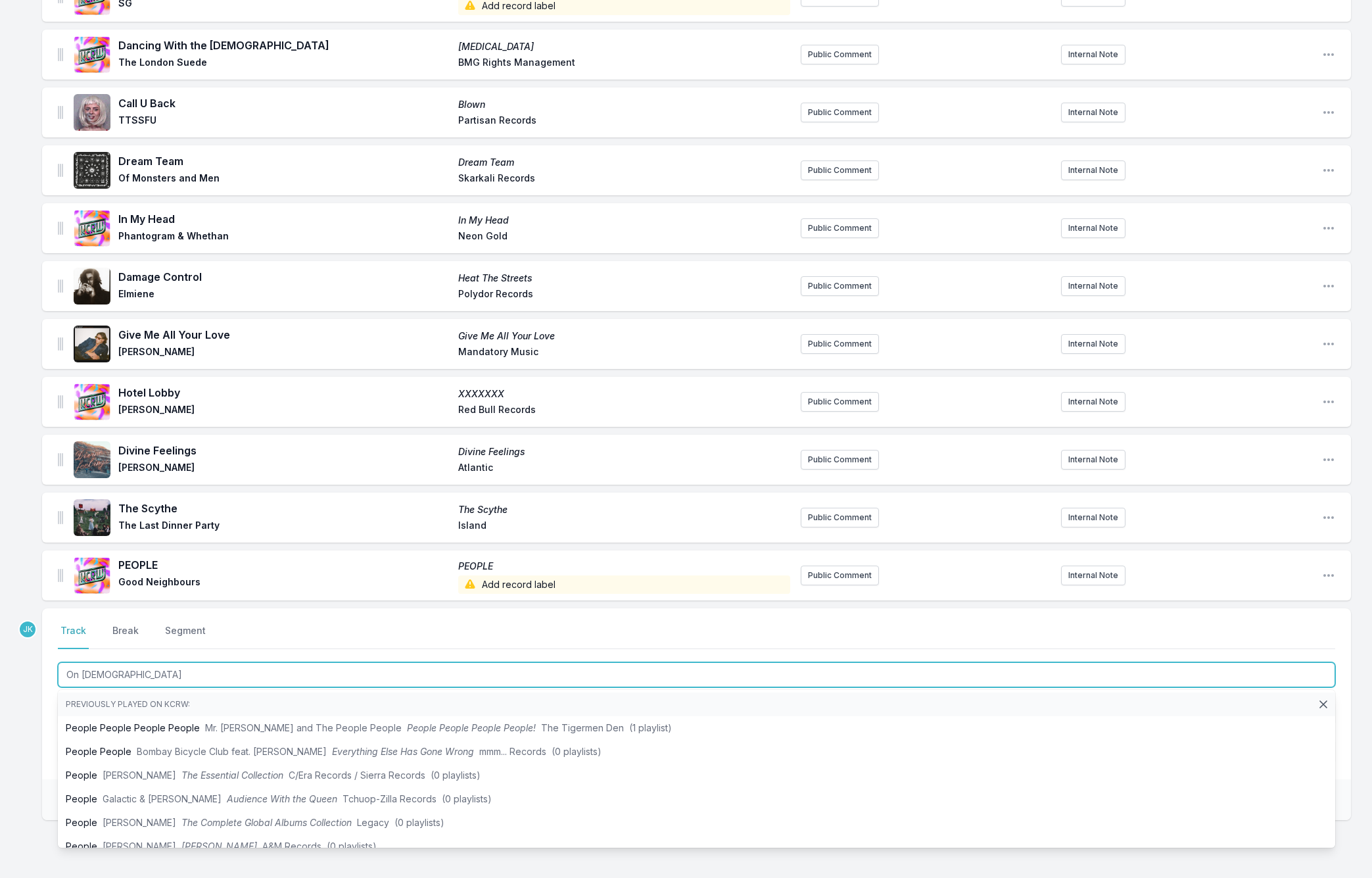
scroll to position [1077, 0]
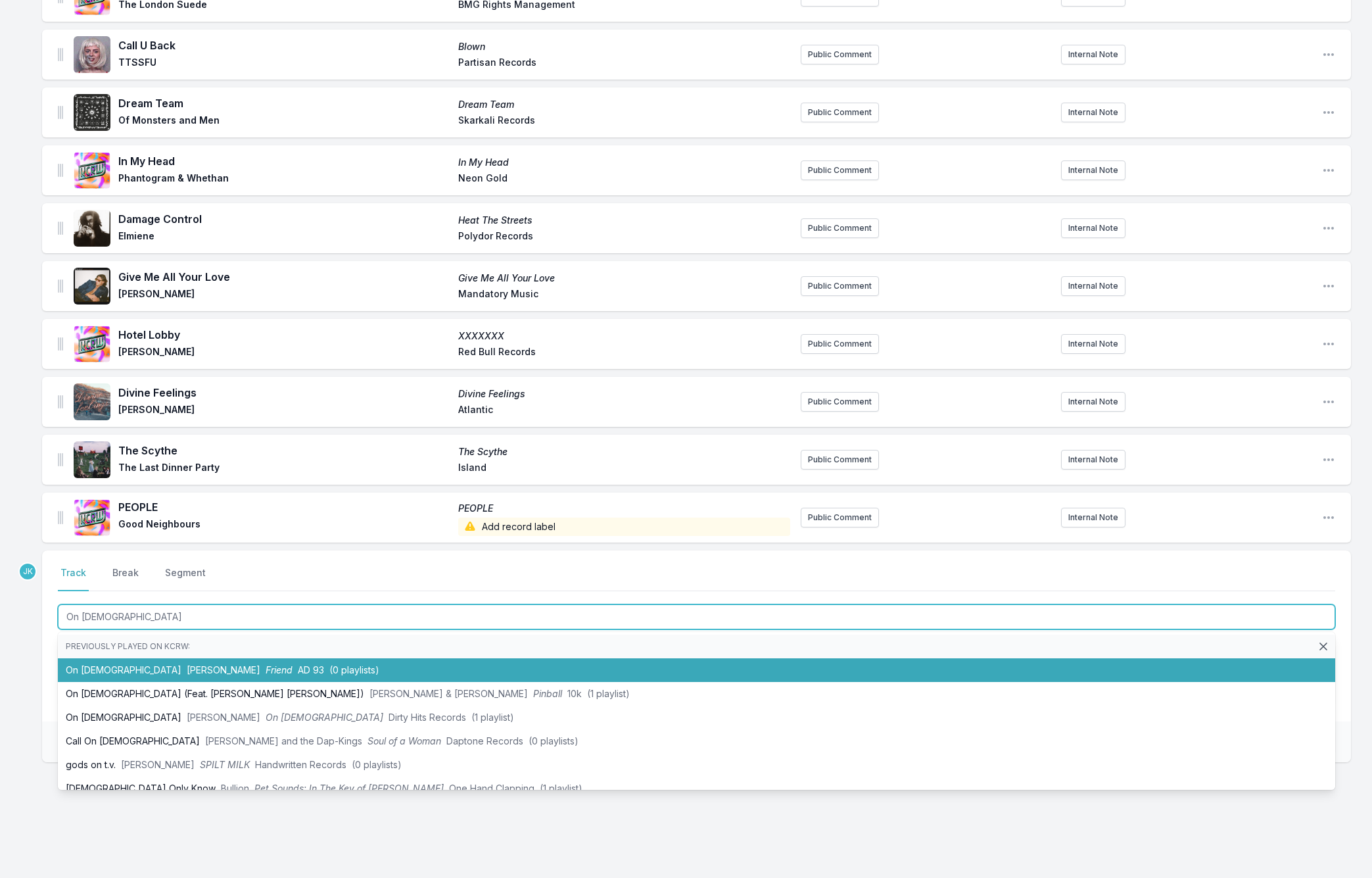
click at [85, 658] on li "On God james K Friend AD 93 (0 playlists)" at bounding box center [696, 670] width 1277 height 24
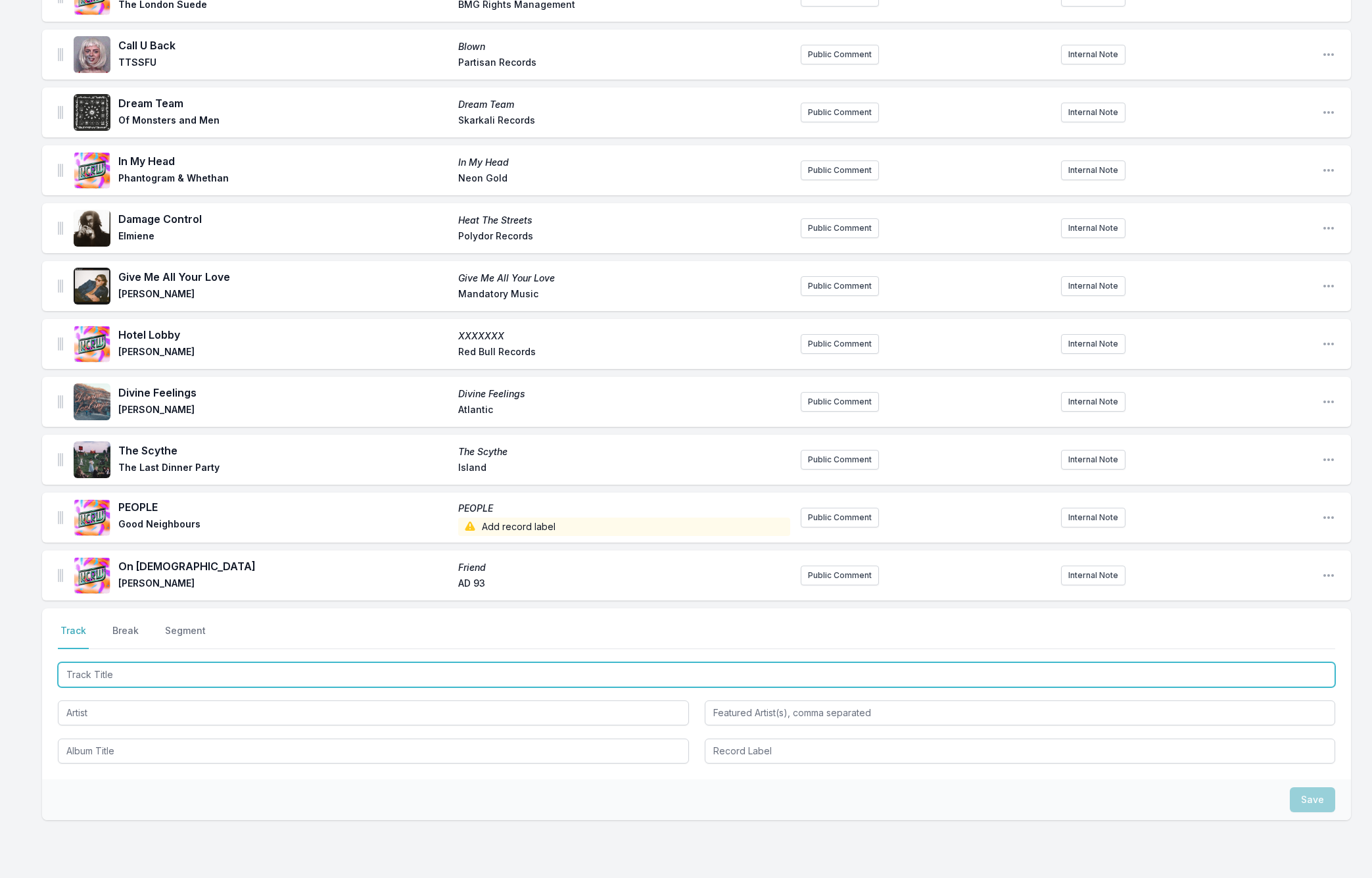
paste input "Greasy off the Racing Line"
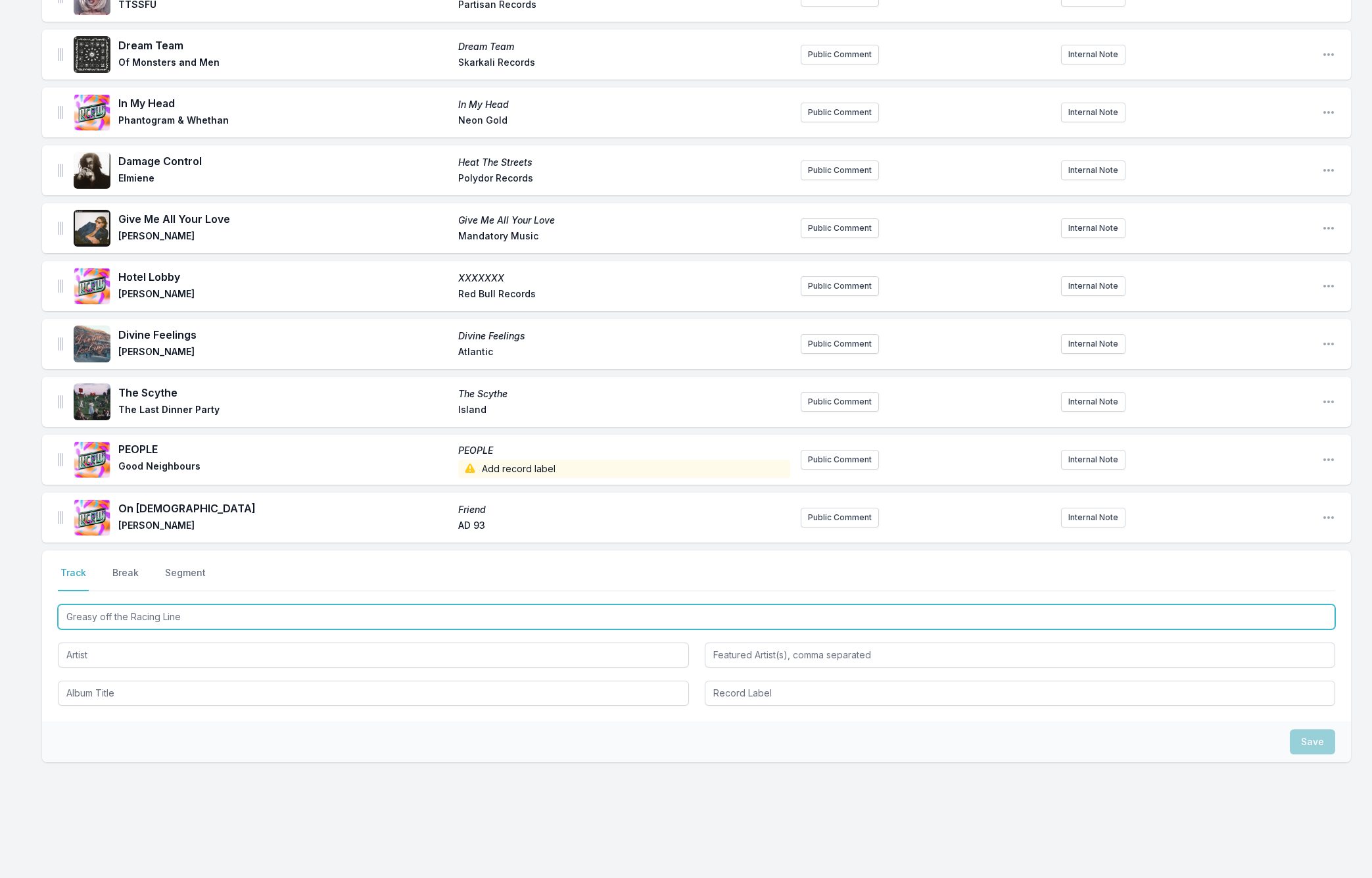
type input "Greasy off the Racing Line"
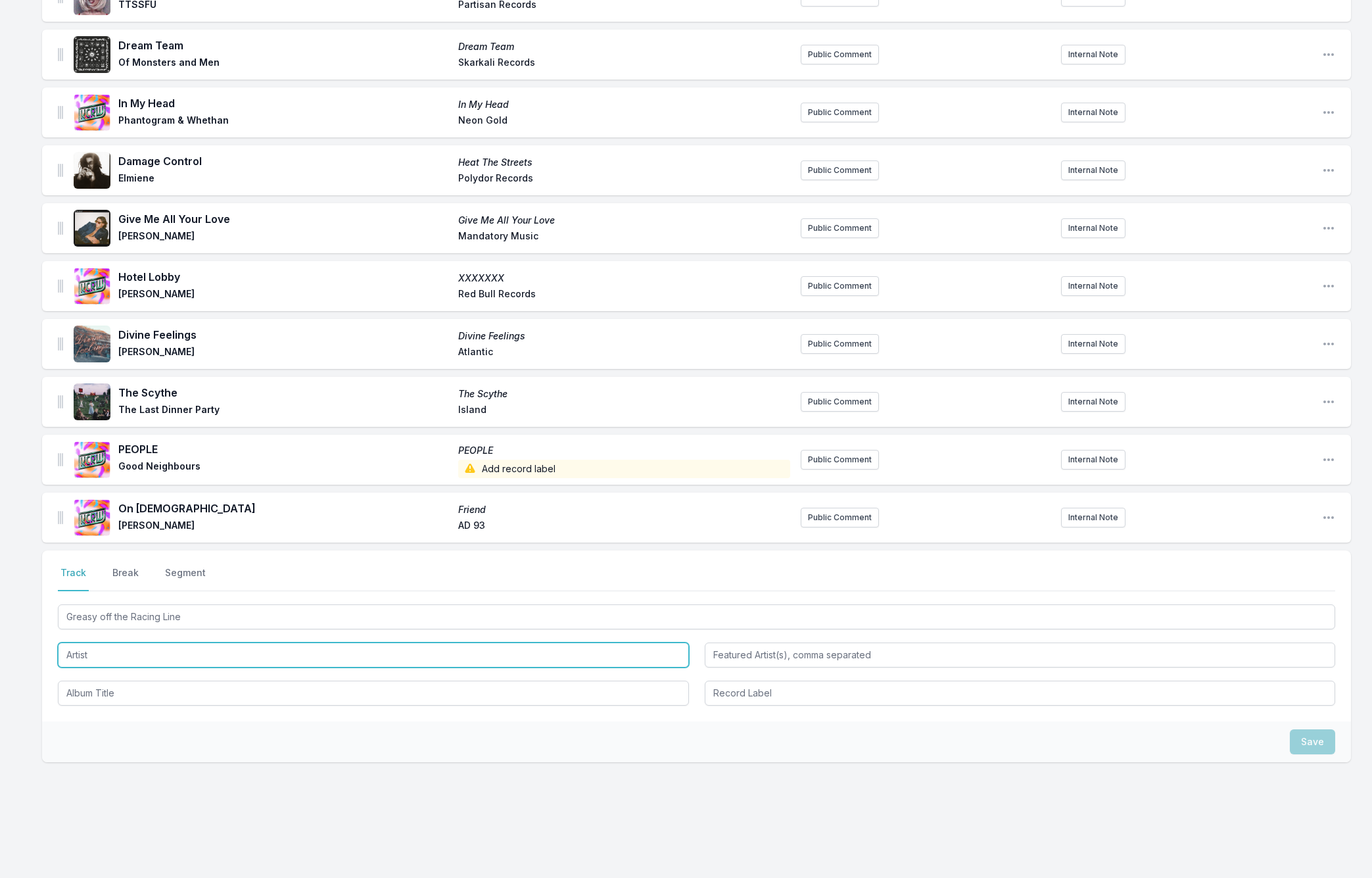
click at [79, 643] on input "Artist" at bounding box center [374, 655] width 631 height 25
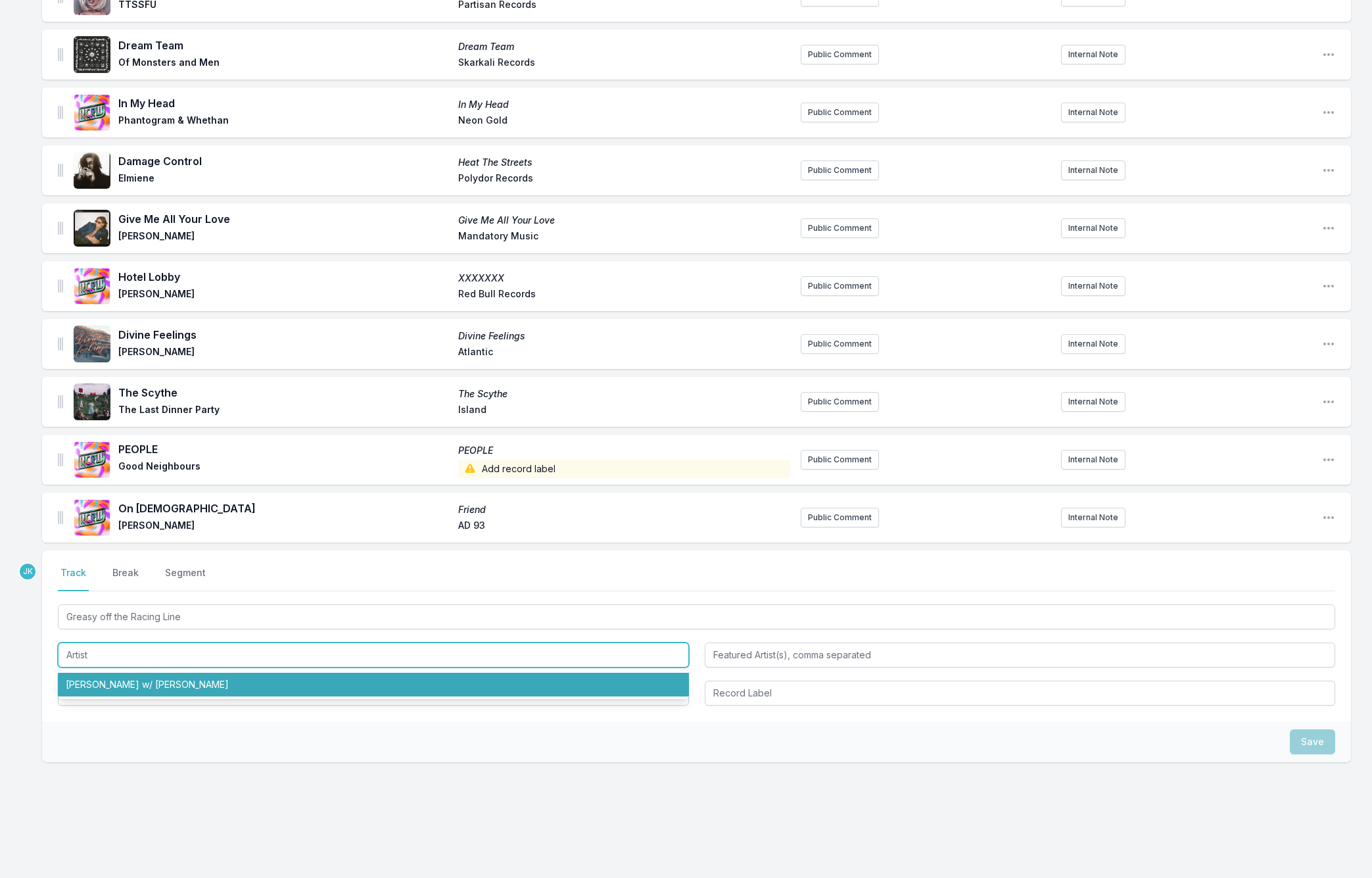
paste input "Daniel Avery"
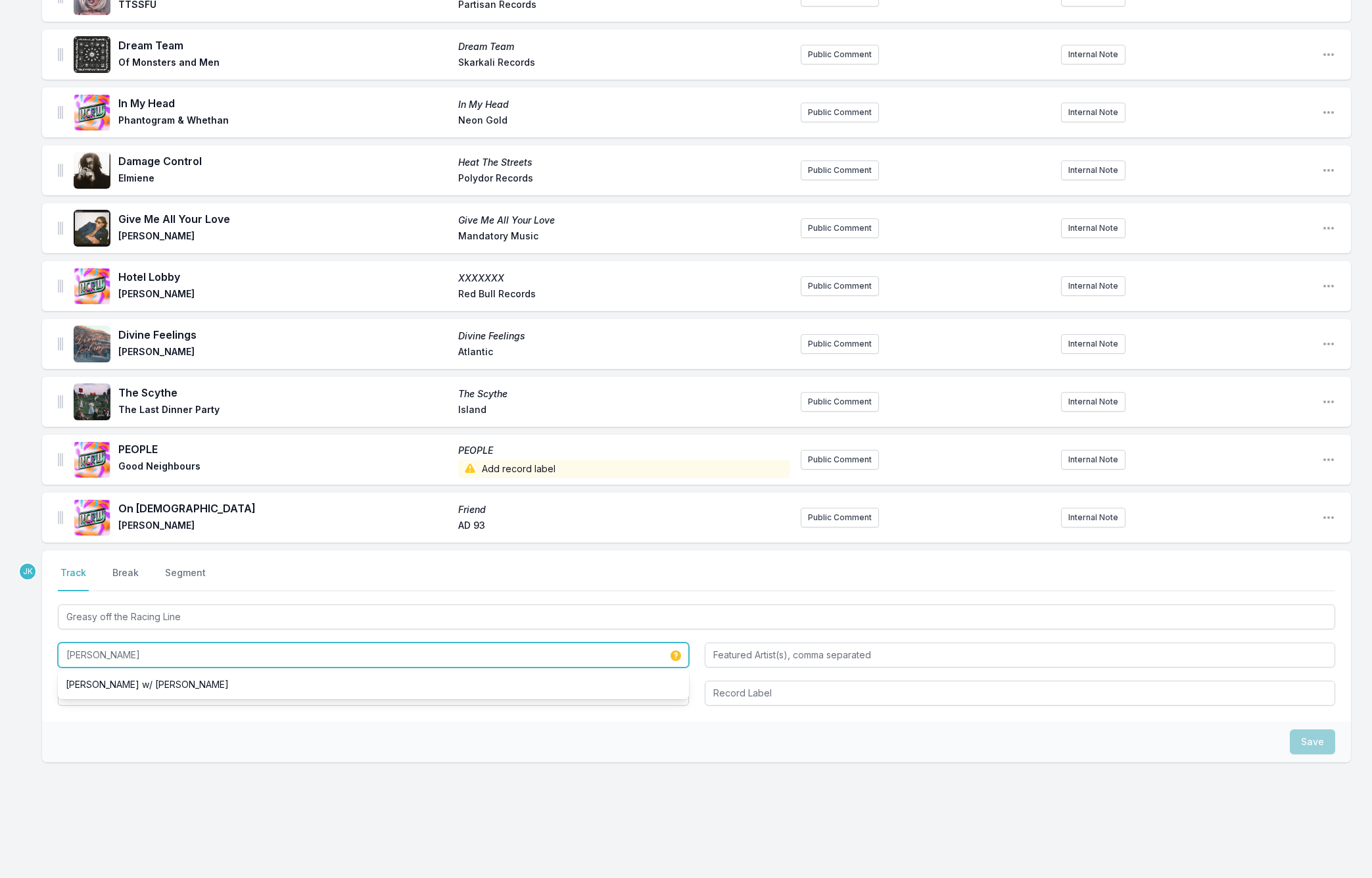
type input "Daniel Avery"
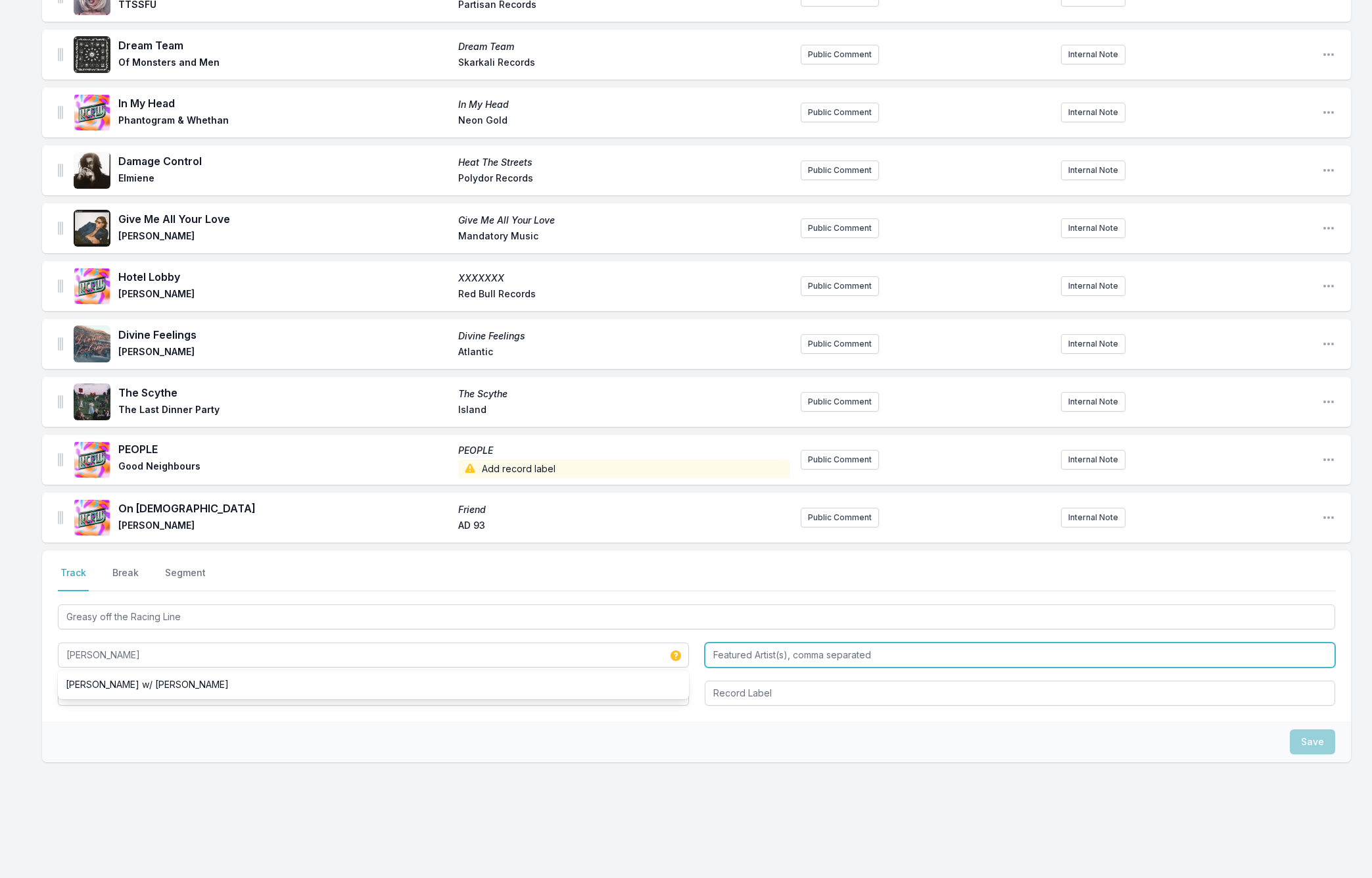
click at [720, 643] on input "Featured Artist(s), comma separated" at bounding box center [1020, 655] width 631 height 25
paste input "Alison Mosshart"
type input "Alison Mosshart"
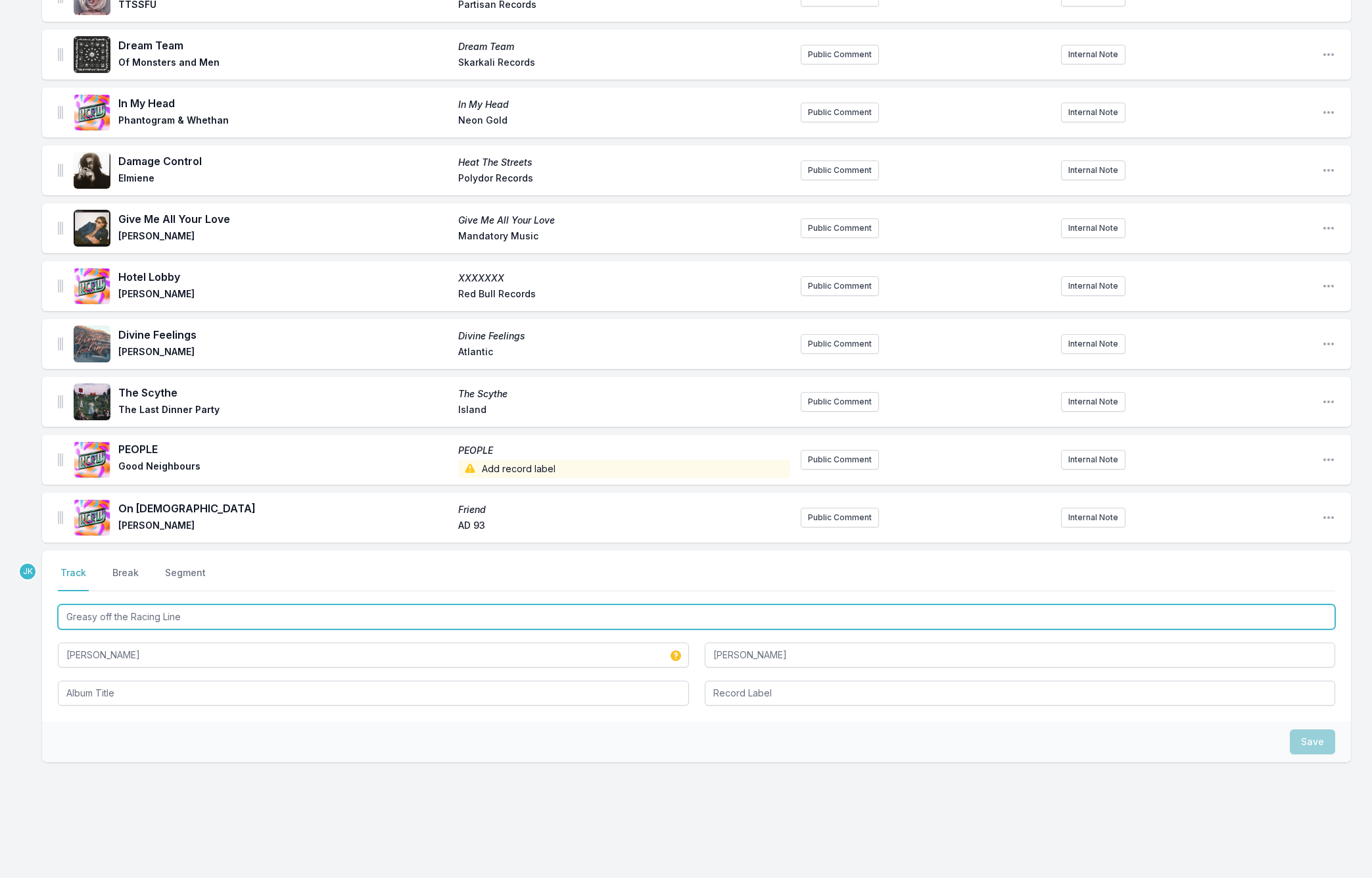
click at [143, 604] on input "Greasy off the Racing Line" at bounding box center [696, 617] width 1277 height 25
drag, startPoint x: 143, startPoint y: 604, endPoint x: 88, endPoint y: 685, distance: 97.9
click at [87, 685] on div "Greasy off the Racing Line Daniel Avery Alison Mosshart" at bounding box center [696, 653] width 1277 height 104
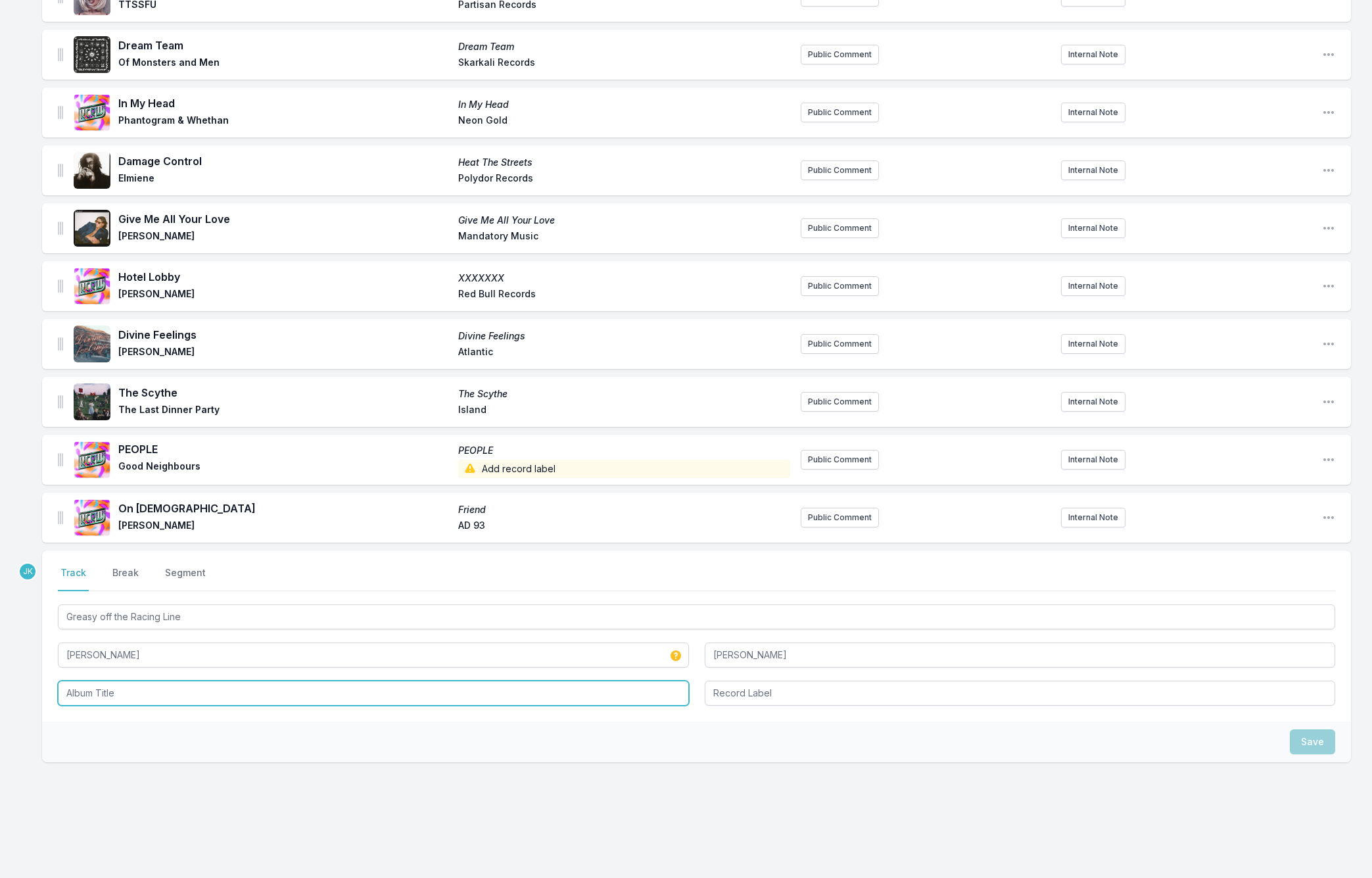
click at [89, 682] on input "Album Title" at bounding box center [374, 693] width 631 height 25
paste input "Greasy off the Racing Line"
type input "Greasy off the Racing Line"
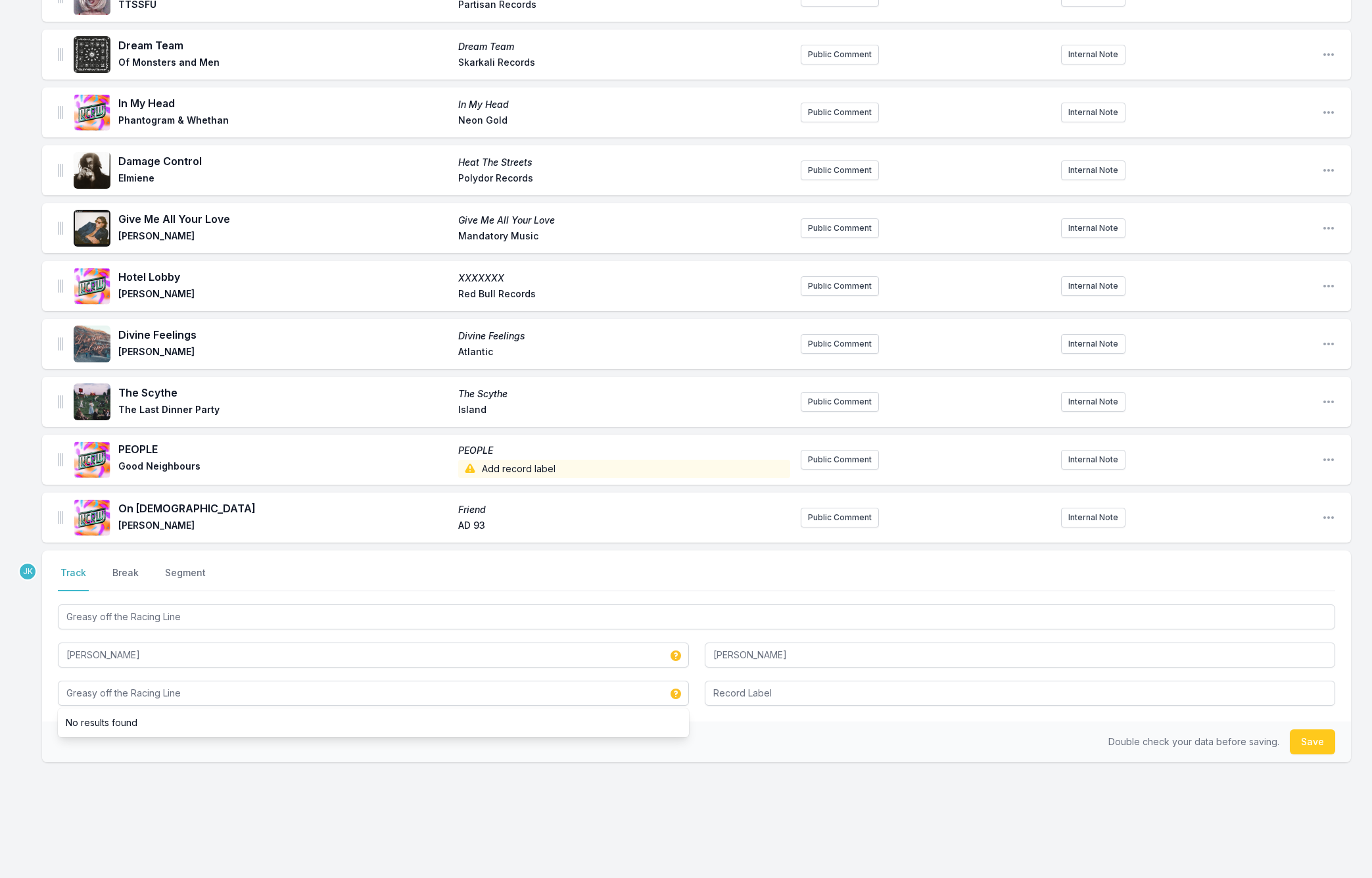
click at [1304, 729] on button "Save" at bounding box center [1312, 742] width 46 height 25
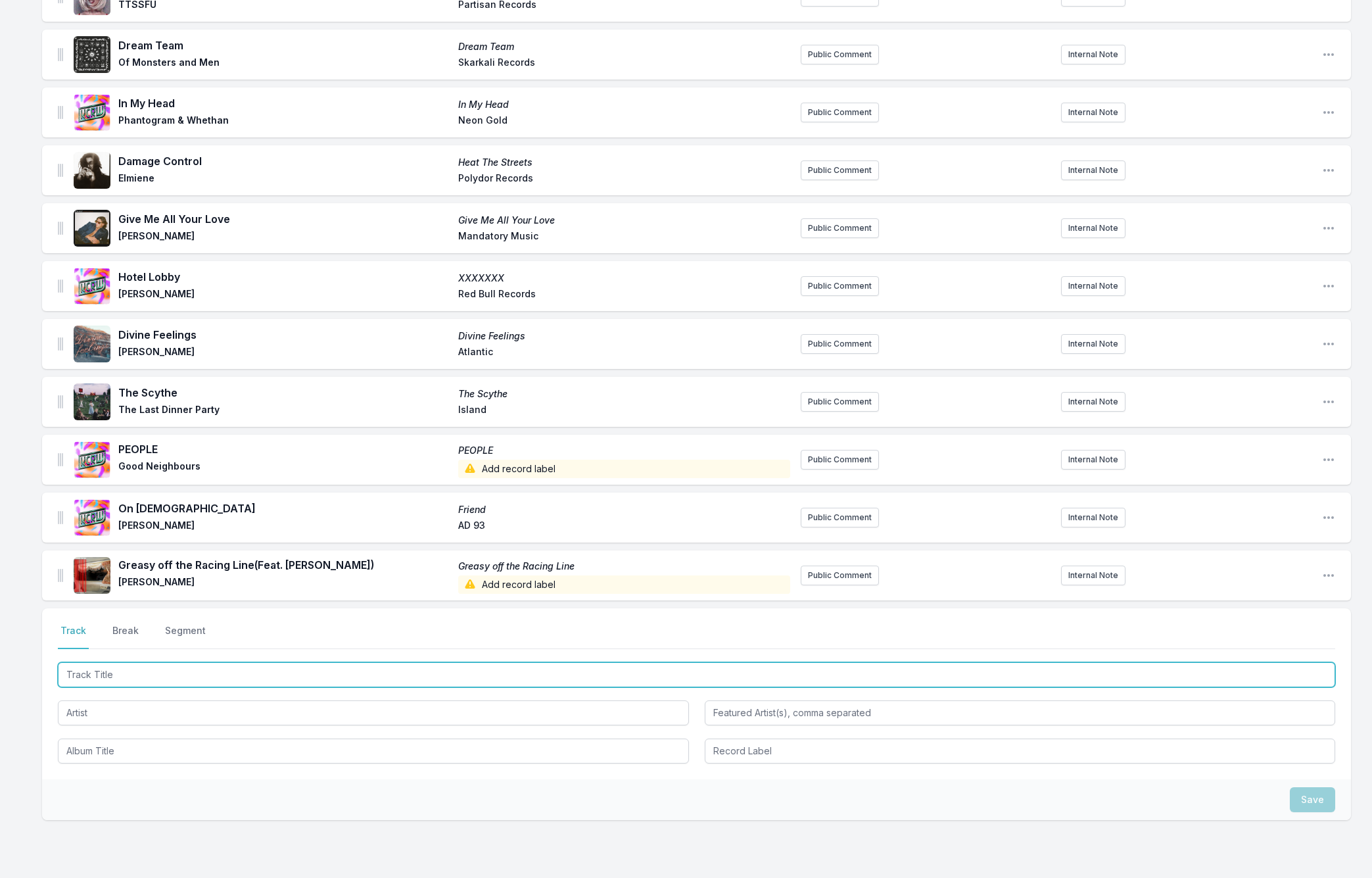
click at [103, 662] on input "Track Title" at bounding box center [696, 674] width 1277 height 25
paste input "Find A Way"
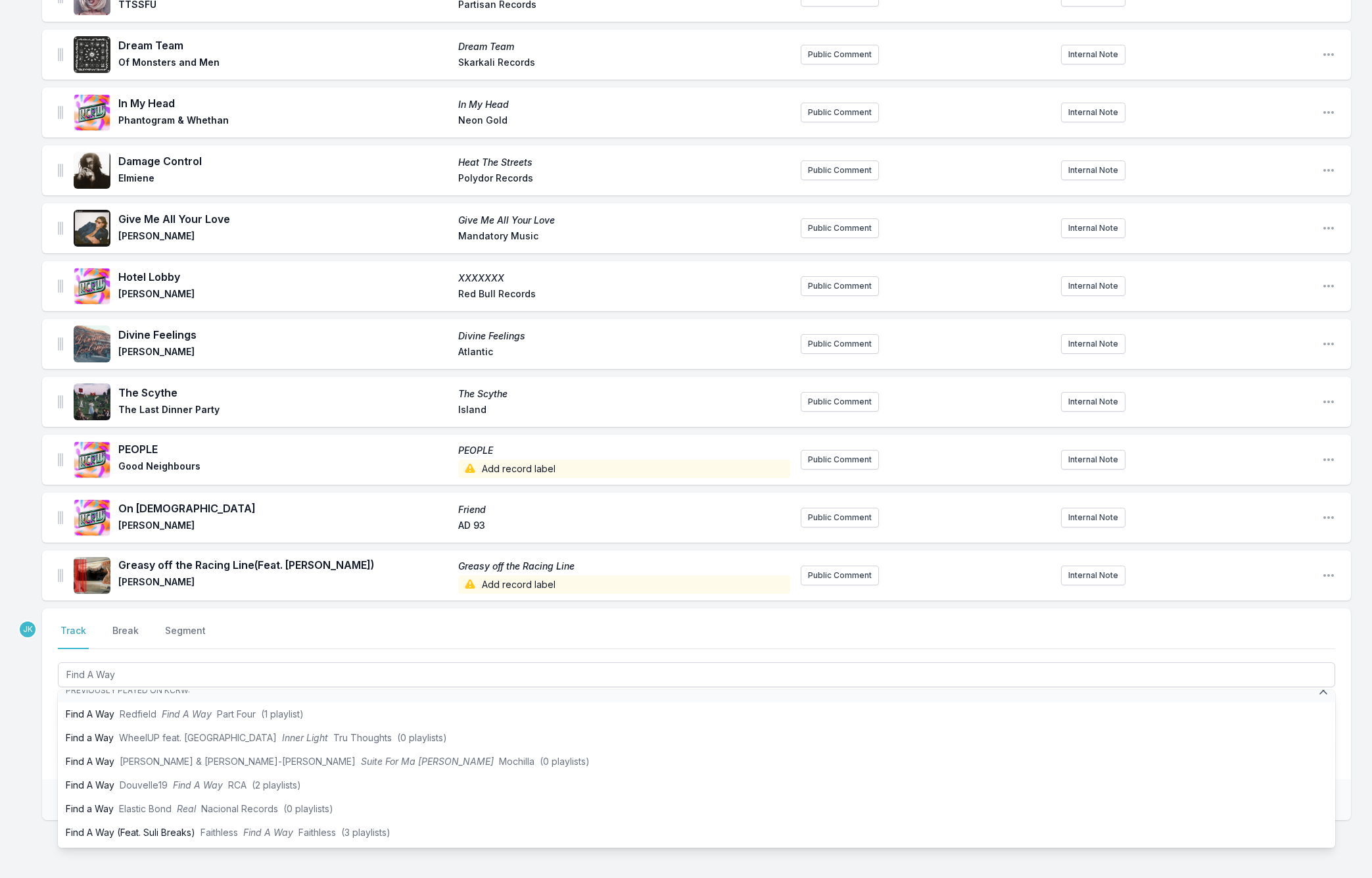
scroll to position [38, 0]
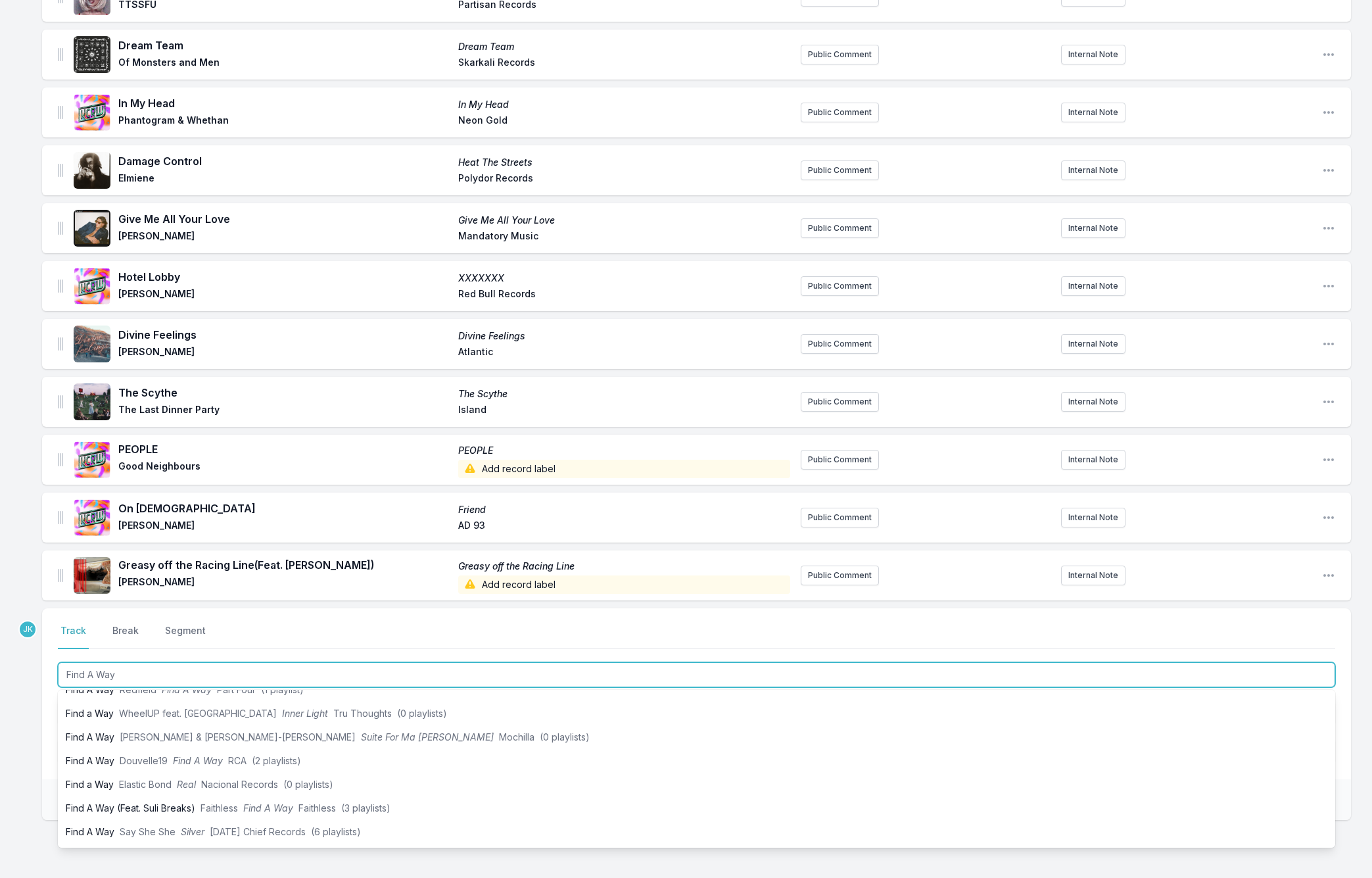
type input "Find A Way"
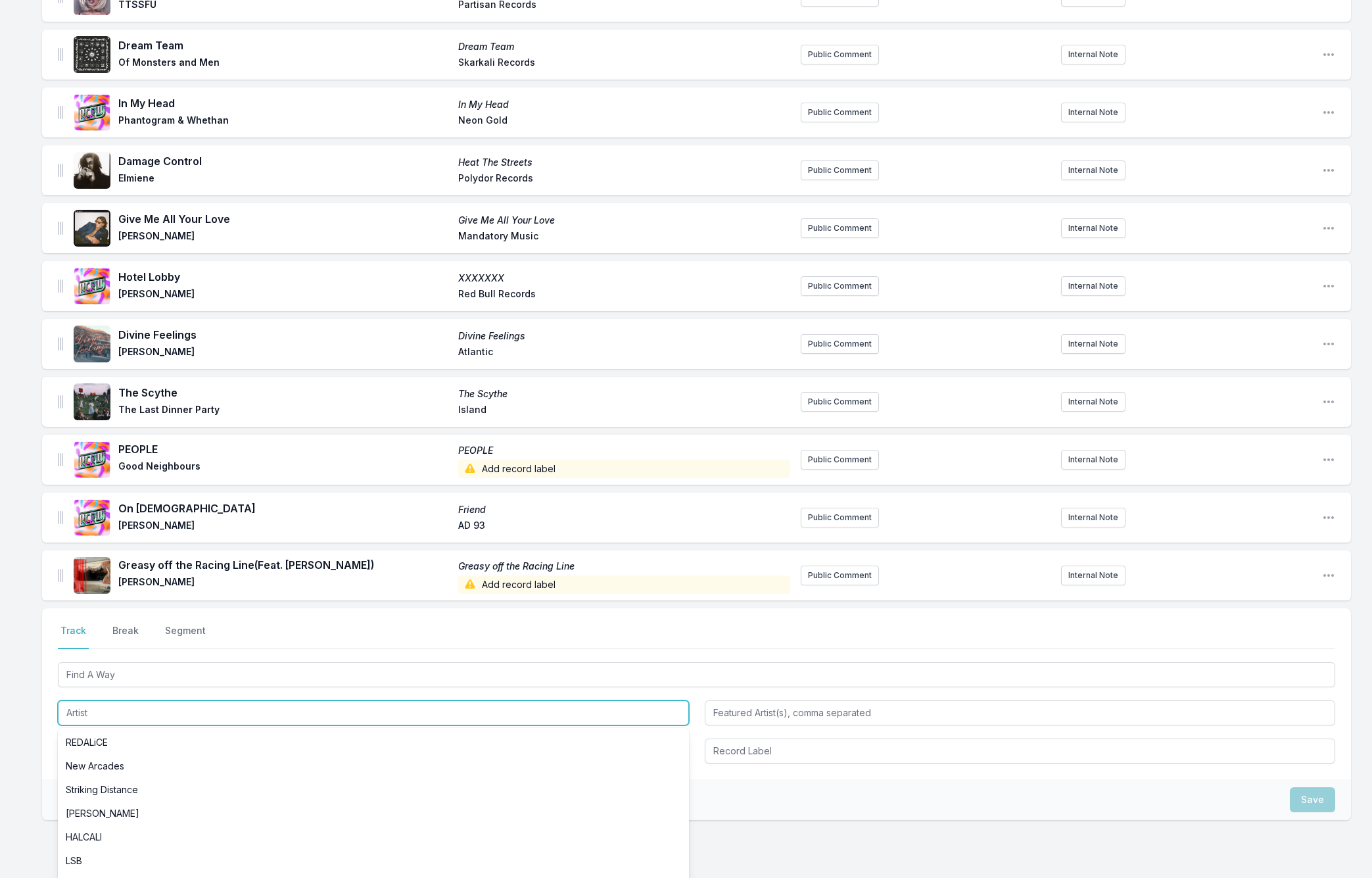
click at [79, 700] on input "Artist" at bounding box center [374, 713] width 631 height 25
paste input "Faithless"
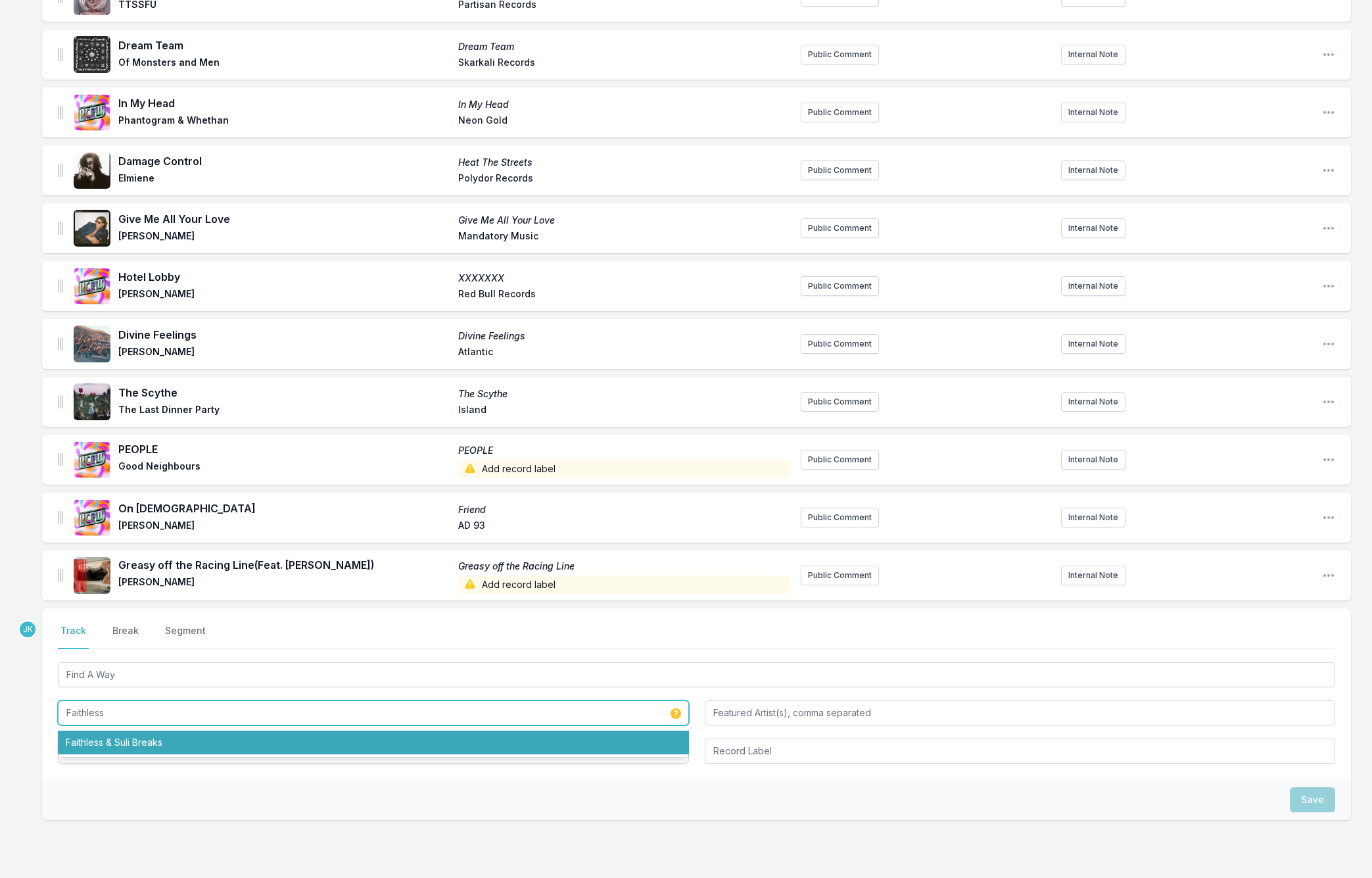
type input "Faithless"
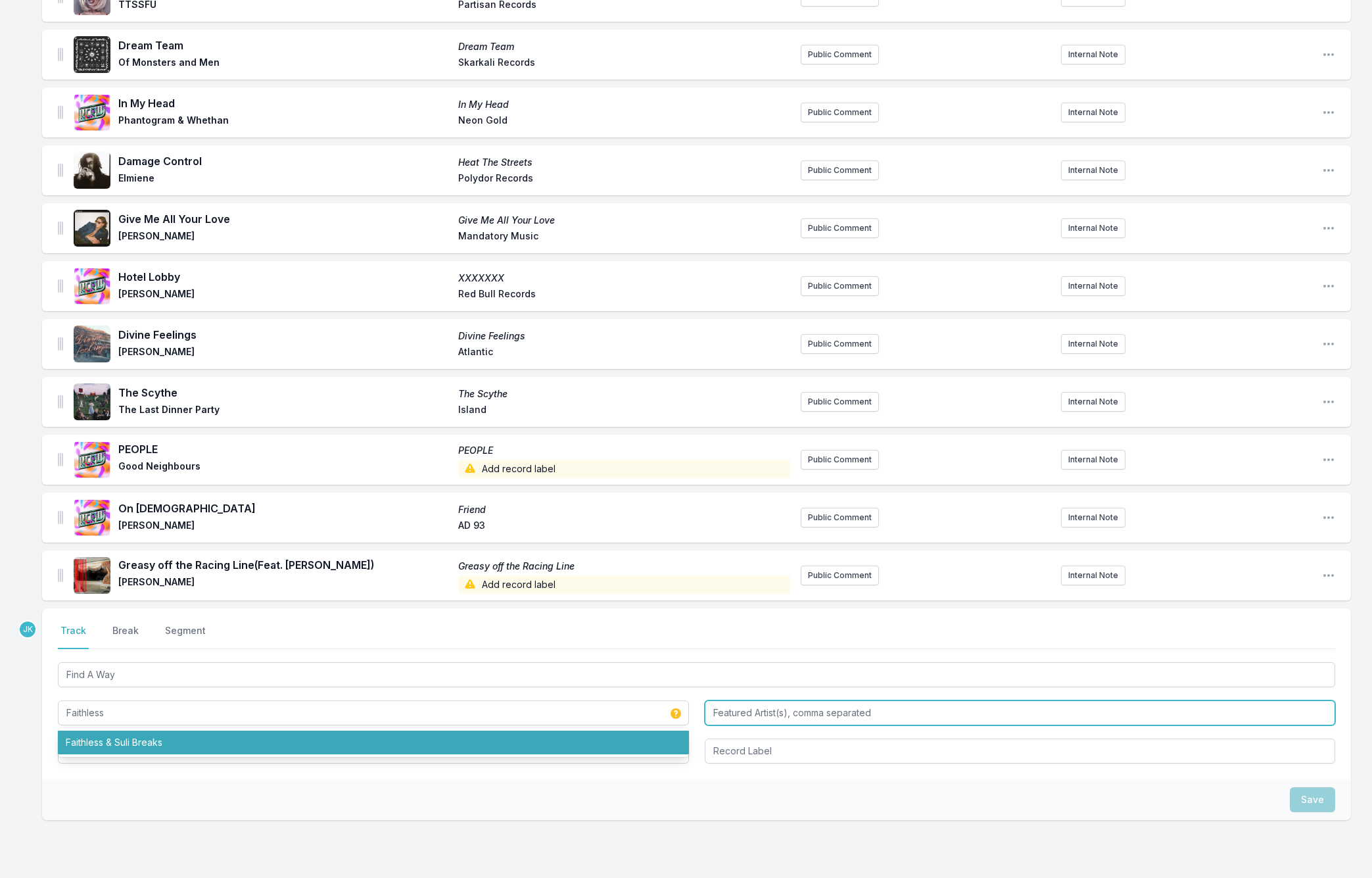
click at [730, 702] on input "Featured Artist(s), comma separated" at bounding box center [1020, 713] width 631 height 25
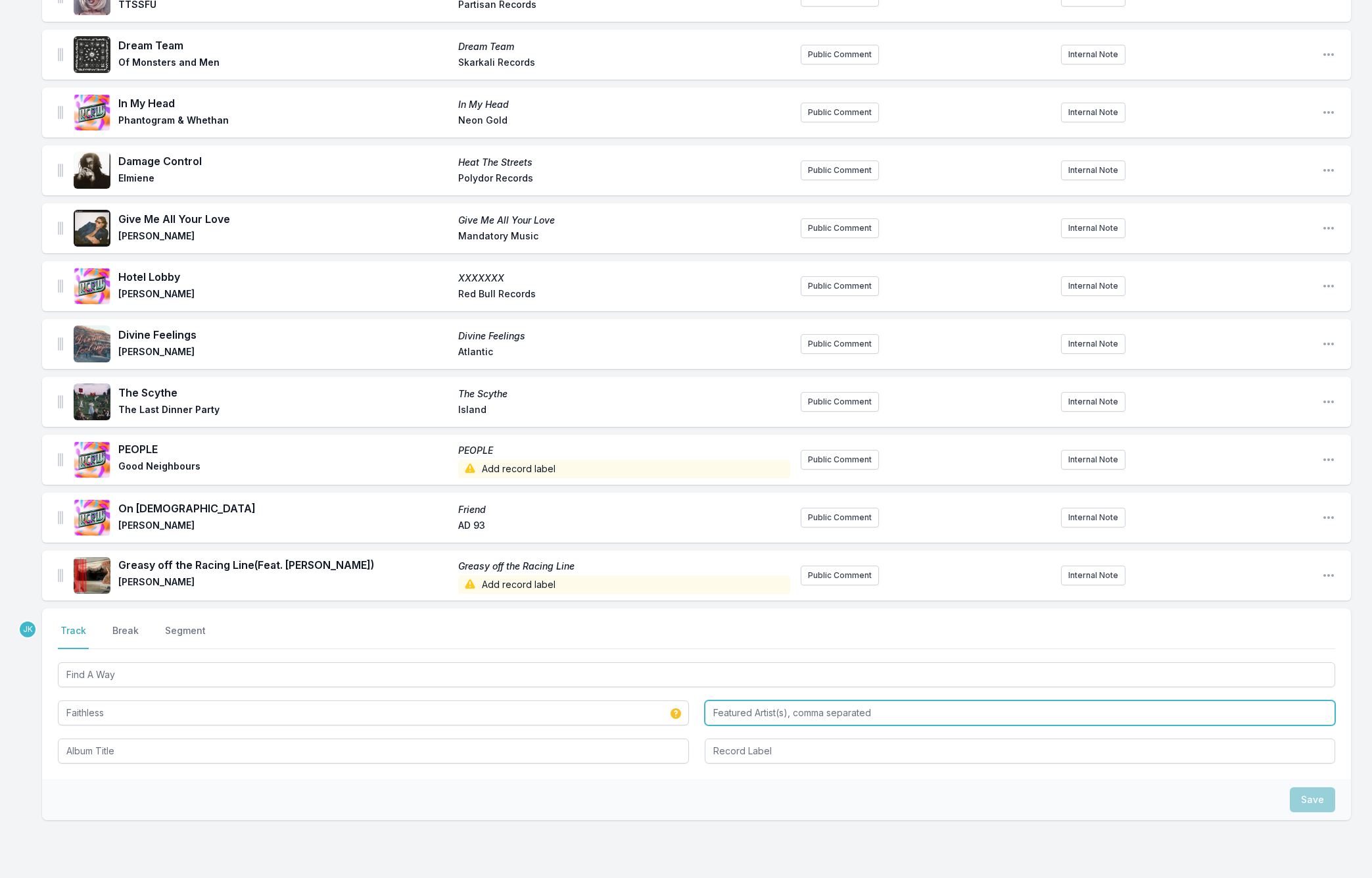
paste input "Dido, Suli Breaks"
type input "Dido, Suli Breaks"
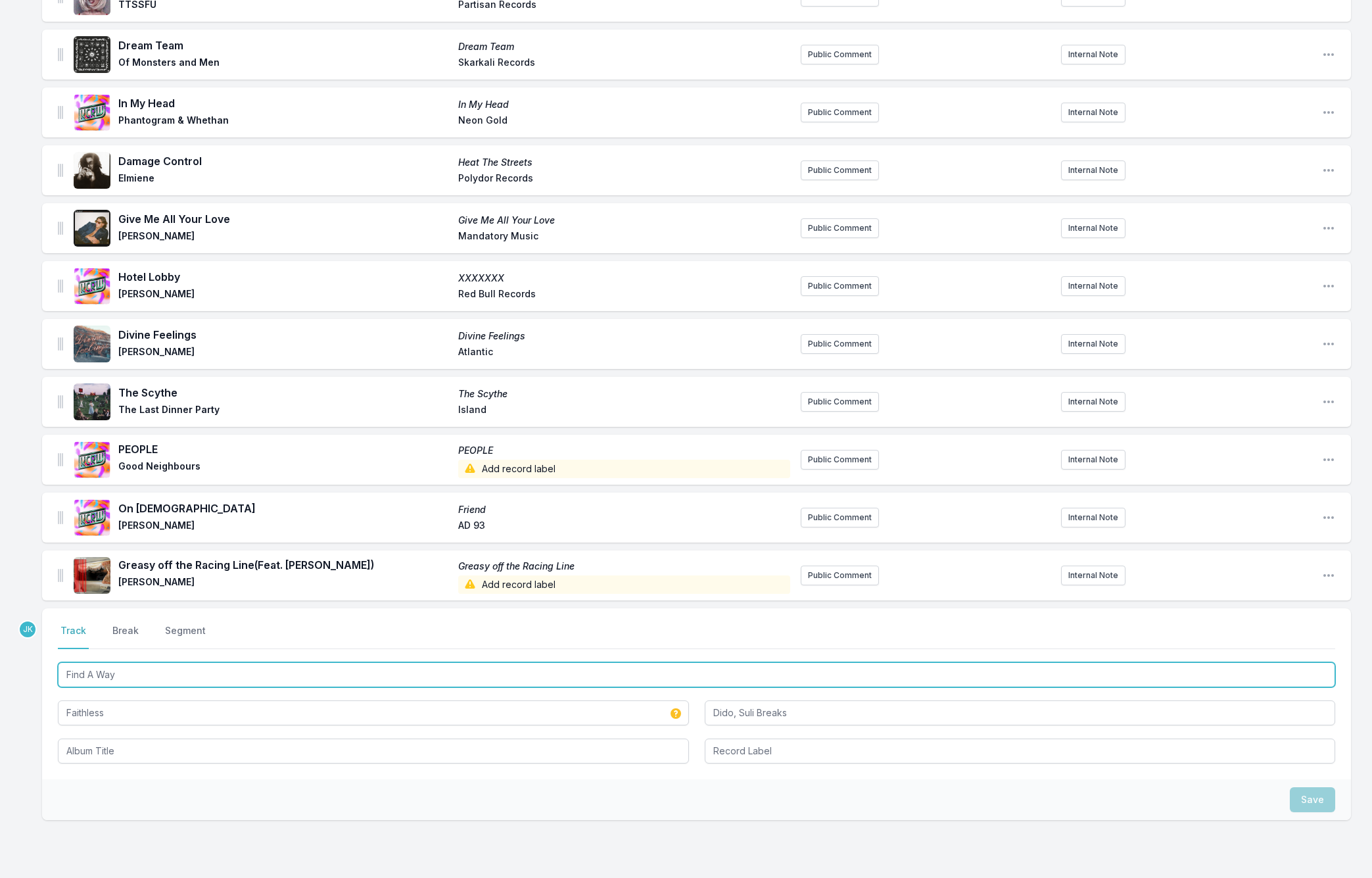
click at [118, 662] on input "Find A Way" at bounding box center [696, 674] width 1277 height 25
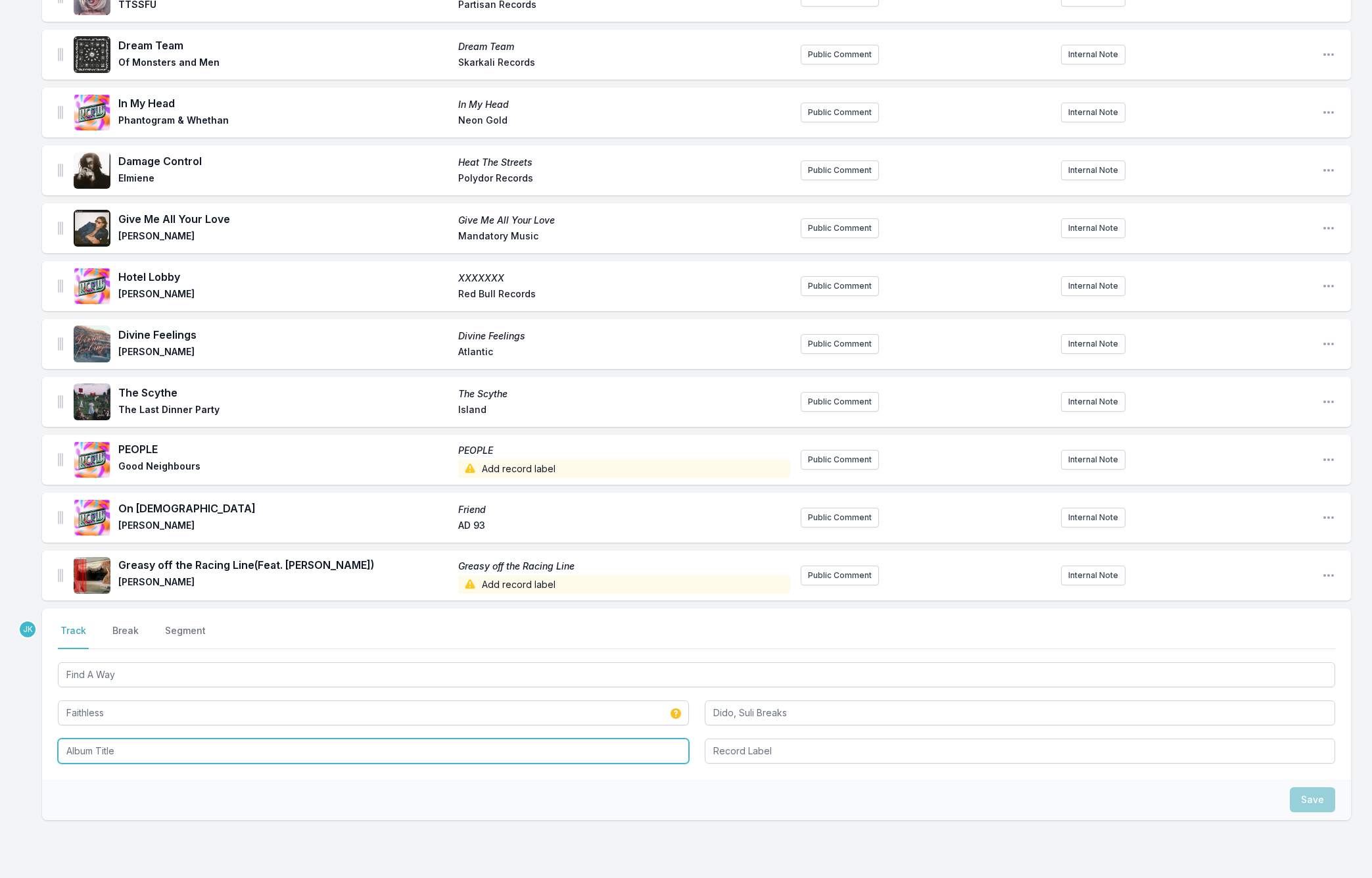
click at [103, 738] on input "Album Title" at bounding box center [374, 751] width 631 height 25
paste input "Find A Way"
type input "Find A Way"
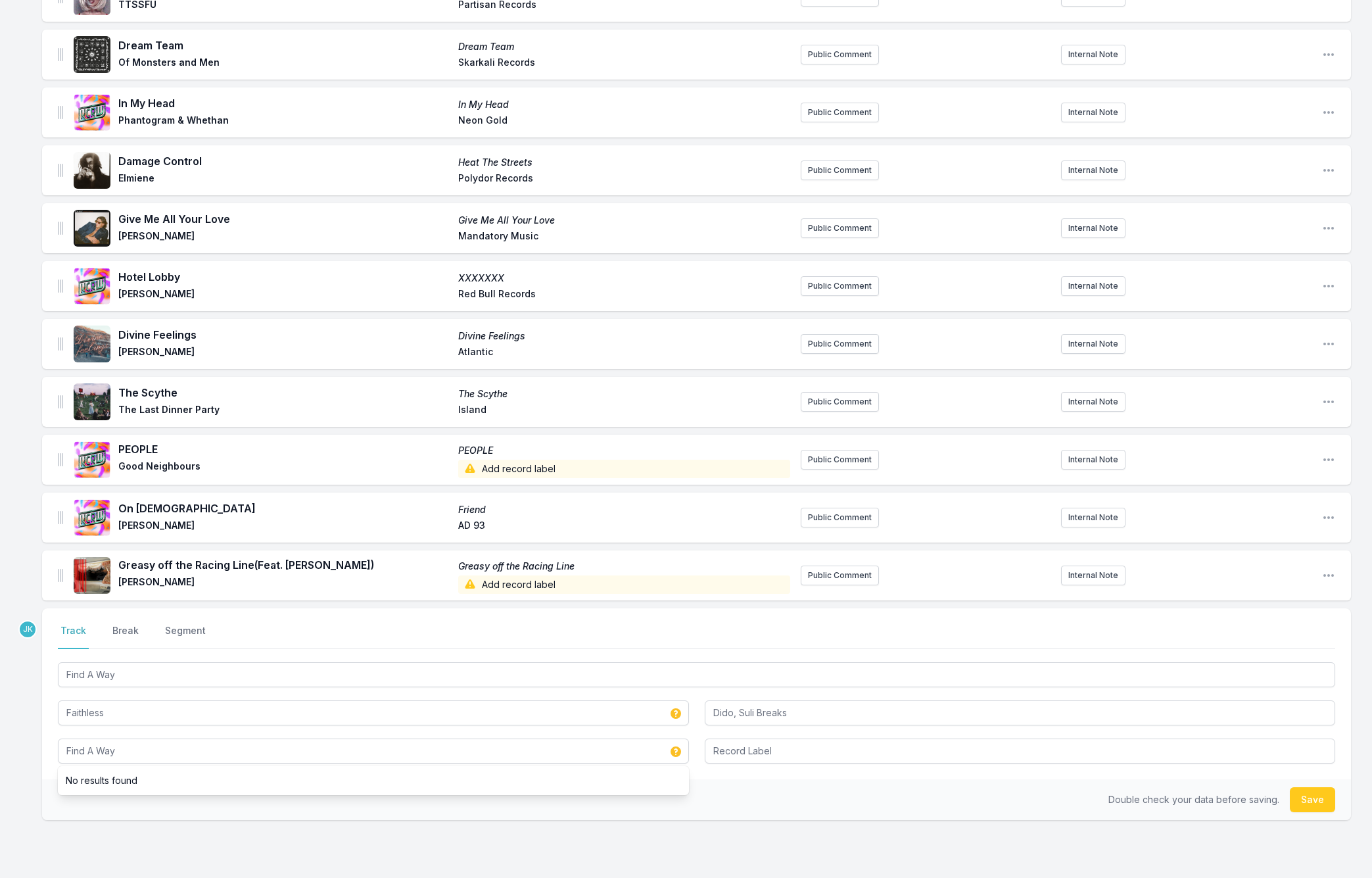
drag, startPoint x: 1309, startPoint y: 790, endPoint x: 1289, endPoint y: 790, distance: 20.0
click at [1309, 790] on button "Save" at bounding box center [1312, 799] width 46 height 25
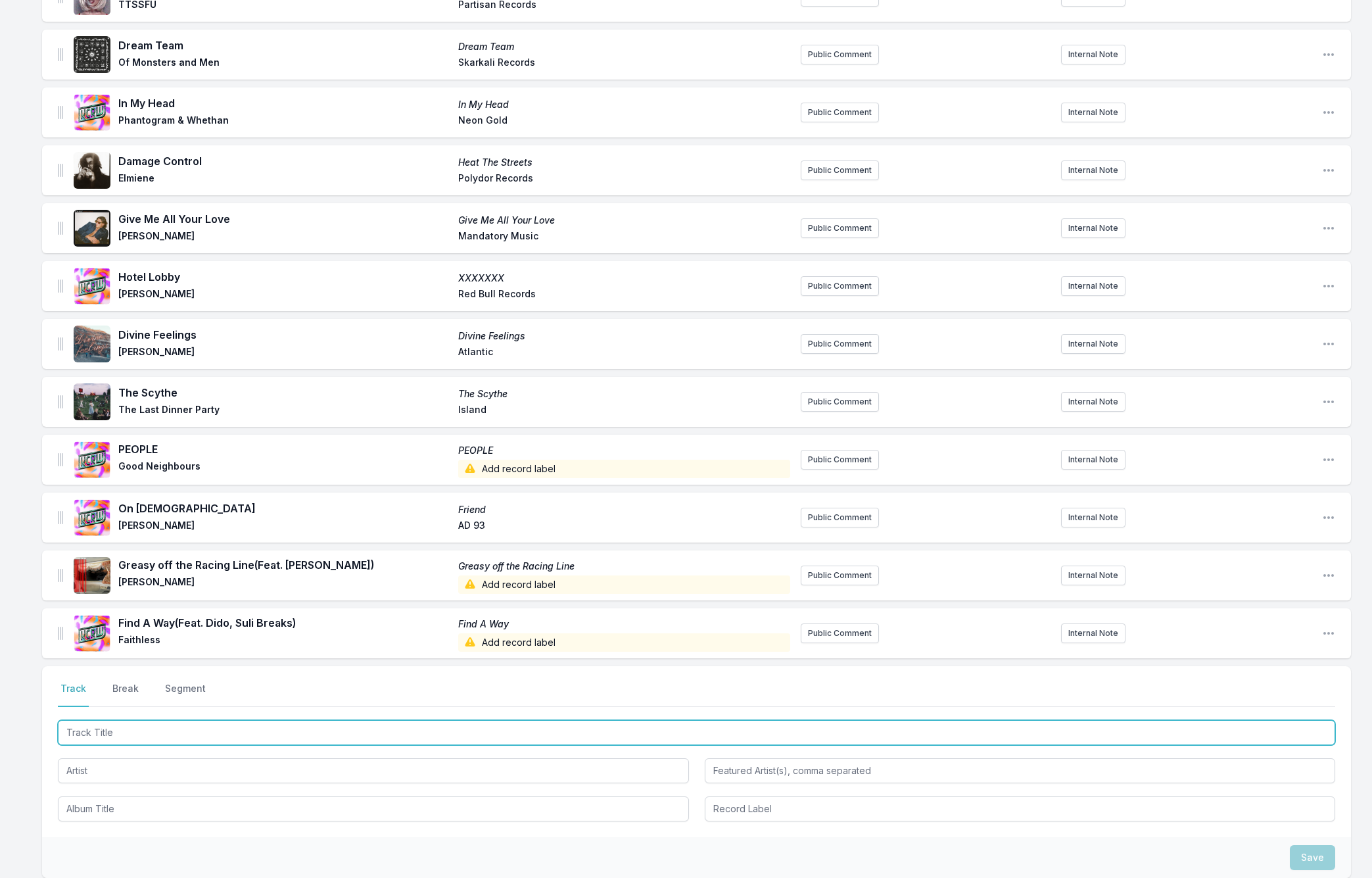
click at [91, 720] on input "Track Title" at bounding box center [696, 732] width 1277 height 25
paste input "lagrange point"
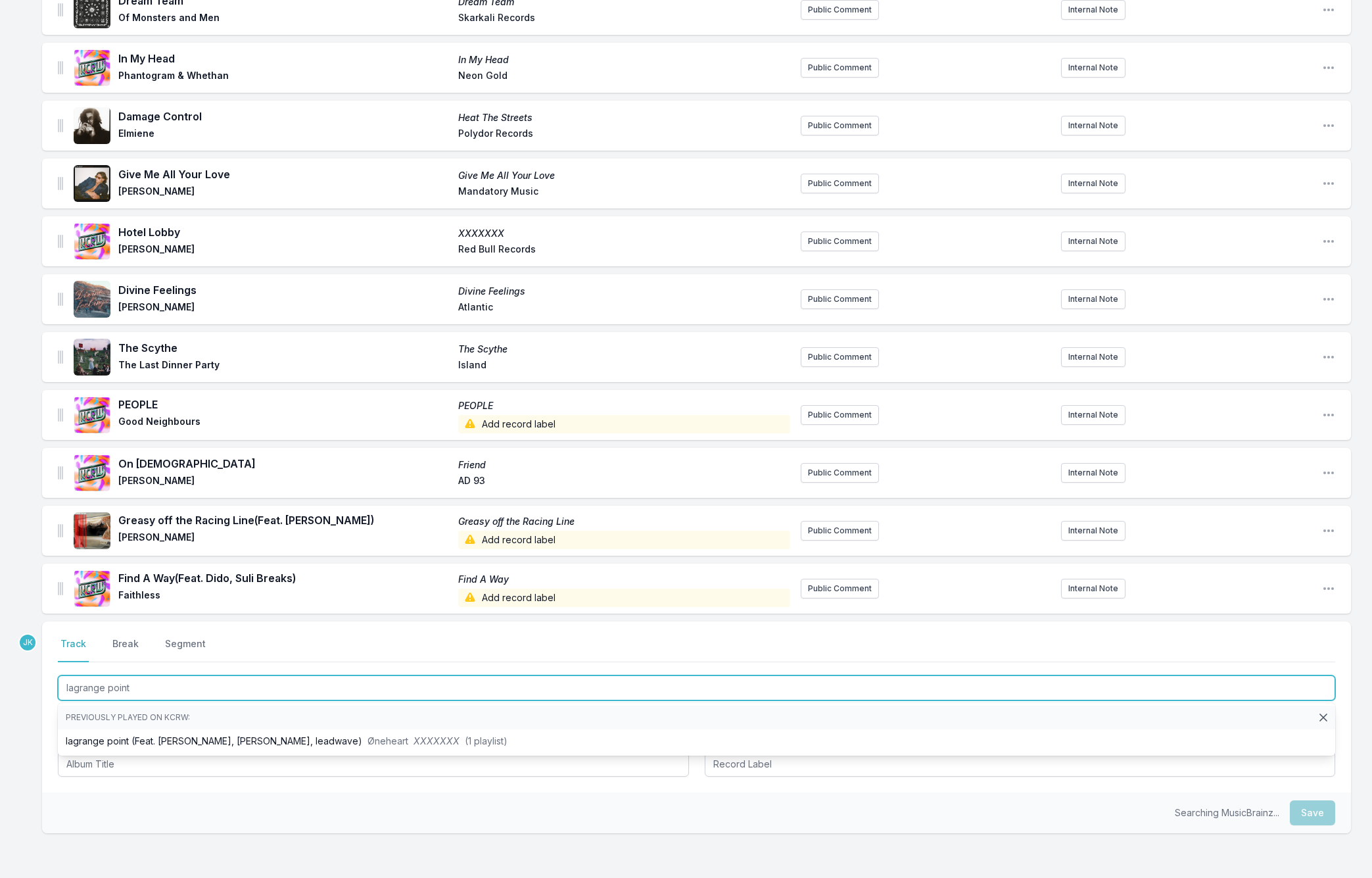
scroll to position [1251, 0]
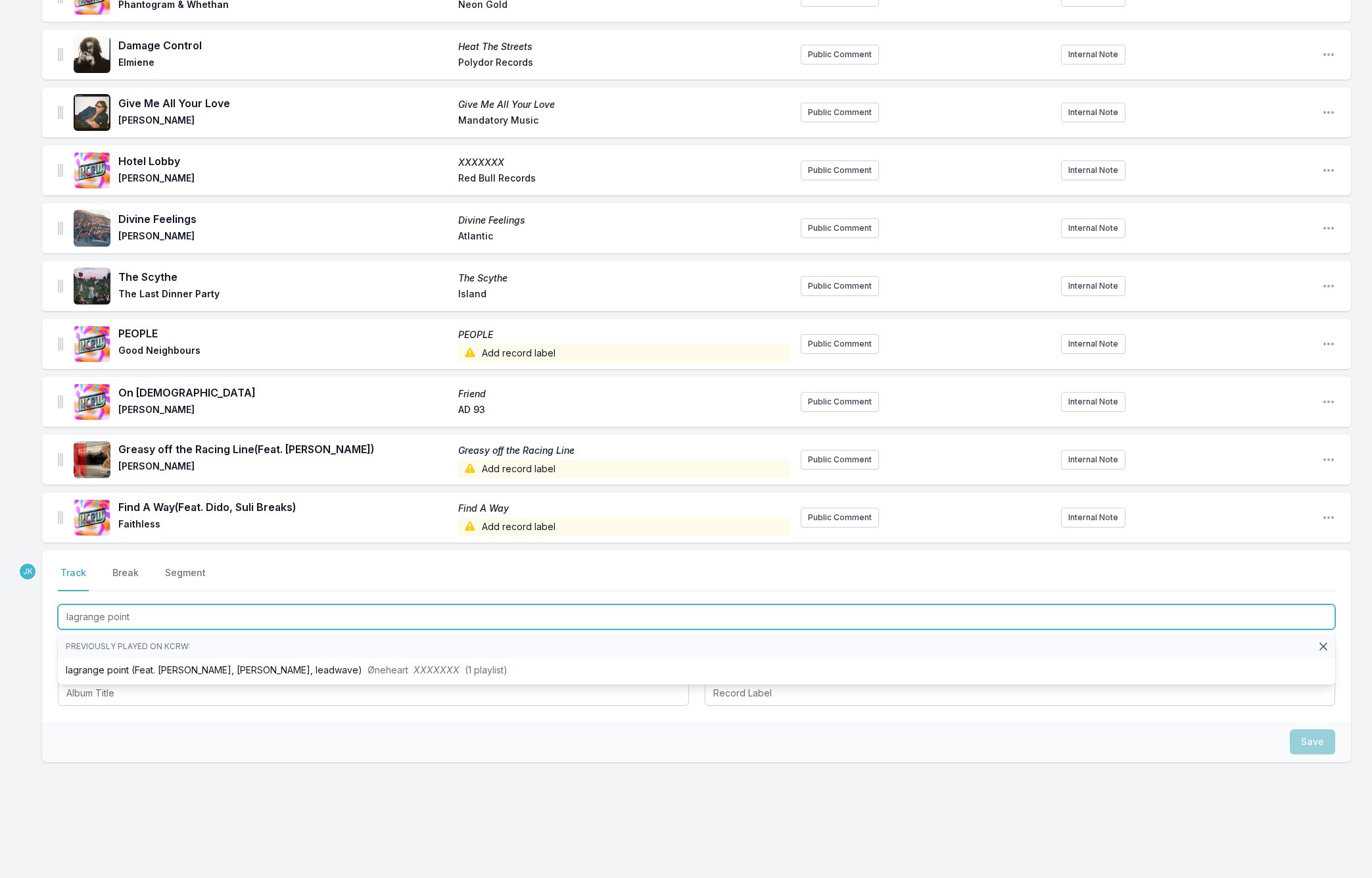
drag, startPoint x: 140, startPoint y: 606, endPoint x: 60, endPoint y: 605, distance: 80.0
click at [45, 596] on div "Select a tab Track Break Segment Track Break Segment lagrange point Previously …" at bounding box center [696, 635] width 1309 height 171
paste input "Belong To You"
type input "Belong To You"
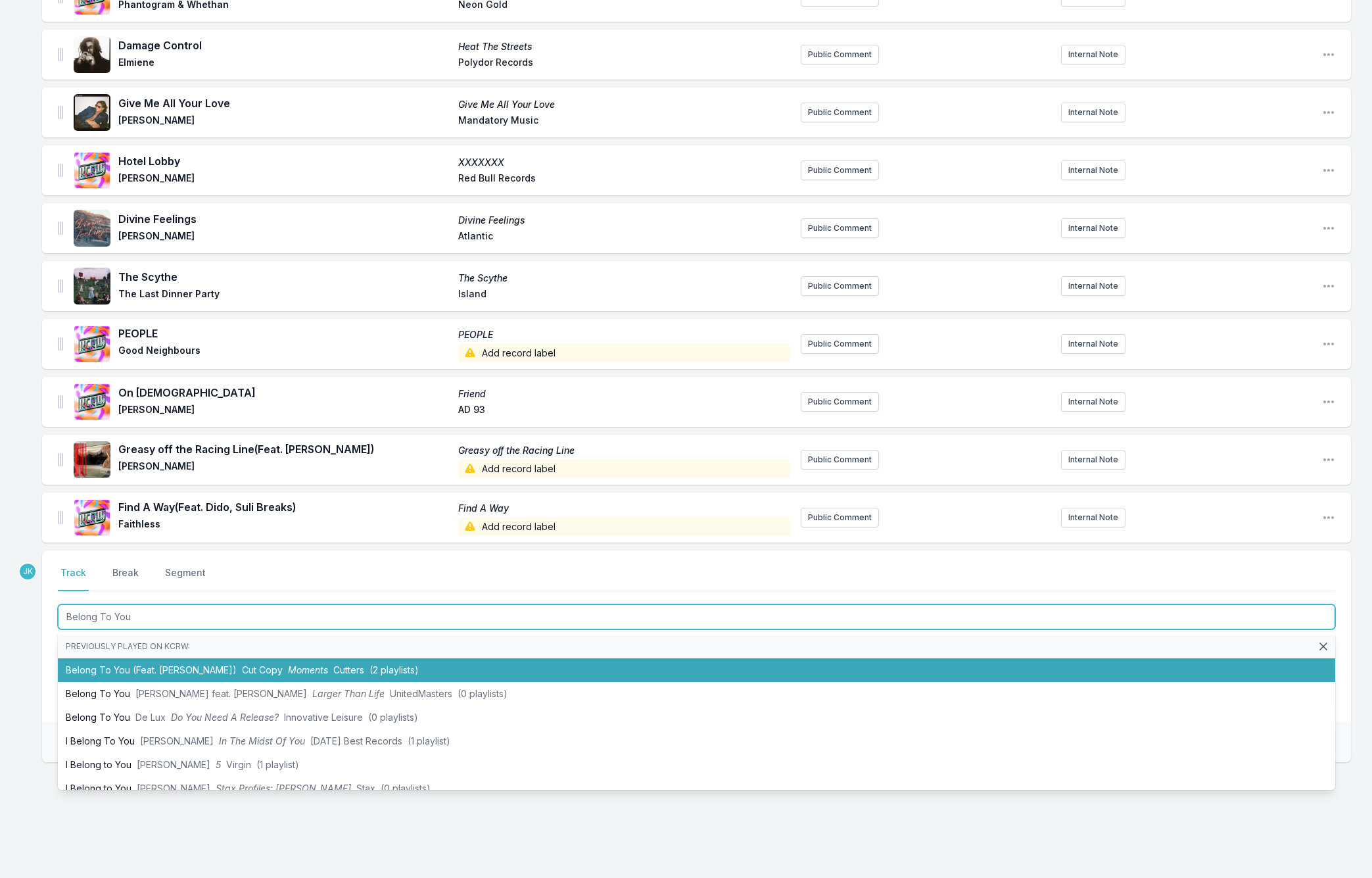
click at [88, 658] on li "Belong To You (Feat. Kate Bollinger) Cut Copy Moments Cutters (2 playlists)" at bounding box center [696, 670] width 1277 height 24
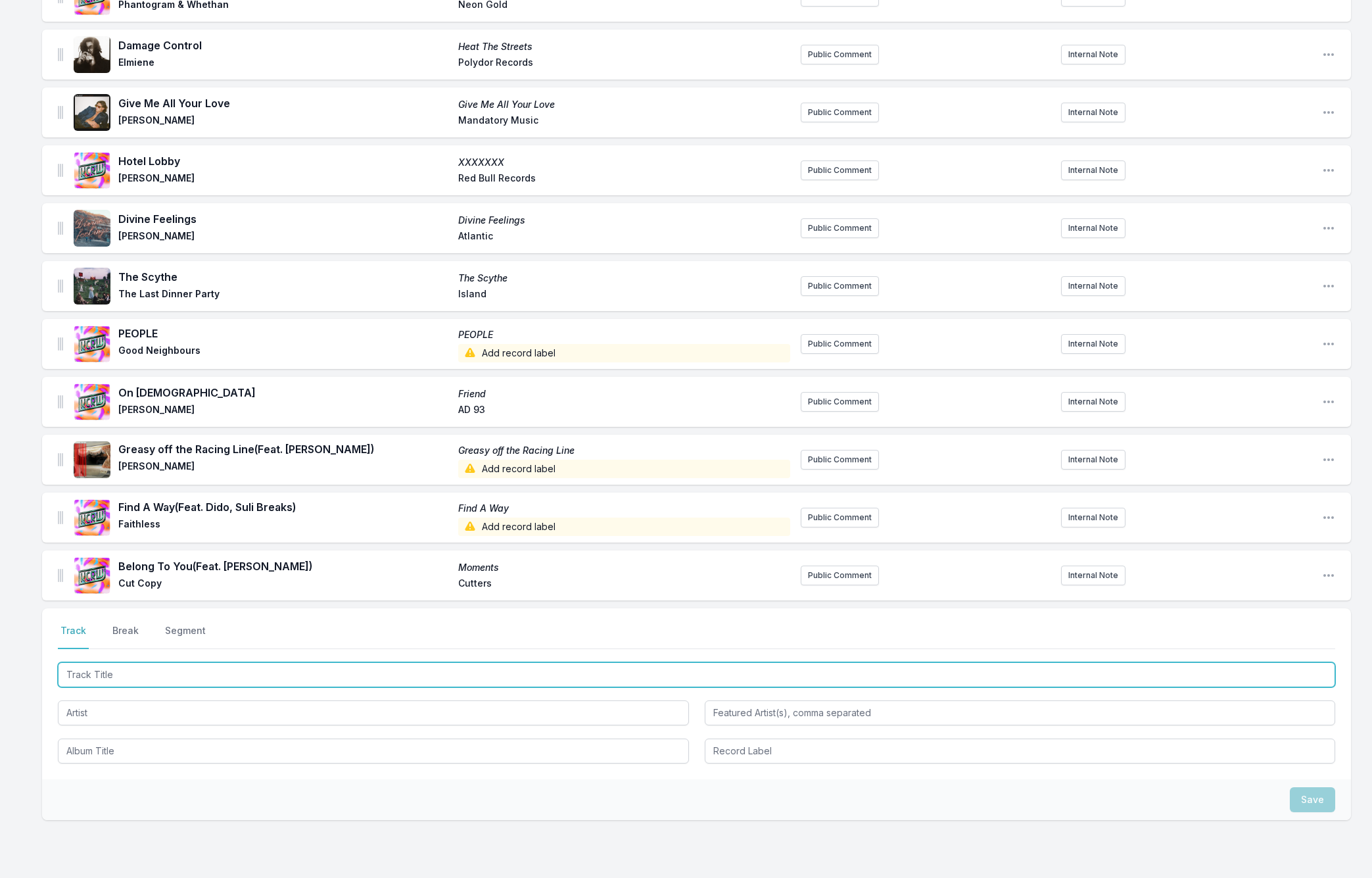
click at [76, 662] on input "Track Title" at bounding box center [696, 674] width 1277 height 25
paste input "More Love"
type input "More Love"
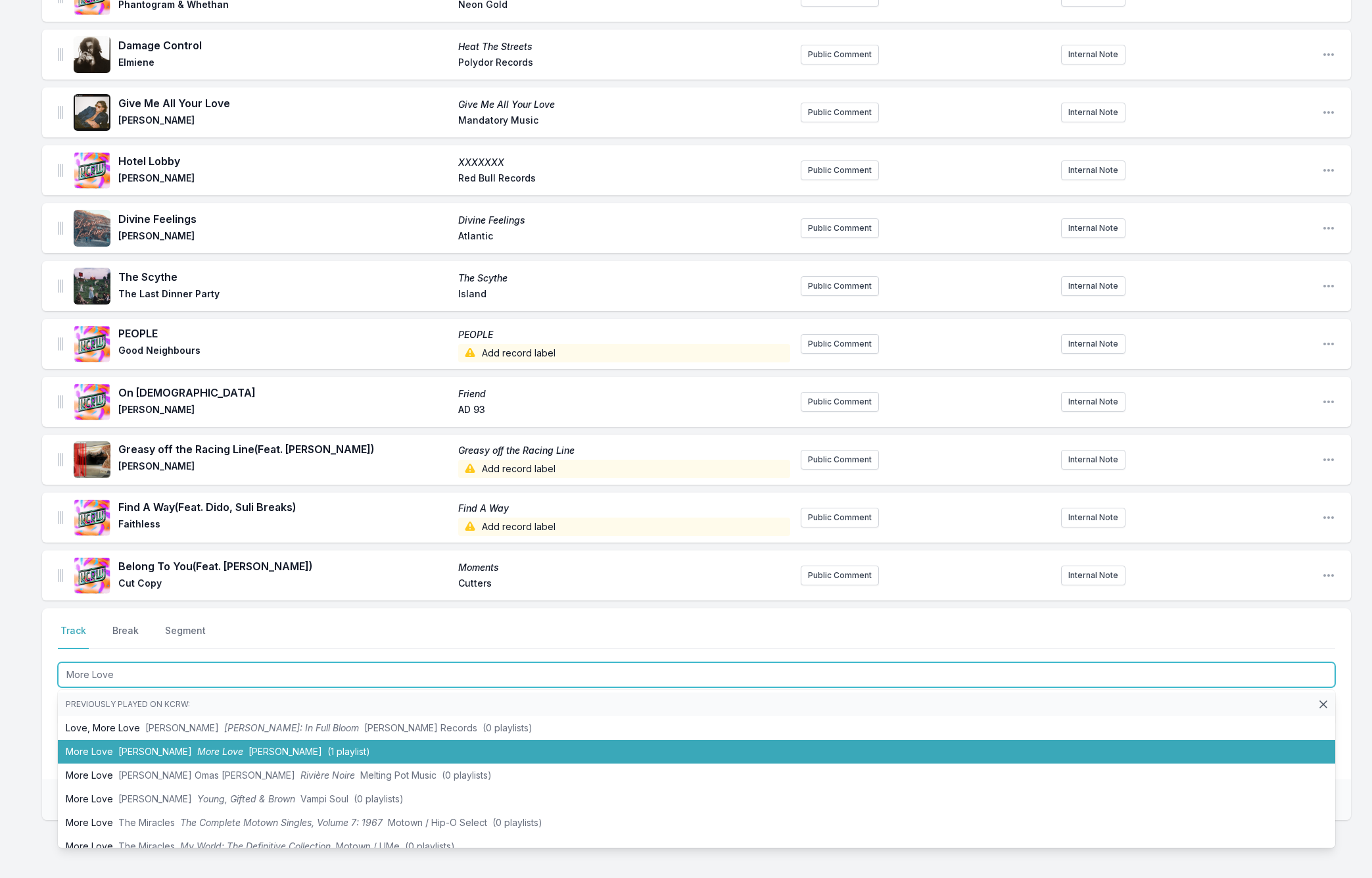
click at [101, 740] on li "More Love Bam Marley More Love Bam Marley (1 playlist)" at bounding box center [696, 752] width 1277 height 24
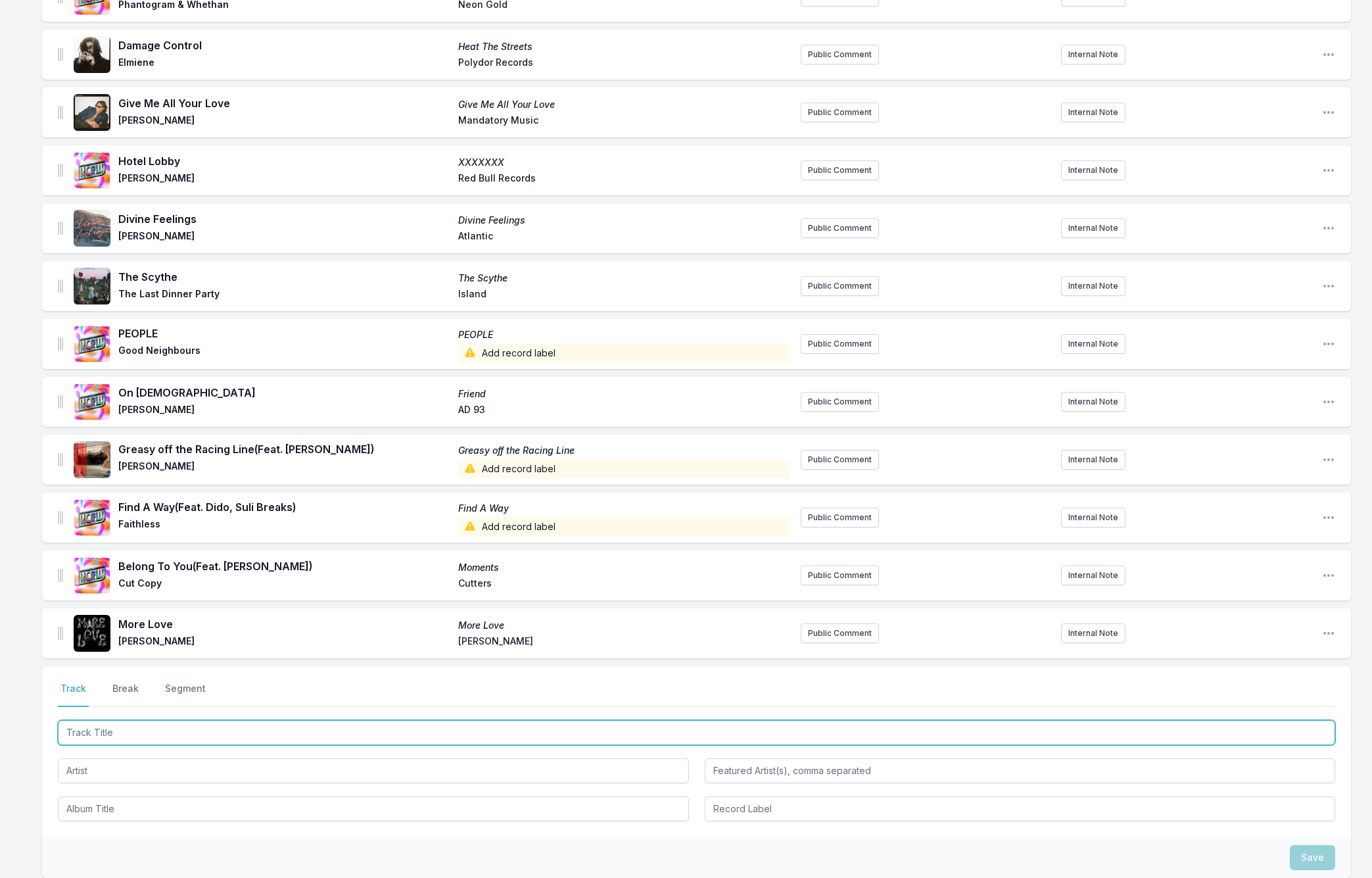
paste input "Ocean"
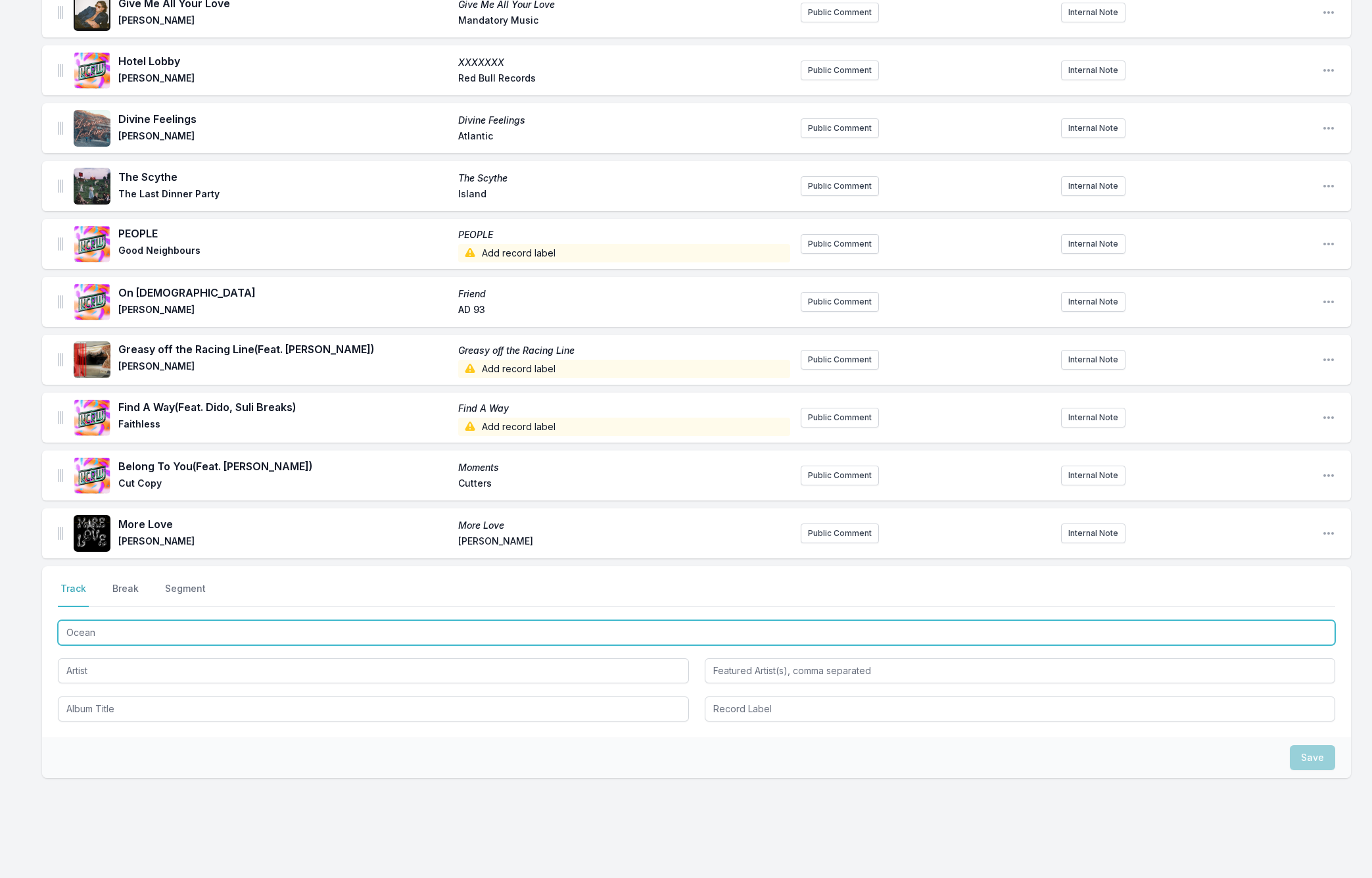
scroll to position [1367, 0]
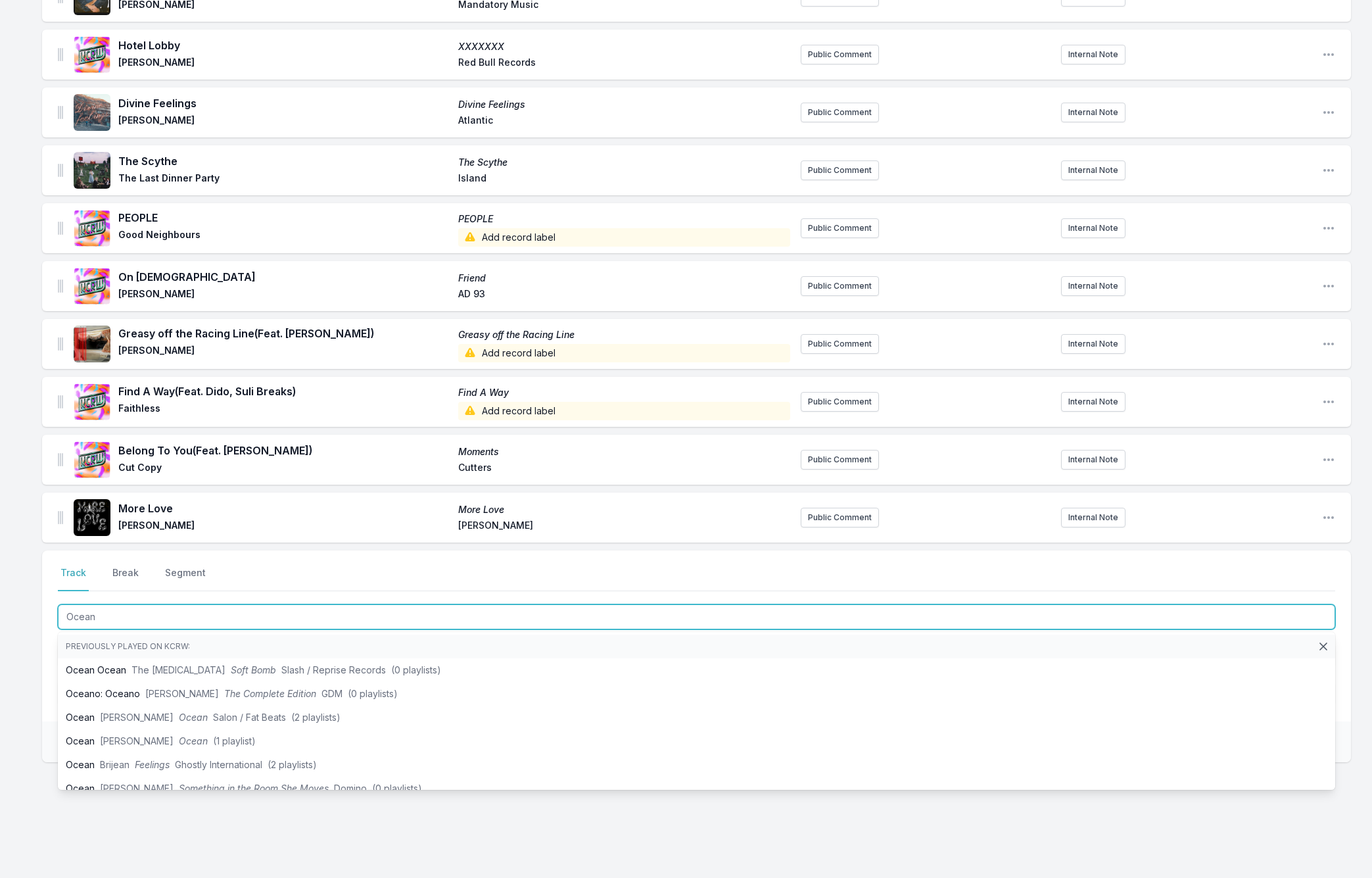
type input "Ocean"
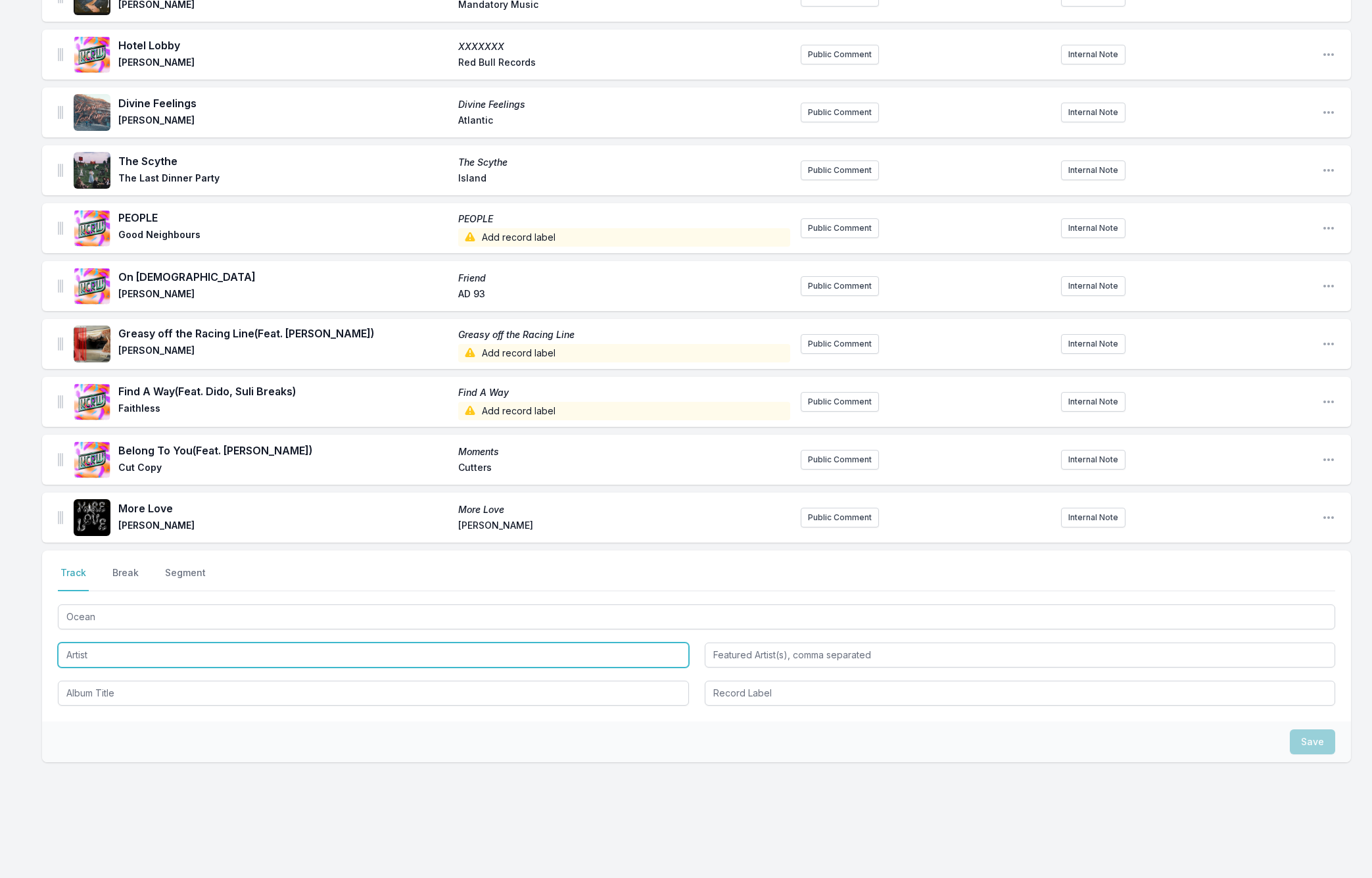
click at [85, 643] on input "Artist" at bounding box center [374, 655] width 631 height 25
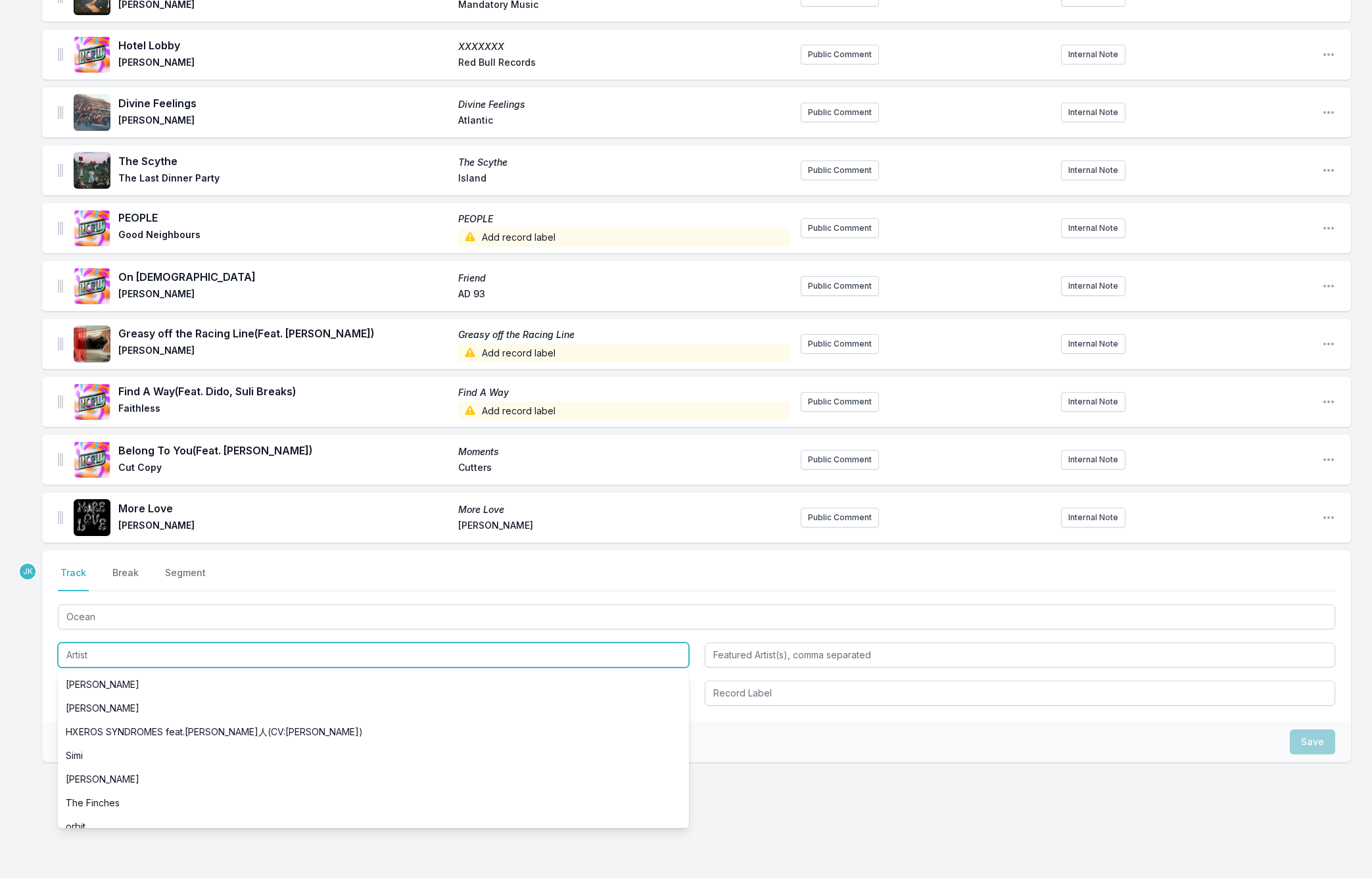
paste input "Calvin Harris"
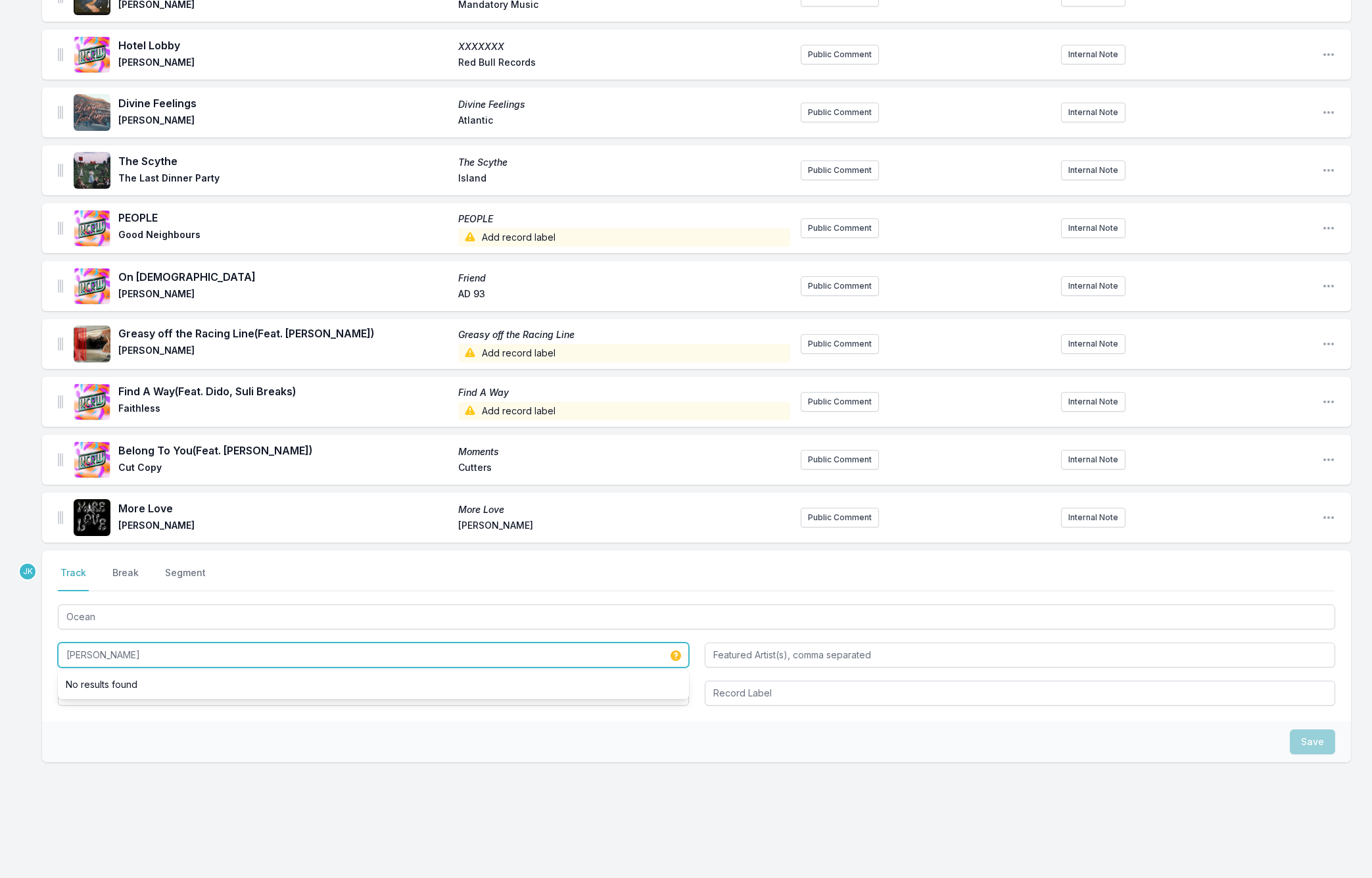
type input "Calvin Harris"
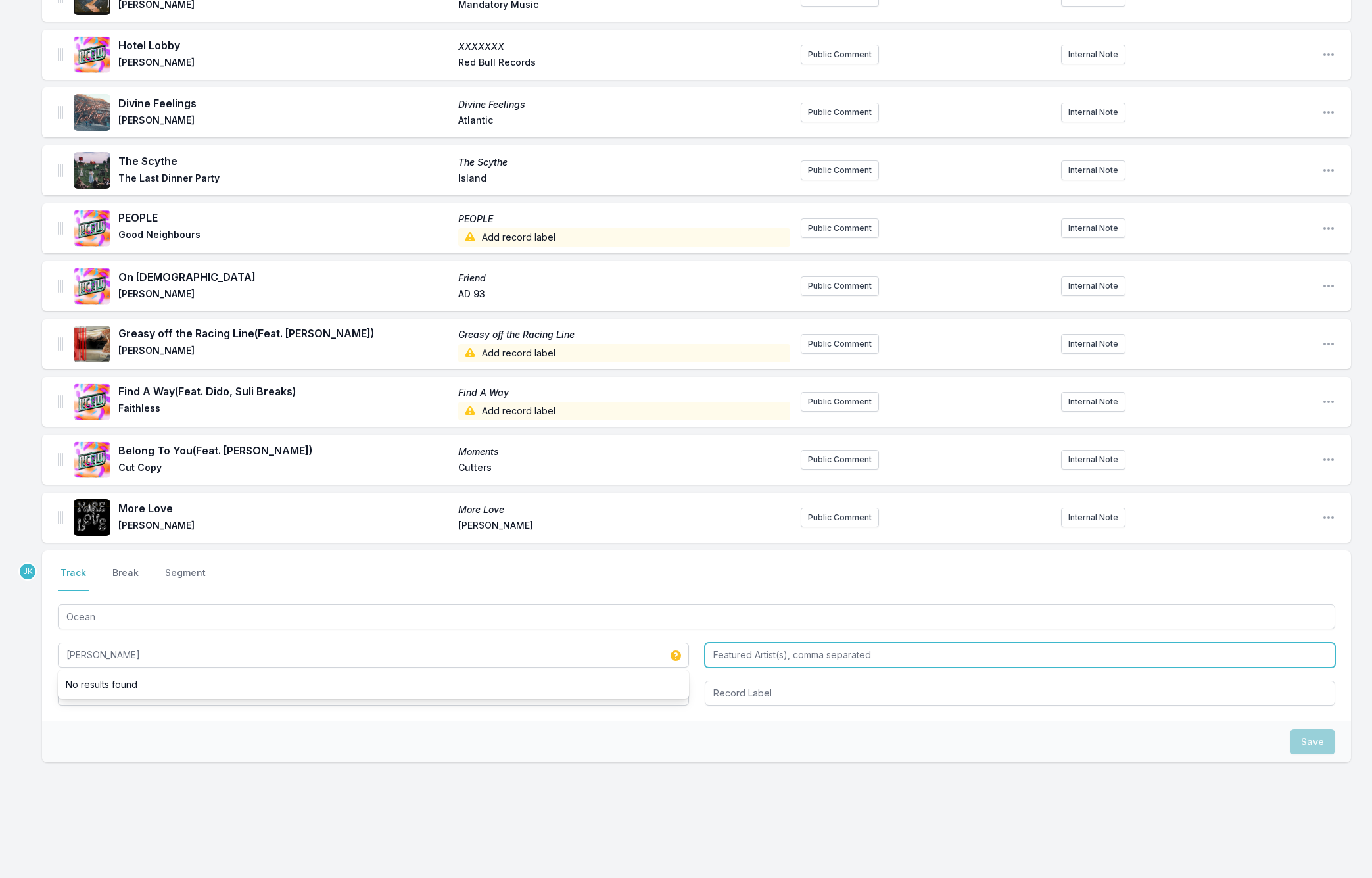
click at [718, 643] on input "Featured Artist(s), comma separated" at bounding box center [1020, 655] width 631 height 25
paste input "Jessie Reyez"
type input "Jessie Reyez"
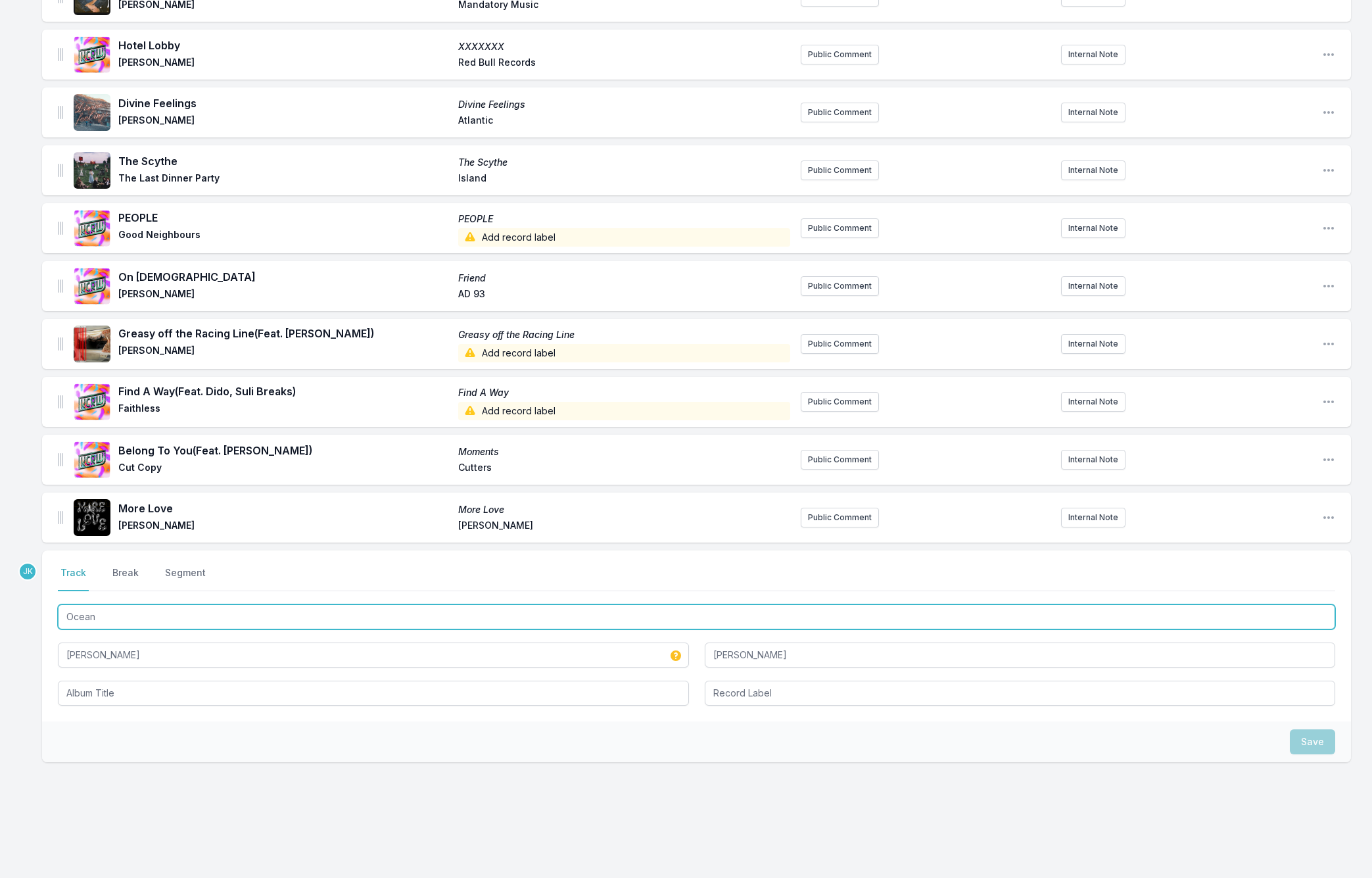
click at [143, 608] on input "Ocean" at bounding box center [696, 617] width 1277 height 25
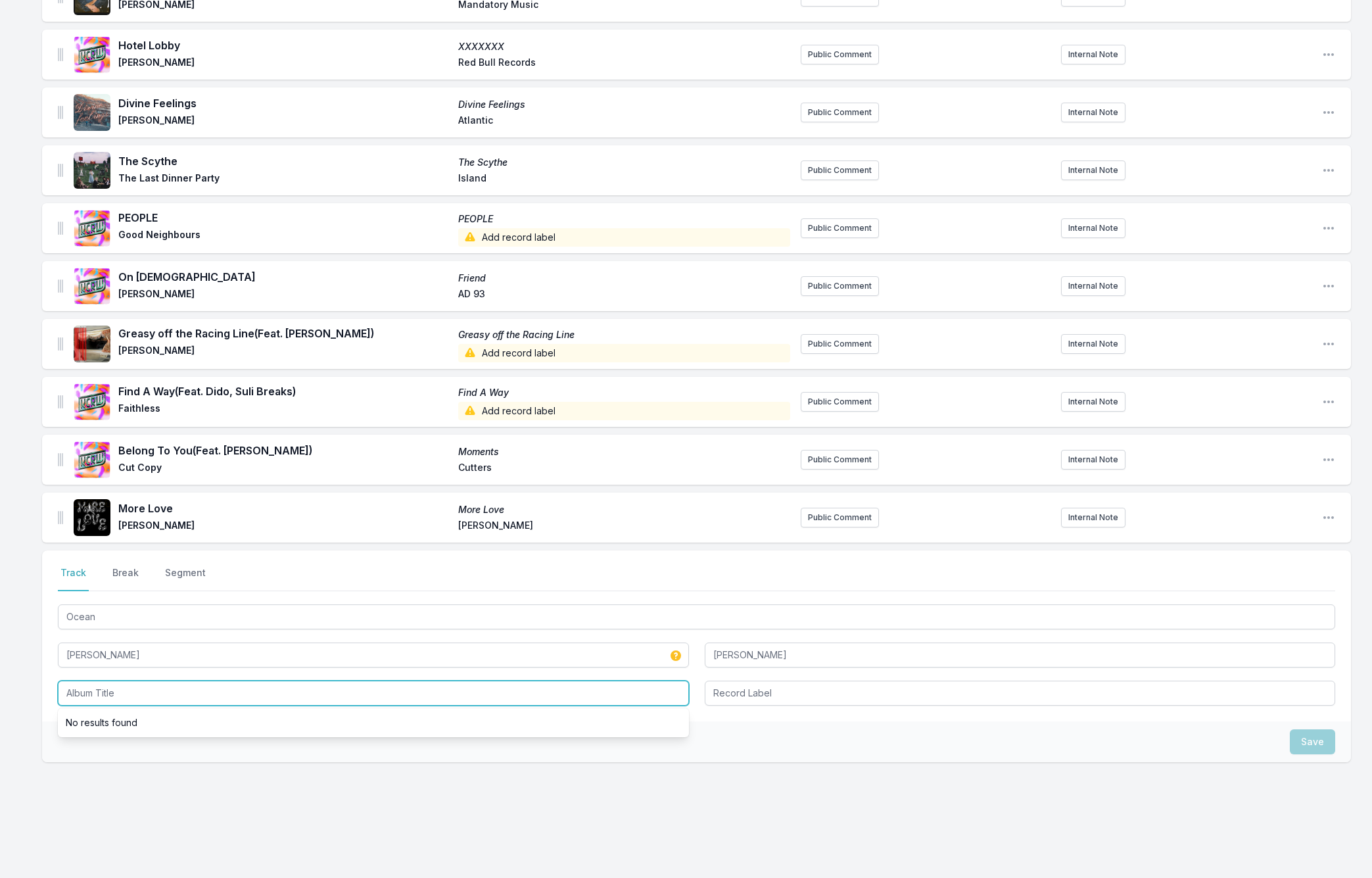
click at [134, 680] on input "Album Title" at bounding box center [374, 693] width 631 height 25
paste input "Ocean"
type input "Ocean"
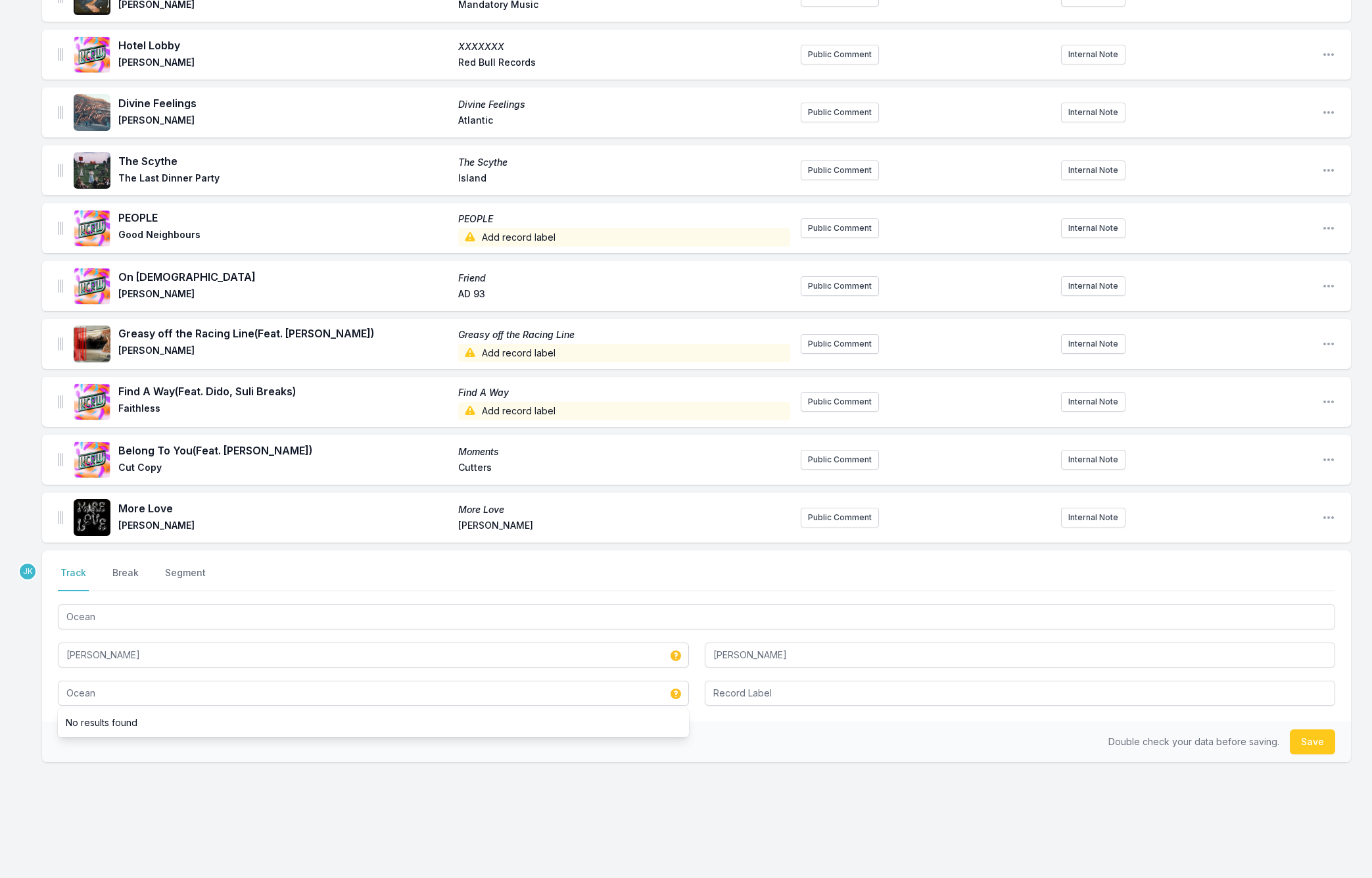
click at [1301, 731] on button "Save" at bounding box center [1312, 742] width 46 height 25
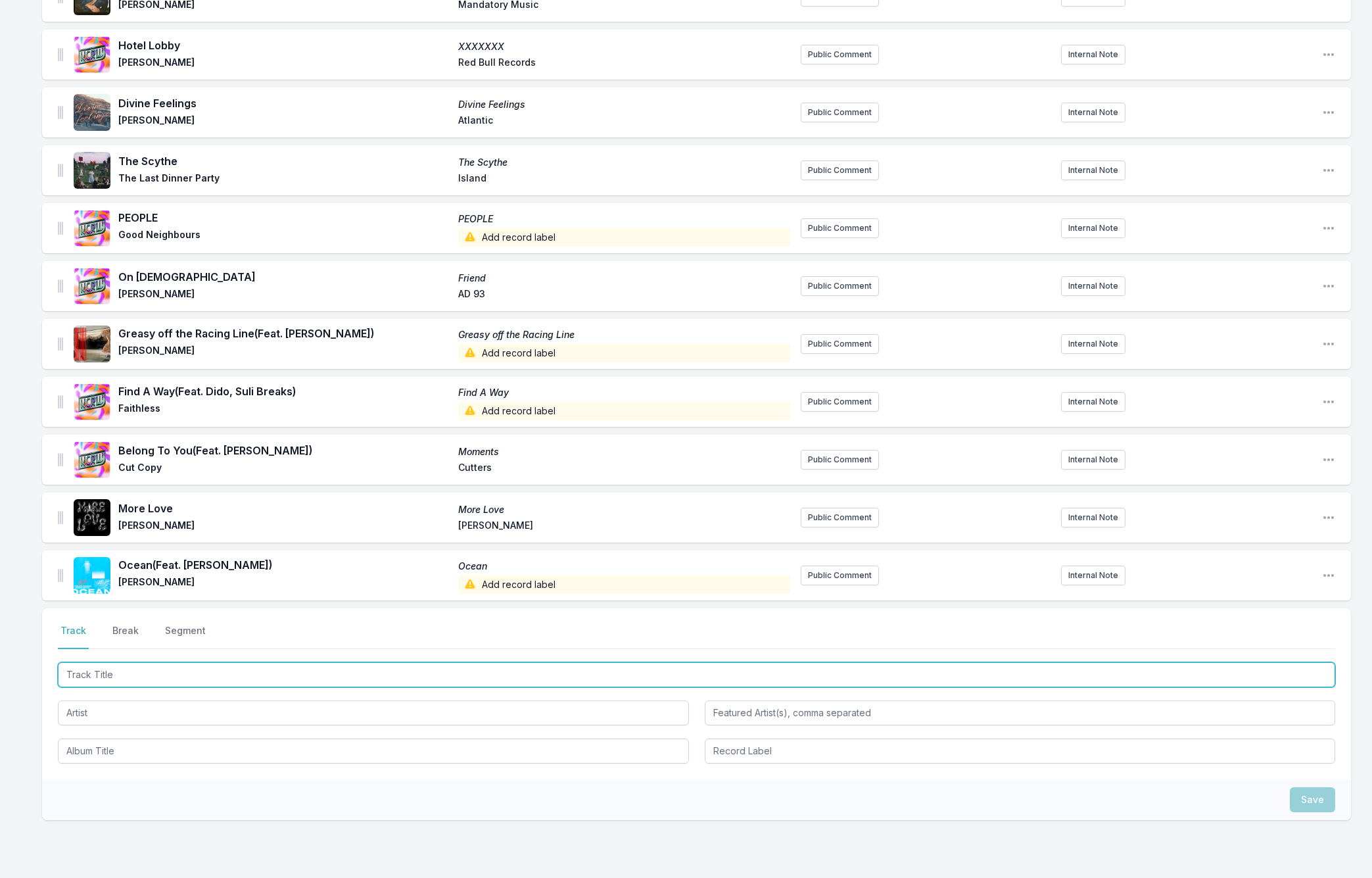
click at [117, 663] on input "Track Title" at bounding box center [696, 674] width 1277 height 25
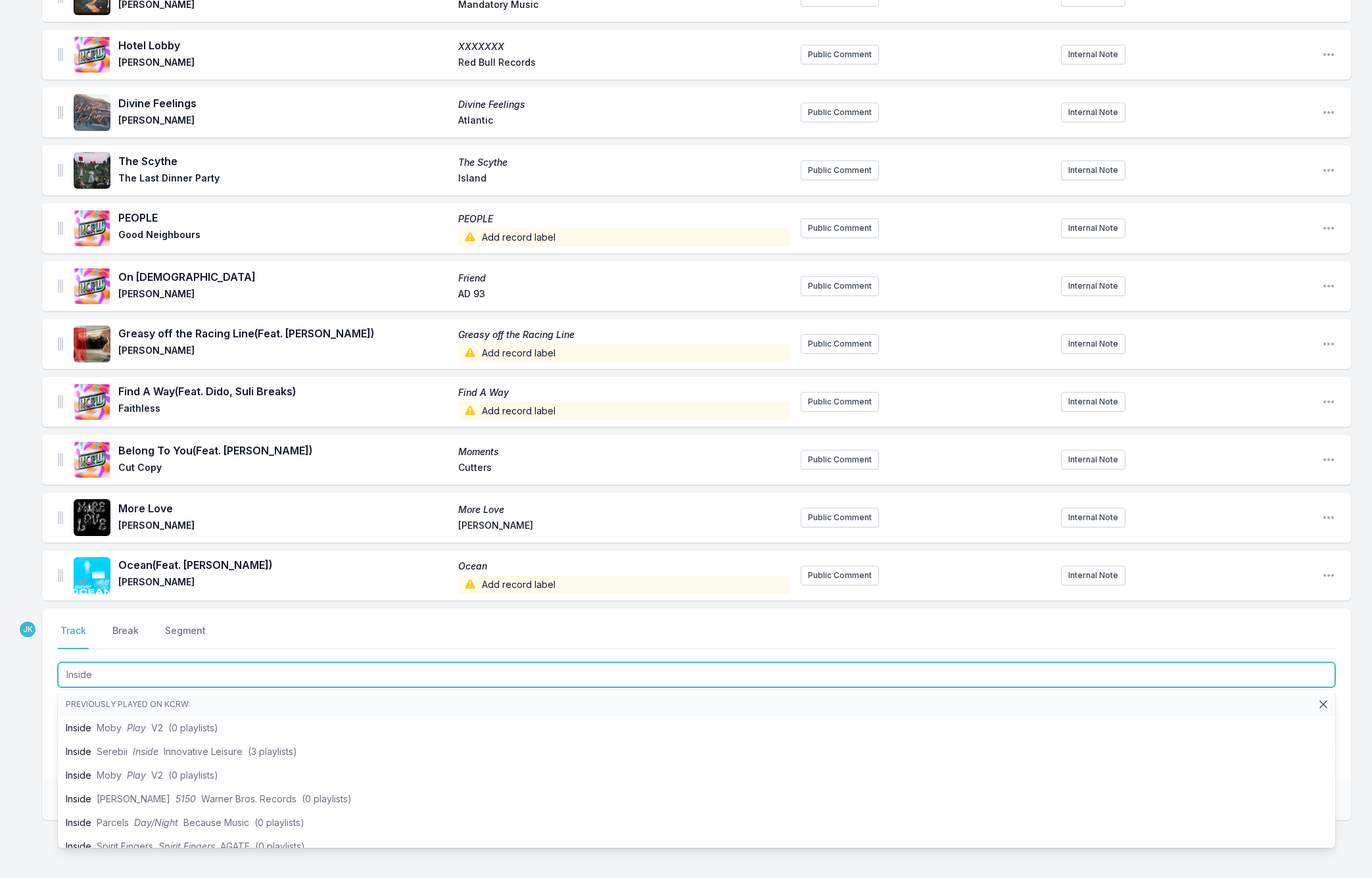
type input "Inside"
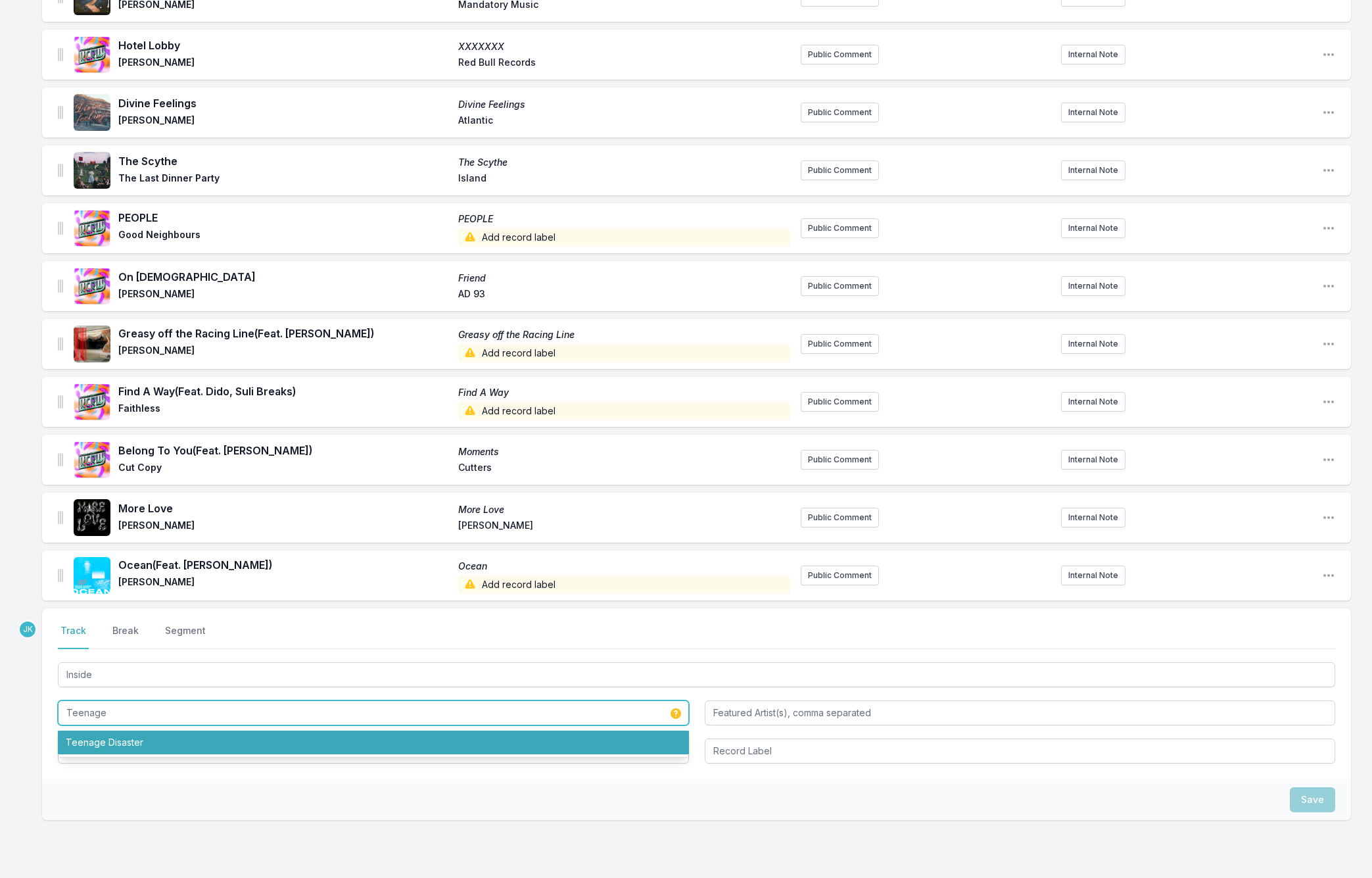
click at [104, 730] on li "Teenage Disaster" at bounding box center [374, 742] width 631 height 24
type input "Teenage Disaster"
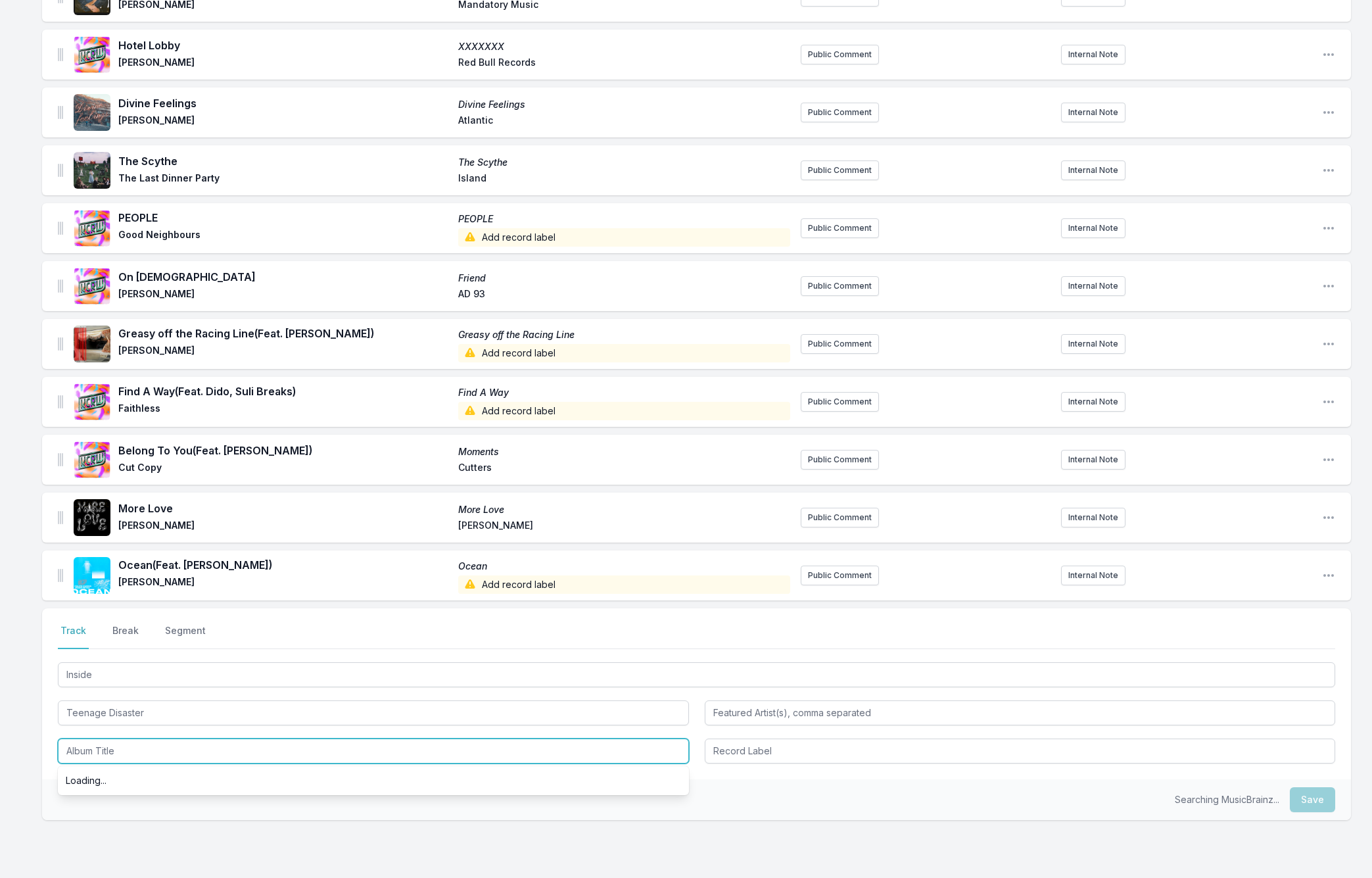
click at [101, 738] on input "Album Title" at bounding box center [374, 751] width 631 height 25
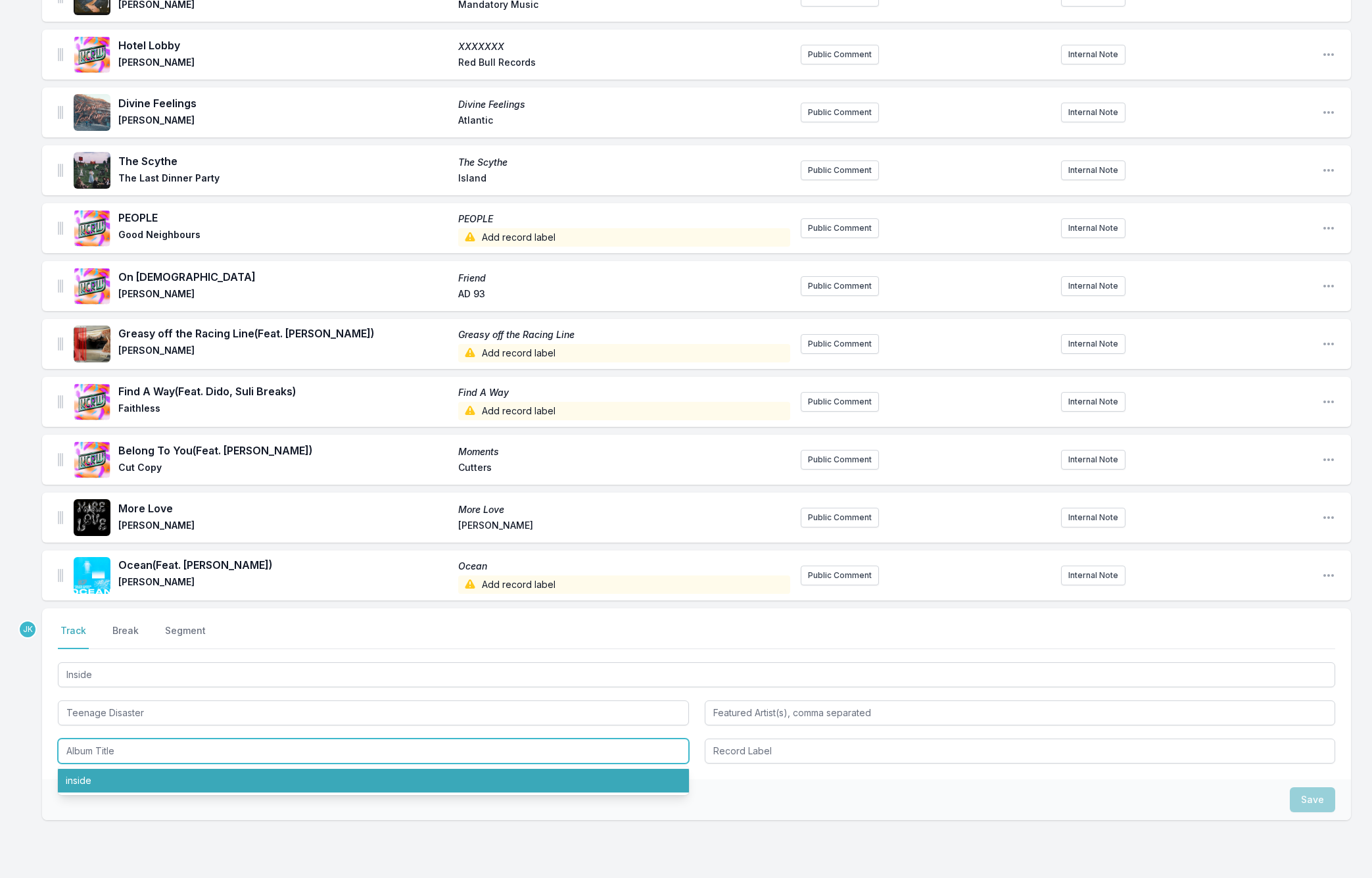
click at [101, 768] on li "inside" at bounding box center [374, 780] width 631 height 24
type input "inside"
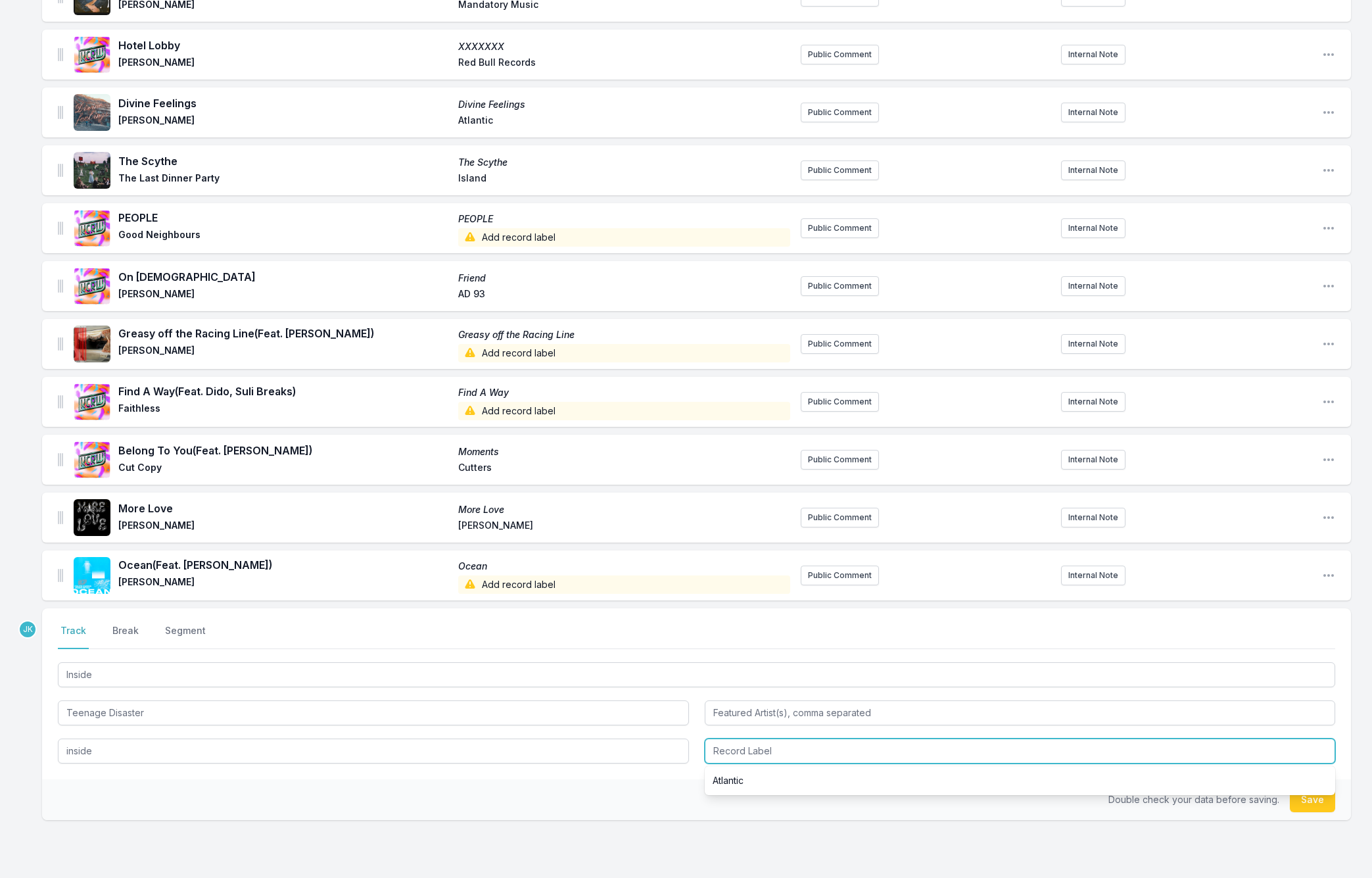
click at [835, 742] on input "Record Label" at bounding box center [1020, 751] width 631 height 25
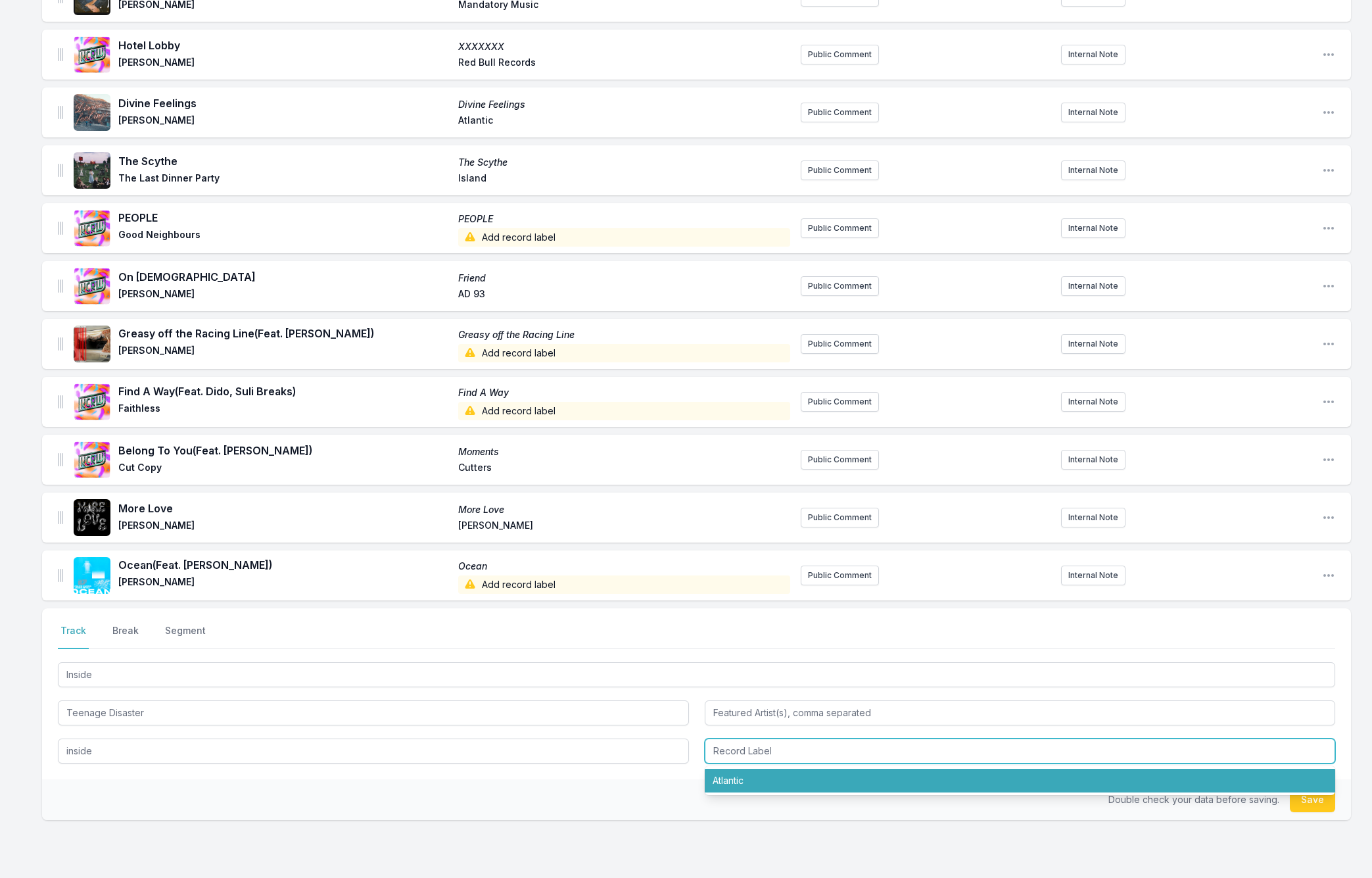
click at [774, 769] on li "Atlantic" at bounding box center [1020, 780] width 631 height 24
type input "Atlantic"
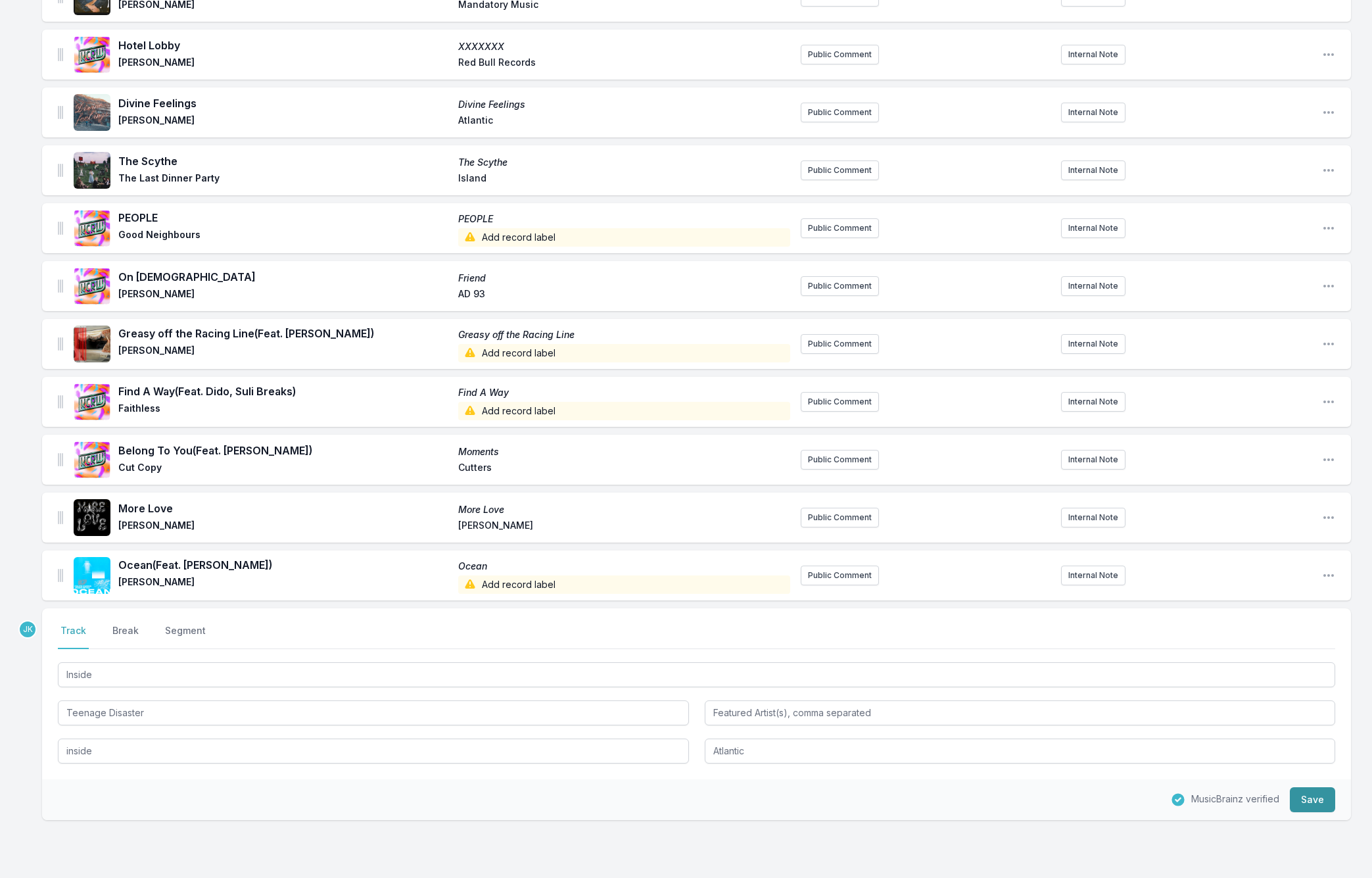
click at [1325, 787] on button "Save" at bounding box center [1312, 799] width 46 height 25
